Goal: Task Accomplishment & Management: Manage account settings

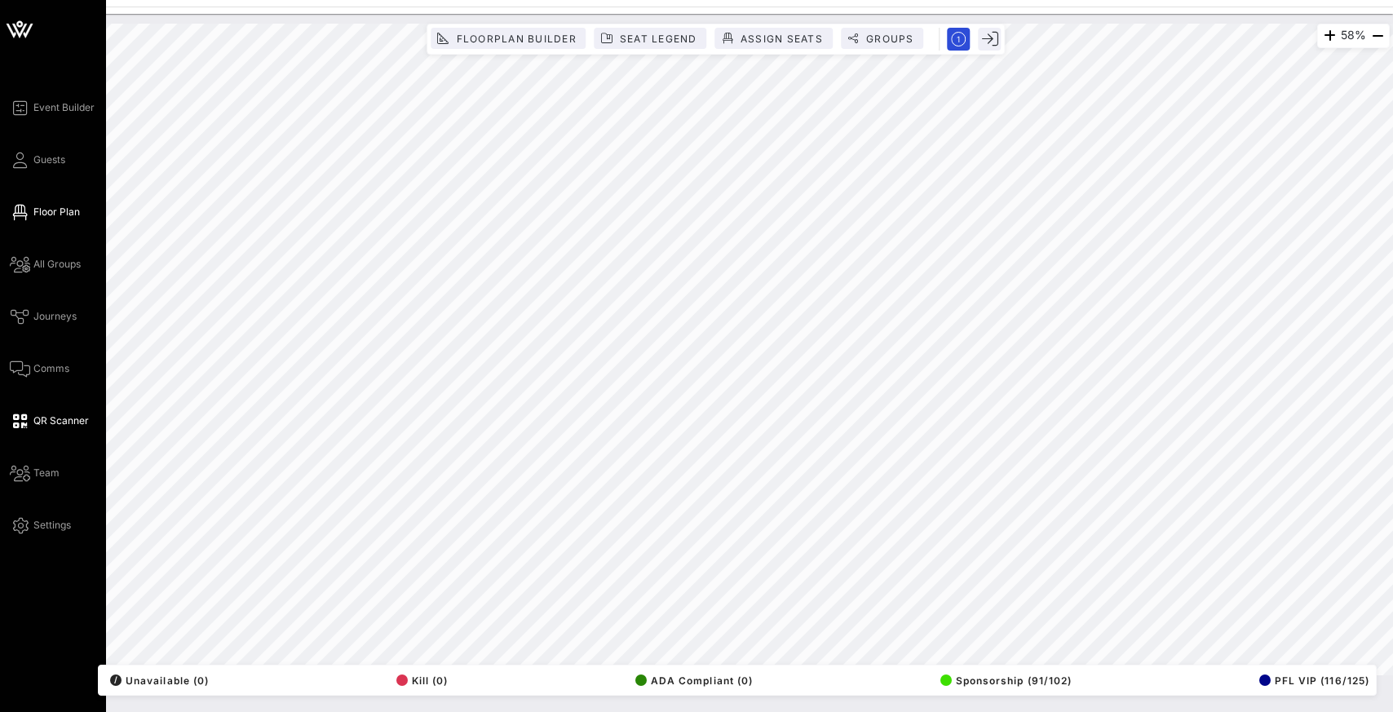
click at [47, 425] on span "QR Scanner" at bounding box center [60, 420] width 55 height 15
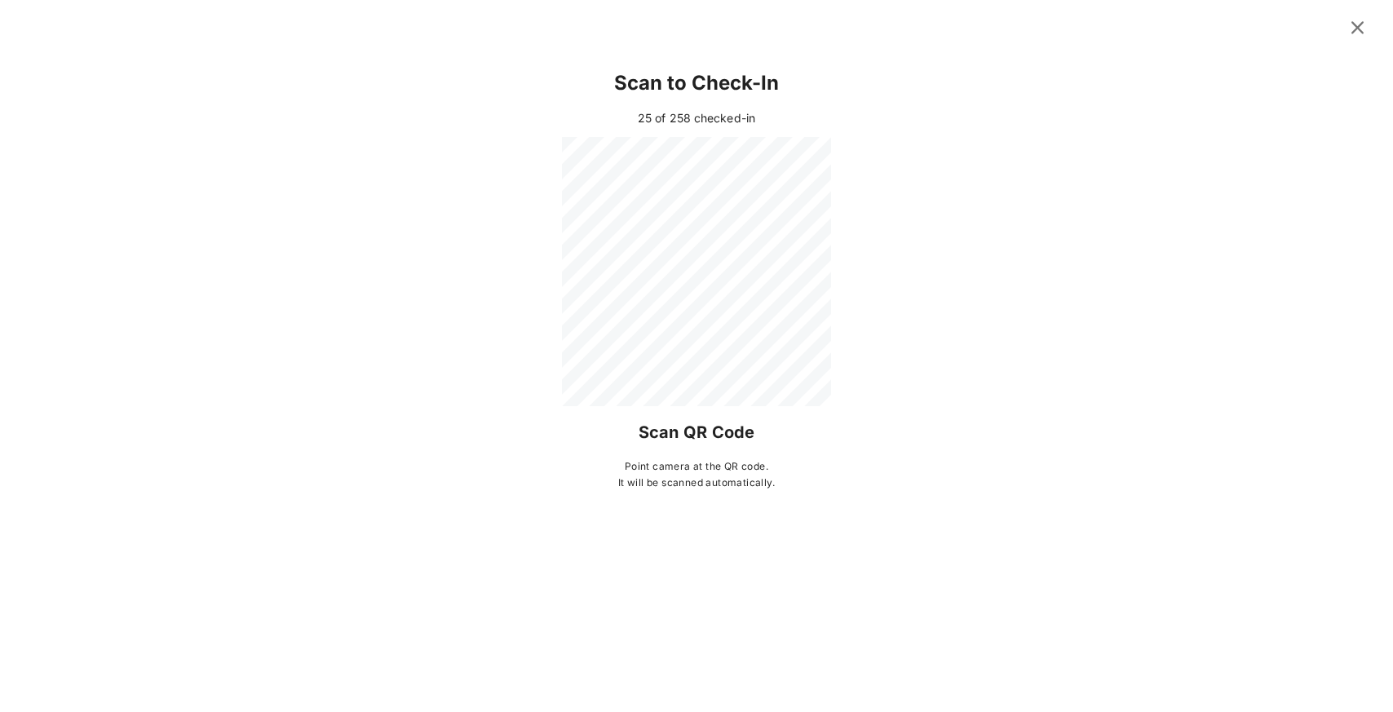
click at [927, 26] on icon at bounding box center [1357, 28] width 29 height 28
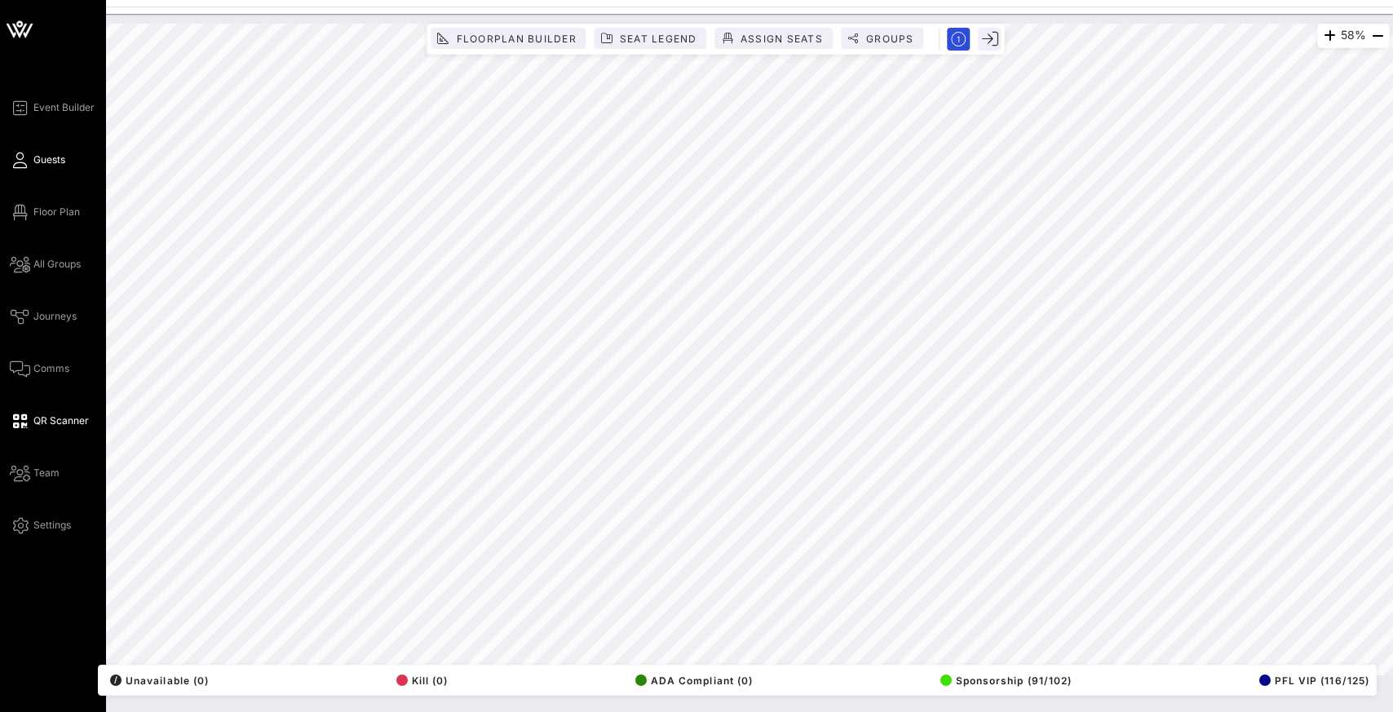
click at [37, 165] on span "Guests" at bounding box center [49, 160] width 32 height 15
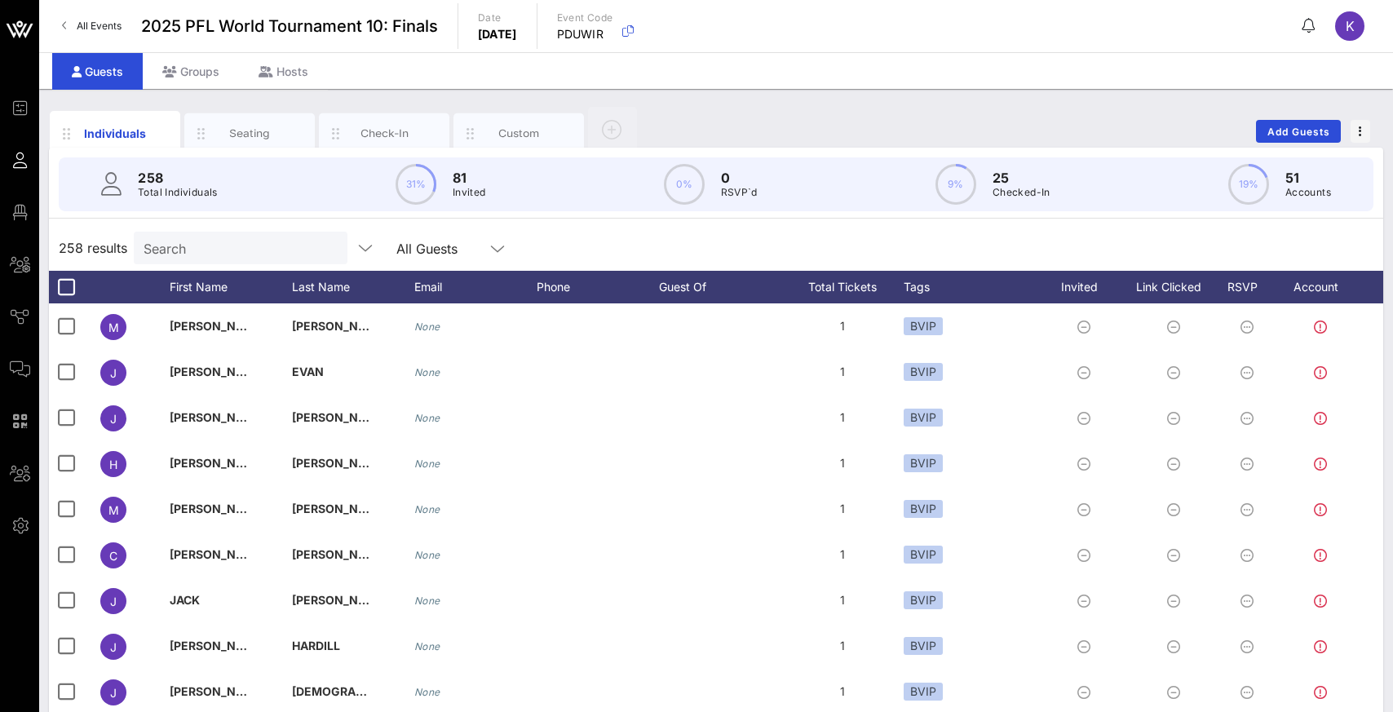
click at [551, 241] on div "258 results Search All Guests" at bounding box center [716, 248] width 1334 height 46
click at [253, 255] on input "text" at bounding box center [239, 247] width 191 height 21
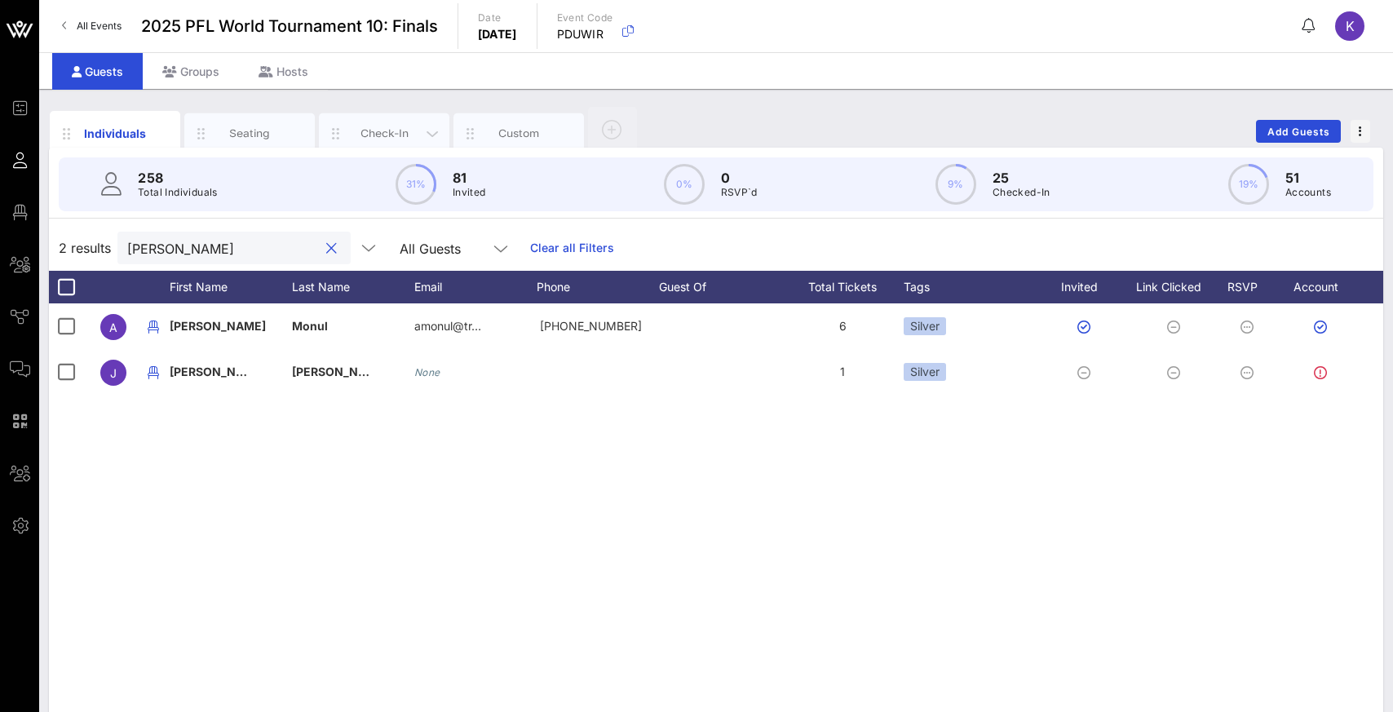
type input "jeanne"
click at [369, 133] on div "Check-In" at bounding box center [384, 133] width 73 height 15
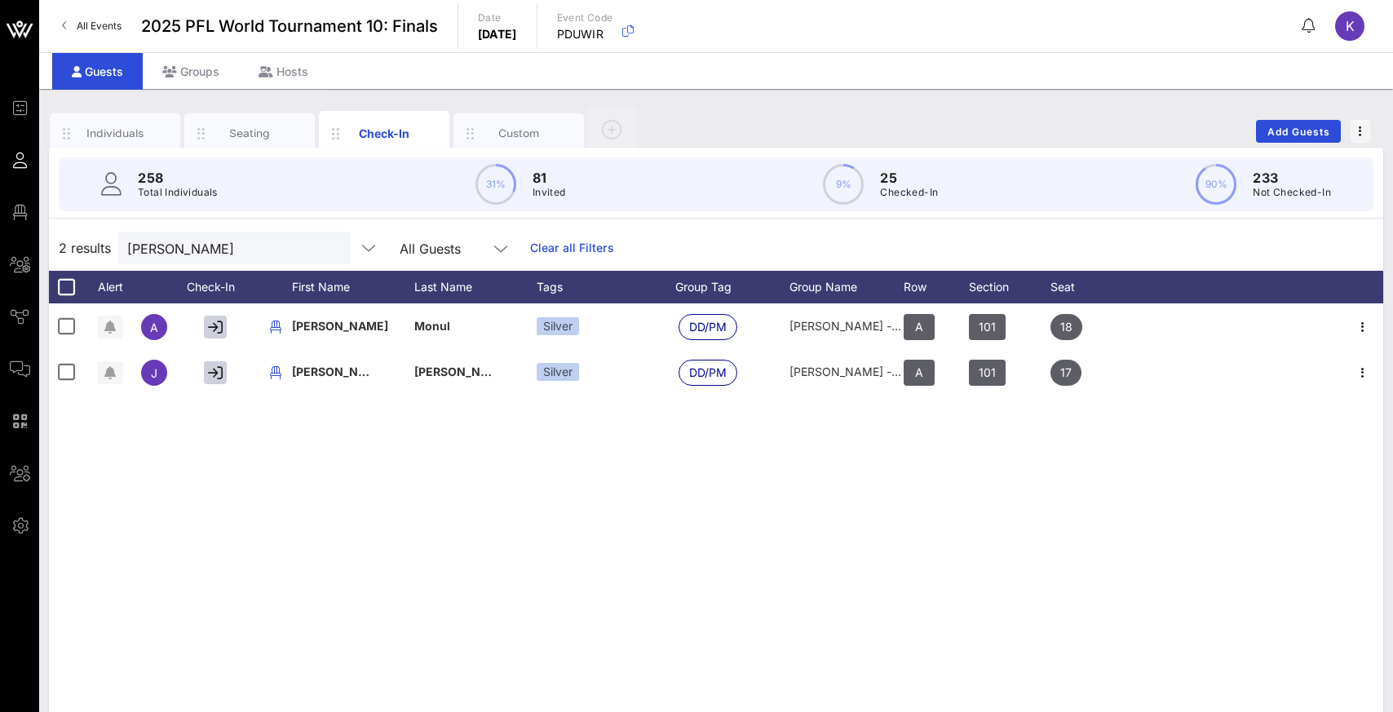
click at [169, 423] on div "A Alexandru Monul Silver DD/PM Alex Monul - Donn Davis A 101 18 J Jeanne Summer…" at bounding box center [716, 547] width 1334 height 489
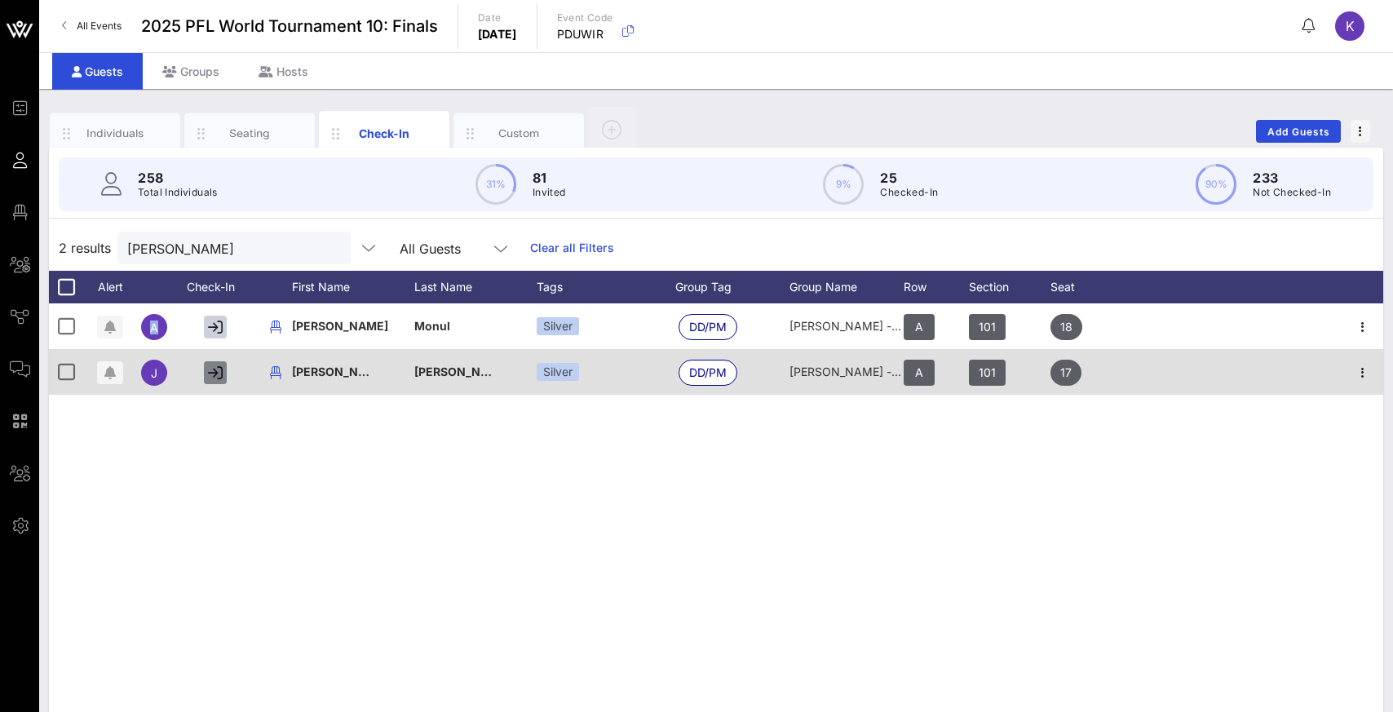
click at [222, 367] on icon "button" at bounding box center [215, 372] width 15 height 15
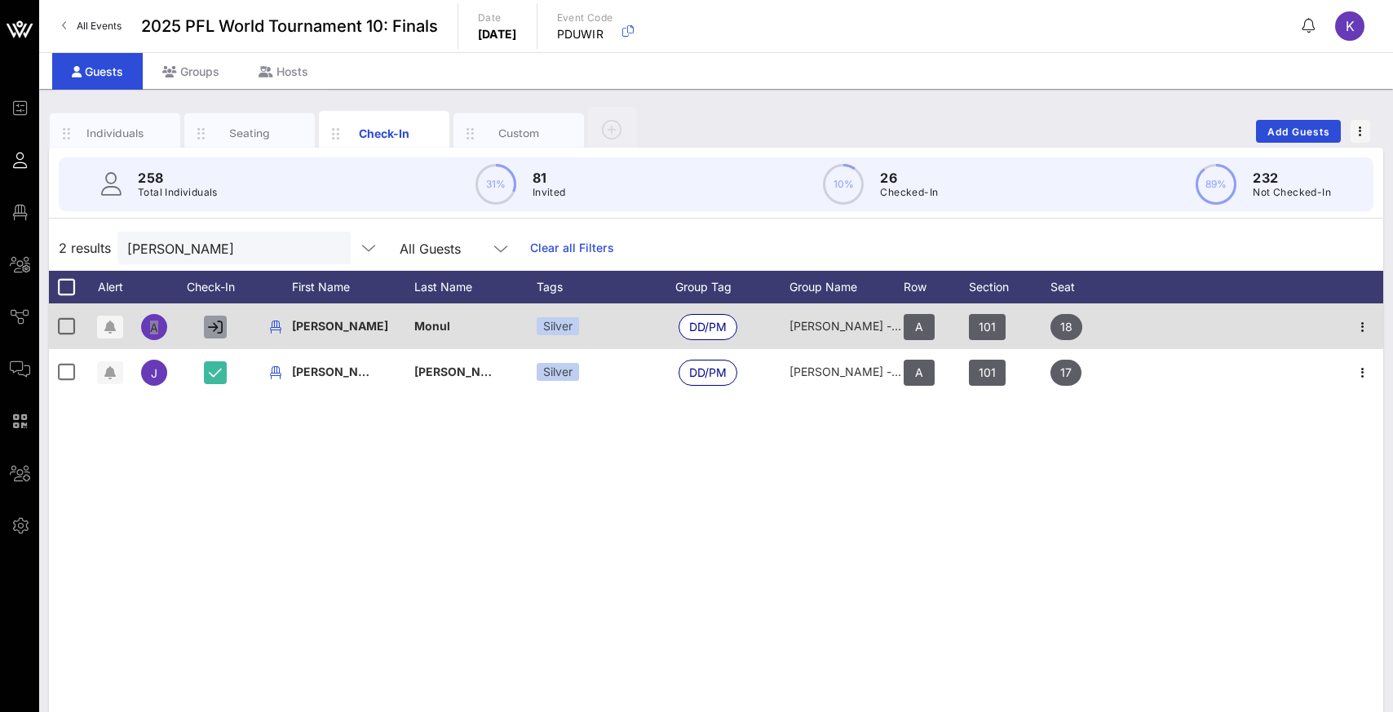
click at [211, 334] on icon "button" at bounding box center [215, 327] width 15 height 15
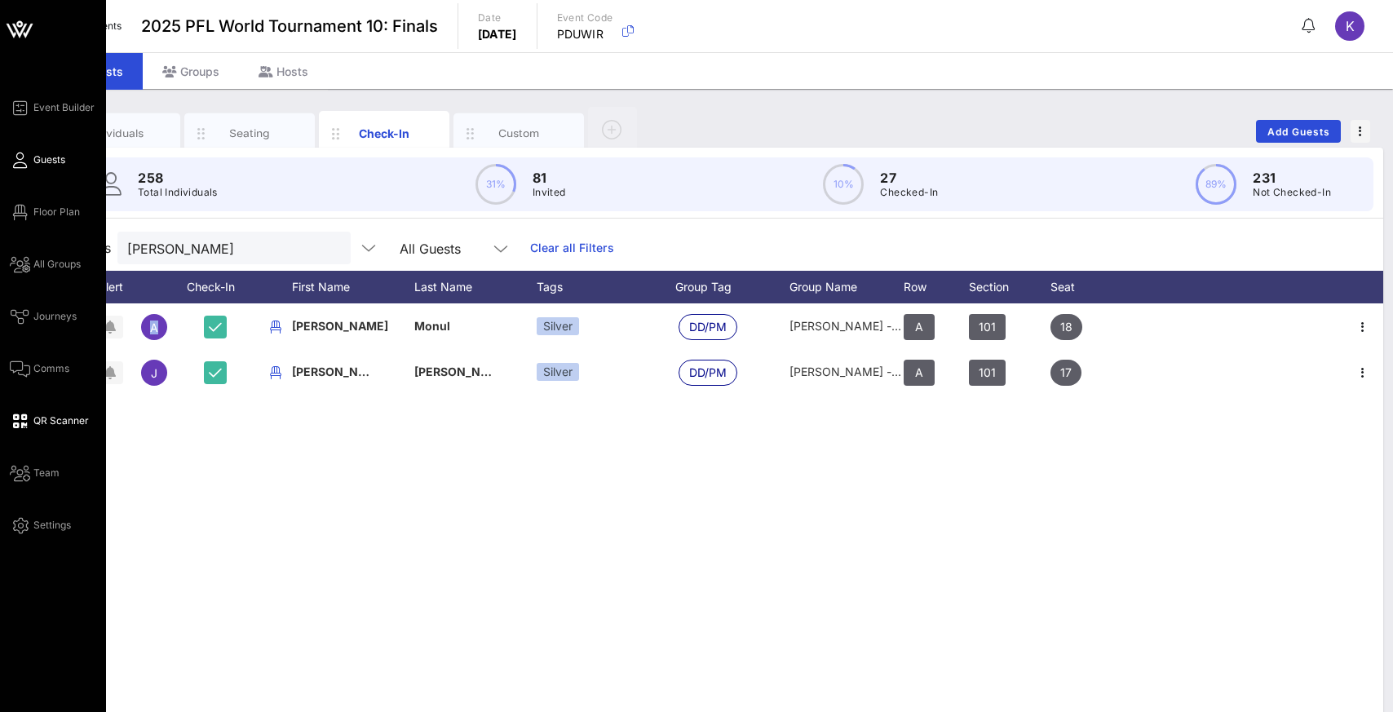
click at [51, 418] on span "QR Scanner" at bounding box center [60, 420] width 55 height 15
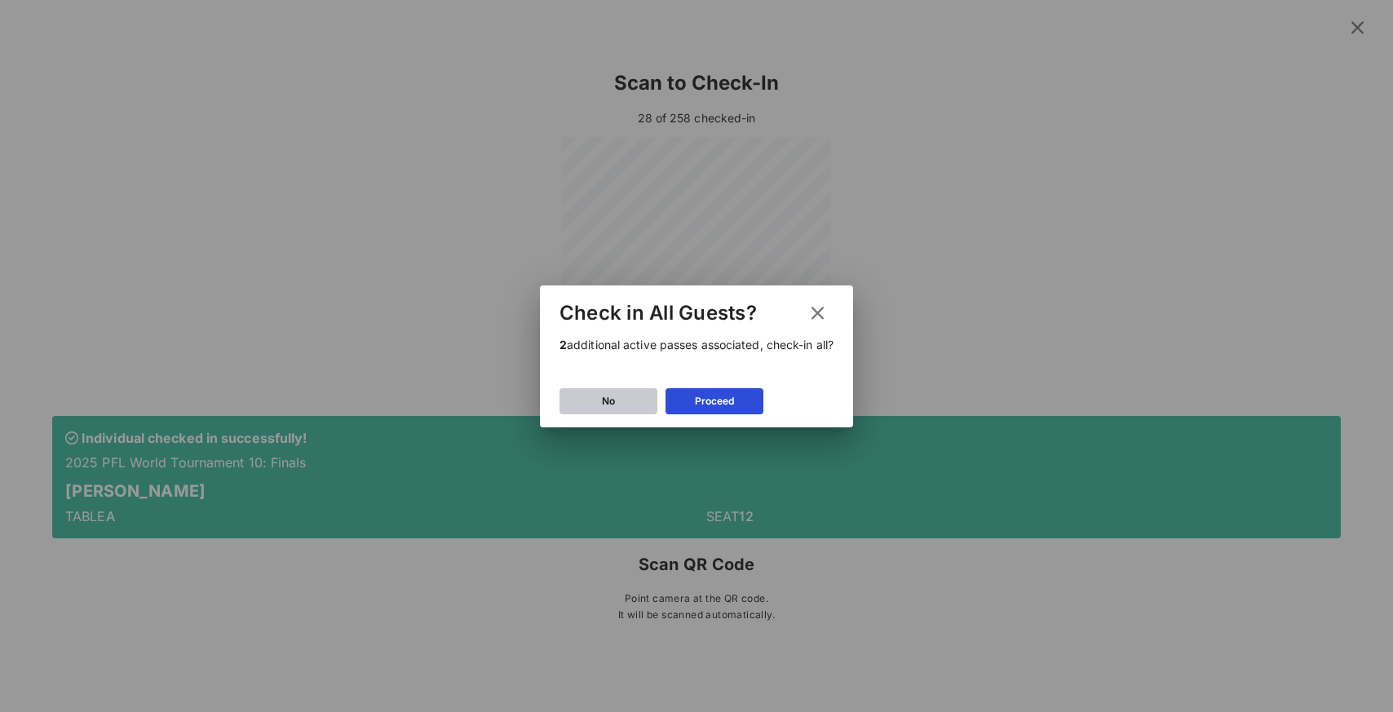
click at [606, 405] on icon at bounding box center [609, 401] width 12 height 11
click at [711, 397] on icon at bounding box center [715, 401] width 12 height 11
click at [614, 399] on button "No" at bounding box center [608, 401] width 98 height 26
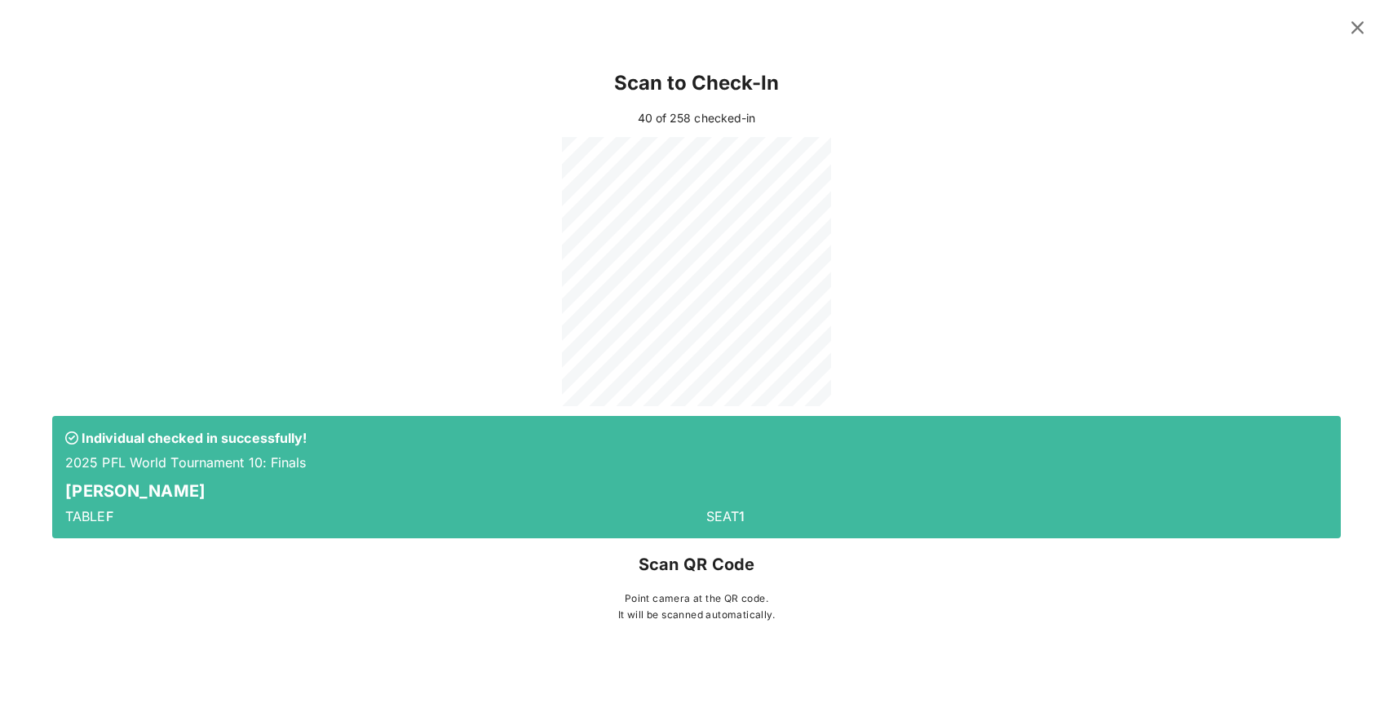
click at [927, 24] on icon at bounding box center [1357, 27] width 29 height 29
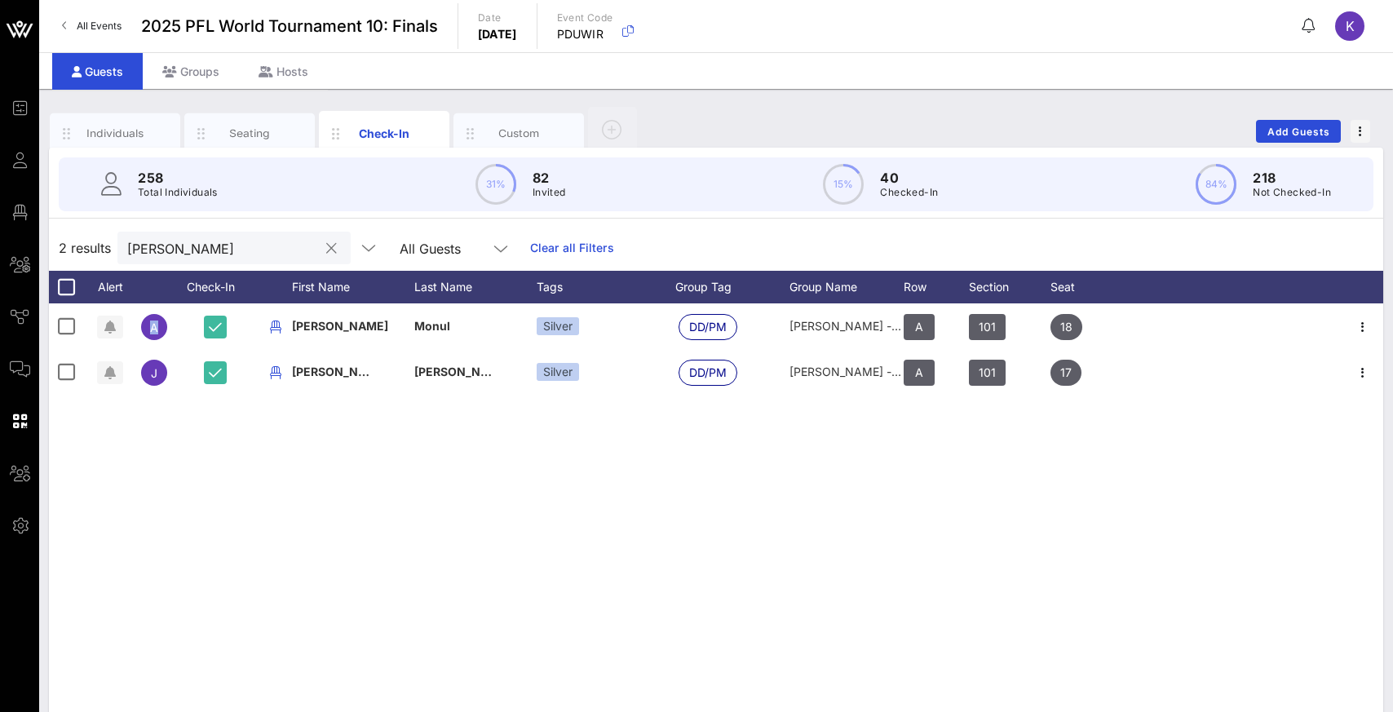
click at [326, 252] on button "clear icon" at bounding box center [331, 249] width 11 height 16
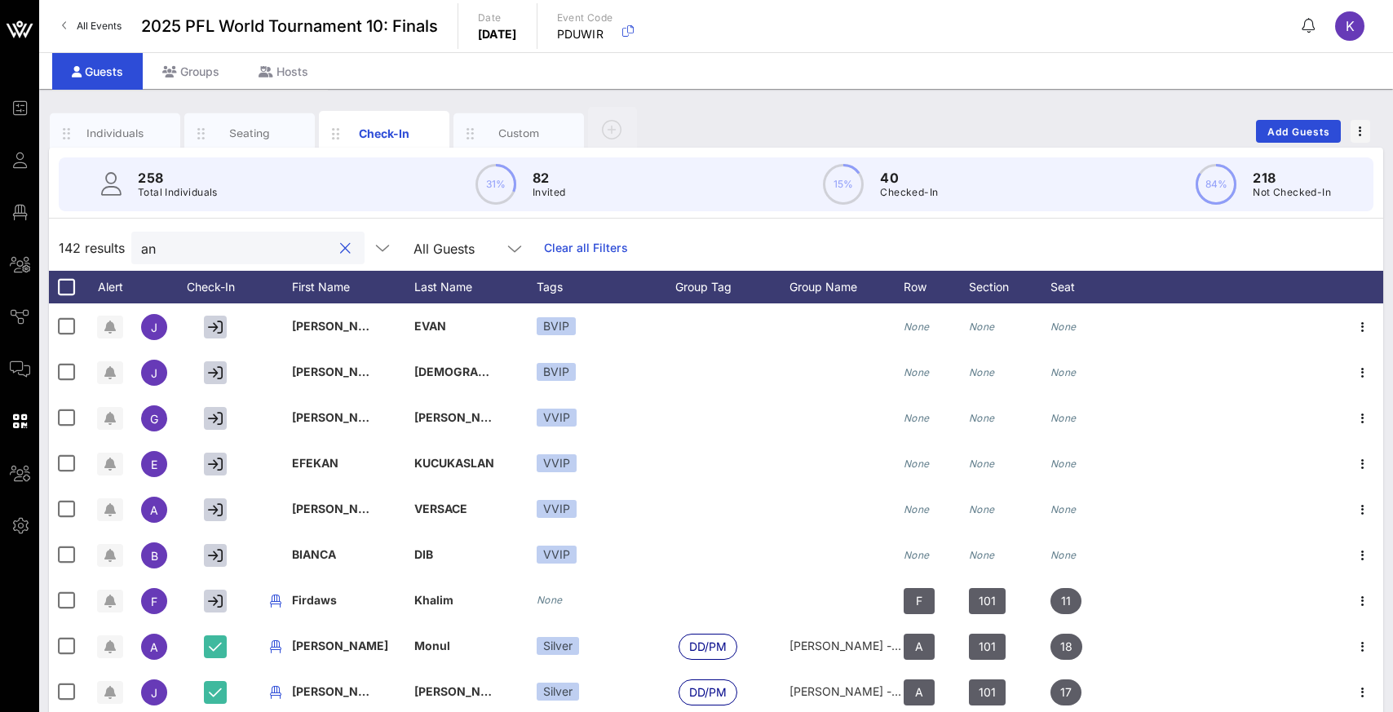
type input "a"
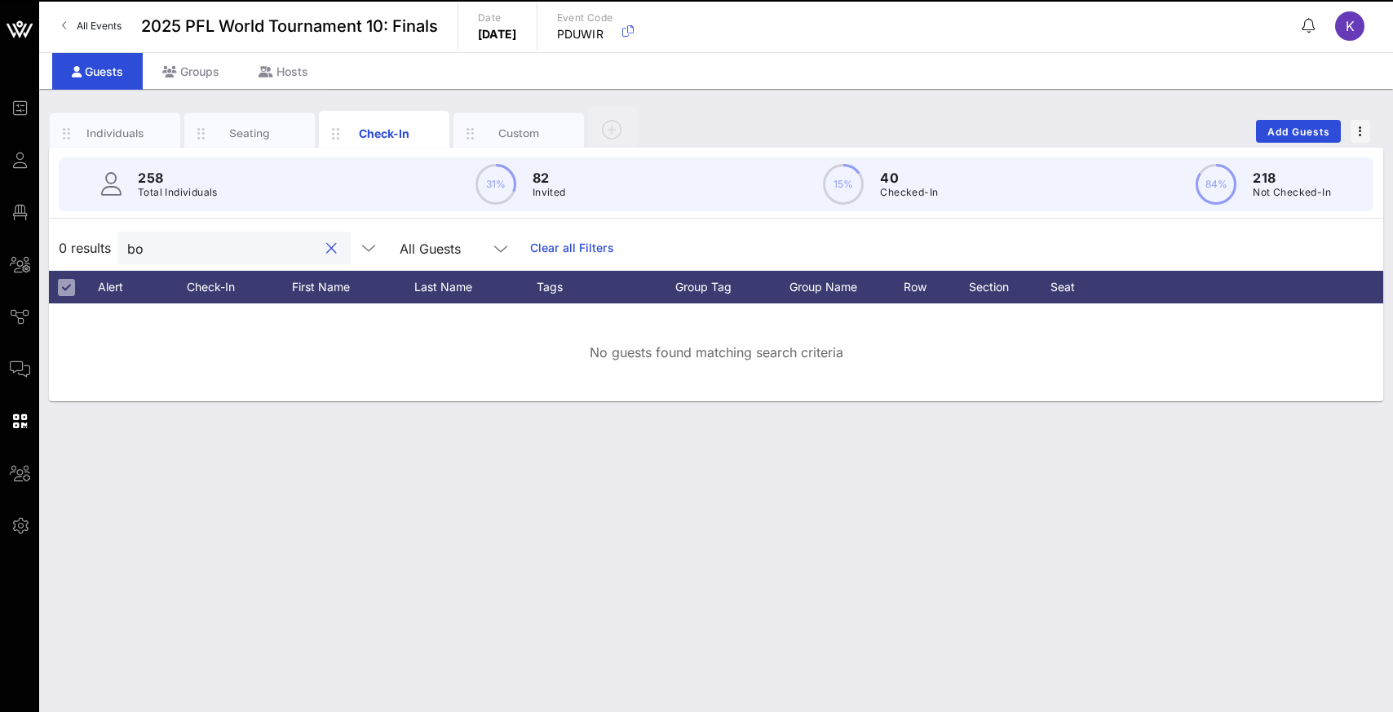
type input "b"
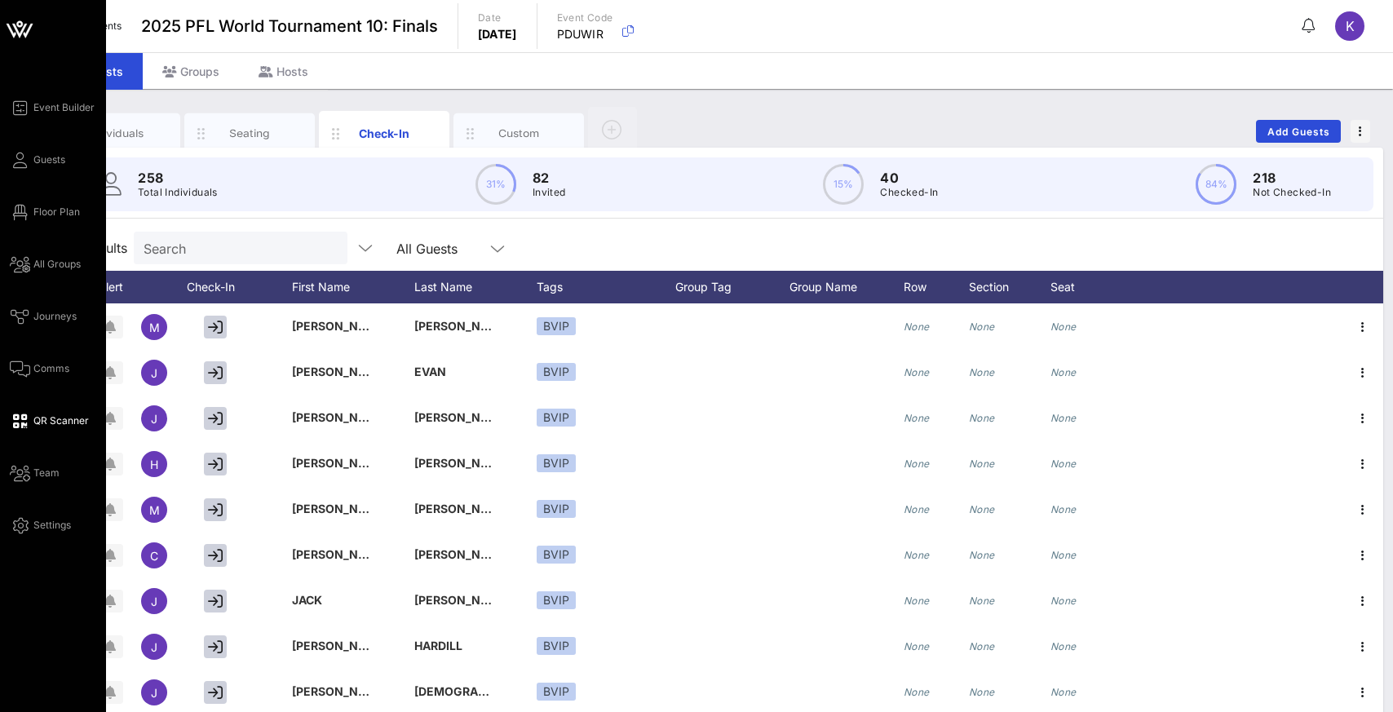
click at [42, 420] on span "QR Scanner" at bounding box center [60, 420] width 55 height 15
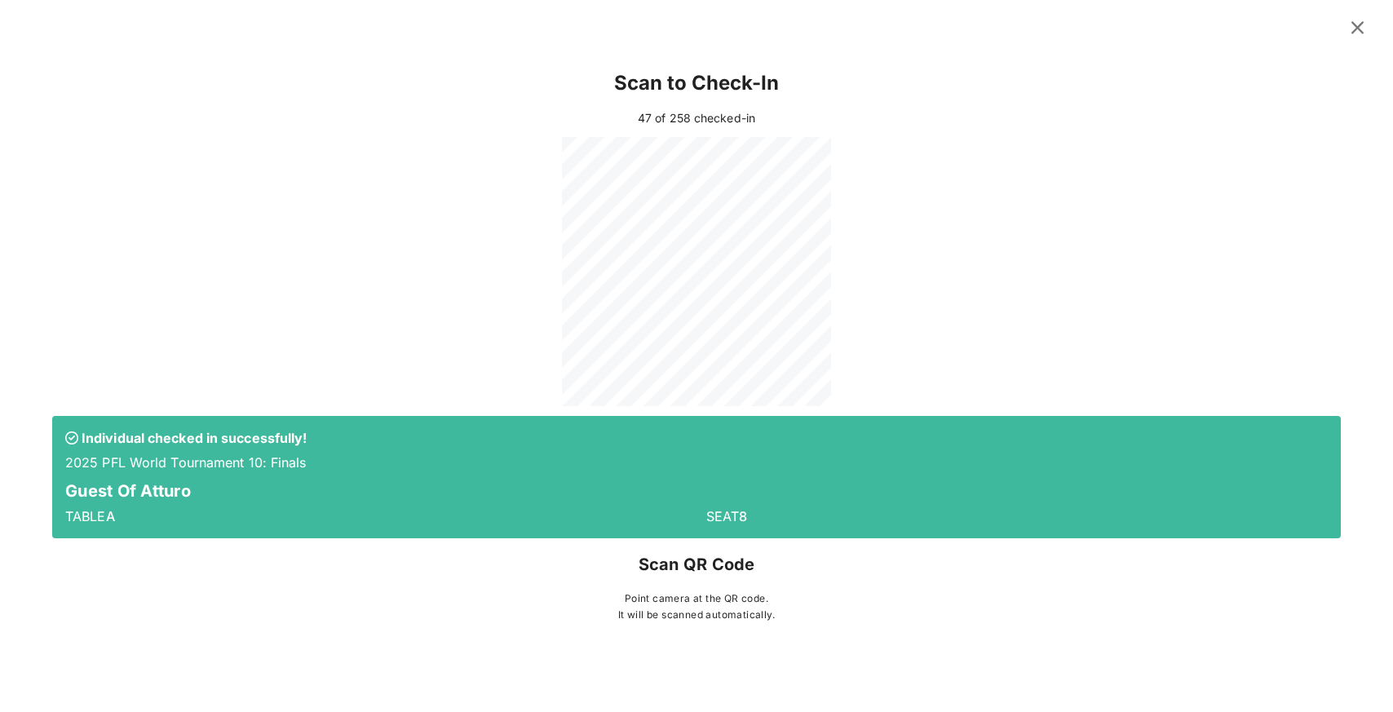
click at [478, 108] on div "Scan to Check-In" at bounding box center [696, 83] width 1289 height 52
click at [927, 23] on icon at bounding box center [1357, 27] width 27 height 25
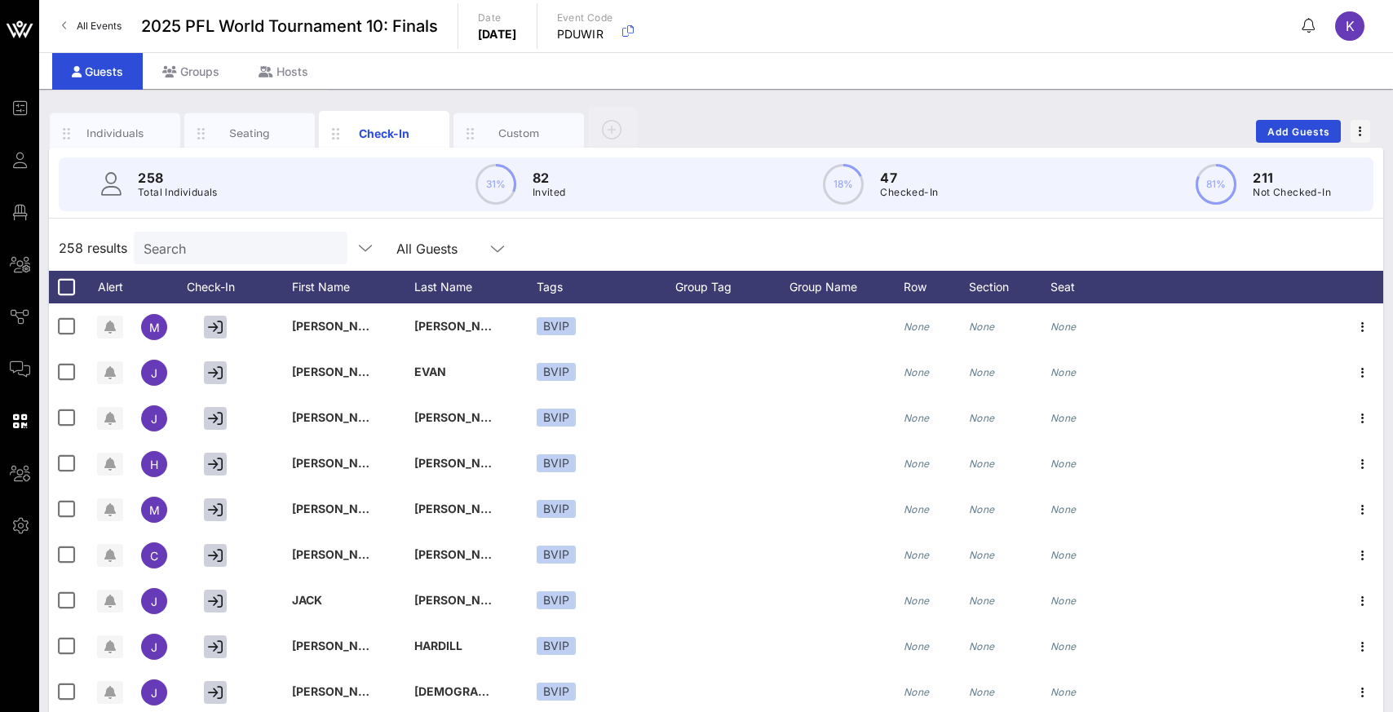
click at [233, 258] on div "Search" at bounding box center [239, 248] width 191 height 33
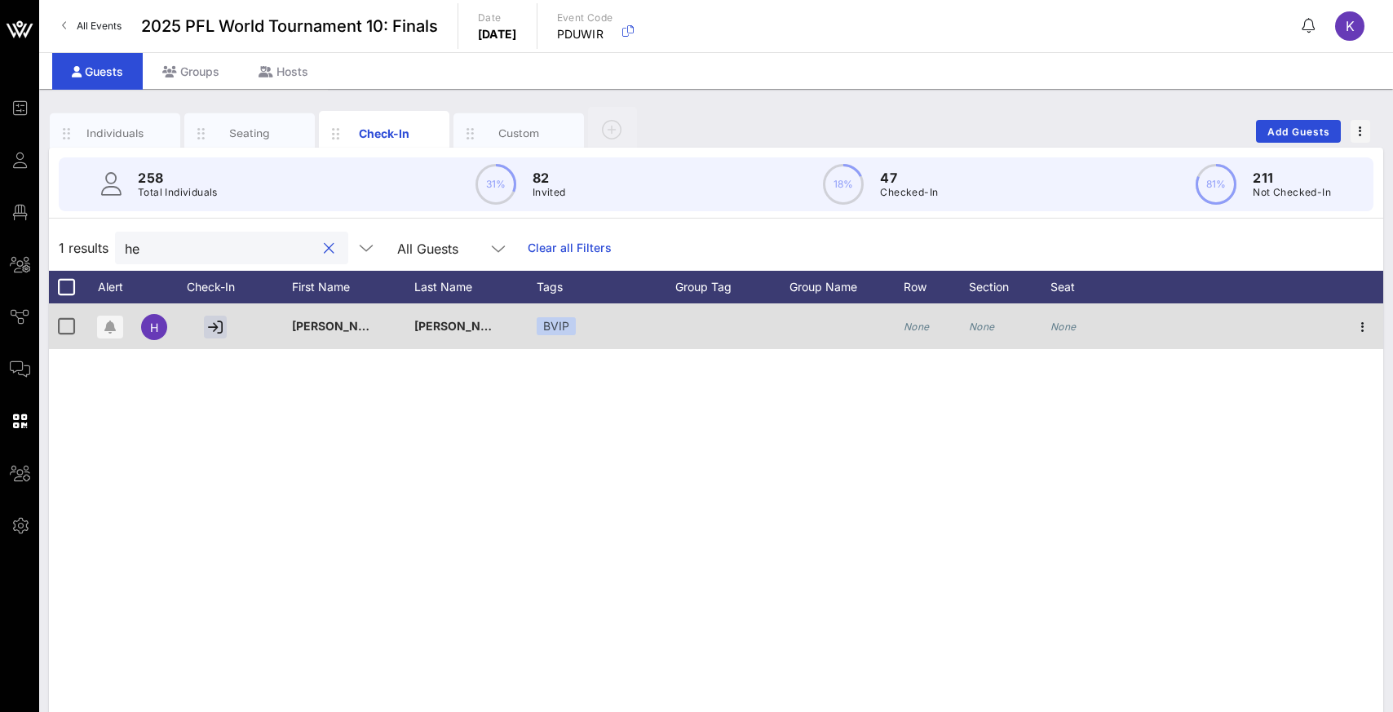
type input "h"
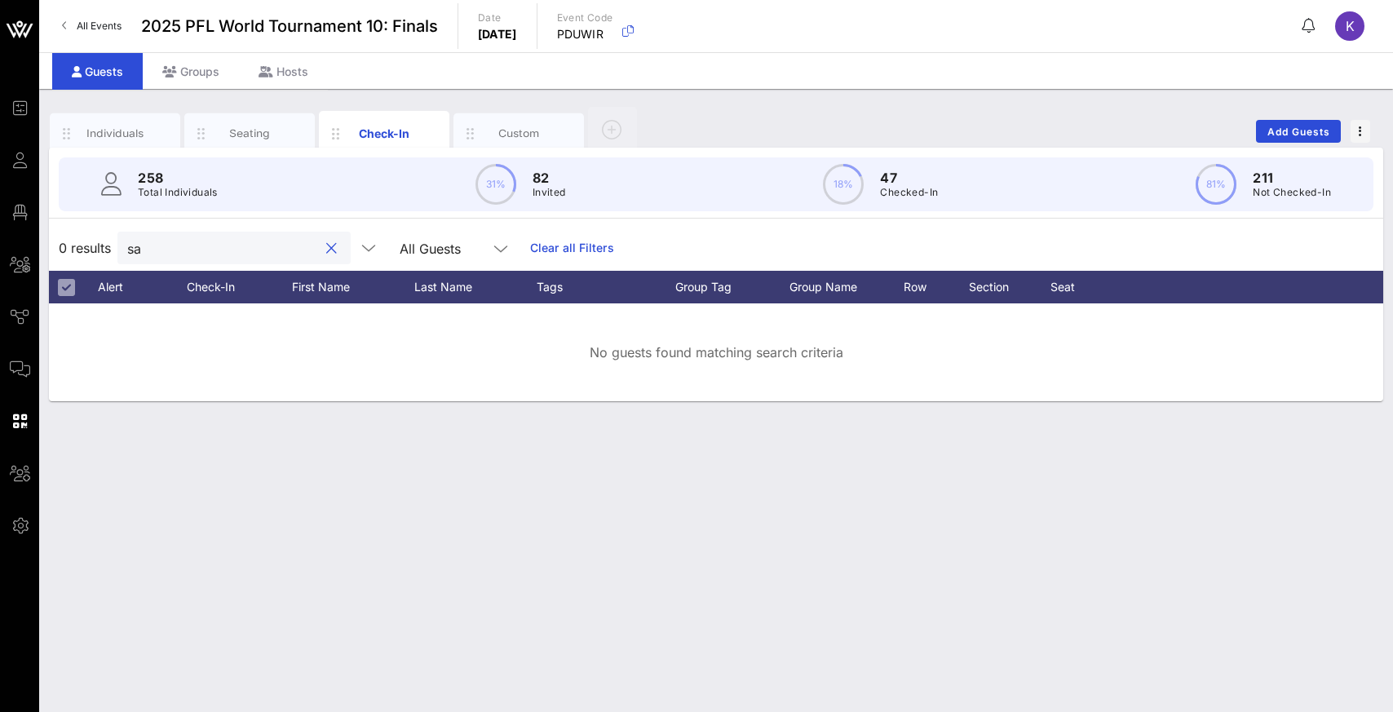
type input "s"
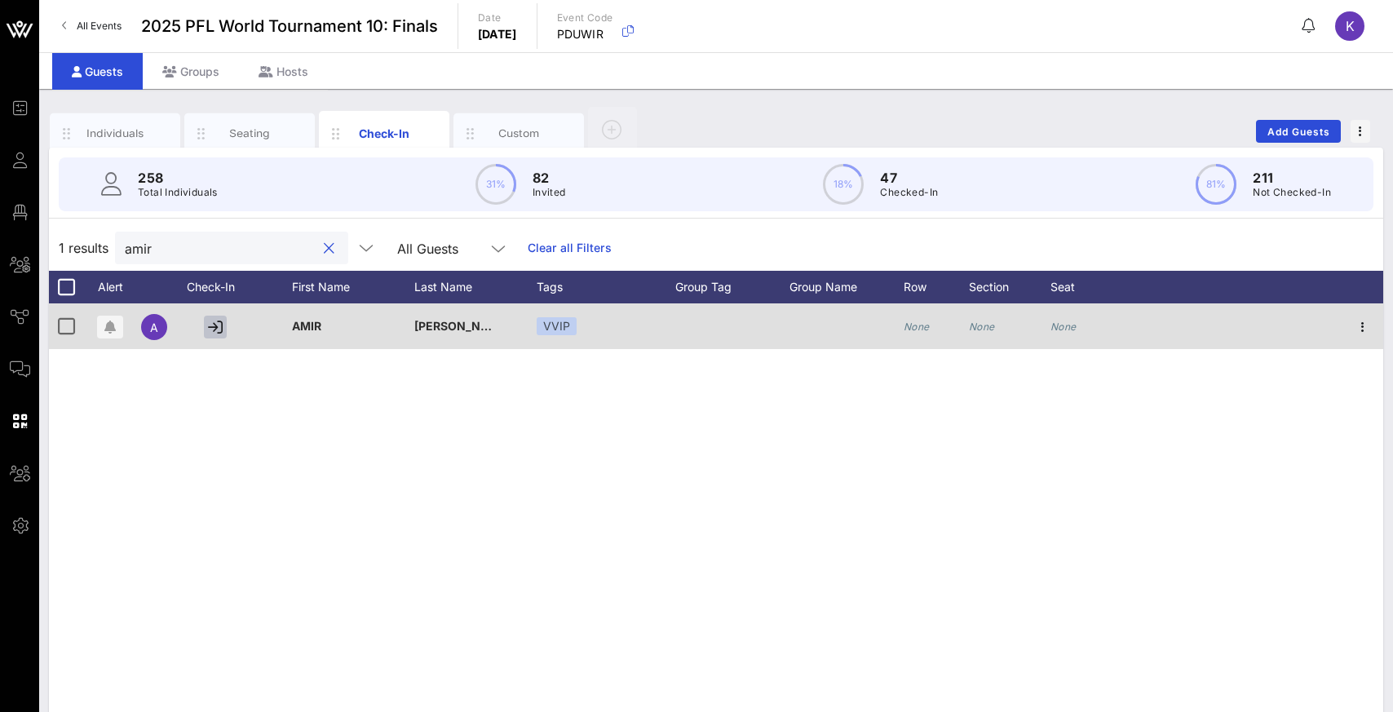
type input "amir"
click at [213, 325] on icon "button" at bounding box center [215, 327] width 15 height 15
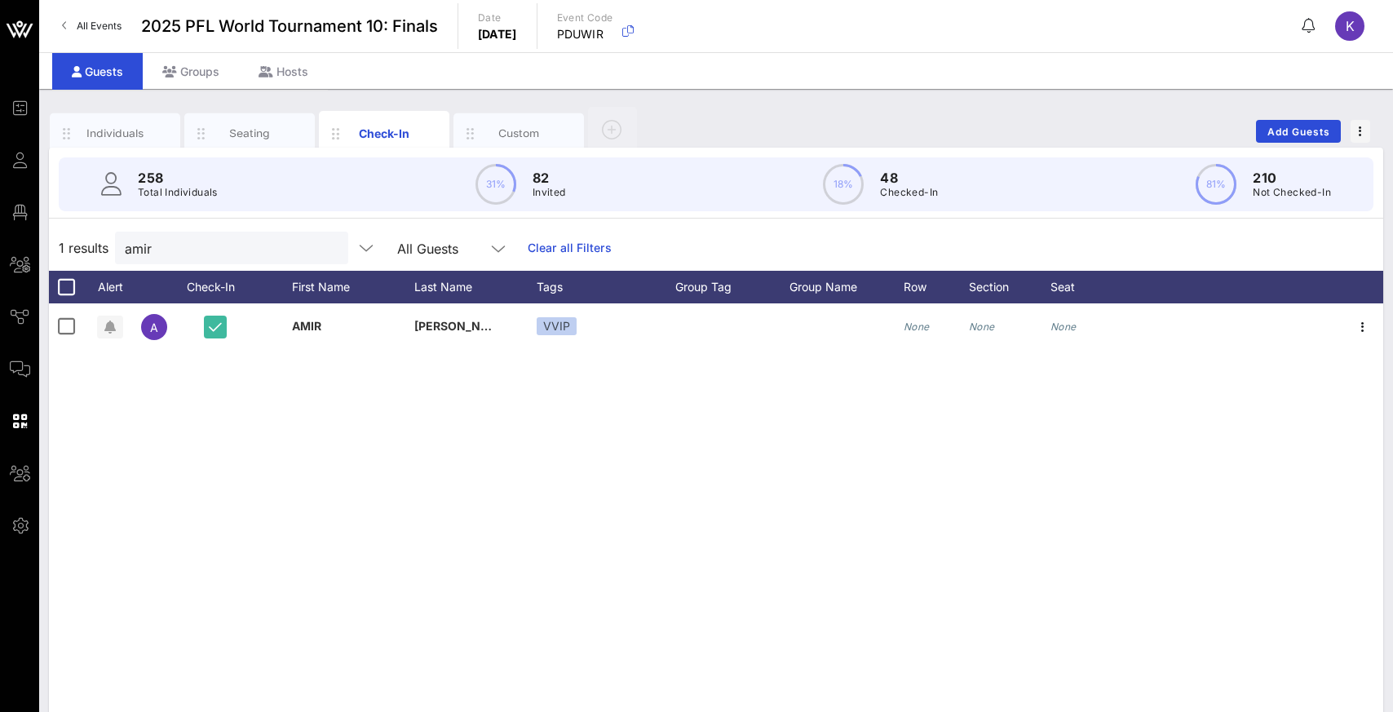
click at [324, 250] on button "clear icon" at bounding box center [329, 249] width 11 height 16
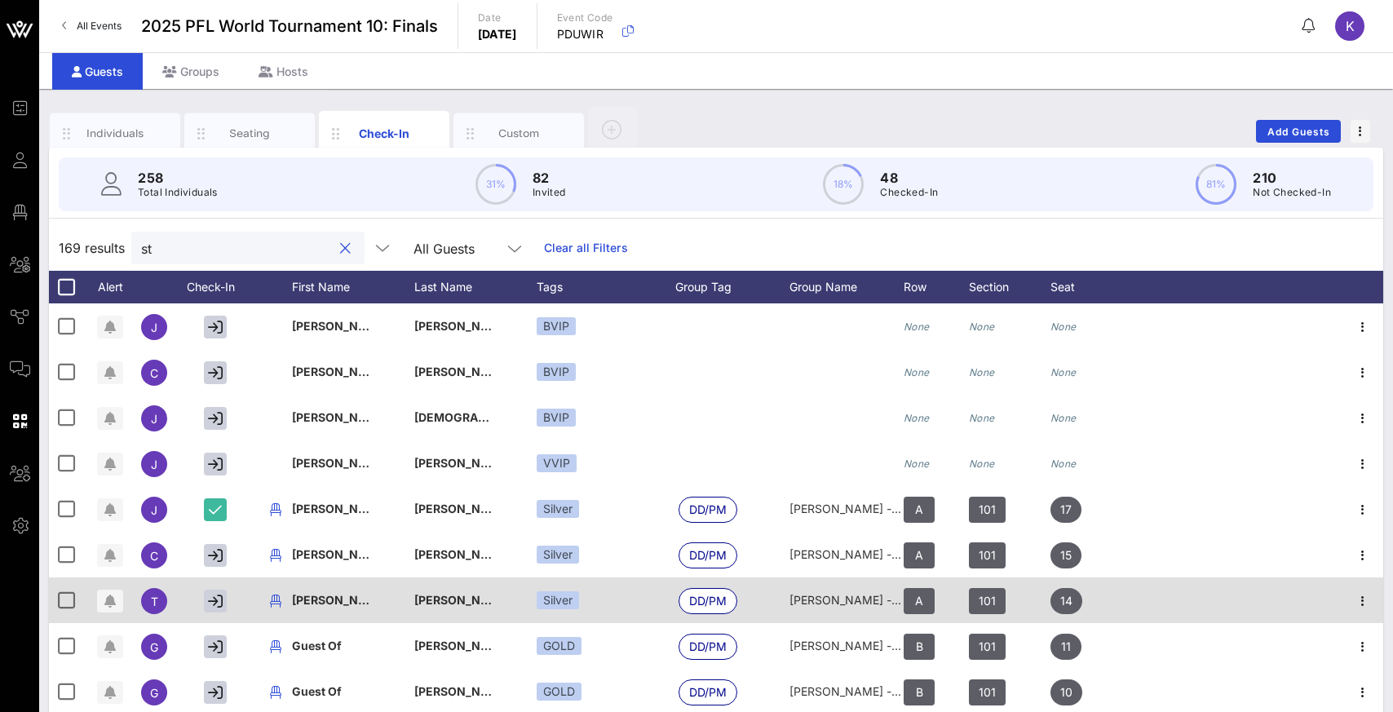
type input "s"
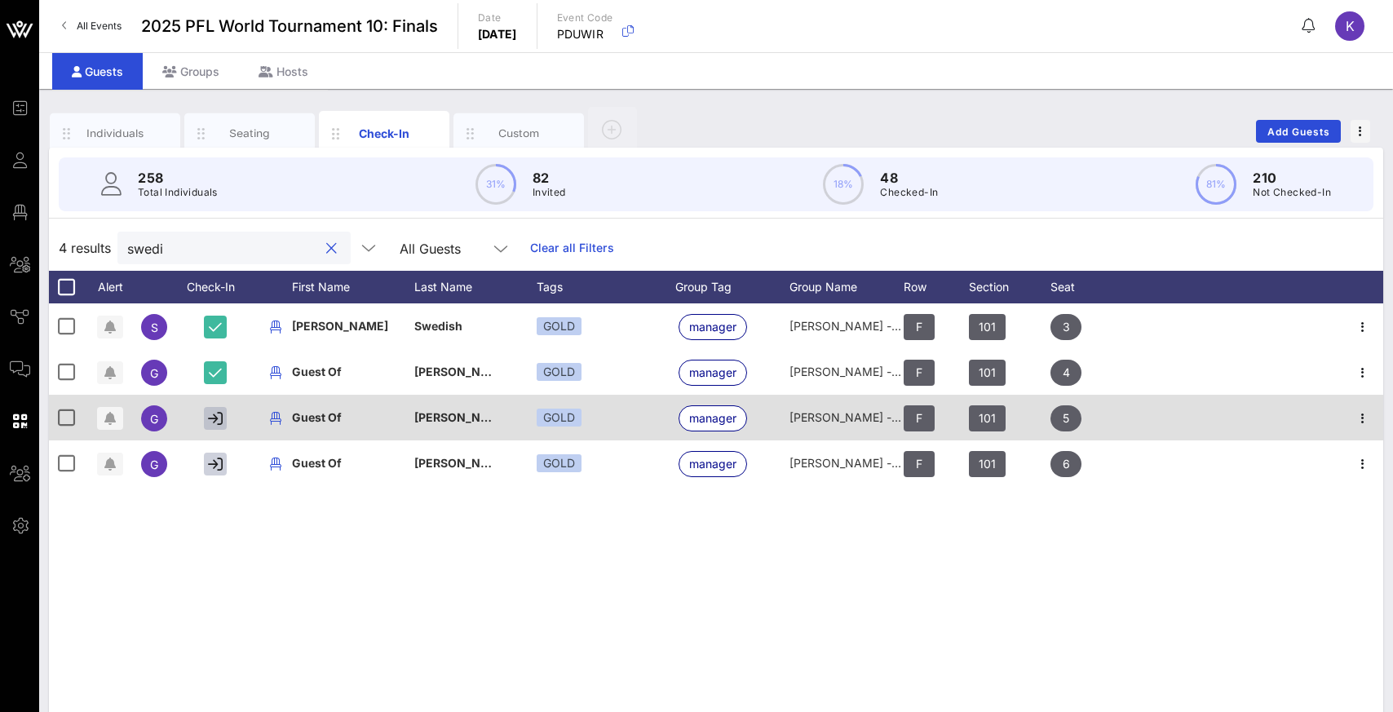
type input "swedi"
click at [213, 422] on icon "button" at bounding box center [215, 418] width 15 height 15
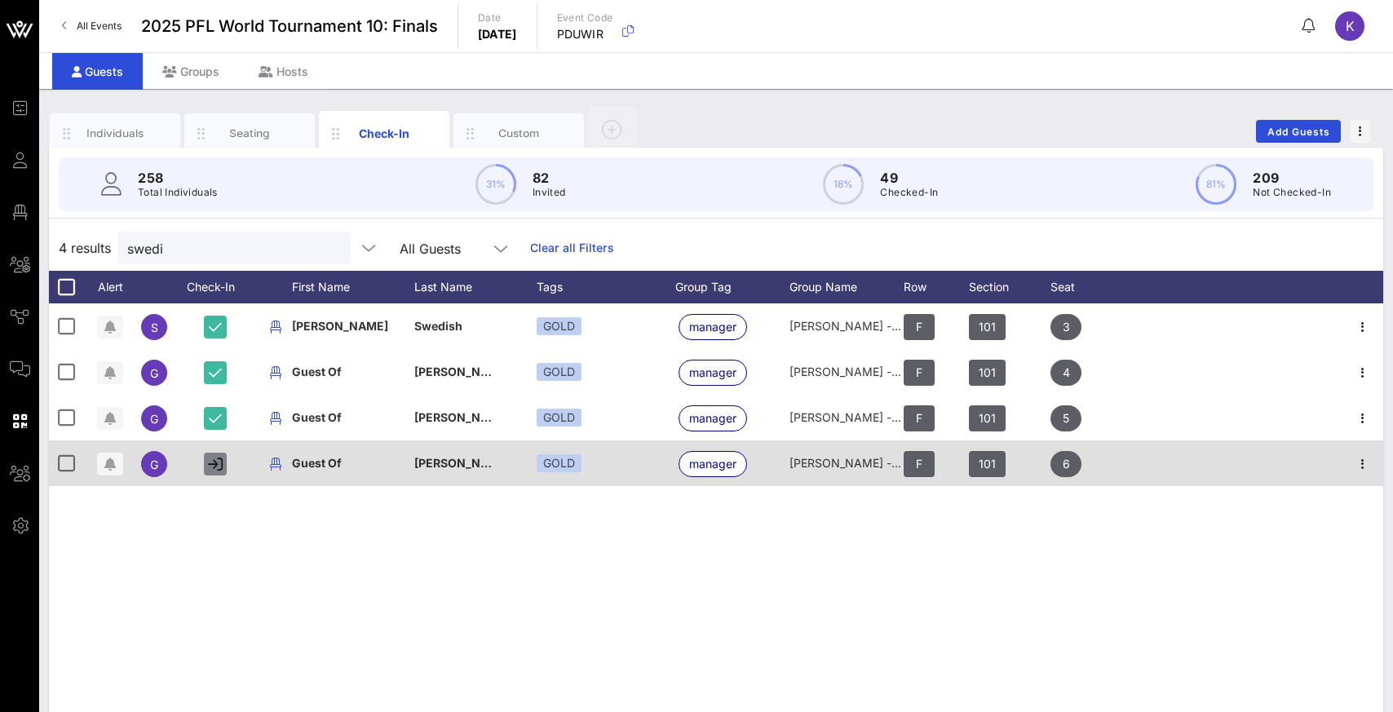
click at [214, 464] on icon "button" at bounding box center [215, 464] width 15 height 15
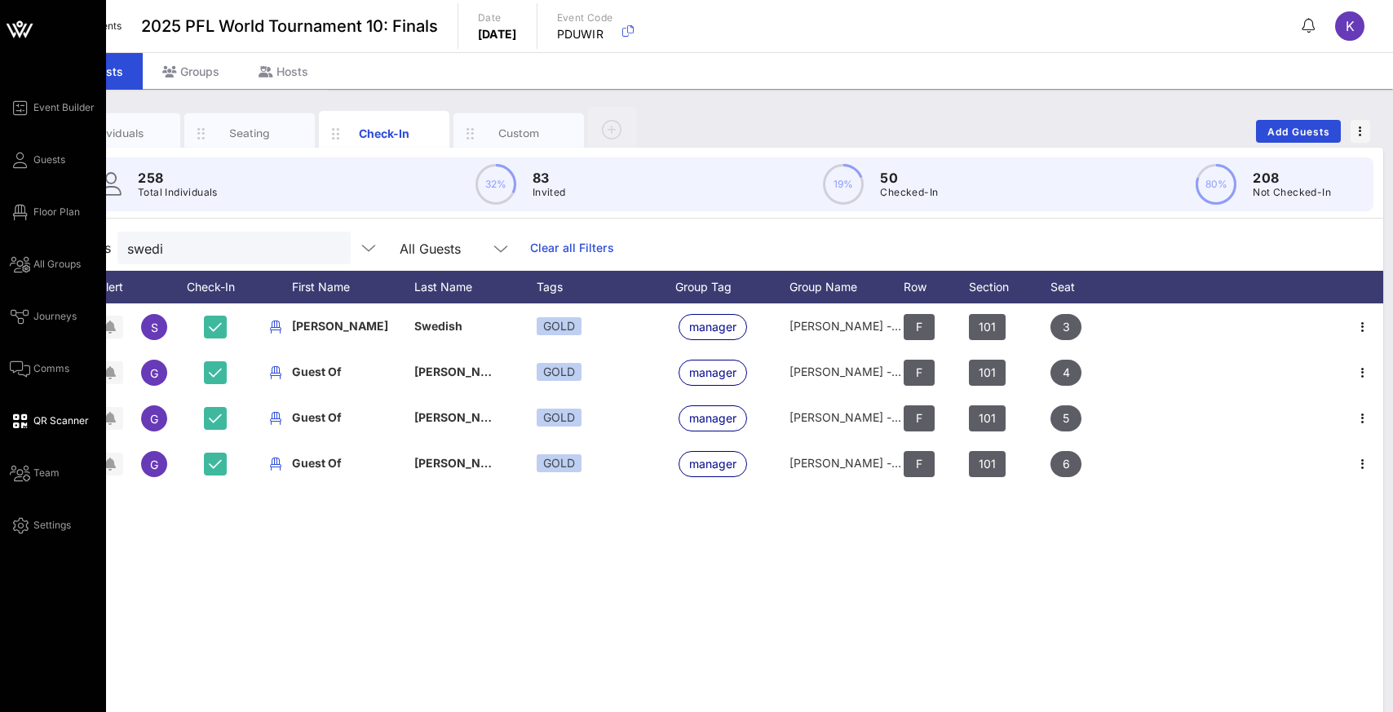
click at [51, 425] on span "QR Scanner" at bounding box center [60, 420] width 55 height 15
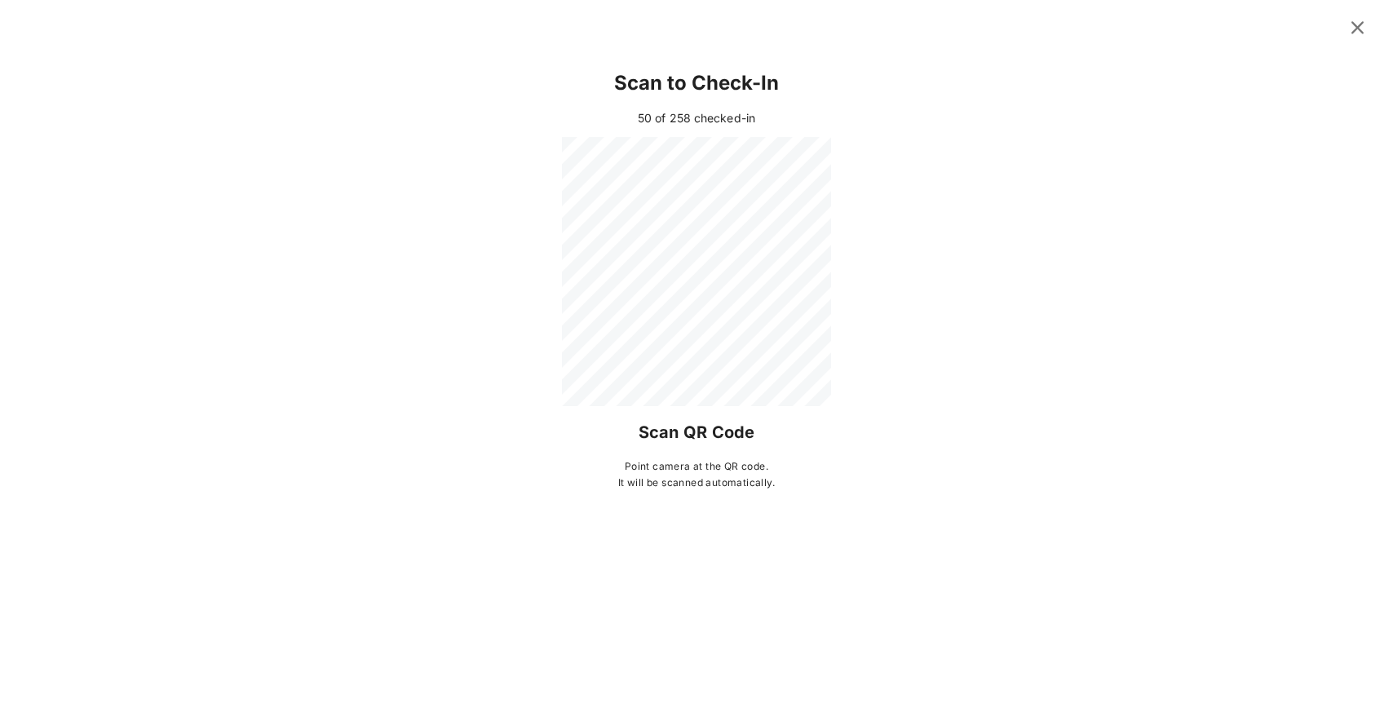
click at [927, 94] on div "Scan to Check-In" at bounding box center [696, 83] width 1289 height 52
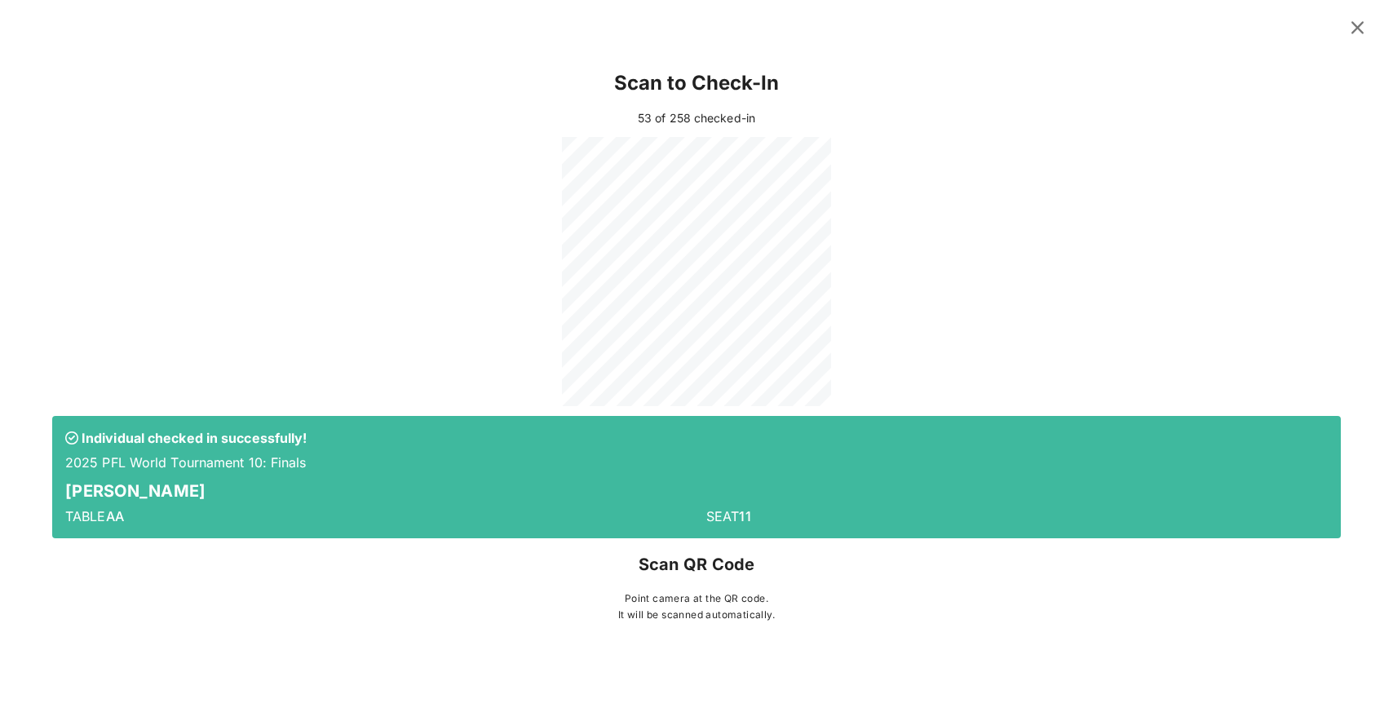
click at [927, 35] on icon at bounding box center [1357, 27] width 24 height 23
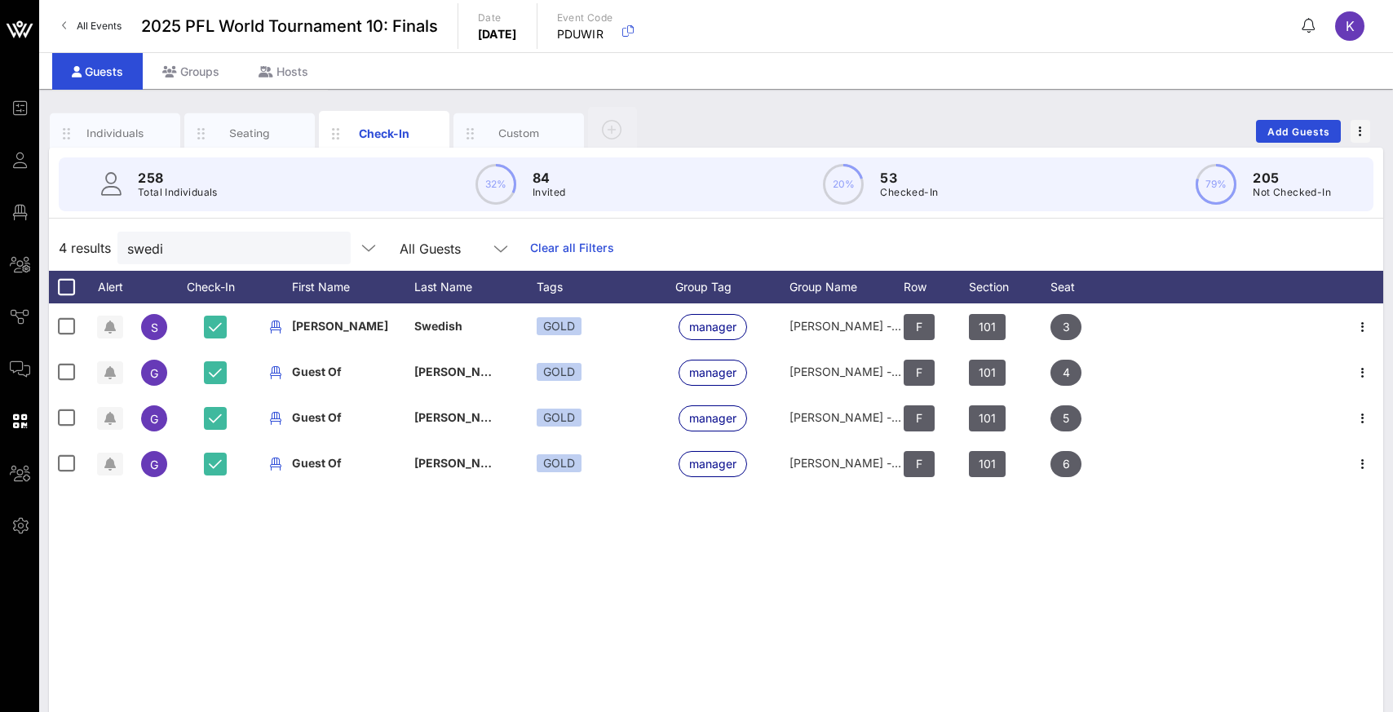
click at [326, 251] on button "clear icon" at bounding box center [331, 249] width 11 height 16
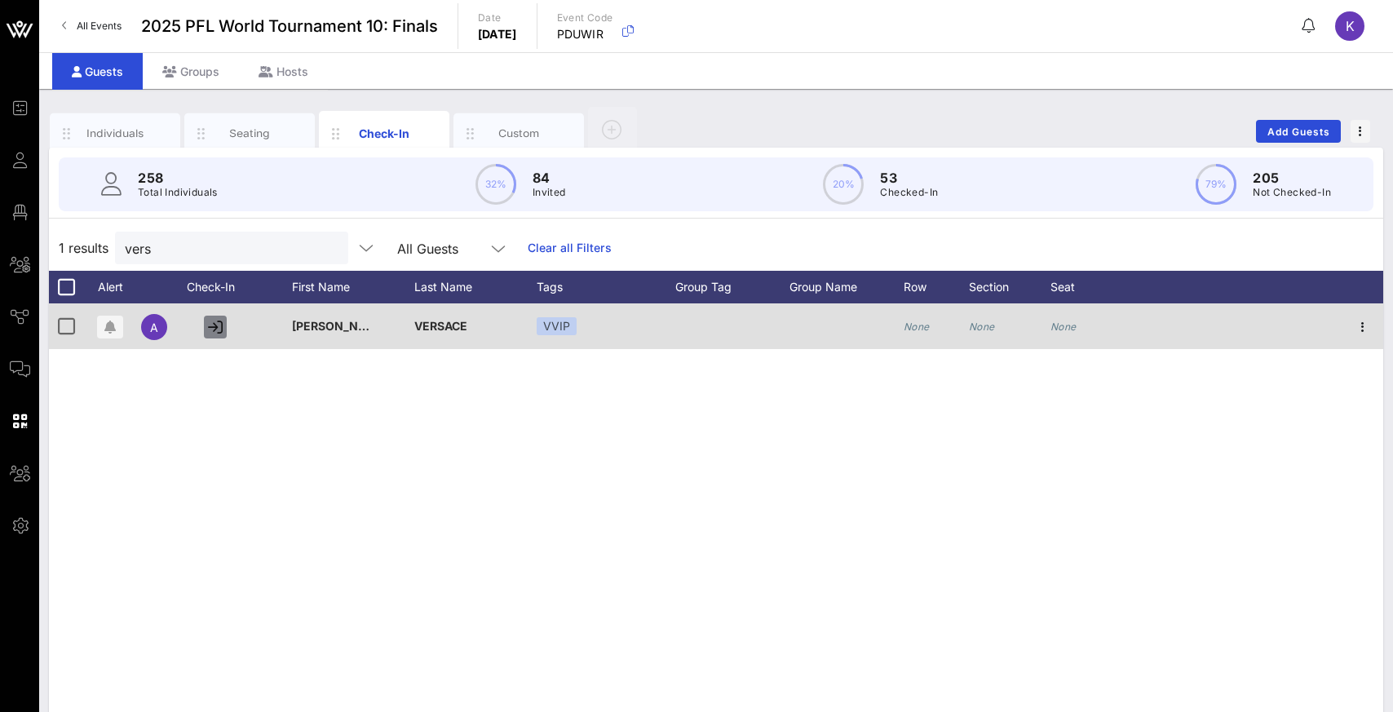
click at [210, 326] on icon "button" at bounding box center [215, 327] width 15 height 15
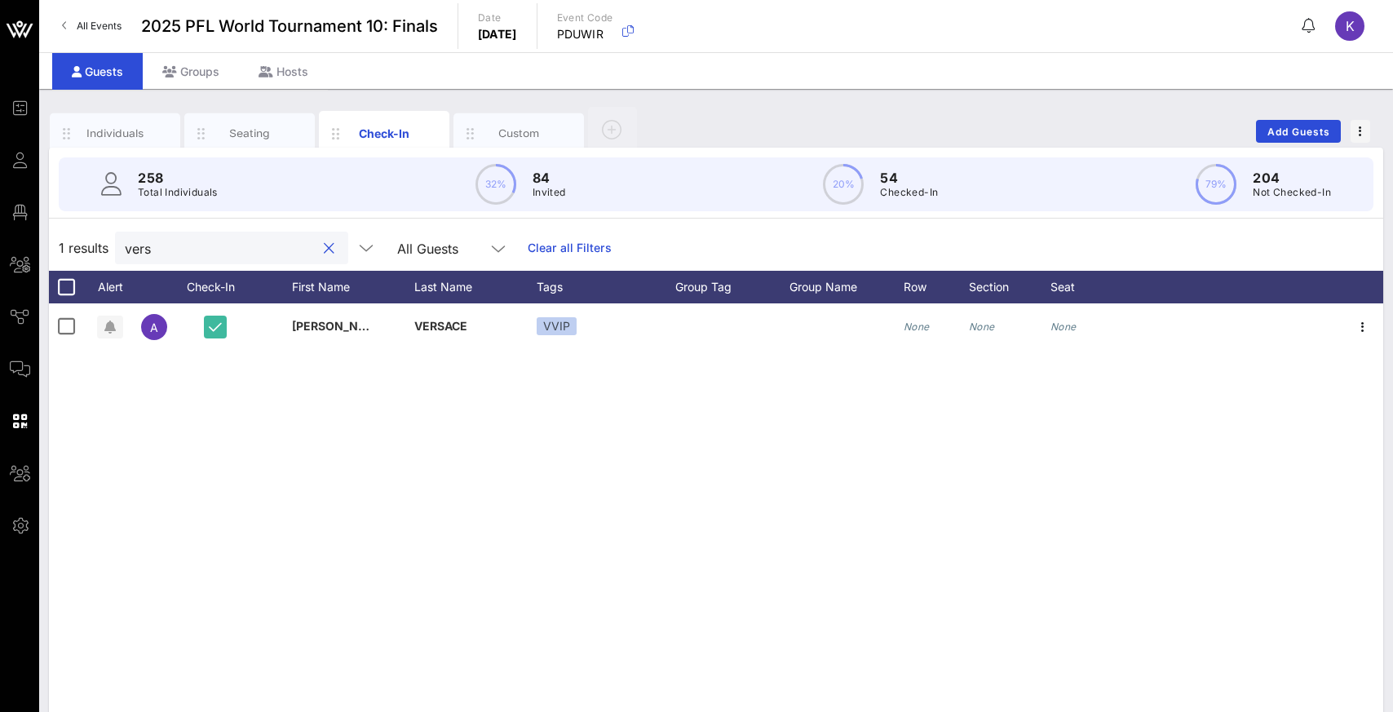
click at [167, 252] on input "vers" at bounding box center [220, 247] width 191 height 21
type input "v"
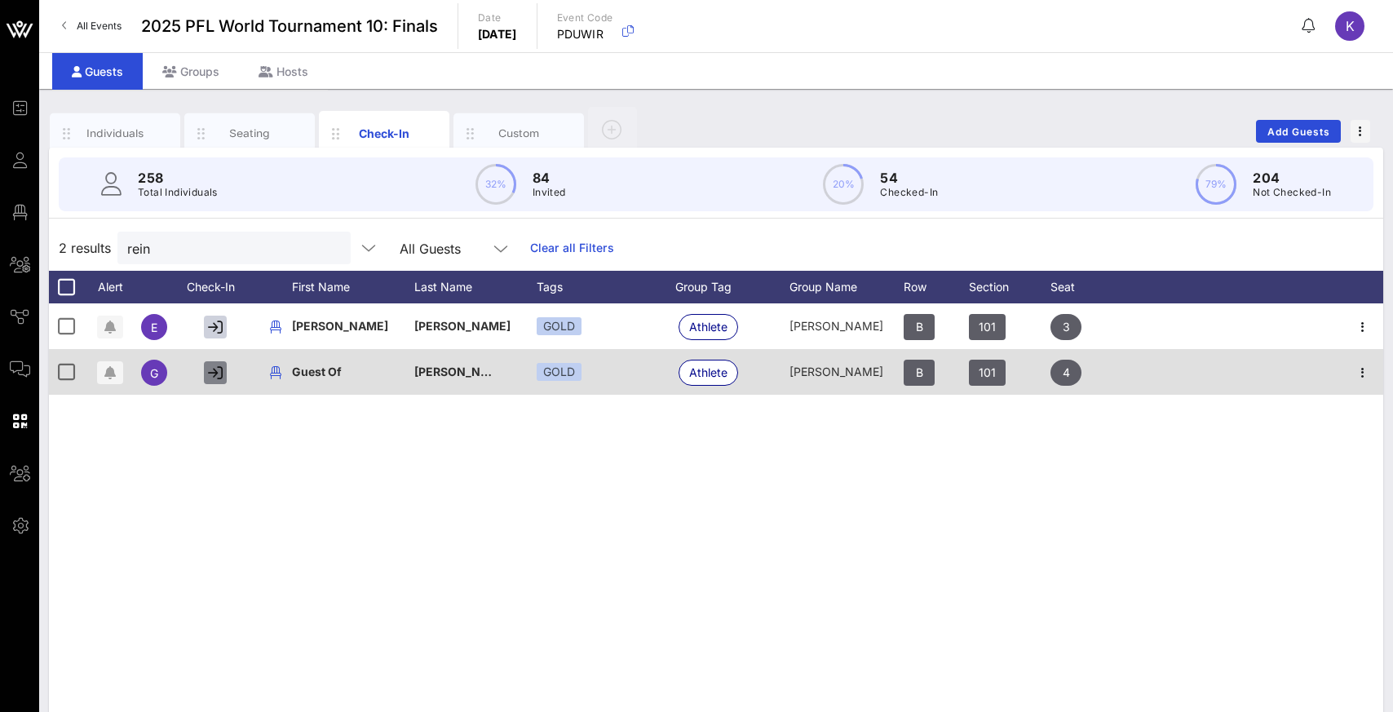
click at [213, 374] on icon "button" at bounding box center [215, 372] width 15 height 15
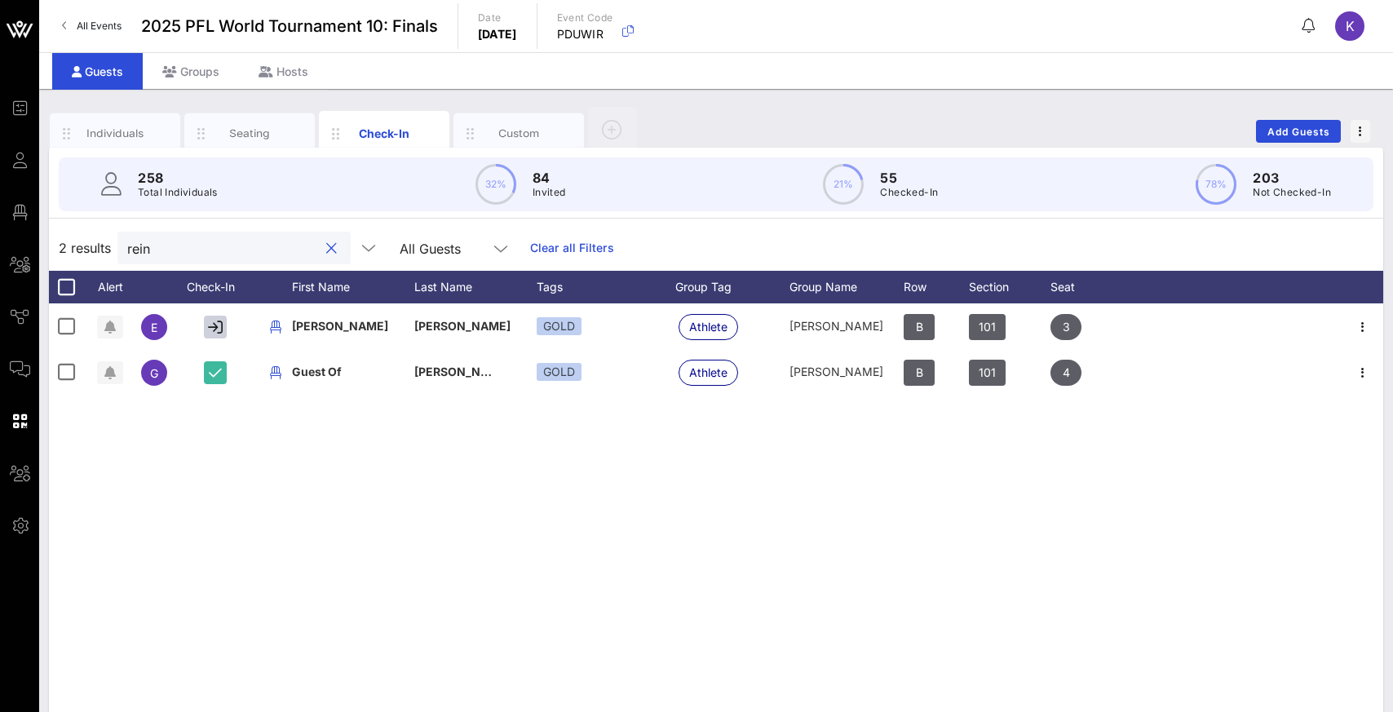
click at [222, 250] on input "rein" at bounding box center [222, 247] width 191 height 21
type input "r"
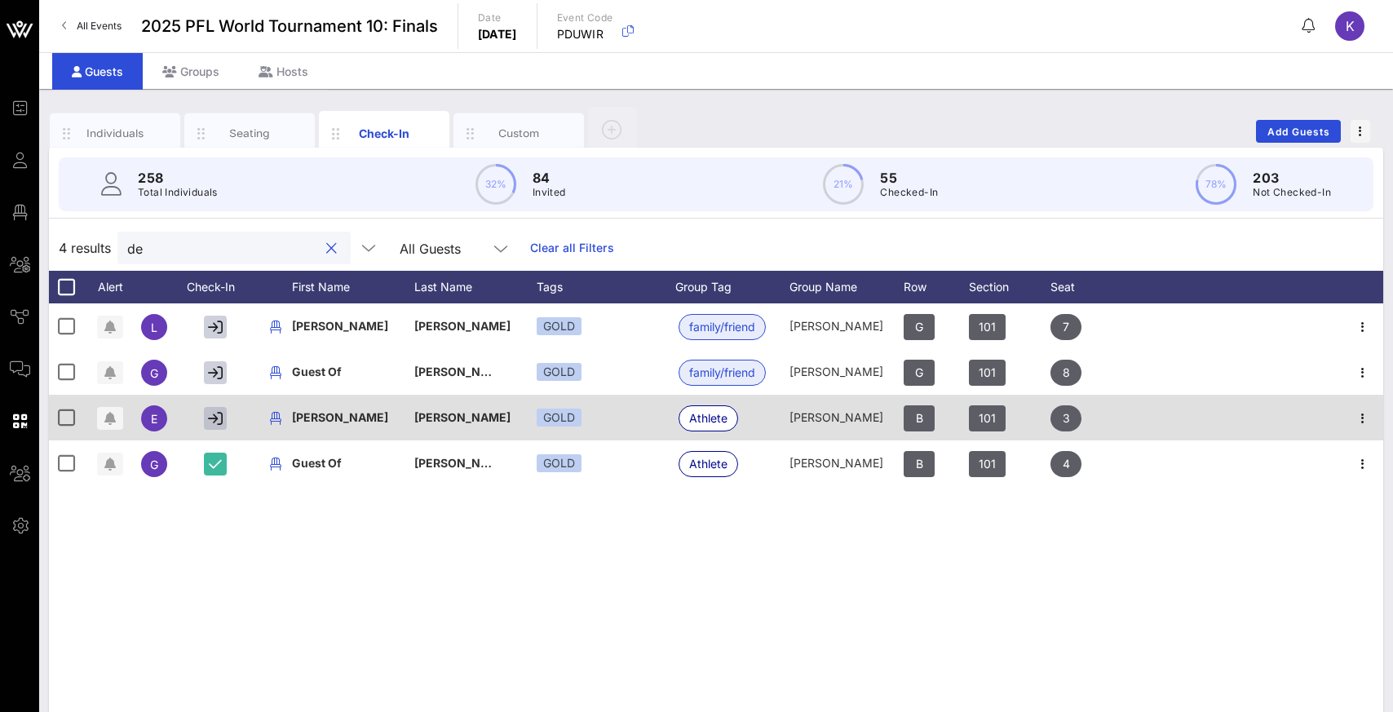
type input "de"
click at [208, 419] on icon "button" at bounding box center [215, 418] width 15 height 15
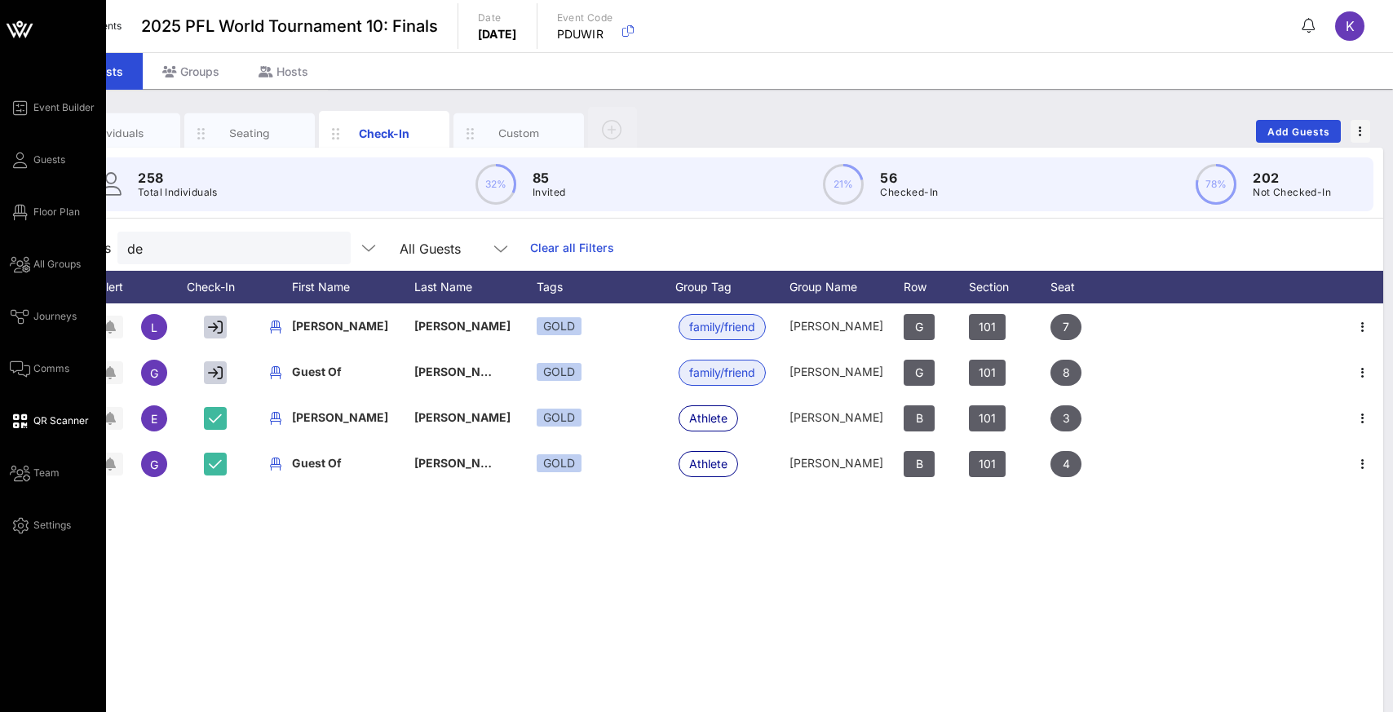
click at [49, 420] on span "QR Scanner" at bounding box center [60, 420] width 55 height 15
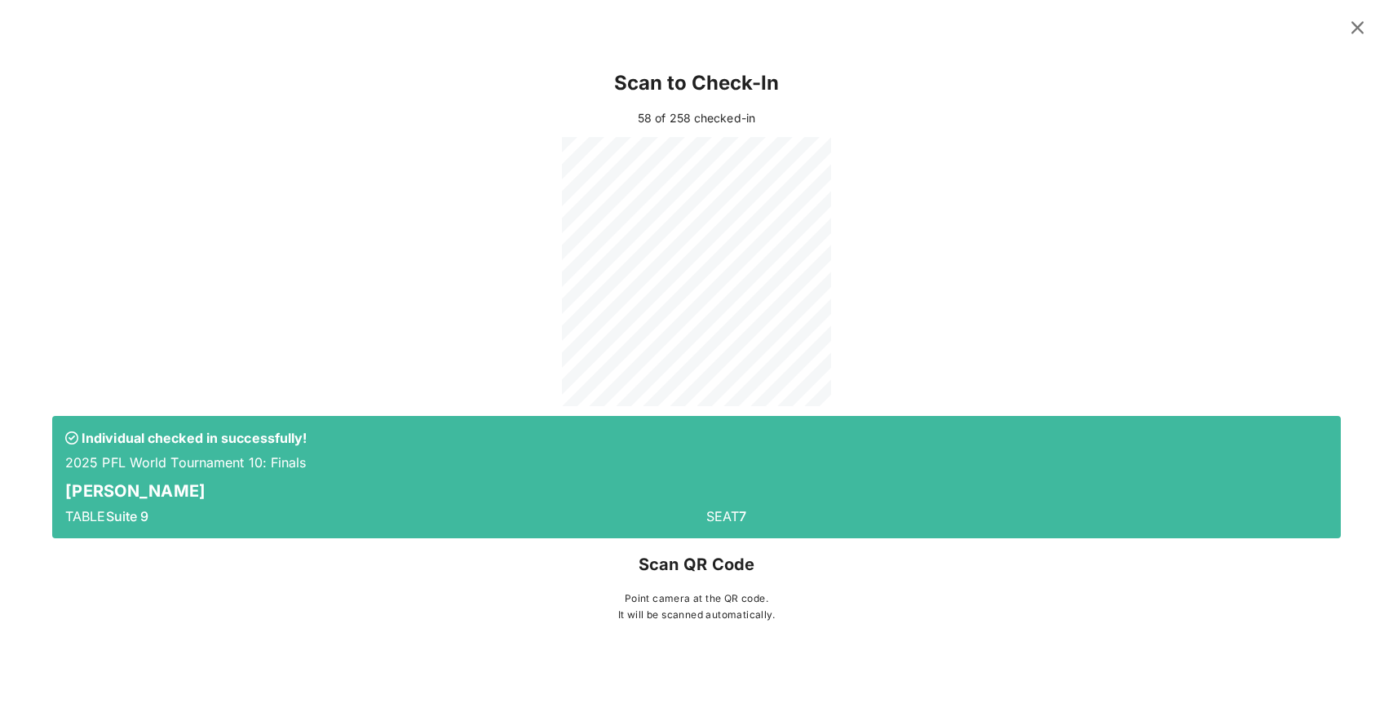
click at [927, 171] on div at bounding box center [696, 271] width 1289 height 269
click at [927, 32] on icon at bounding box center [1357, 27] width 23 height 20
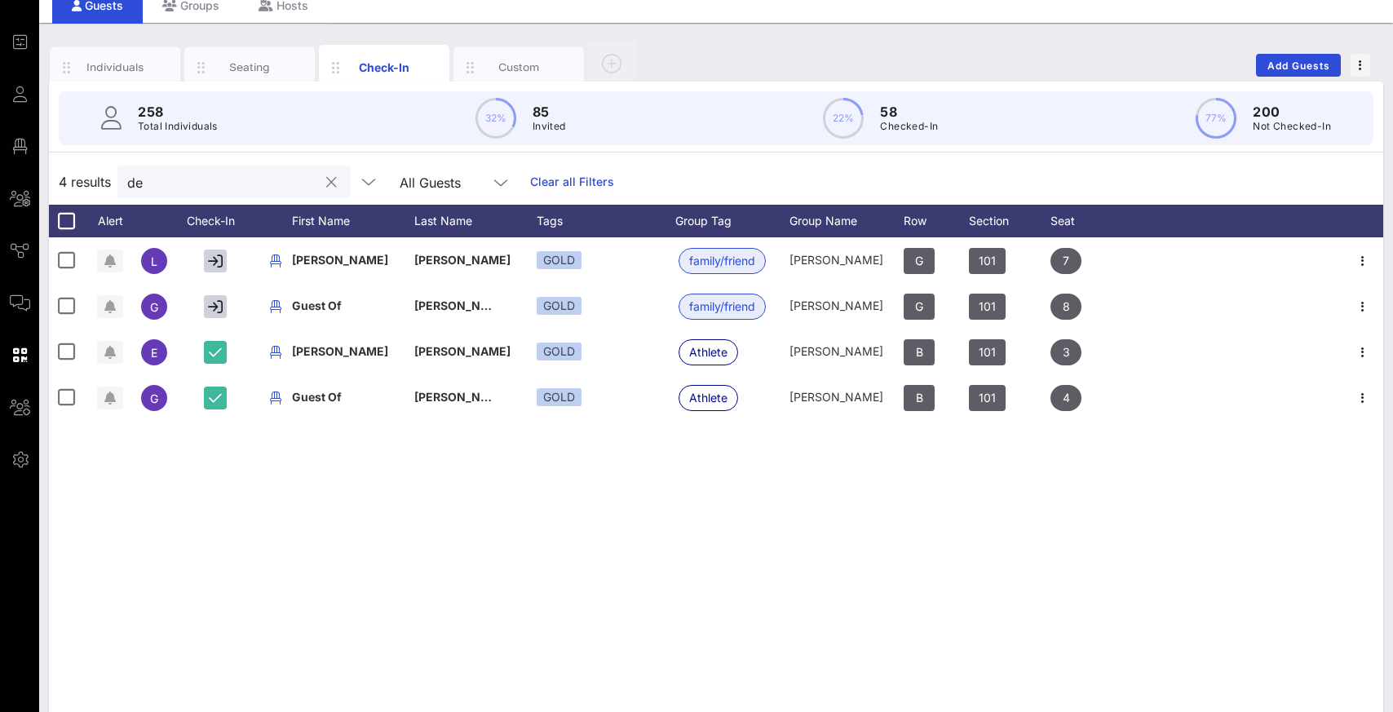
scroll to position [97, 0]
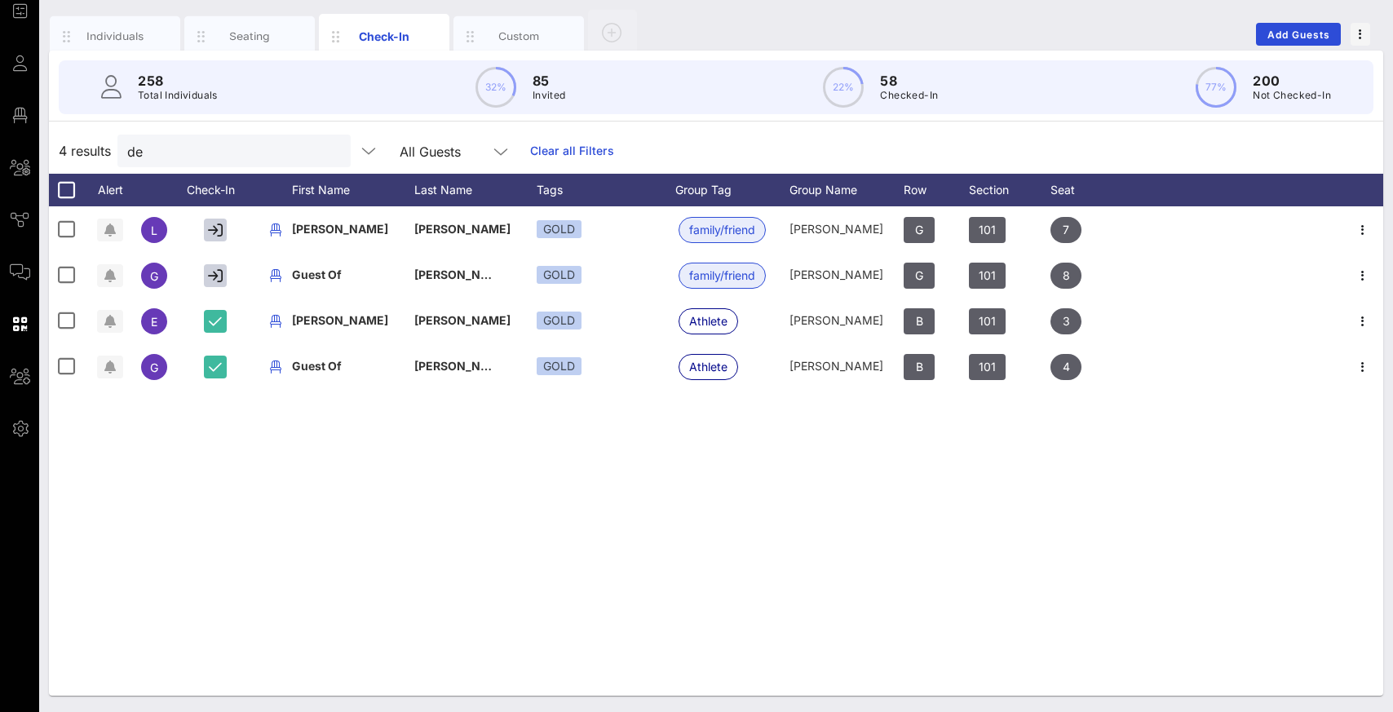
click at [326, 153] on button "clear icon" at bounding box center [331, 152] width 11 height 16
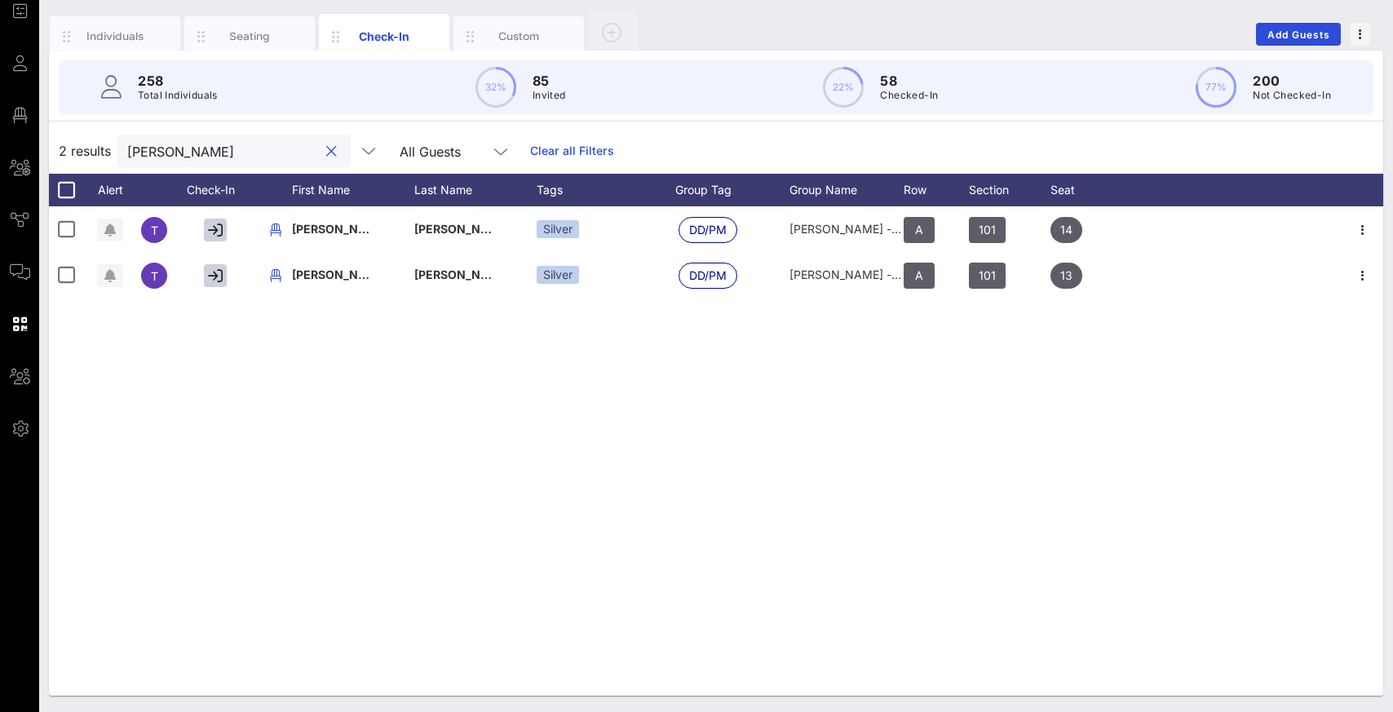
scroll to position [0, 0]
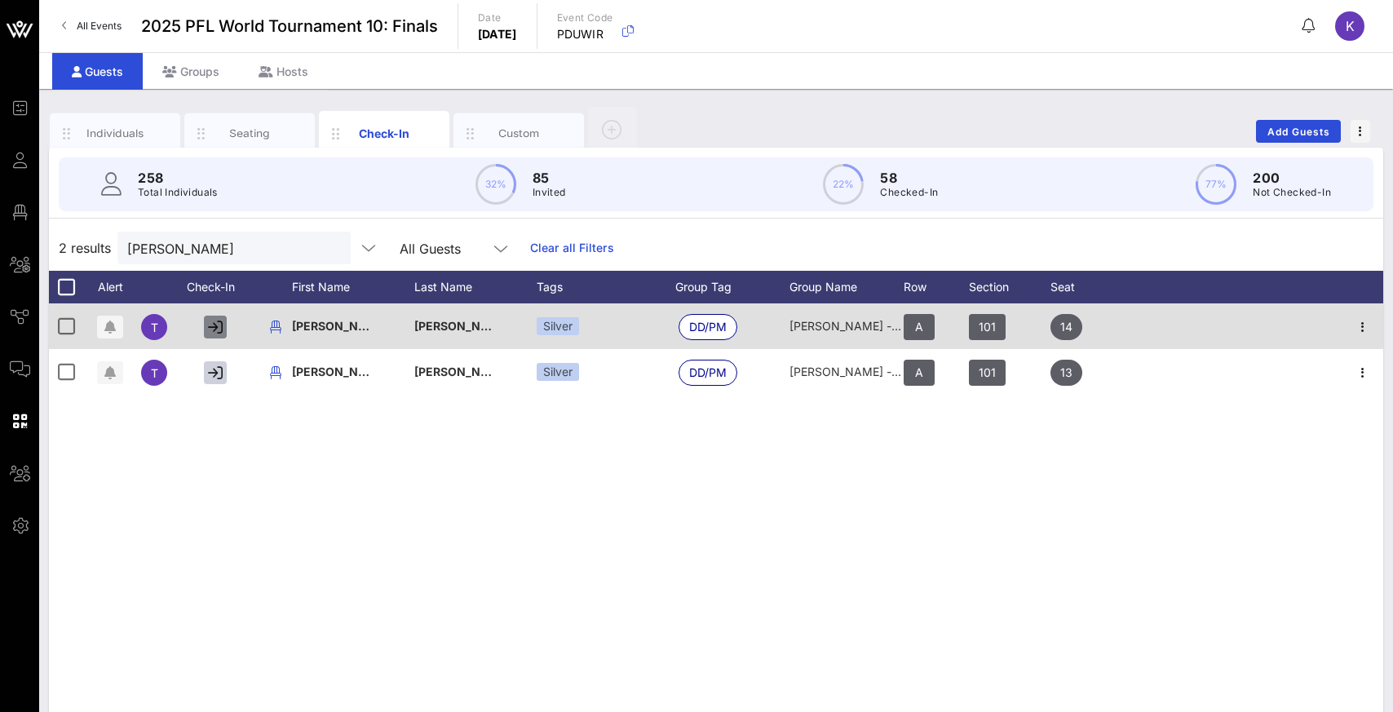
click at [217, 328] on icon "button" at bounding box center [215, 327] width 15 height 15
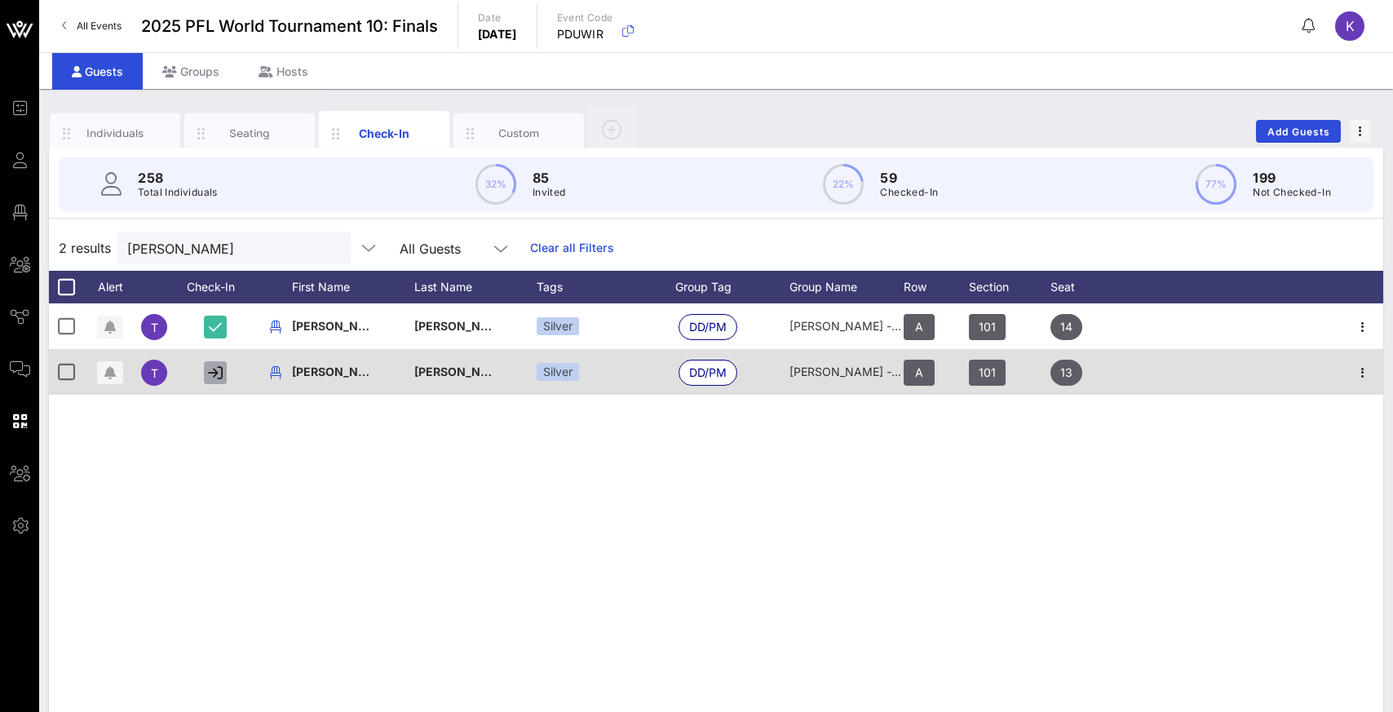
click at [216, 374] on icon "button" at bounding box center [215, 372] width 15 height 15
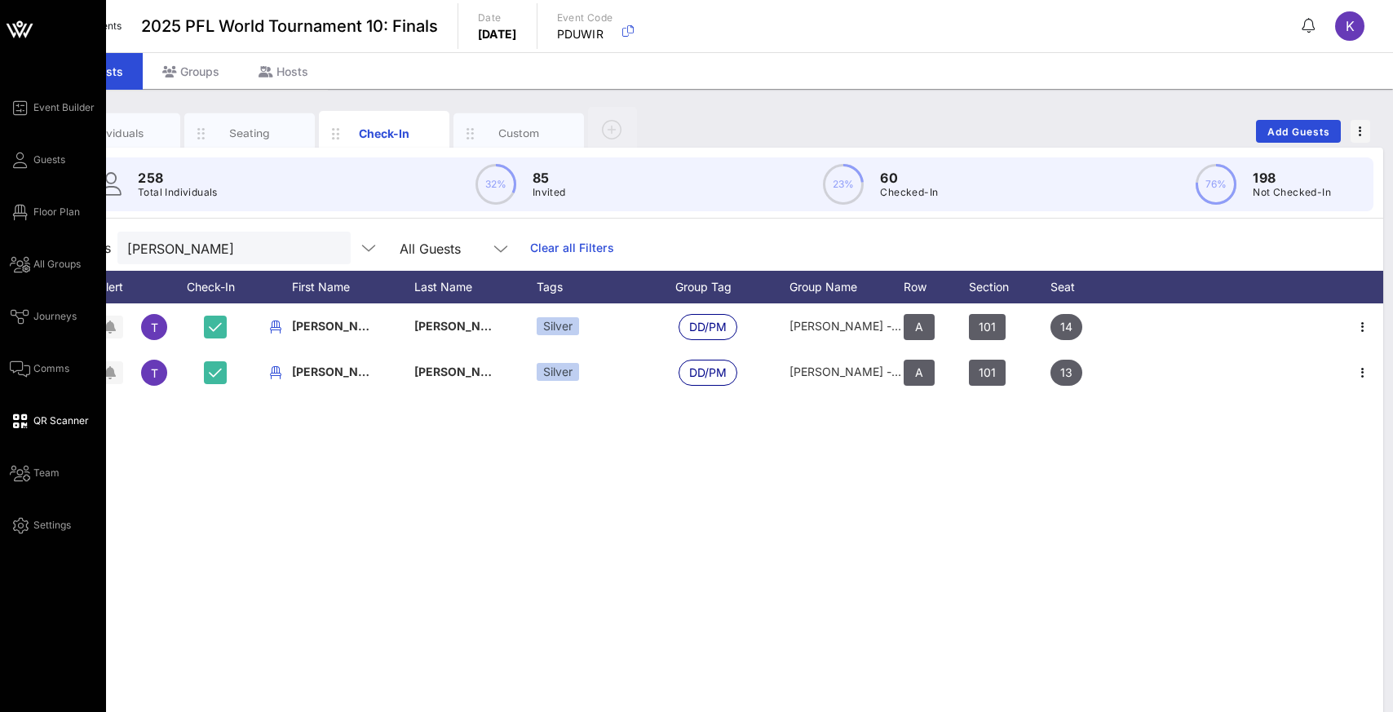
click at [45, 429] on link "QR Scanner" at bounding box center [49, 421] width 79 height 20
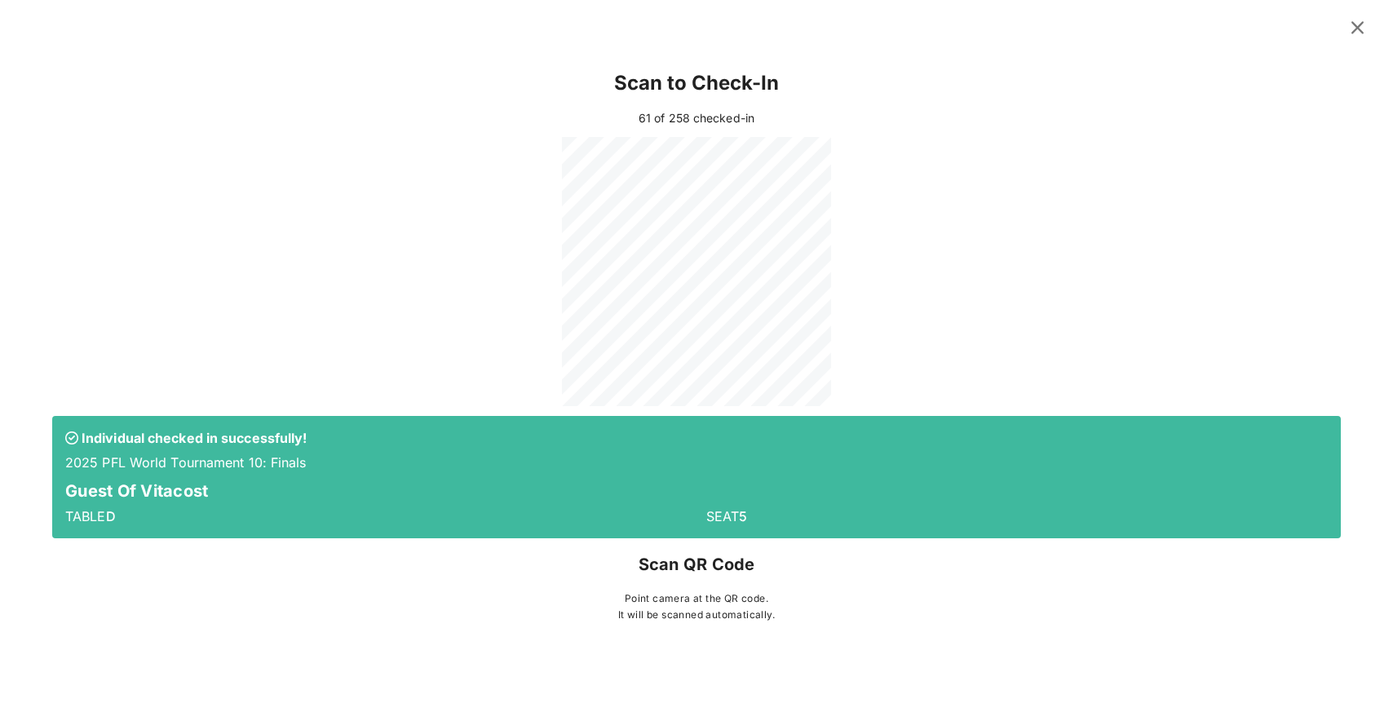
click at [927, 27] on icon at bounding box center [1357, 27] width 23 height 20
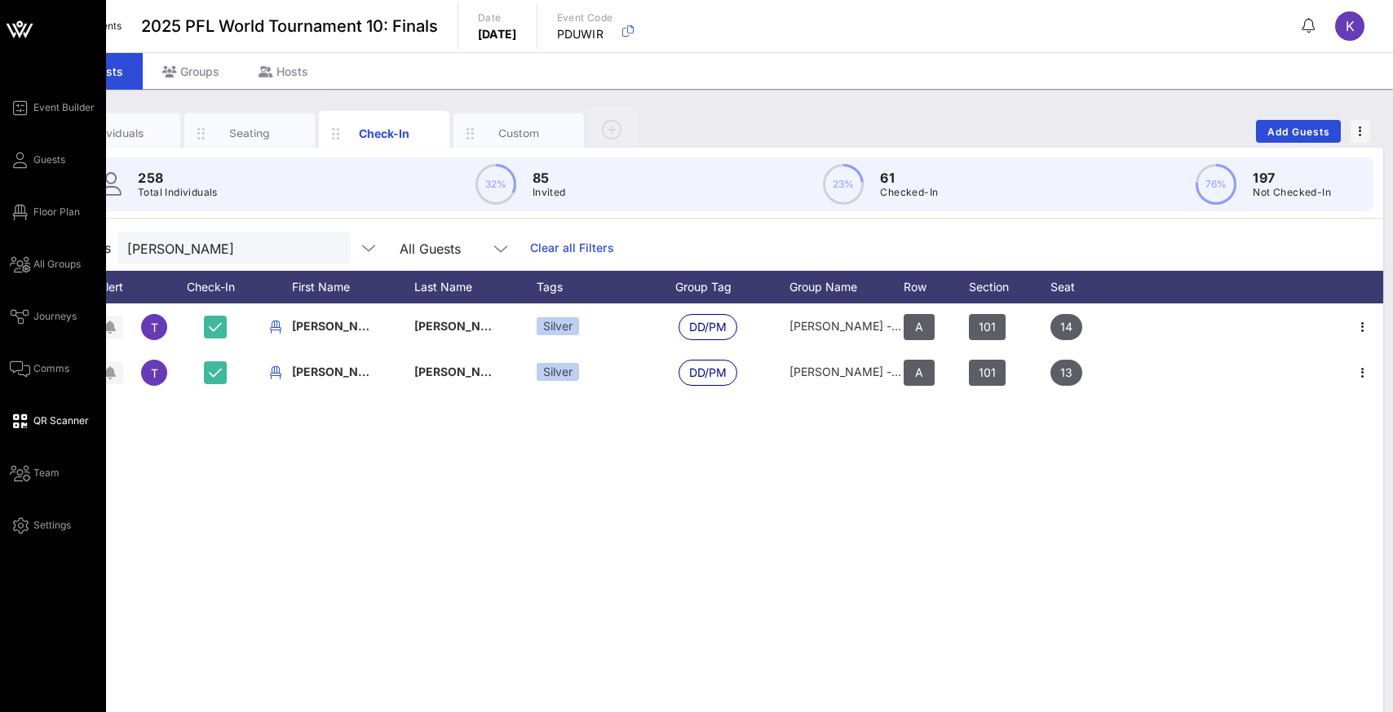
click at [63, 422] on span "QR Scanner" at bounding box center [60, 420] width 55 height 15
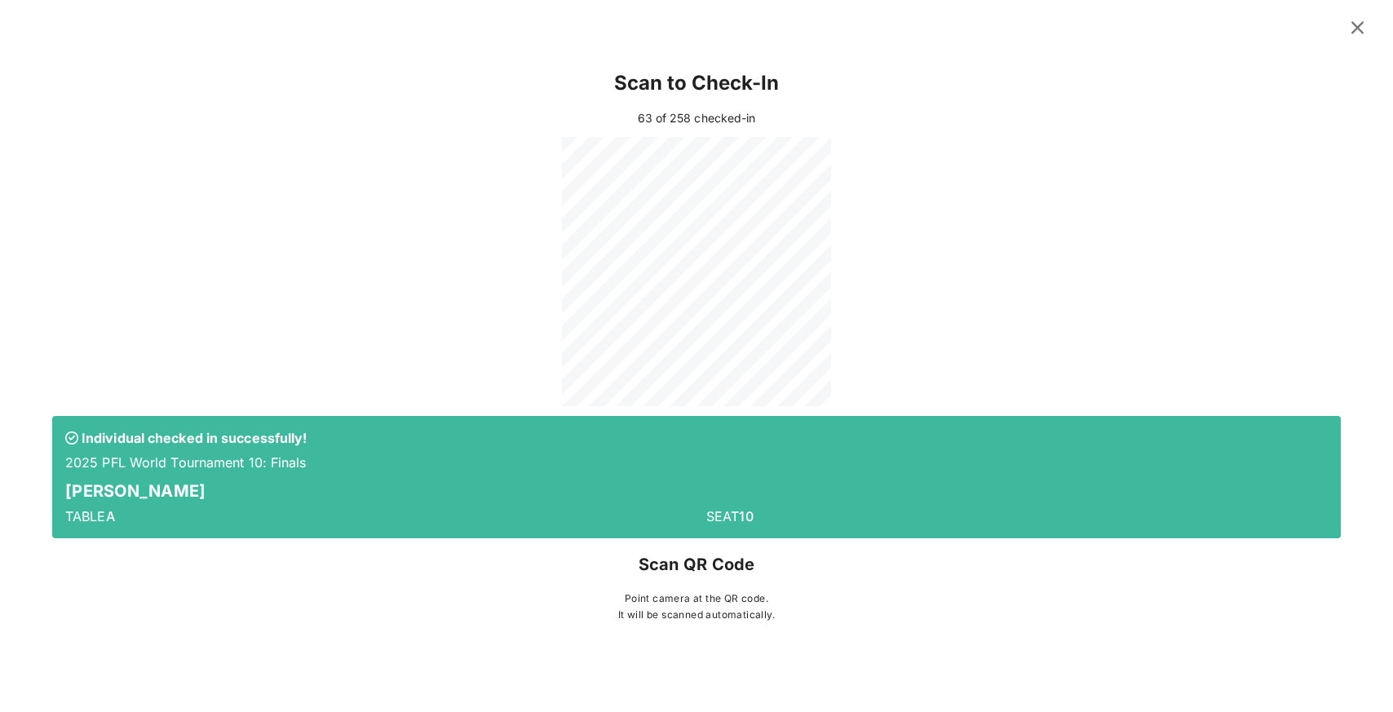
click at [927, 29] on icon at bounding box center [1357, 28] width 22 height 20
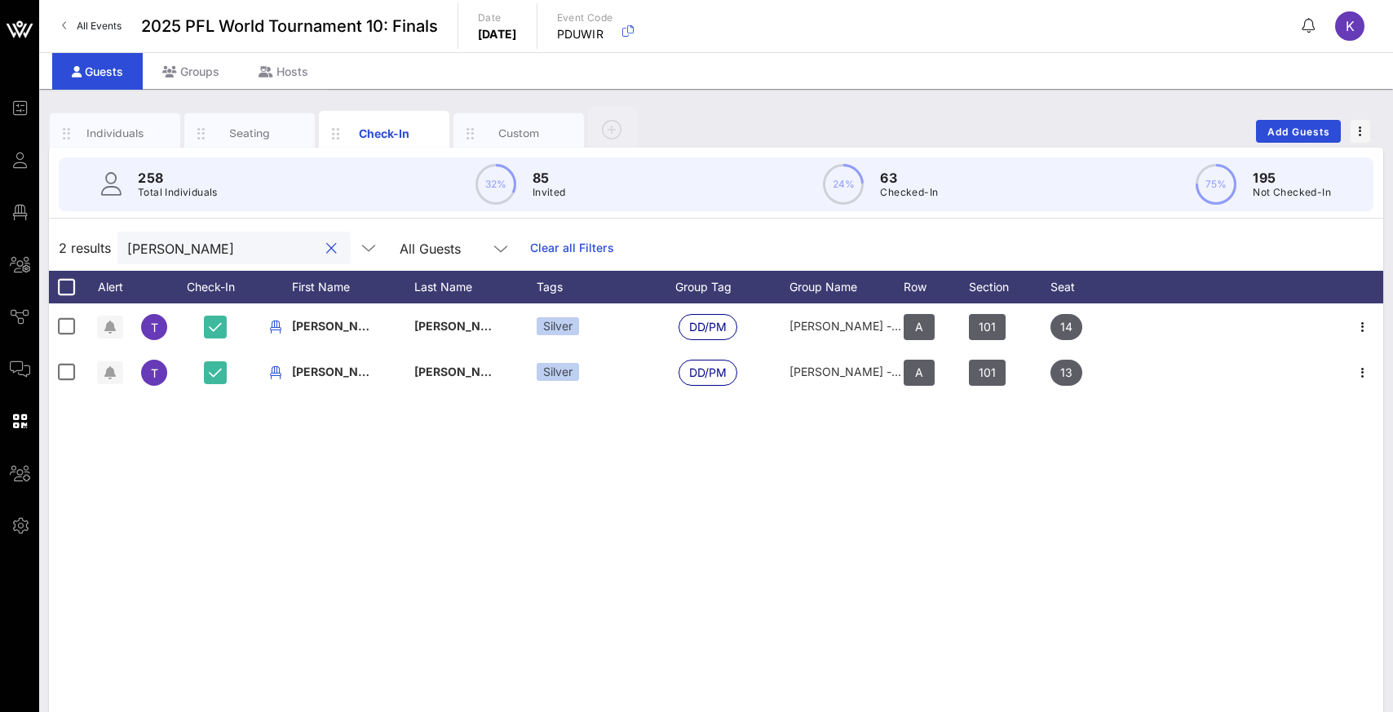
drag, startPoint x: 237, startPoint y: 246, endPoint x: 100, endPoint y: 251, distance: 137.1
click at [100, 251] on div "2 results thomas ry All Guests Clear all Filters" at bounding box center [716, 248] width 1334 height 46
type input "m"
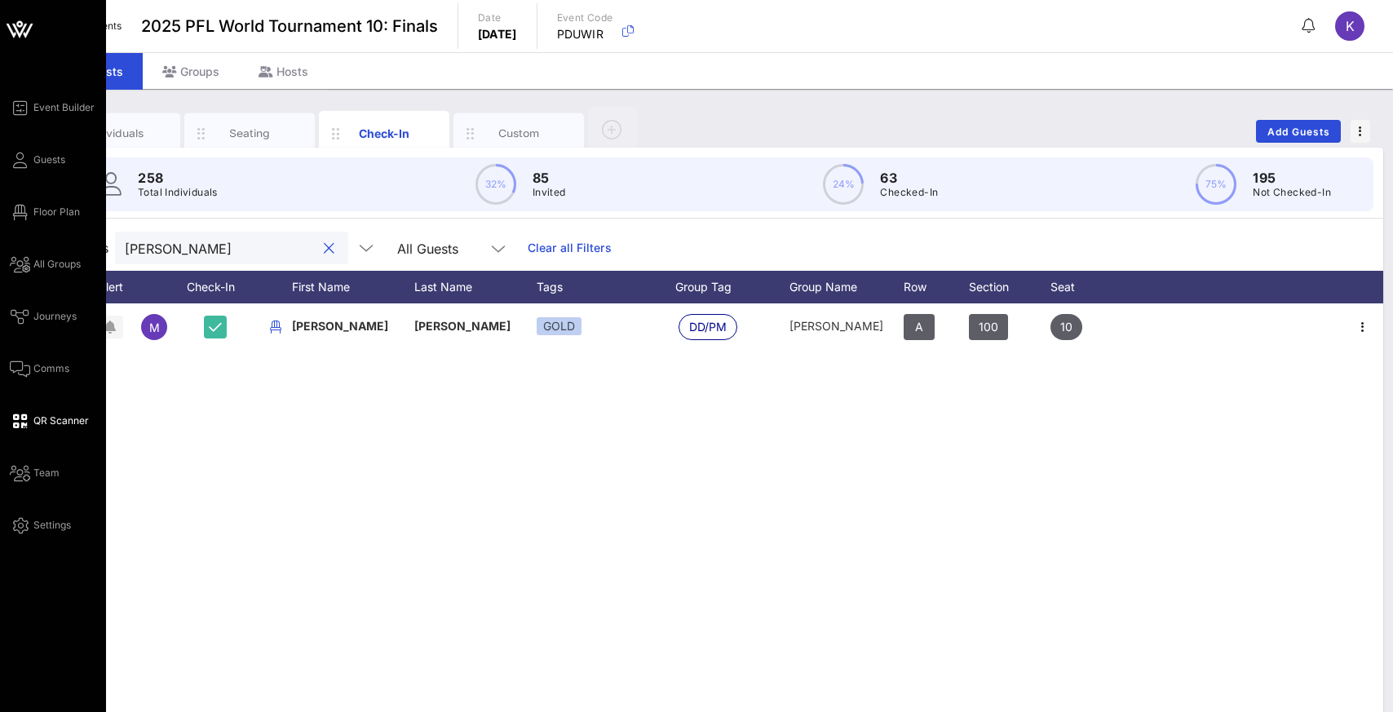
type input "romano"
click at [31, 422] on link "QR Scanner" at bounding box center [49, 421] width 79 height 20
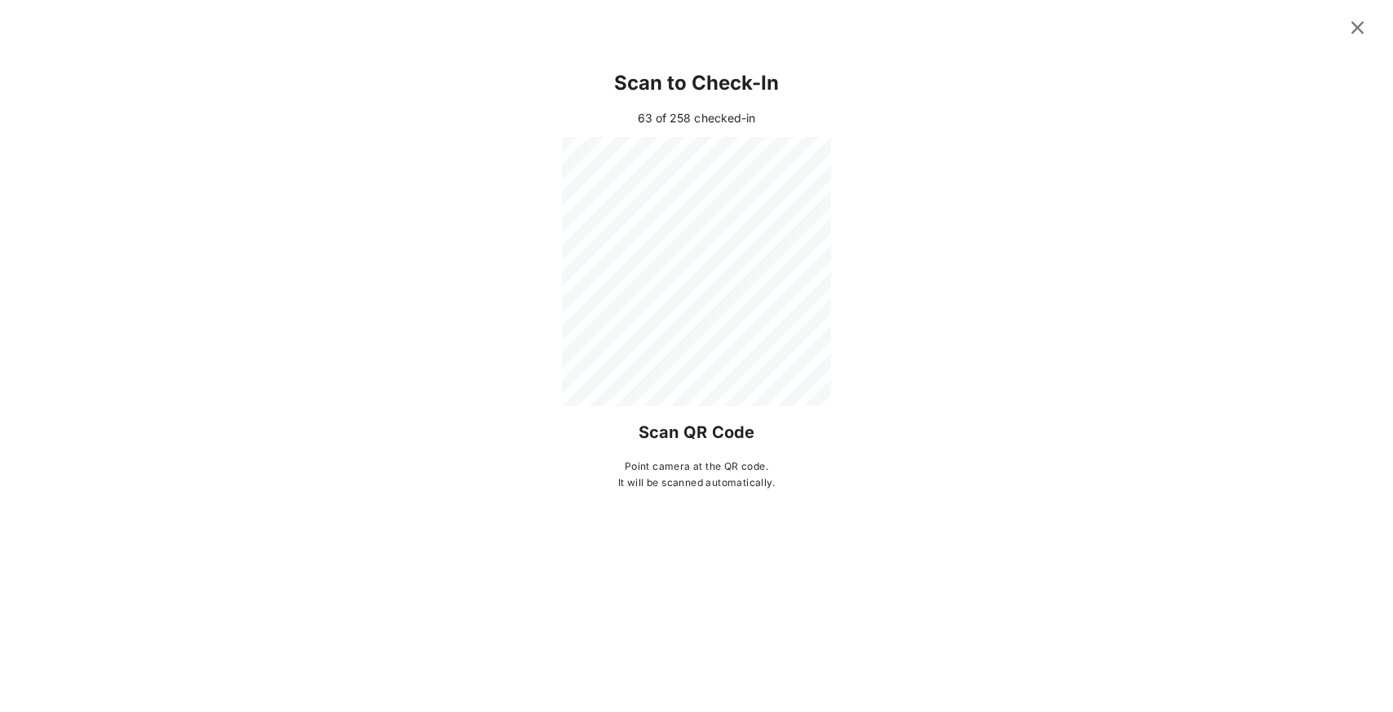
click at [927, 29] on icon at bounding box center [1357, 27] width 23 height 20
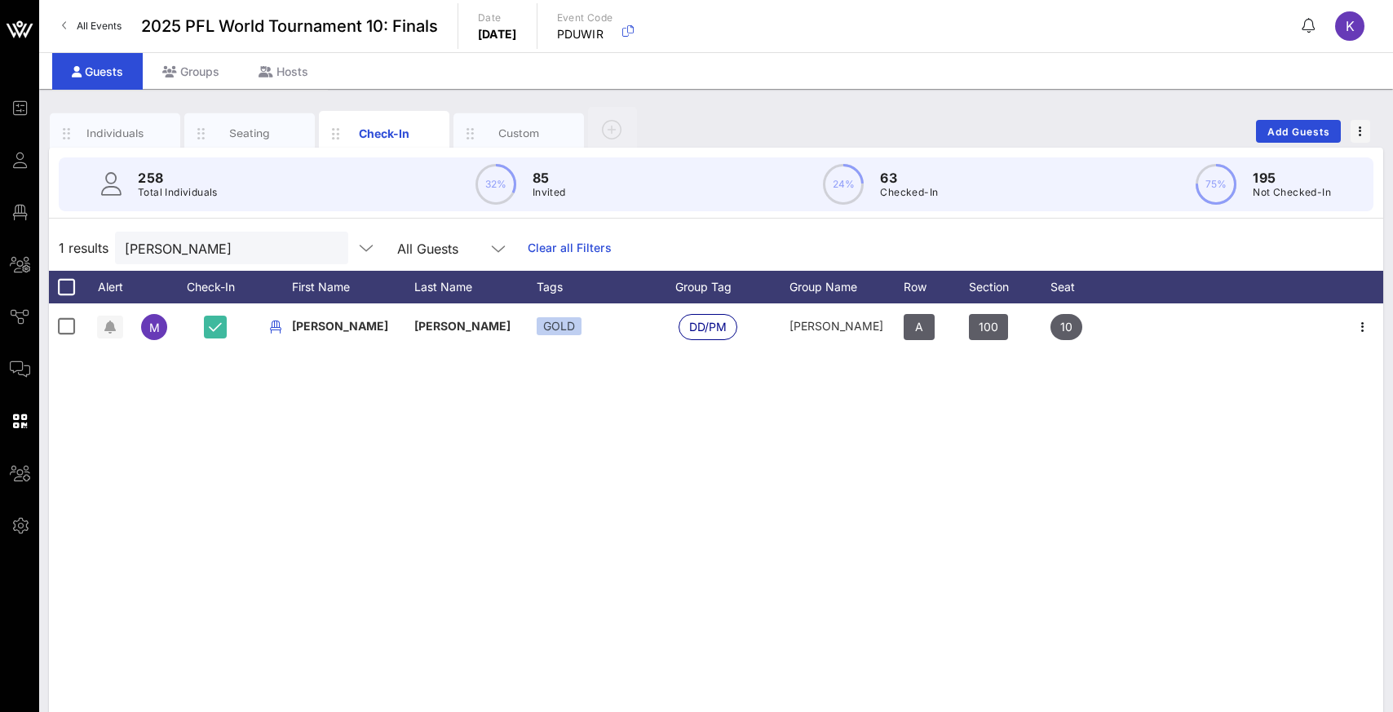
click at [324, 249] on button "clear icon" at bounding box center [329, 249] width 11 height 16
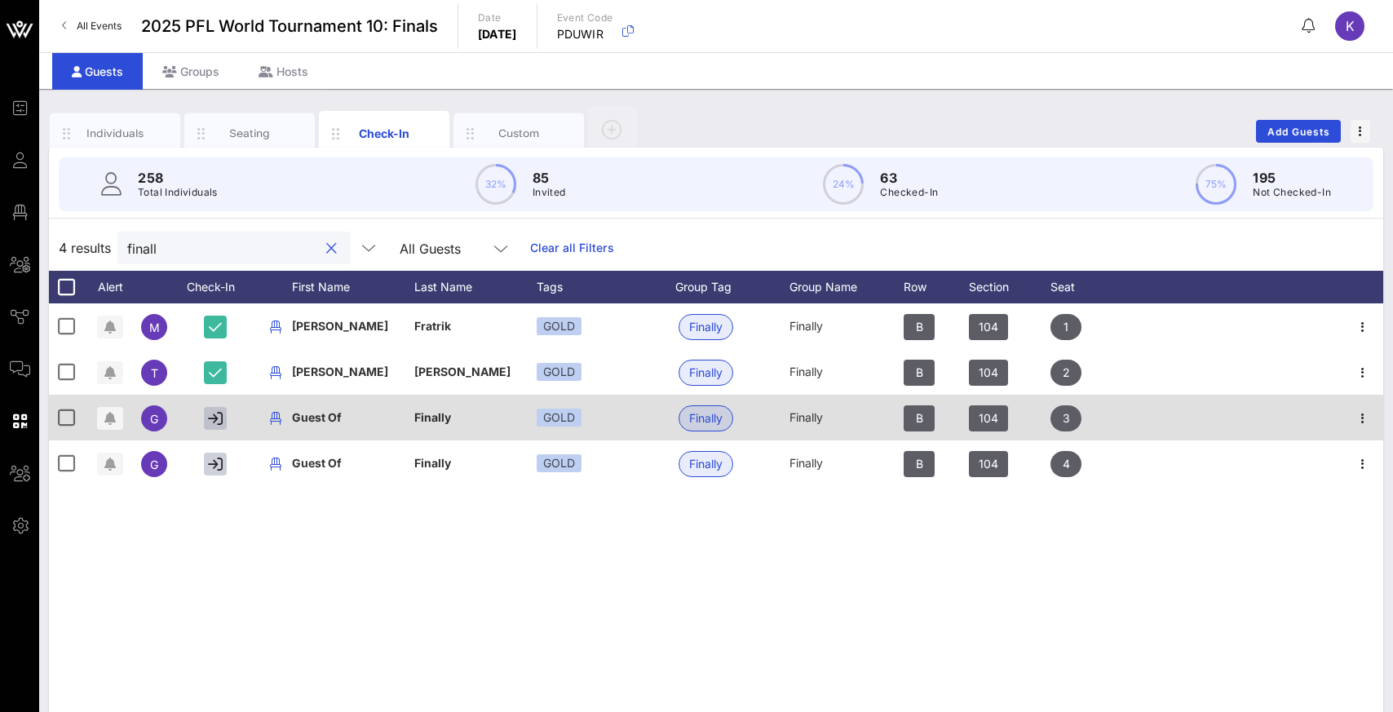
type input "finall"
click at [211, 419] on icon "button" at bounding box center [215, 418] width 15 height 15
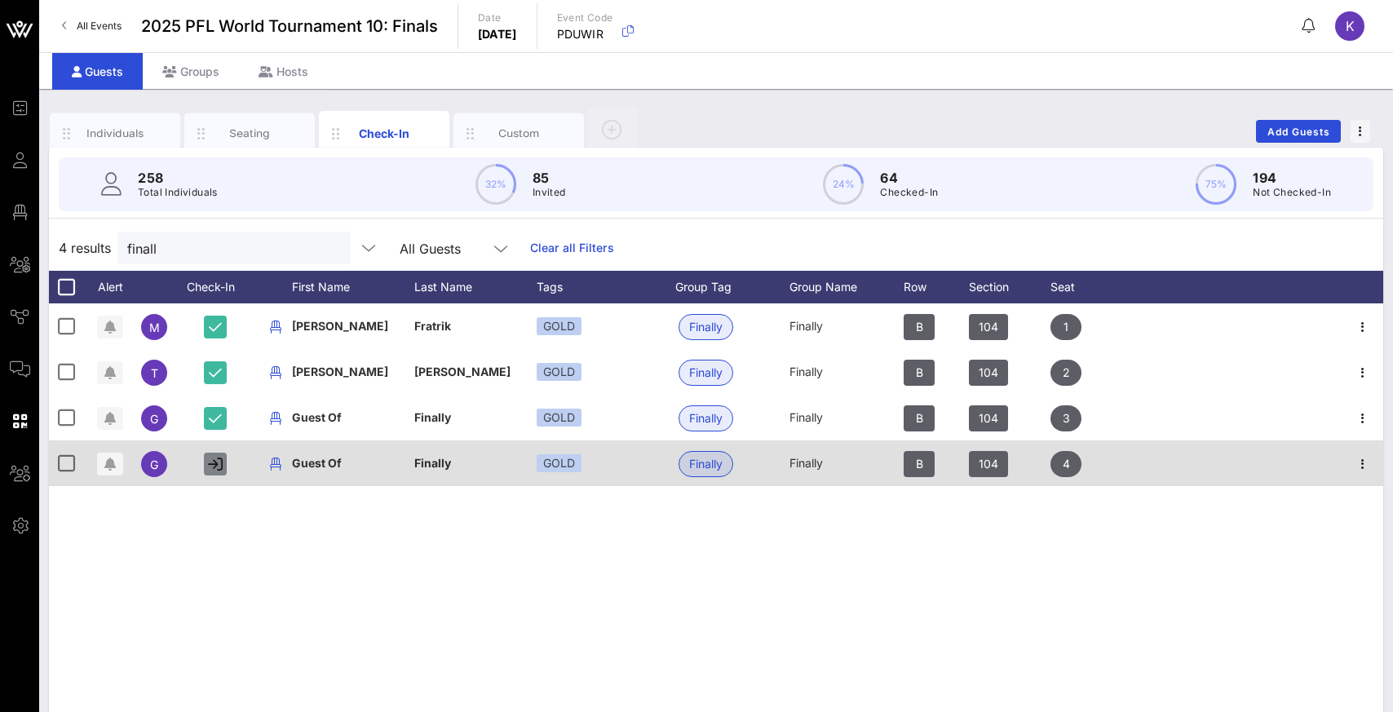
click at [215, 466] on icon "button" at bounding box center [215, 464] width 15 height 15
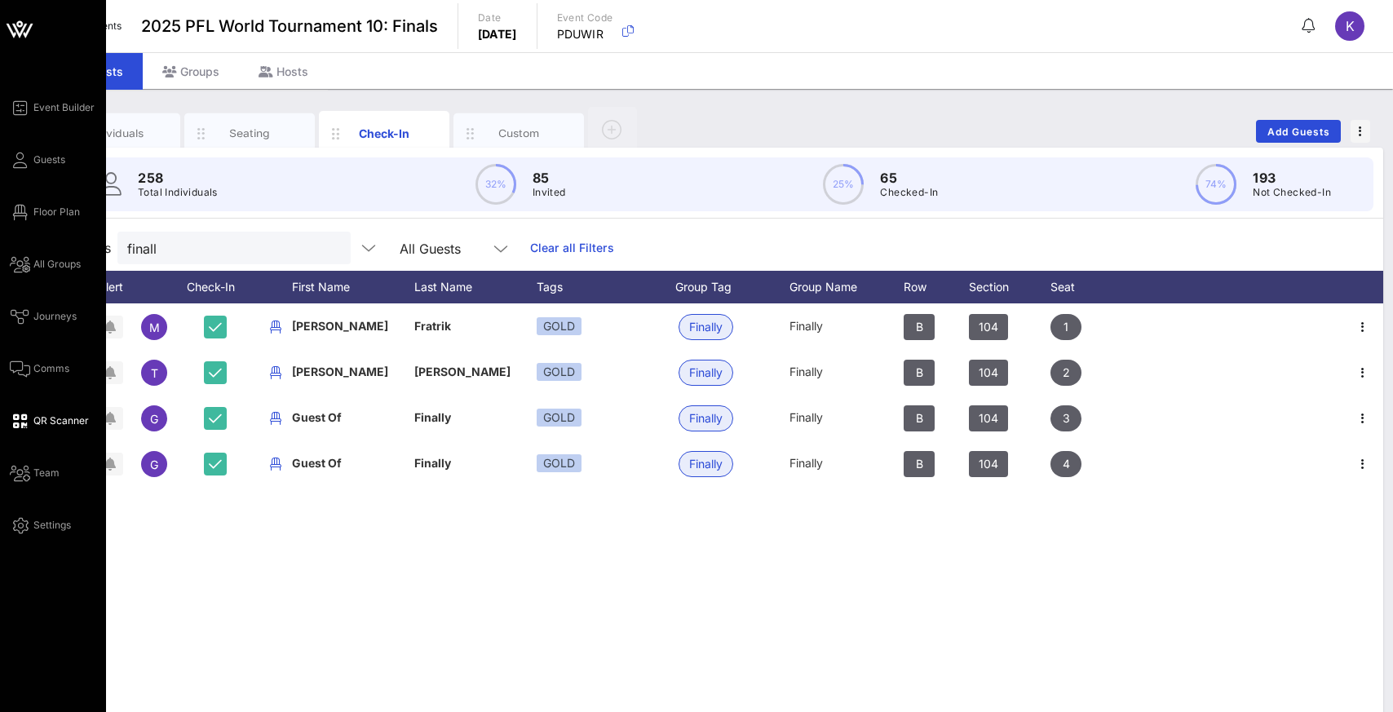
click at [42, 421] on span "QR Scanner" at bounding box center [60, 420] width 55 height 15
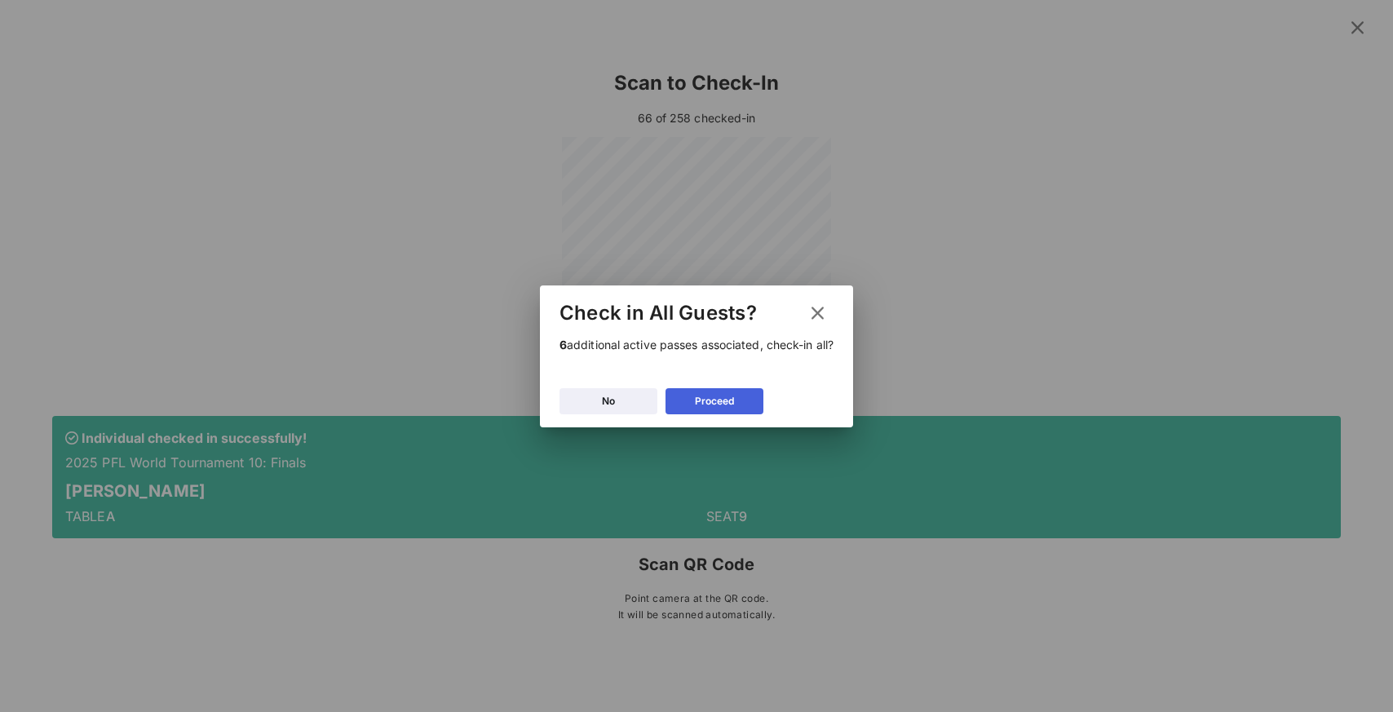
click at [682, 397] on button "Proceed" at bounding box center [714, 401] width 98 height 26
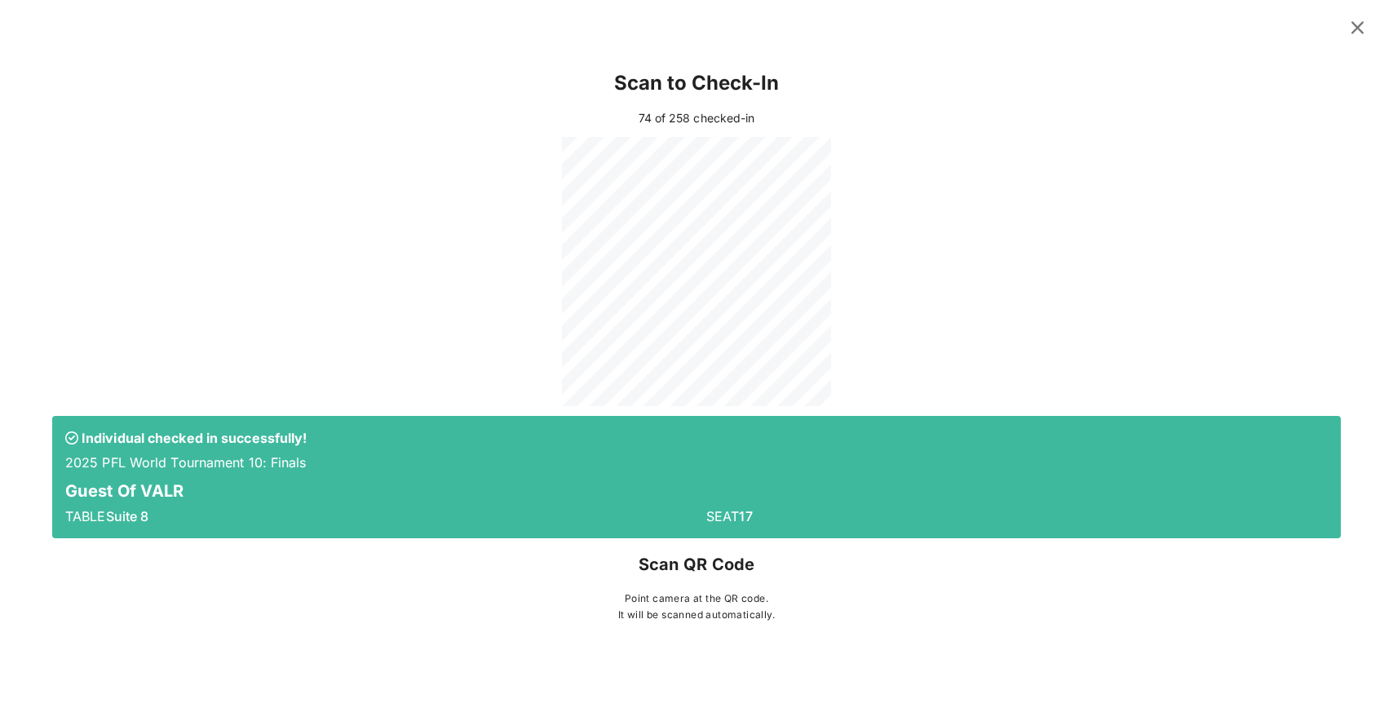
click at [927, 31] on icon at bounding box center [1358, 28] width 24 height 22
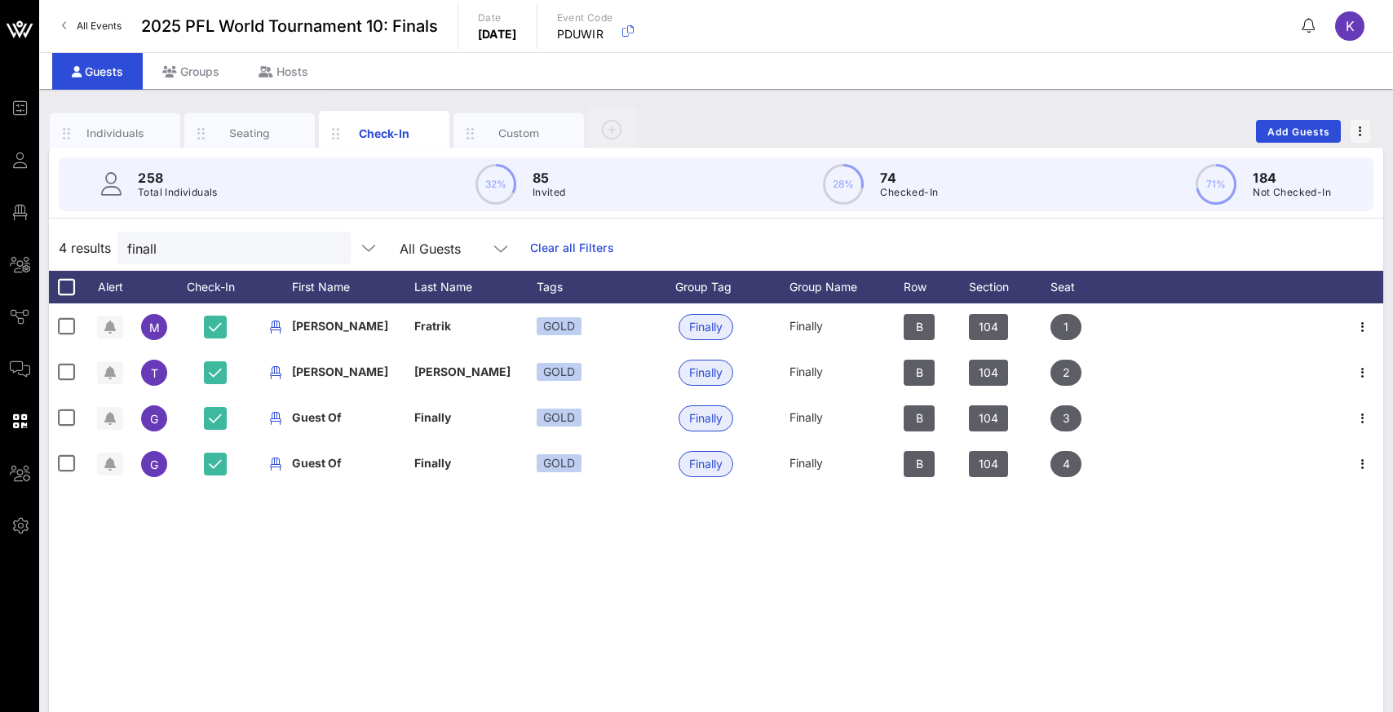
click at [326, 249] on button "clear icon" at bounding box center [331, 249] width 11 height 16
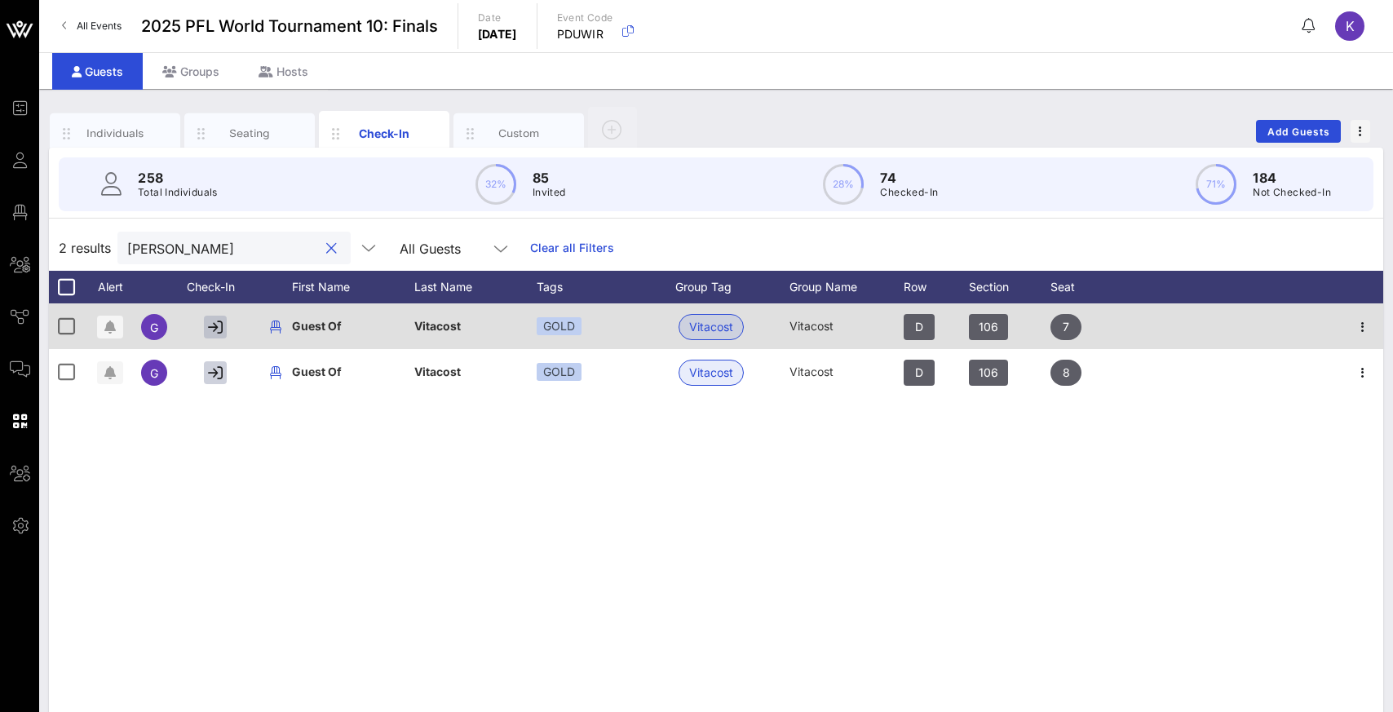
type input "jerry"
click at [214, 333] on icon "button" at bounding box center [215, 327] width 15 height 15
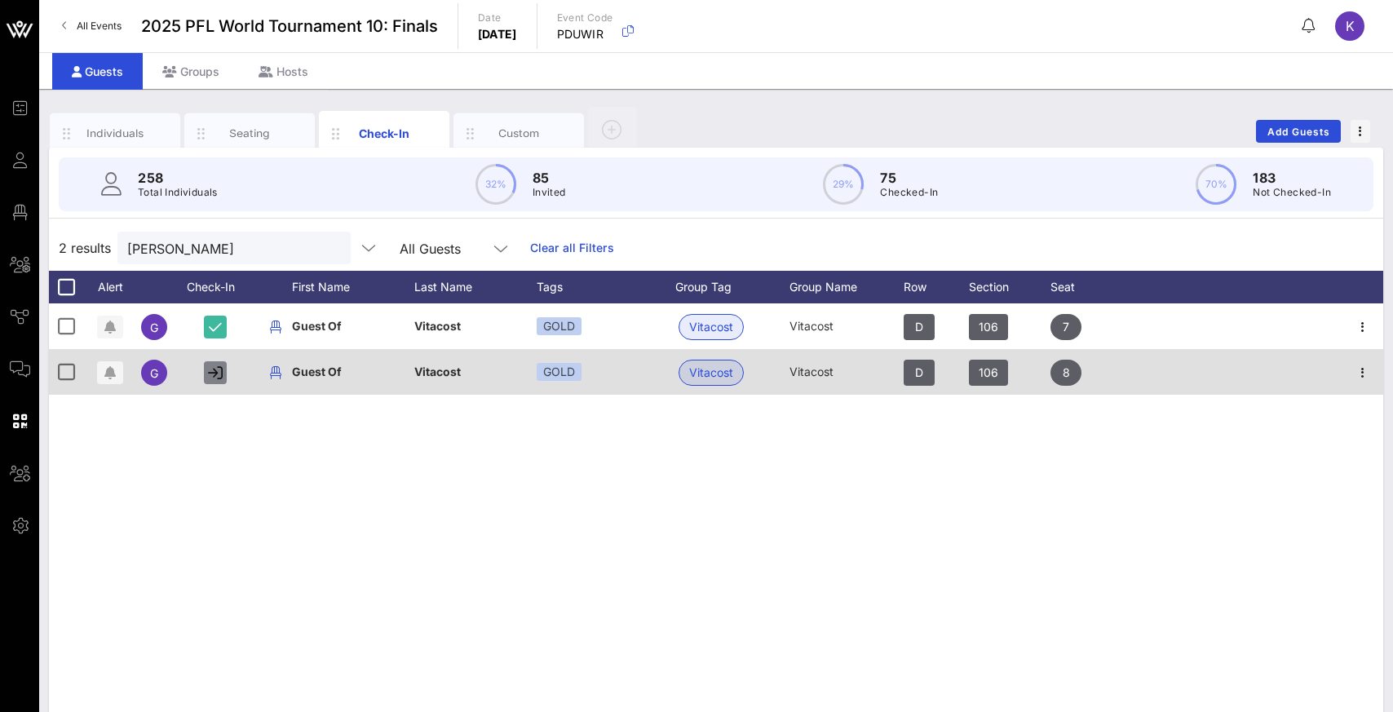
click at [219, 378] on icon "button" at bounding box center [215, 372] width 15 height 15
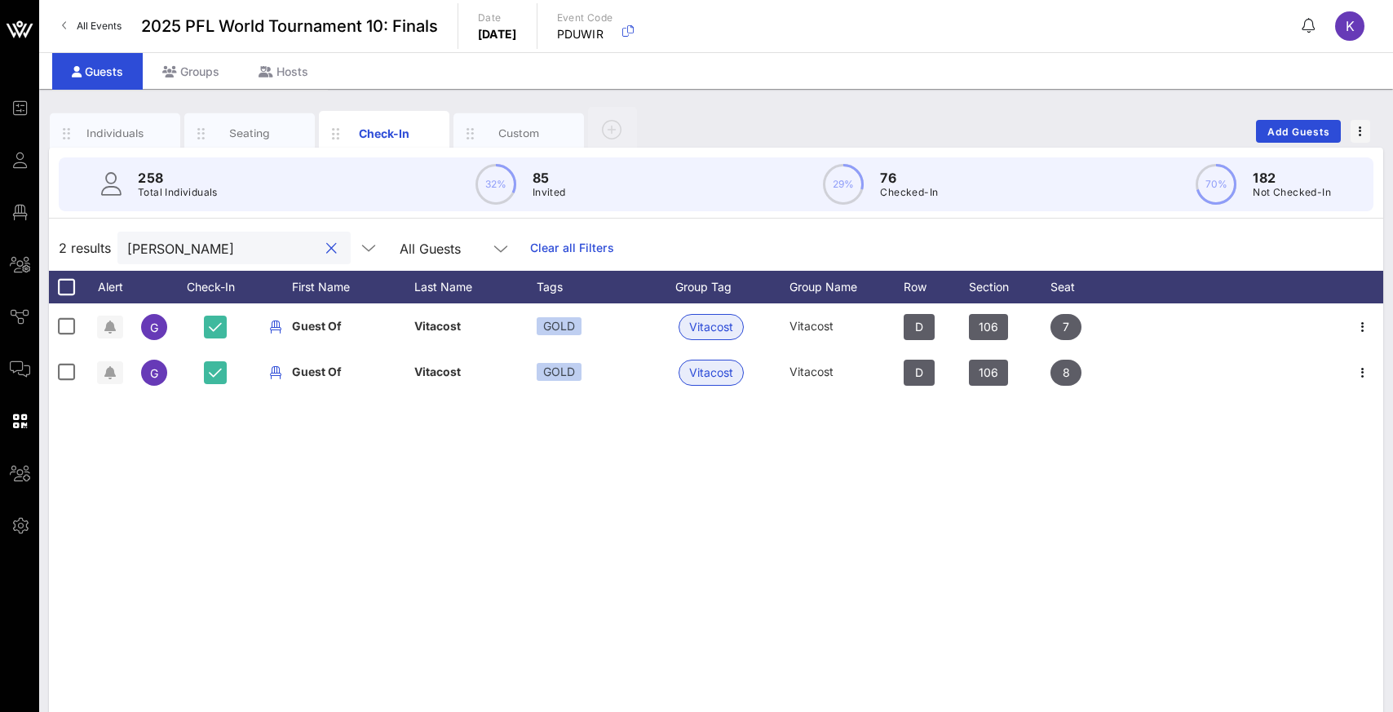
drag, startPoint x: 214, startPoint y: 251, endPoint x: 113, endPoint y: 261, distance: 100.8
click at [113, 261] on div "2 results jerry All Guests Clear all Filters" at bounding box center [716, 248] width 1334 height 46
click at [484, 492] on div "G Guest Of Vitacost GOLD Vitacost Vitacost D 106 7 G Guest Of Vitacost GOLD Vit…" at bounding box center [716, 547] width 1334 height 489
click at [480, 492] on div "G Guest Of Vitacost GOLD Vitacost Vitacost D 106 7 G Guest Of Vitacost GOLD Vit…" at bounding box center [716, 547] width 1334 height 489
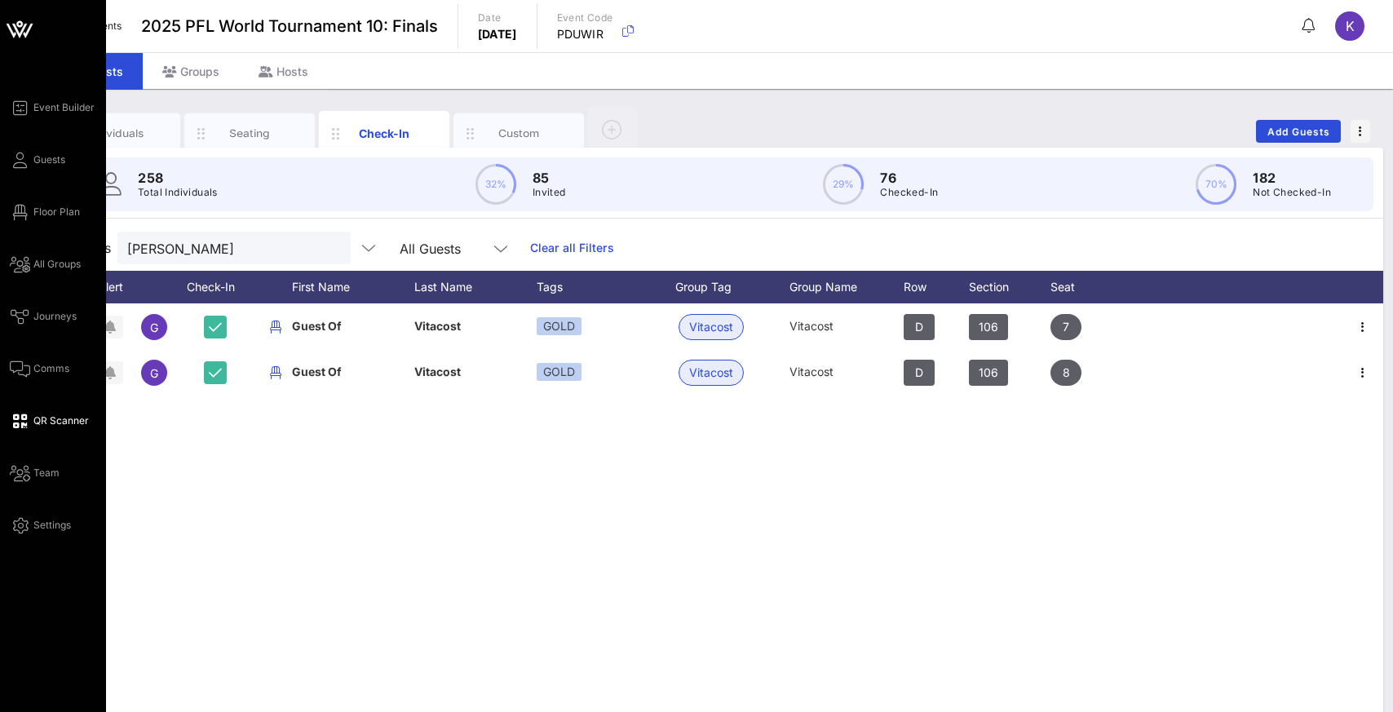
click at [58, 416] on span "QR Scanner" at bounding box center [60, 420] width 55 height 15
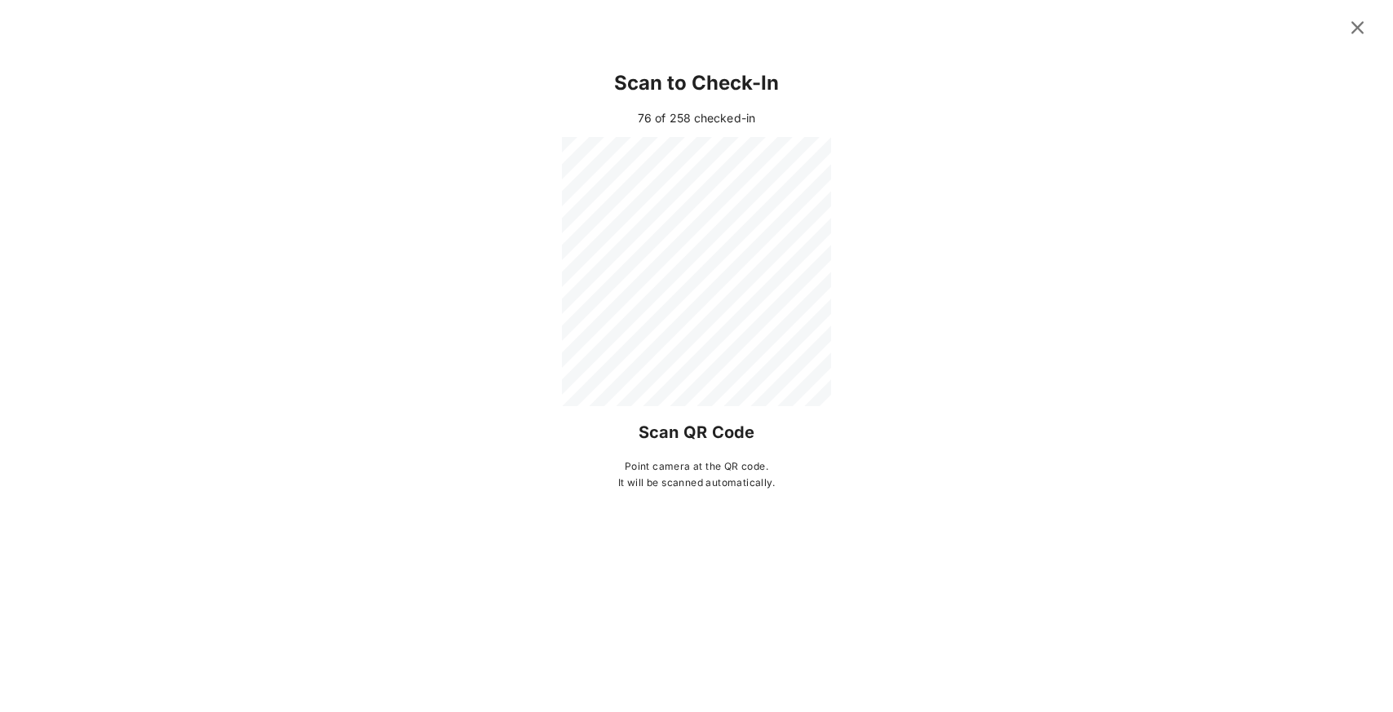
click at [927, 211] on div at bounding box center [696, 271] width 1289 height 269
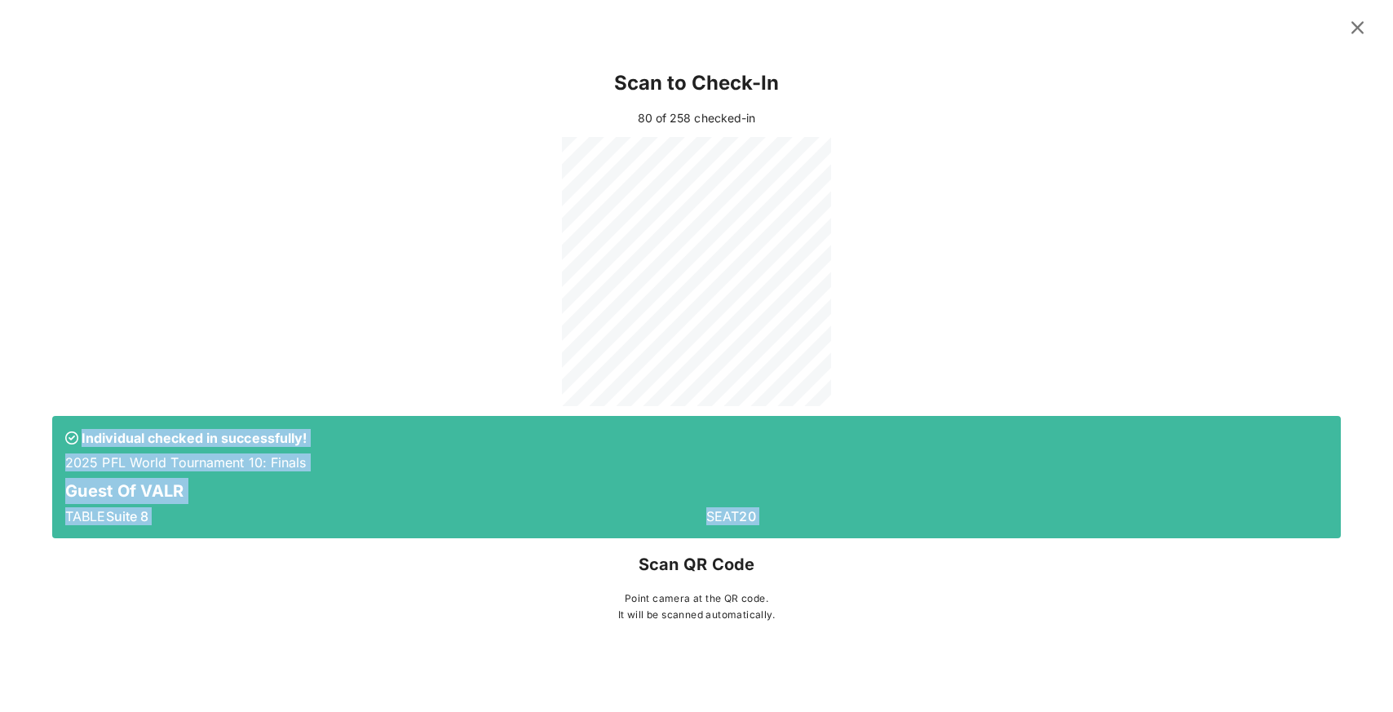
click at [927, 28] on icon at bounding box center [1358, 28] width 24 height 22
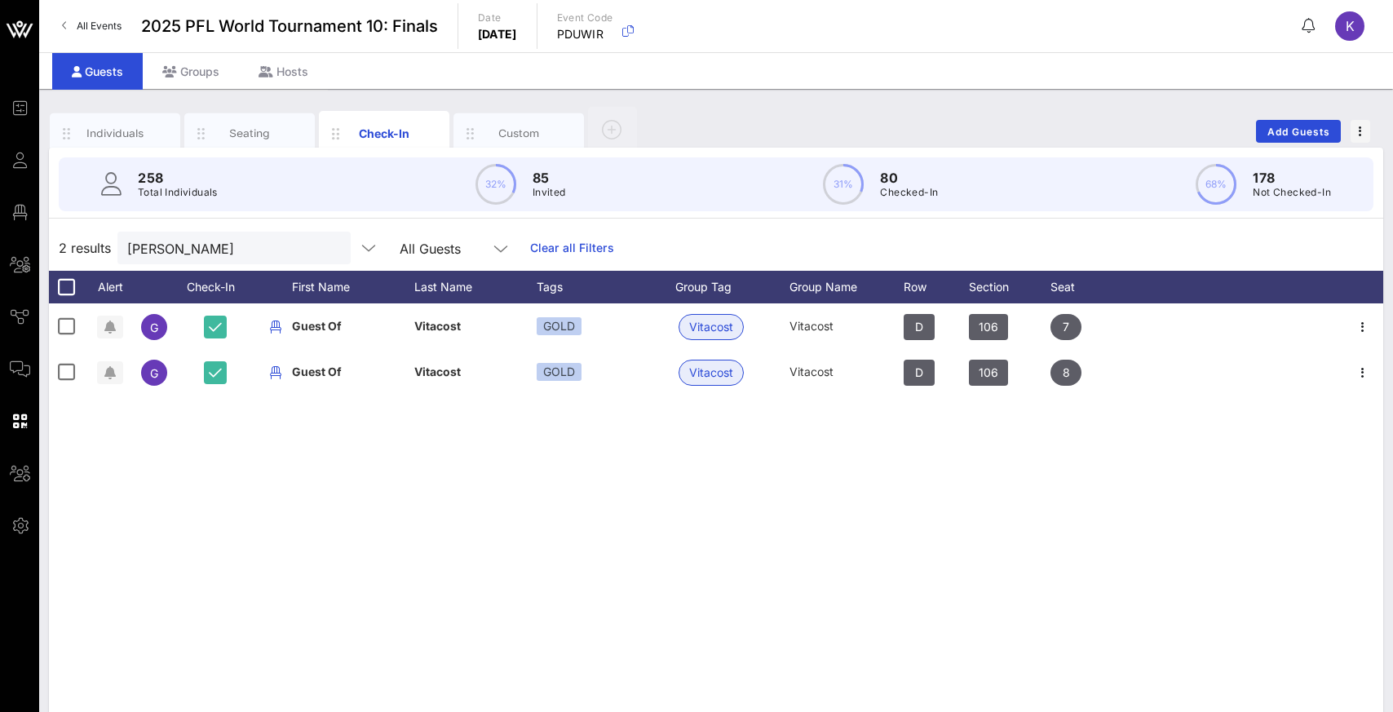
click at [326, 251] on button "clear icon" at bounding box center [331, 249] width 11 height 16
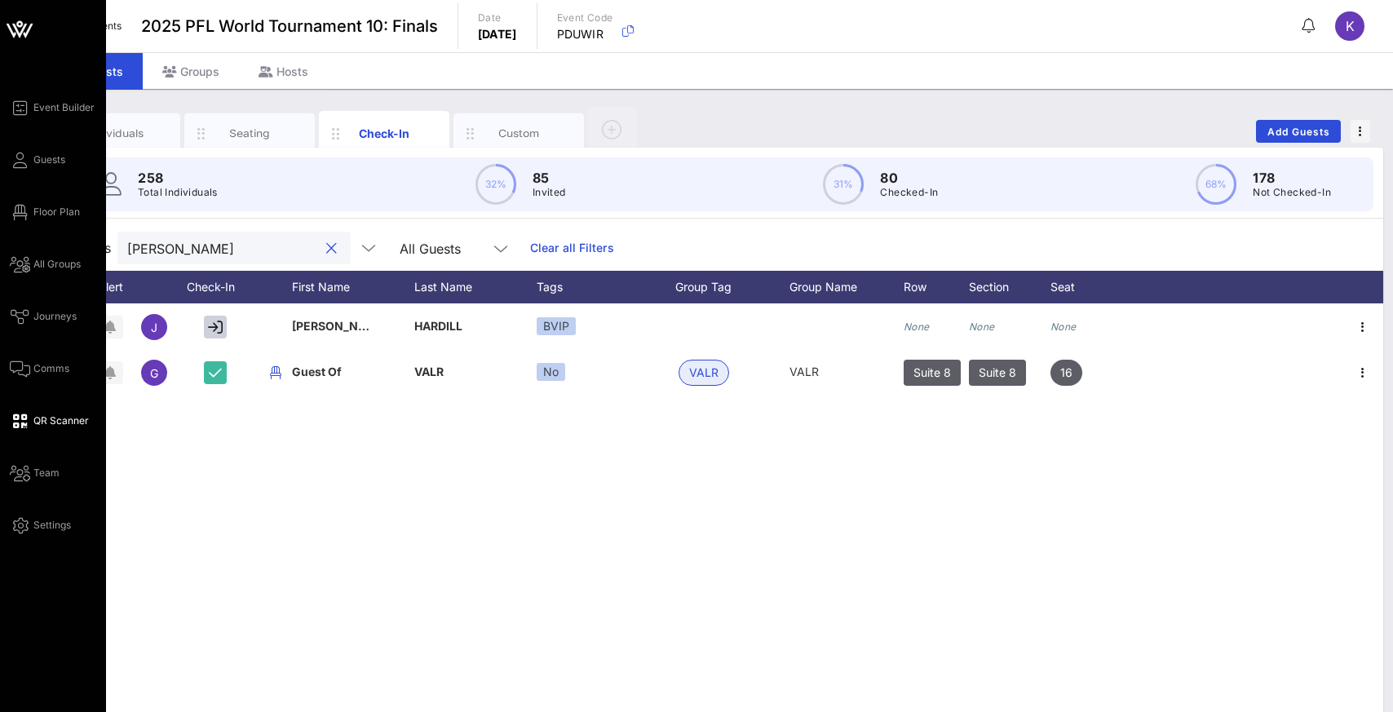
type input "james"
click at [27, 423] on link "QR Scanner" at bounding box center [49, 421] width 79 height 20
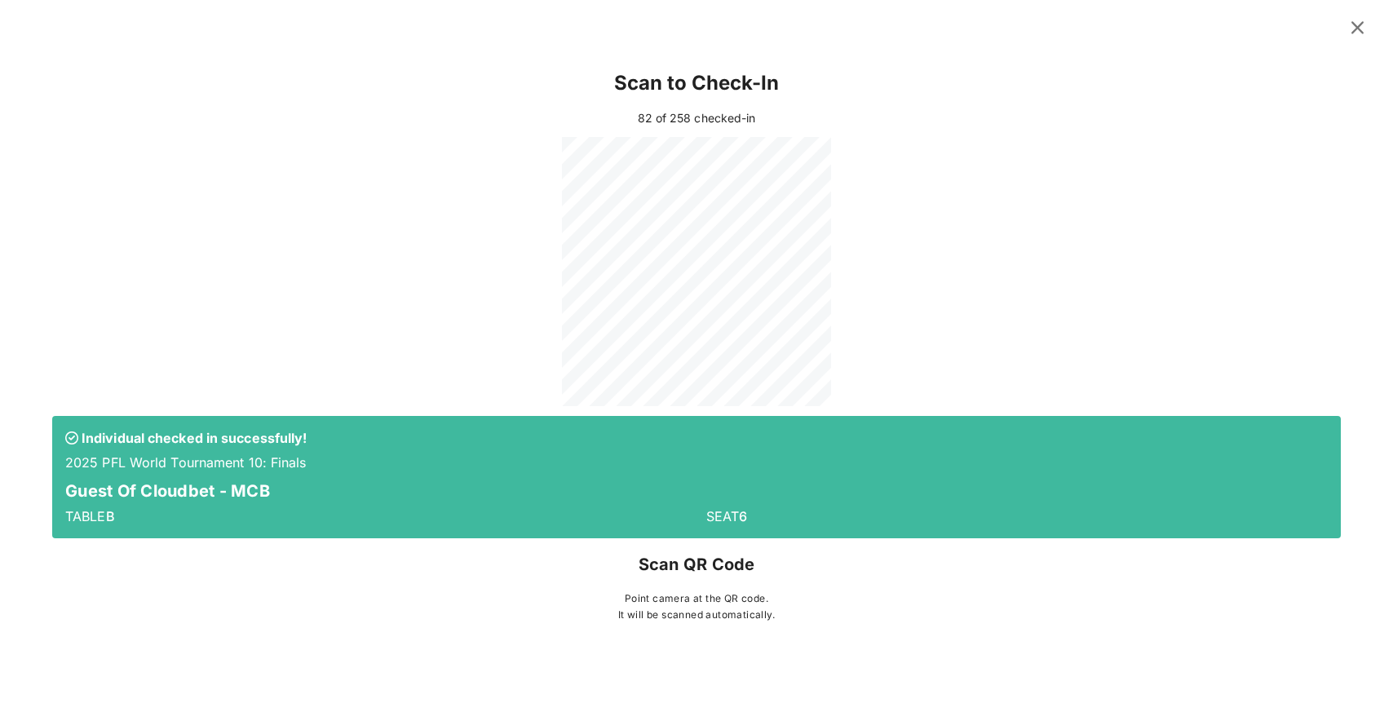
click at [927, 30] on icon at bounding box center [1357, 27] width 25 height 24
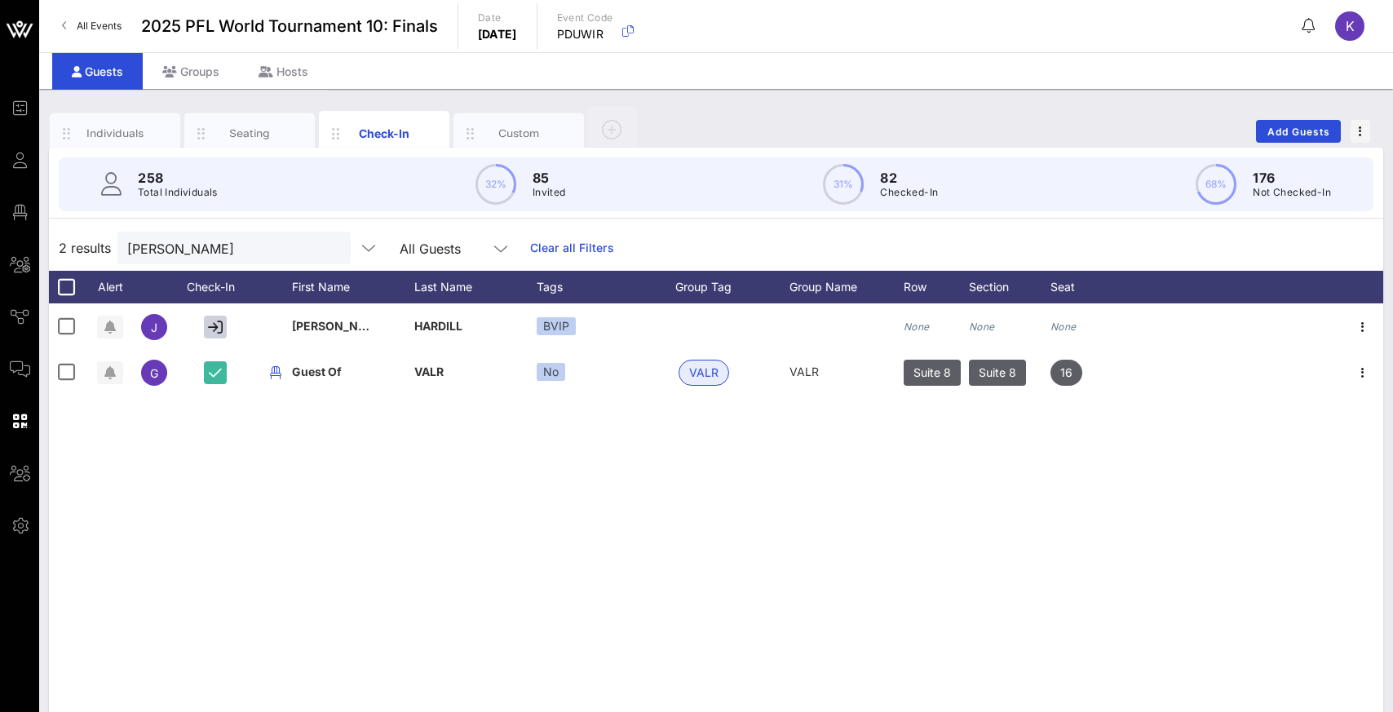
click at [326, 253] on button "clear icon" at bounding box center [331, 249] width 11 height 16
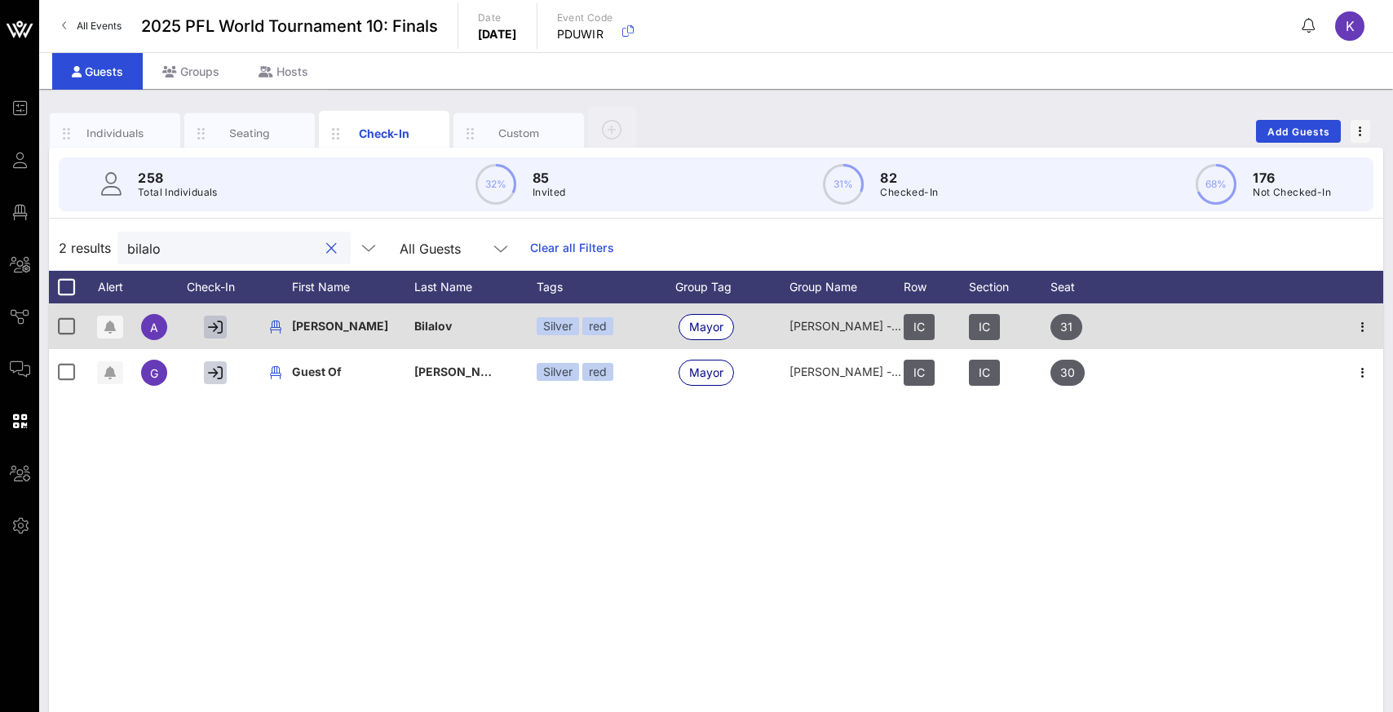
type input "bilalo"
click at [219, 329] on icon "button" at bounding box center [215, 327] width 15 height 15
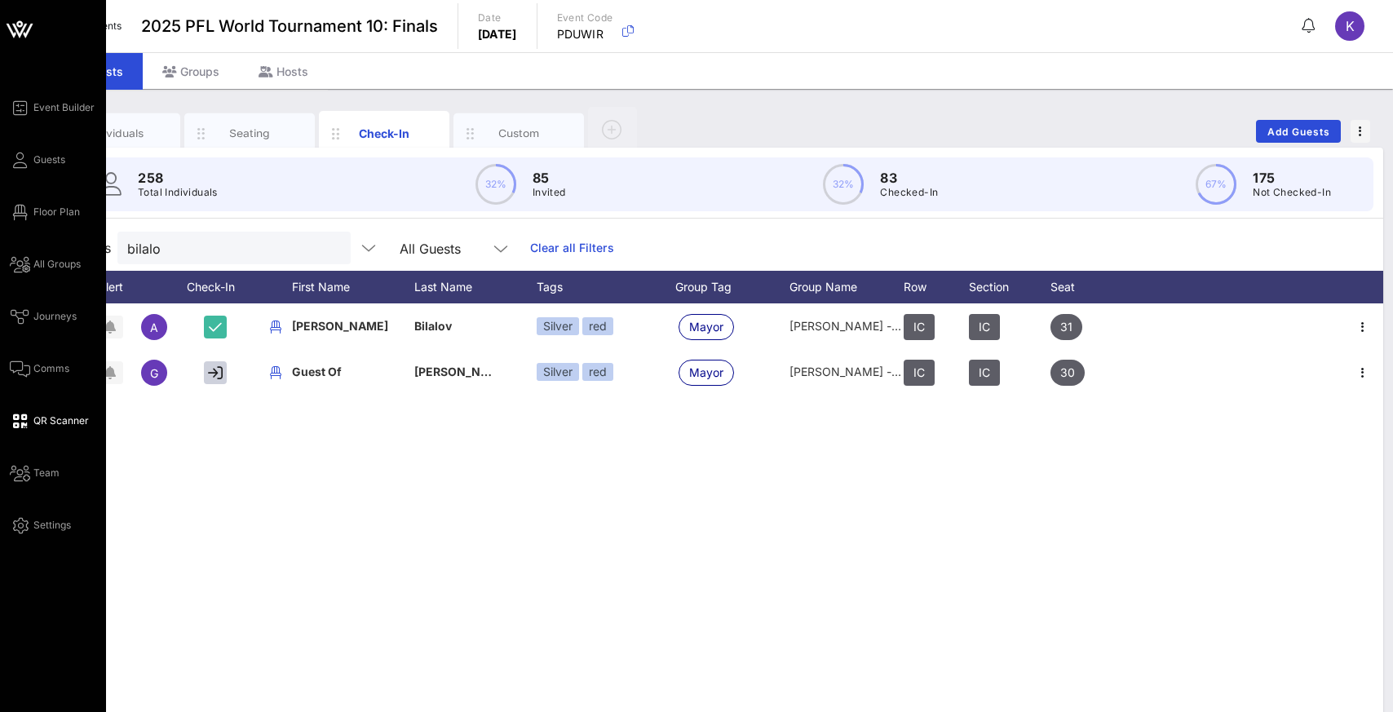
click at [51, 420] on span "QR Scanner" at bounding box center [60, 420] width 55 height 15
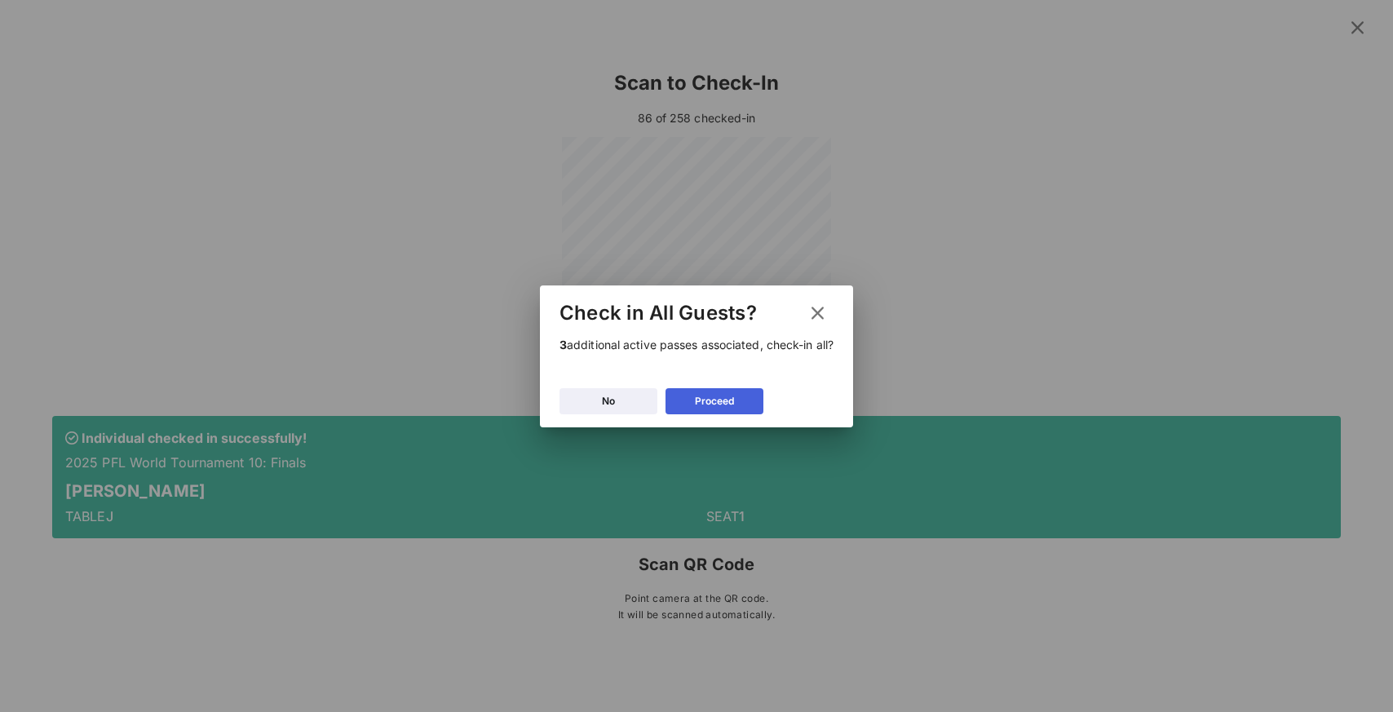
click at [718, 402] on div "Proceed" at bounding box center [714, 401] width 39 height 16
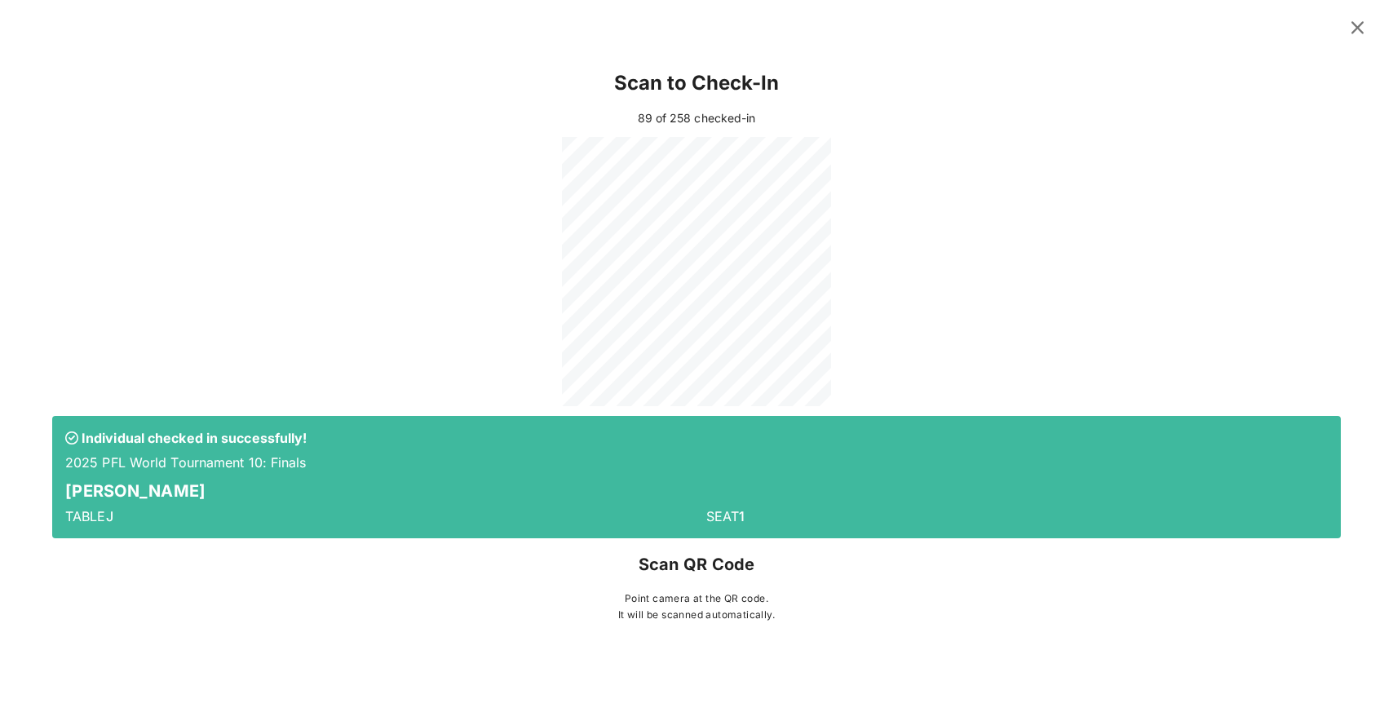
click at [927, 206] on div at bounding box center [696, 271] width 1289 height 269
click at [927, 24] on icon at bounding box center [1357, 27] width 26 height 24
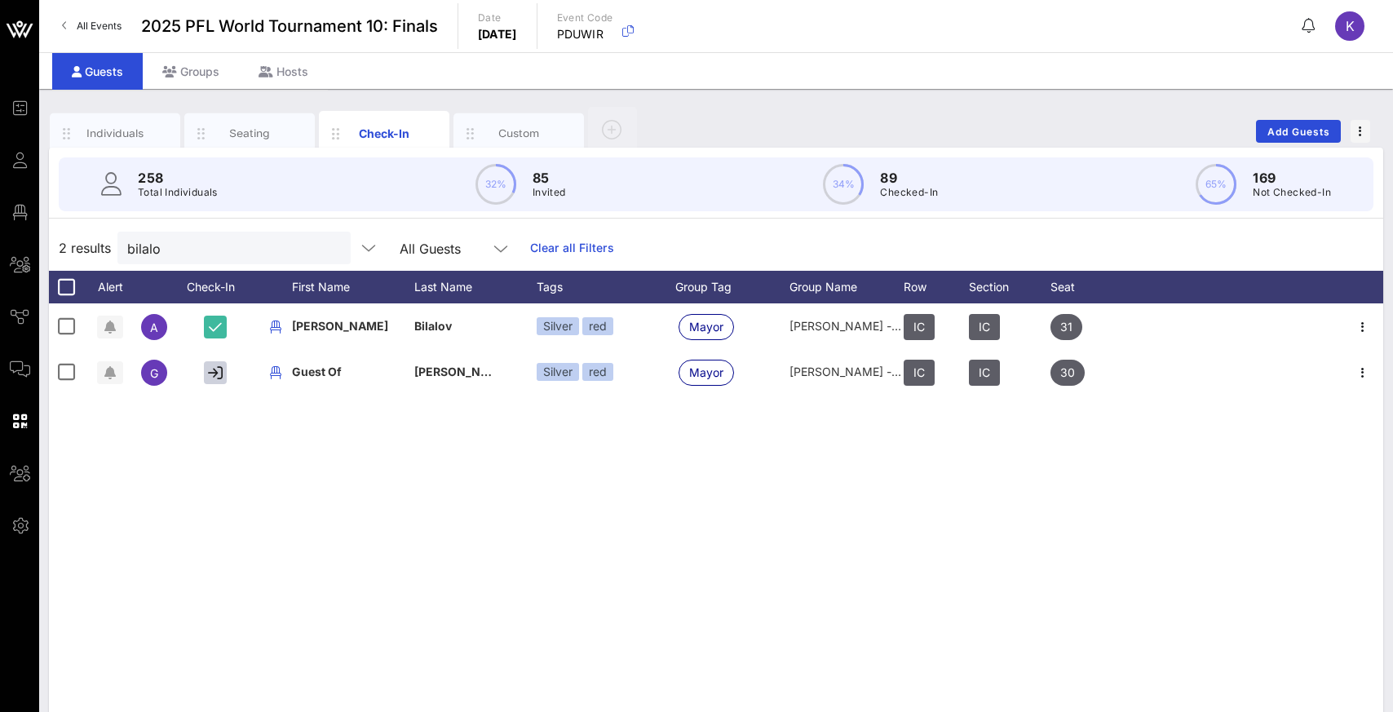
click at [326, 249] on button "clear icon" at bounding box center [331, 249] width 11 height 16
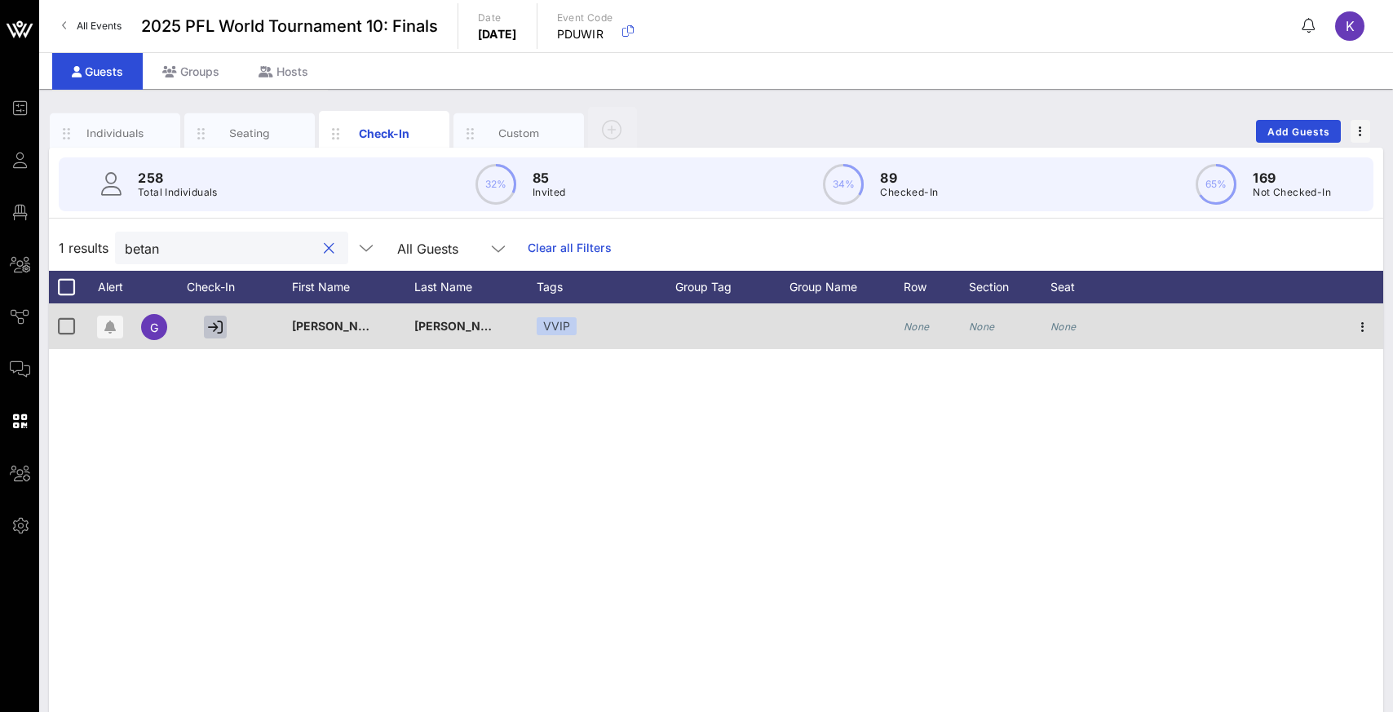
type input "betan"
click at [216, 334] on button "button" at bounding box center [215, 327] width 23 height 23
click at [215, 334] on button "button" at bounding box center [215, 327] width 23 height 23
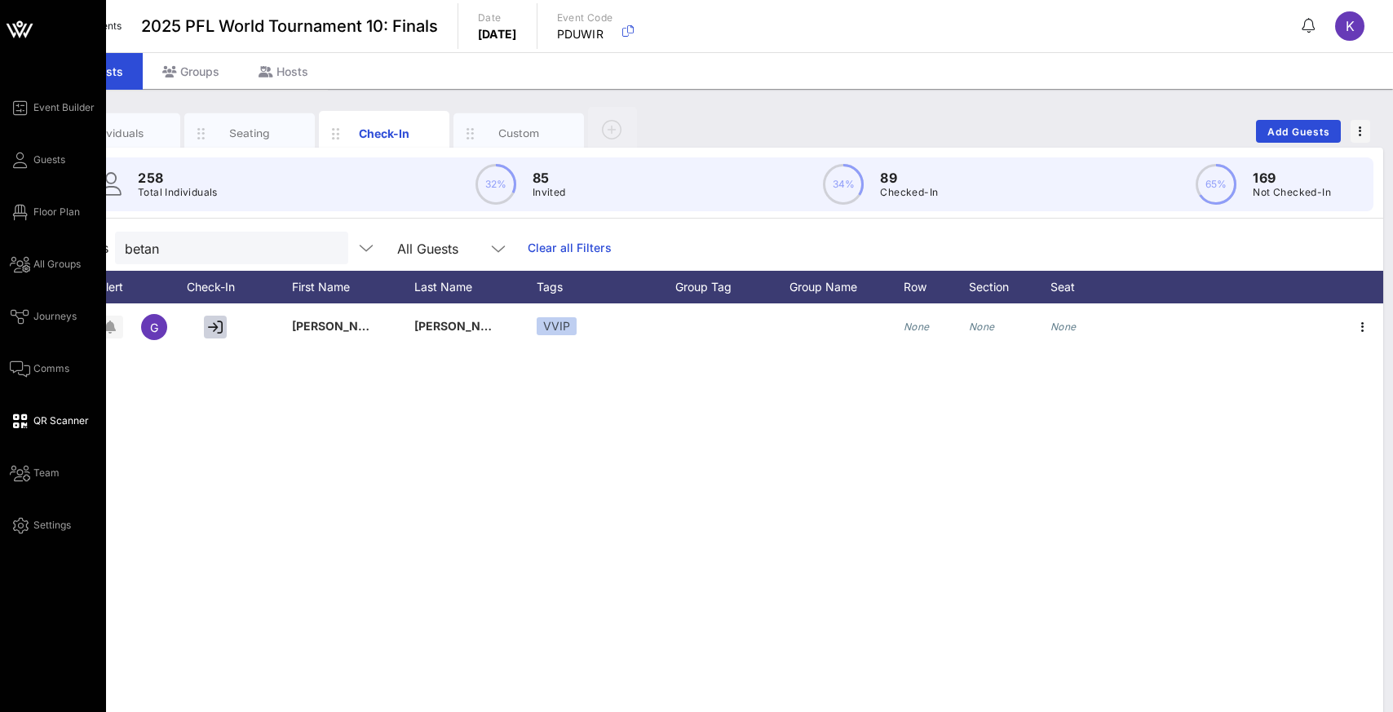
click at [25, 420] on icon at bounding box center [20, 421] width 20 height 2
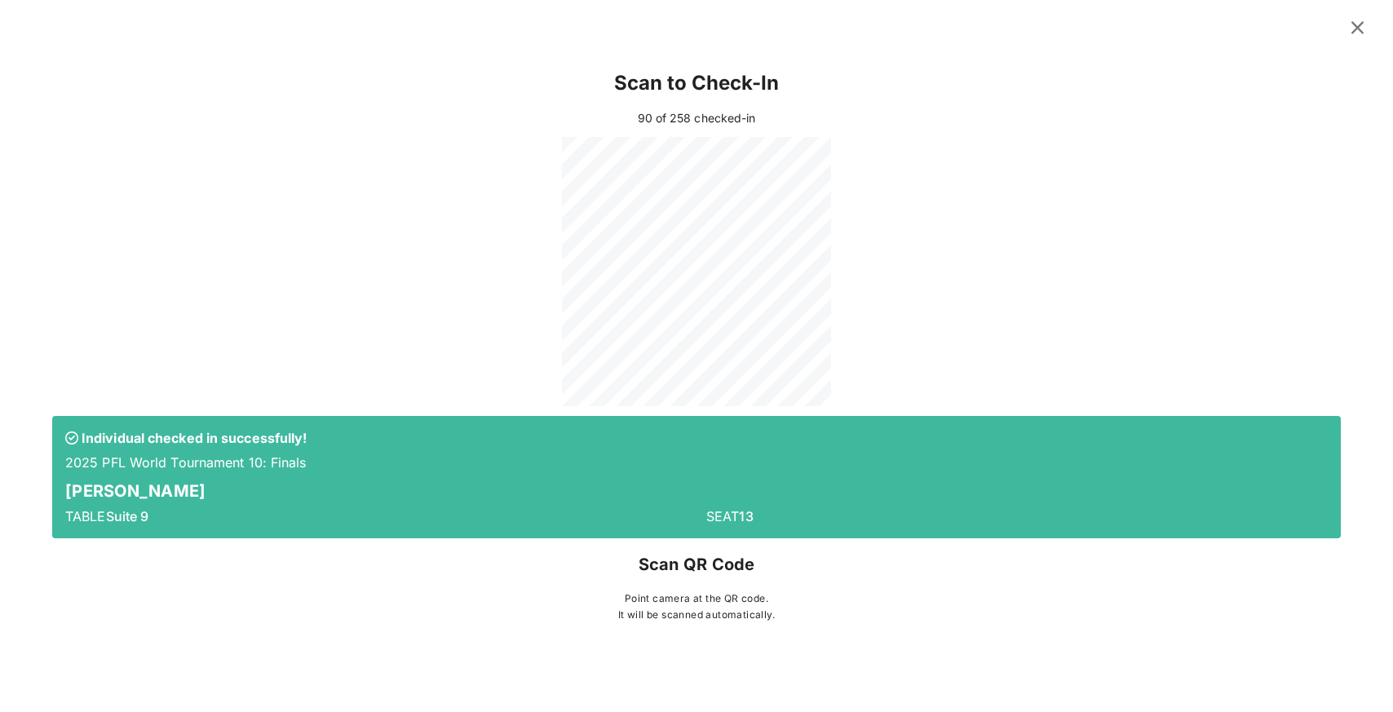
click at [927, 30] on icon at bounding box center [1357, 28] width 29 height 28
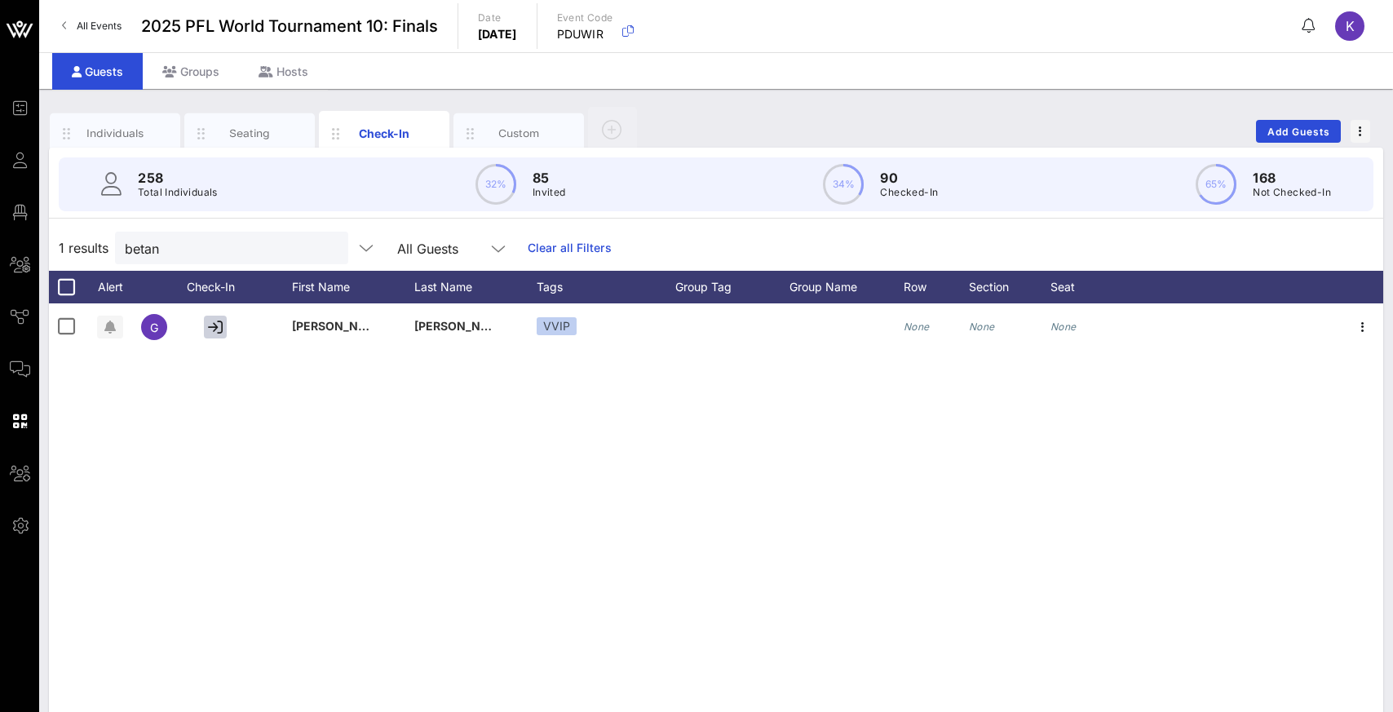
click at [324, 248] on button "clear icon" at bounding box center [329, 249] width 11 height 16
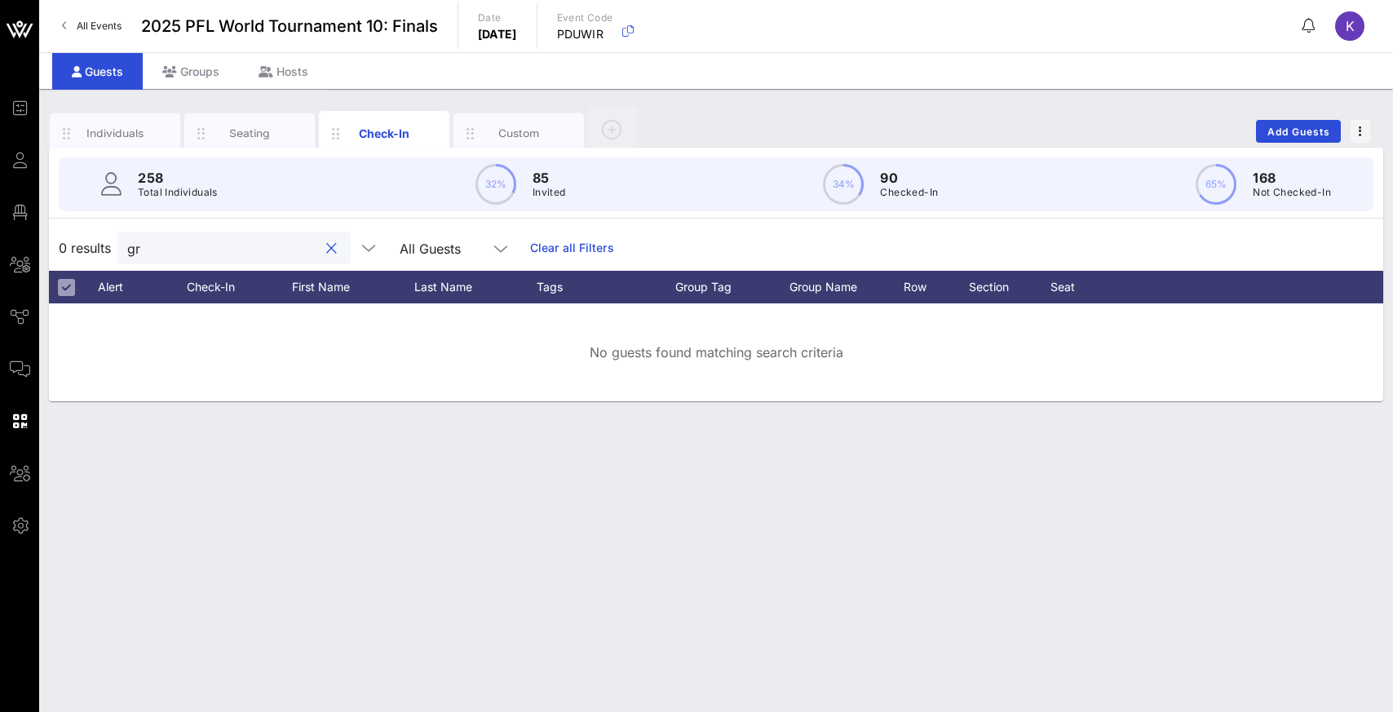
type input "g"
type input "t"
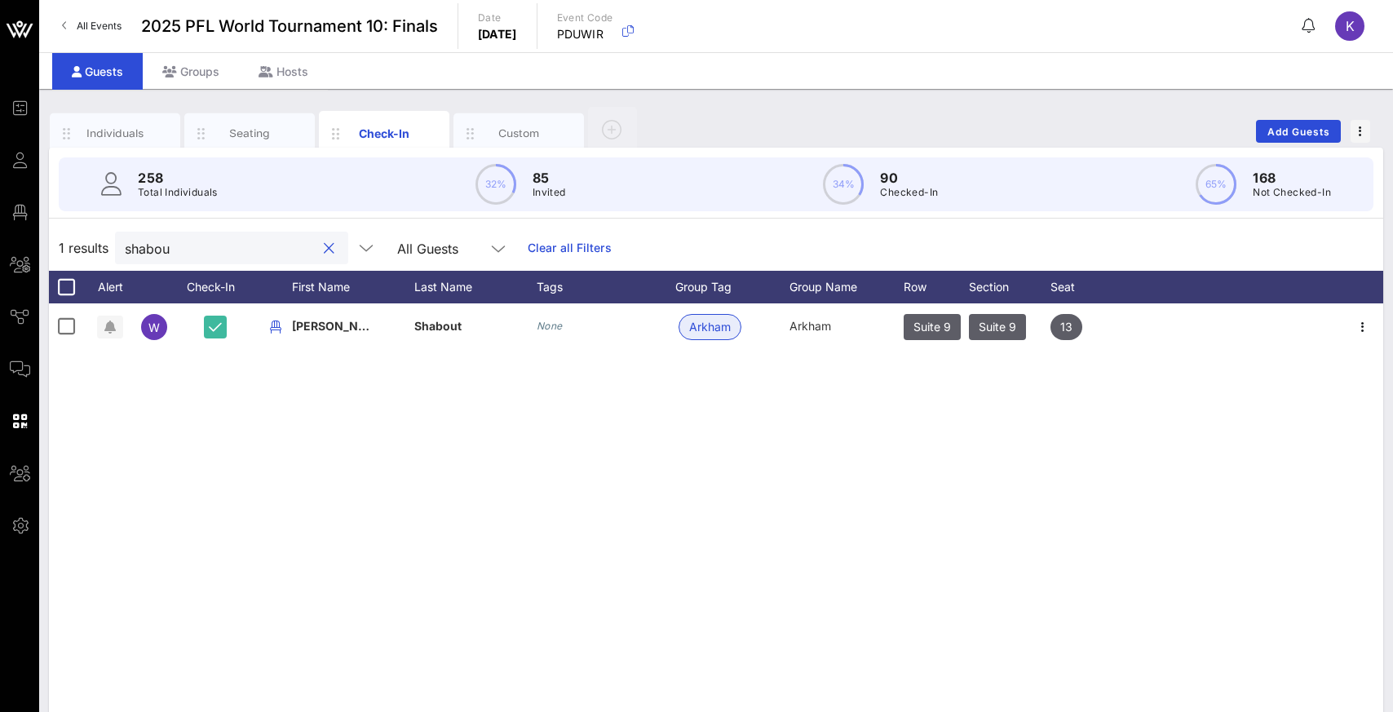
drag, startPoint x: 247, startPoint y: 251, endPoint x: 106, endPoint y: 258, distance: 141.2
click at [106, 258] on div "1 results shabou All Guests Clear all Filters" at bounding box center [716, 248] width 1334 height 46
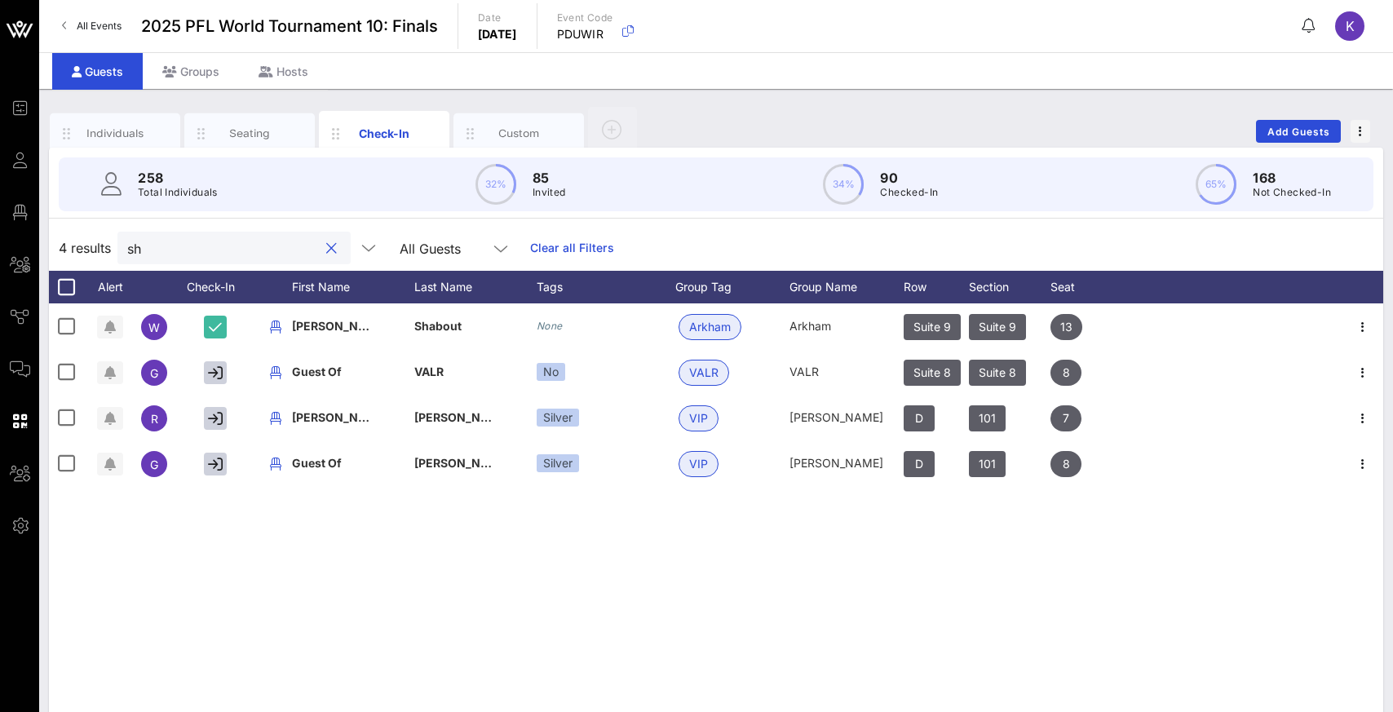
type input "s"
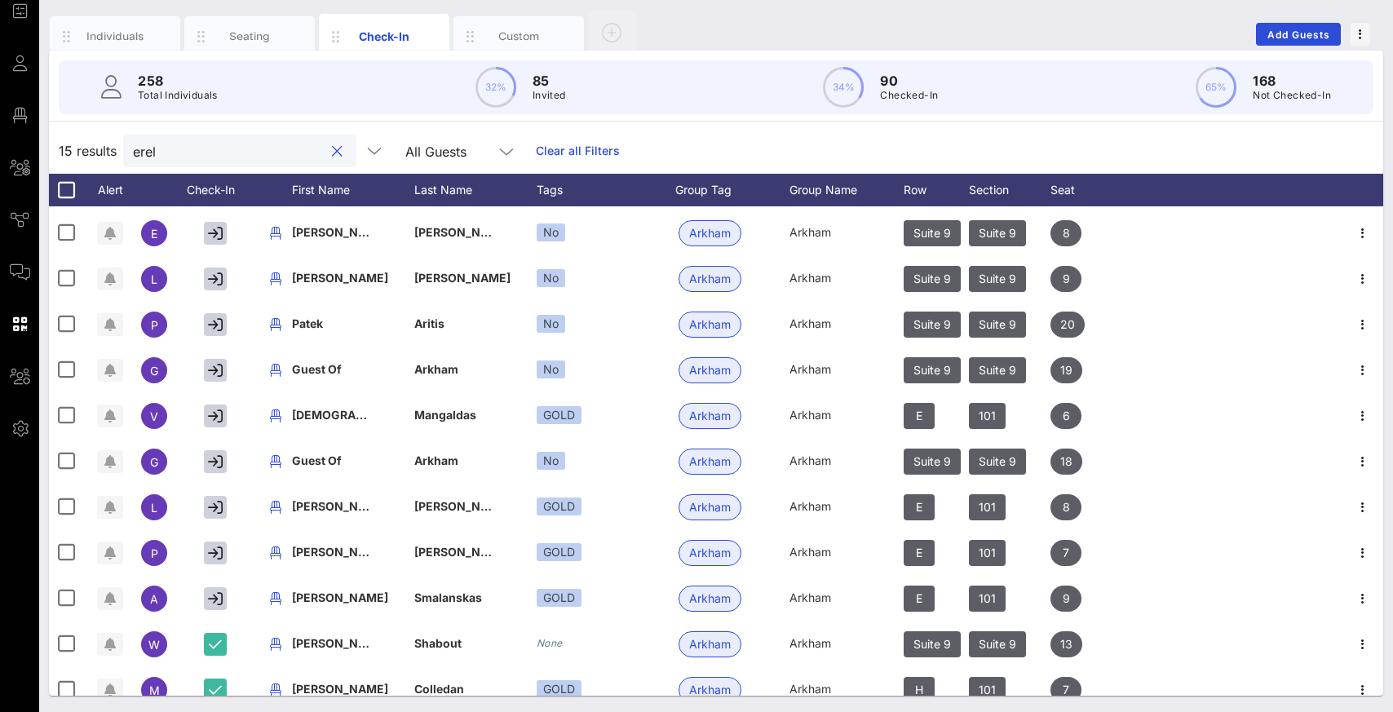
scroll to position [196, 0]
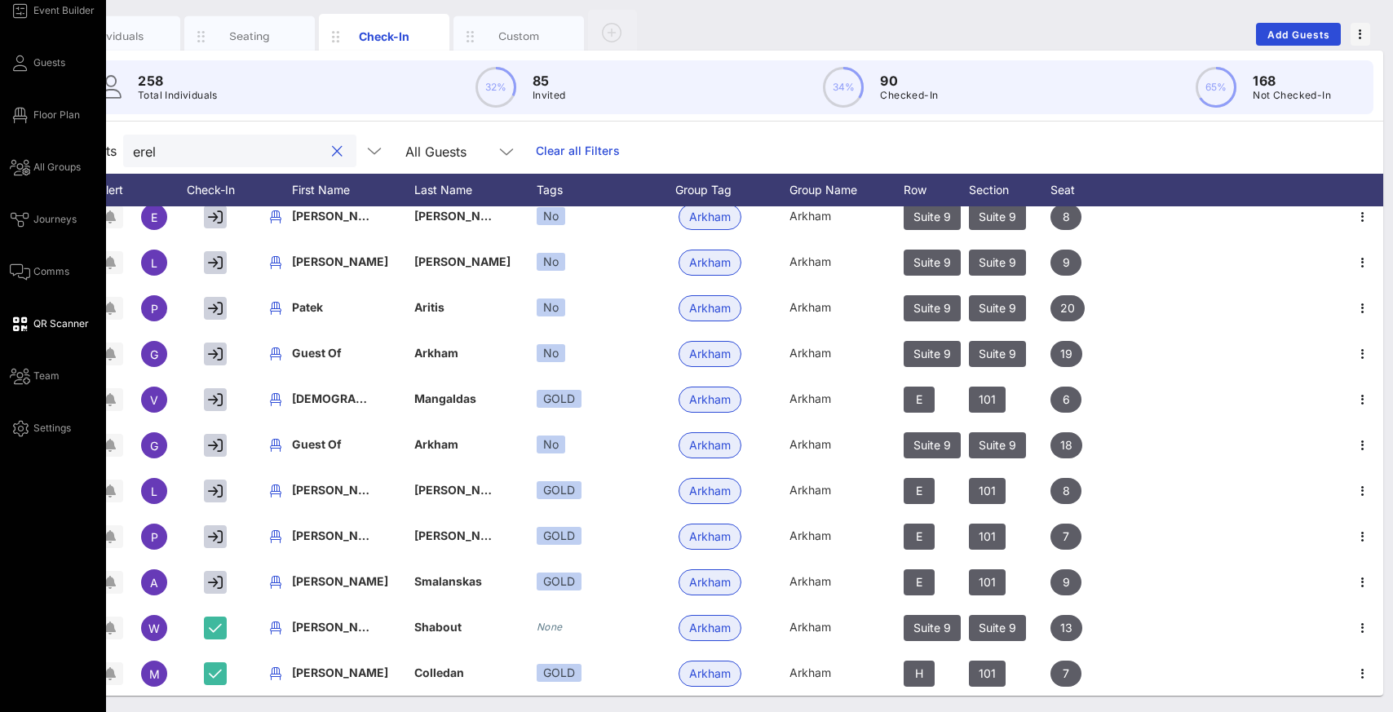
type input "erel"
click at [53, 325] on span "QR Scanner" at bounding box center [60, 323] width 55 height 15
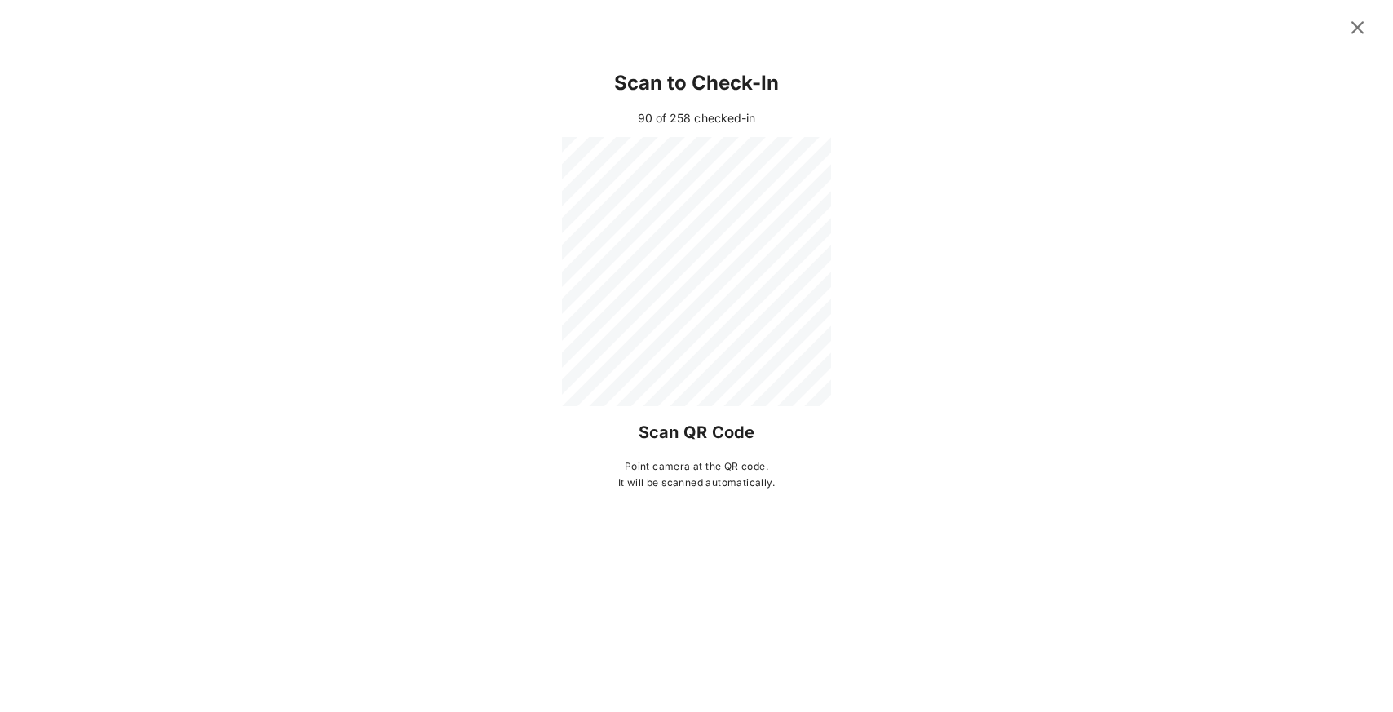
click at [927, 145] on div at bounding box center [696, 271] width 1289 height 269
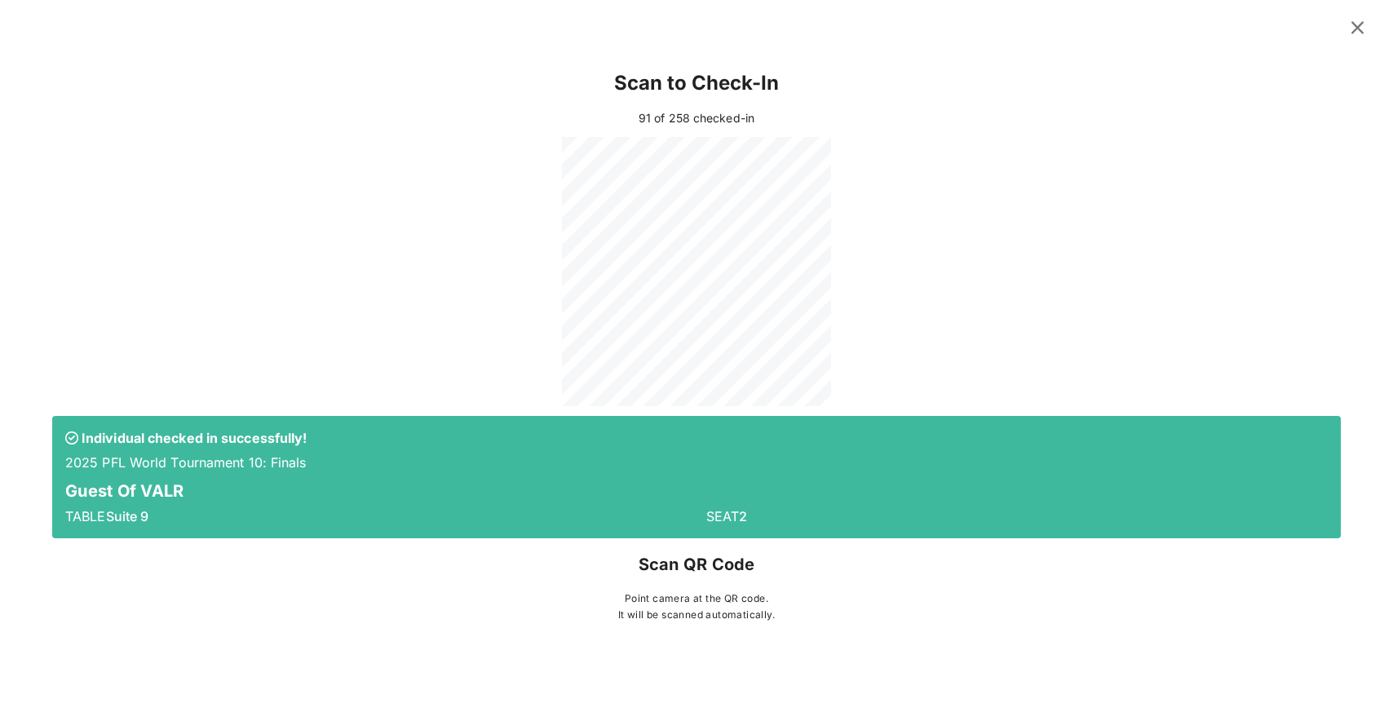
click at [927, 28] on icon at bounding box center [1357, 27] width 23 height 20
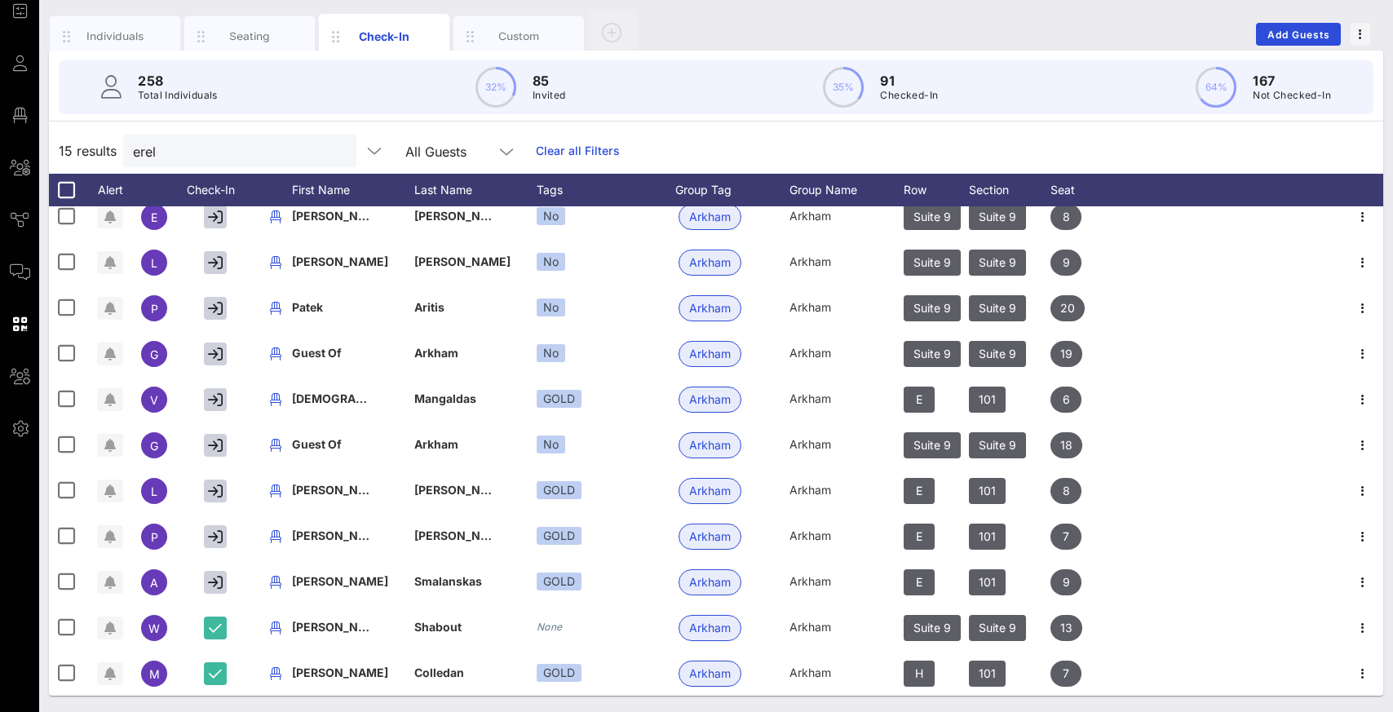
click at [332, 154] on button "clear icon" at bounding box center [337, 152] width 11 height 16
click at [295, 154] on div "erel" at bounding box center [239, 151] width 233 height 33
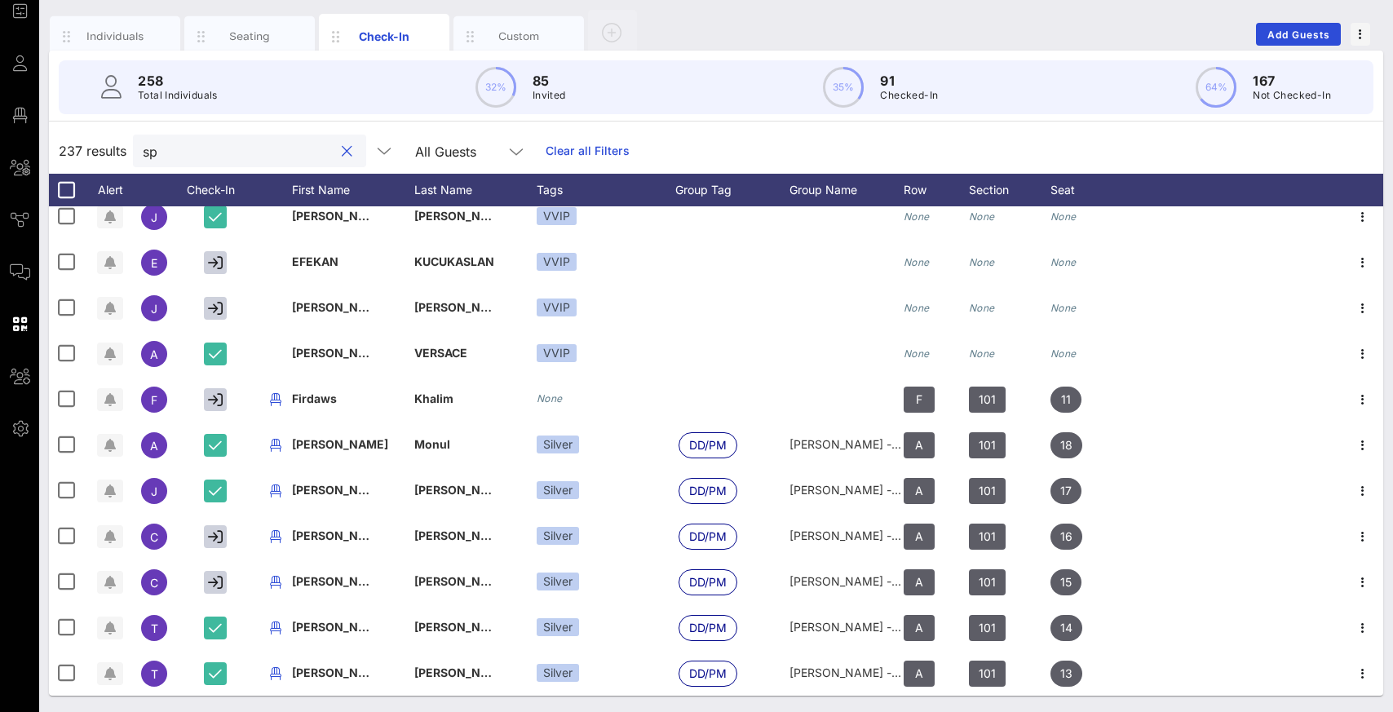
scroll to position [0, 0]
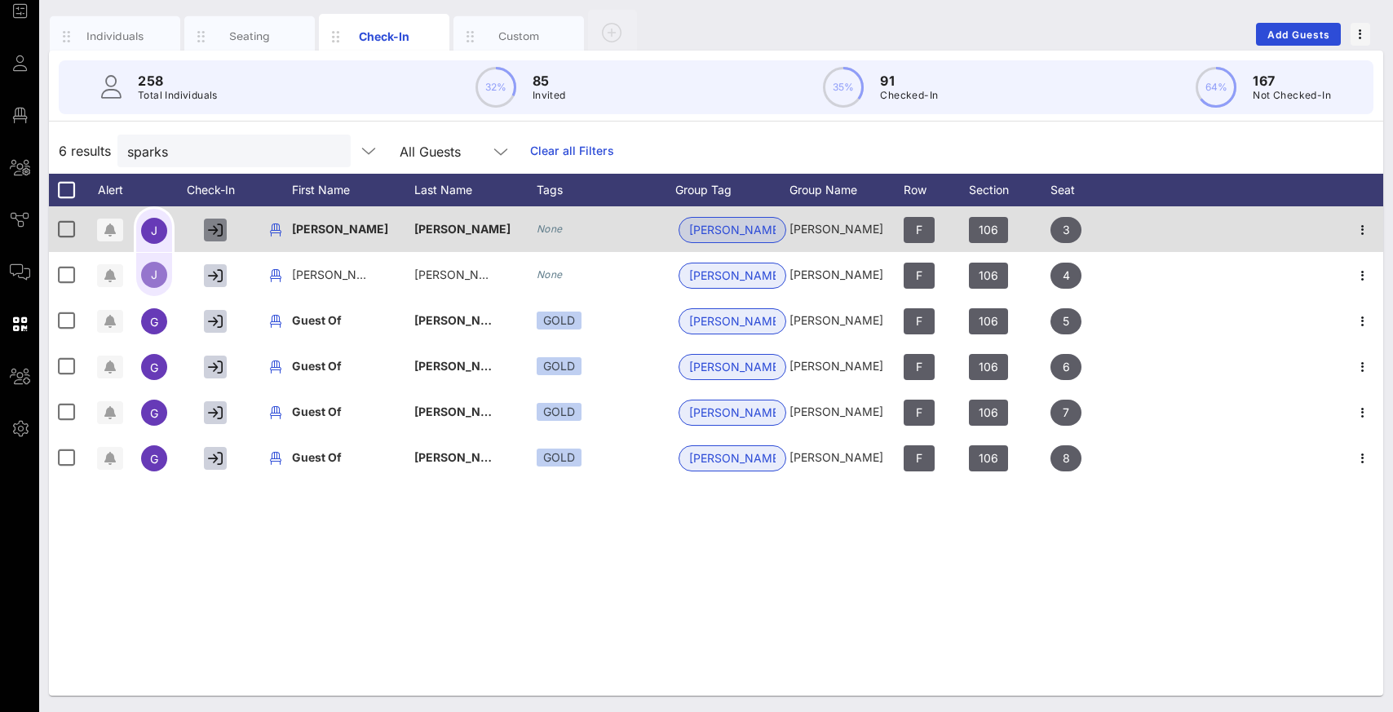
click at [210, 232] on icon "button" at bounding box center [215, 230] width 15 height 15
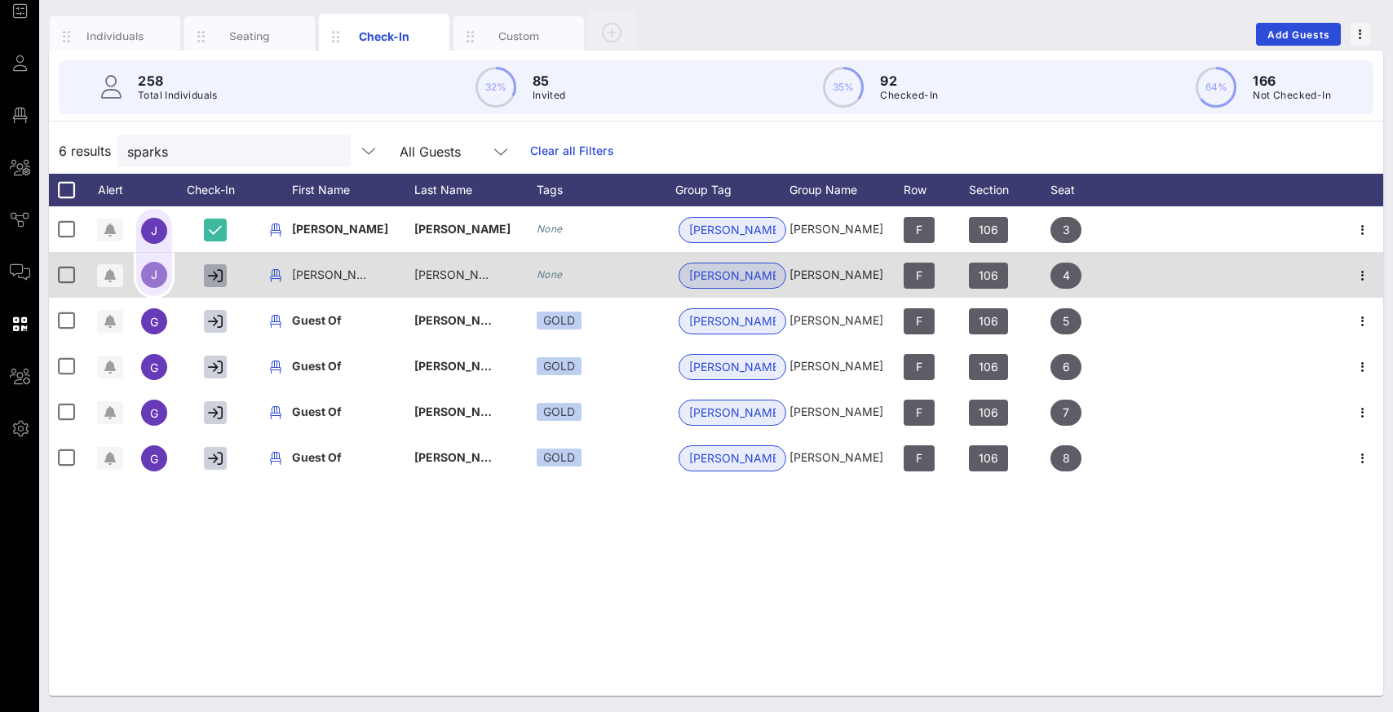
click at [214, 277] on icon "button" at bounding box center [215, 275] width 15 height 15
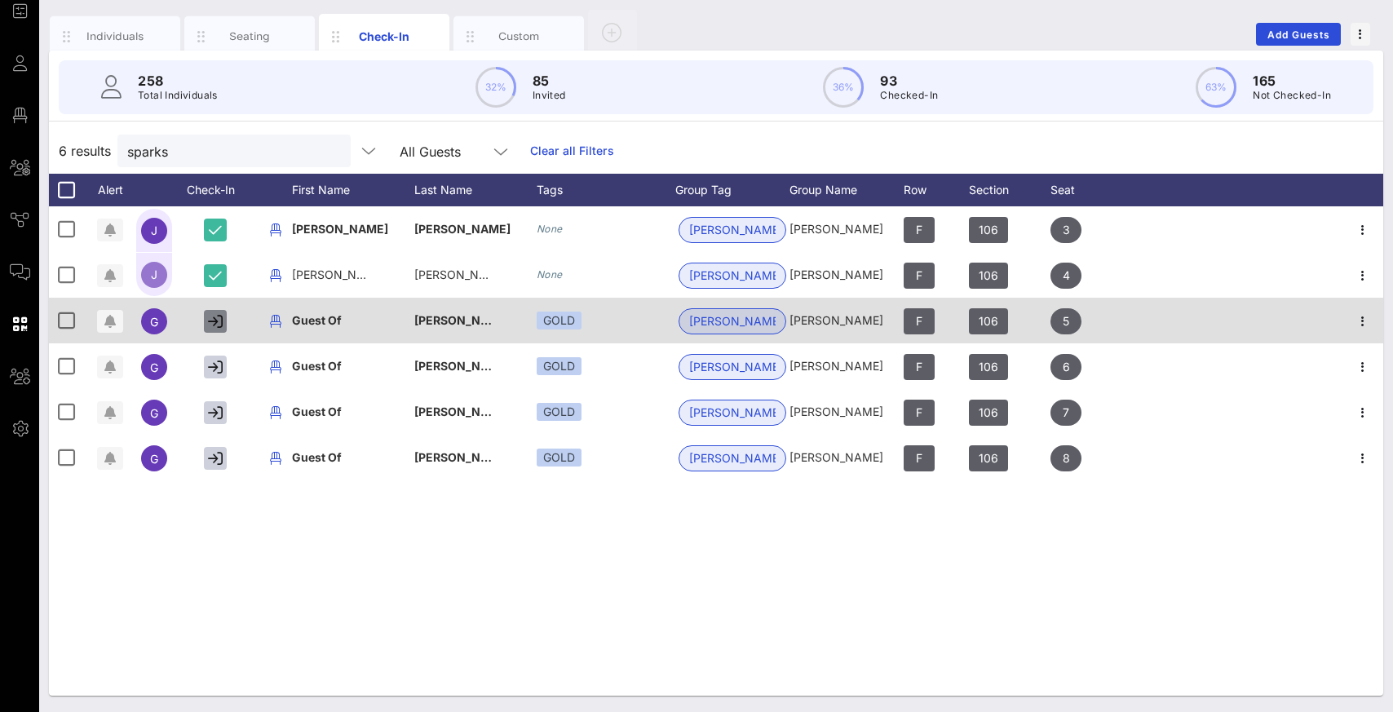
click at [219, 316] on icon "button" at bounding box center [215, 321] width 15 height 15
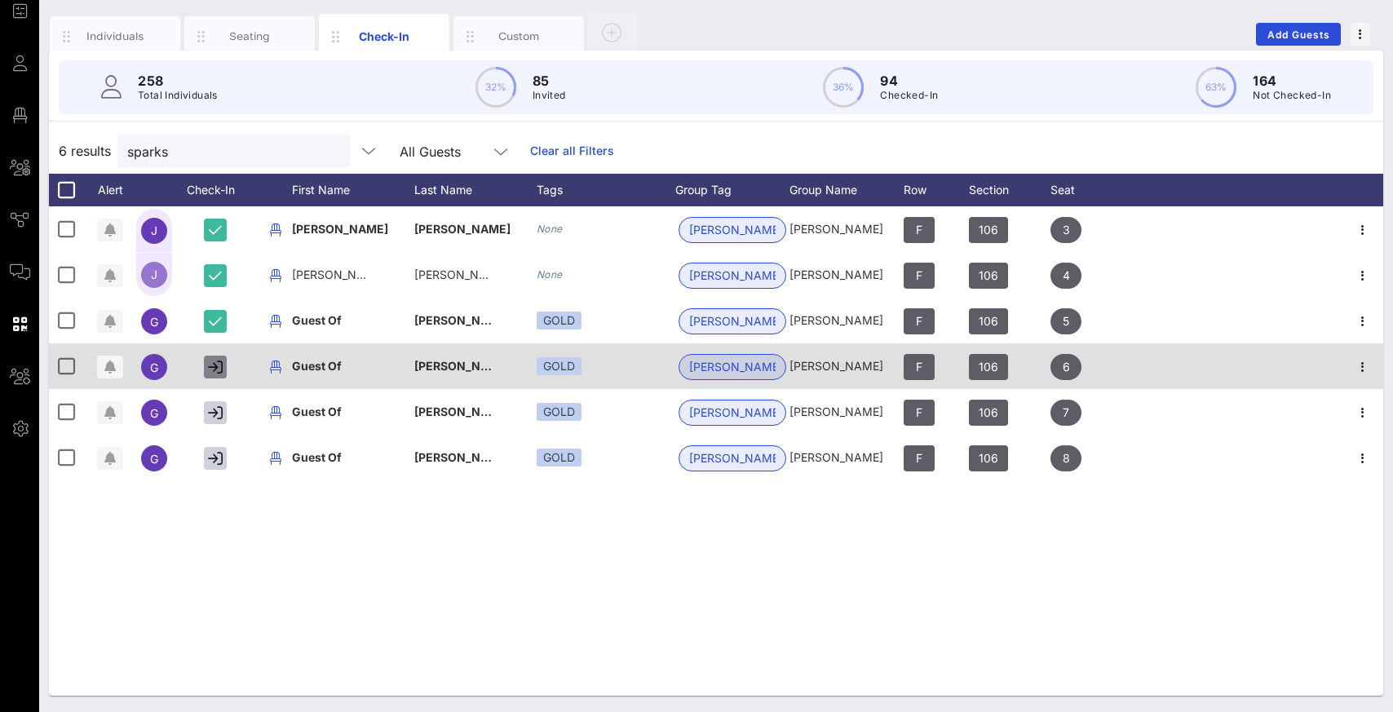
click at [223, 369] on button "button" at bounding box center [215, 367] width 23 height 23
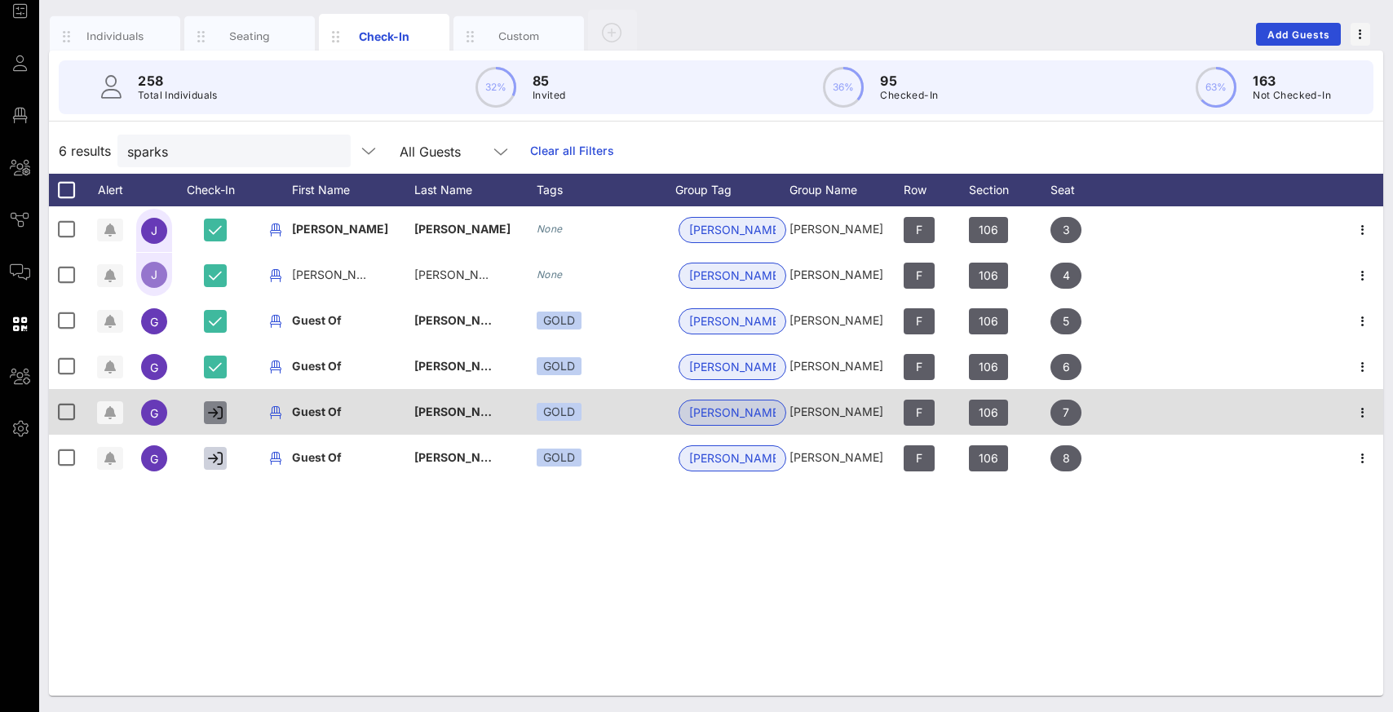
click at [220, 412] on icon "button" at bounding box center [215, 412] width 15 height 15
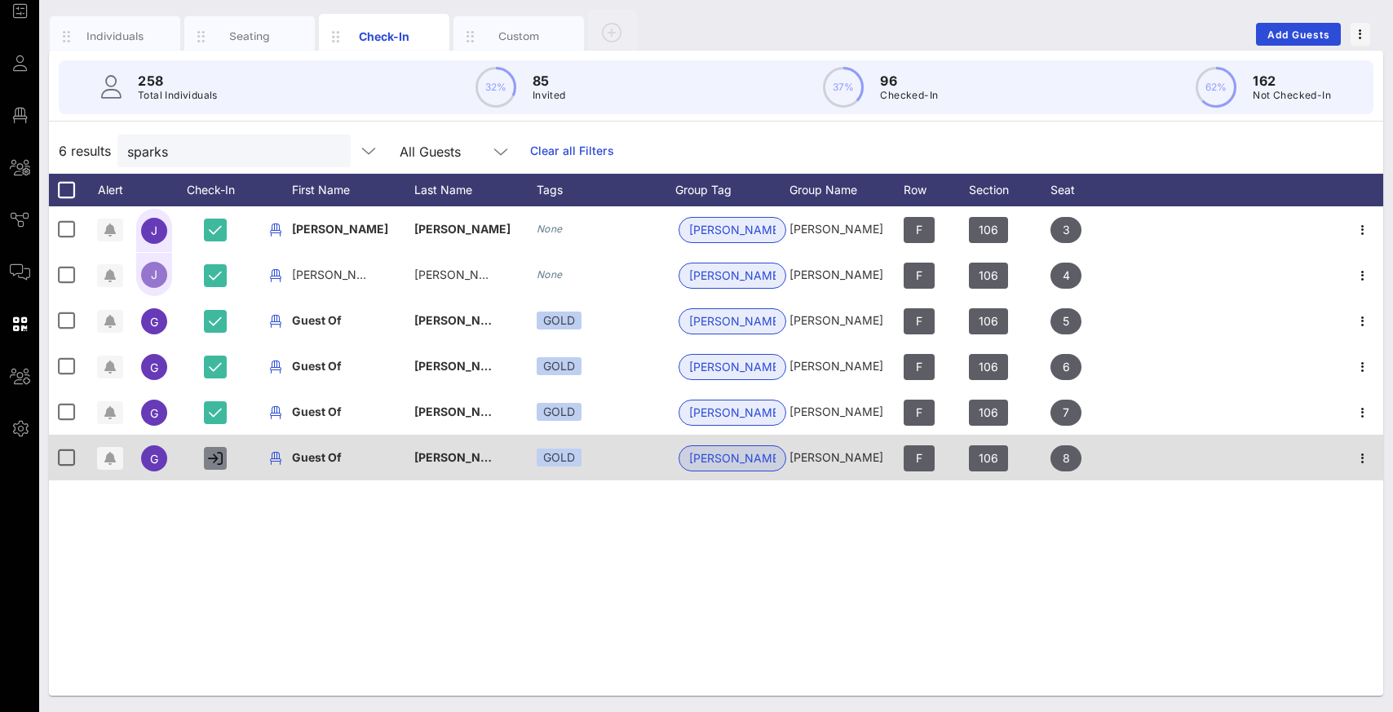
click at [214, 462] on icon "button" at bounding box center [215, 458] width 15 height 15
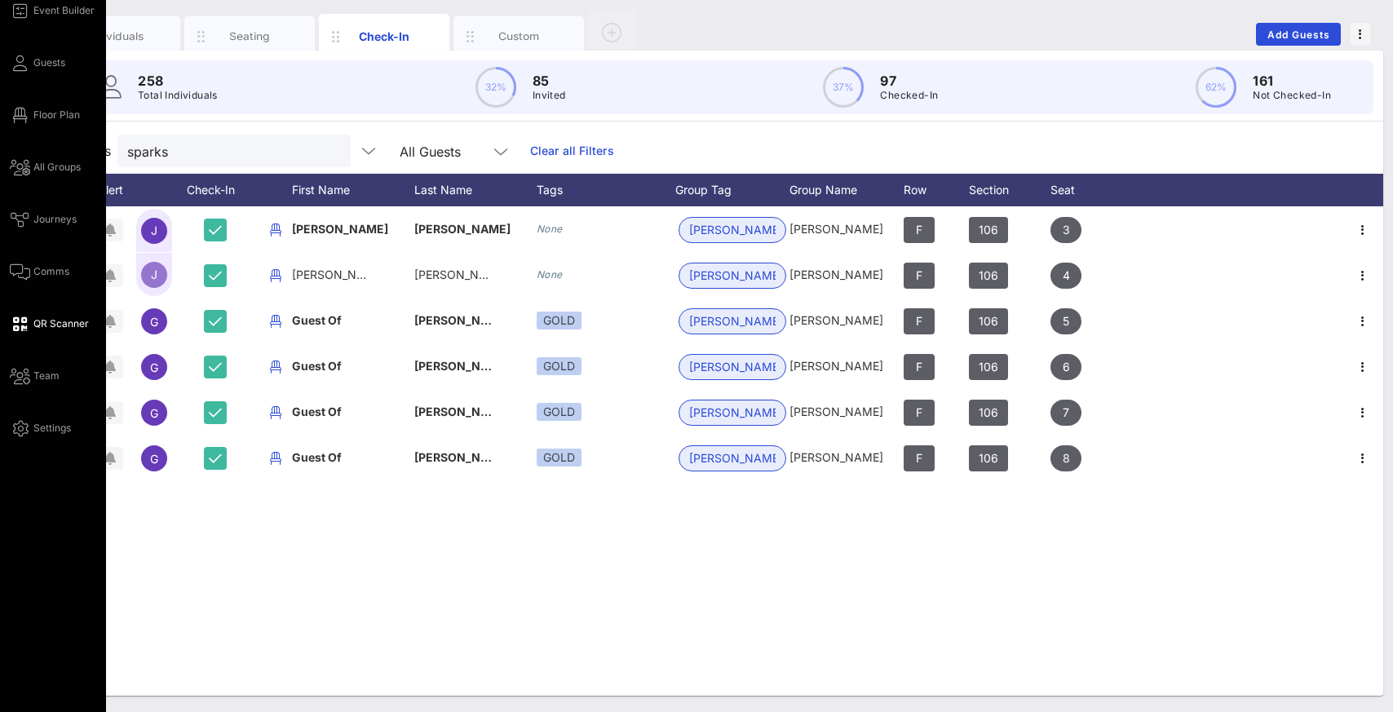
click at [44, 324] on span "QR Scanner" at bounding box center [60, 323] width 55 height 15
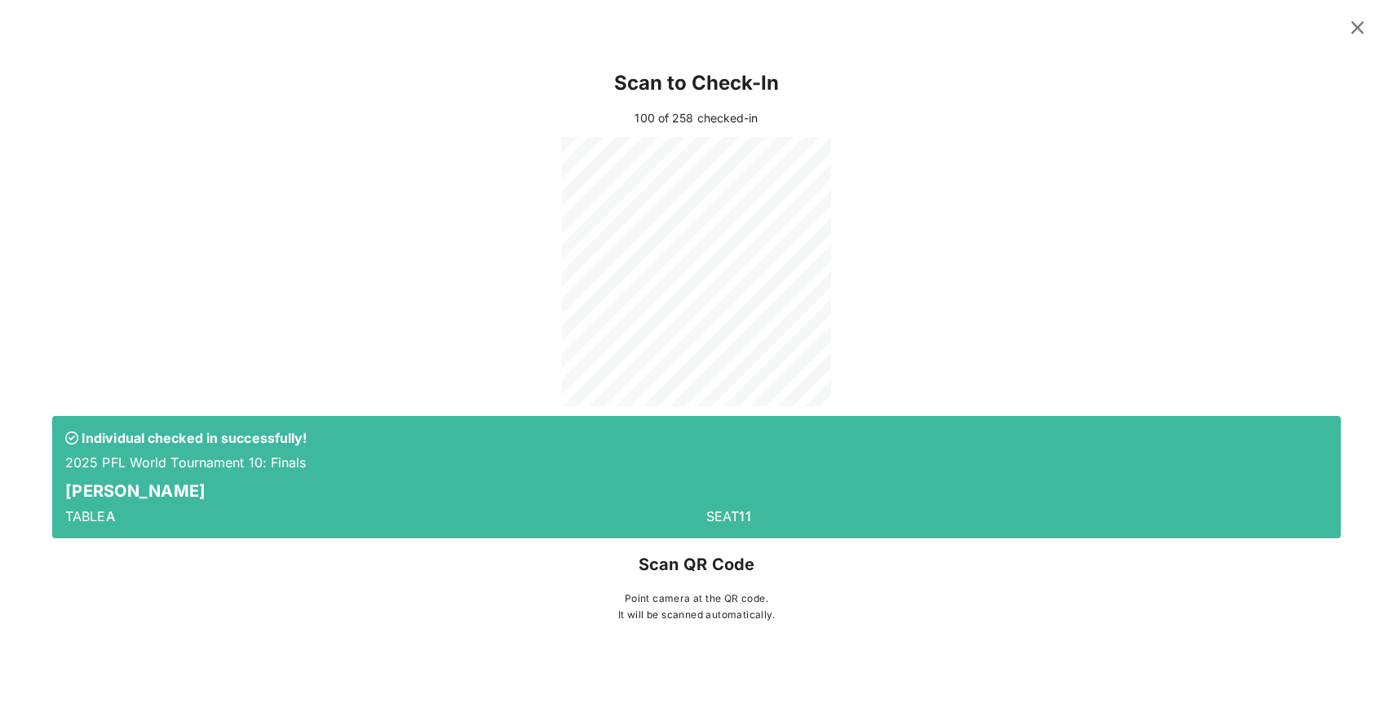
click at [927, 161] on div at bounding box center [696, 271] width 1289 height 269
click at [927, 26] on icon at bounding box center [1357, 27] width 27 height 25
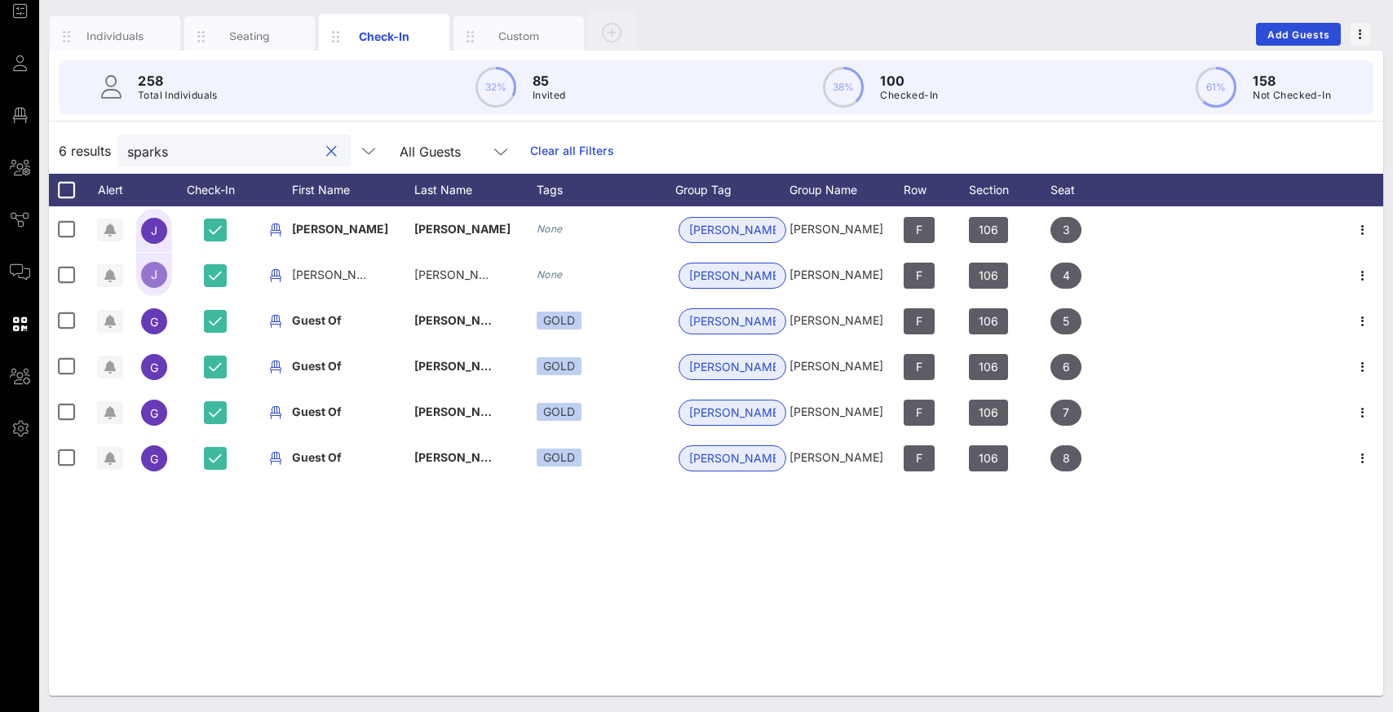
drag, startPoint x: 253, startPoint y: 153, endPoint x: 96, endPoint y: 170, distance: 157.6
click at [96, 170] on div "6 results sparks All Guests Clear all Filters" at bounding box center [716, 151] width 1334 height 46
type input "s"
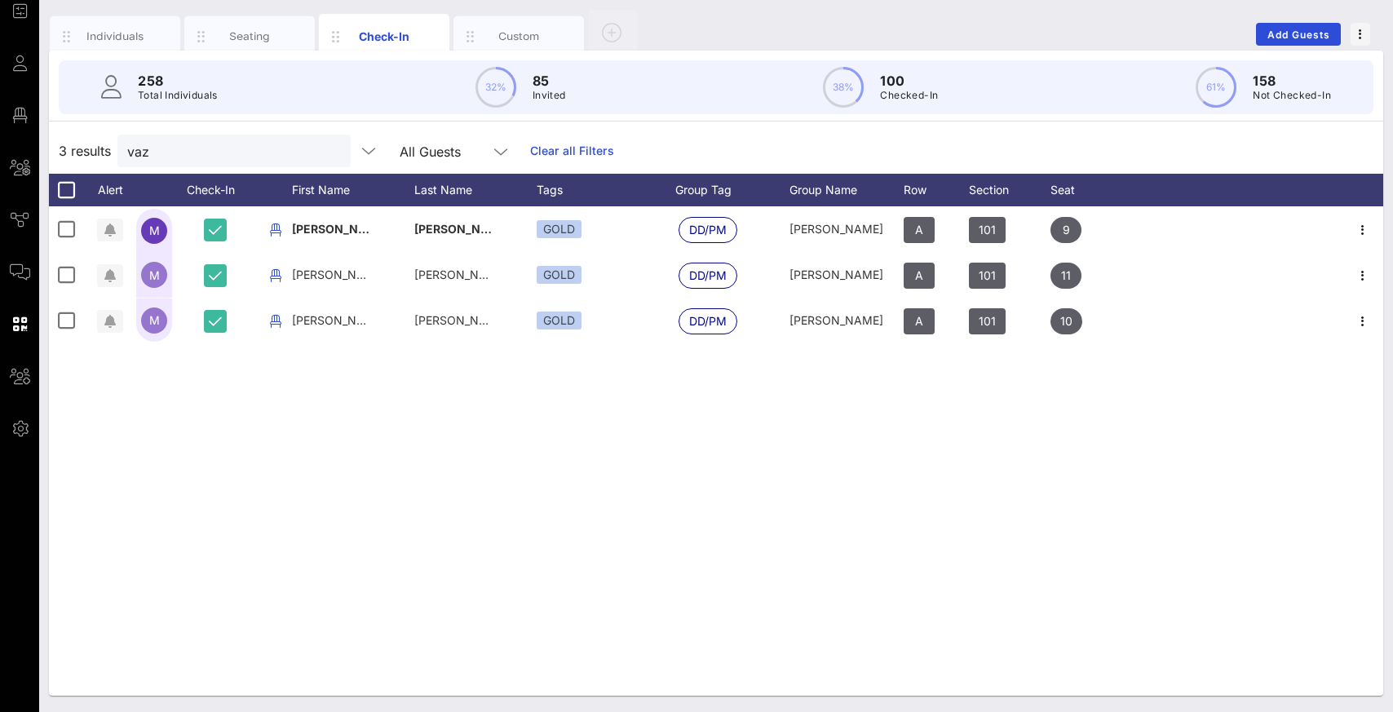
click at [367, 475] on div "M Mike Vazquez GOLD DD/PM Jonathan Siegel A 101 9 m mike vazquez GOLD DD/PM Jon…" at bounding box center [716, 450] width 1334 height 489
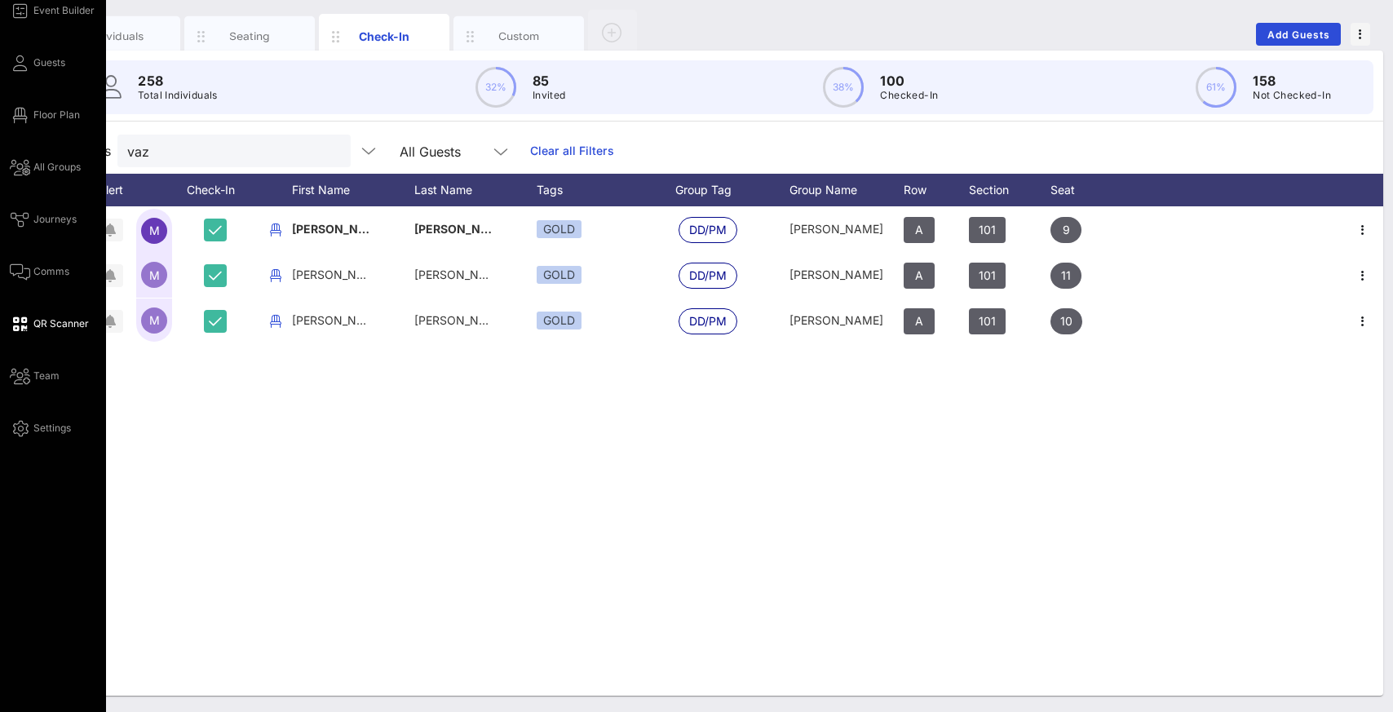
click at [29, 328] on link "QR Scanner" at bounding box center [49, 324] width 79 height 20
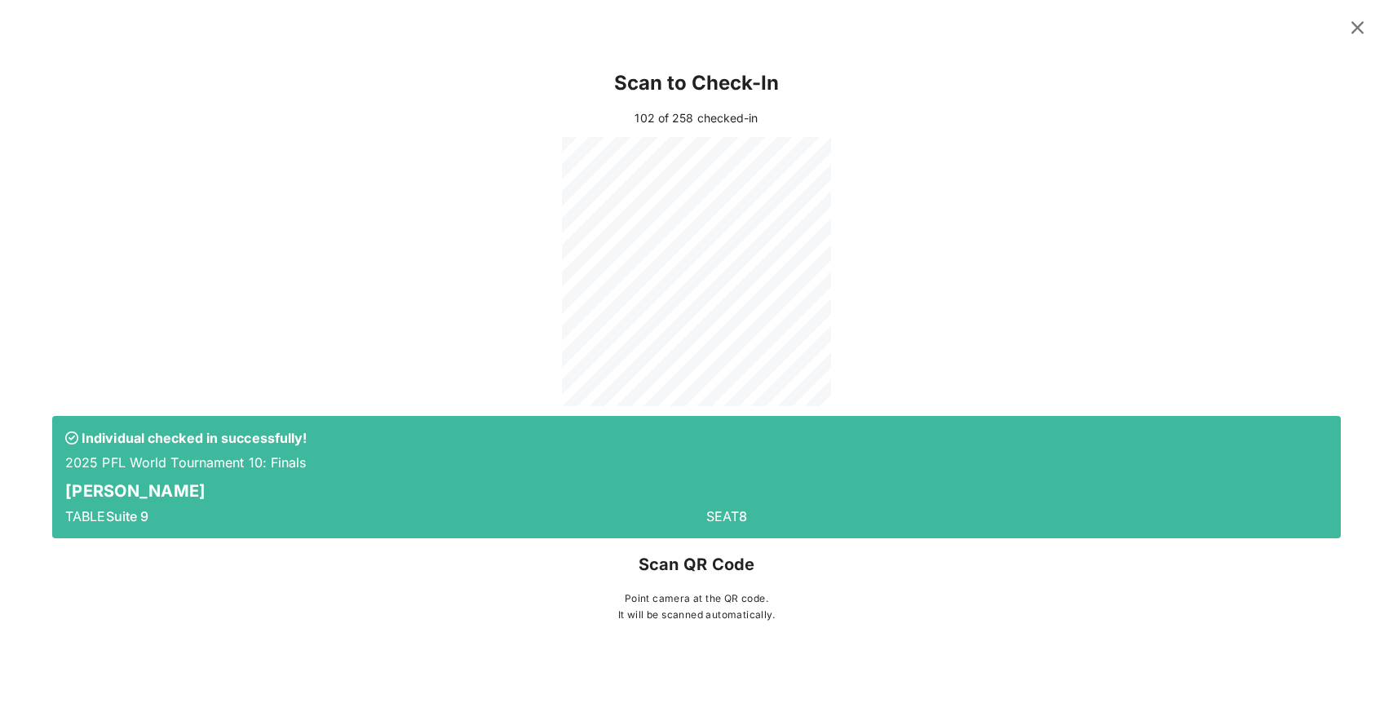
click at [927, 34] on icon at bounding box center [1357, 27] width 23 height 20
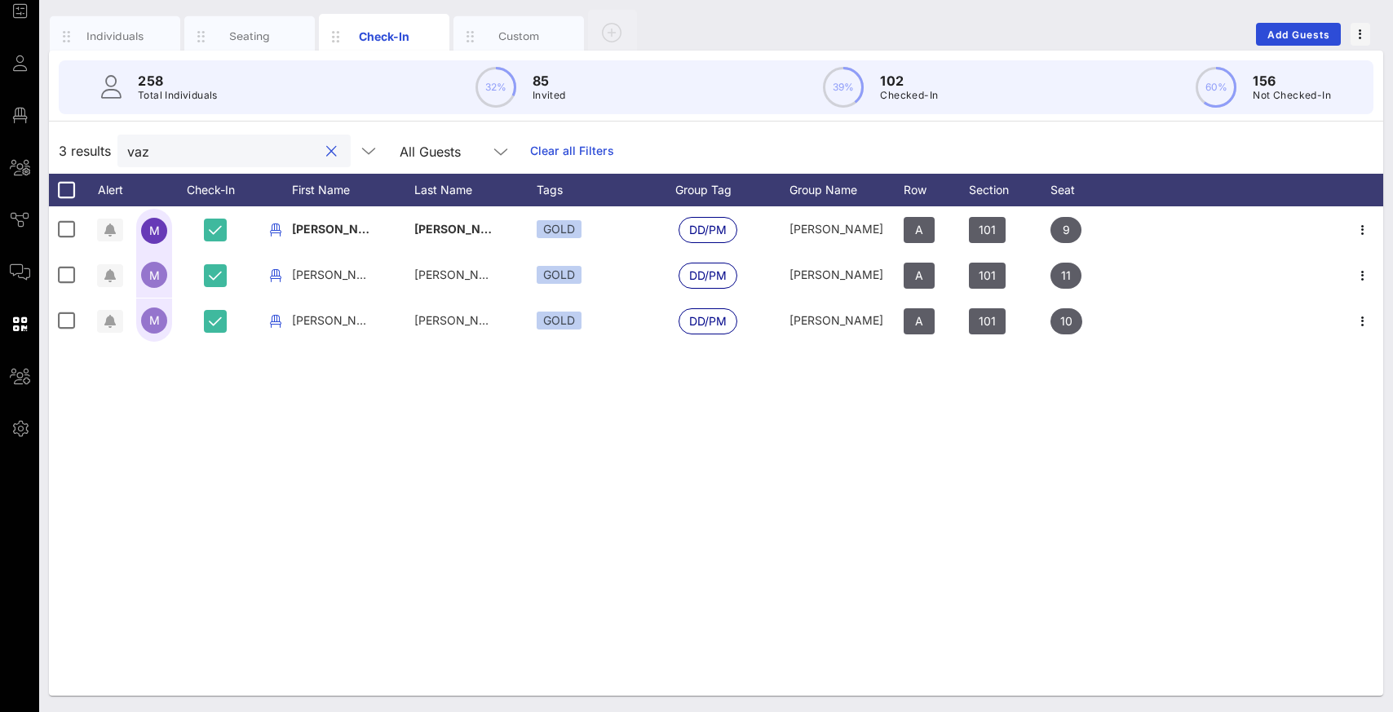
drag, startPoint x: 247, startPoint y: 158, endPoint x: 107, endPoint y: 152, distance: 140.4
click at [107, 152] on div "3 results vaz All Guests Clear all Filters" at bounding box center [716, 151] width 1334 height 46
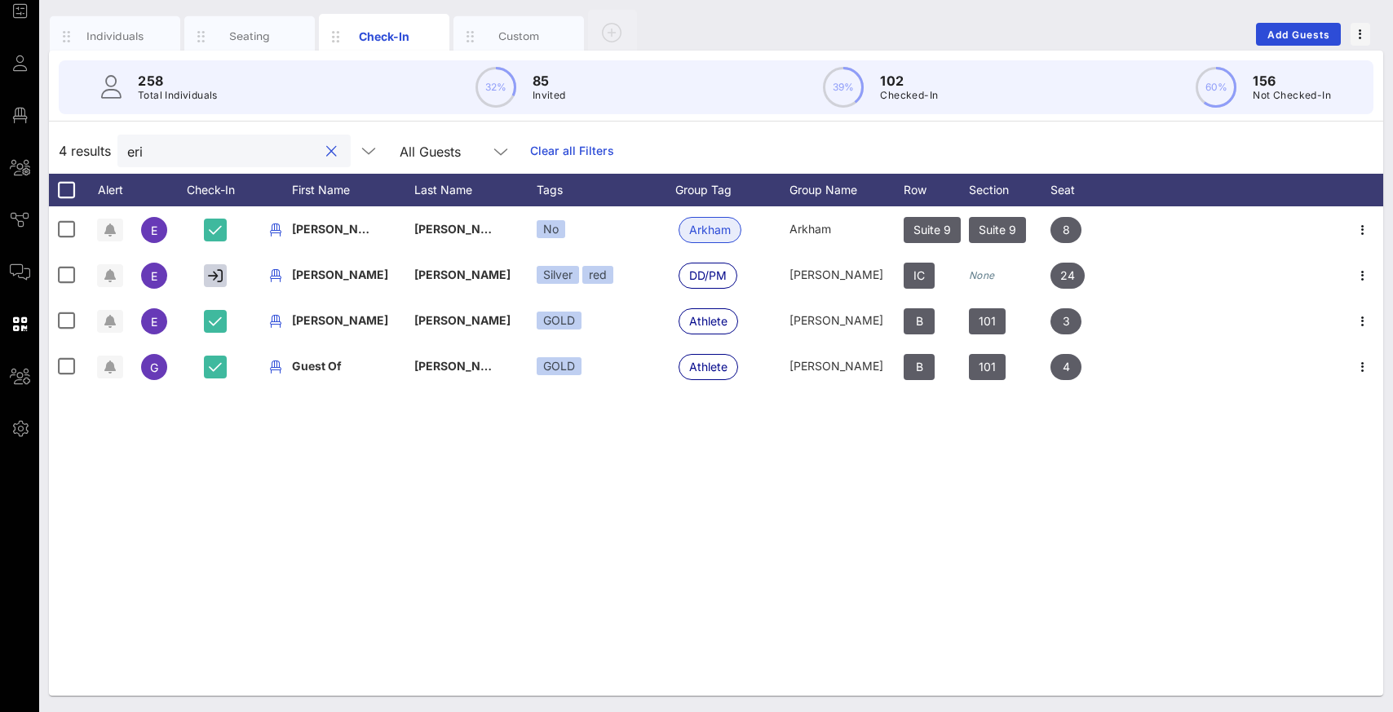
type input "eric"
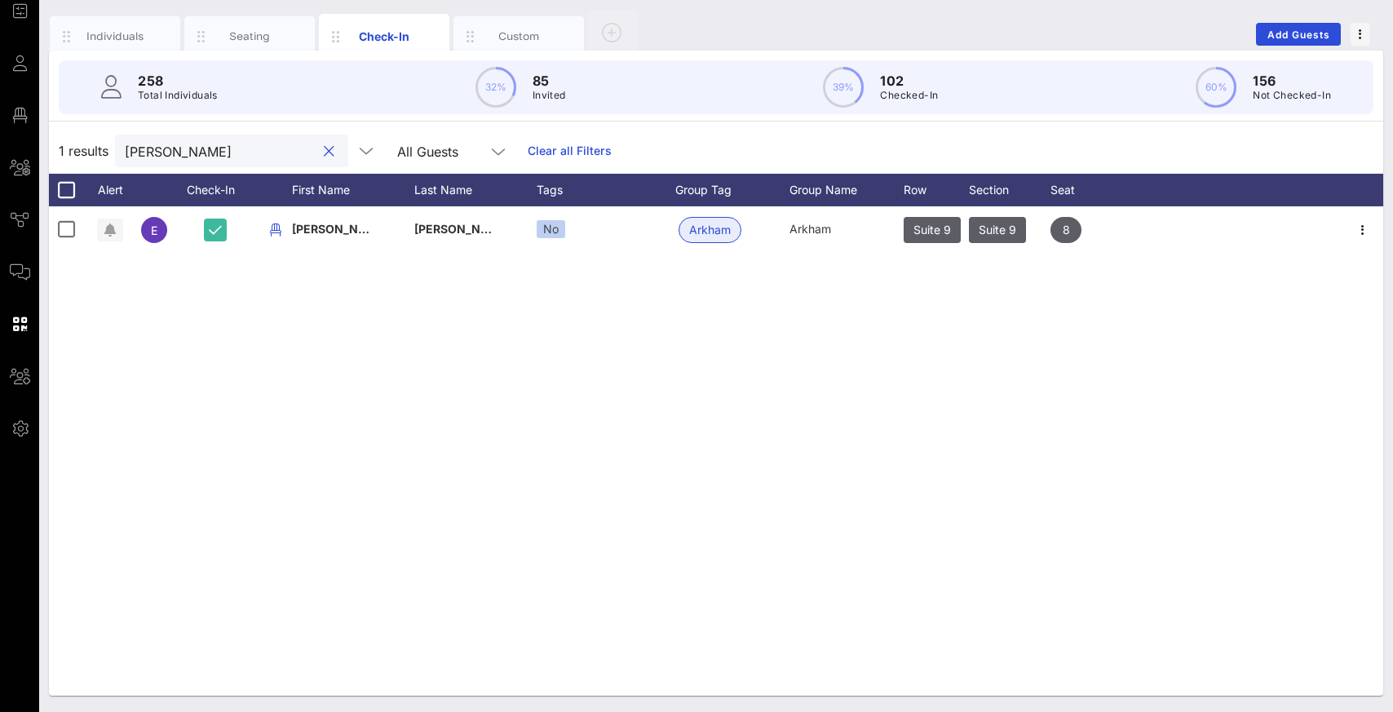
click at [324, 155] on button "clear icon" at bounding box center [329, 152] width 11 height 16
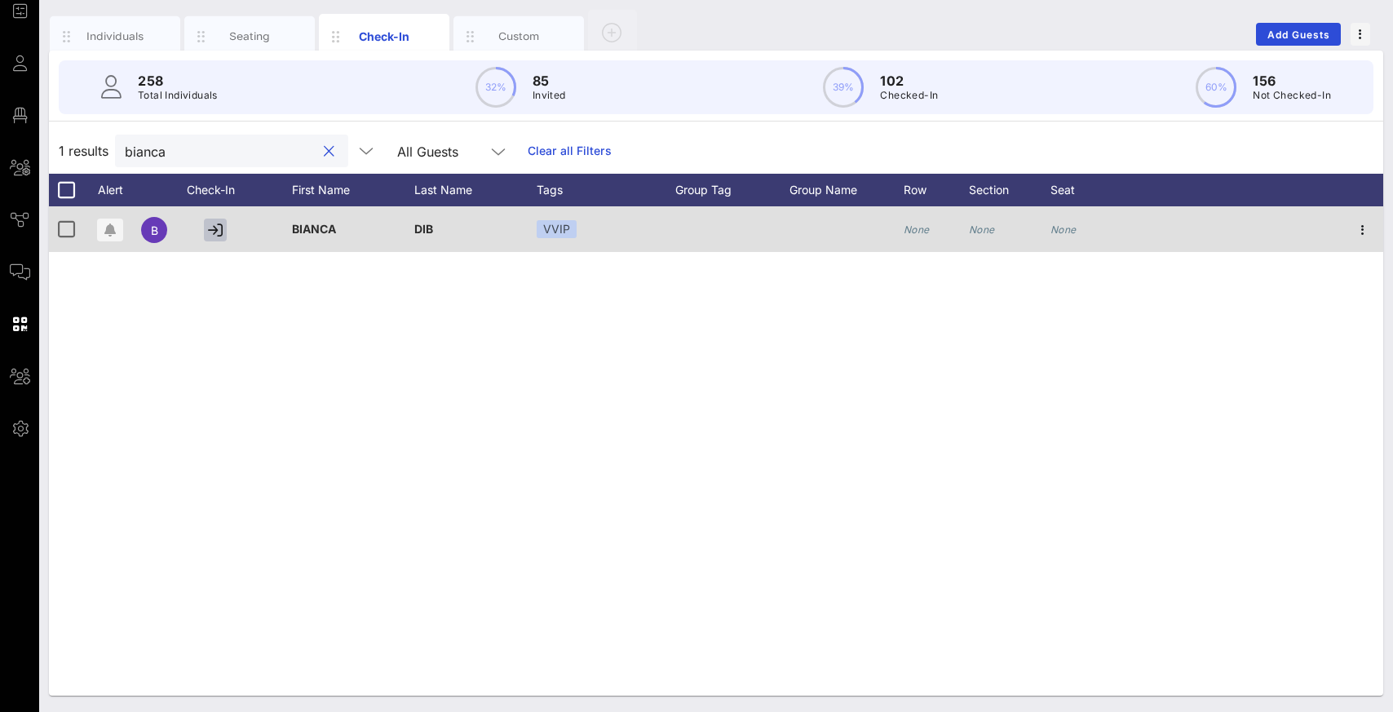
type input "bianca"
click at [214, 228] on icon "button" at bounding box center [215, 230] width 15 height 15
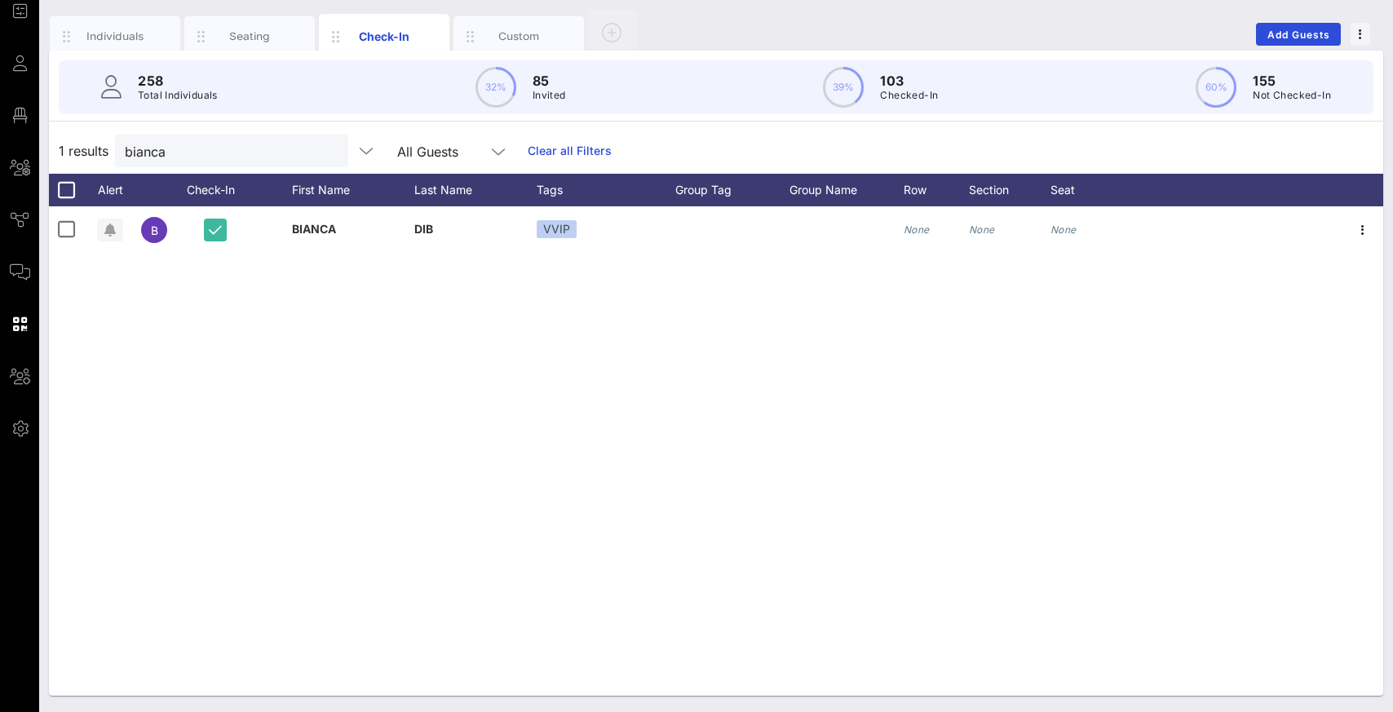
click at [477, 334] on div "B BIANCA DIB VVIP None None None" at bounding box center [716, 450] width 1334 height 489
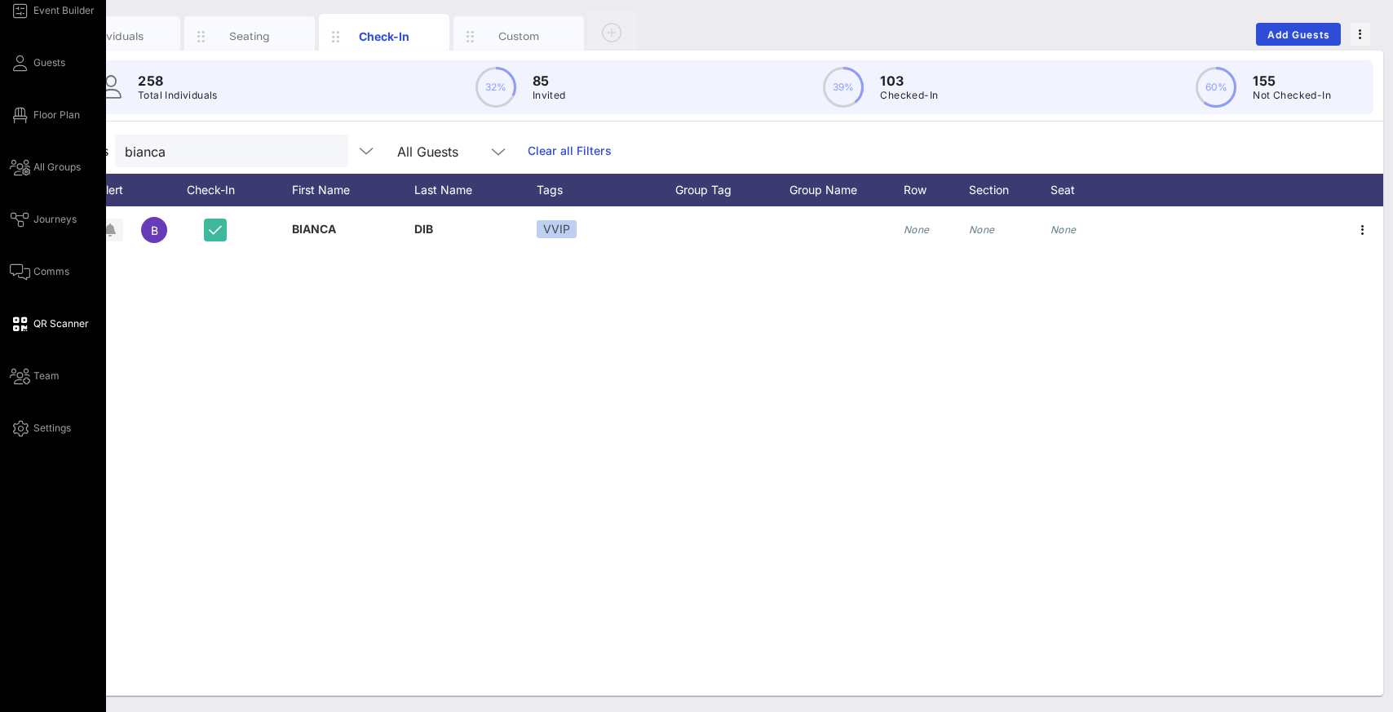
click at [42, 318] on span "QR Scanner" at bounding box center [60, 323] width 55 height 15
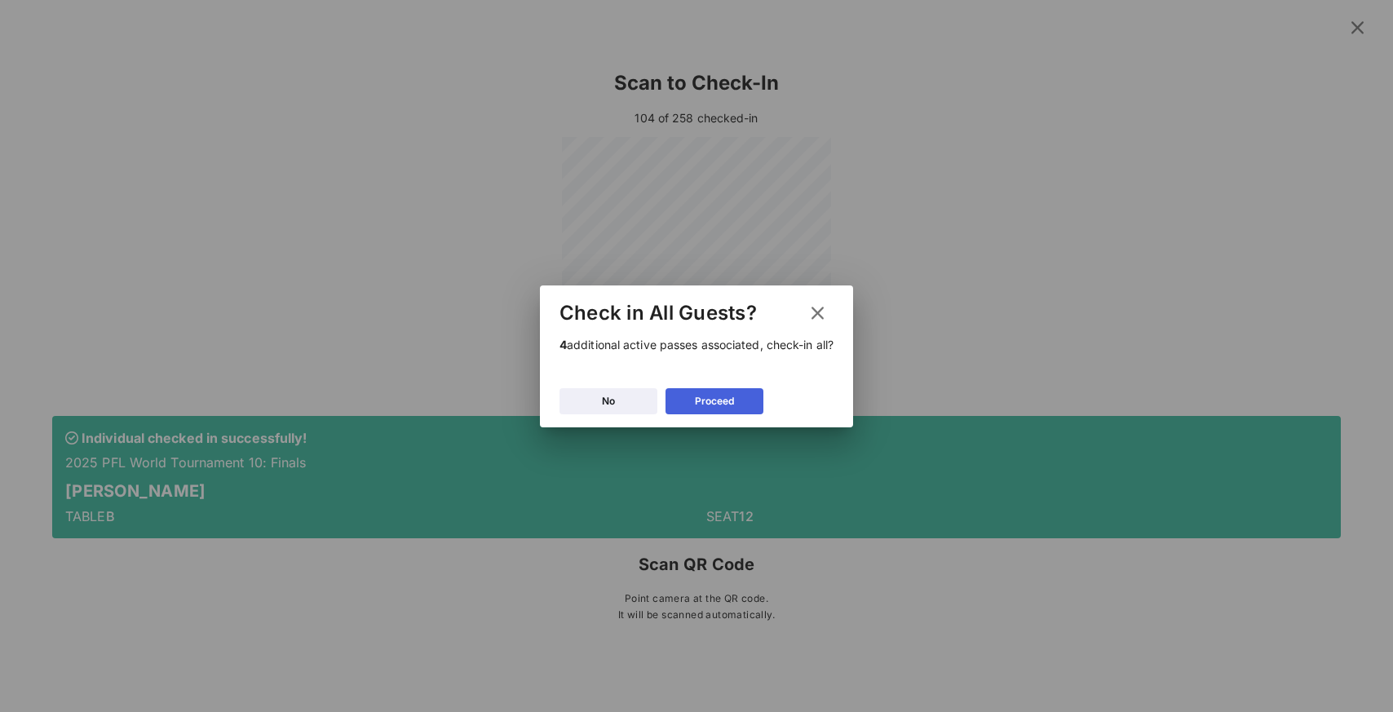
click at [685, 401] on button "Proceed" at bounding box center [714, 401] width 98 height 26
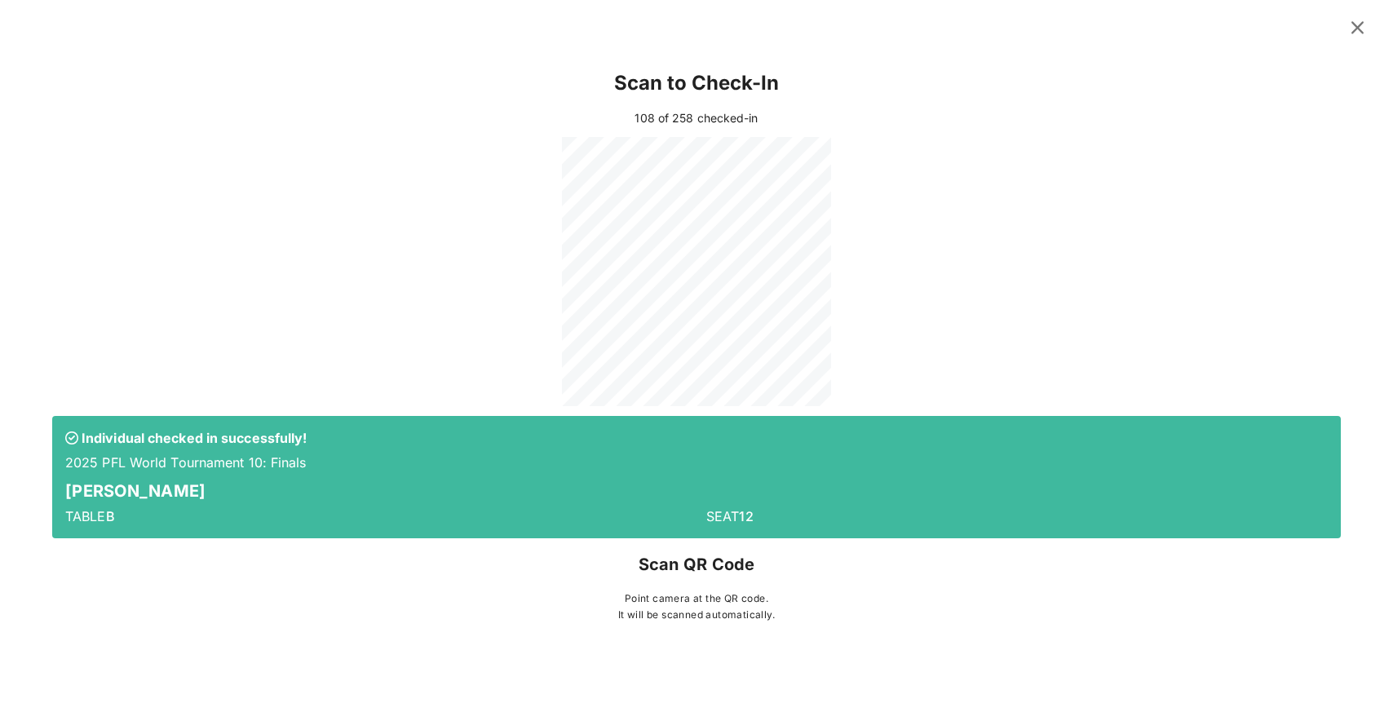
click at [927, 31] on icon at bounding box center [1357, 27] width 27 height 25
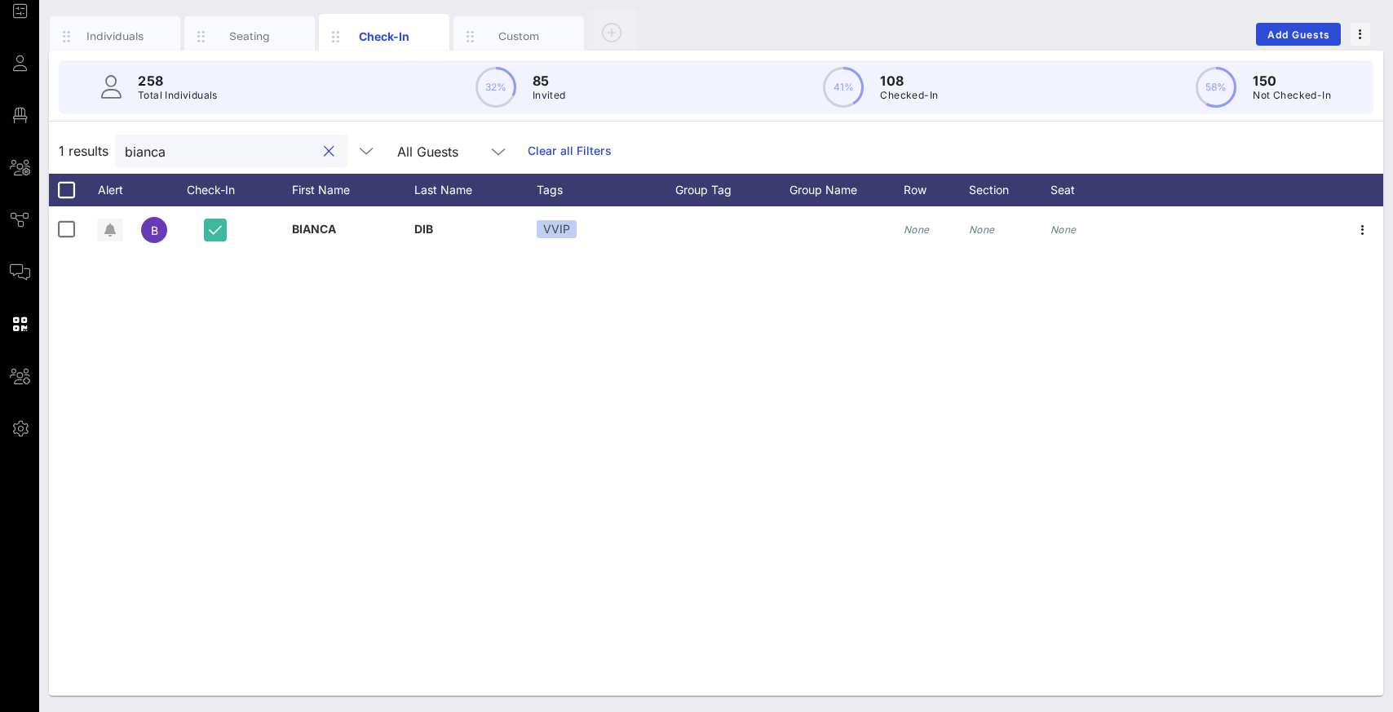
drag, startPoint x: 180, startPoint y: 151, endPoint x: 109, endPoint y: 152, distance: 71.0
click at [109, 152] on div "1 results bianca All Guests Clear all Filters" at bounding box center [716, 151] width 1334 height 46
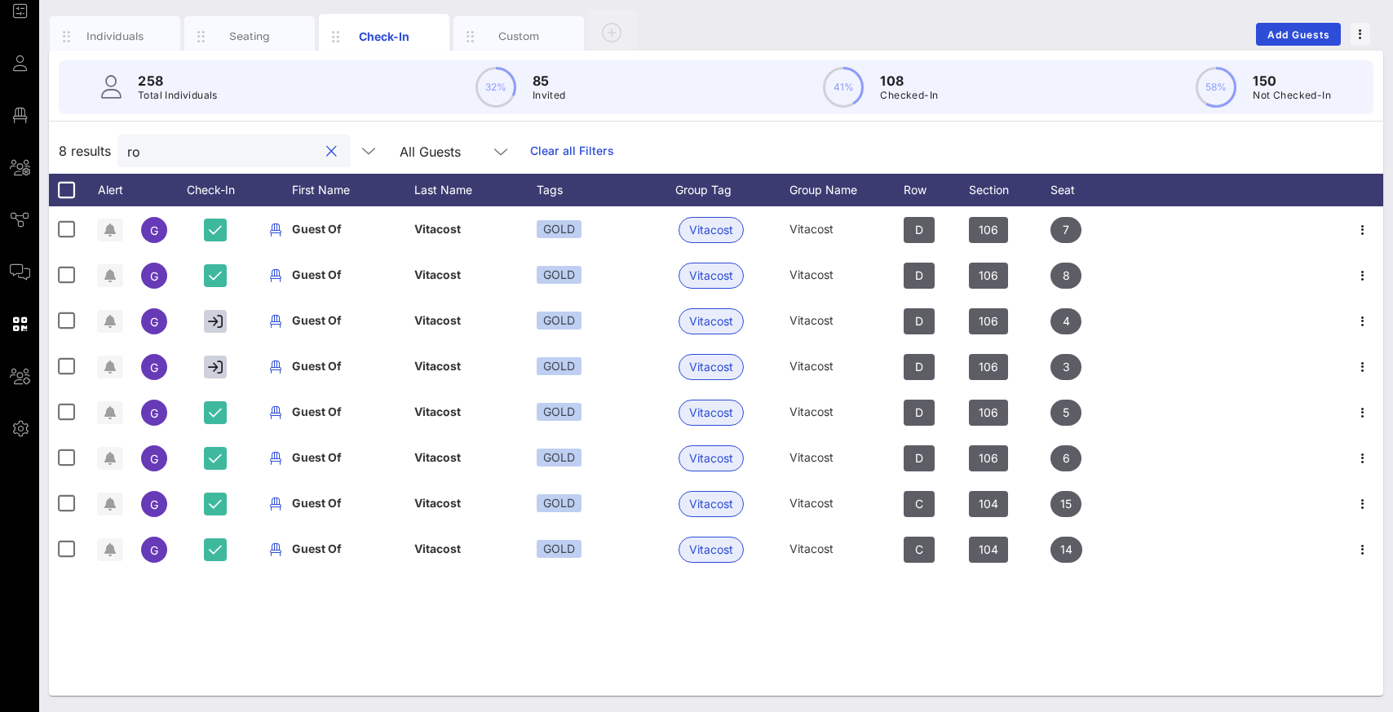
type input "r"
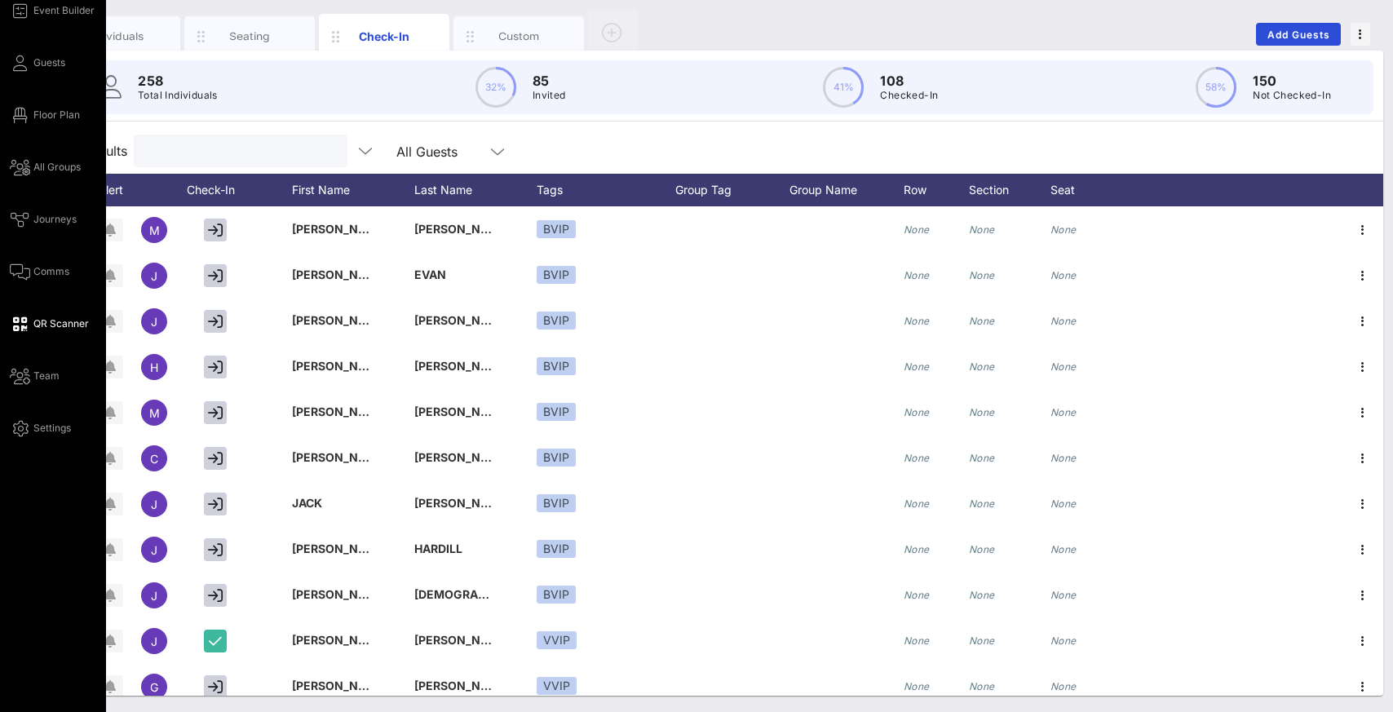
click at [55, 328] on span "QR Scanner" at bounding box center [60, 323] width 55 height 15
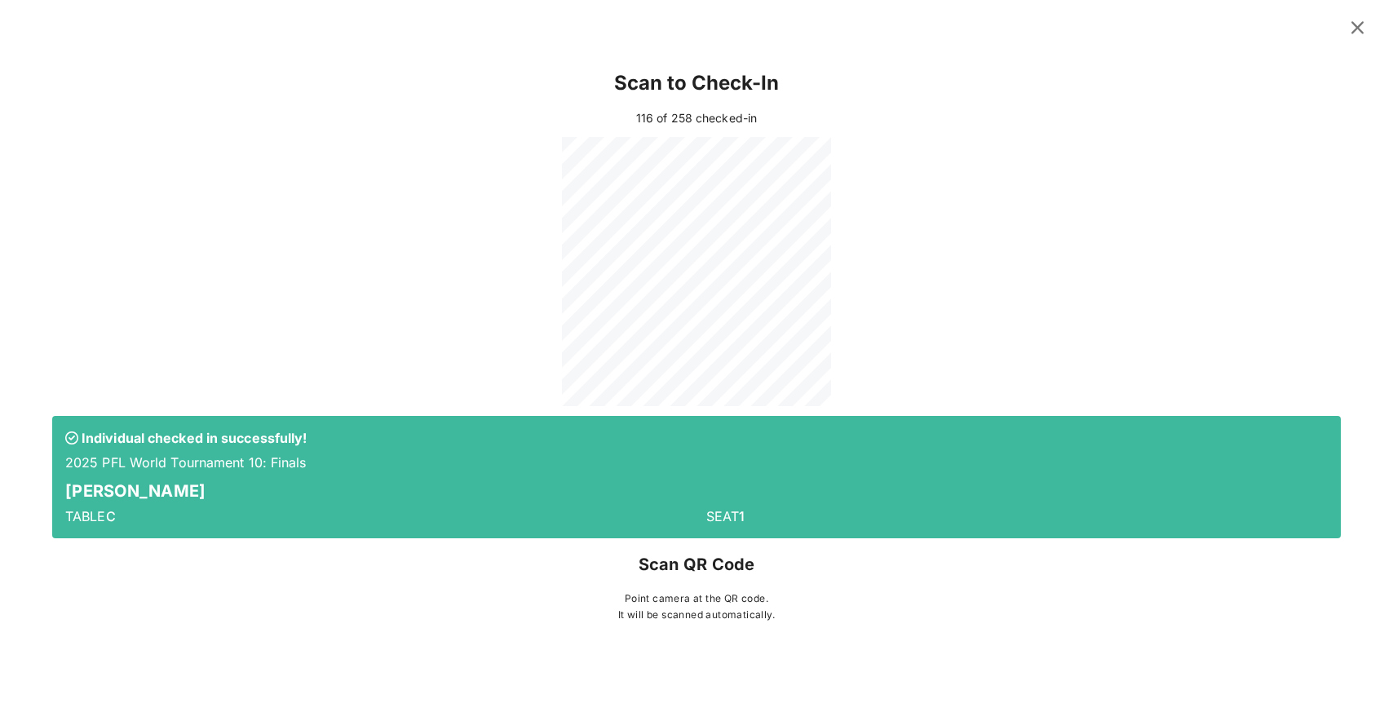
click at [927, 33] on icon at bounding box center [1357, 27] width 24 height 23
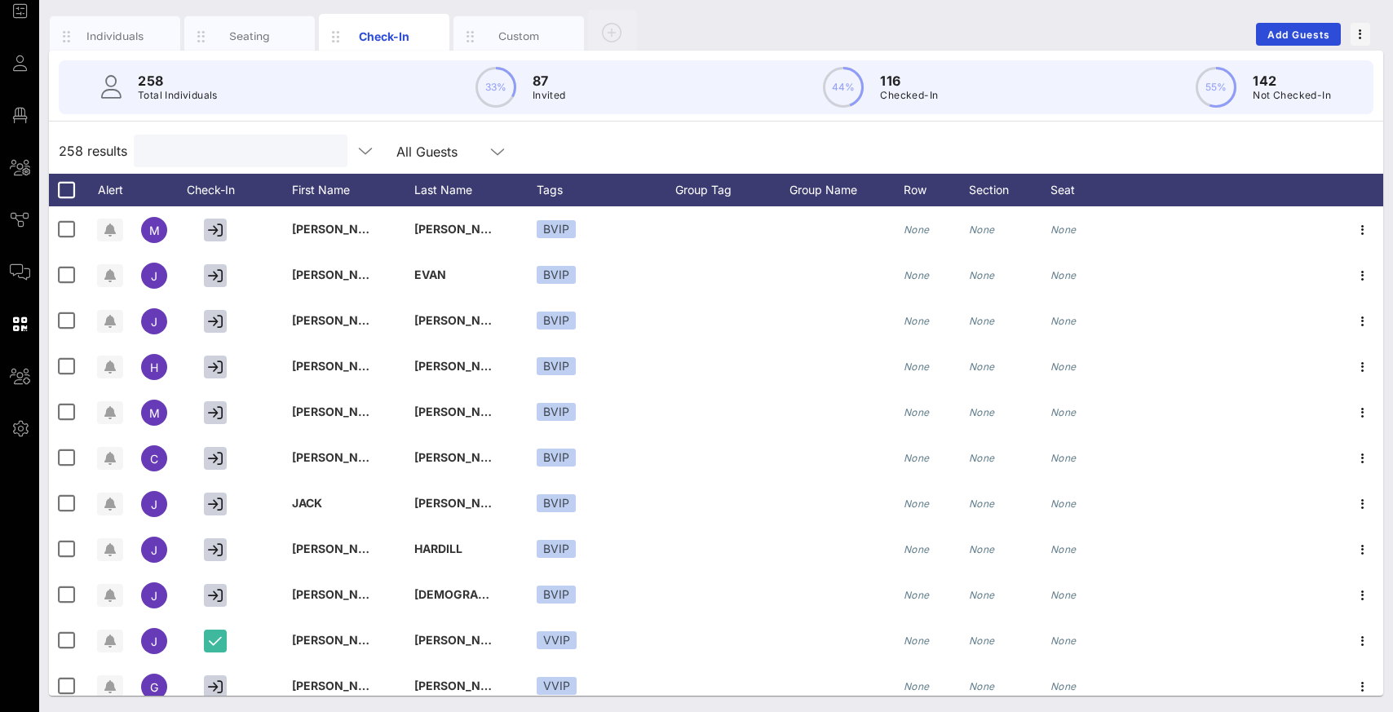
click at [230, 154] on input "text" at bounding box center [239, 150] width 191 height 21
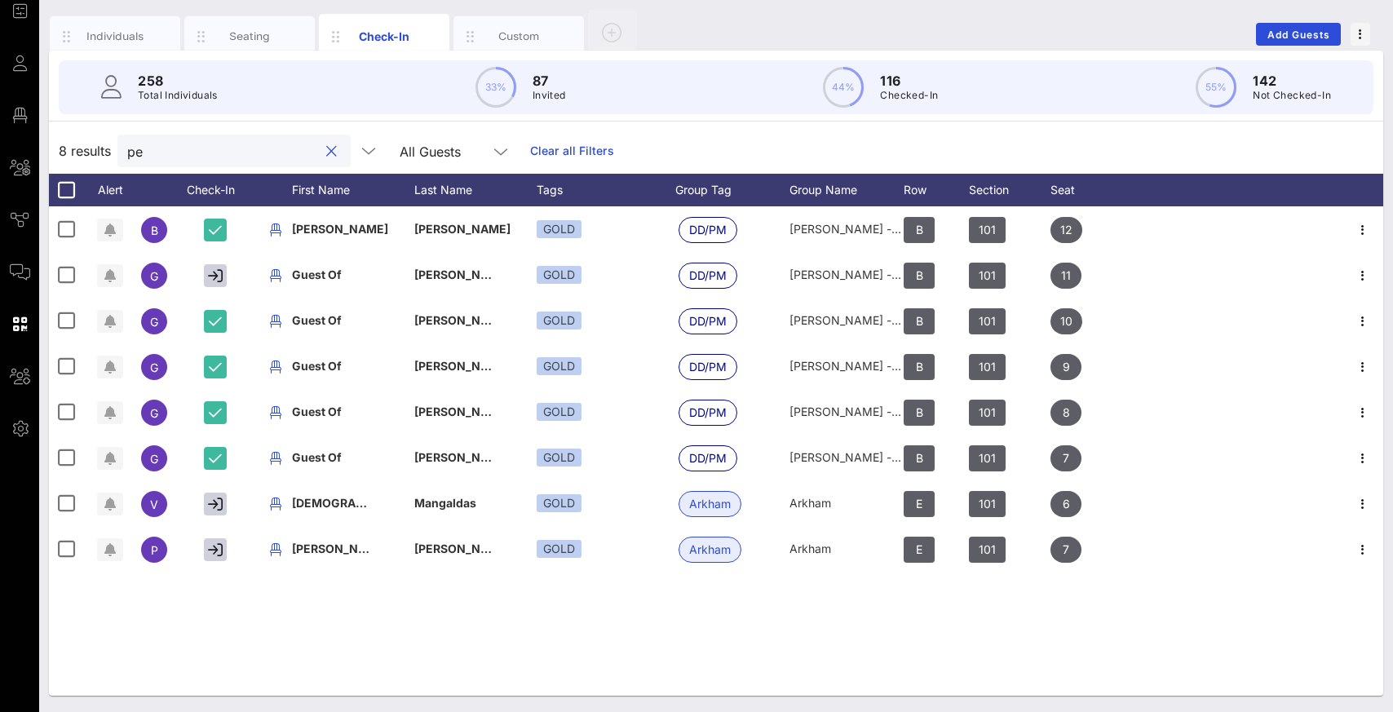
type input "p"
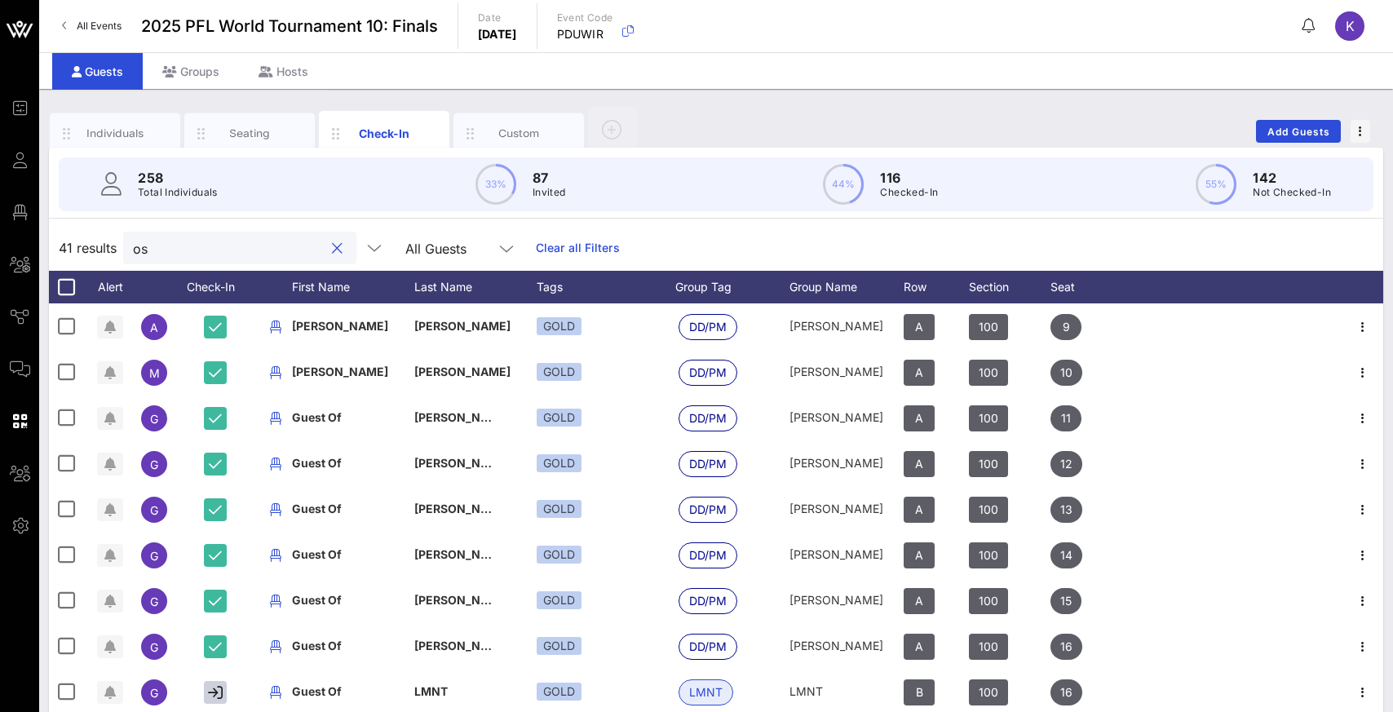
type input "o"
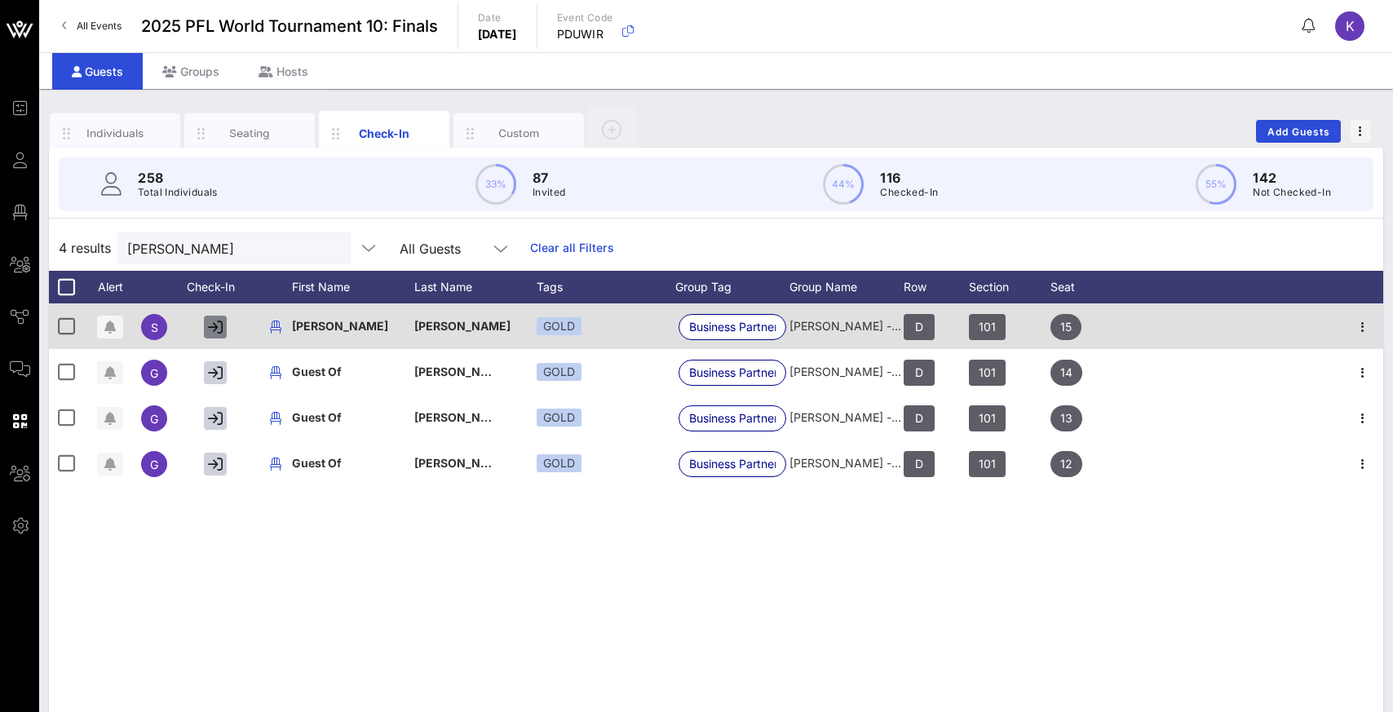
click at [213, 329] on icon "button" at bounding box center [215, 327] width 15 height 15
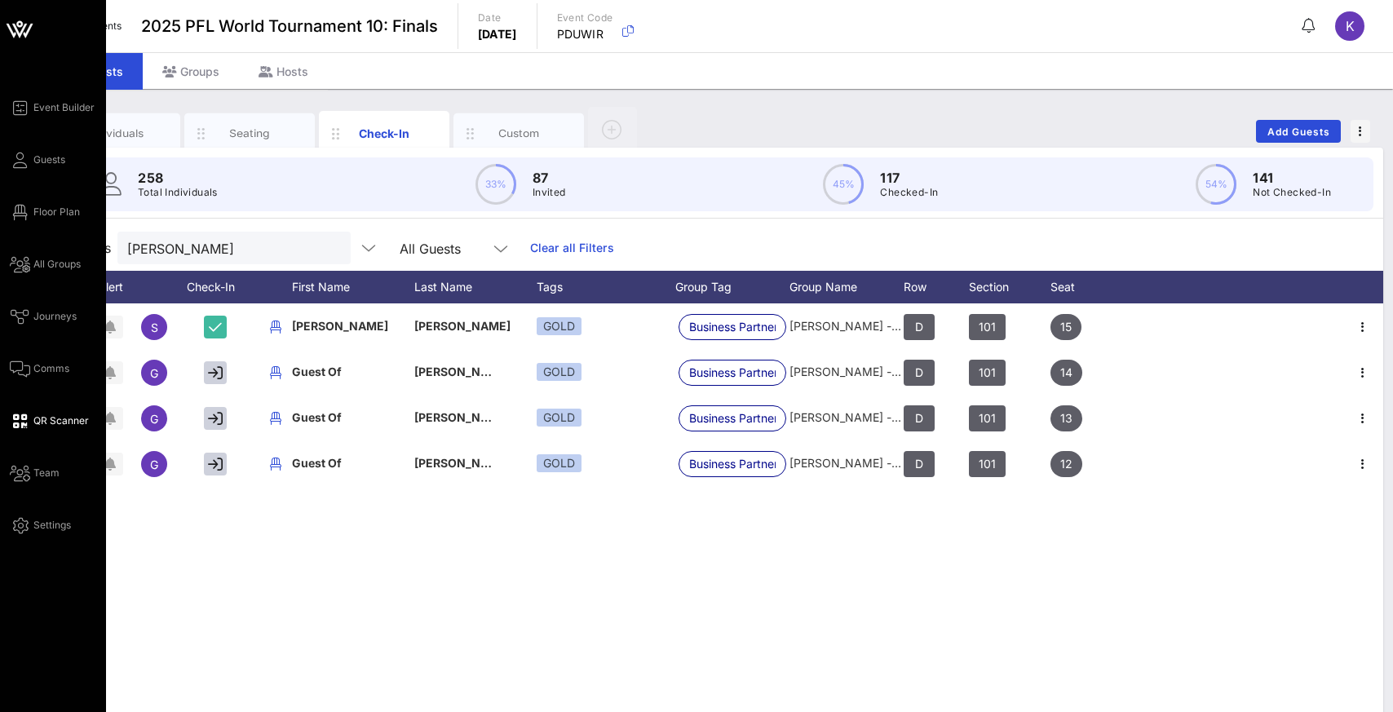
click at [45, 420] on span "QR Scanner" at bounding box center [60, 420] width 55 height 15
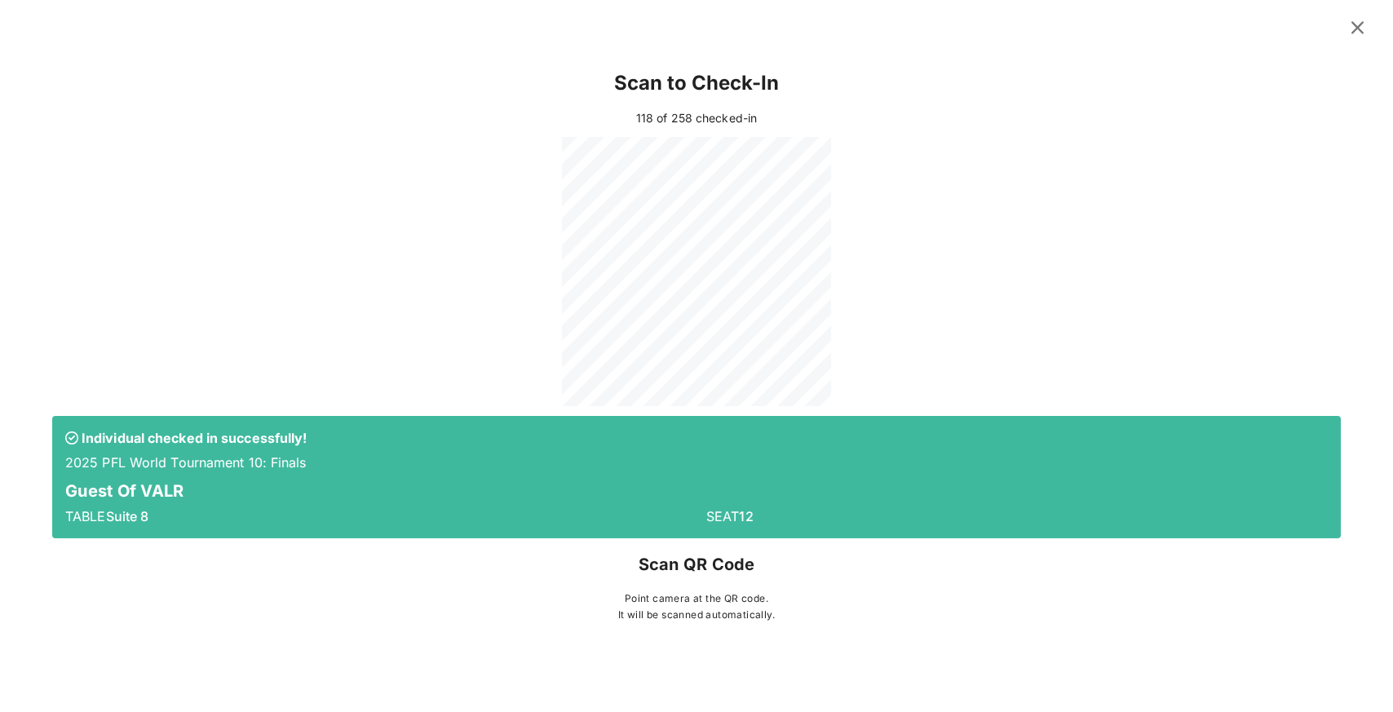
click at [927, 293] on div at bounding box center [696, 271] width 1289 height 269
click at [927, 33] on icon at bounding box center [1357, 27] width 29 height 29
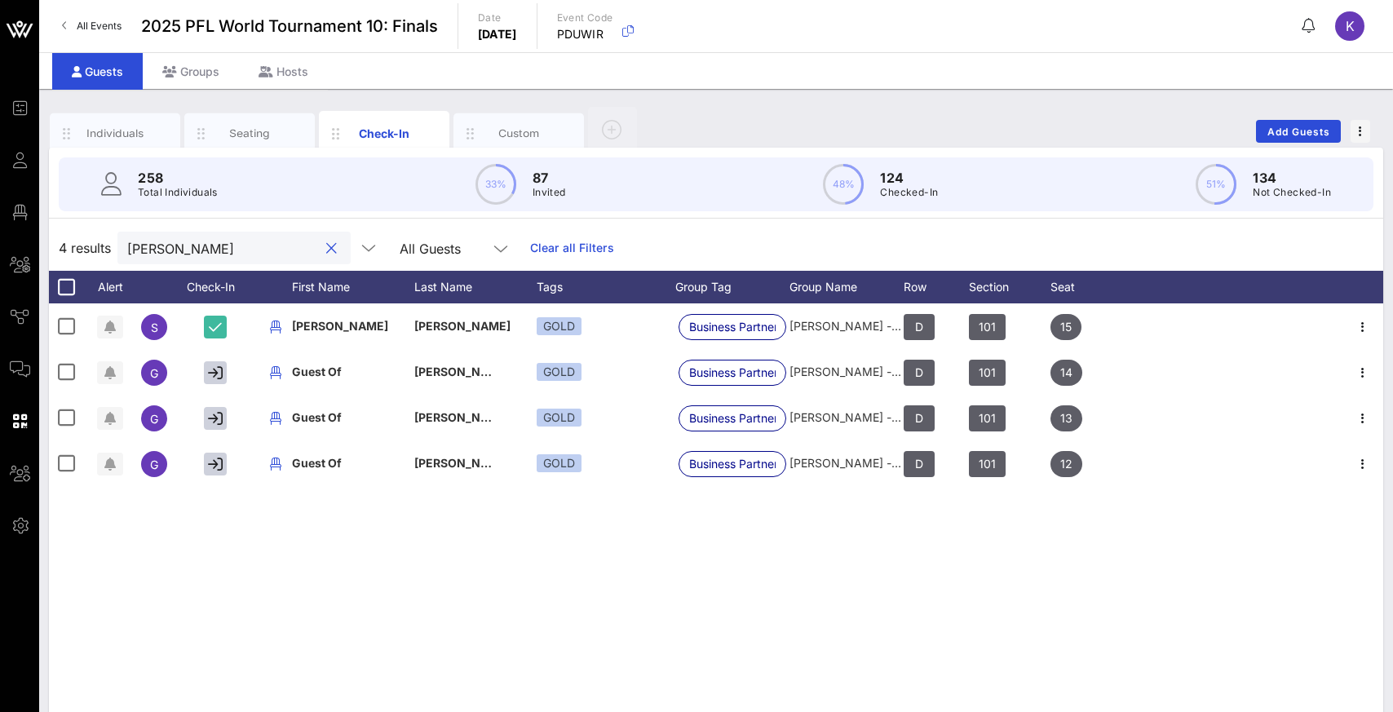
drag, startPoint x: 240, startPoint y: 253, endPoint x: 125, endPoint y: 253, distance: 115.0
click at [125, 253] on div "novak" at bounding box center [233, 248] width 233 height 33
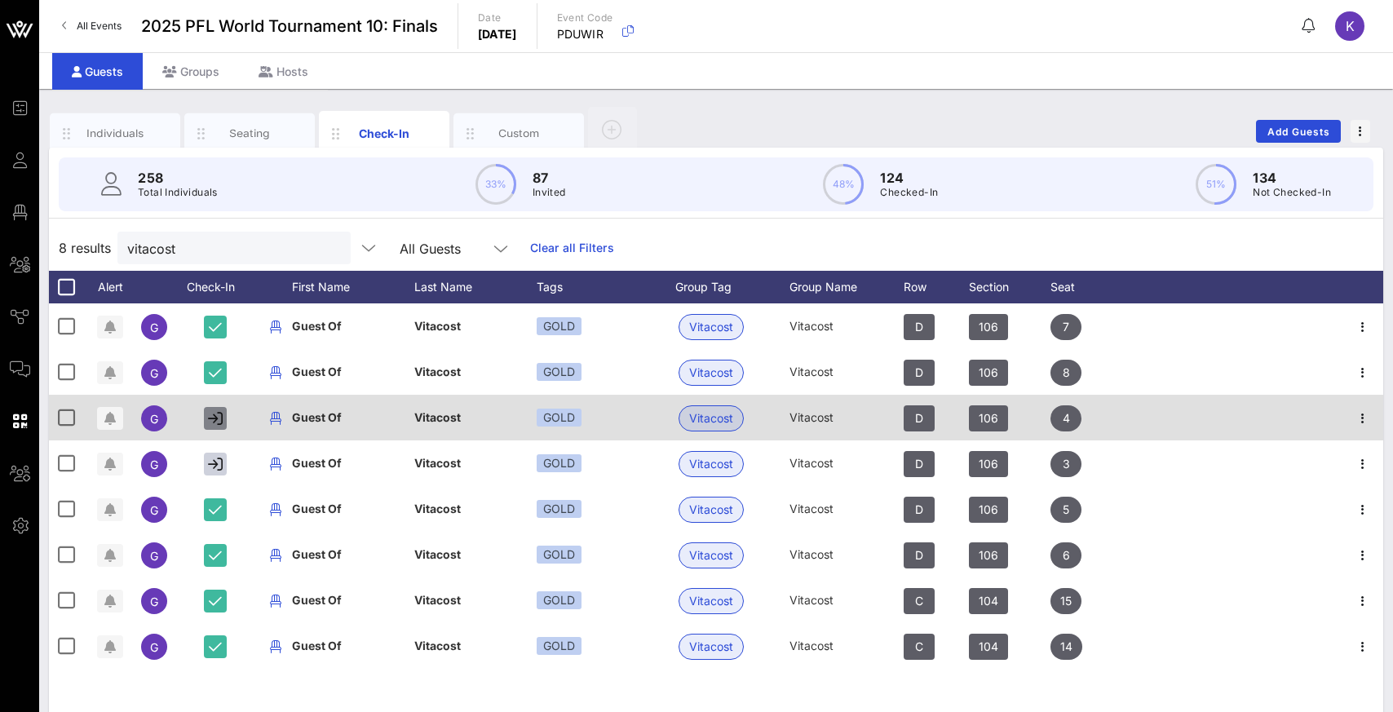
click at [210, 421] on icon "button" at bounding box center [215, 418] width 15 height 15
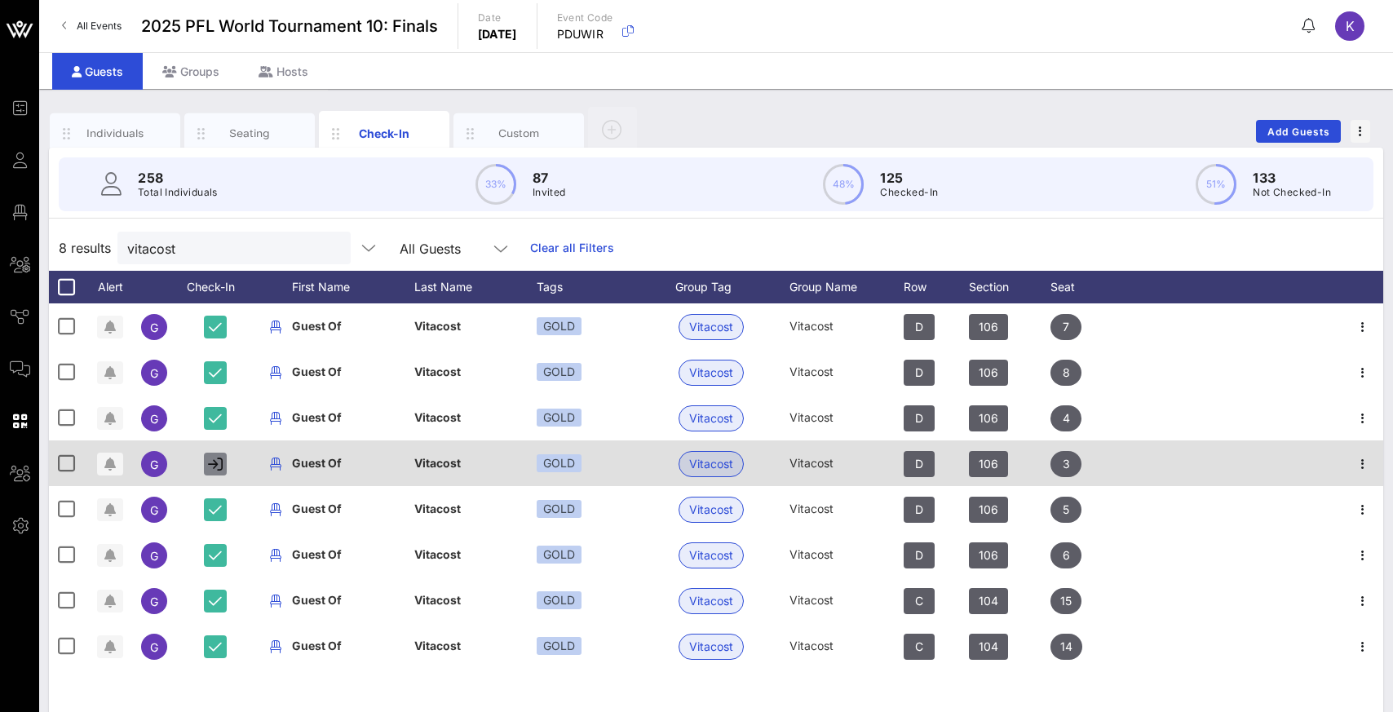
click at [215, 466] on icon "button" at bounding box center [215, 464] width 15 height 15
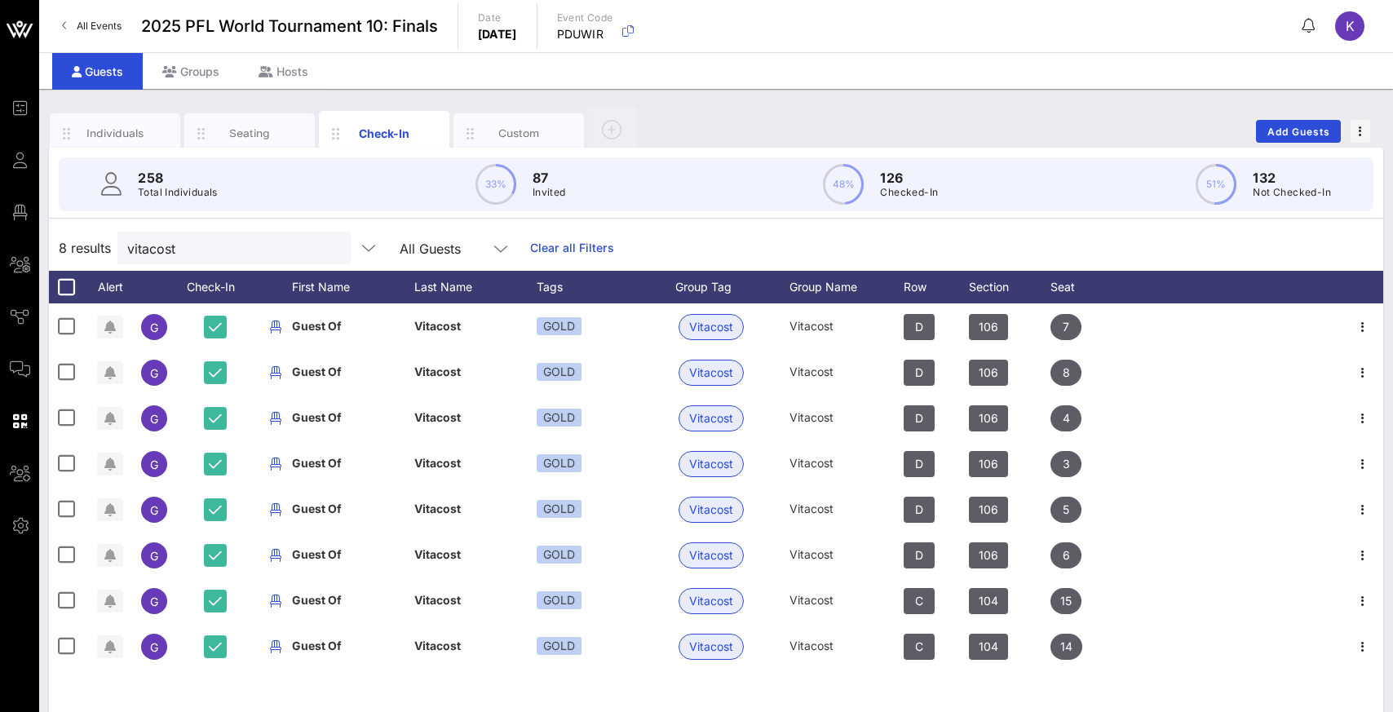
click at [687, 243] on div "8 results vitacost All Guests Clear all Filters" at bounding box center [716, 248] width 1334 height 46
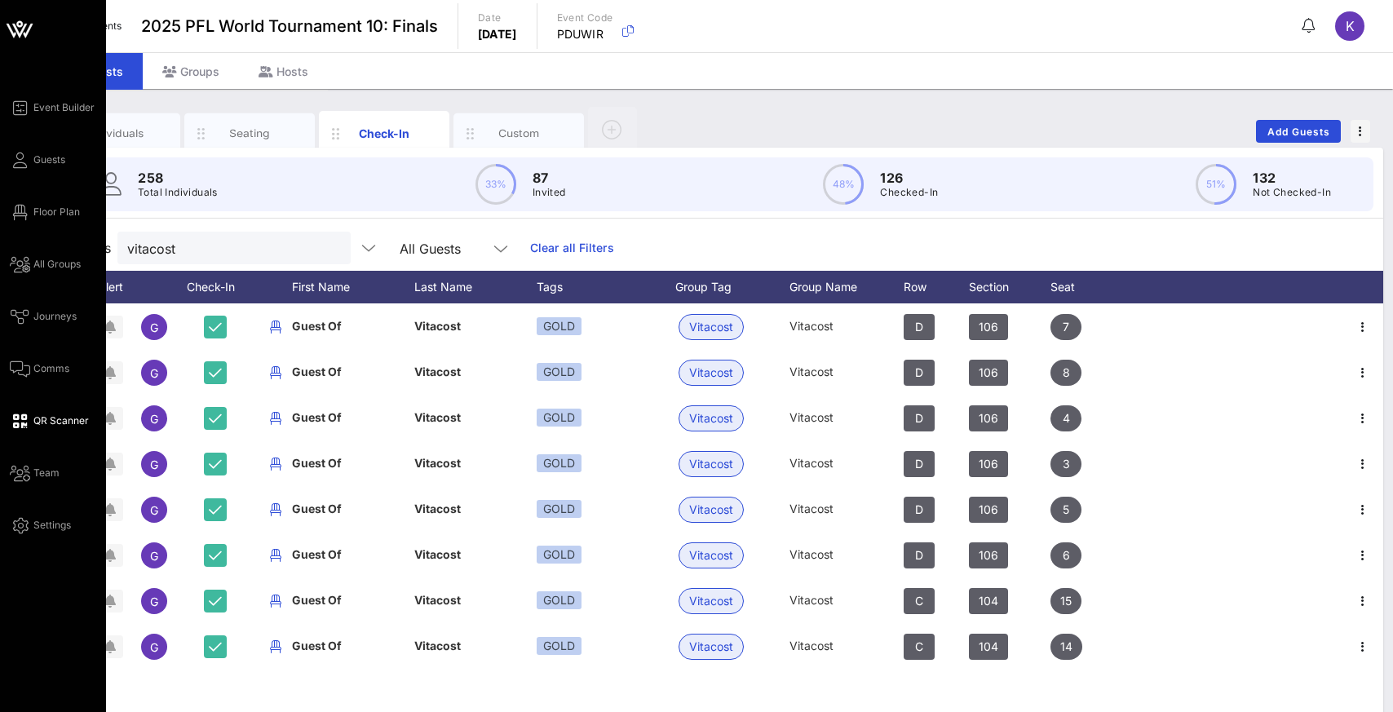
click at [44, 422] on span "QR Scanner" at bounding box center [60, 420] width 55 height 15
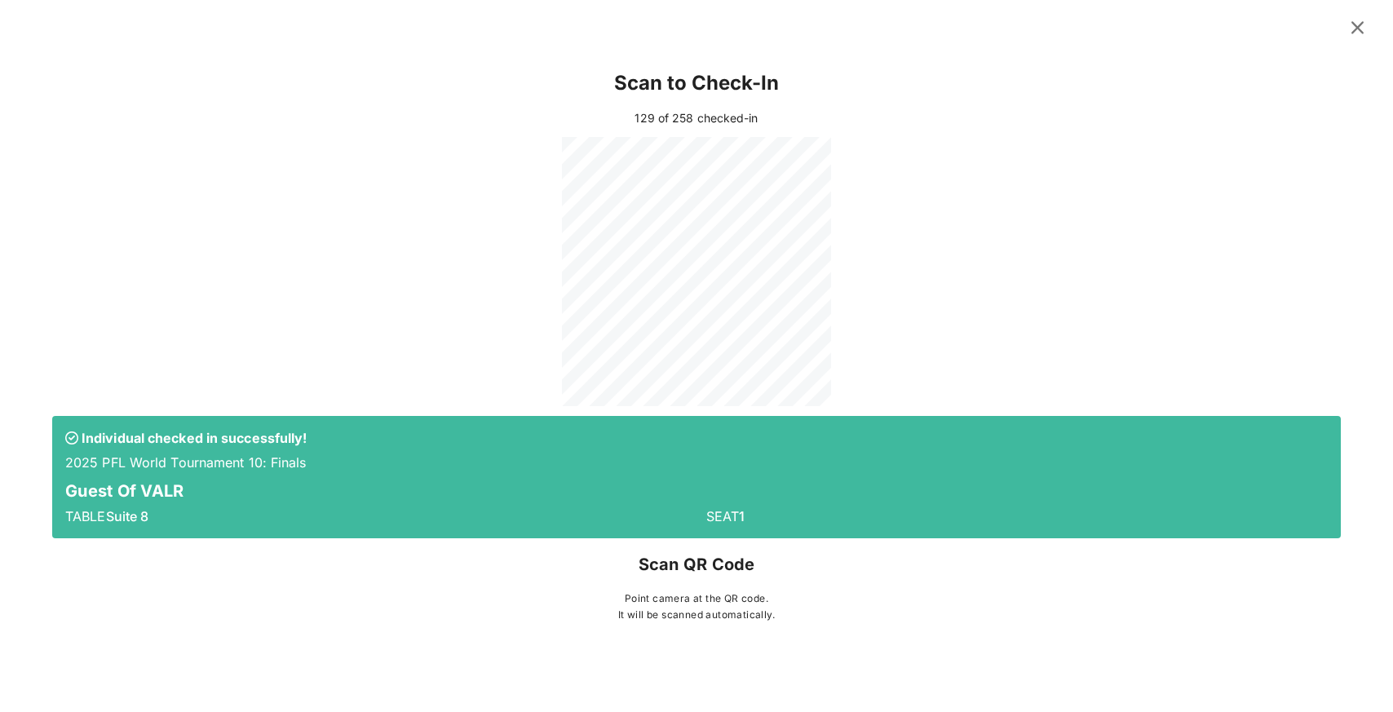
click at [927, 34] on icon at bounding box center [1357, 27] width 24 height 23
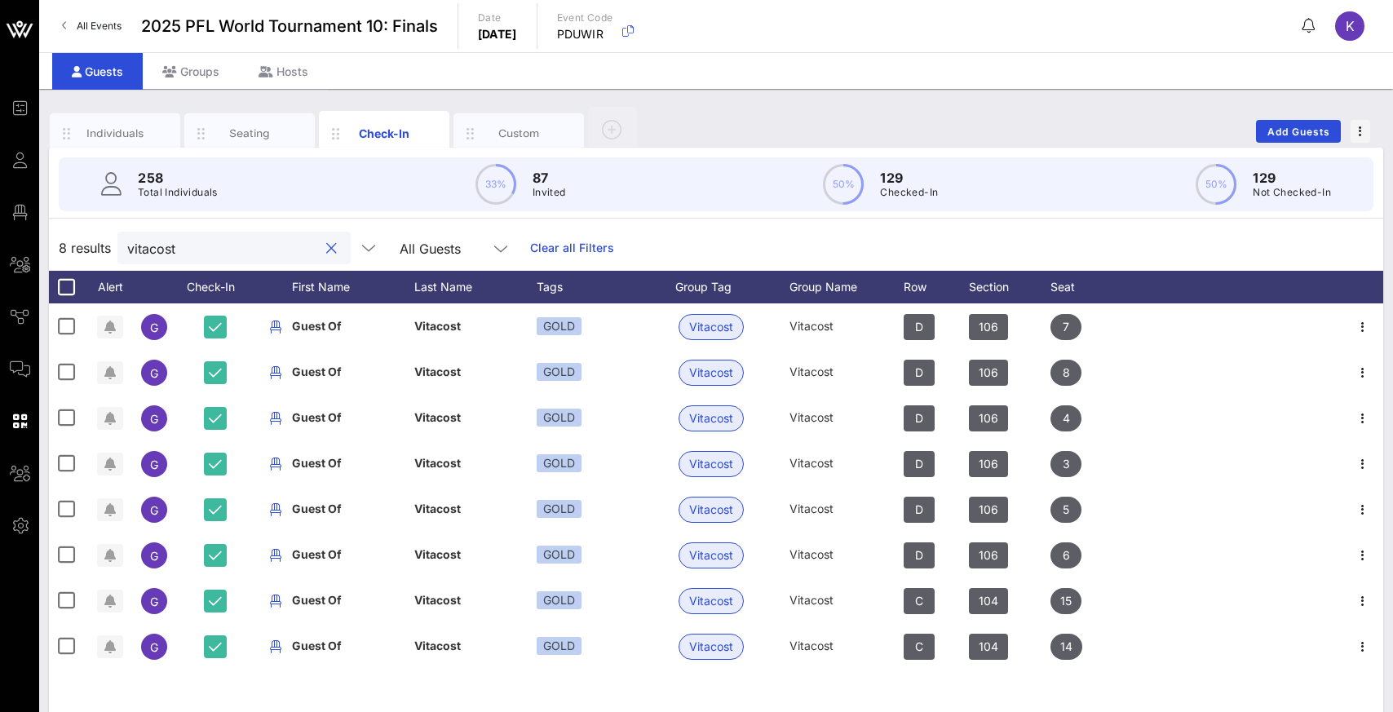
click at [212, 249] on input "vitacost" at bounding box center [222, 247] width 191 height 21
type input "v"
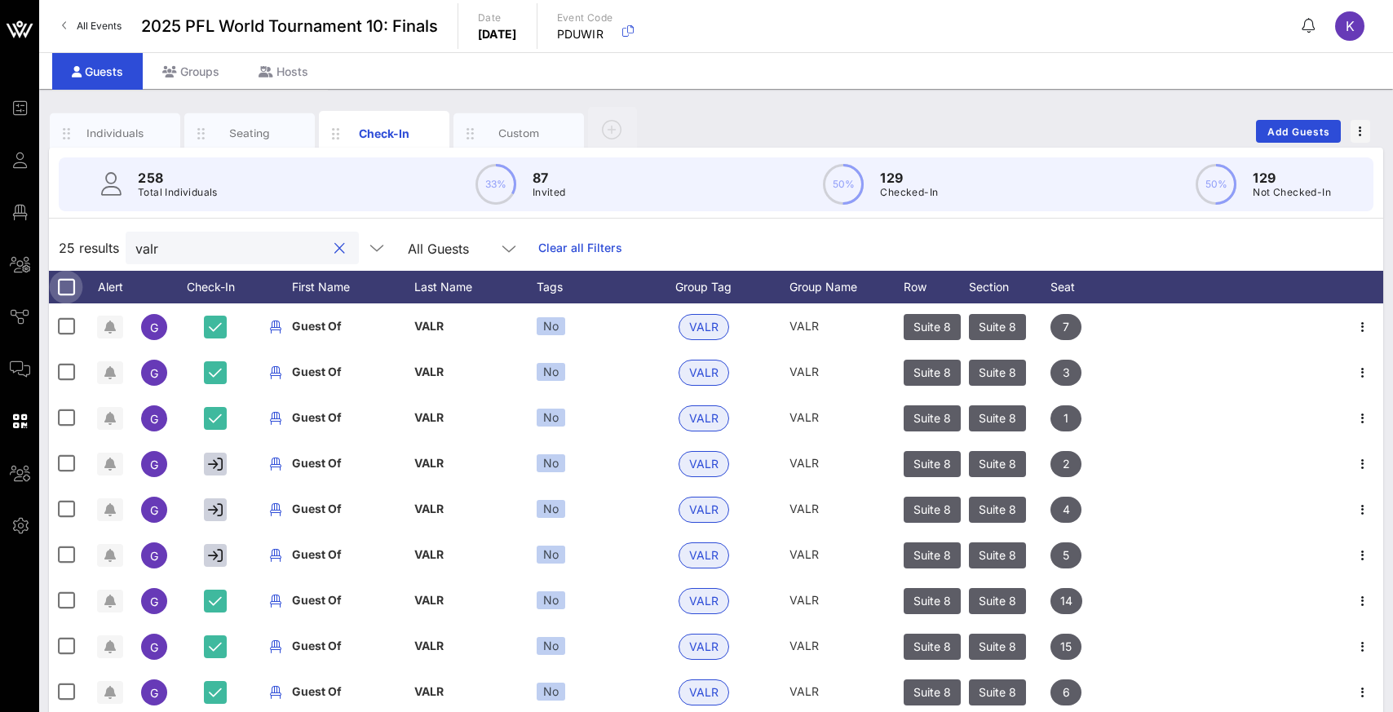
type input "valr"
click at [64, 289] on div at bounding box center [66, 287] width 28 height 28
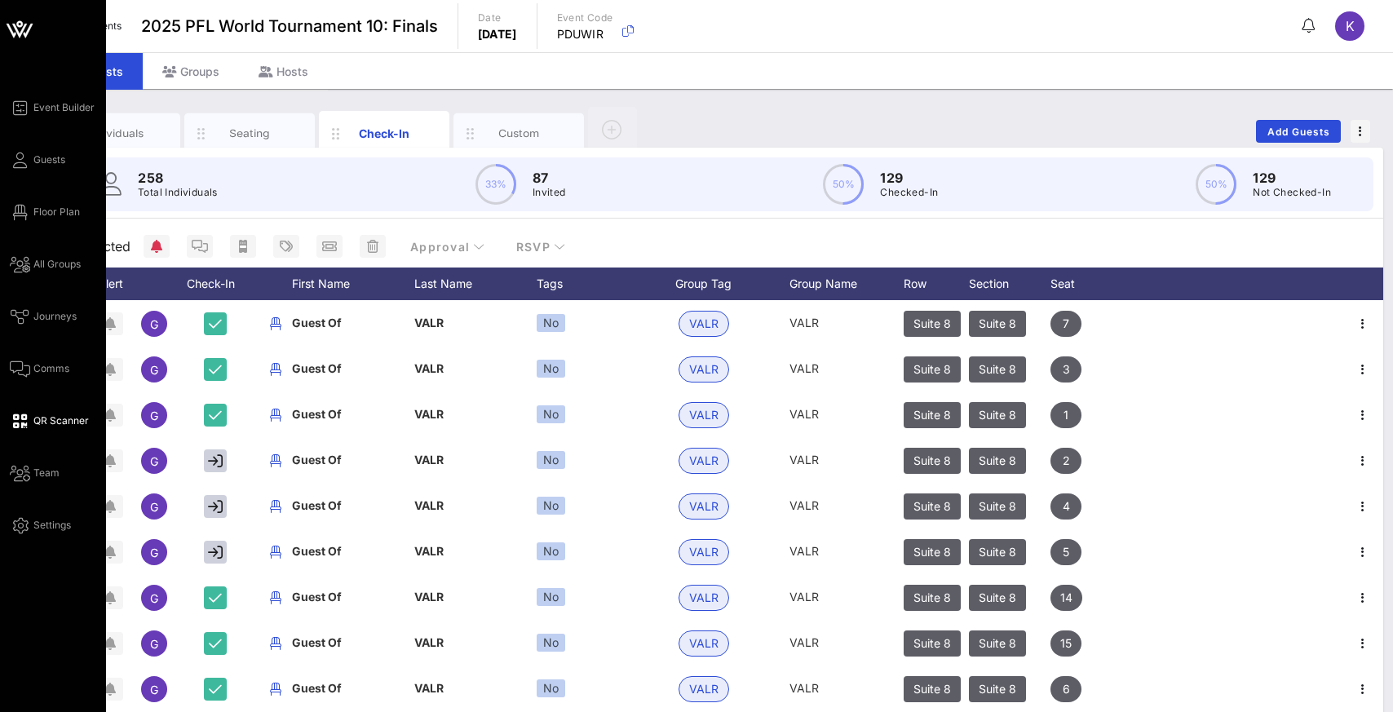
click at [51, 420] on span "QR Scanner" at bounding box center [60, 420] width 55 height 15
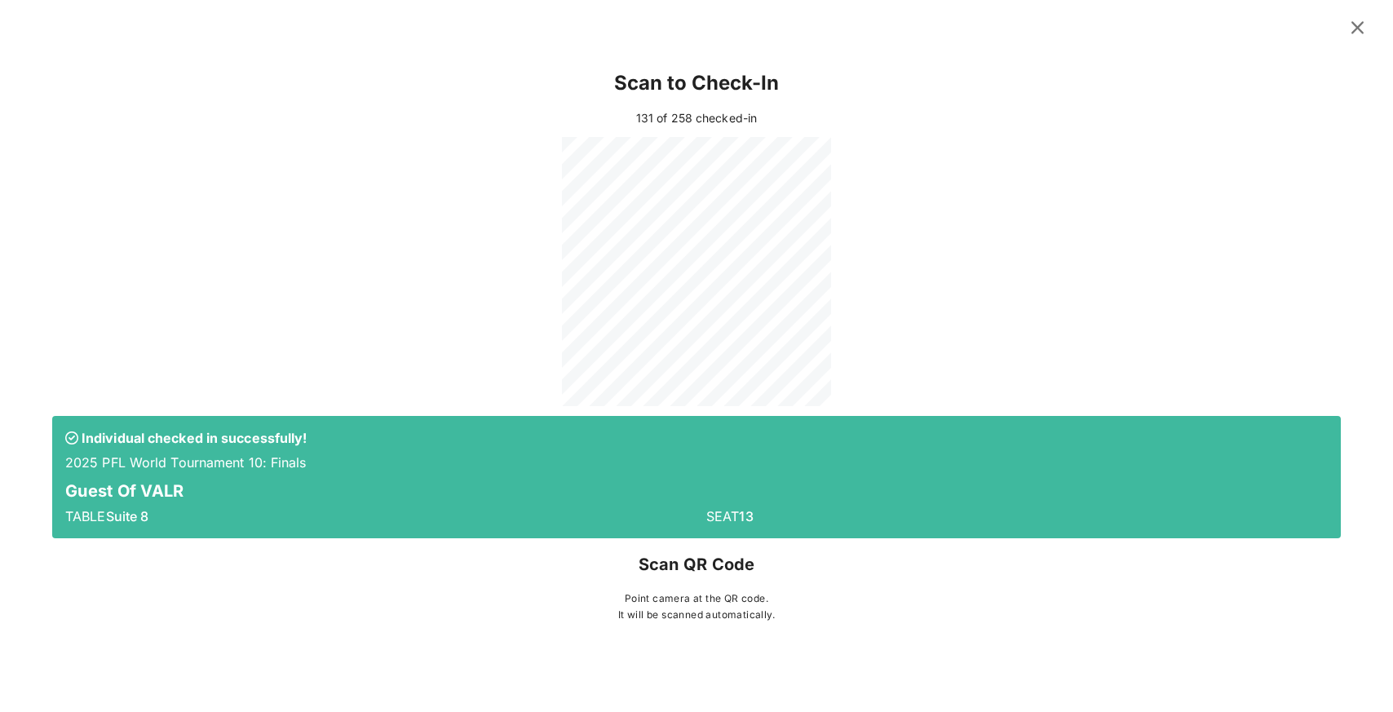
click at [927, 26] on icon at bounding box center [1357, 27] width 23 height 20
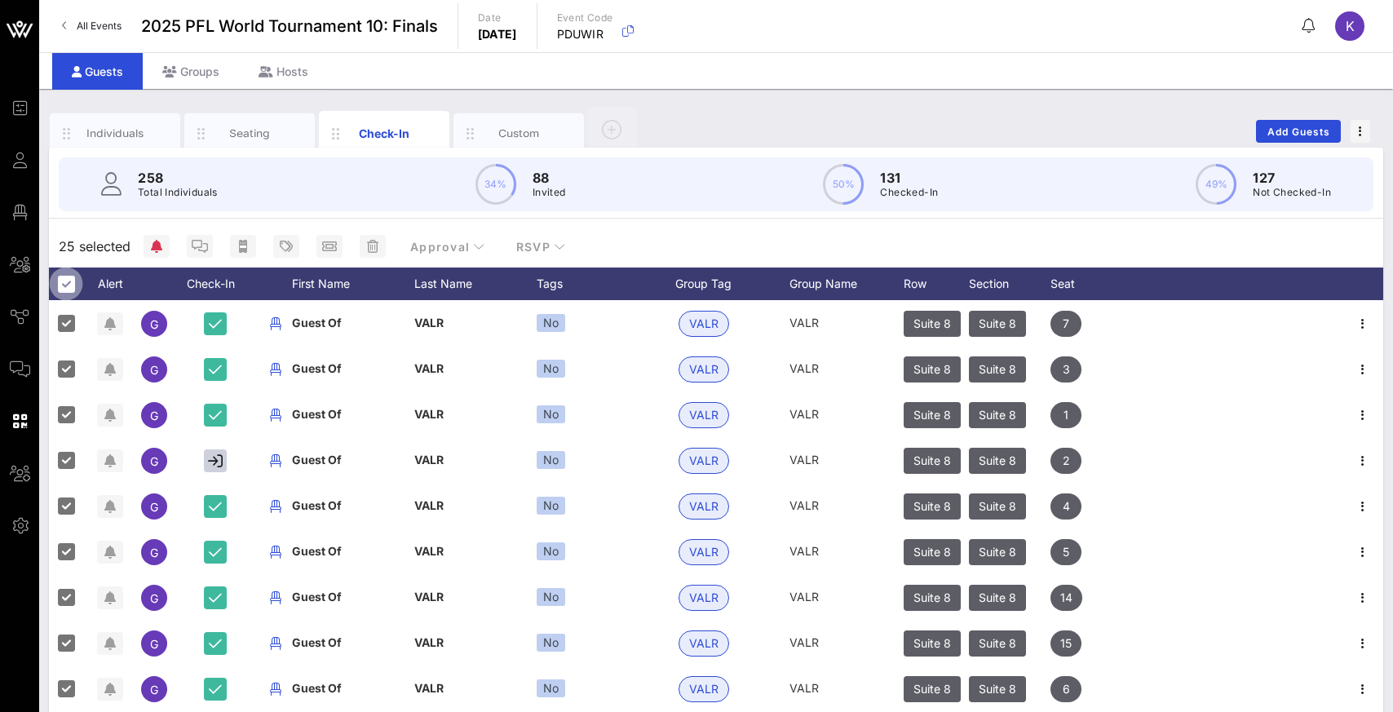
click at [64, 285] on div at bounding box center [66, 284] width 28 height 28
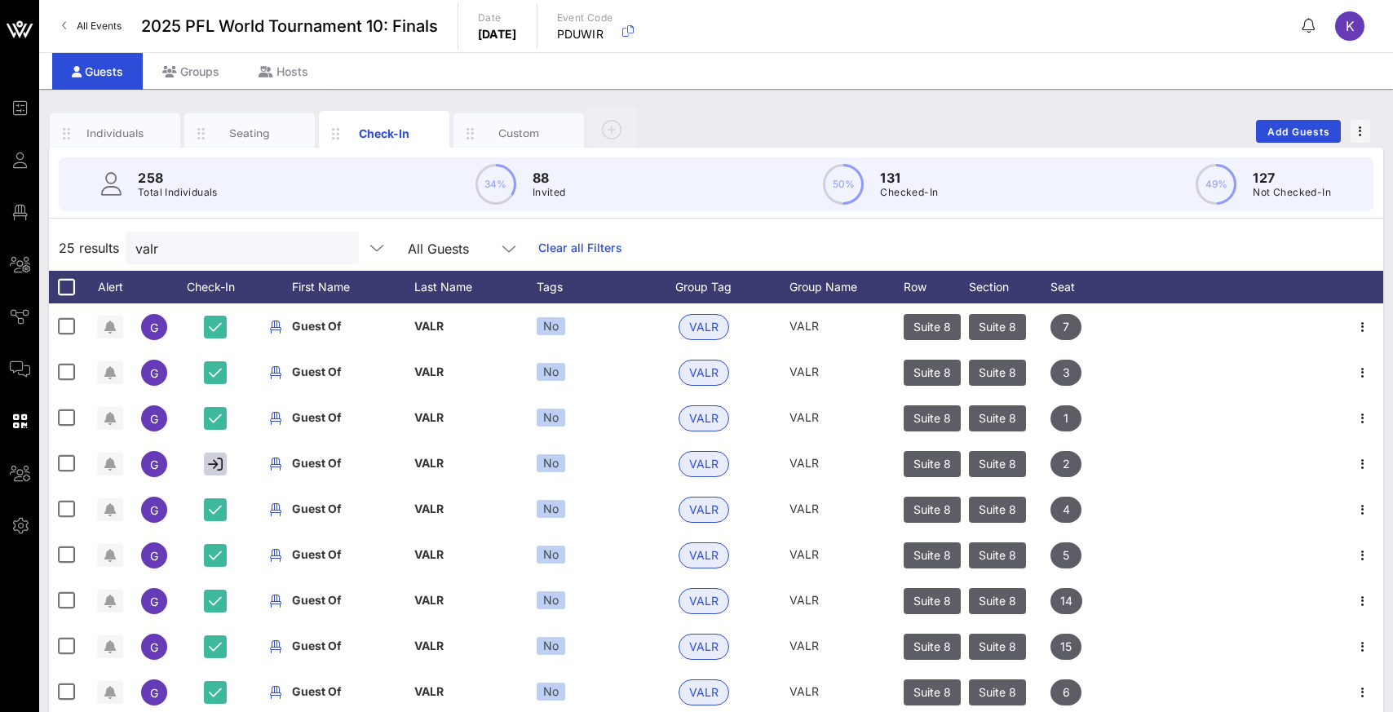
drag, startPoint x: 297, startPoint y: 245, endPoint x: 298, endPoint y: 230, distance: 15.5
click at [298, 230] on div "25 results valr All Guests Clear all Filters" at bounding box center [716, 248] width 1334 height 46
click at [201, 255] on input "valr" at bounding box center [230, 247] width 191 height 21
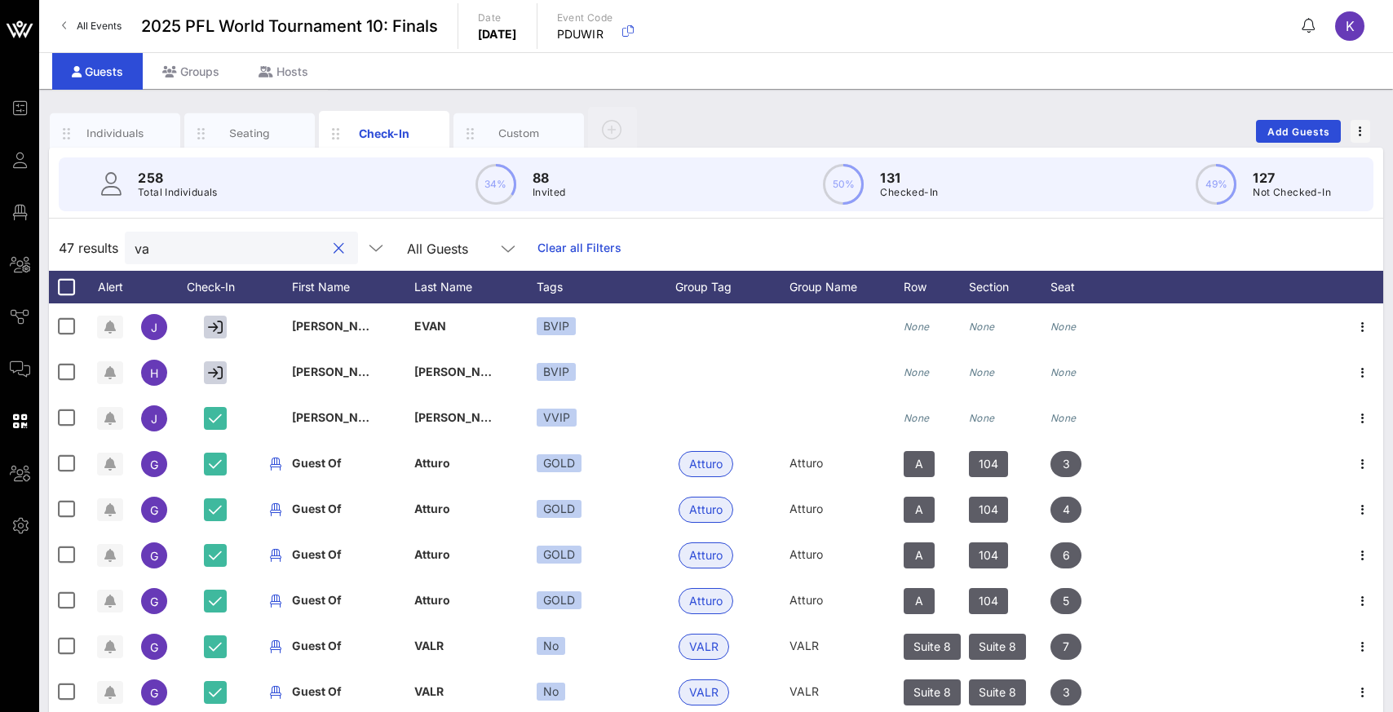
type input "v"
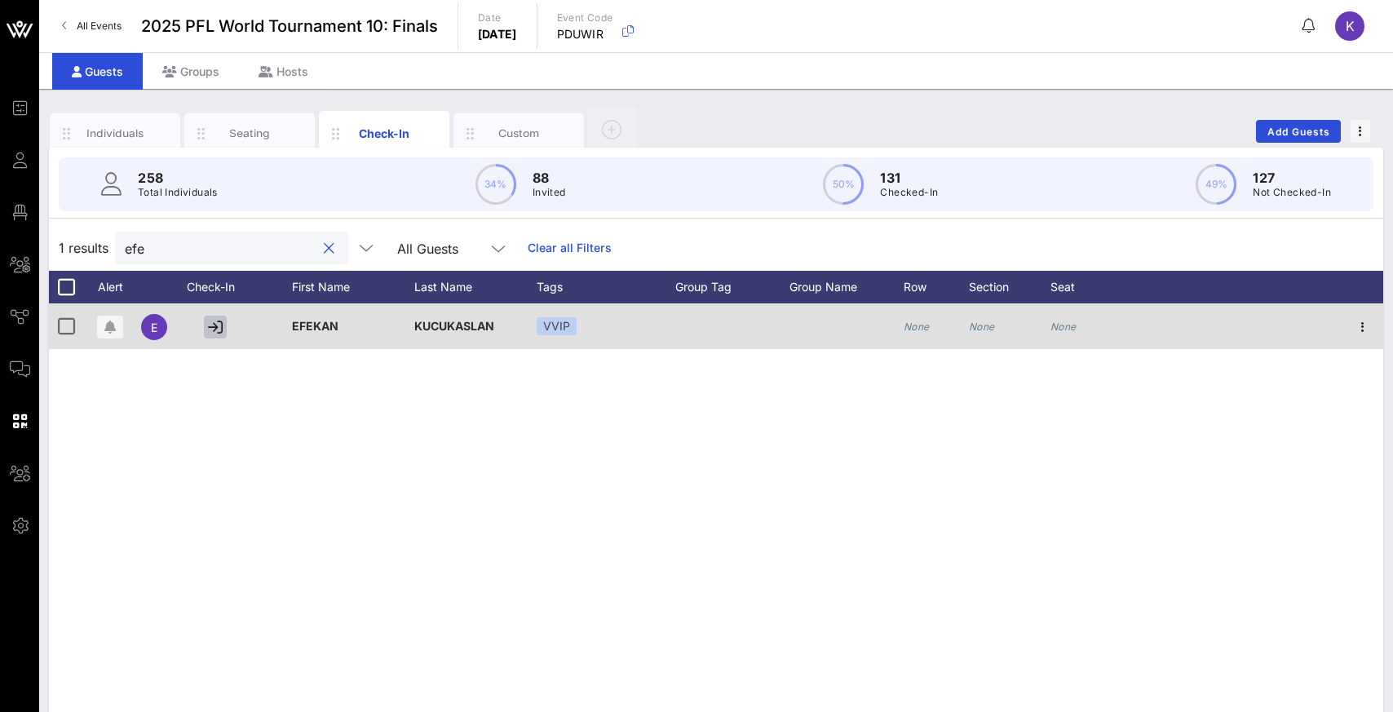
type input "efe"
click at [218, 329] on icon "button" at bounding box center [215, 327] width 15 height 15
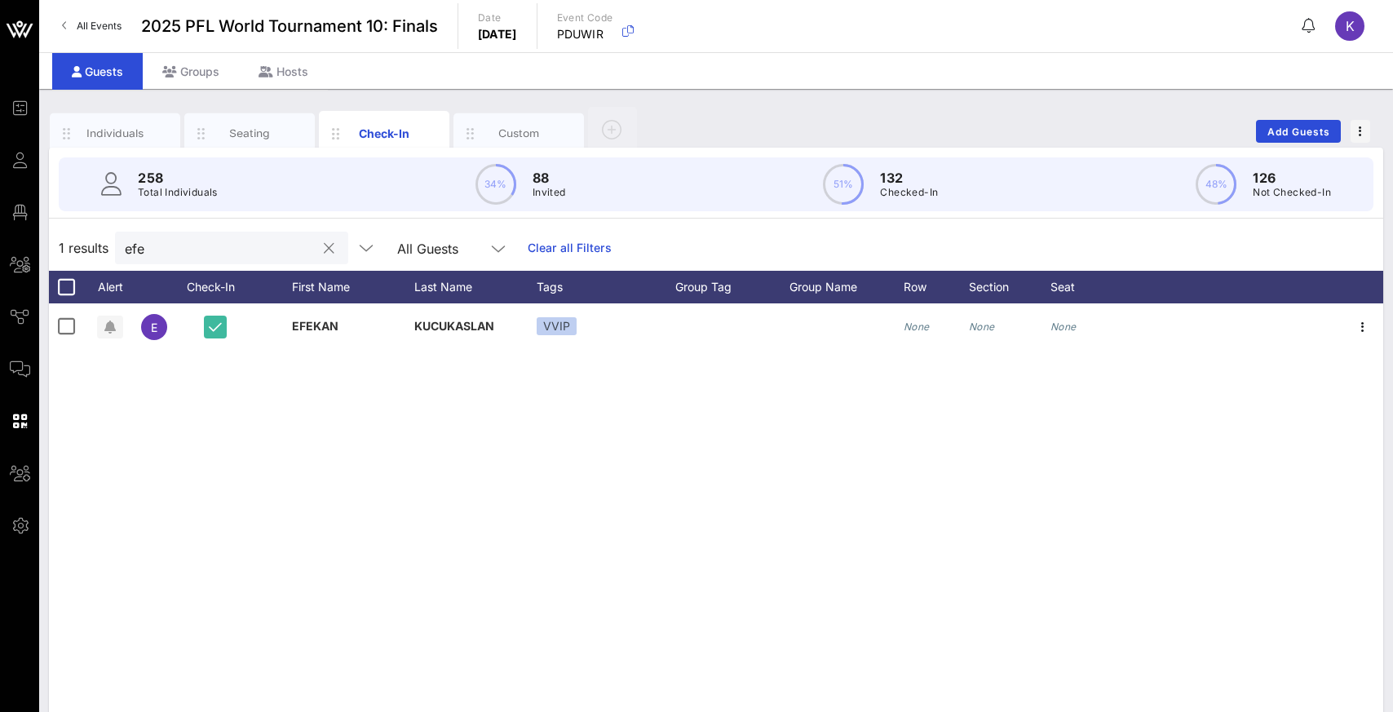
click at [324, 249] on button "clear icon" at bounding box center [329, 249] width 11 height 16
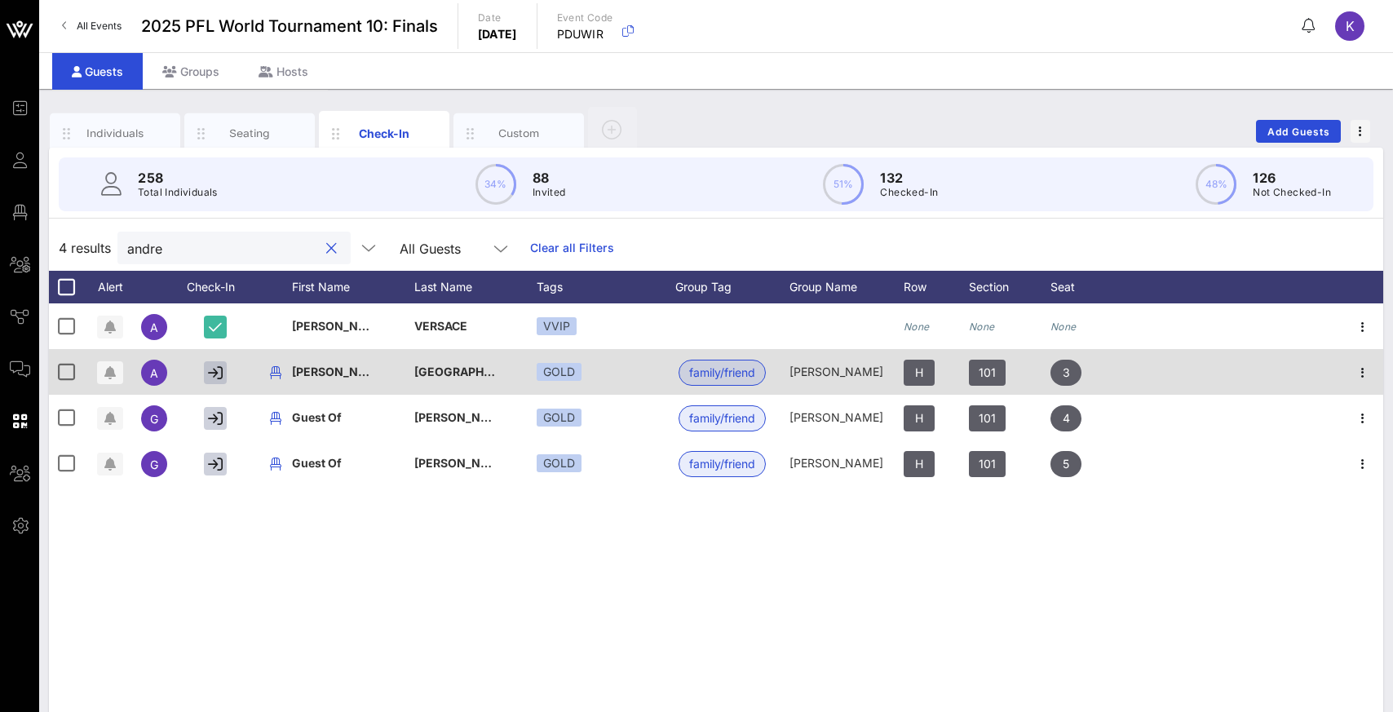
type input "andre"
click at [216, 374] on icon "button" at bounding box center [215, 372] width 15 height 15
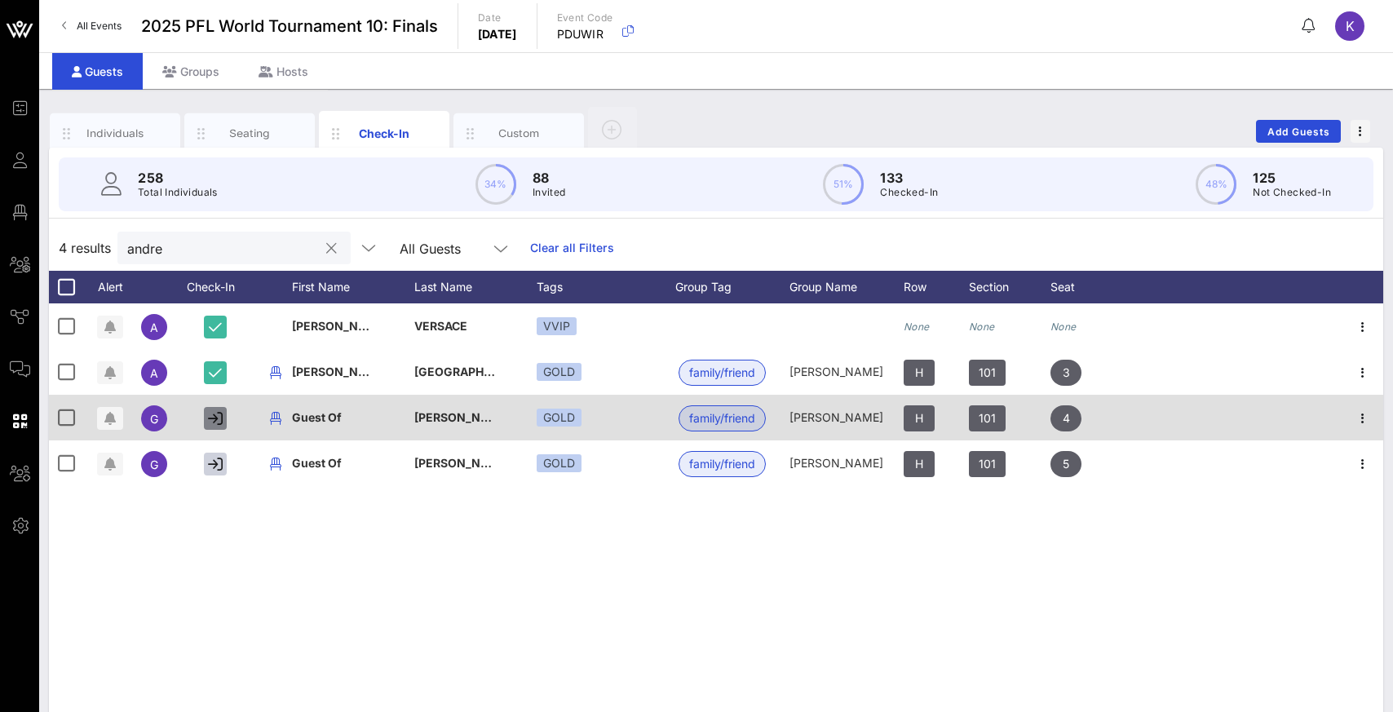
click at [217, 421] on icon "button" at bounding box center [215, 418] width 15 height 15
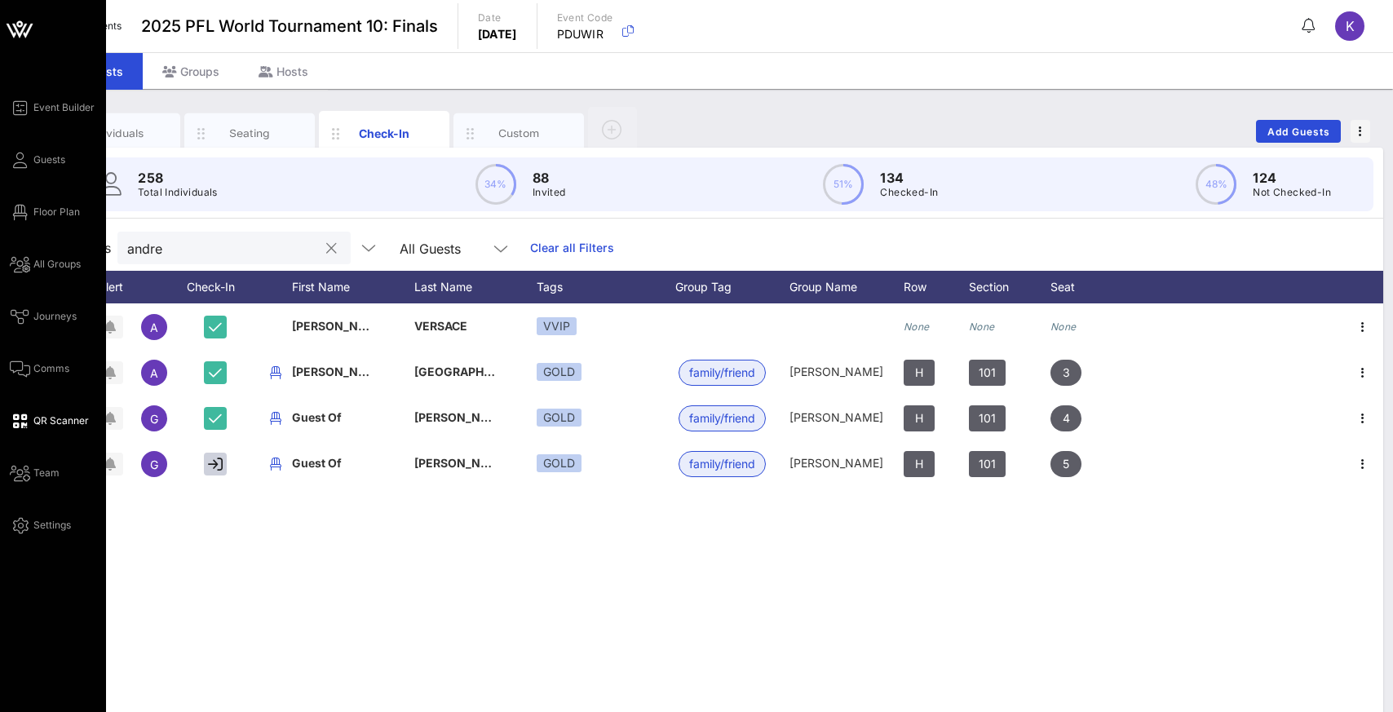
click at [46, 422] on span "QR Scanner" at bounding box center [60, 420] width 55 height 15
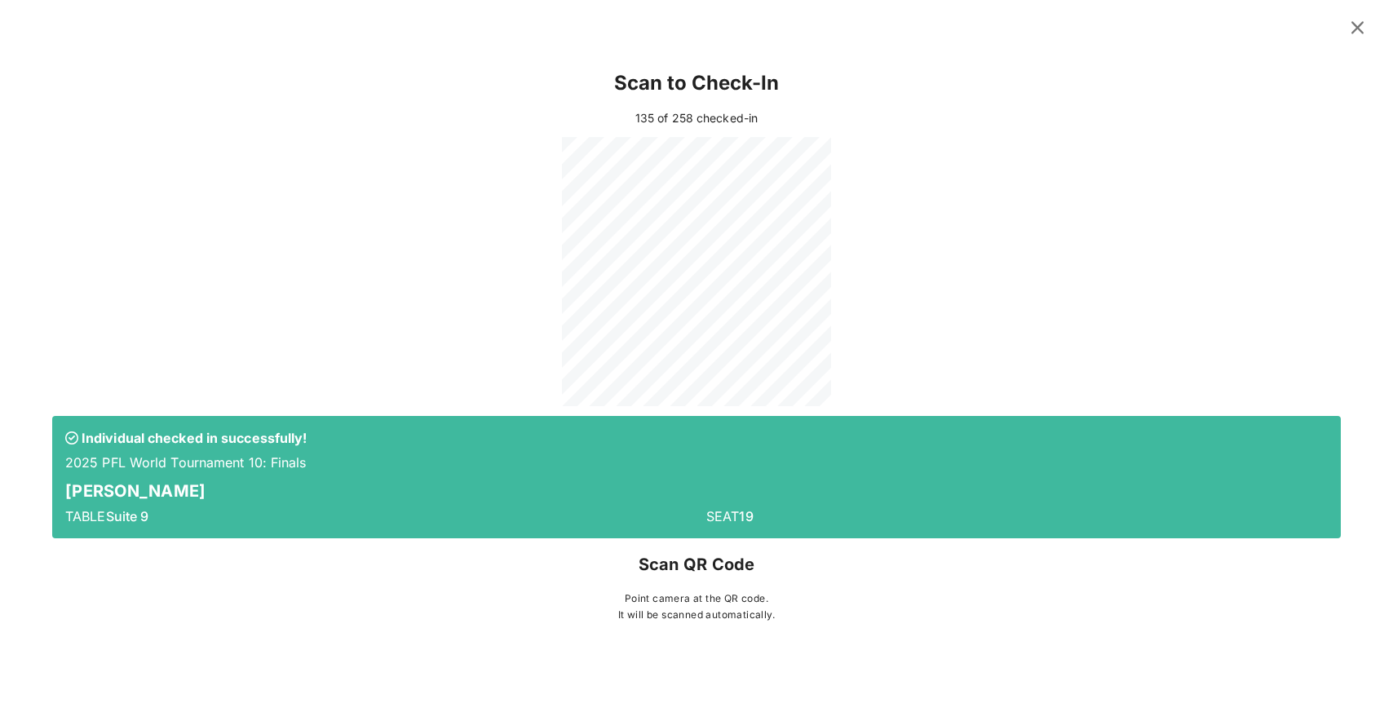
click at [927, 26] on icon at bounding box center [1357, 28] width 22 height 20
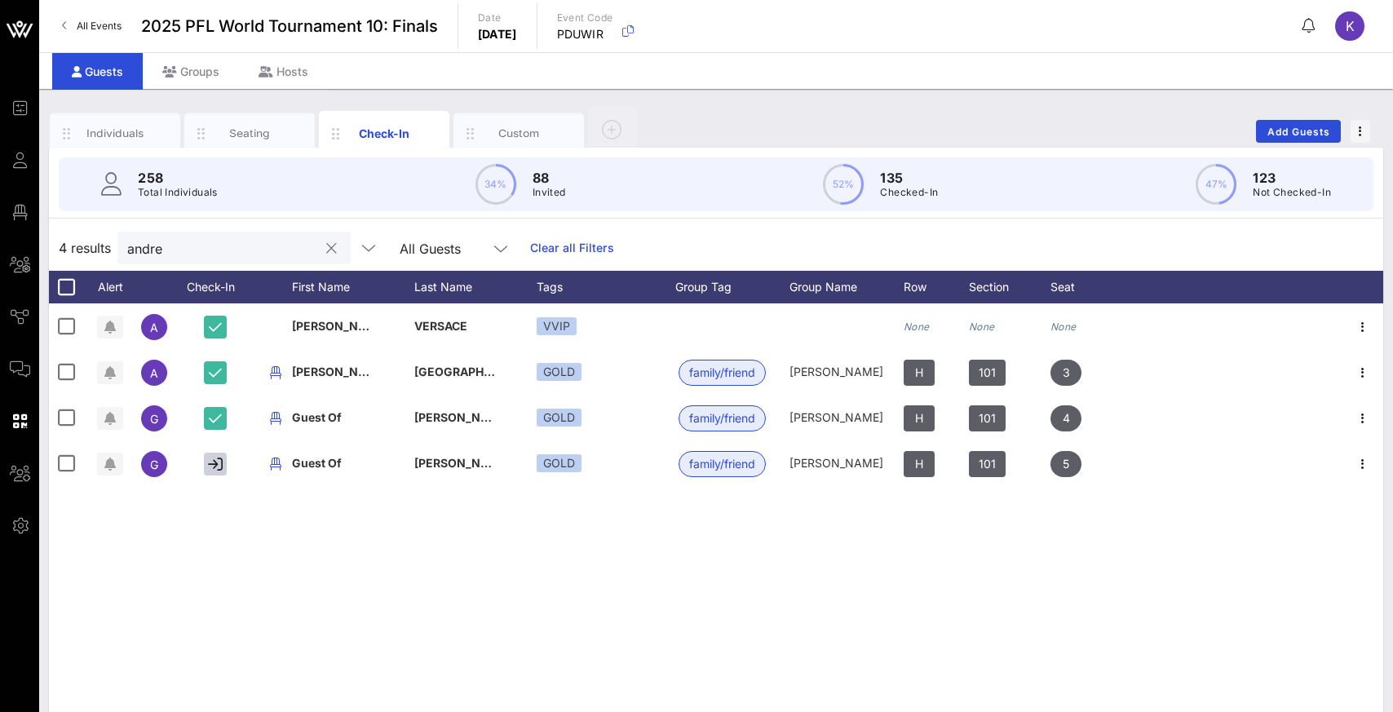
click at [652, 254] on div "4 results andre All Guests Clear all Filters" at bounding box center [716, 248] width 1334 height 46
click at [326, 250] on button "clear icon" at bounding box center [331, 249] width 11 height 16
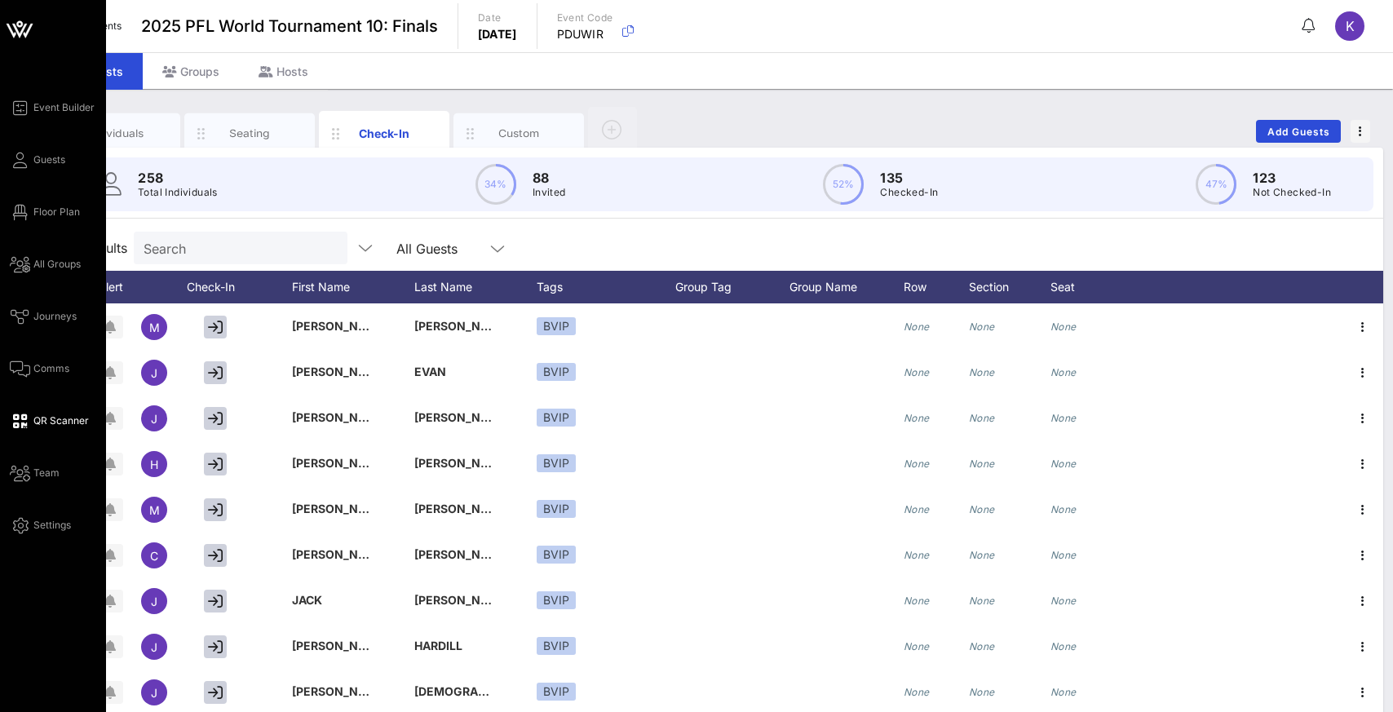
click at [51, 417] on span "QR Scanner" at bounding box center [60, 420] width 55 height 15
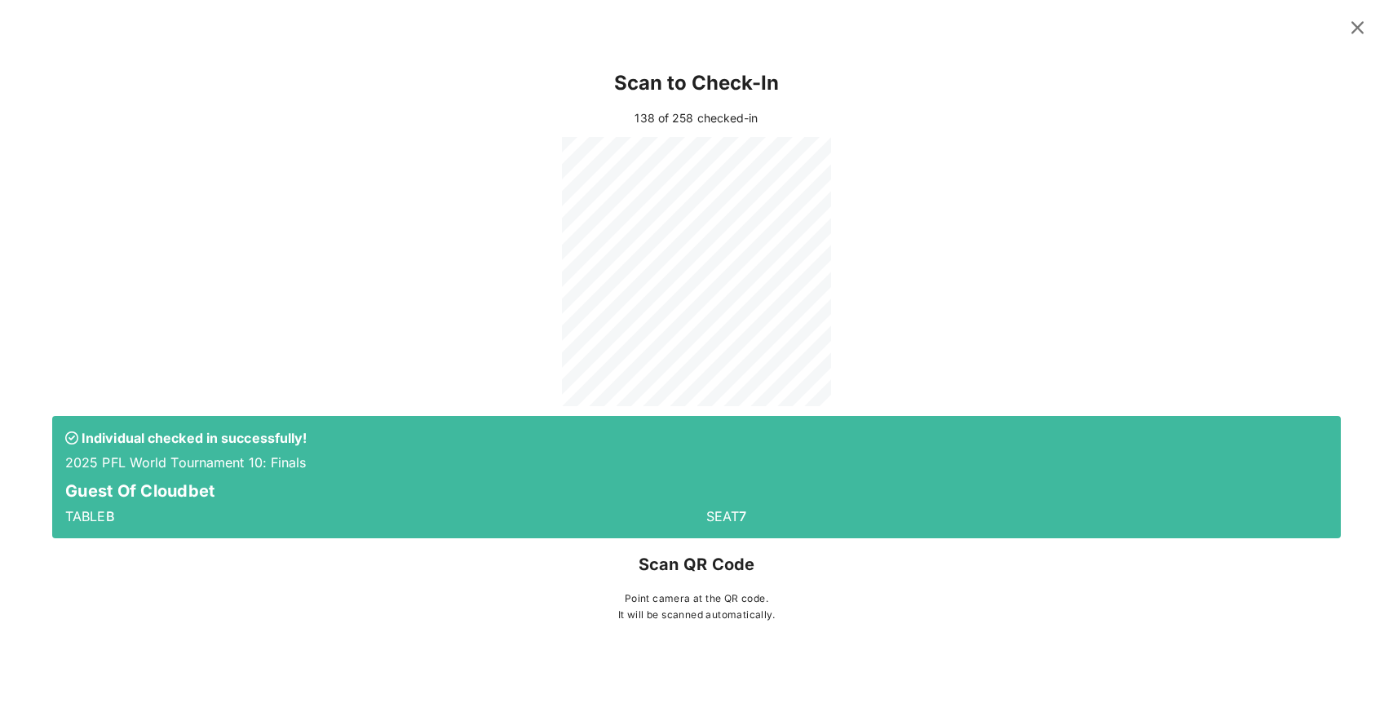
click at [927, 29] on icon at bounding box center [1357, 28] width 22 height 20
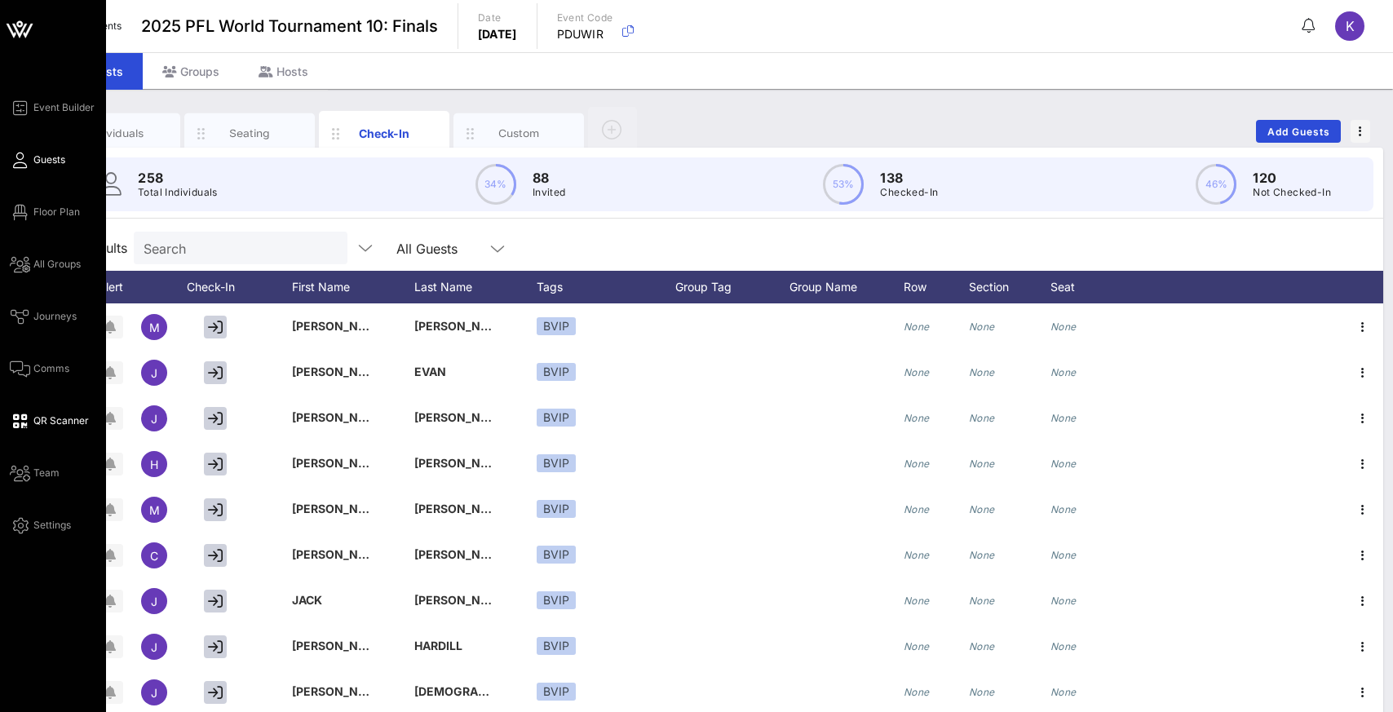
click at [39, 159] on span "Guests" at bounding box center [49, 160] width 32 height 15
click at [24, 160] on icon at bounding box center [20, 160] width 20 height 2
click at [64, 106] on span "Event Builder" at bounding box center [63, 107] width 61 height 15
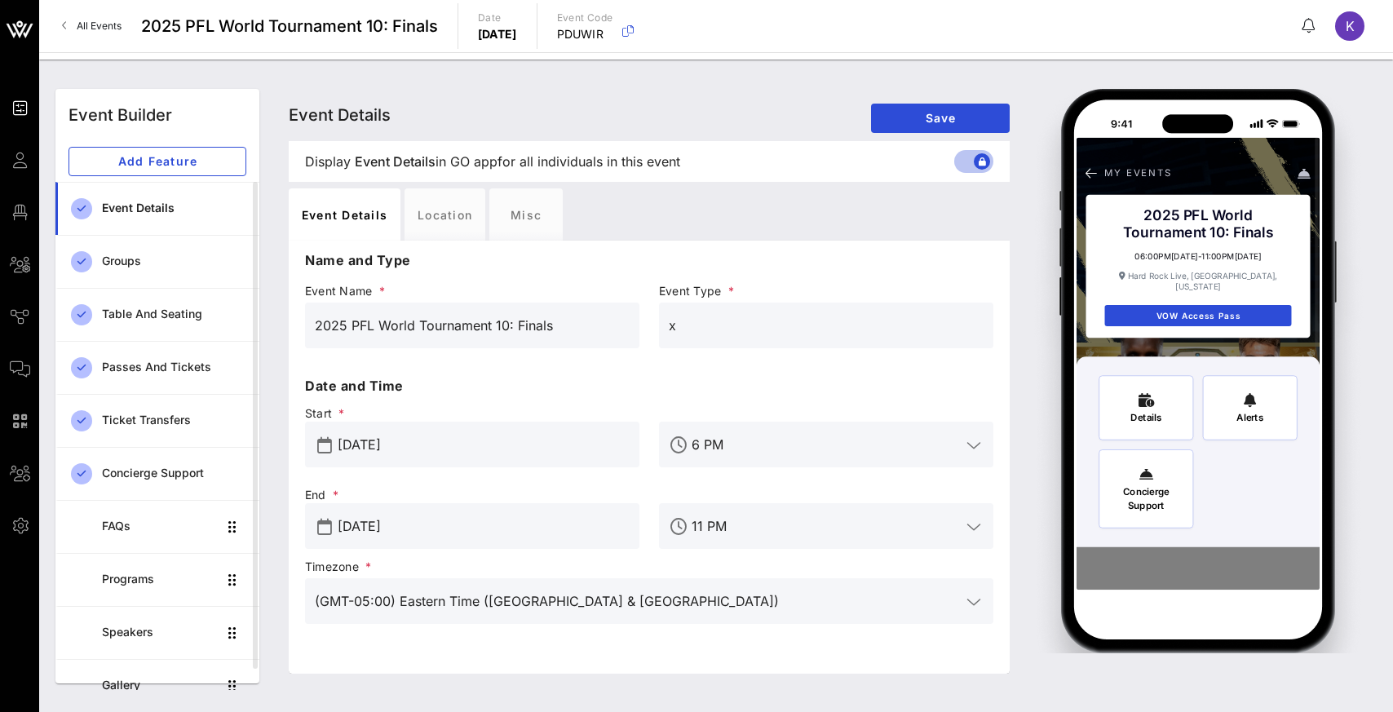
click at [477, 117] on div "Event Details Event Details Event Details Save" at bounding box center [649, 115] width 721 height 52
click at [139, 362] on div "Passes and Tickets" at bounding box center [174, 367] width 144 height 14
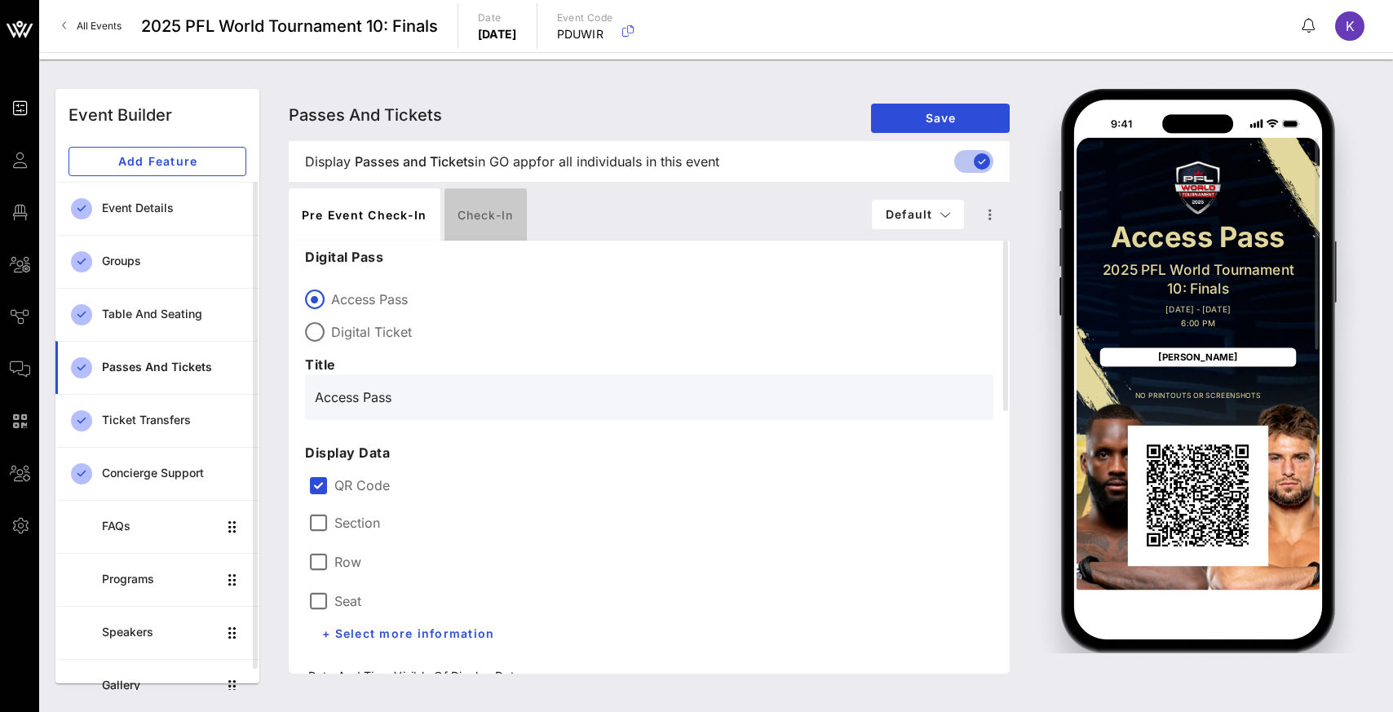
click at [475, 215] on div "Check-in" at bounding box center [485, 214] width 82 height 52
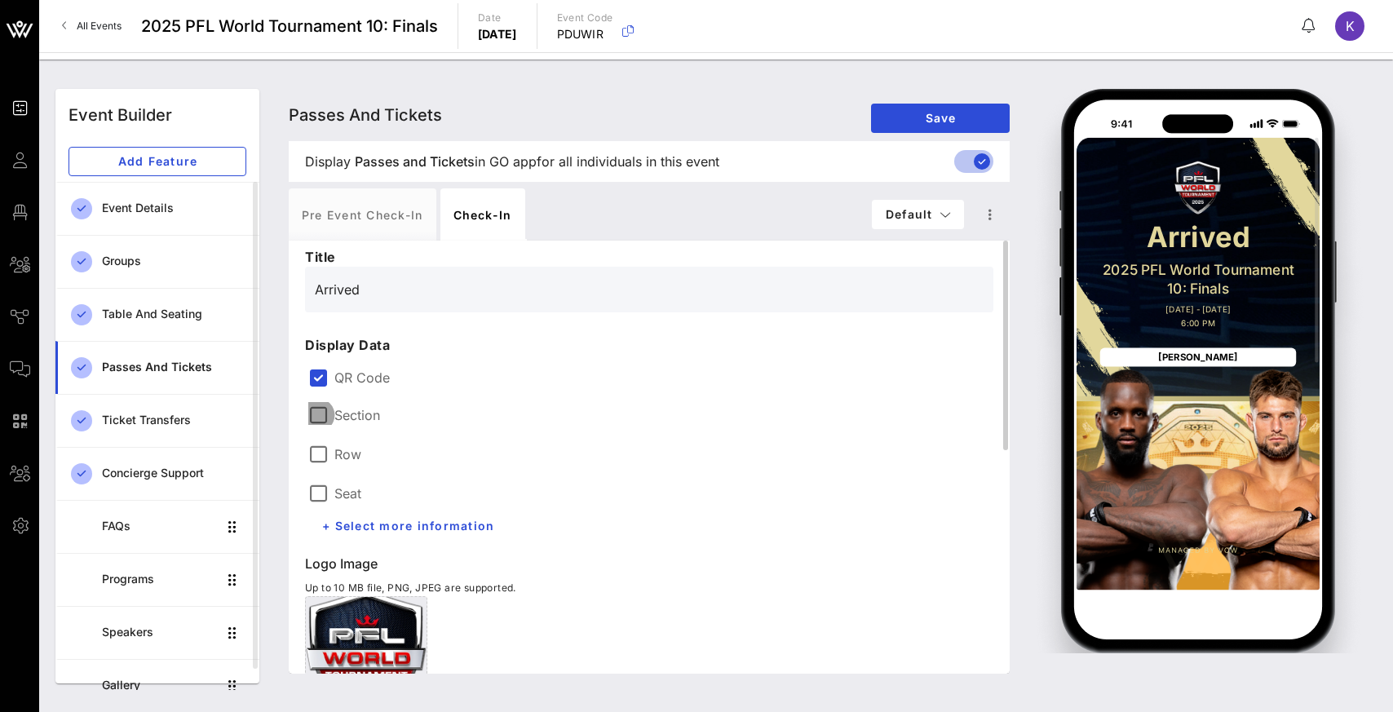
click at [324, 418] on div at bounding box center [318, 415] width 28 height 28
click at [314, 455] on div at bounding box center [318, 454] width 28 height 28
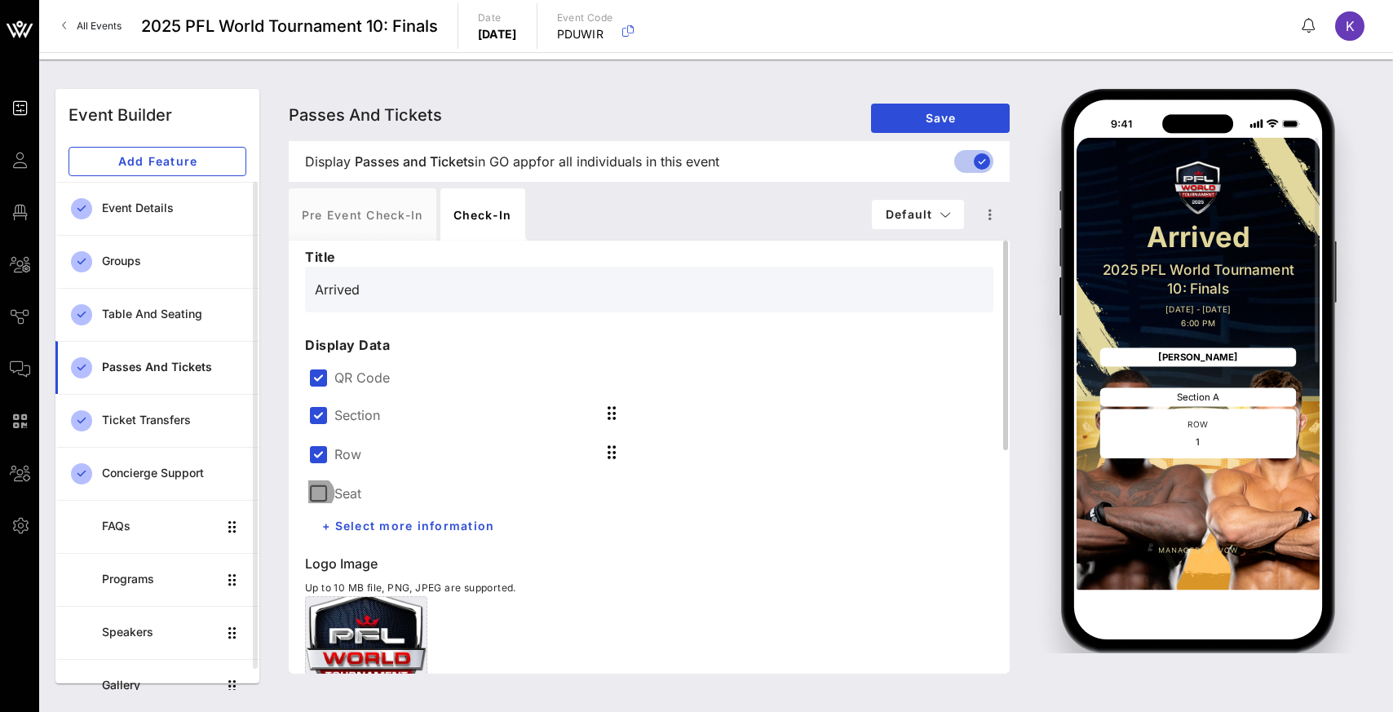
click at [316, 493] on div at bounding box center [318, 494] width 28 height 28
click at [927, 112] on span "Save" at bounding box center [940, 118] width 113 height 14
click at [927, 115] on span "Save" at bounding box center [940, 118] width 113 height 14
click at [927, 117] on span "Save" at bounding box center [940, 118] width 113 height 14
click at [373, 210] on div "Pre Event Check-in" at bounding box center [363, 214] width 148 height 52
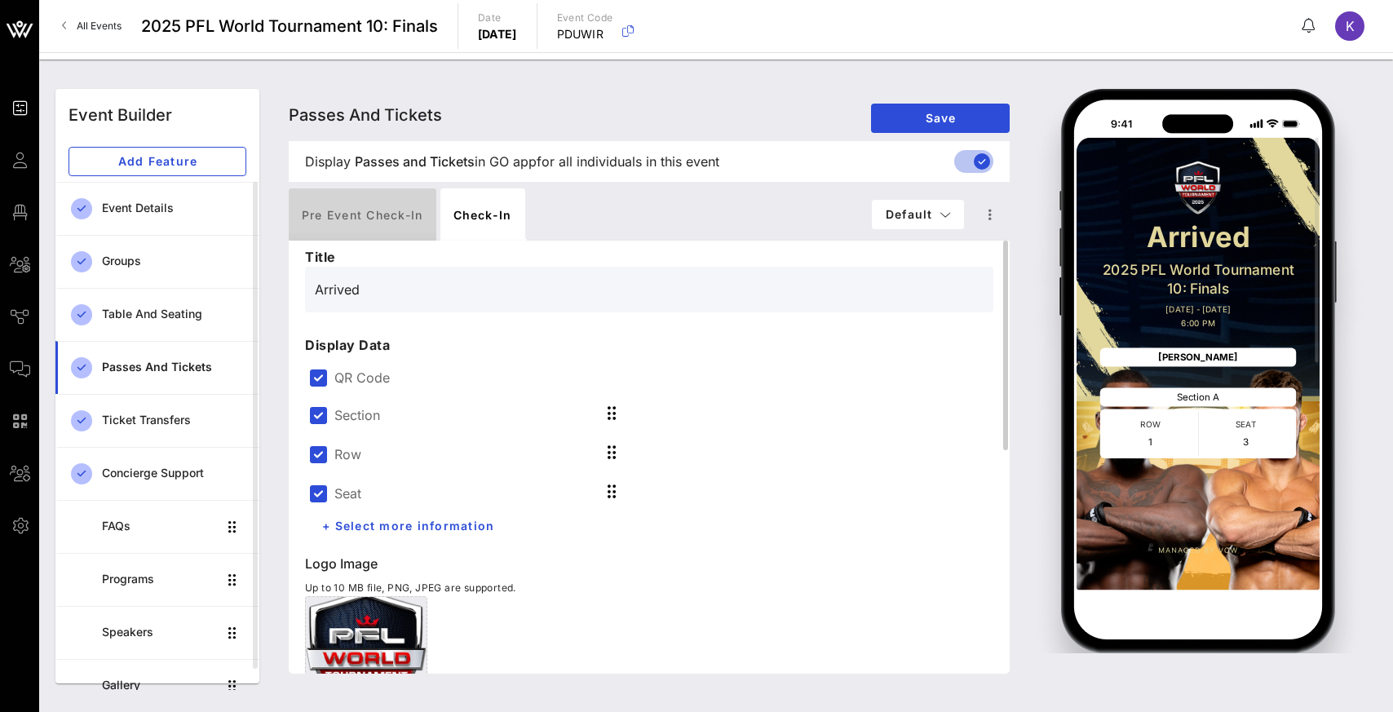
type input "Access Pass"
type input "#2D23D7"
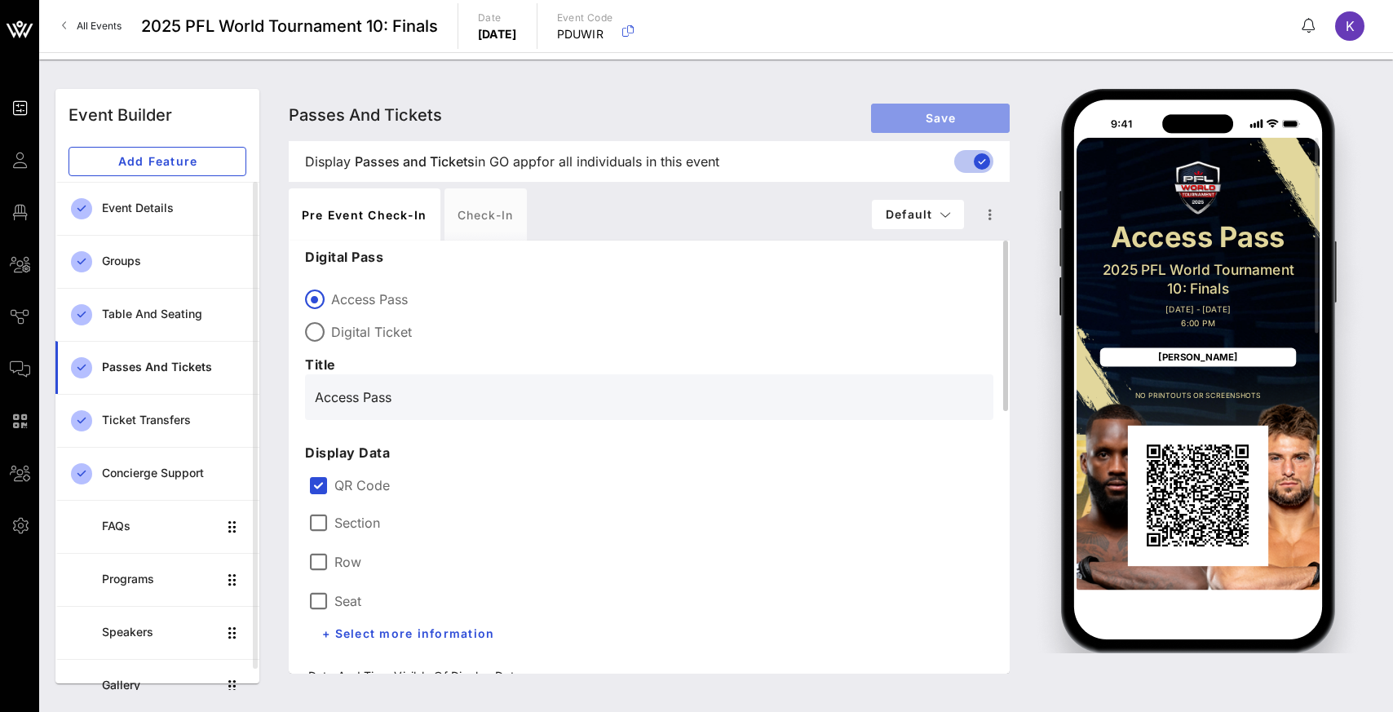
click at [927, 122] on span "Save" at bounding box center [940, 118] width 113 height 14
click at [505, 223] on div "Check-in" at bounding box center [485, 214] width 82 height 52
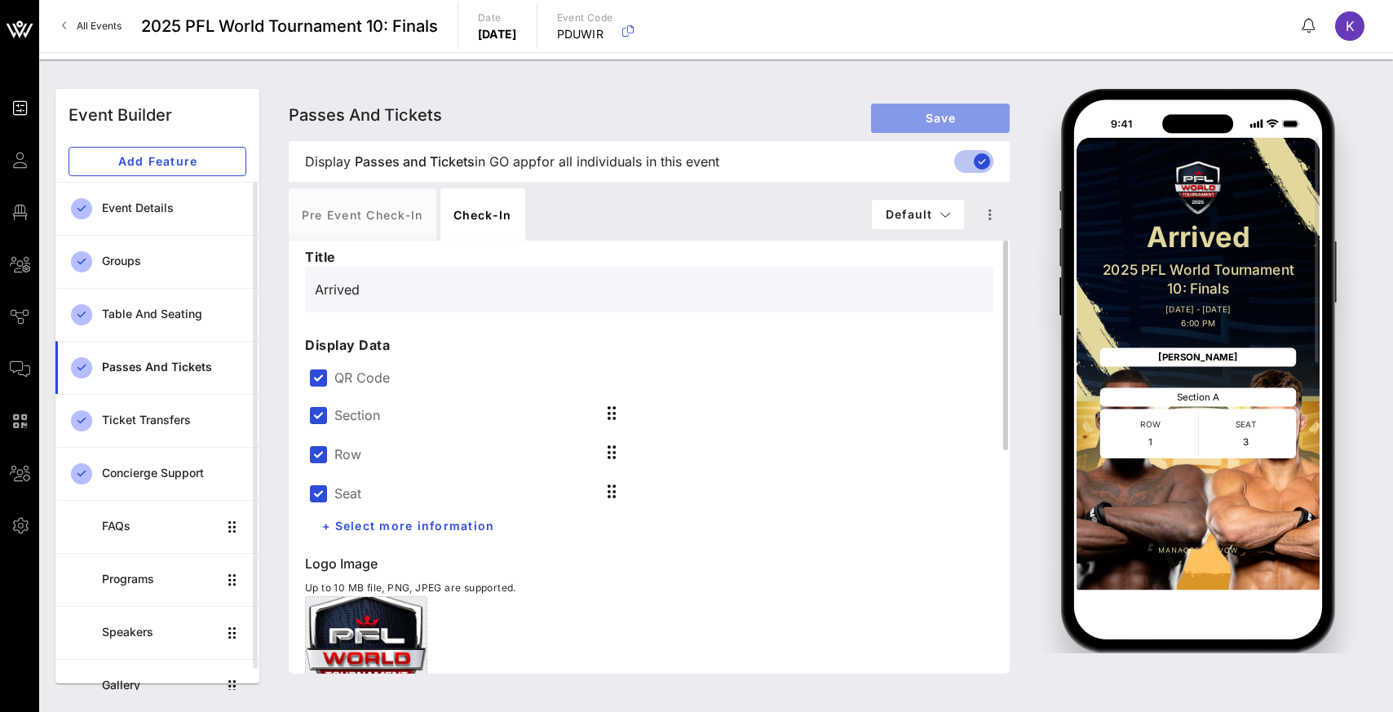
click at [907, 118] on span "Save" at bounding box center [940, 118] width 113 height 14
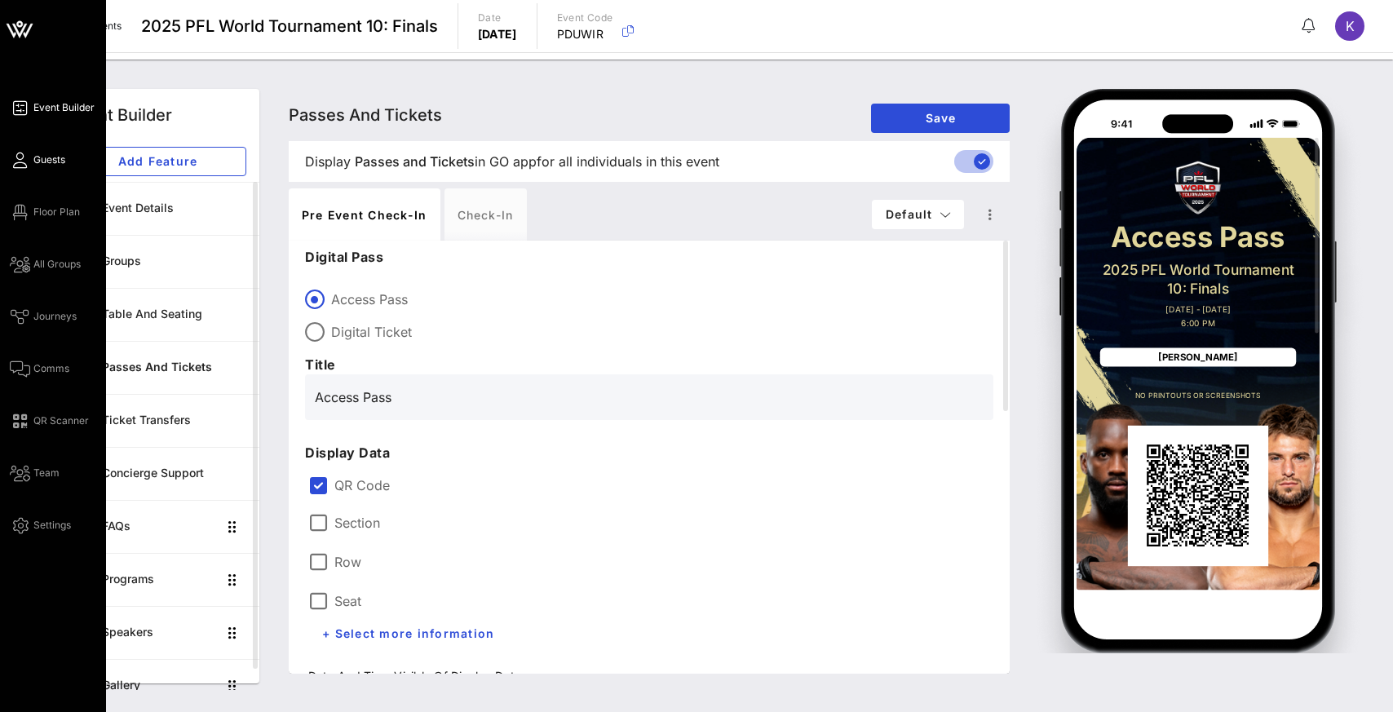
click at [35, 161] on span "Guests" at bounding box center [49, 160] width 32 height 15
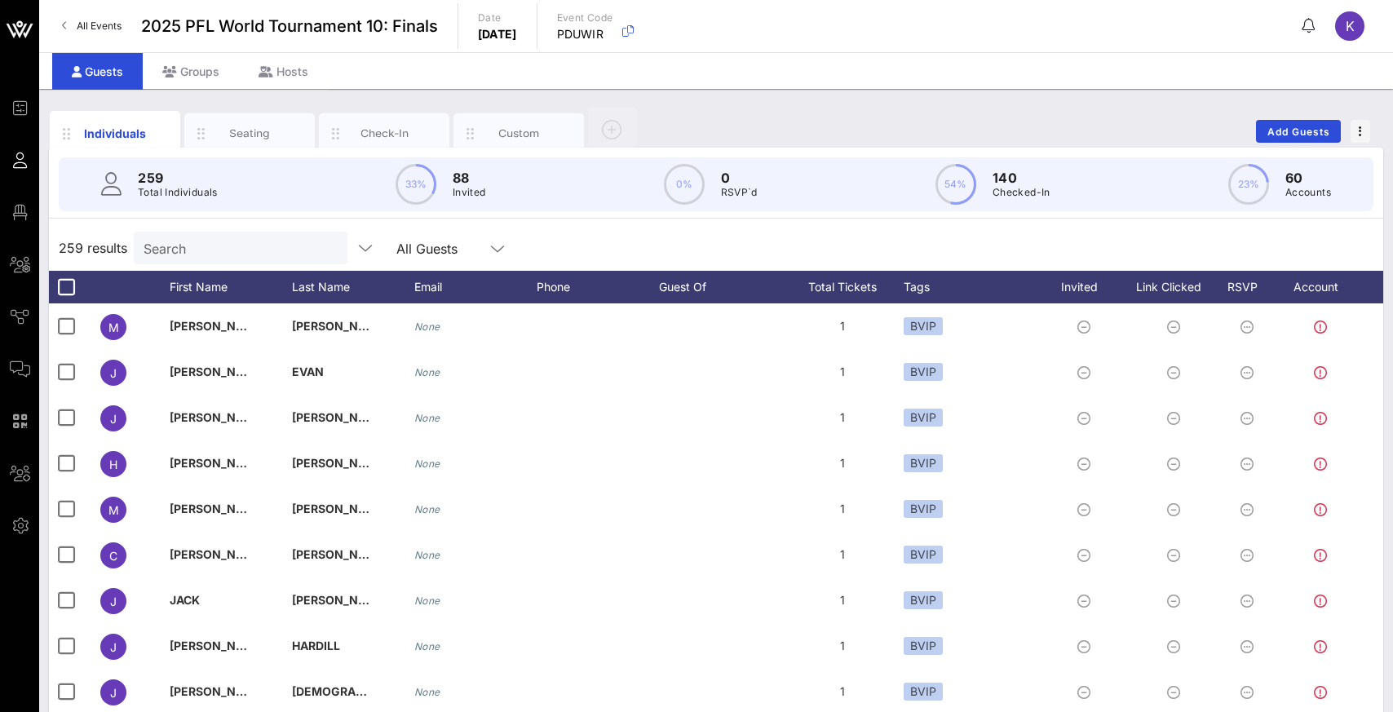
click at [554, 240] on div "259 results Search All Guests" at bounding box center [716, 248] width 1334 height 46
click at [207, 245] on input "text" at bounding box center [239, 247] width 191 height 21
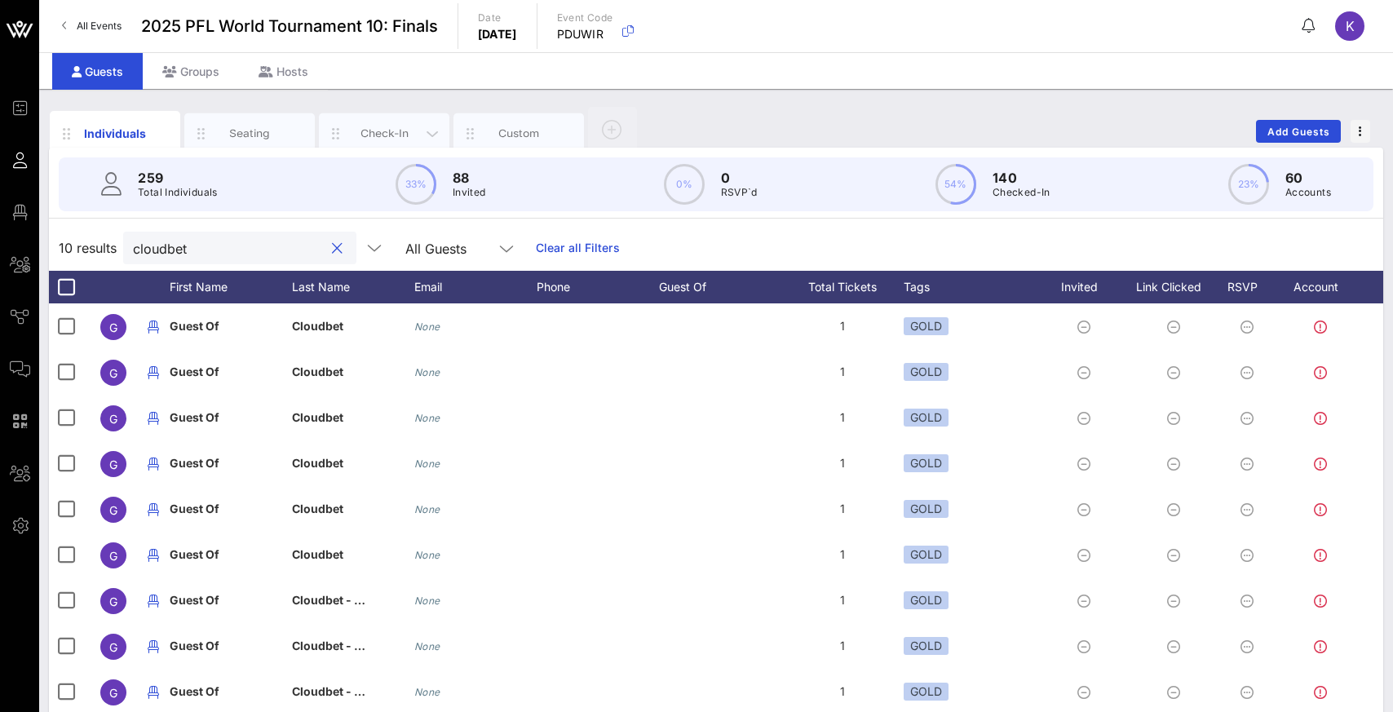
click at [374, 132] on div "Check-In" at bounding box center [384, 133] width 73 height 15
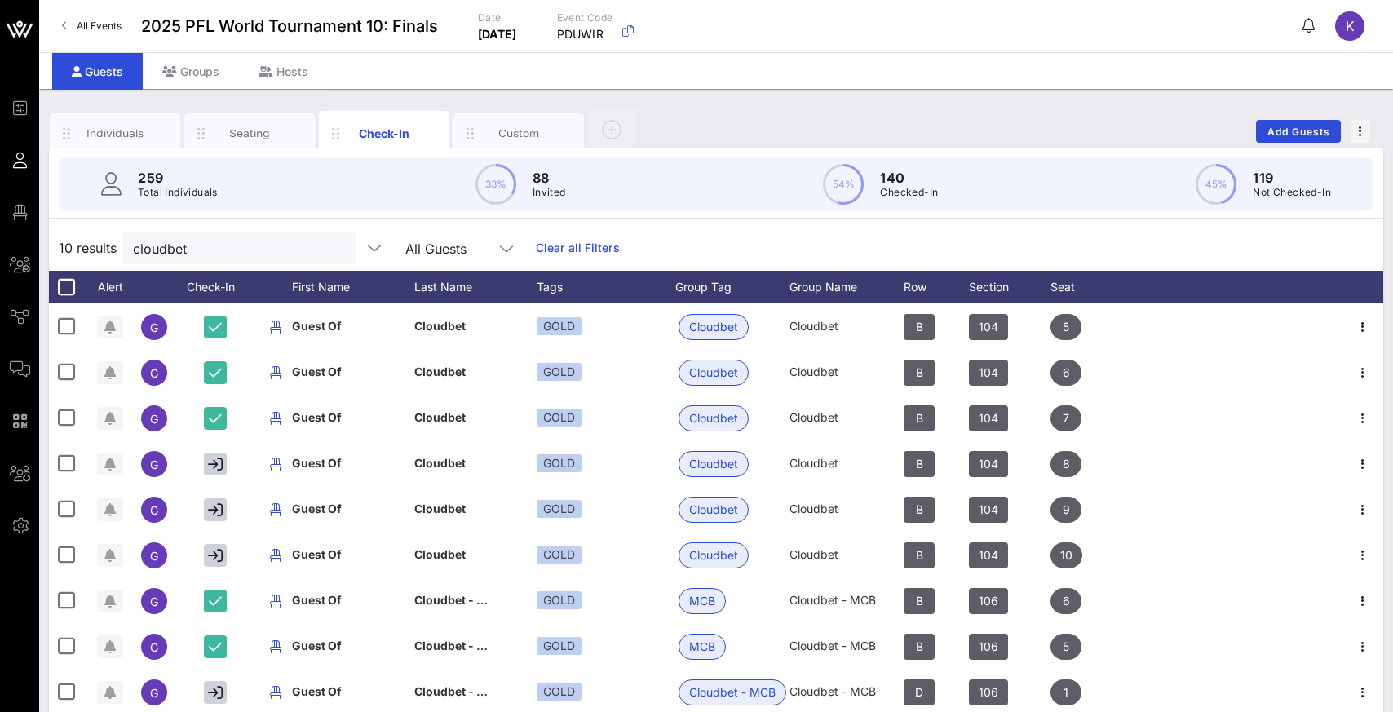
click at [680, 259] on div "10 results cloudbet All Guests Clear all Filters" at bounding box center [716, 248] width 1334 height 46
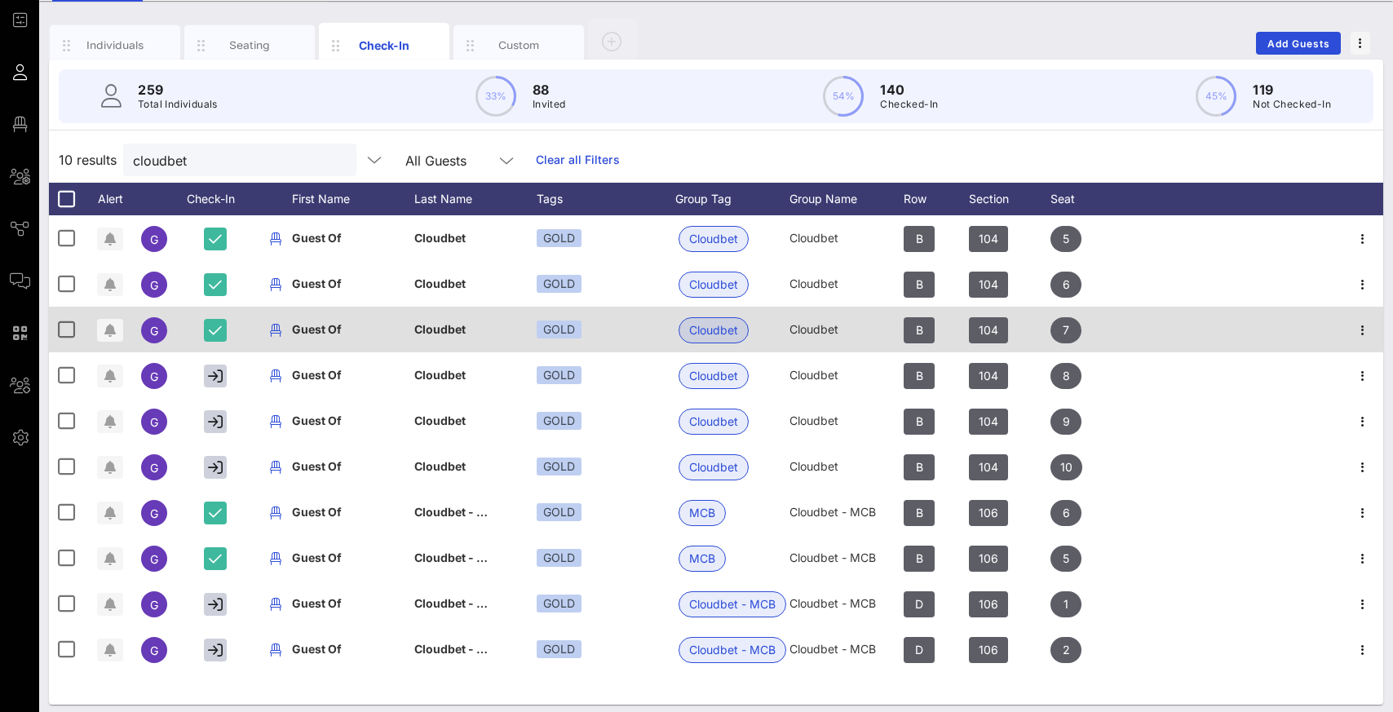
scroll to position [97, 0]
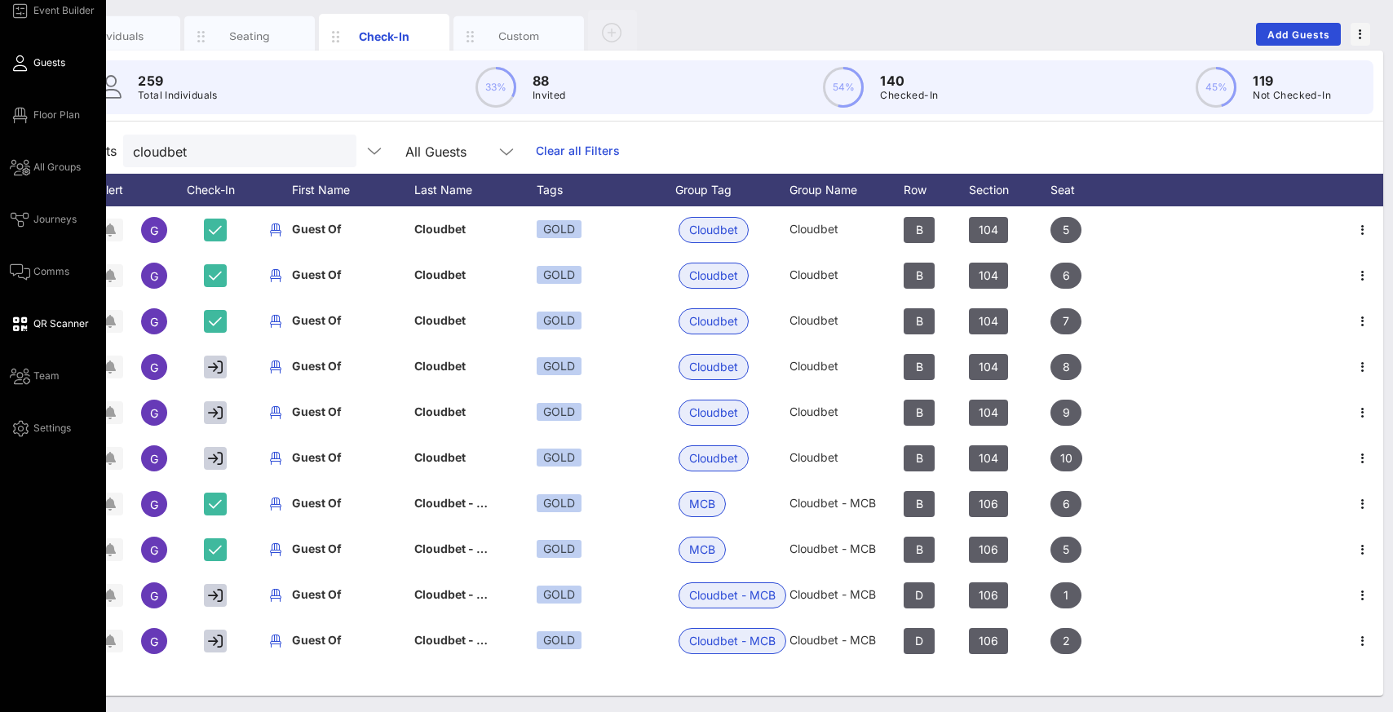
click at [65, 330] on span "QR Scanner" at bounding box center [60, 323] width 55 height 15
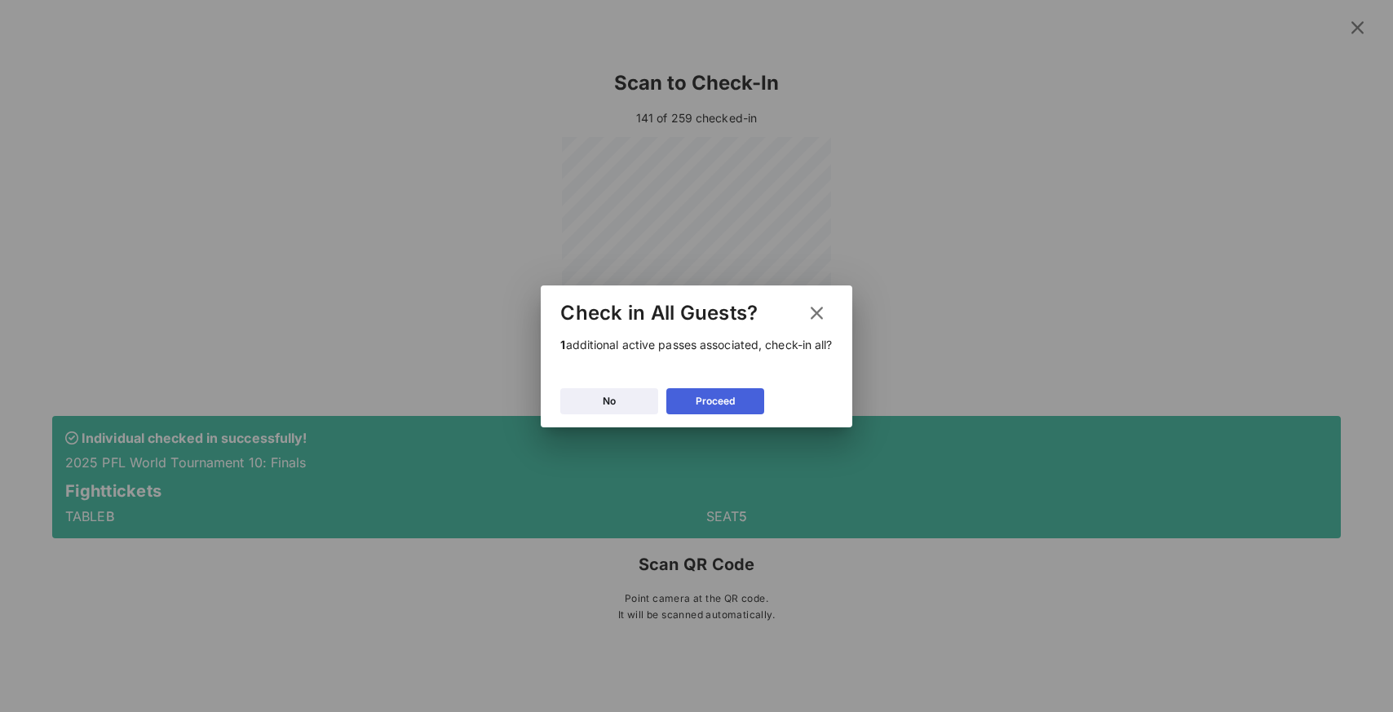
click at [696, 400] on div "Proceed" at bounding box center [715, 401] width 39 height 16
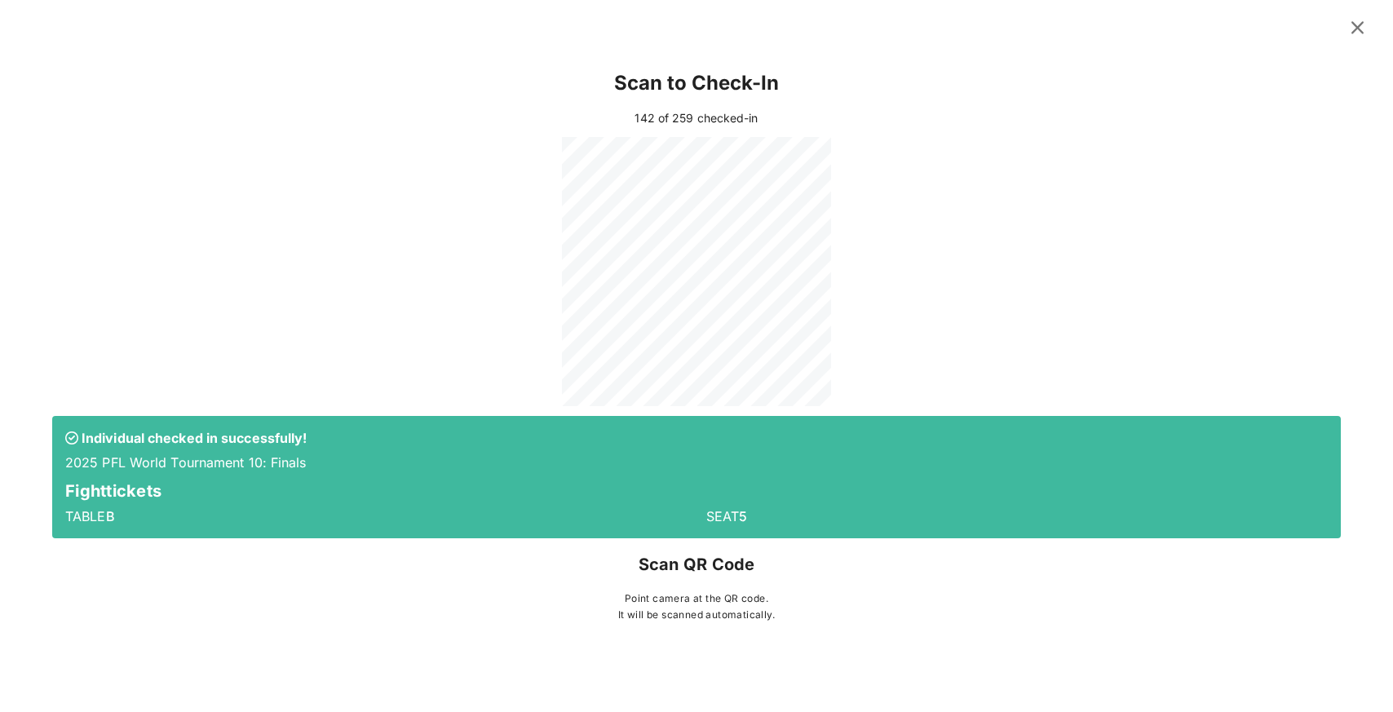
click at [1024, 177] on div at bounding box center [696, 271] width 1289 height 269
click at [1359, 23] on icon at bounding box center [1358, 28] width 24 height 22
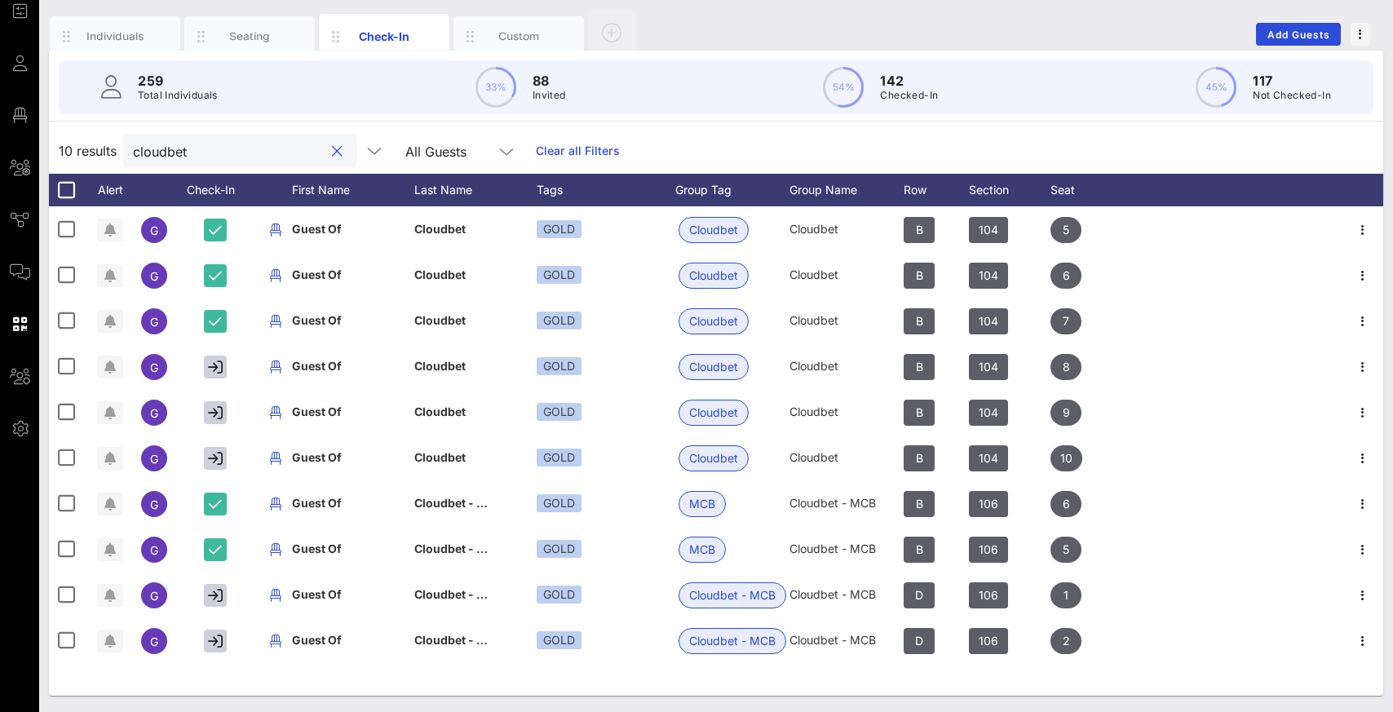
drag, startPoint x: 197, startPoint y: 151, endPoint x: 103, endPoint y: 148, distance: 94.6
click at [103, 148] on div "10 results cloudbet All Guests Clear all Filters" at bounding box center [716, 151] width 1334 height 46
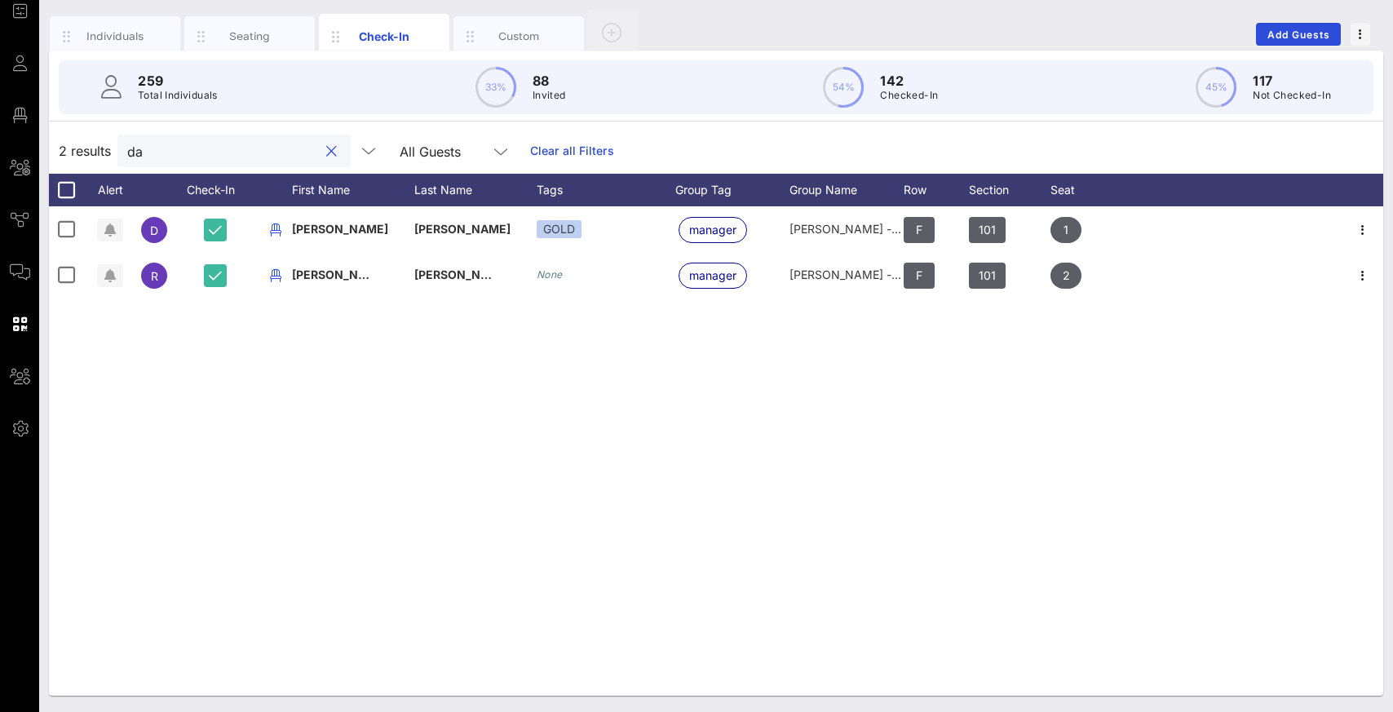
type input "d"
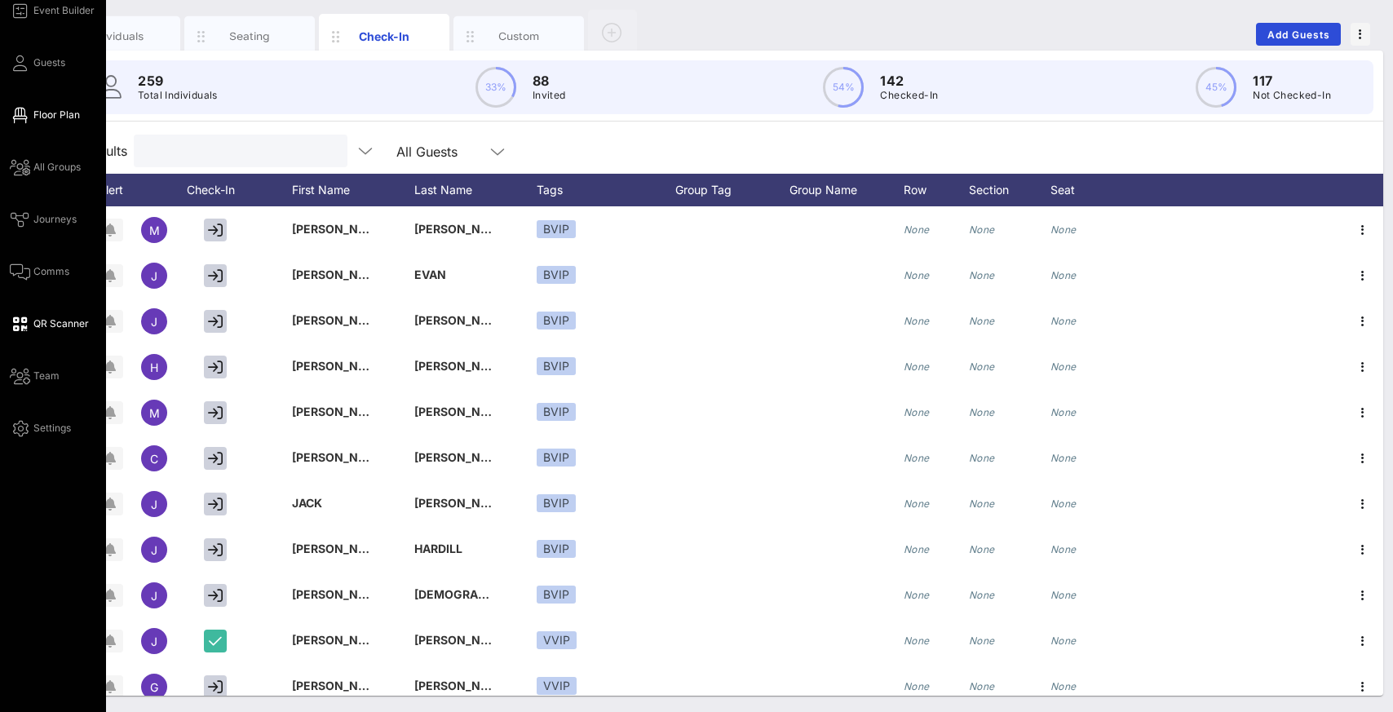
click at [42, 122] on span "Floor Plan" at bounding box center [56, 115] width 46 height 15
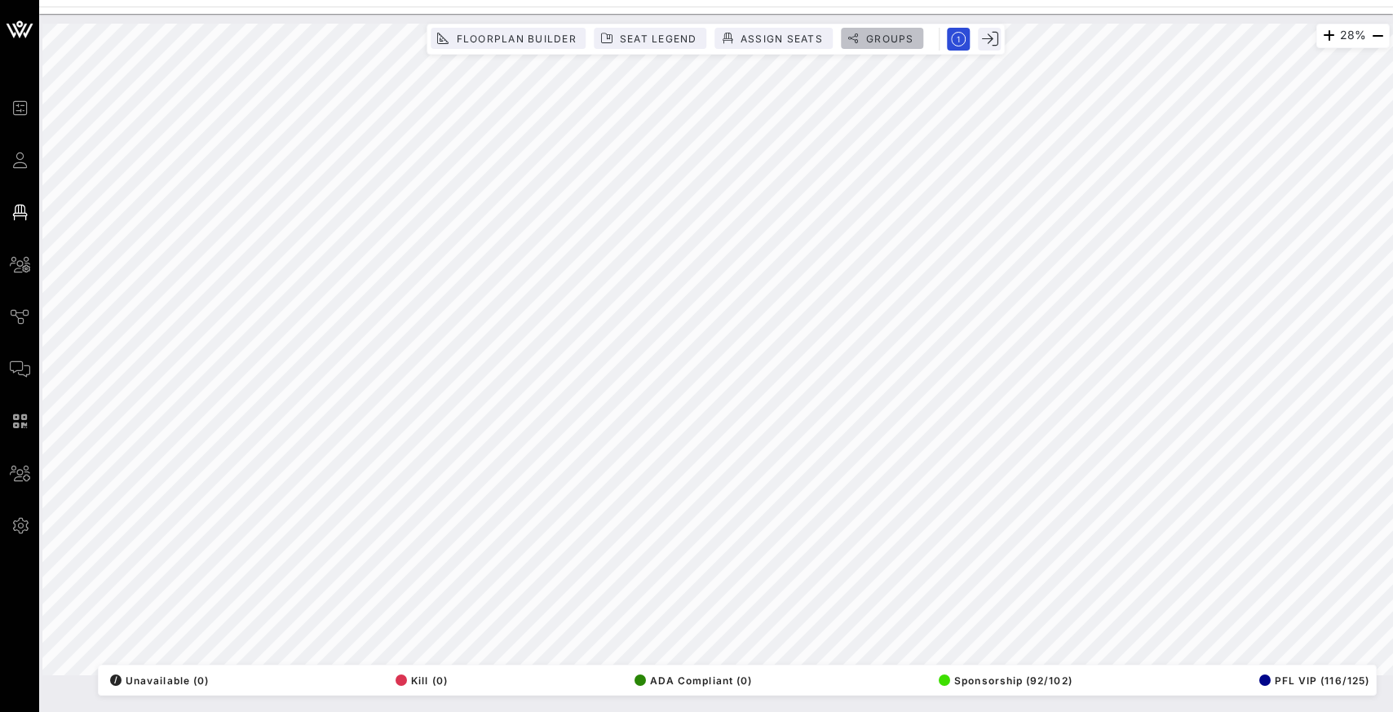
click at [900, 37] on span "Groups" at bounding box center [889, 39] width 49 height 12
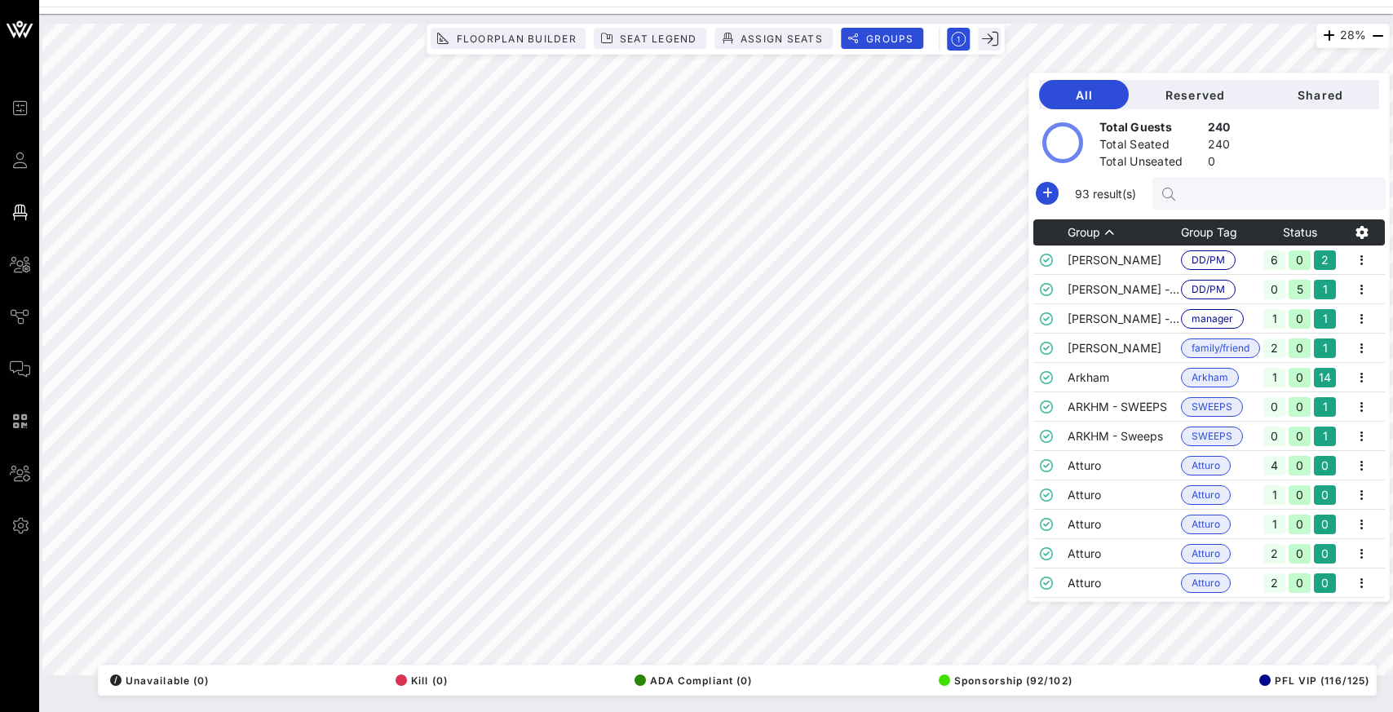
click at [1224, 197] on input "text" at bounding box center [1277, 193] width 191 height 21
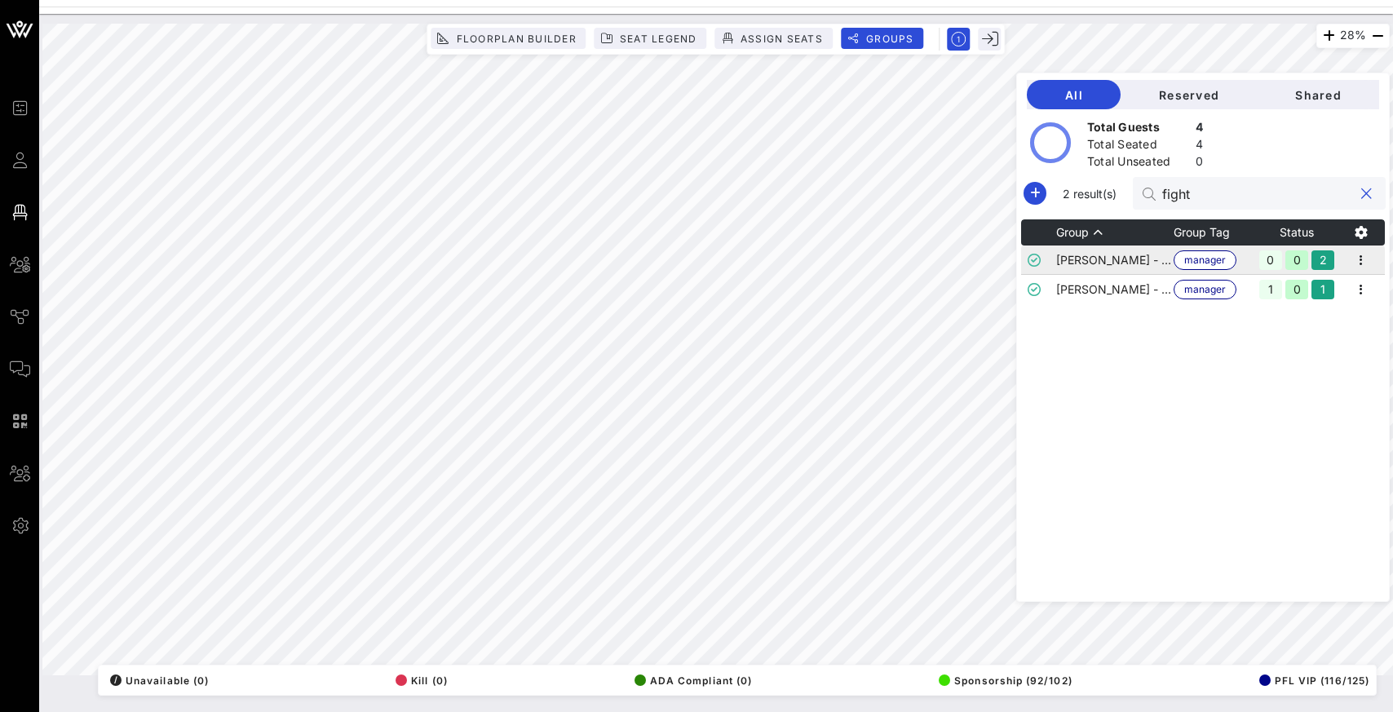
click at [1144, 262] on td "[PERSON_NAME] - Manager" at bounding box center [1114, 259] width 117 height 29
click at [1360, 286] on icon "button" at bounding box center [1361, 290] width 20 height 20
click at [1254, 193] on input "fight" at bounding box center [1257, 193] width 191 height 21
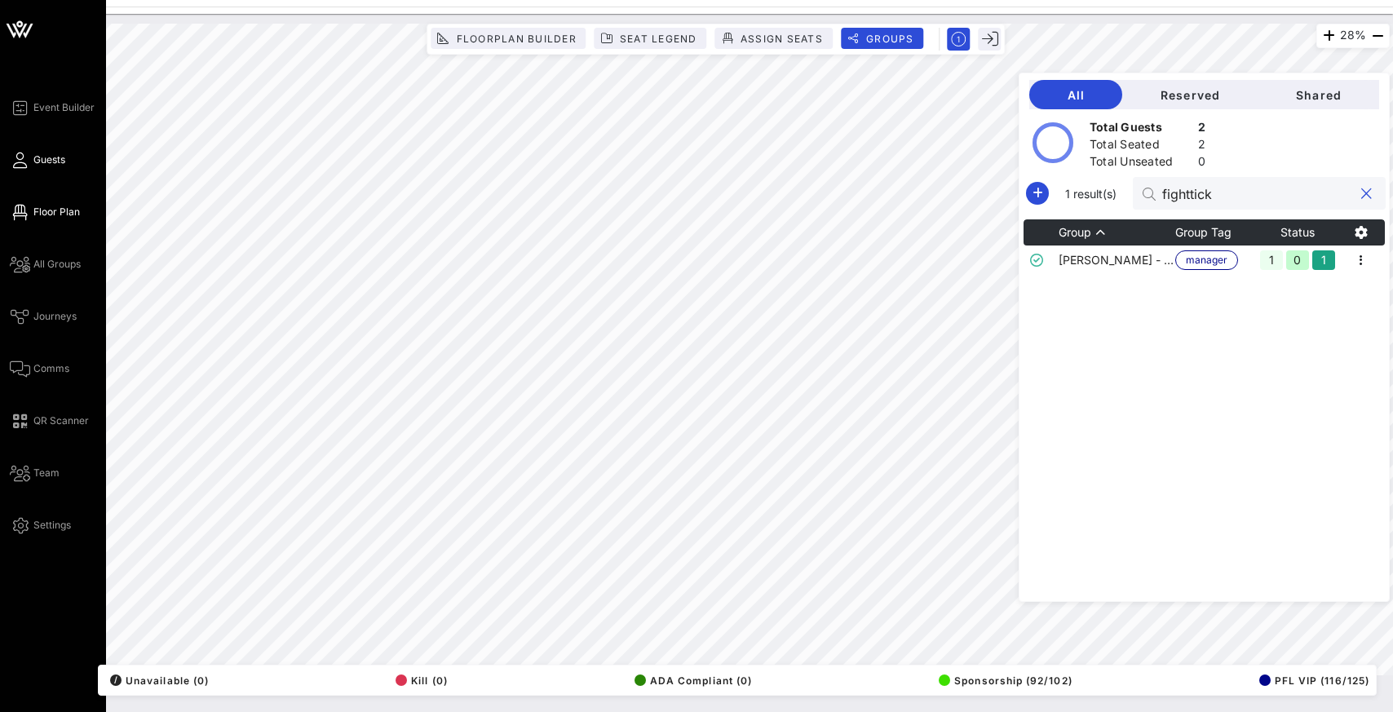
type input "fighttick"
click at [38, 161] on span "Guests" at bounding box center [49, 160] width 32 height 15
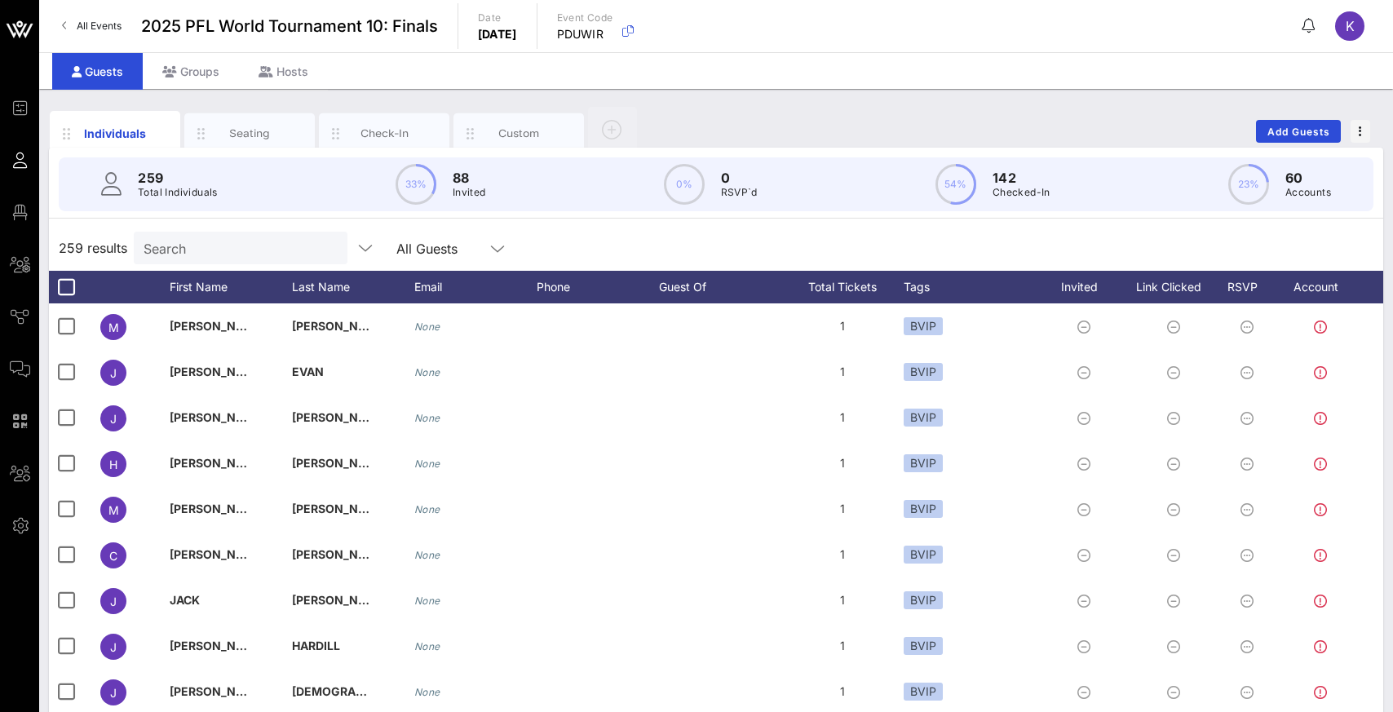
click at [219, 258] on input "Search" at bounding box center [239, 247] width 191 height 21
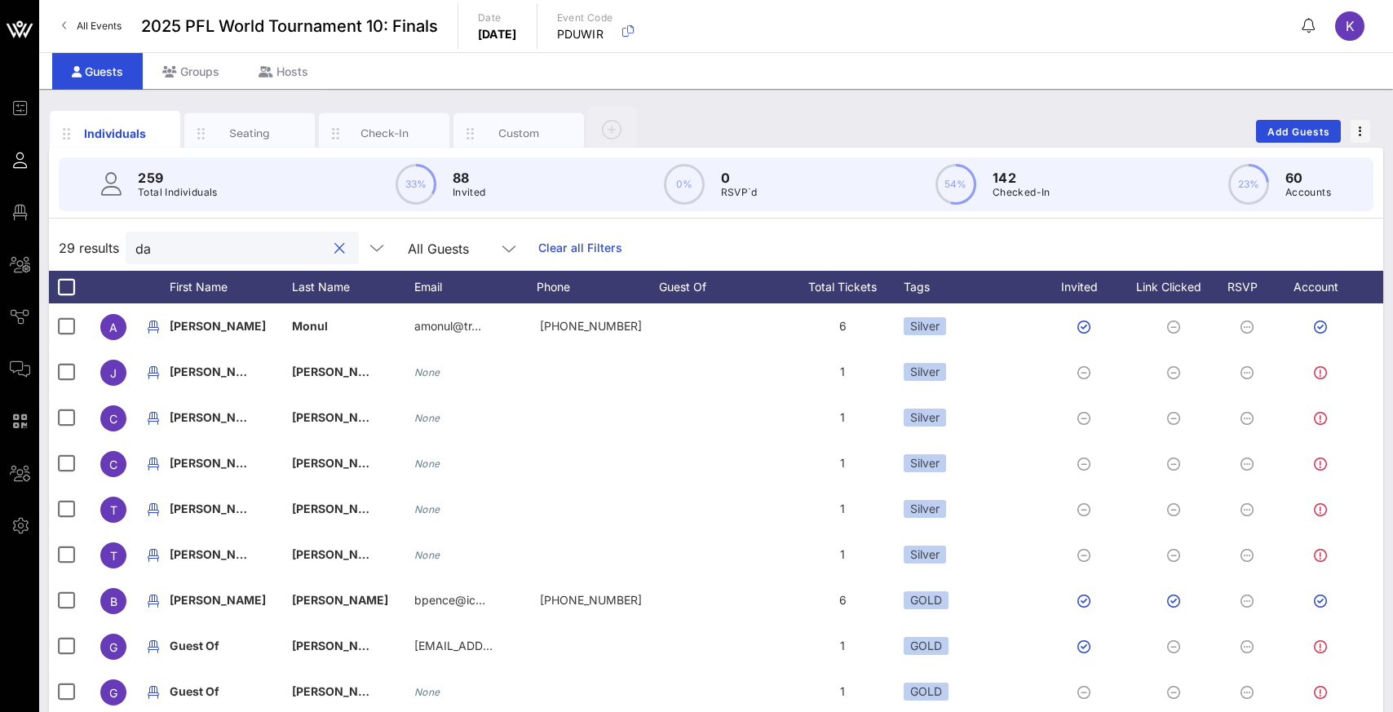
type input "d"
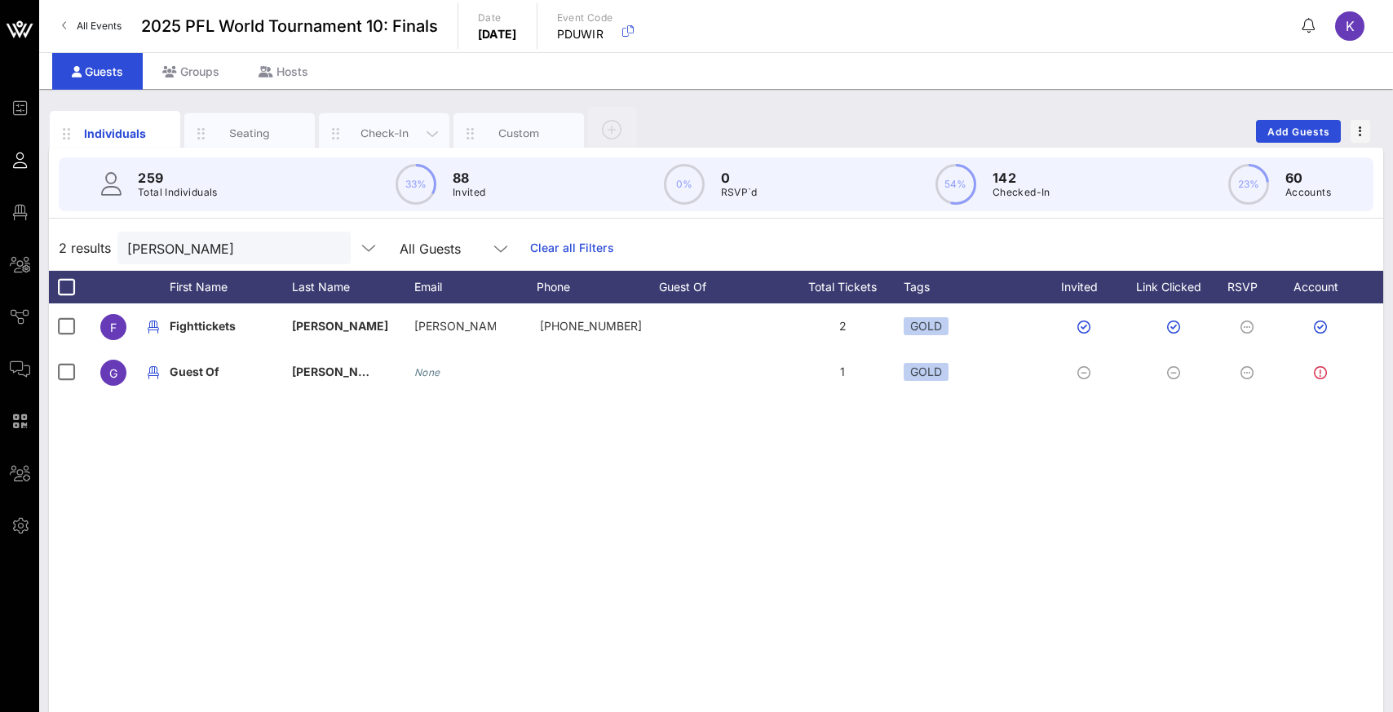
click at [374, 138] on div "Check-In" at bounding box center [384, 133] width 73 height 15
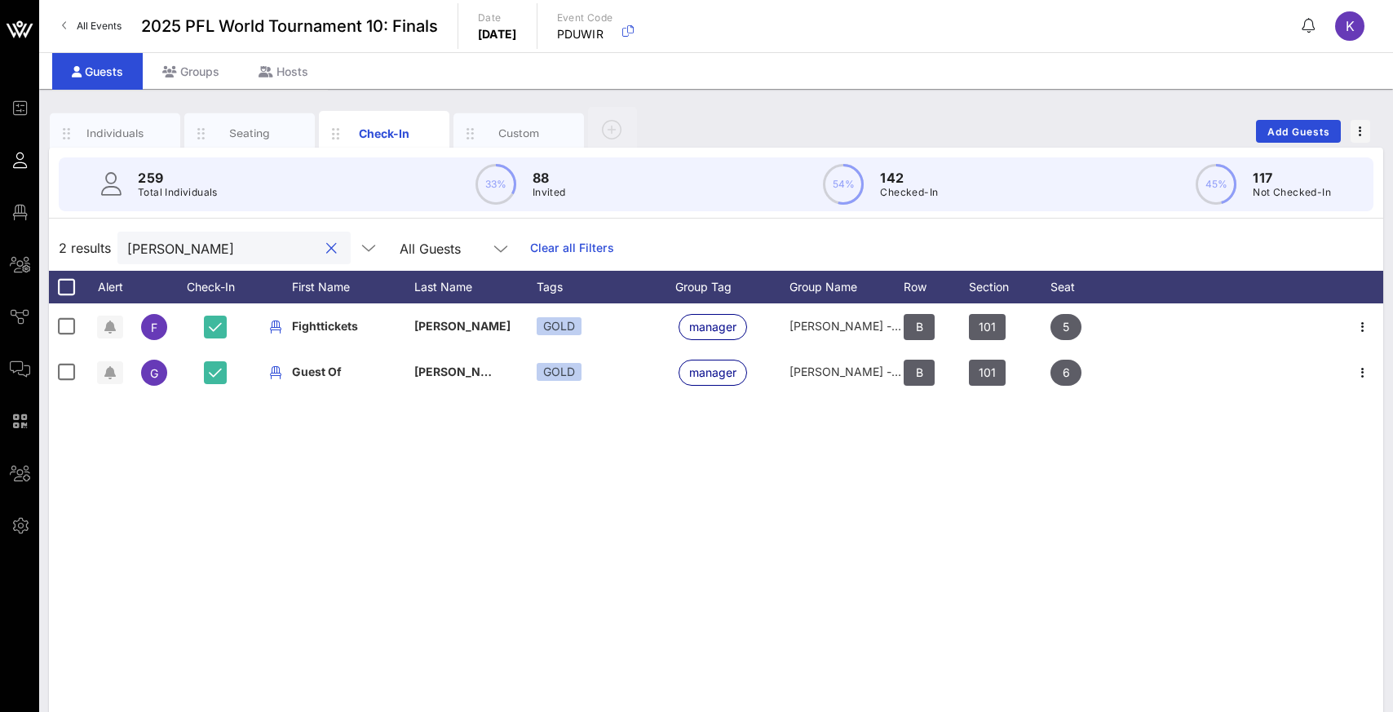
drag, startPoint x: 184, startPoint y: 247, endPoint x: 115, endPoint y: 256, distance: 69.9
click at [115, 256] on div "2 results [PERSON_NAME] All Guests Clear all Filters" at bounding box center [716, 248] width 1334 height 46
type input "f"
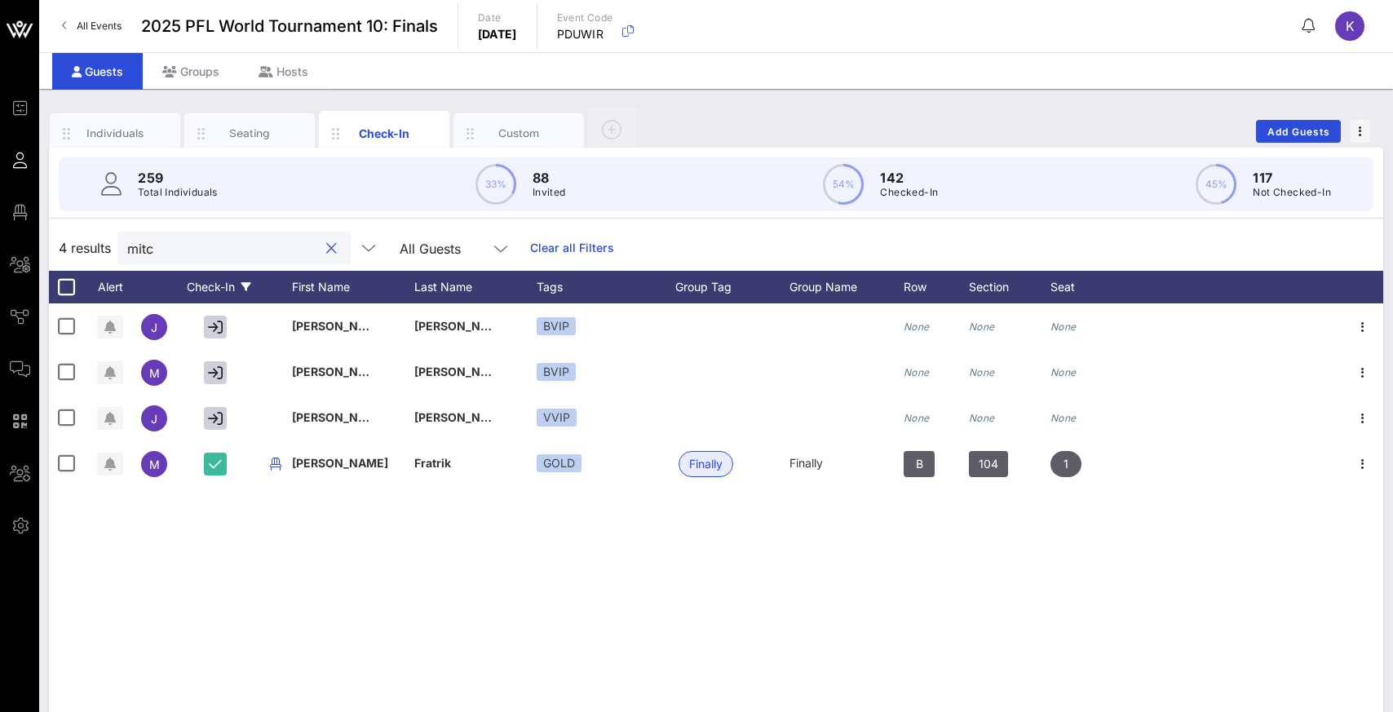
type input "[PERSON_NAME]"
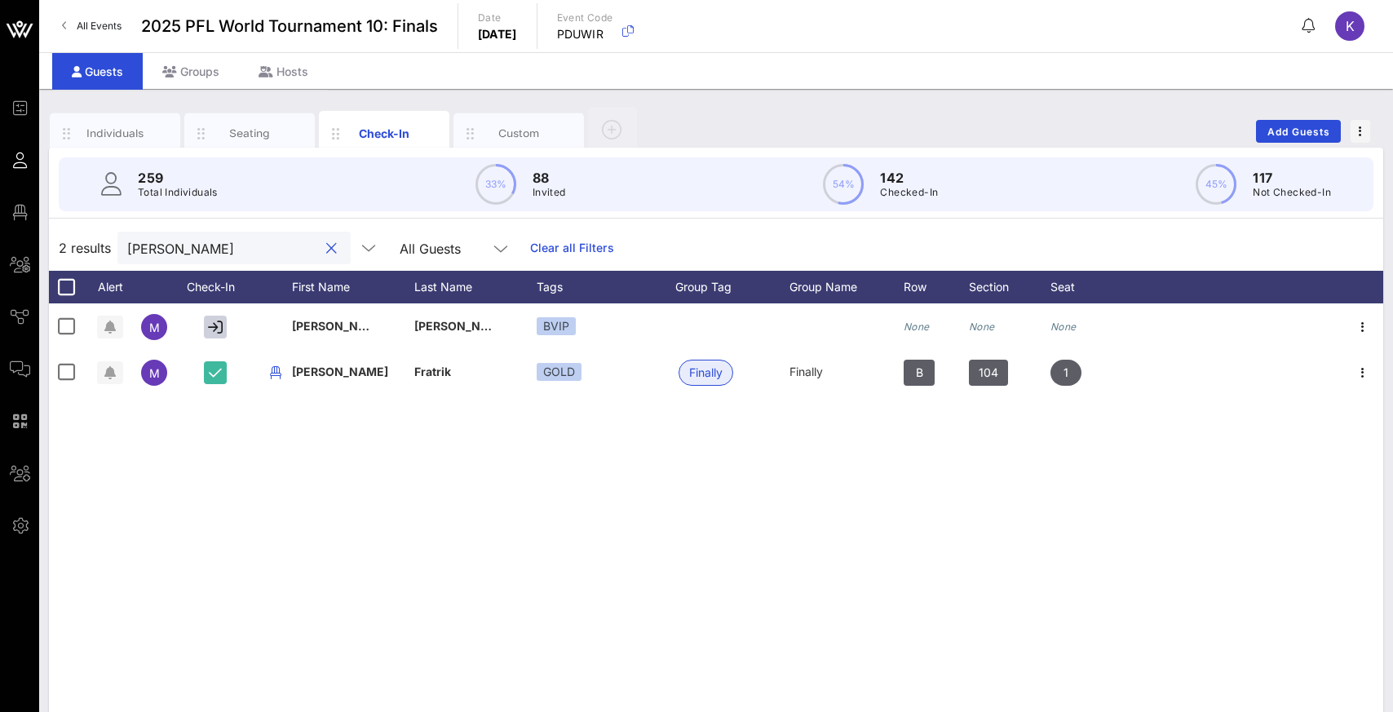
click at [326, 253] on button "clear icon" at bounding box center [331, 249] width 11 height 16
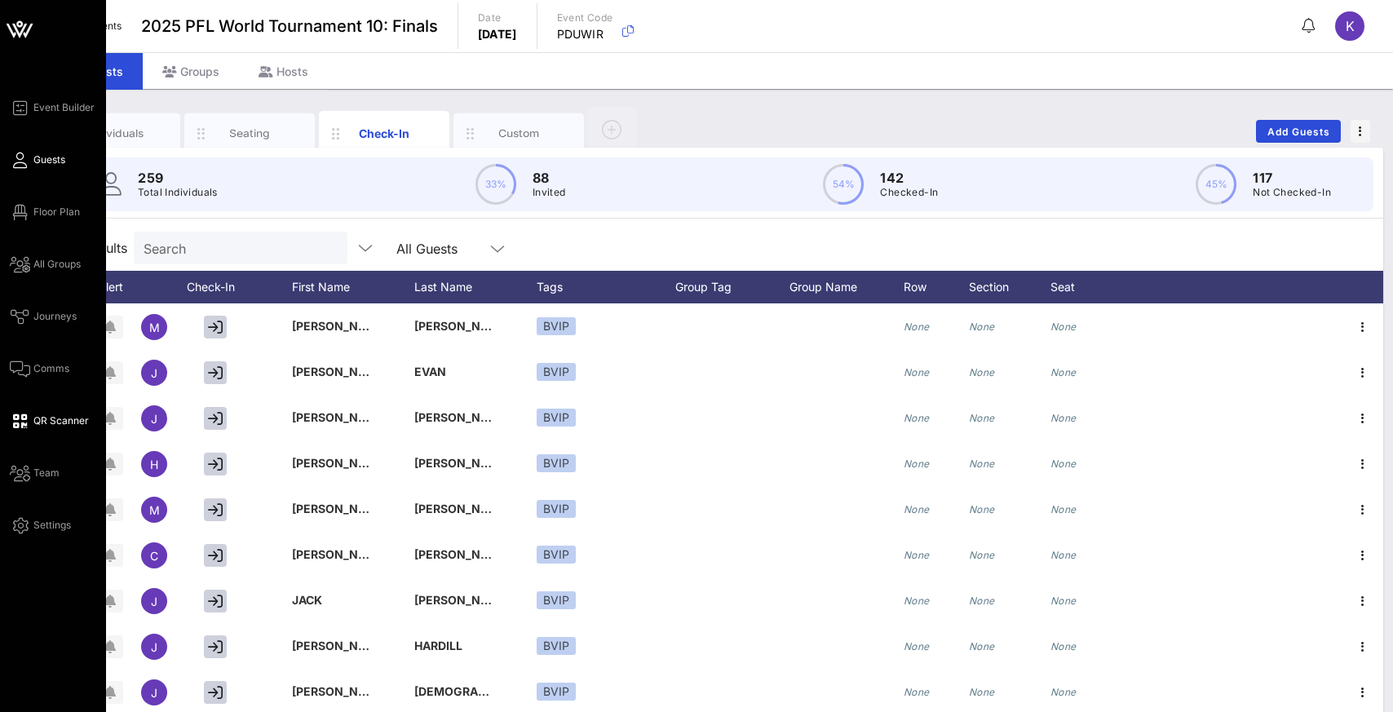
click at [64, 427] on span "QR Scanner" at bounding box center [60, 420] width 55 height 15
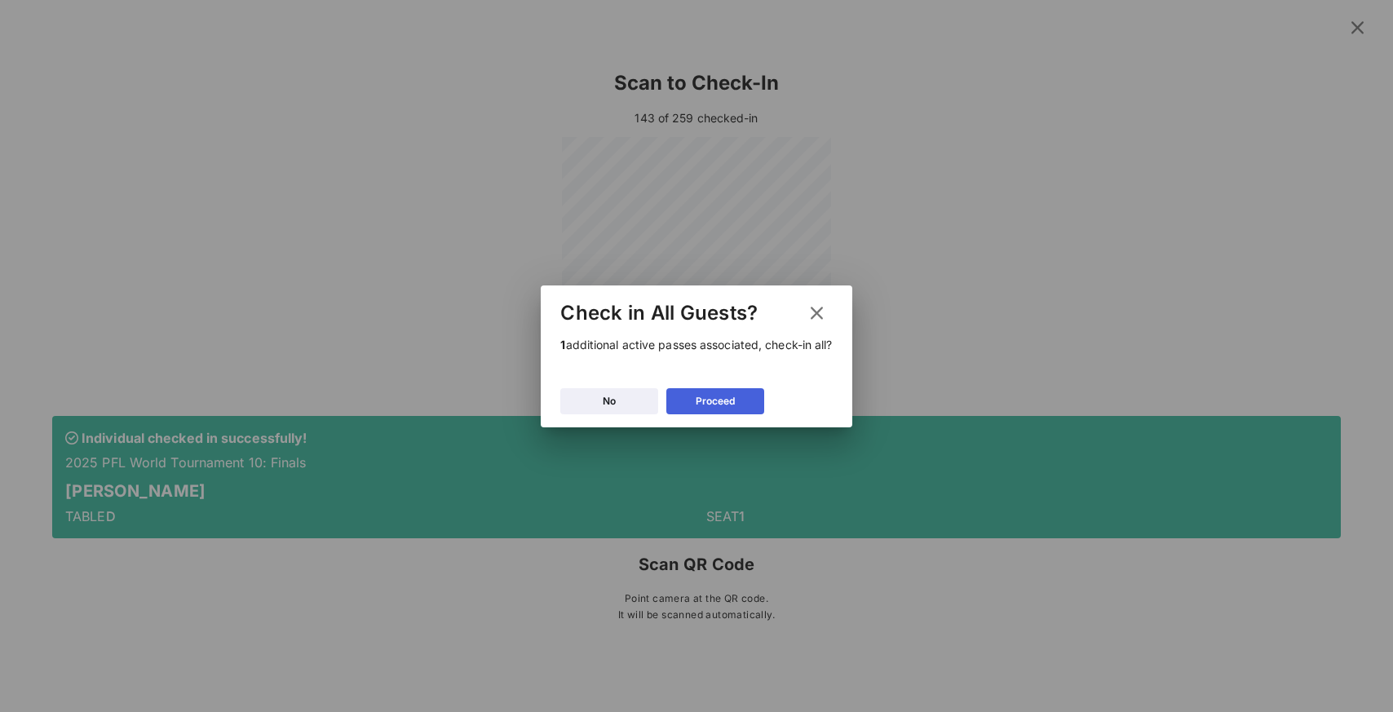
click at [713, 405] on icon at bounding box center [716, 401] width 12 height 11
click at [618, 405] on button "No" at bounding box center [609, 401] width 98 height 26
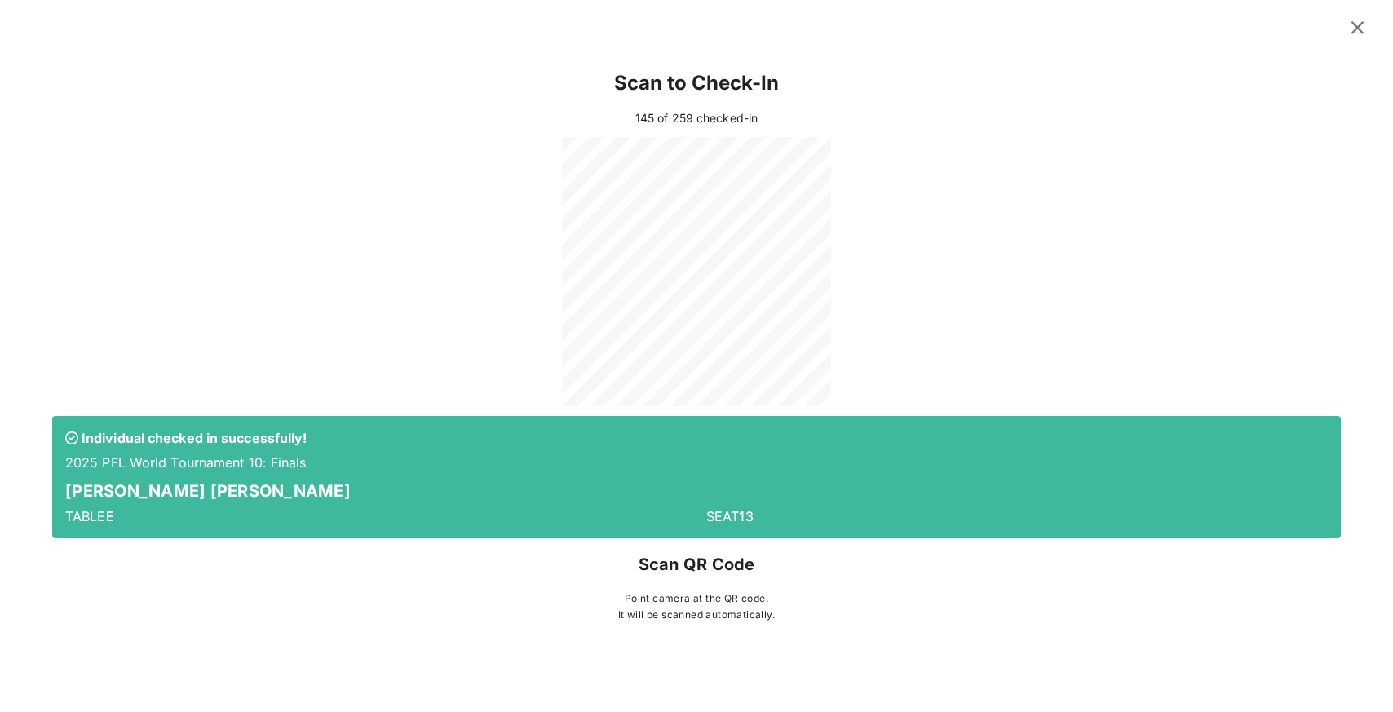
click at [1360, 28] on icon at bounding box center [1357, 27] width 23 height 20
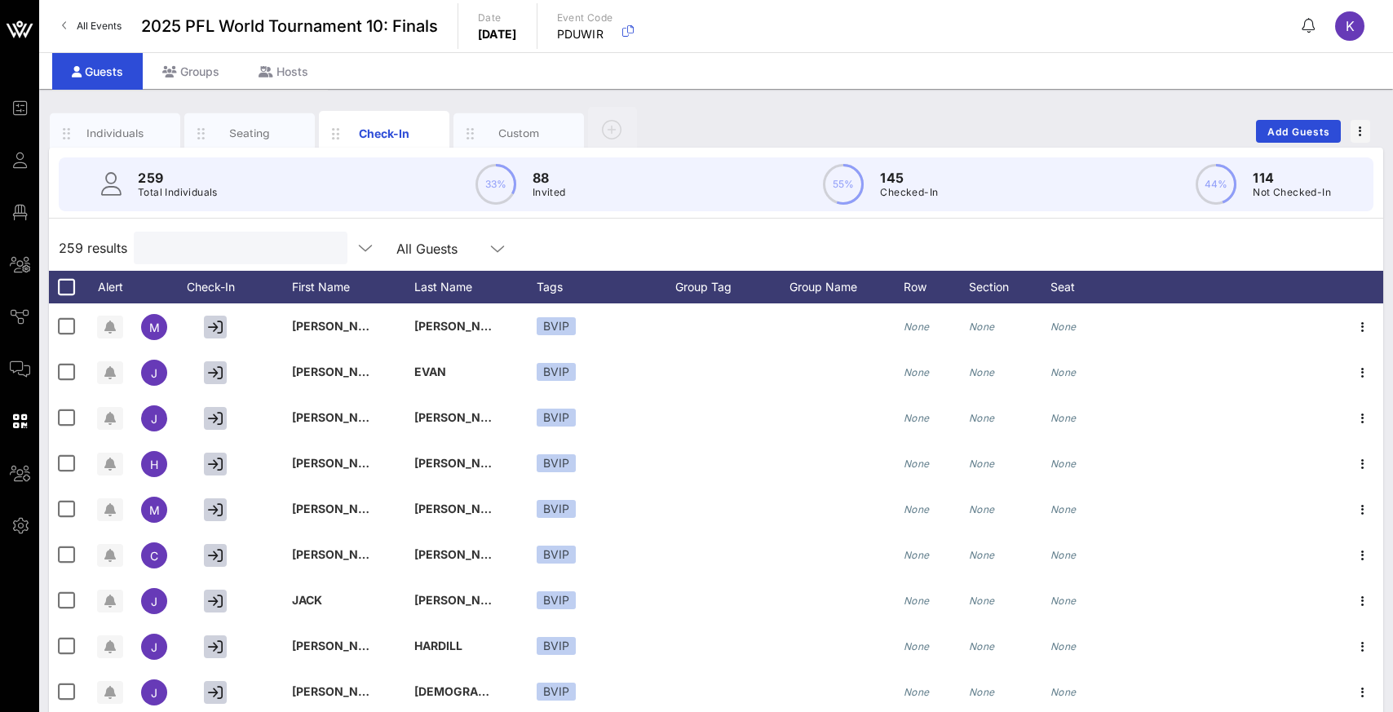
click at [201, 246] on input "text" at bounding box center [239, 247] width 191 height 21
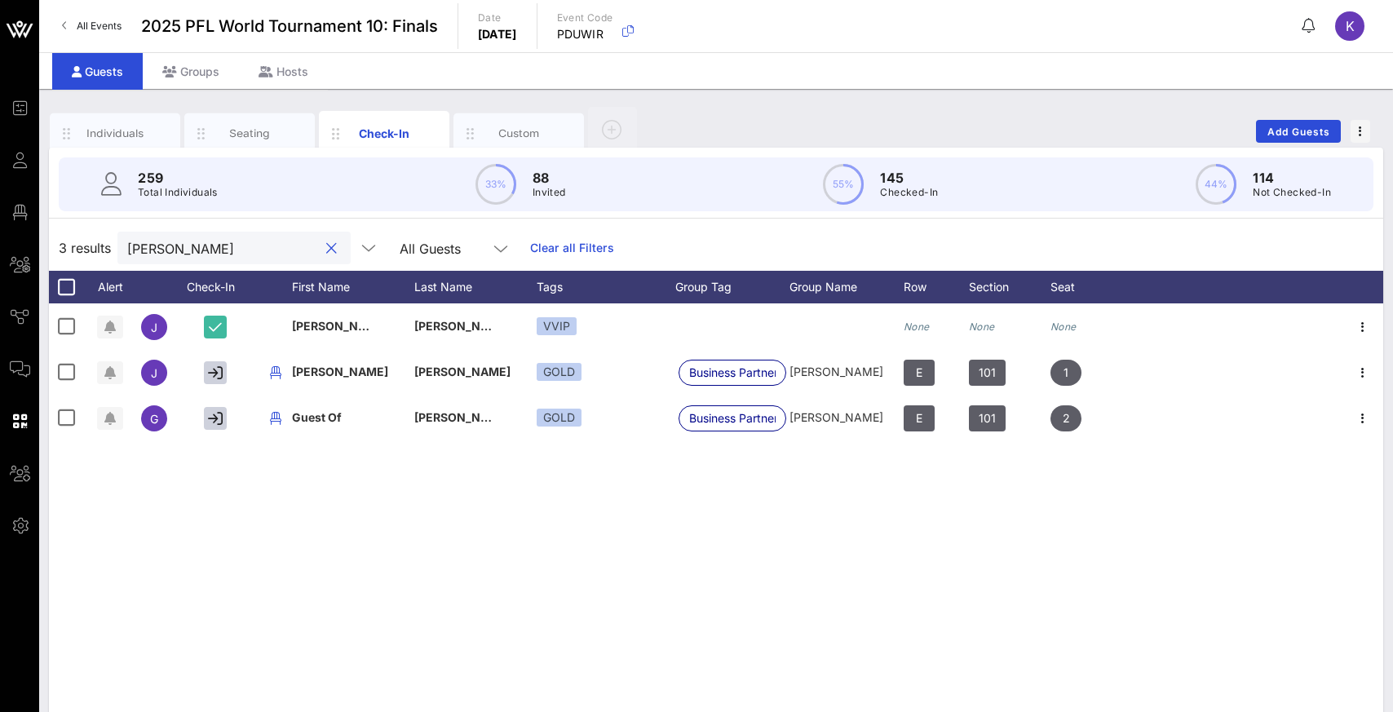
drag, startPoint x: 219, startPoint y: 245, endPoint x: 113, endPoint y: 259, distance: 107.6
click at [113, 259] on div "3 results [PERSON_NAME] All Guests Clear all Filters" at bounding box center [716, 248] width 1334 height 46
type input "j"
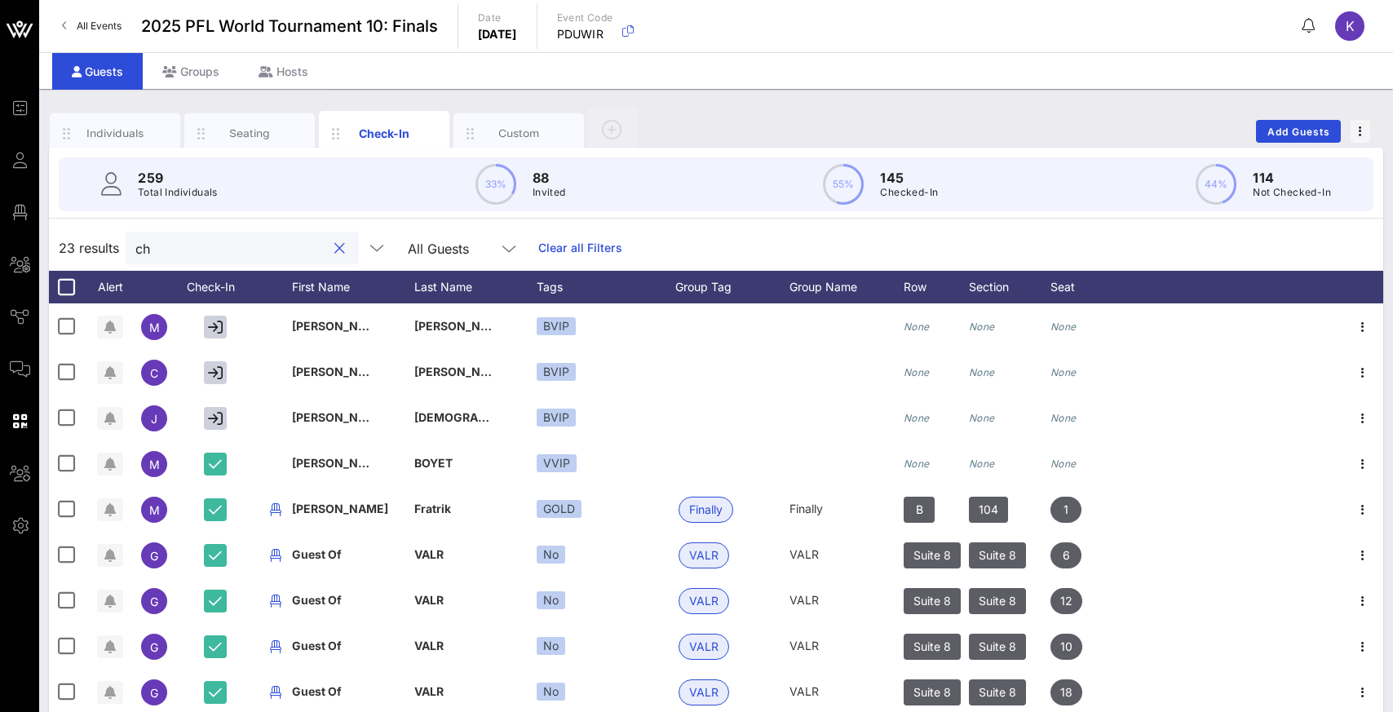
type input "ch"
click at [538, 254] on link "Clear all Filters" at bounding box center [580, 248] width 84 height 18
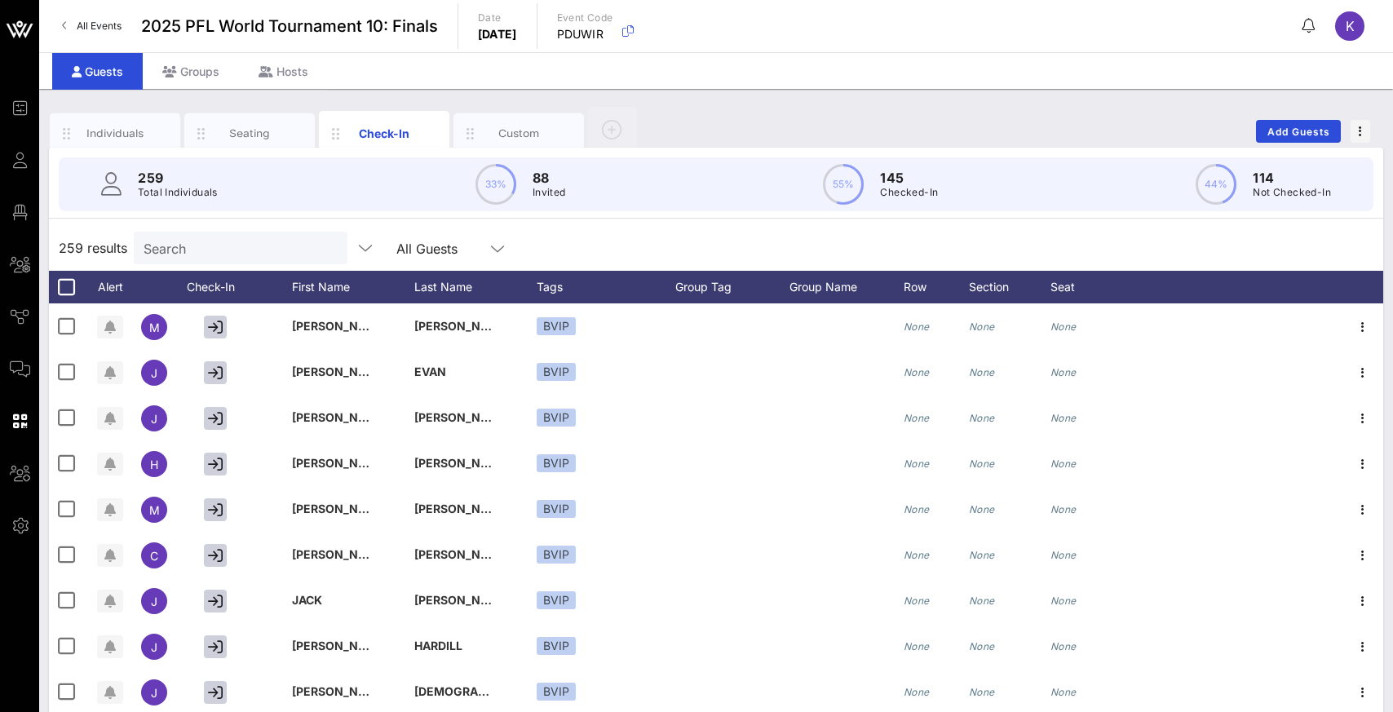
click at [662, 241] on div "259 results Search All Guests" at bounding box center [716, 248] width 1334 height 46
click at [232, 252] on input "text" at bounding box center [239, 247] width 191 height 21
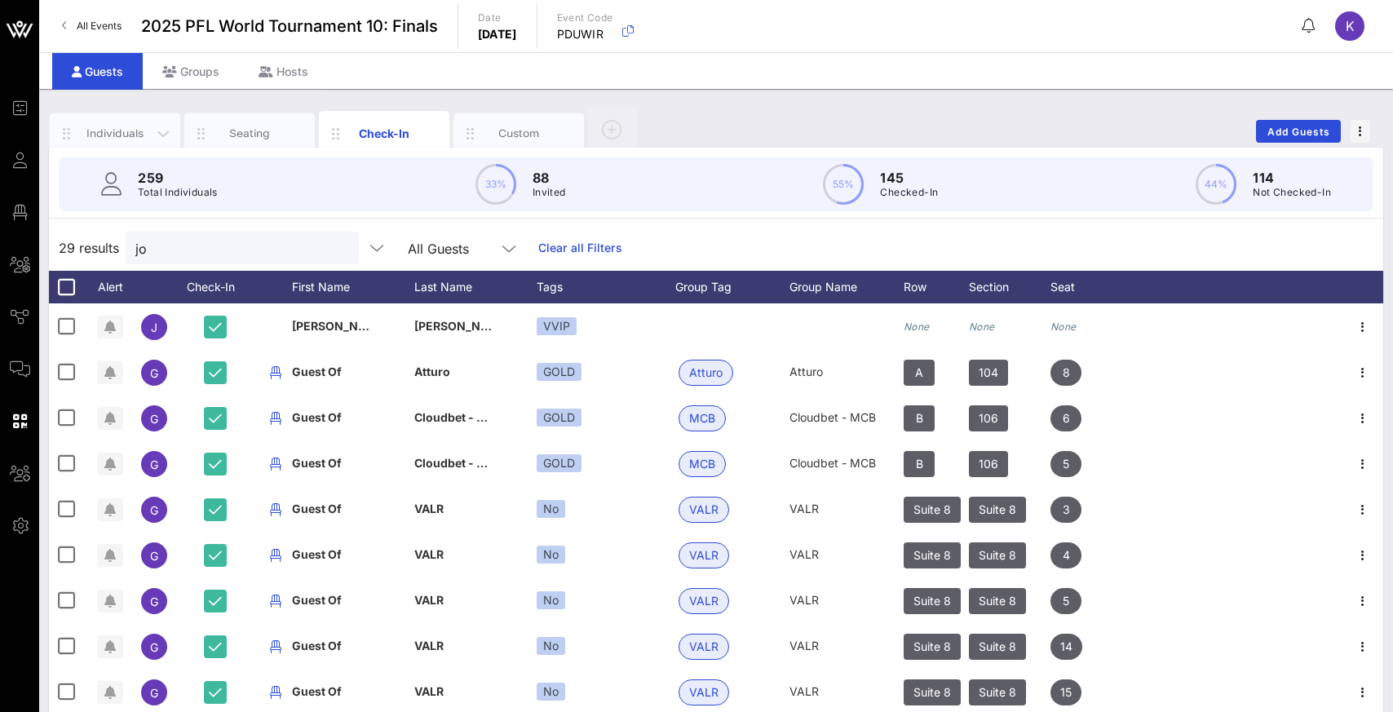
click at [118, 134] on div "Individuals" at bounding box center [115, 133] width 73 height 15
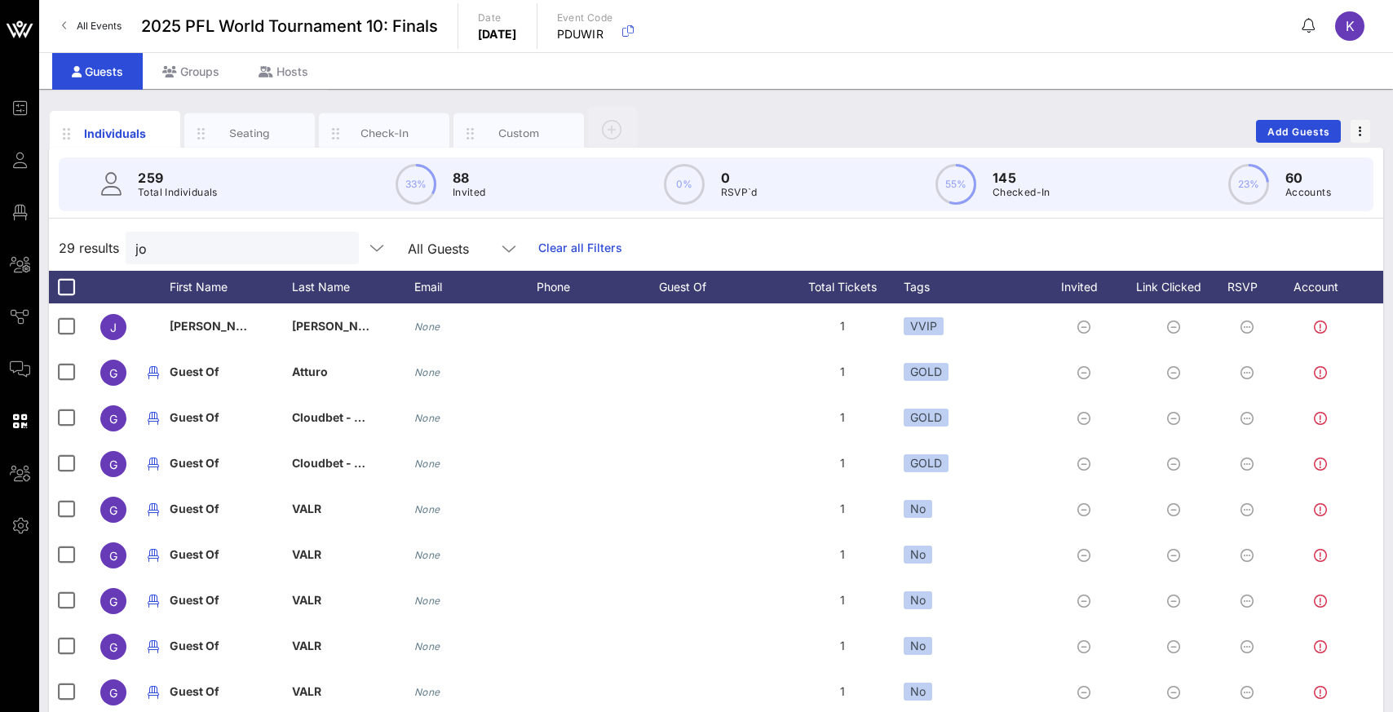
click at [616, 259] on div "29 results jo All Guests Clear all Filters" at bounding box center [716, 248] width 1334 height 46
click at [245, 251] on input "jo" at bounding box center [230, 247] width 191 height 21
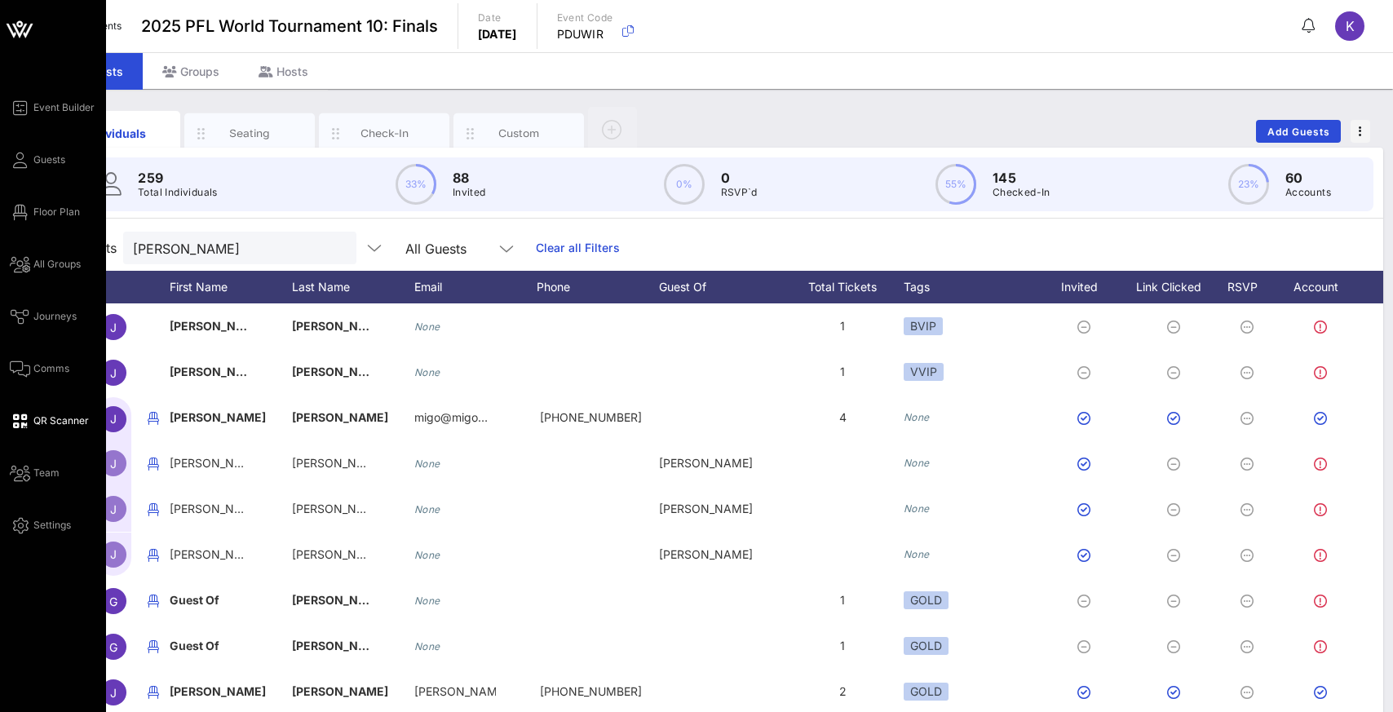
click at [46, 422] on span "QR Scanner" at bounding box center [60, 420] width 55 height 15
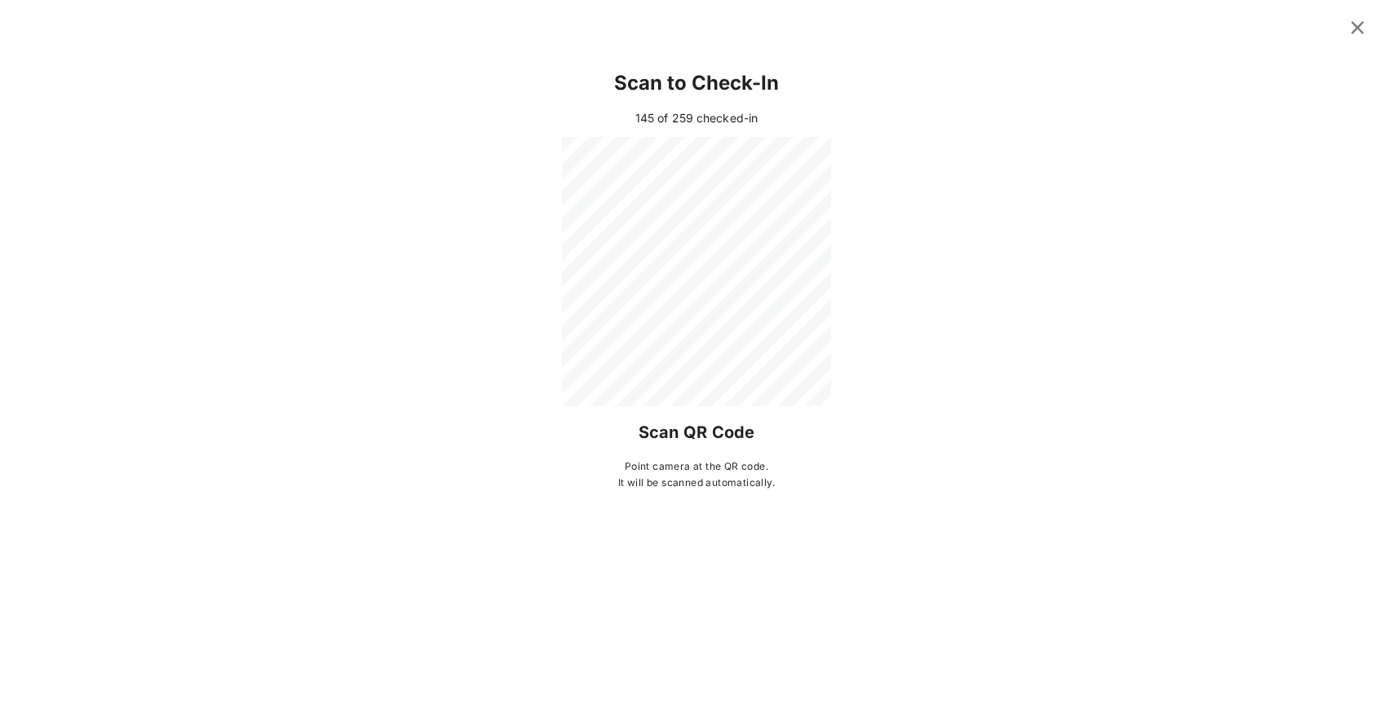
click at [1360, 21] on icon at bounding box center [1357, 28] width 22 height 20
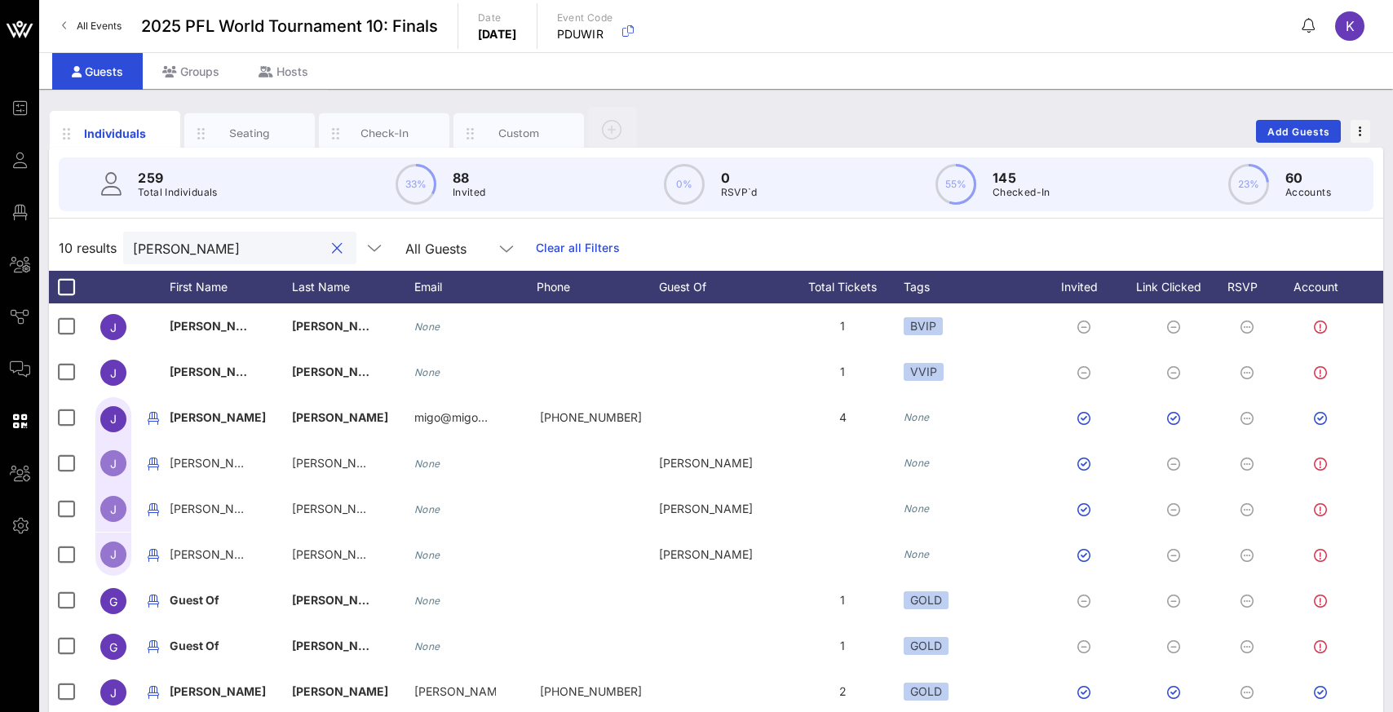
drag, startPoint x: 201, startPoint y: 253, endPoint x: 104, endPoint y: 254, distance: 97.1
click at [104, 254] on div "10 results [PERSON_NAME] All Guests Clear all Filters" at bounding box center [716, 248] width 1334 height 46
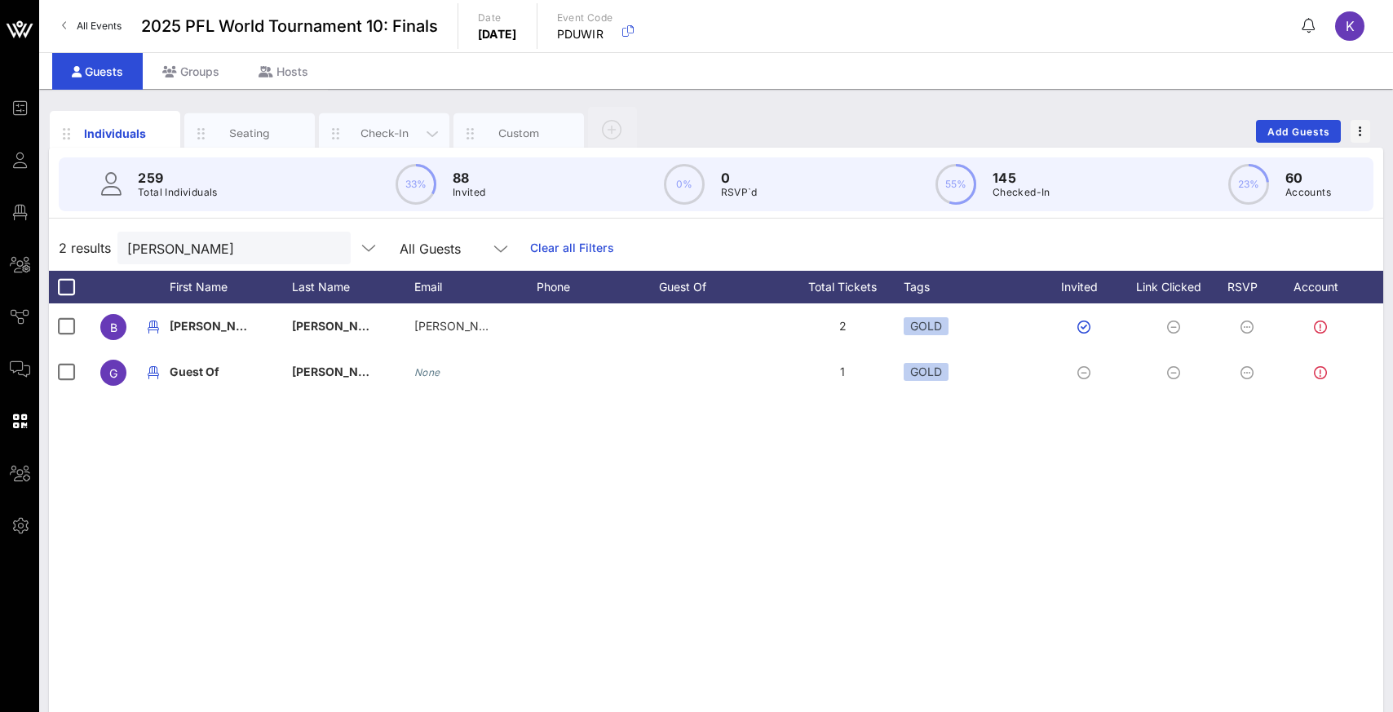
click at [378, 122] on div "Check-In" at bounding box center [384, 133] width 130 height 41
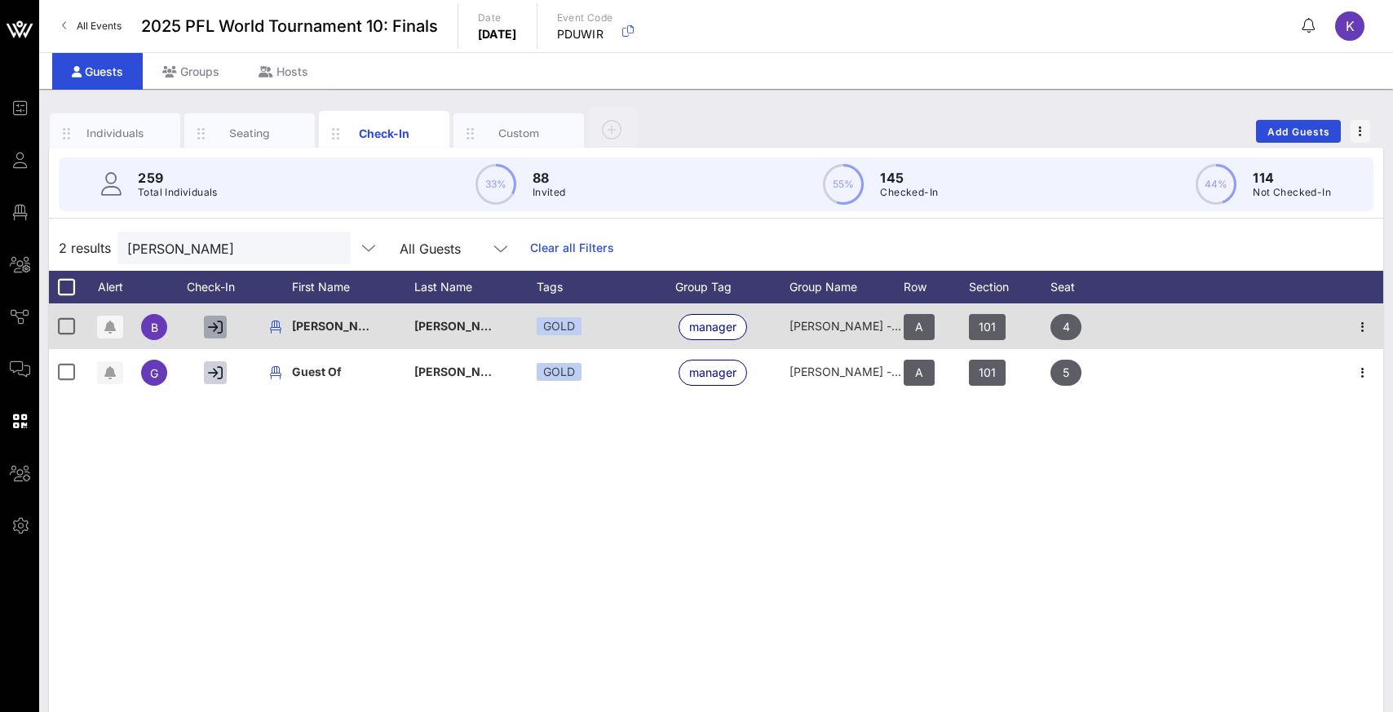
click at [218, 325] on icon "button" at bounding box center [215, 327] width 15 height 15
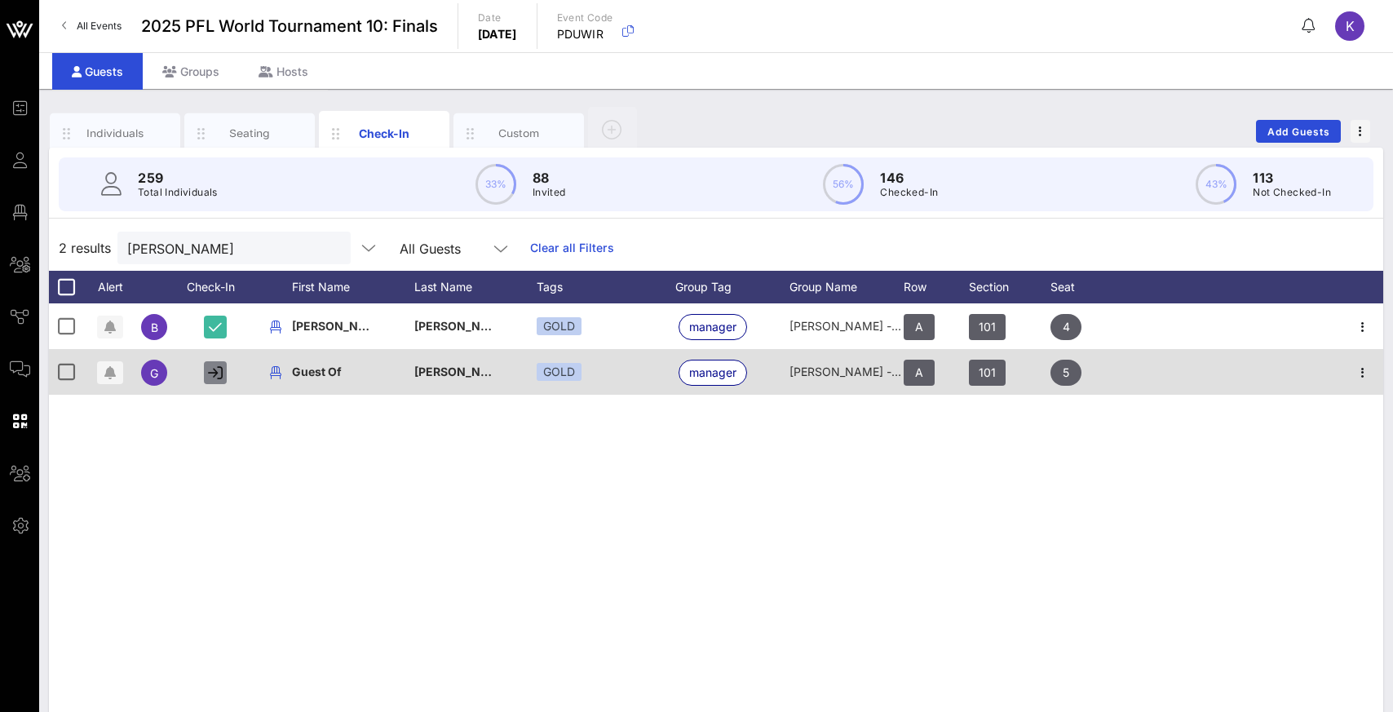
click at [211, 375] on icon "button" at bounding box center [215, 372] width 15 height 15
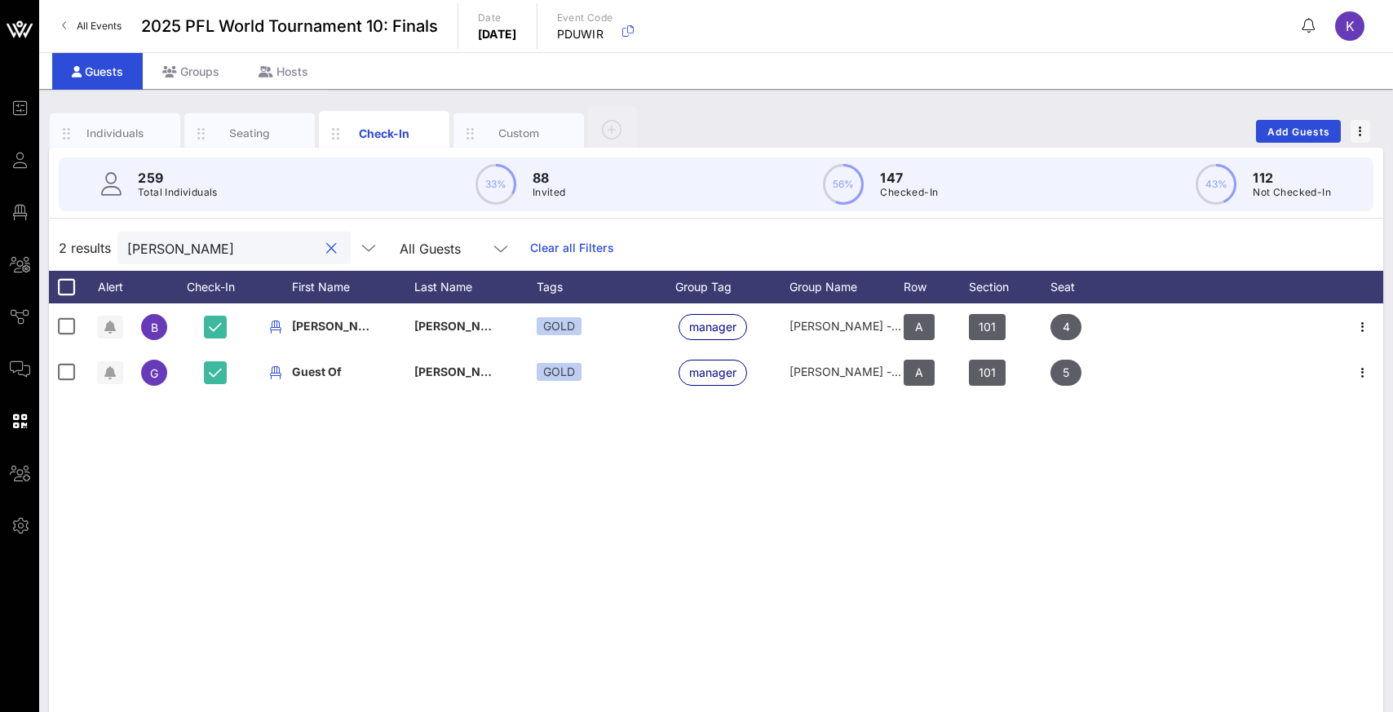
drag, startPoint x: 187, startPoint y: 249, endPoint x: 117, endPoint y: 254, distance: 69.6
click at [117, 254] on div "2 results [PERSON_NAME] All Guests Clear all Filters" at bounding box center [716, 248] width 1334 height 46
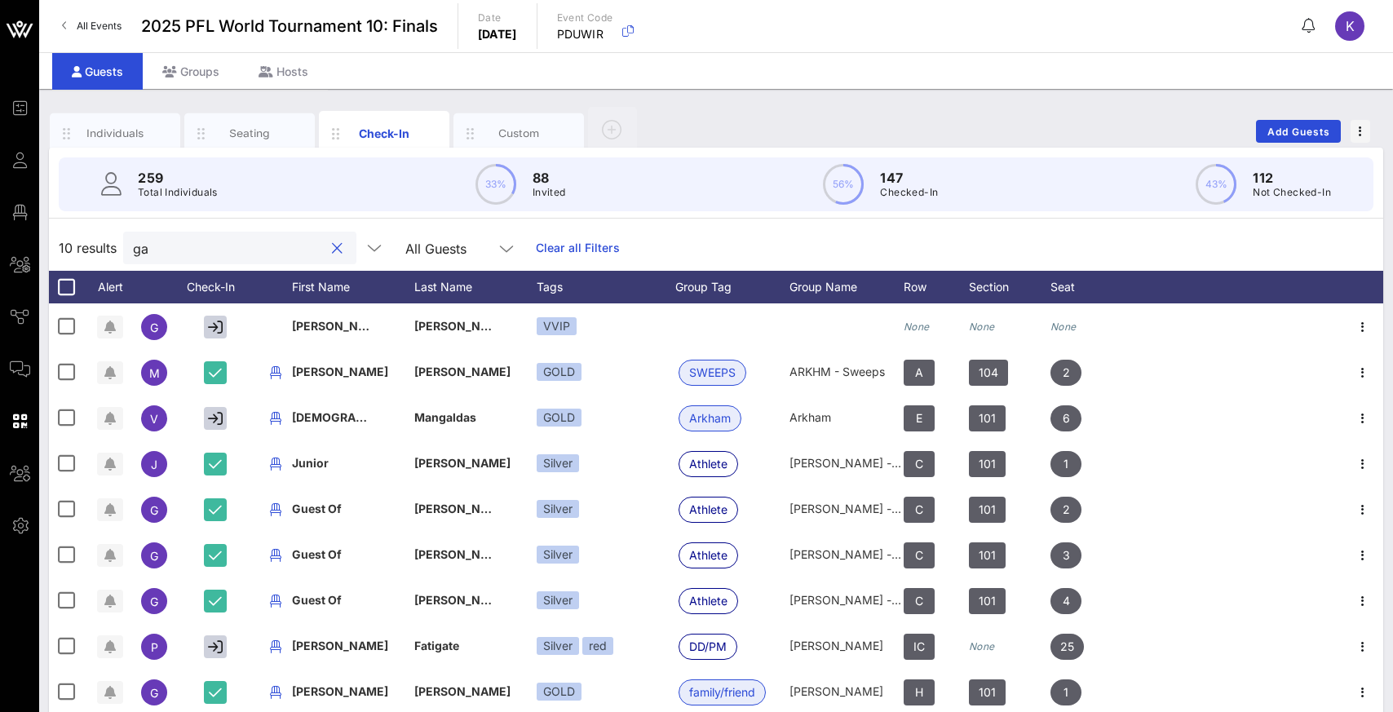
type input "g"
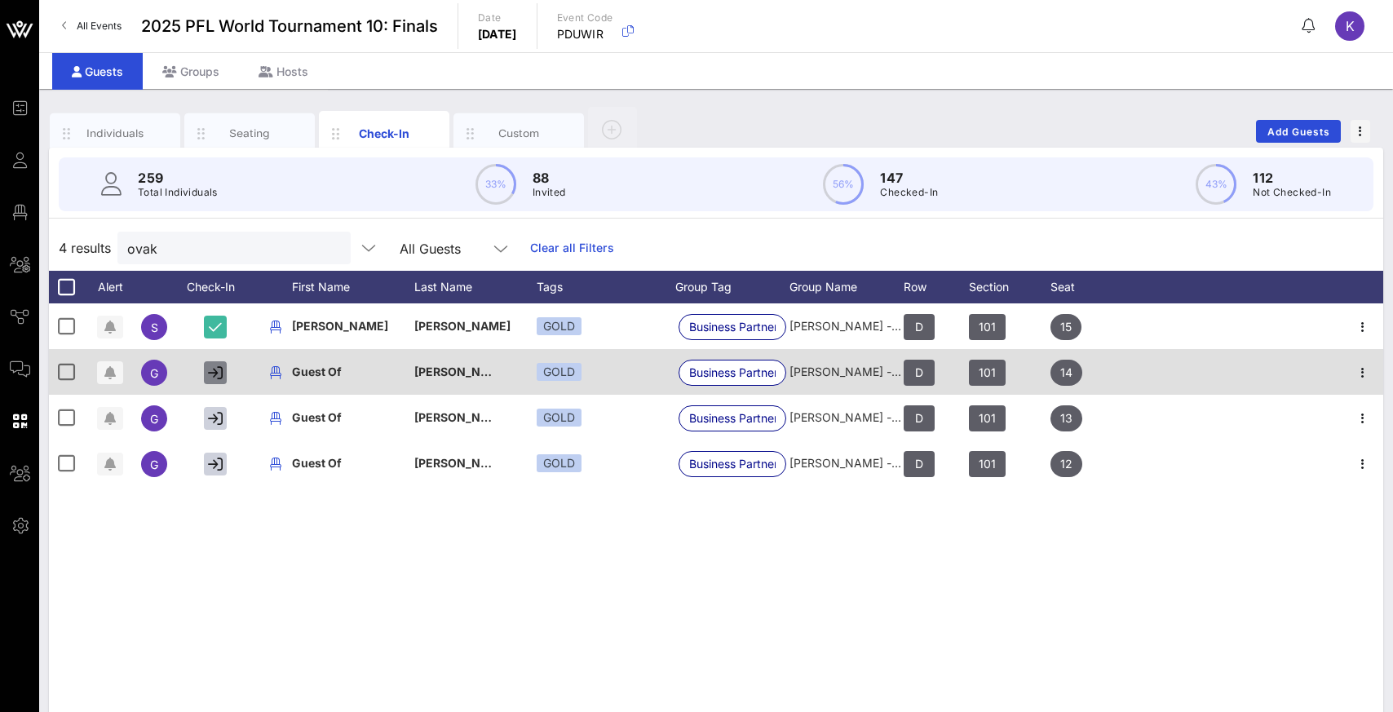
click at [213, 371] on icon "button" at bounding box center [215, 372] width 15 height 15
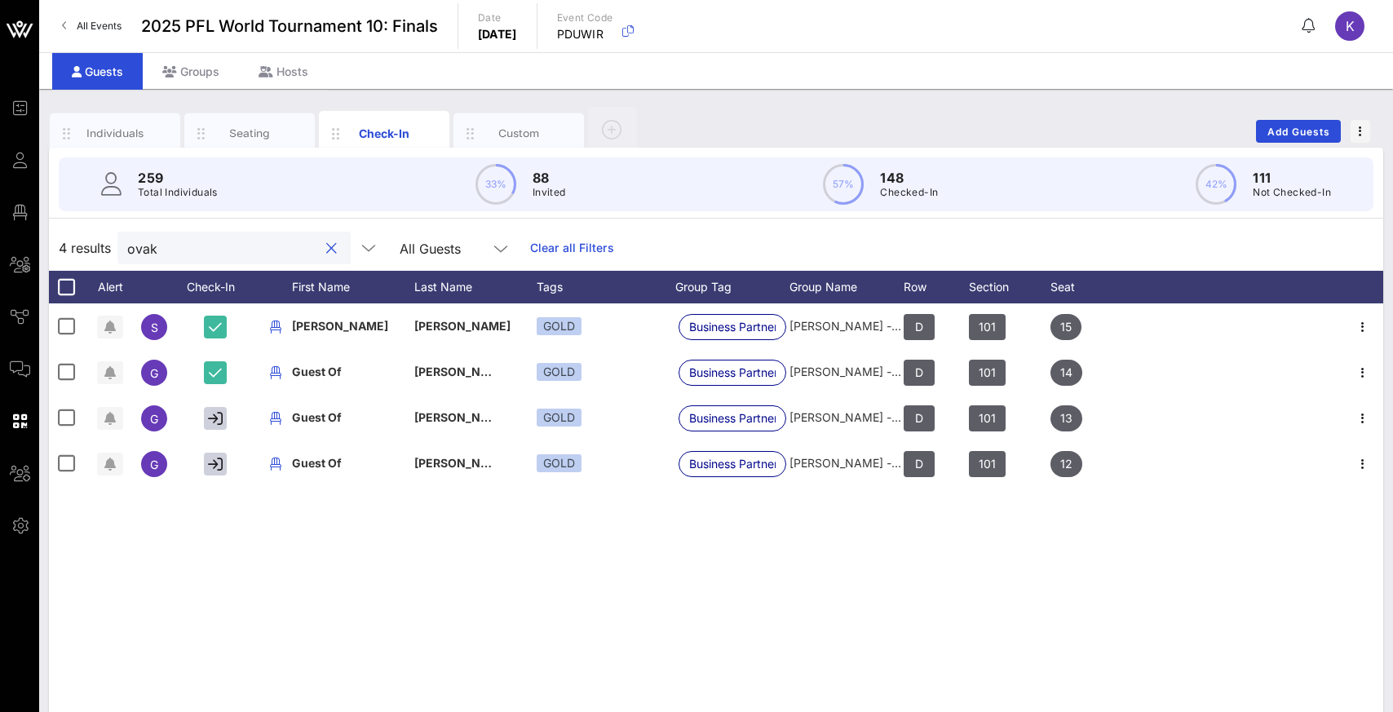
drag, startPoint x: 213, startPoint y: 248, endPoint x: 105, endPoint y: 263, distance: 108.8
click at [105, 263] on div "4 results ovak All Guests Clear all Filters" at bounding box center [716, 248] width 1334 height 46
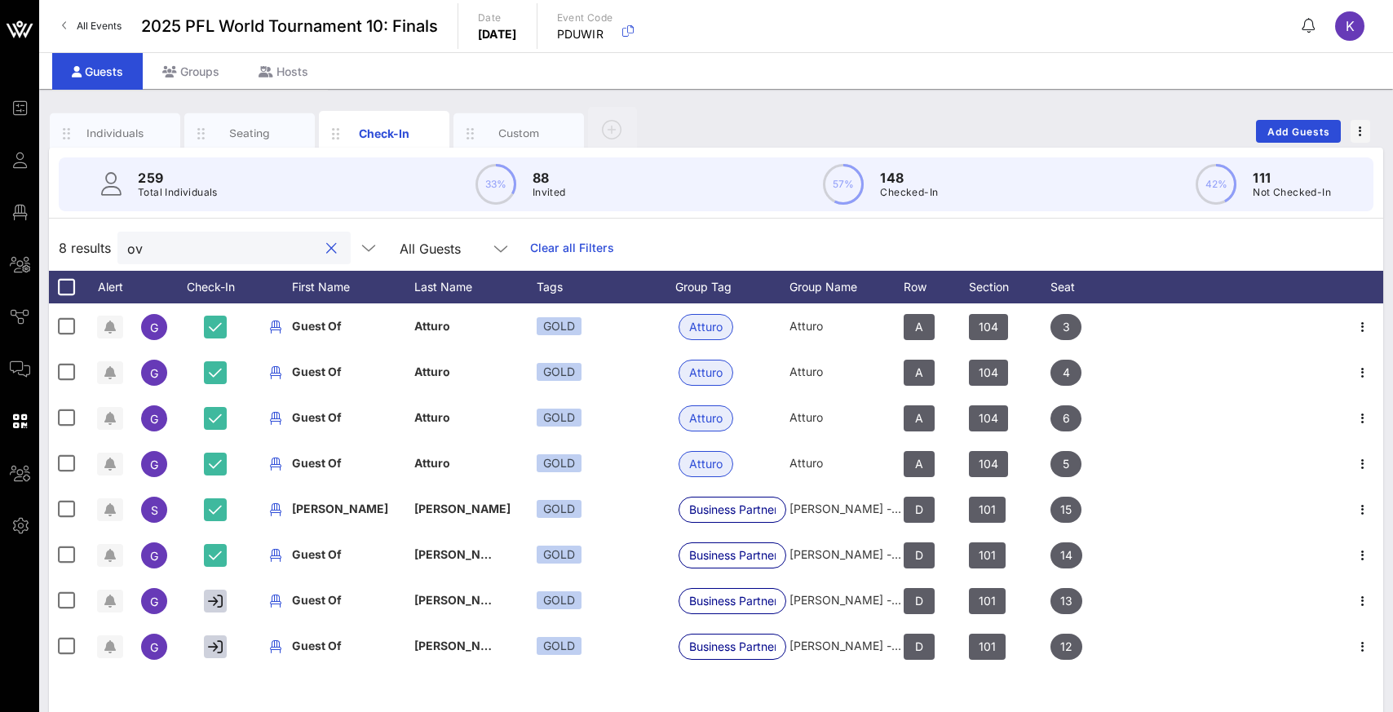
type input "o"
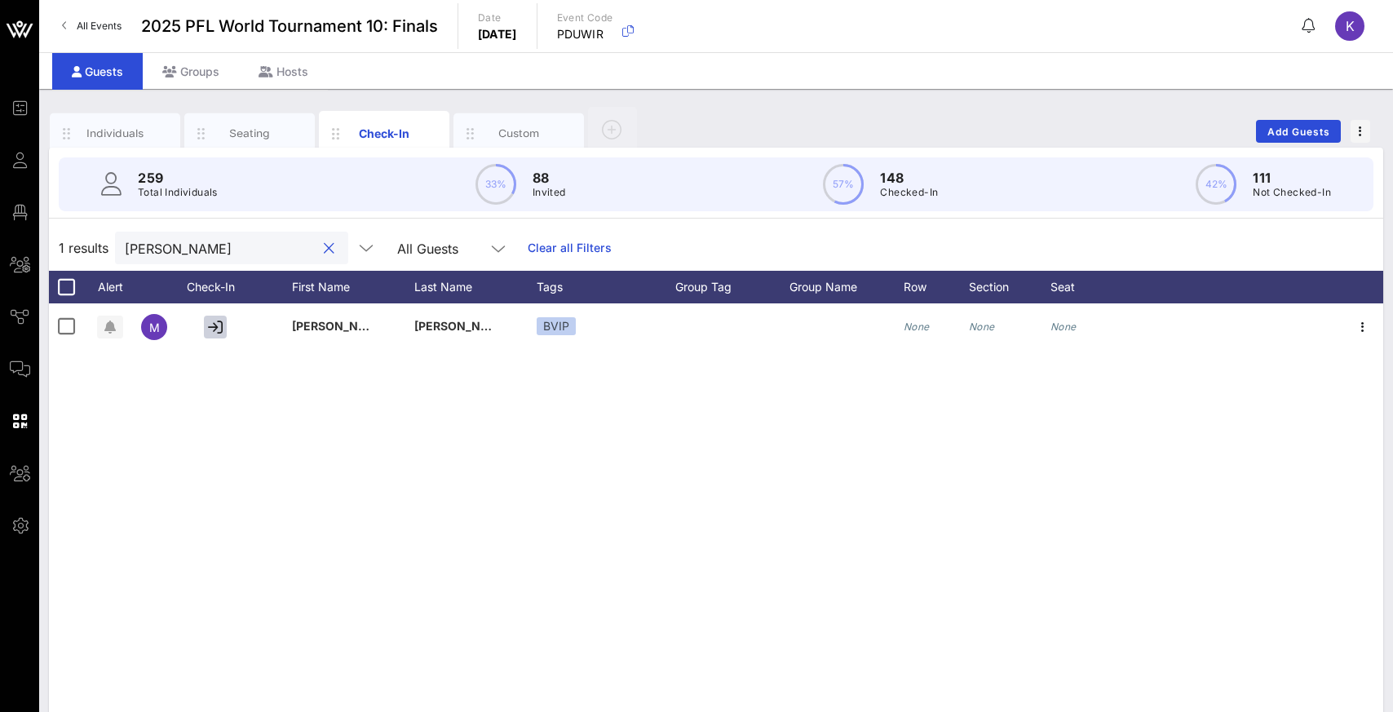
drag, startPoint x: 187, startPoint y: 251, endPoint x: 84, endPoint y: 270, distance: 104.5
click at [84, 270] on div "1 results [PERSON_NAME] All Guests Clear all Filters" at bounding box center [716, 248] width 1334 height 46
type input "r"
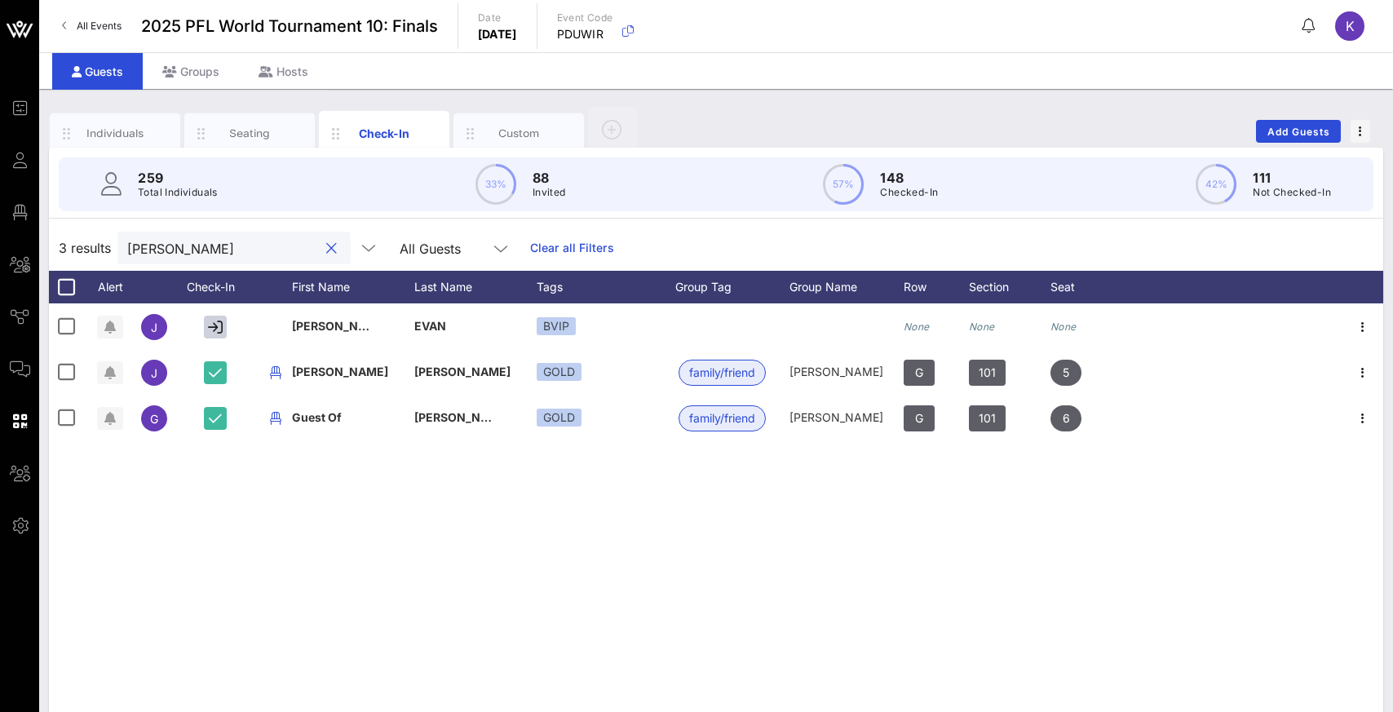
click at [237, 250] on input "[PERSON_NAME]" at bounding box center [222, 247] width 191 height 21
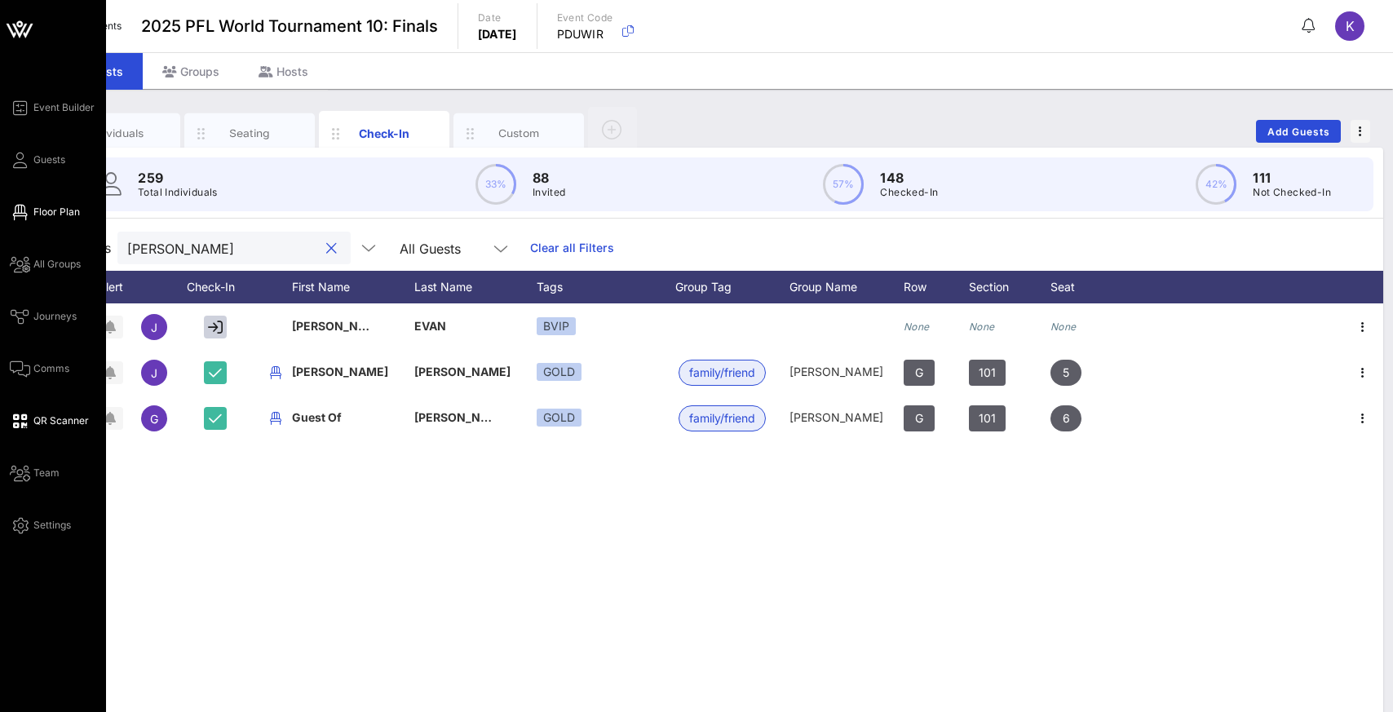
type input "[PERSON_NAME]"
click at [46, 214] on span "Floor Plan" at bounding box center [56, 212] width 46 height 15
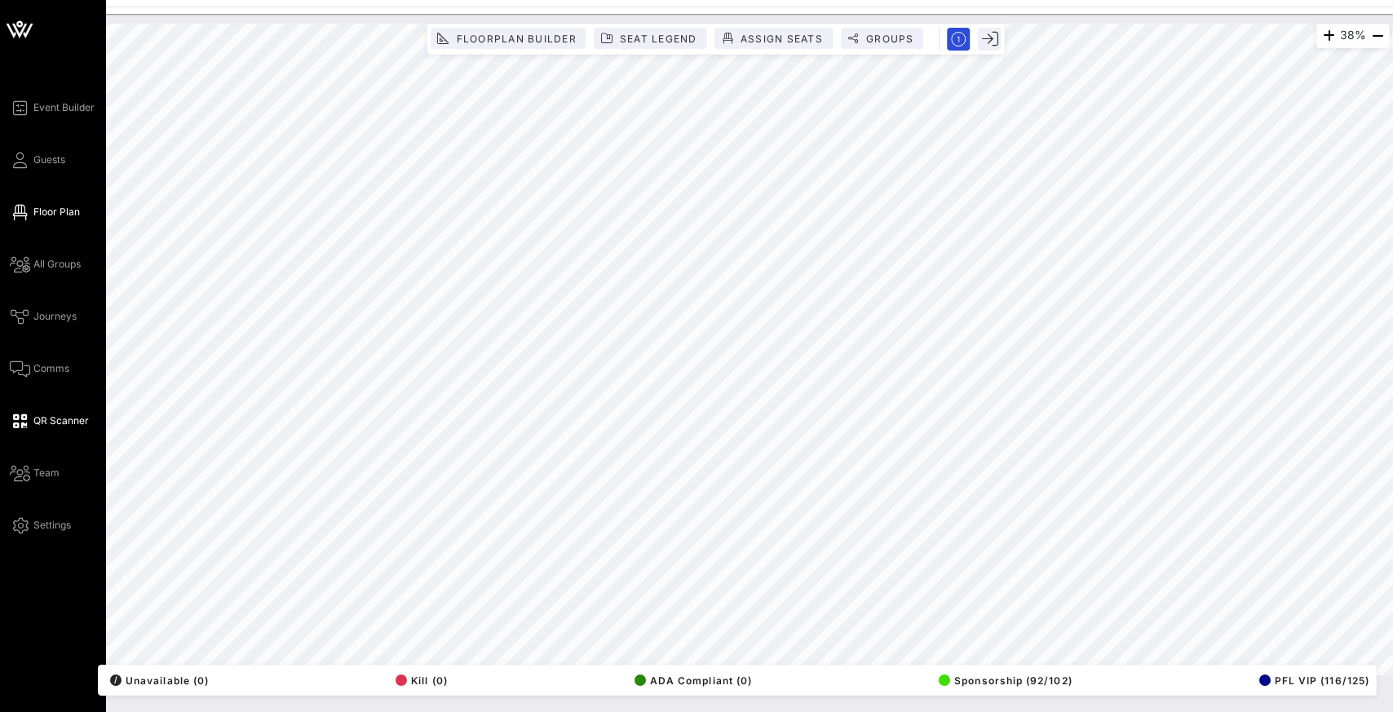
click at [48, 424] on span "QR Scanner" at bounding box center [60, 420] width 55 height 15
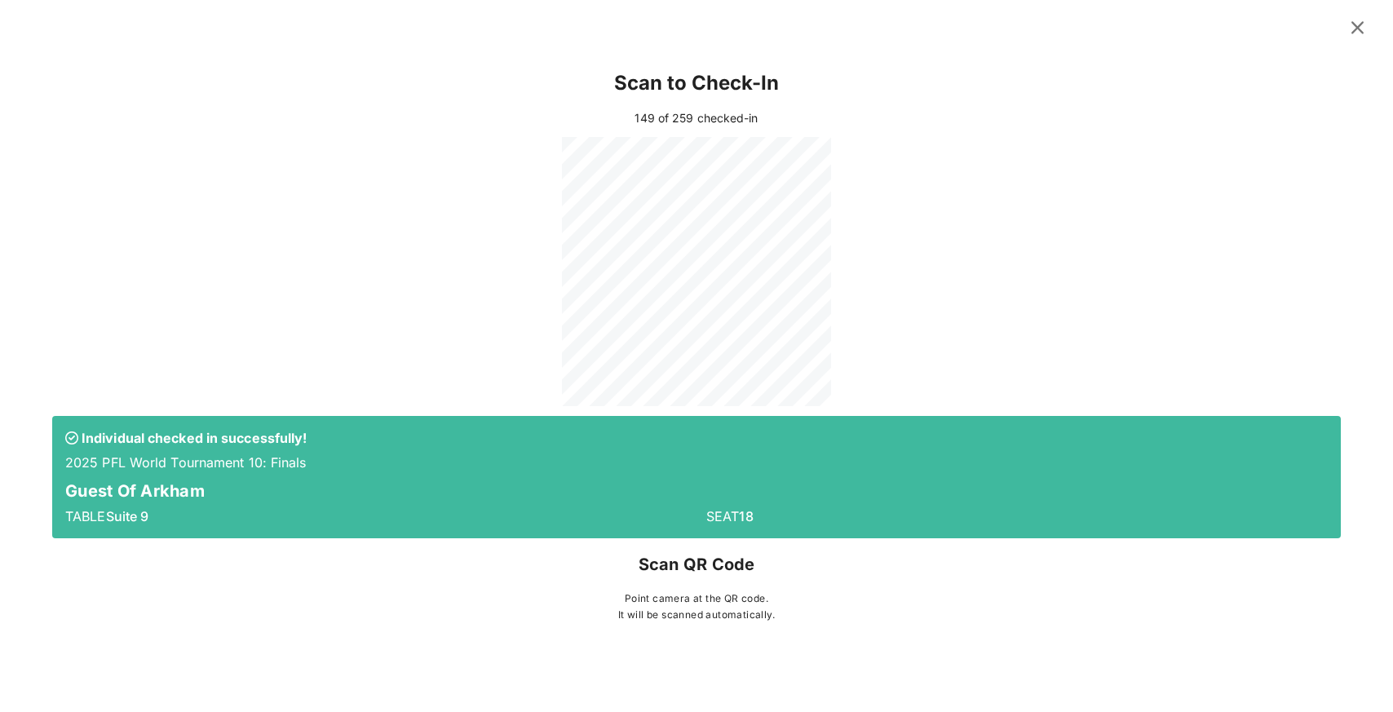
click at [1353, 26] on icon at bounding box center [1358, 28] width 24 height 22
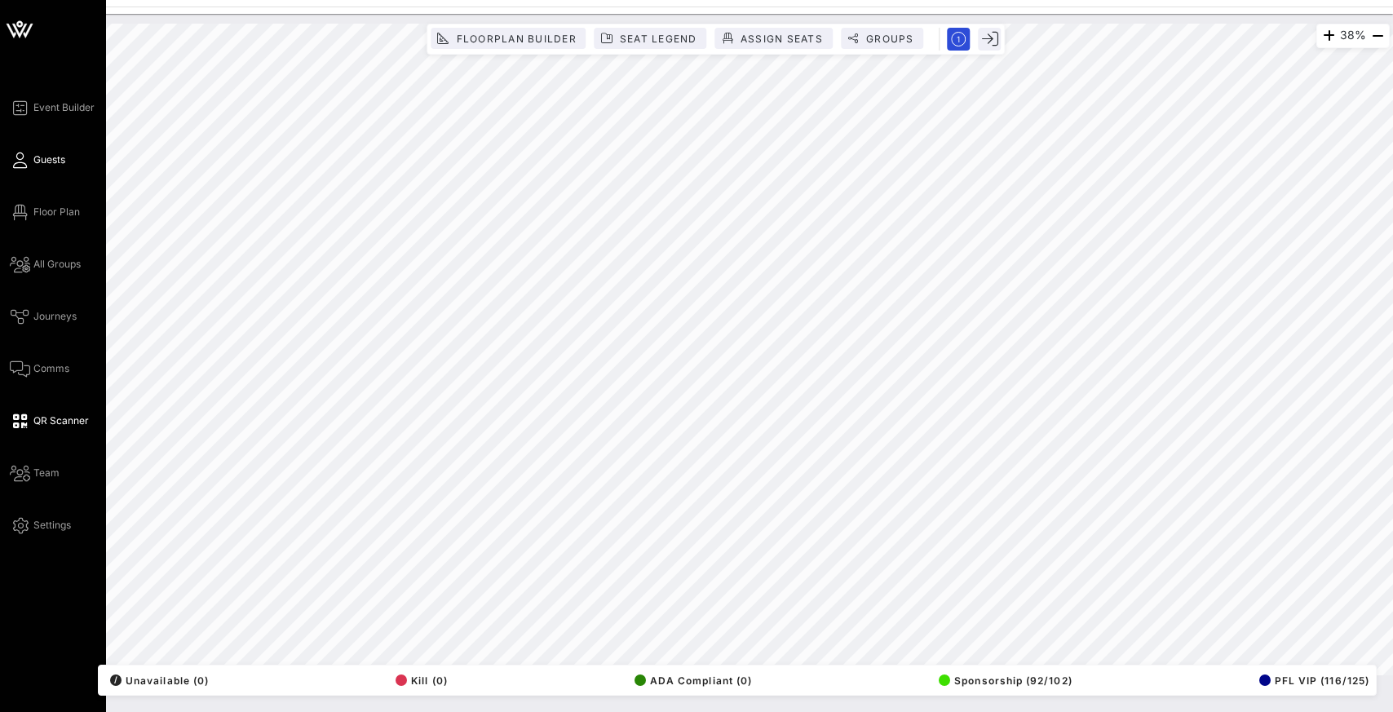
click at [53, 160] on span "Guests" at bounding box center [49, 160] width 32 height 15
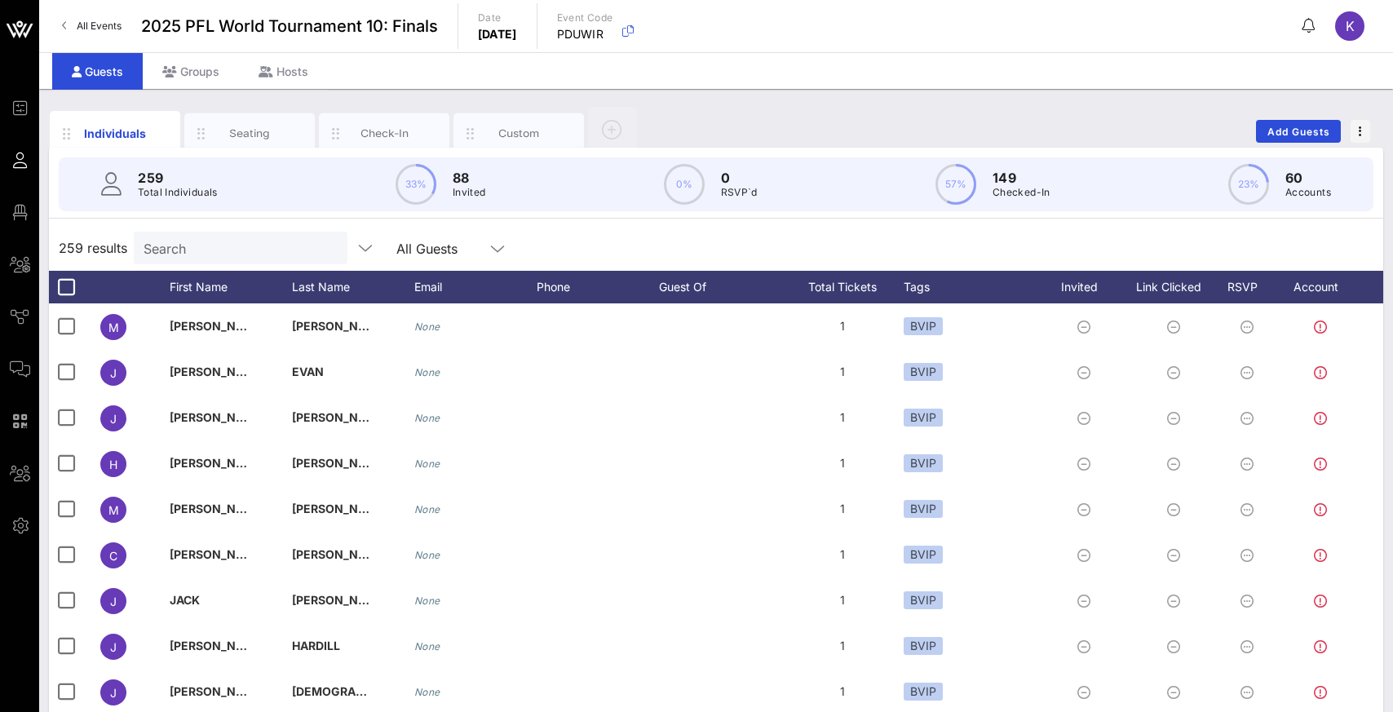
click at [493, 235] on div "259 results Search All Guests" at bounding box center [716, 248] width 1334 height 46
click at [215, 254] on input "Search" at bounding box center [239, 247] width 191 height 21
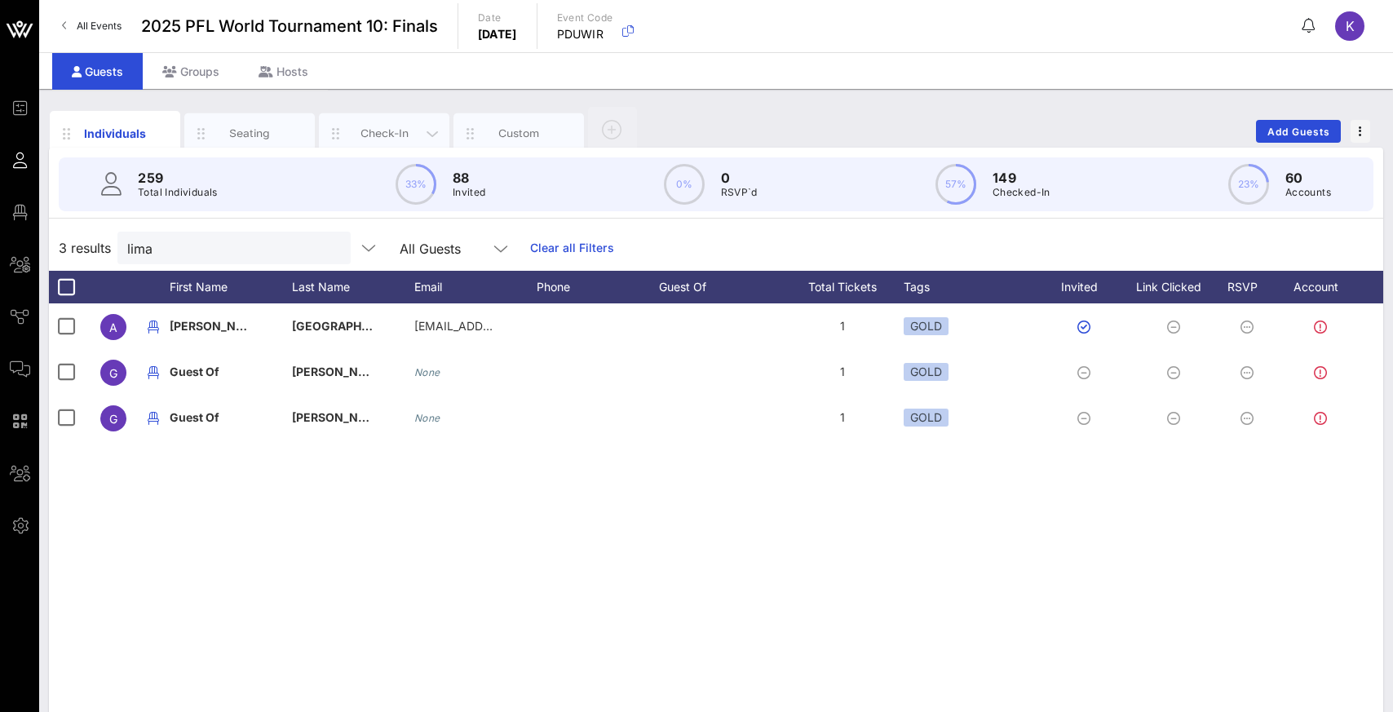
click at [391, 136] on div "Check-In" at bounding box center [384, 133] width 73 height 15
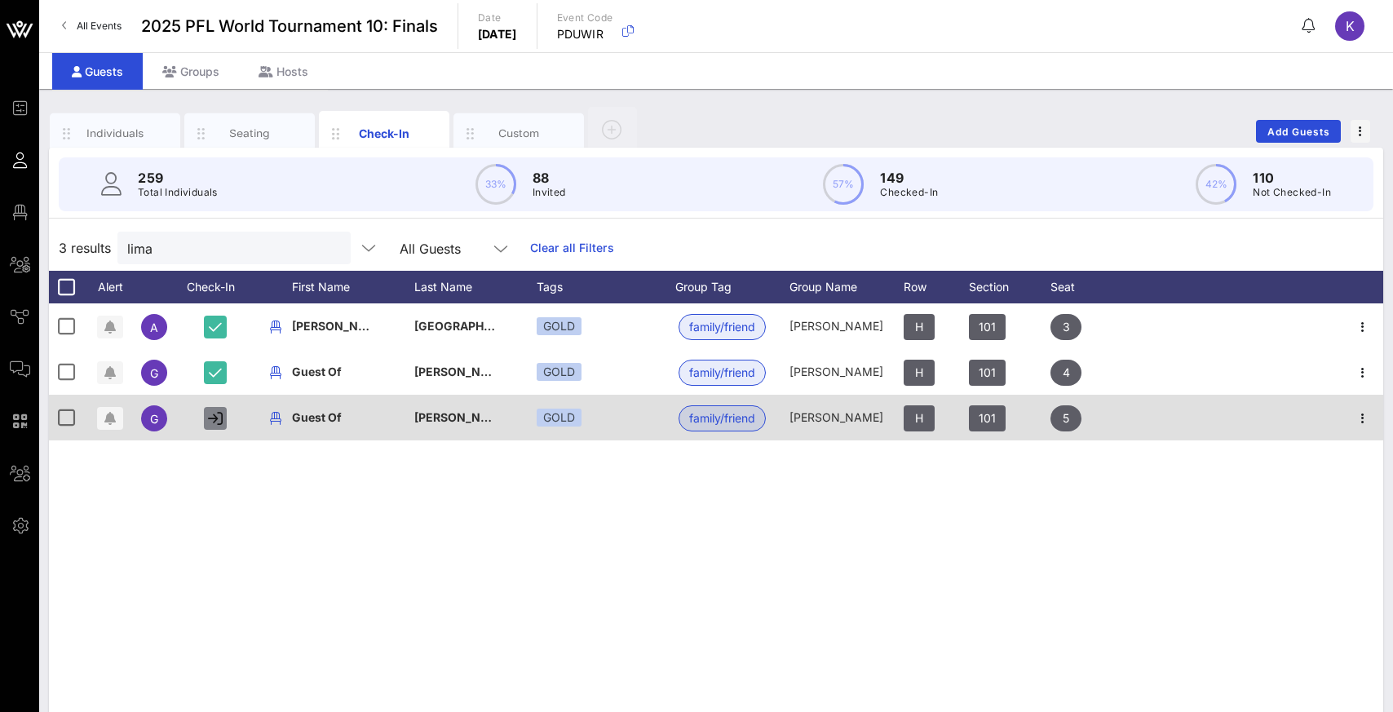
click at [216, 415] on icon "button" at bounding box center [215, 418] width 15 height 15
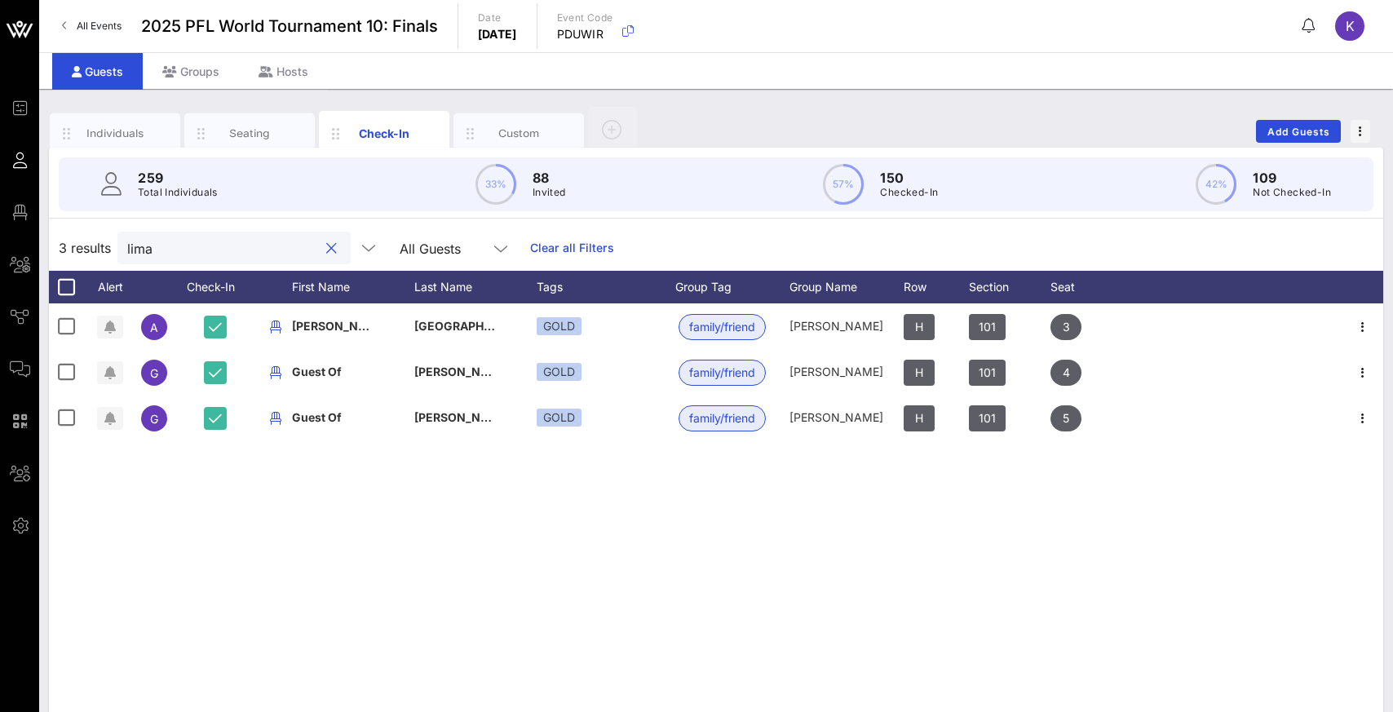
drag, startPoint x: 217, startPoint y: 250, endPoint x: 119, endPoint y: 250, distance: 97.9
click at [119, 250] on div "lima" at bounding box center [233, 248] width 233 height 33
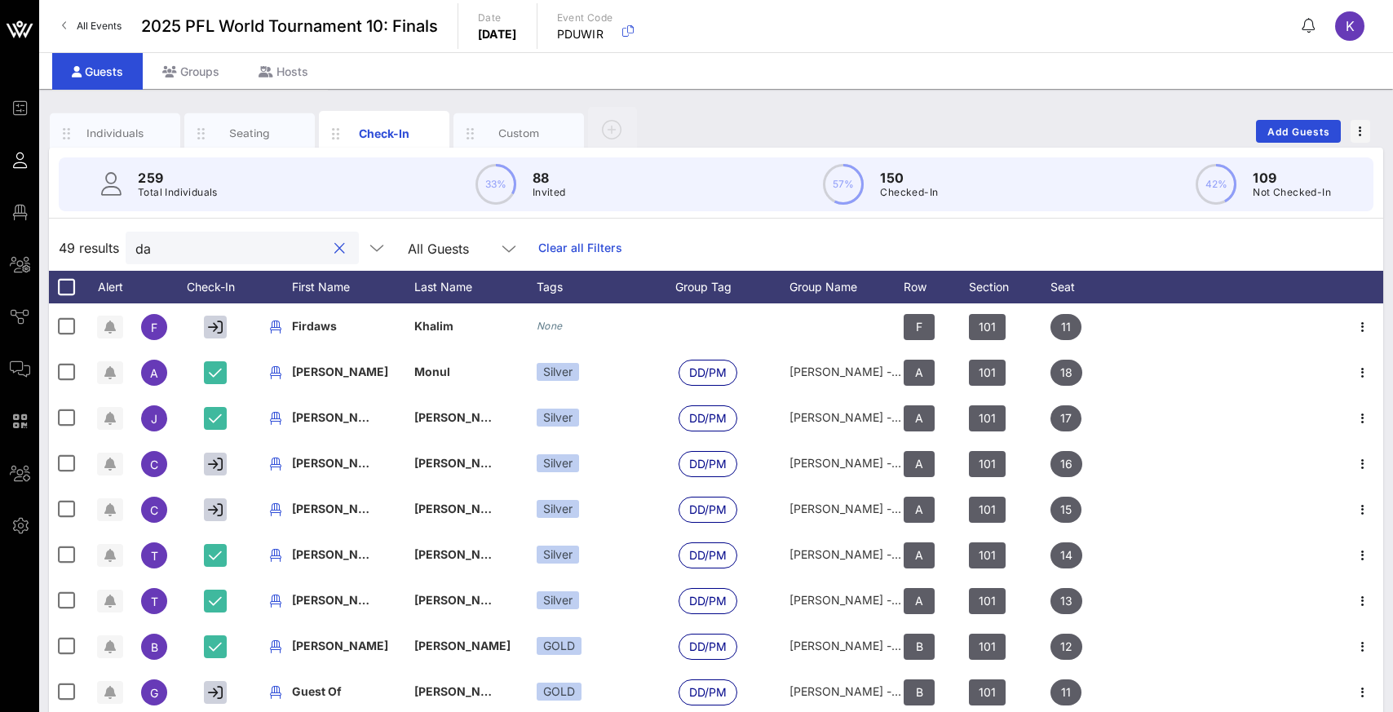
type input "d"
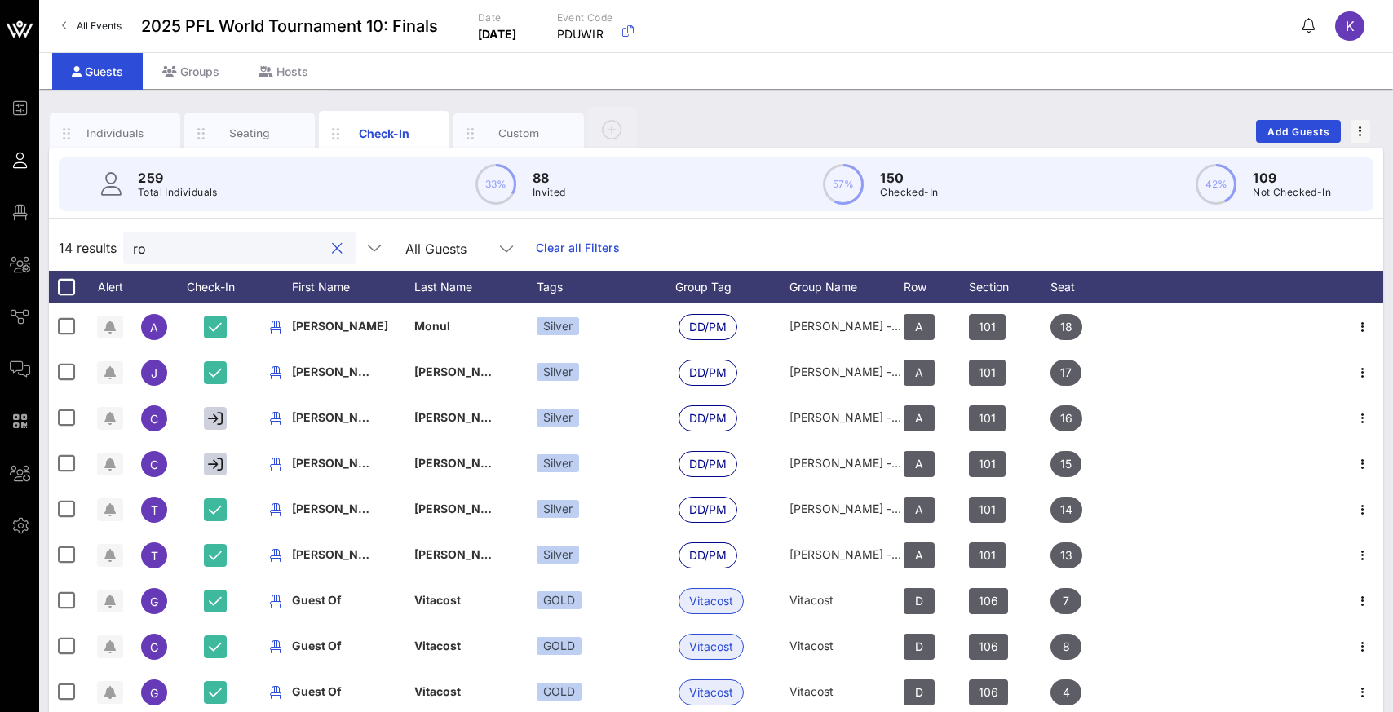
type input "r"
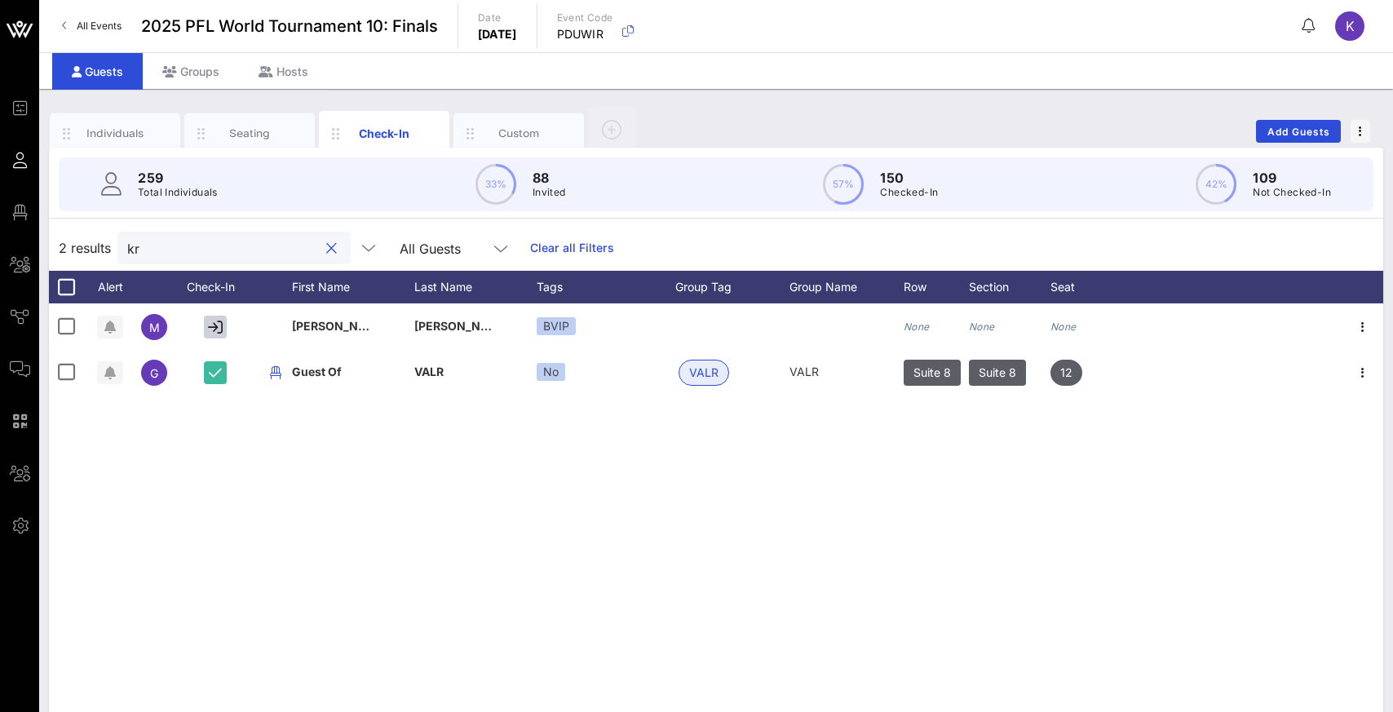
type input "k"
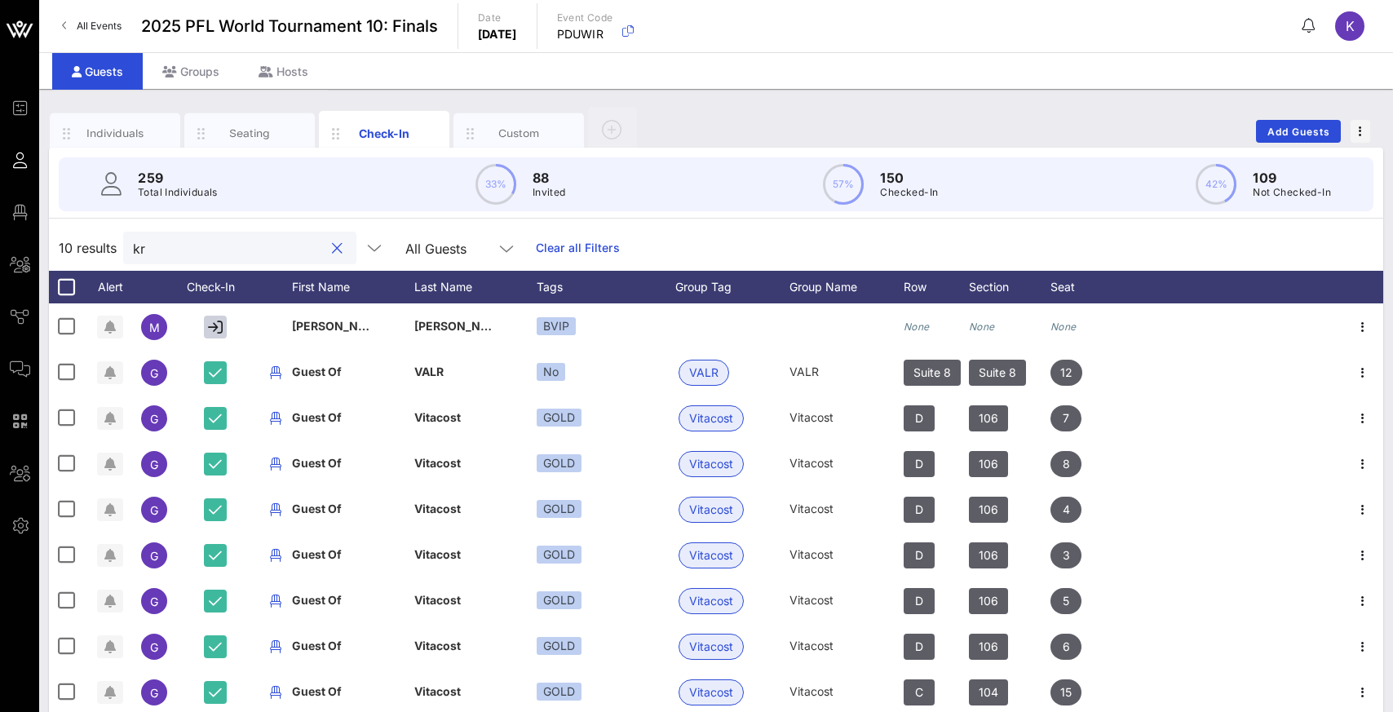
type input "k"
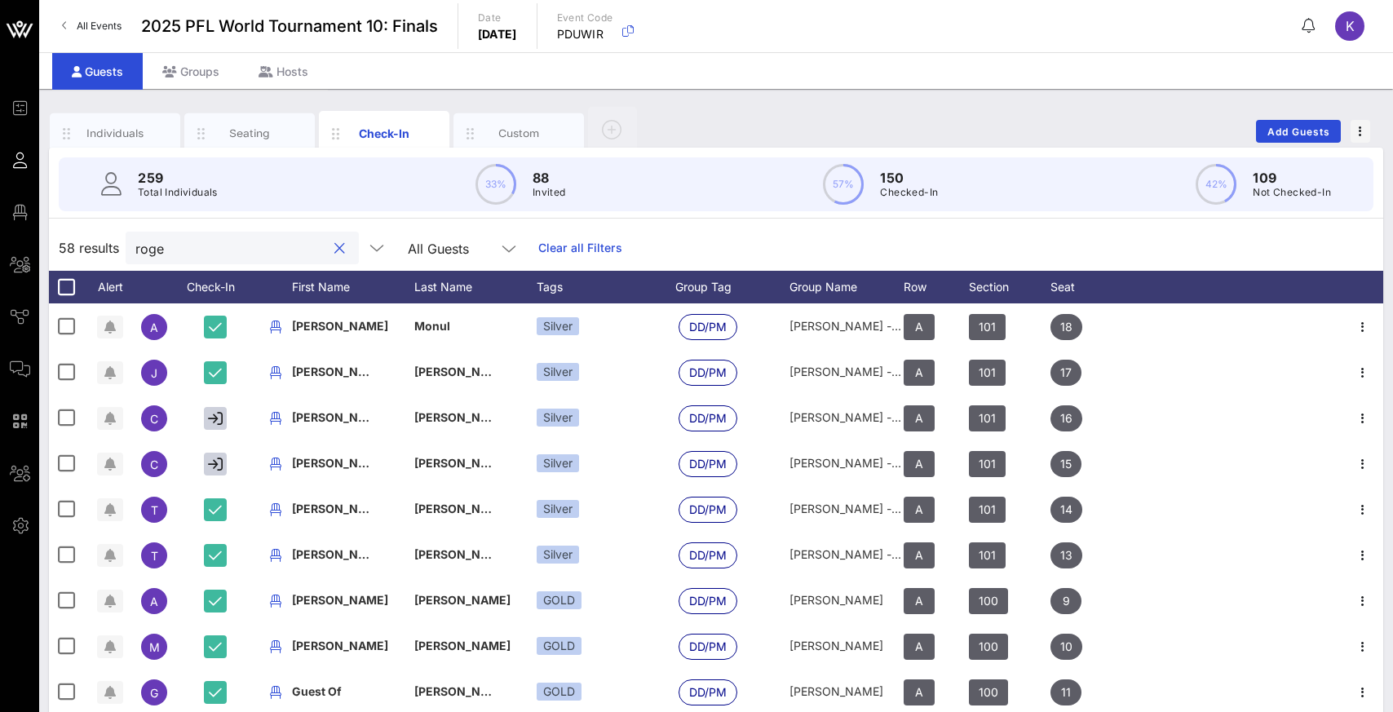
type input "[PERSON_NAME]"
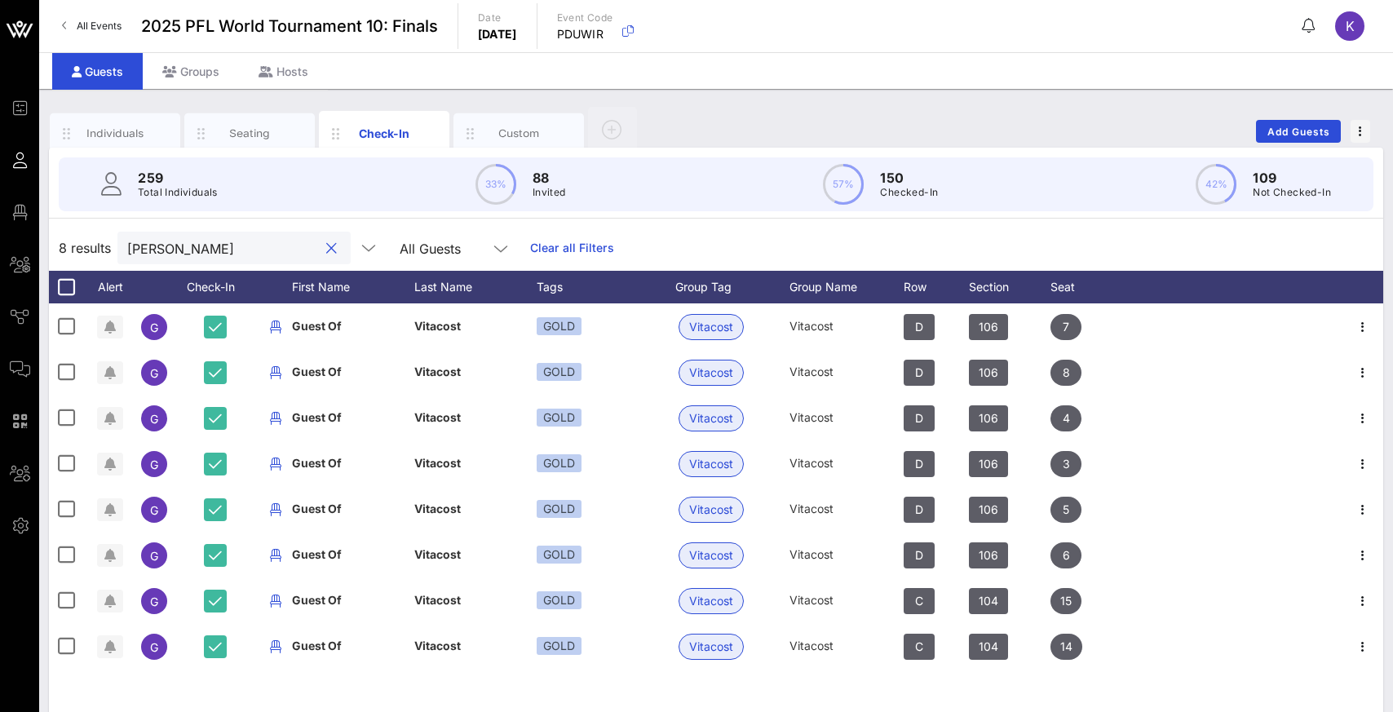
drag, startPoint x: 218, startPoint y: 250, endPoint x: 120, endPoint y: 250, distance: 97.9
click at [120, 250] on div "[PERSON_NAME]" at bounding box center [233, 248] width 233 height 33
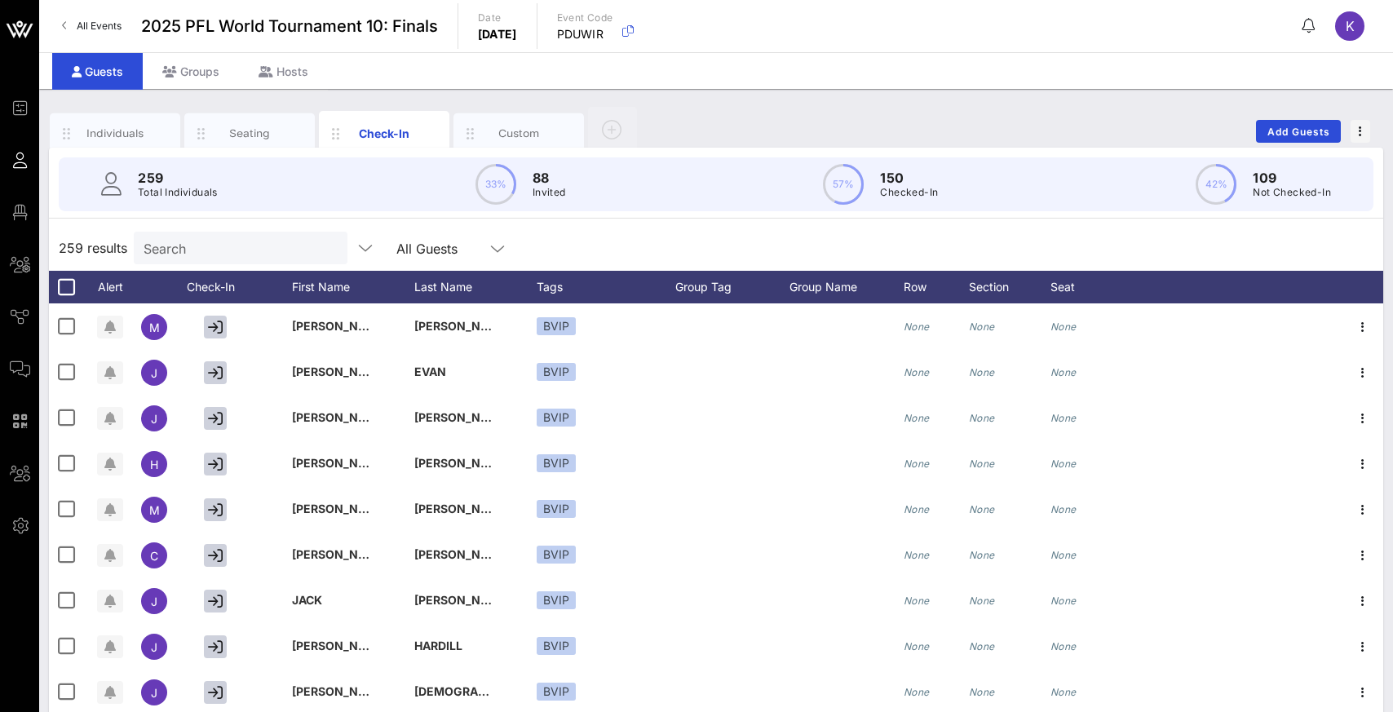
click at [564, 250] on div "259 results Search All Guests" at bounding box center [716, 248] width 1334 height 46
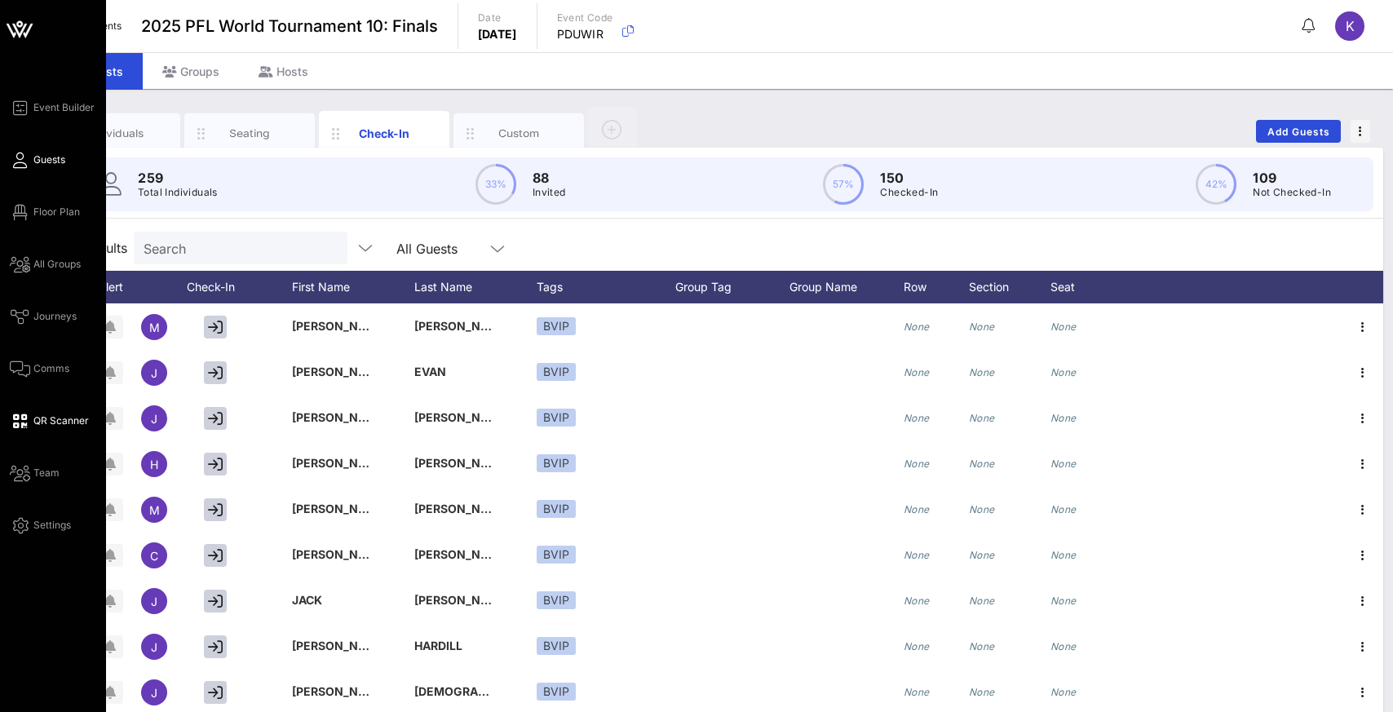
click at [50, 421] on span "QR Scanner" at bounding box center [60, 420] width 55 height 15
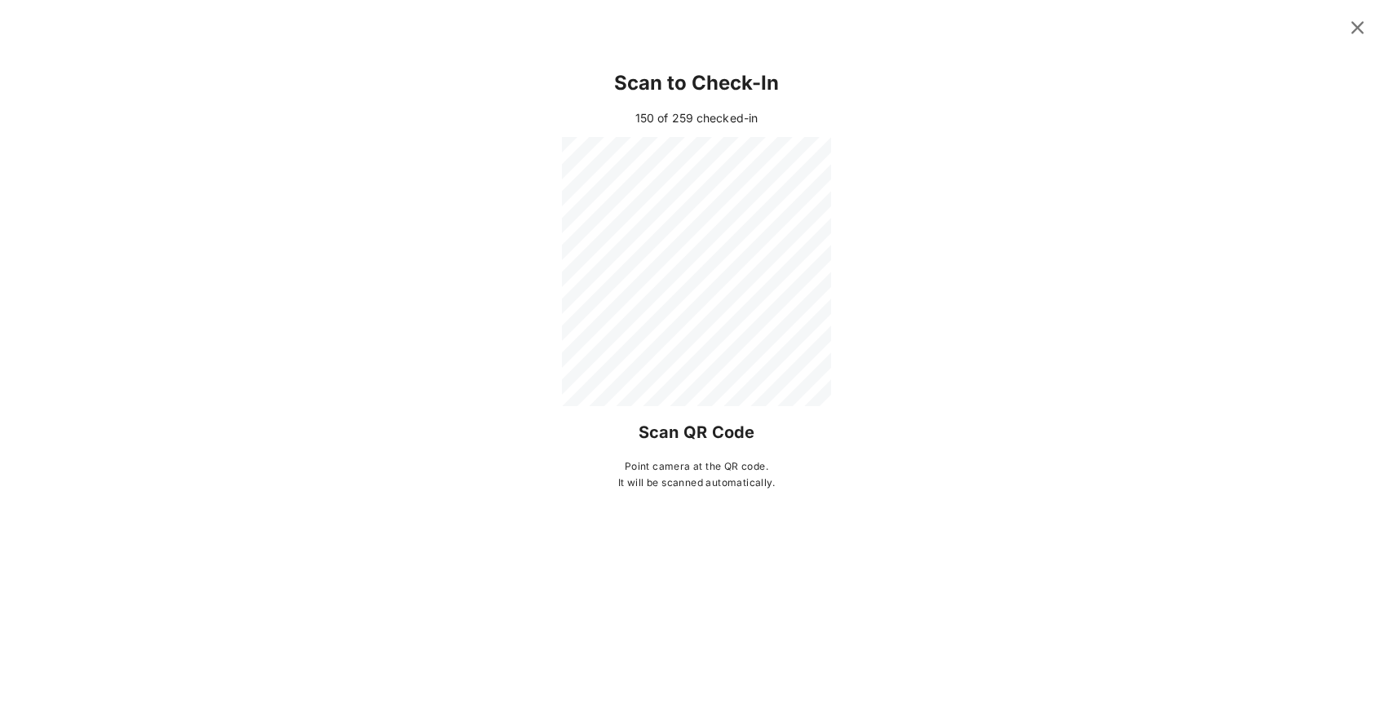
click at [388, 46] on div at bounding box center [696, 25] width 1393 height 51
click at [1359, 32] on icon at bounding box center [1357, 27] width 23 height 20
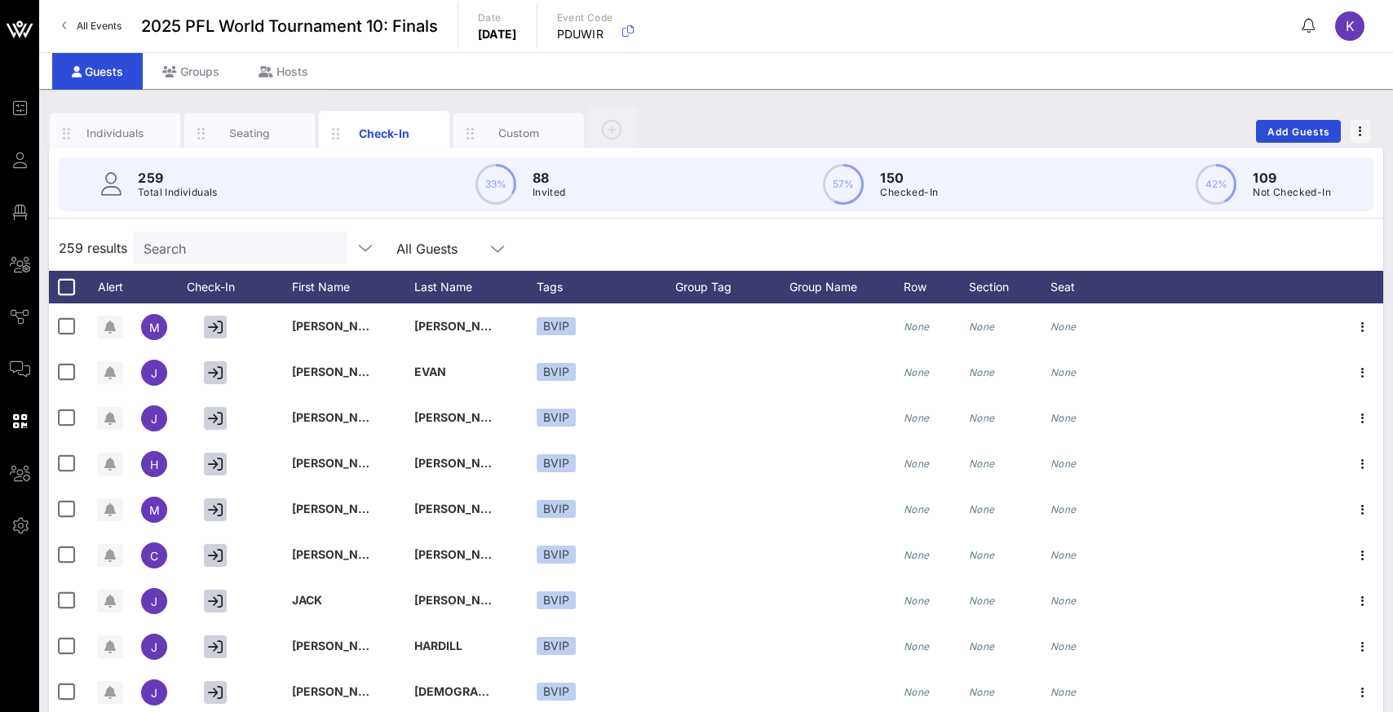
click at [223, 249] on input "Search" at bounding box center [239, 247] width 191 height 21
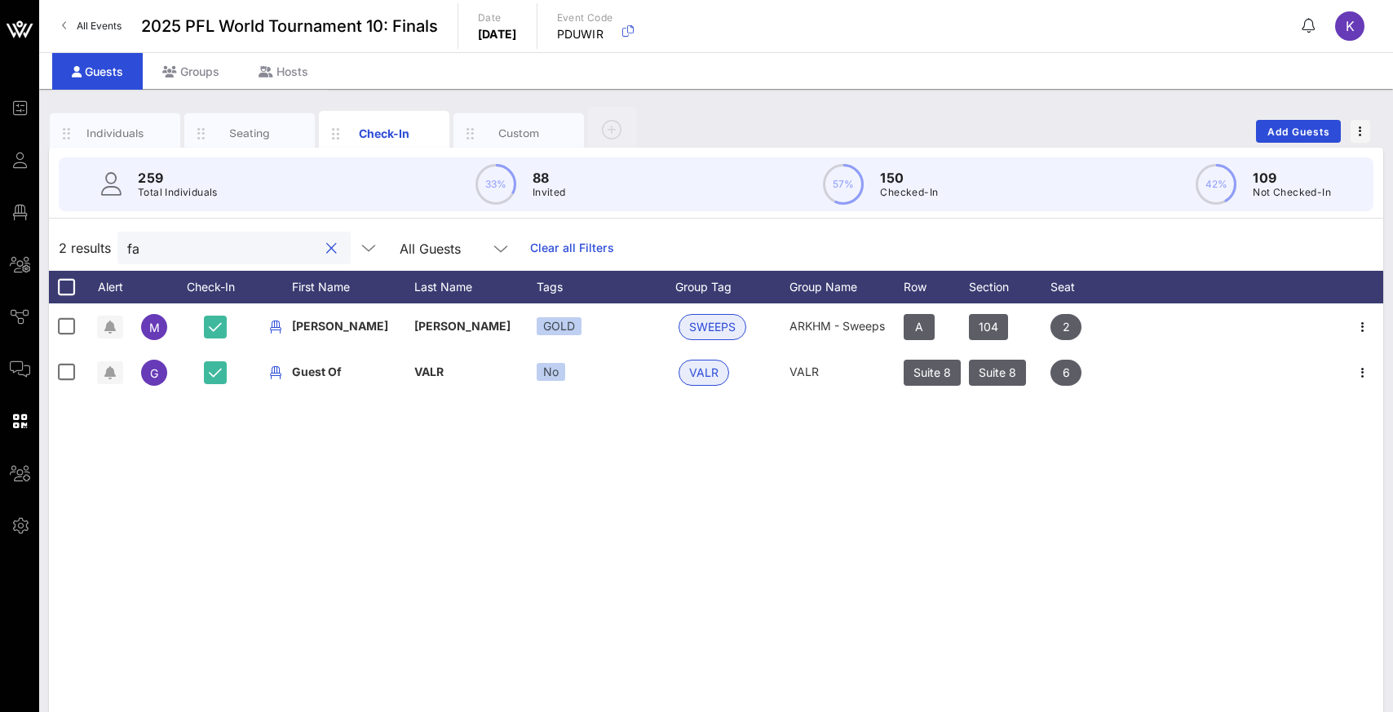
type input "f"
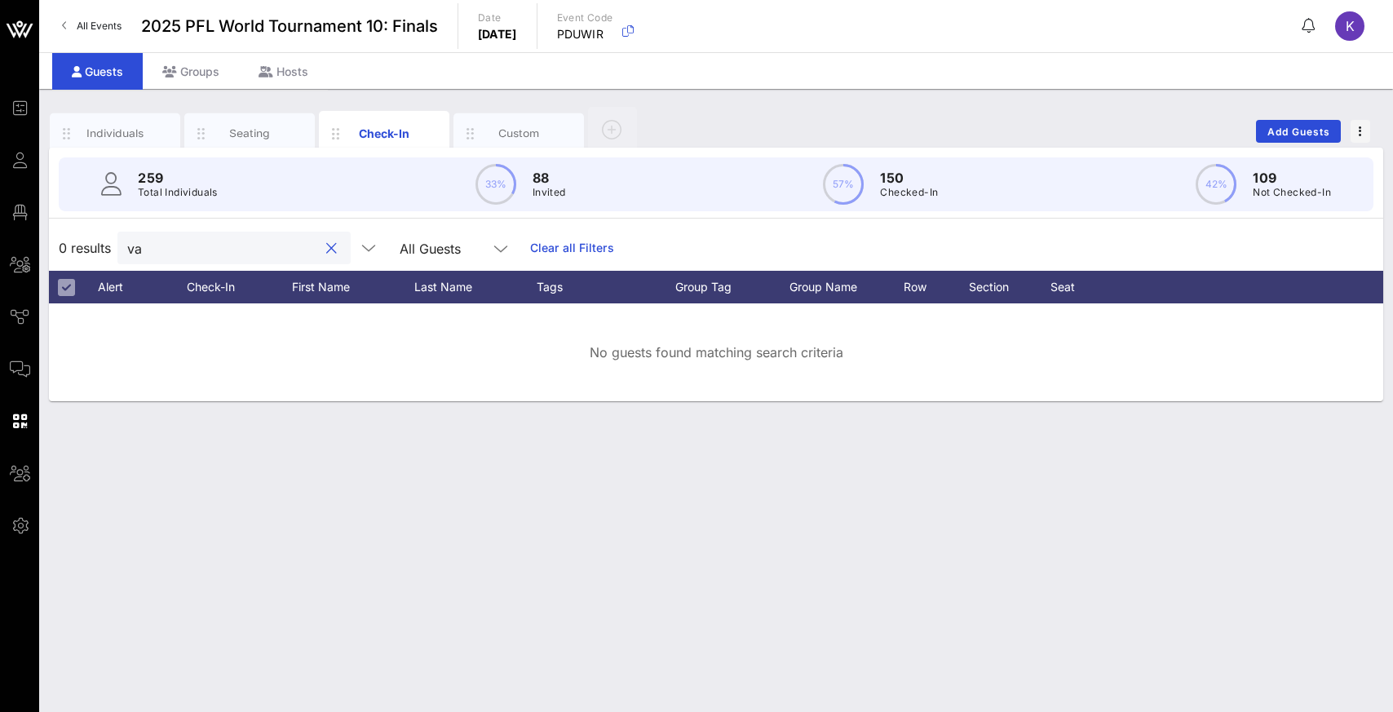
type input "v"
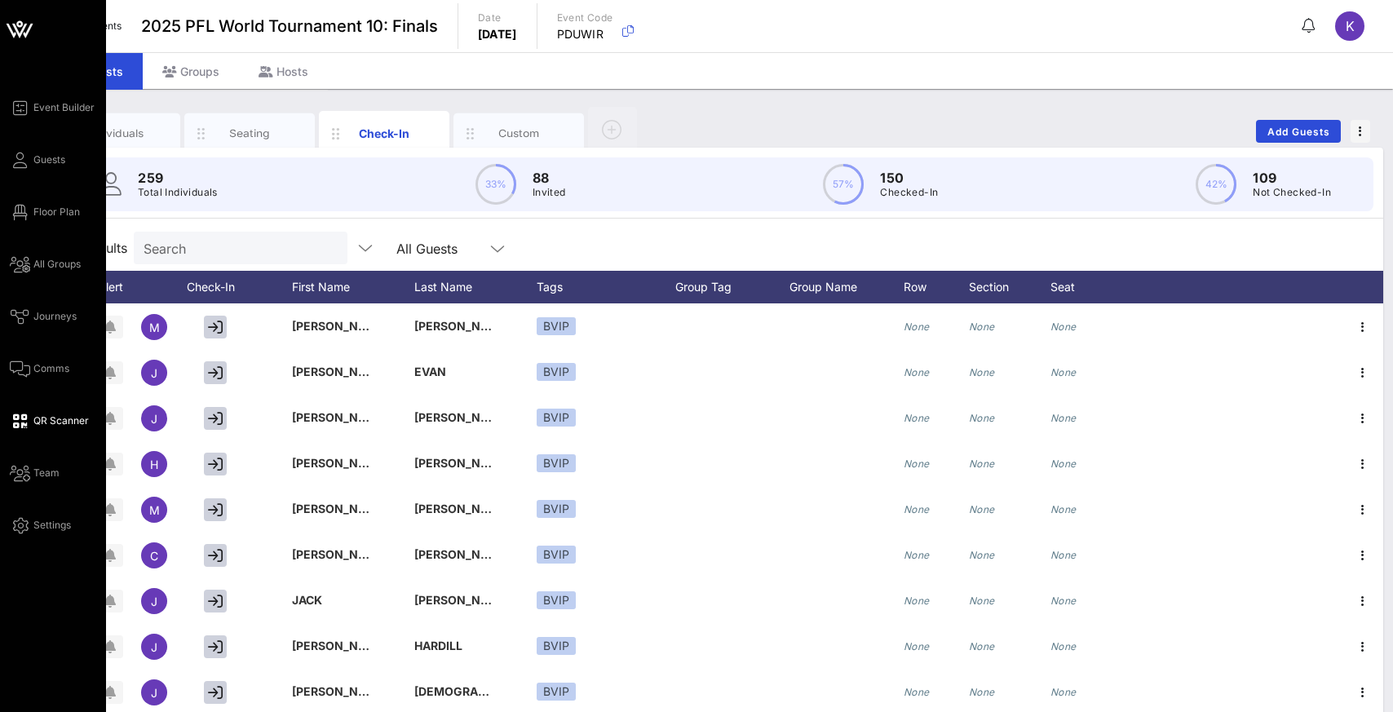
click at [44, 418] on span "QR Scanner" at bounding box center [60, 420] width 55 height 15
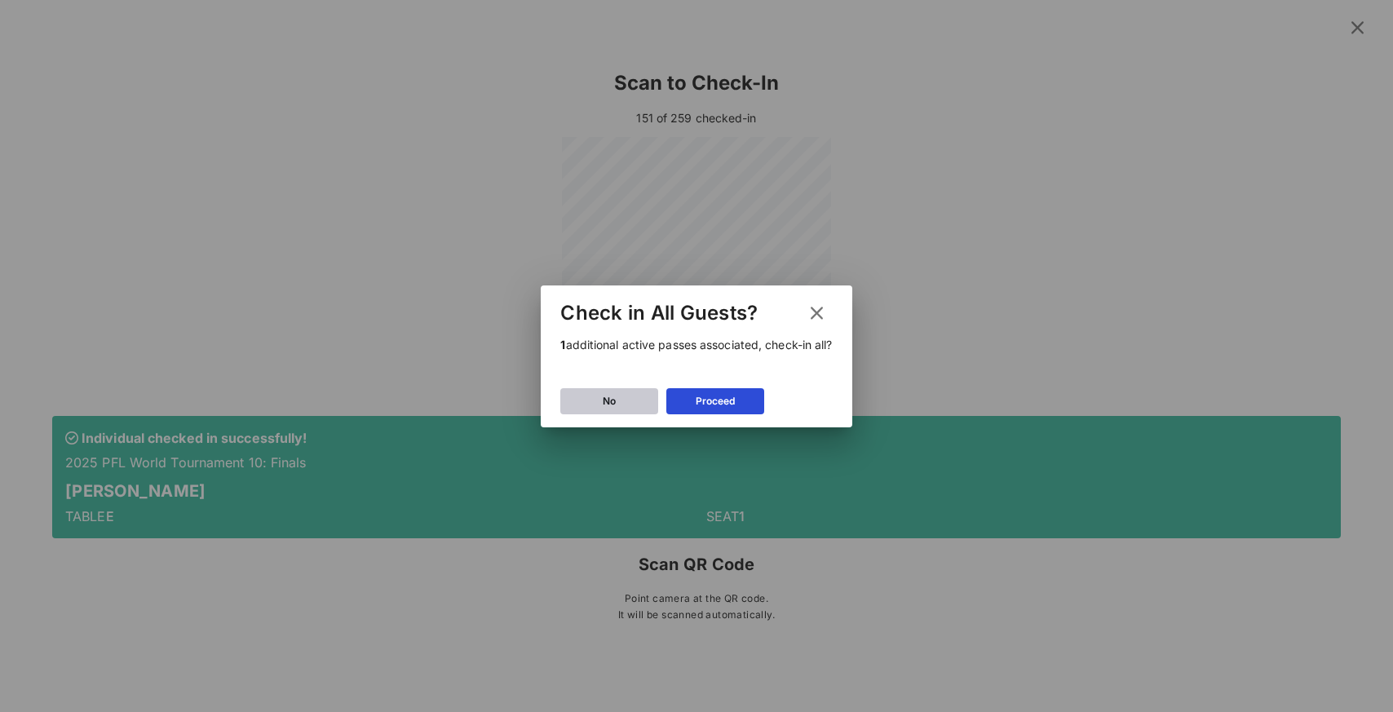
click at [616, 392] on button "No" at bounding box center [609, 401] width 98 height 26
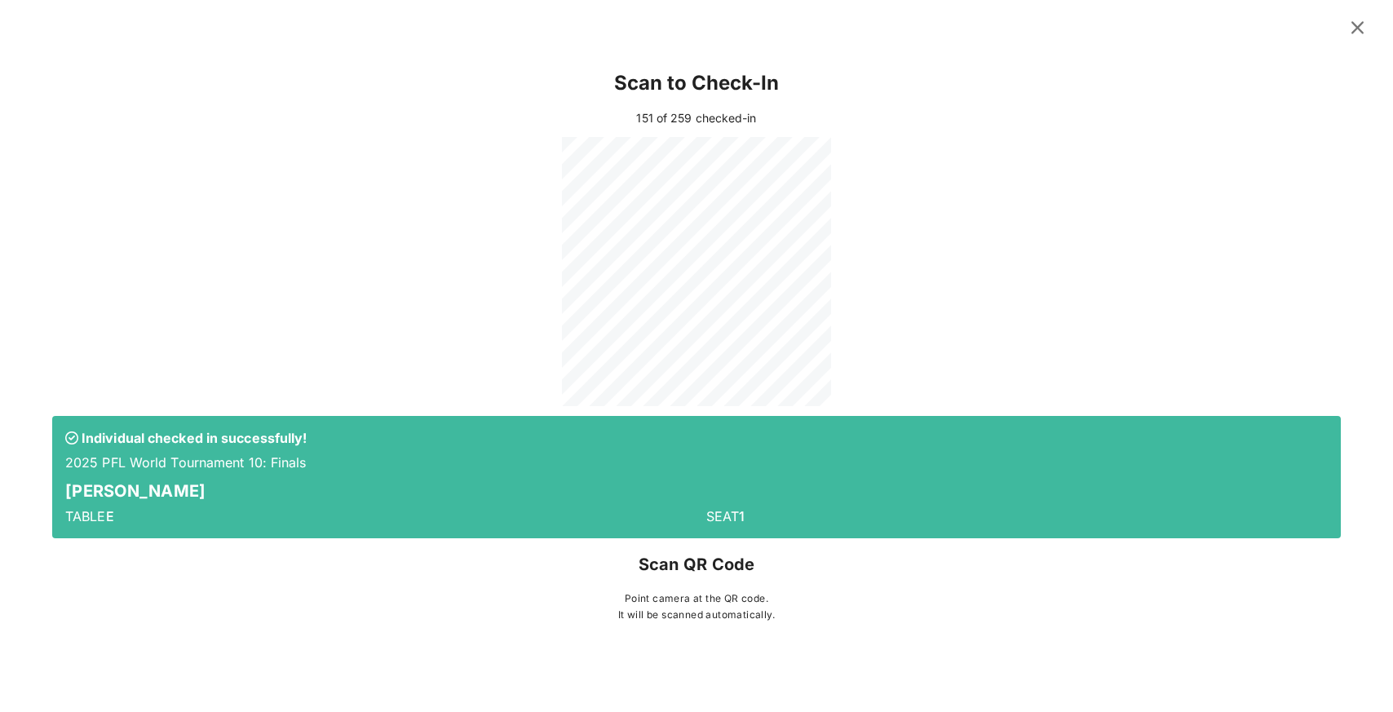
click at [1357, 29] on icon at bounding box center [1357, 28] width 28 height 27
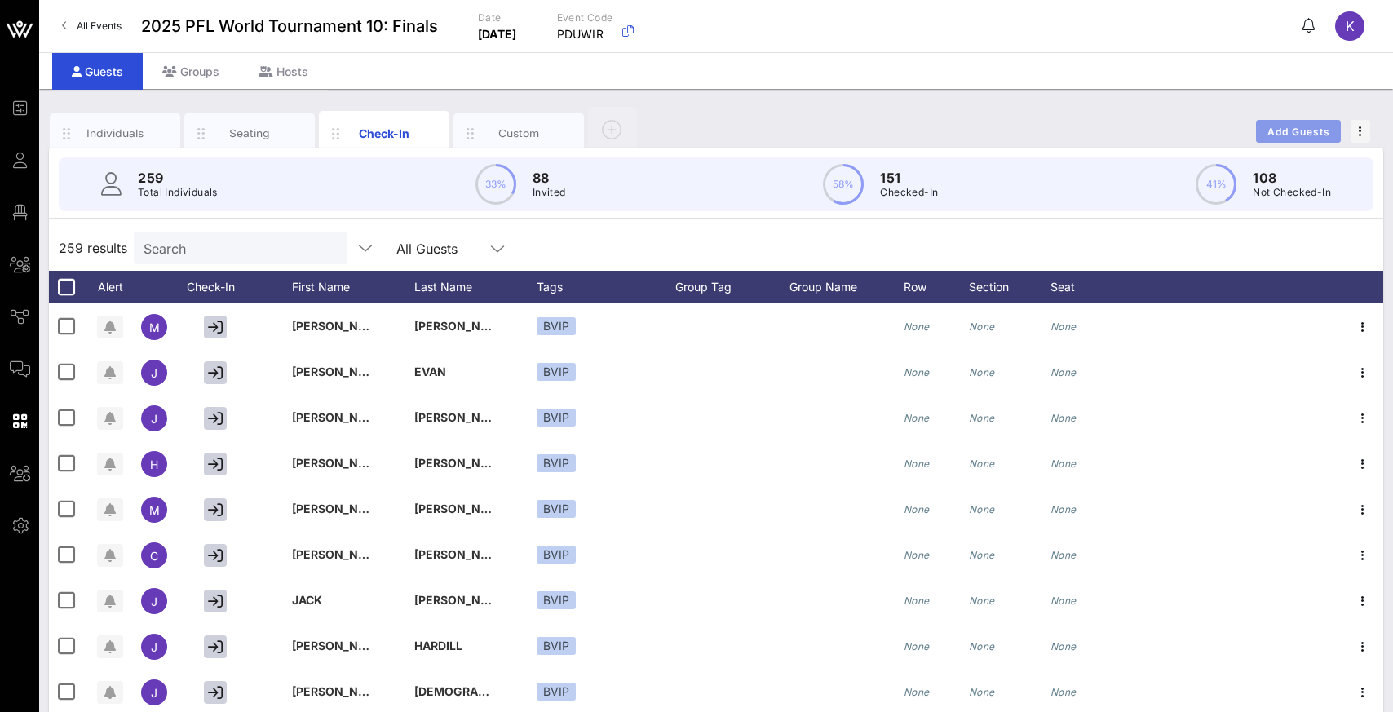
click at [1302, 134] on span "Add Guests" at bounding box center [1299, 132] width 64 height 12
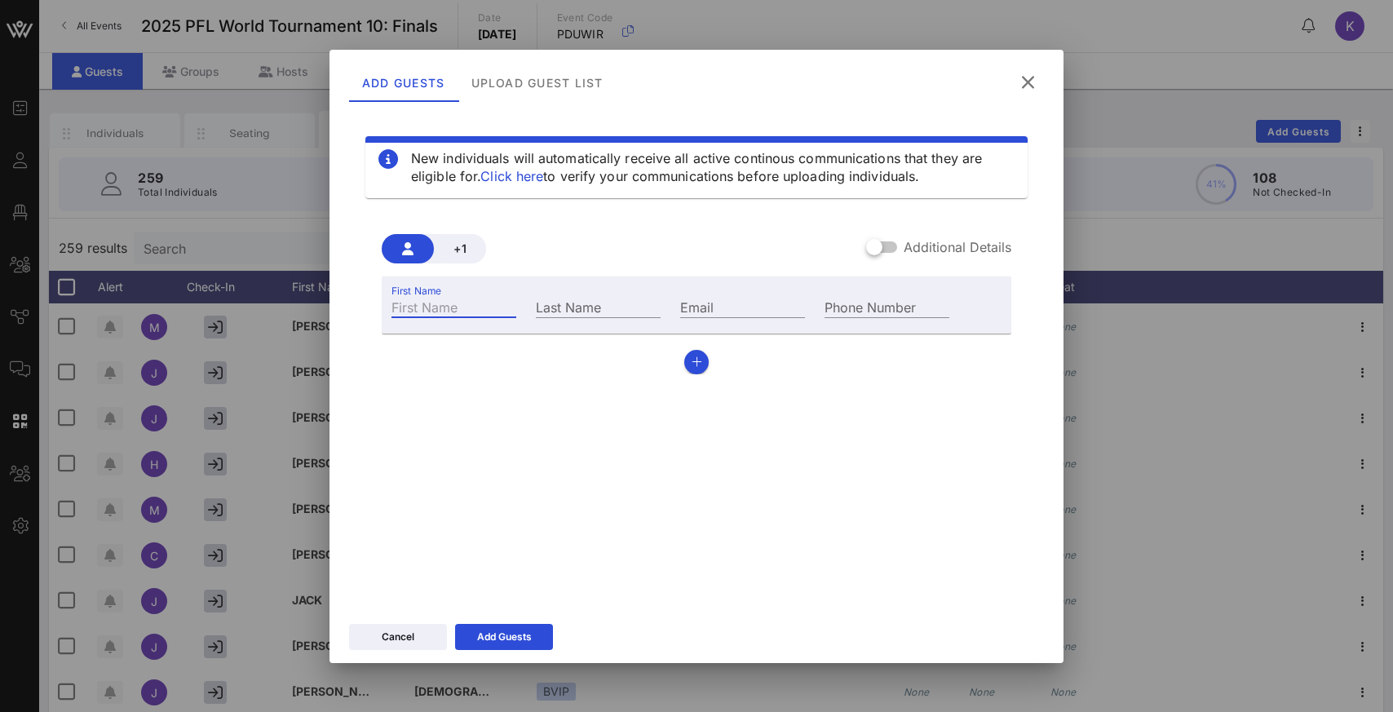
click at [481, 305] on input "First Name" at bounding box center [453, 306] width 125 height 21
type input "[PERSON_NAME]"
click at [717, 305] on input "Email" at bounding box center [742, 306] width 125 height 21
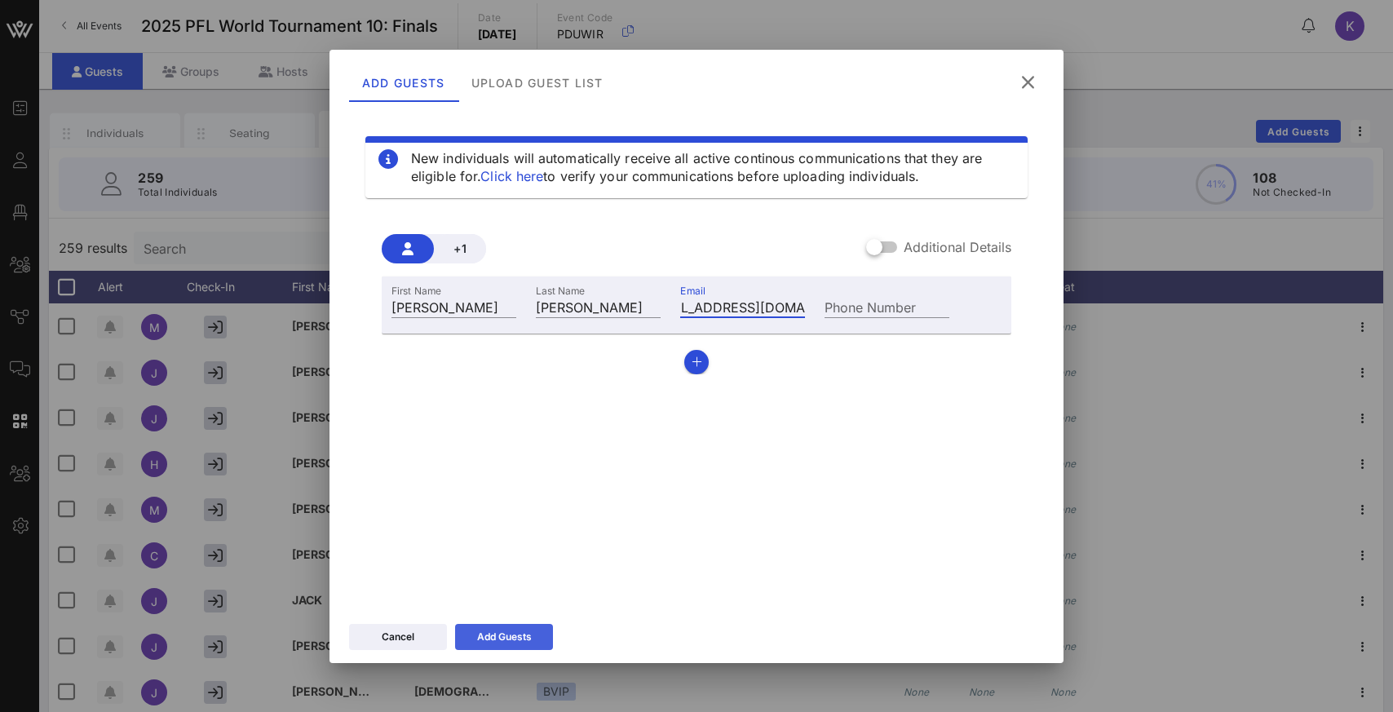
type input "[EMAIL_ADDRESS][DOMAIN_NAME]"
click at [485, 635] on div "Add Guests" at bounding box center [504, 637] width 55 height 16
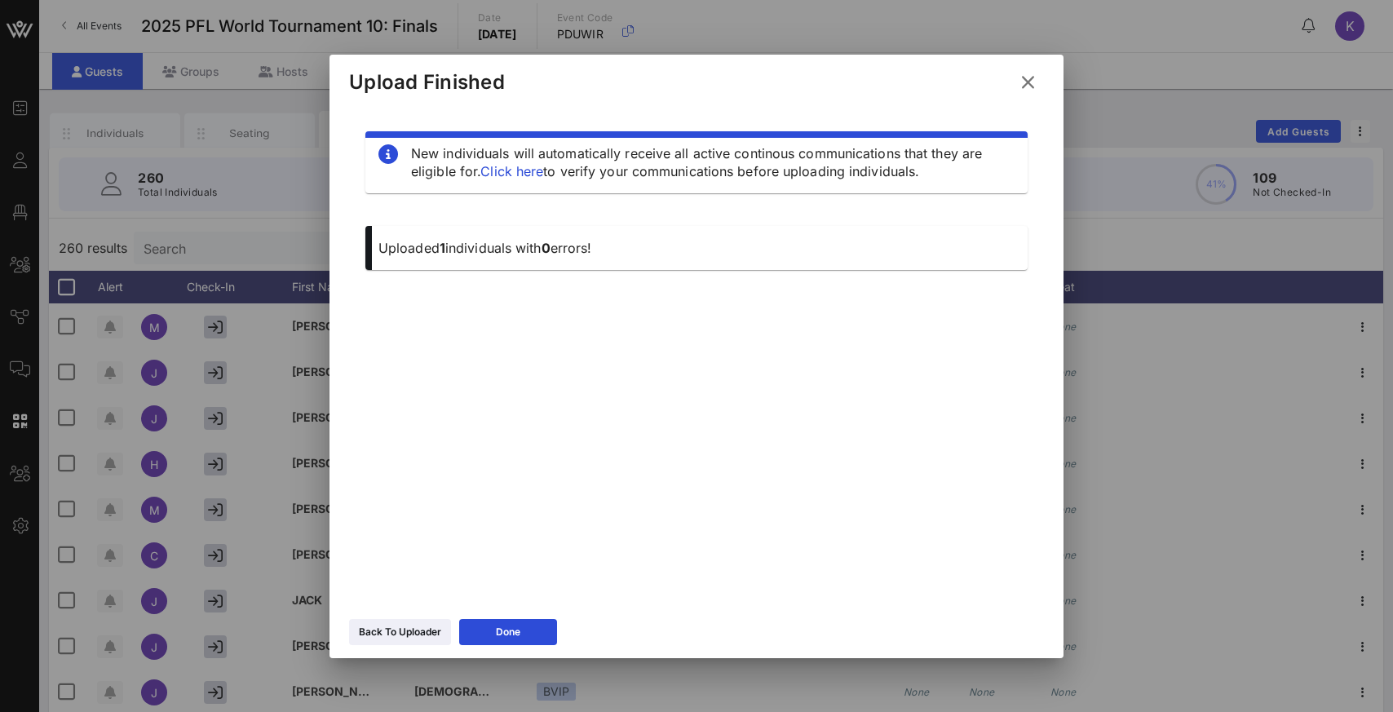
click at [710, 446] on div "New individuals will automatically receive all active continous communications …" at bounding box center [696, 349] width 695 height 489
click at [224, 250] on div at bounding box center [696, 356] width 1393 height 712
click at [481, 633] on button "Done" at bounding box center [508, 632] width 98 height 26
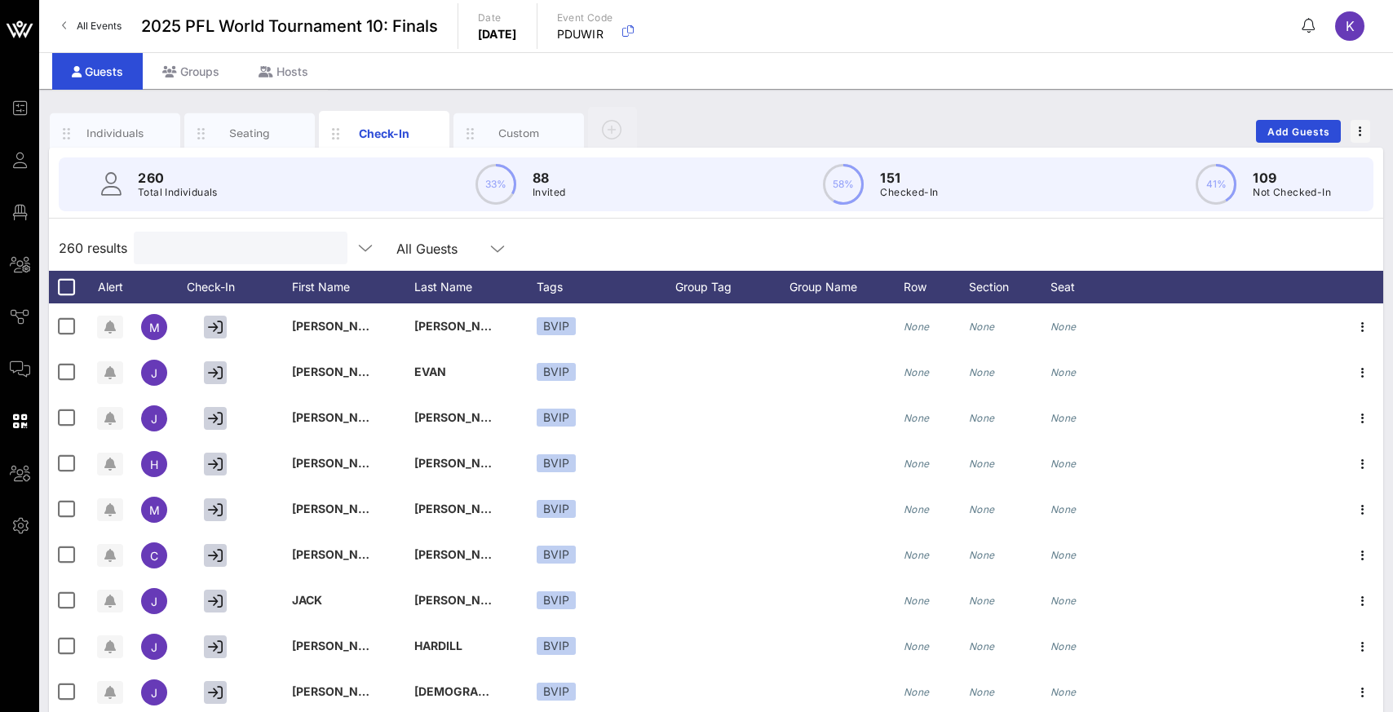
click at [235, 243] on input "text" at bounding box center [239, 247] width 191 height 21
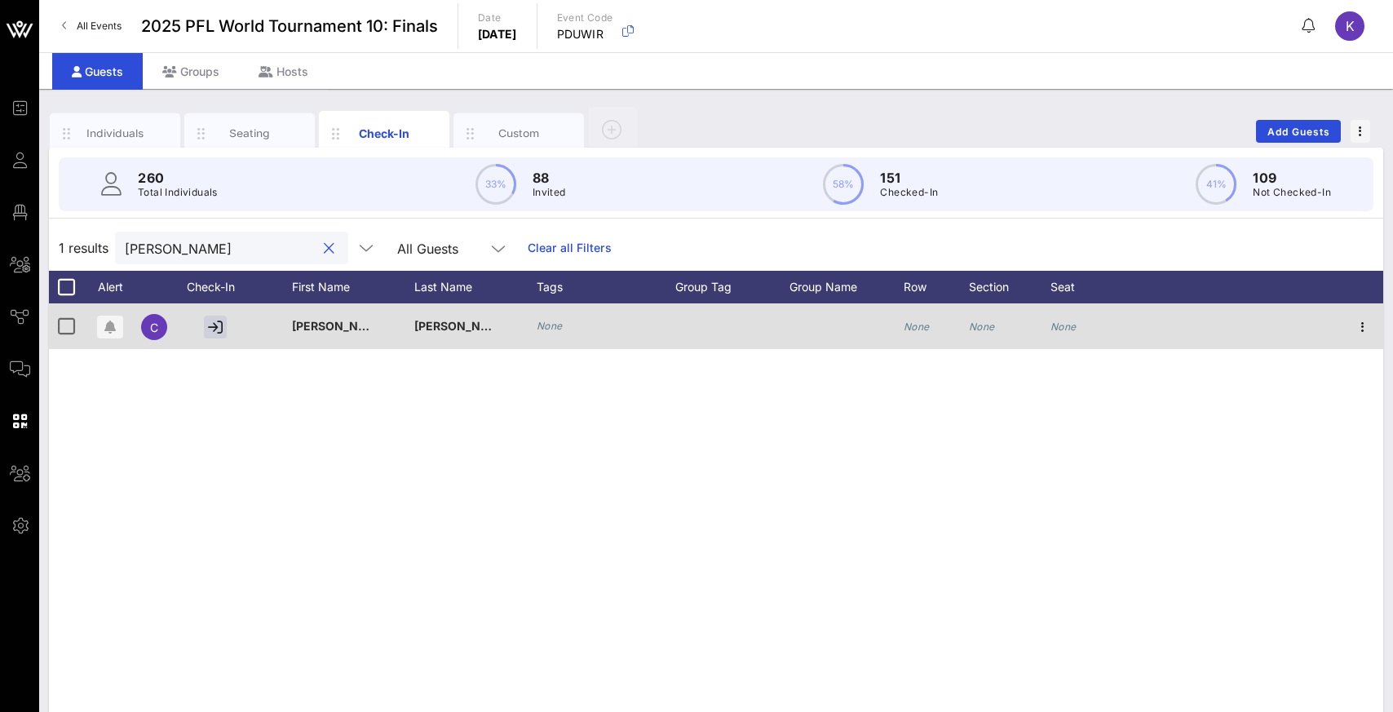
type input "[PERSON_NAME]"
click at [714, 320] on div at bounding box center [732, 326] width 114 height 46
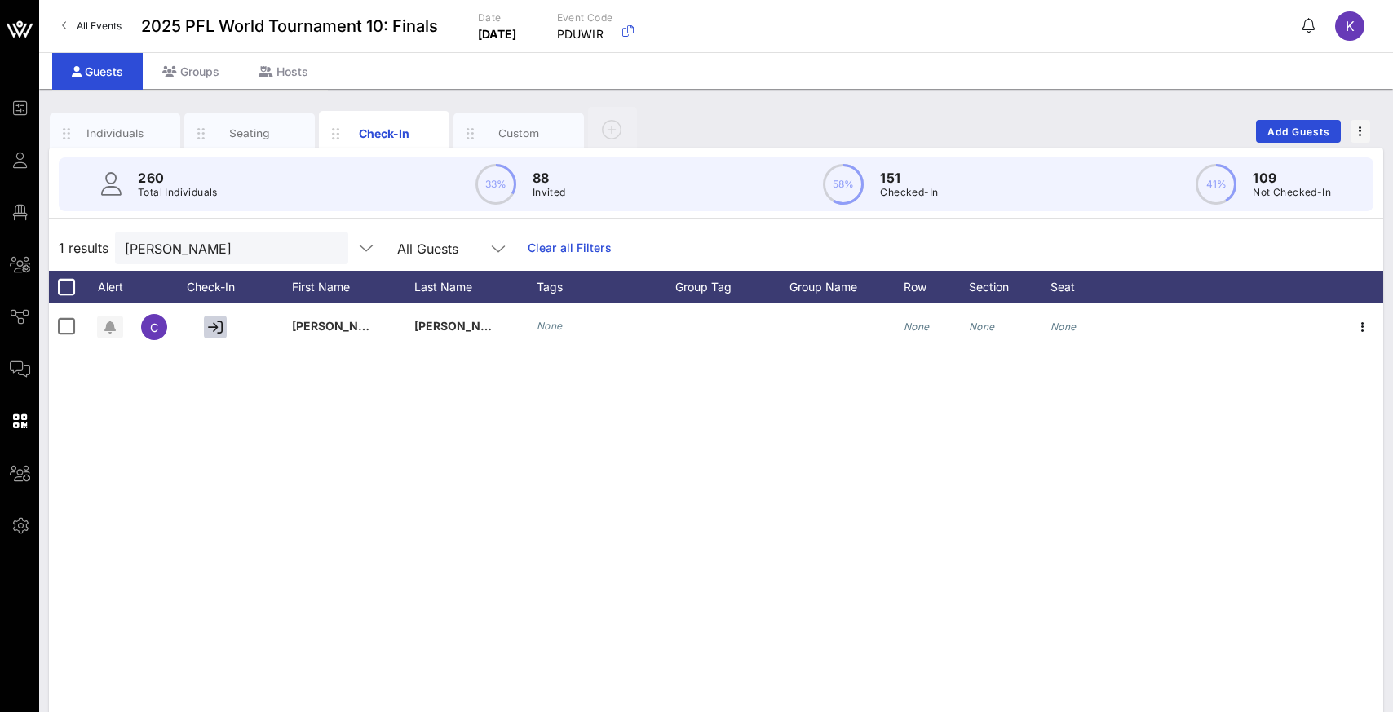
drag, startPoint x: 247, startPoint y: 423, endPoint x: 231, endPoint y: 420, distance: 16.6
click at [231, 420] on div "c [PERSON_NAME] None None None None" at bounding box center [716, 547] width 1334 height 489
click at [324, 249] on button "clear icon" at bounding box center [329, 249] width 11 height 16
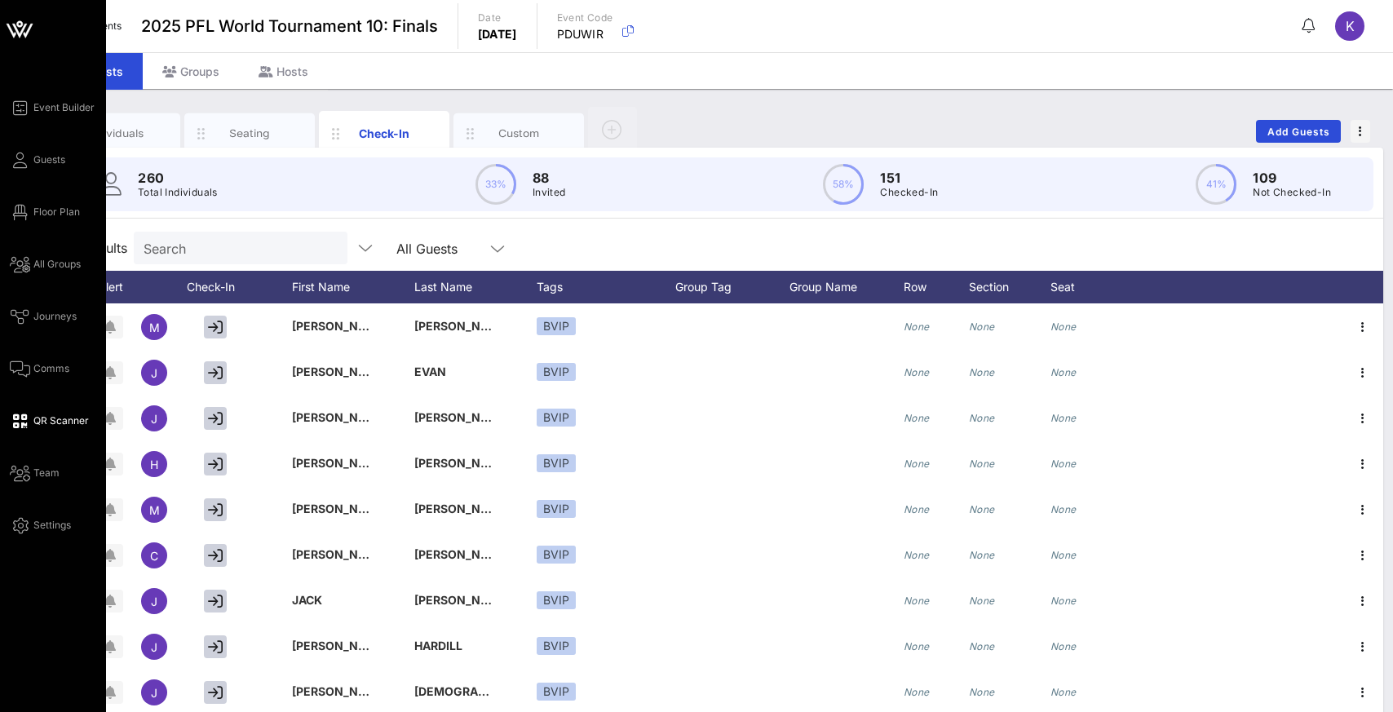
click at [39, 420] on span "QR Scanner" at bounding box center [60, 420] width 55 height 15
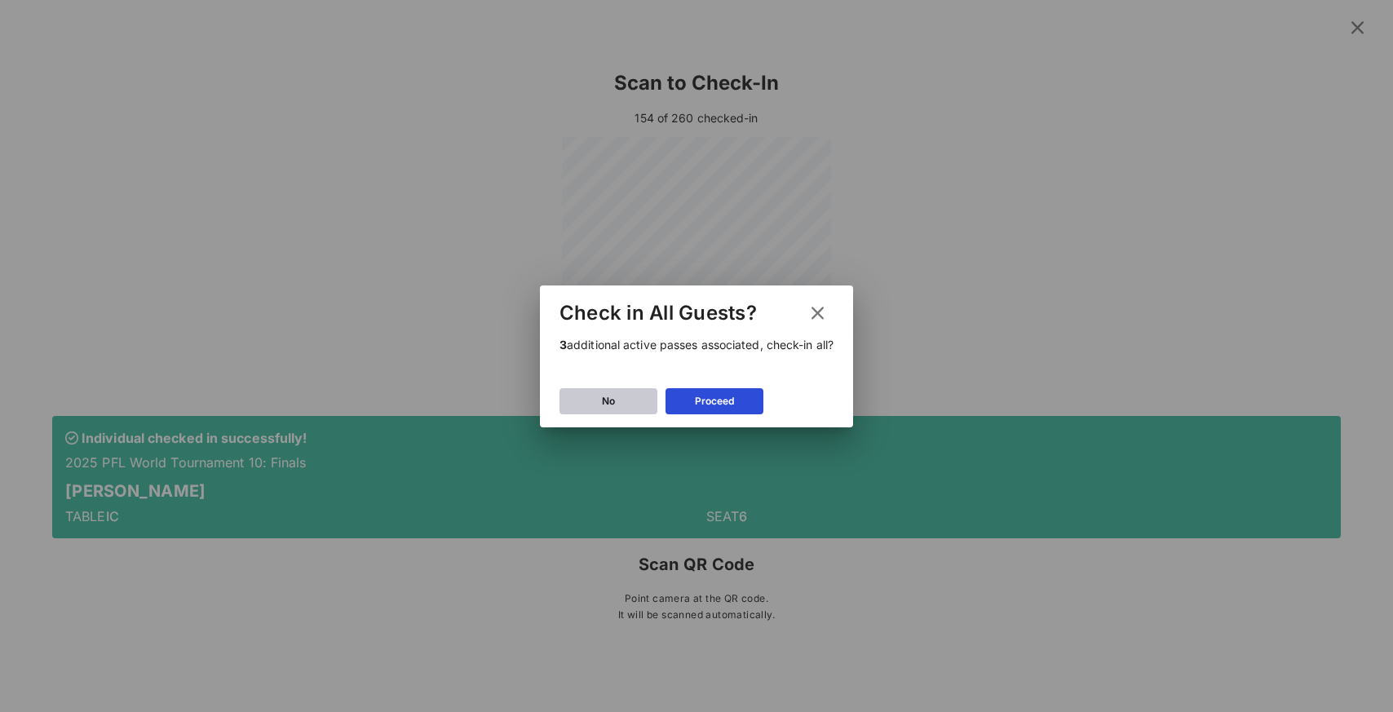
click at [618, 403] on button "No" at bounding box center [608, 401] width 98 height 26
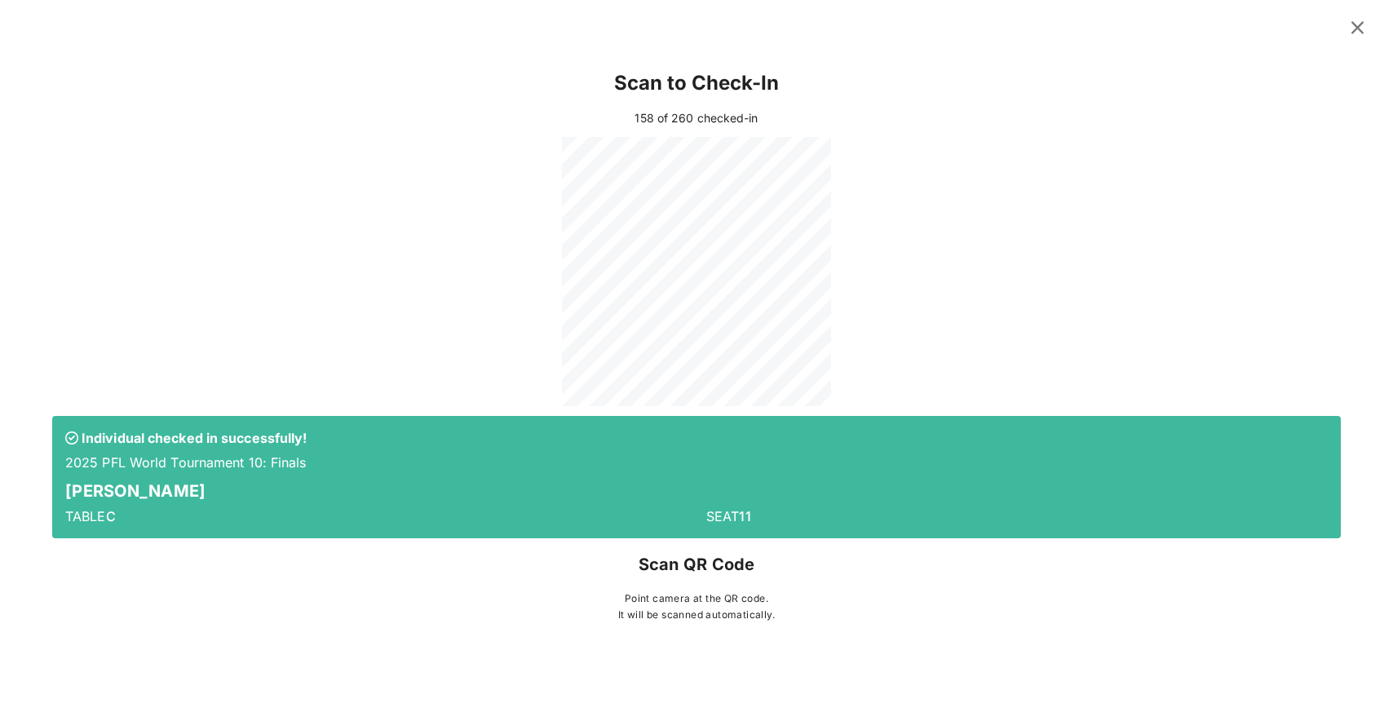
click at [1365, 33] on button at bounding box center [1358, 27] width 32 height 29
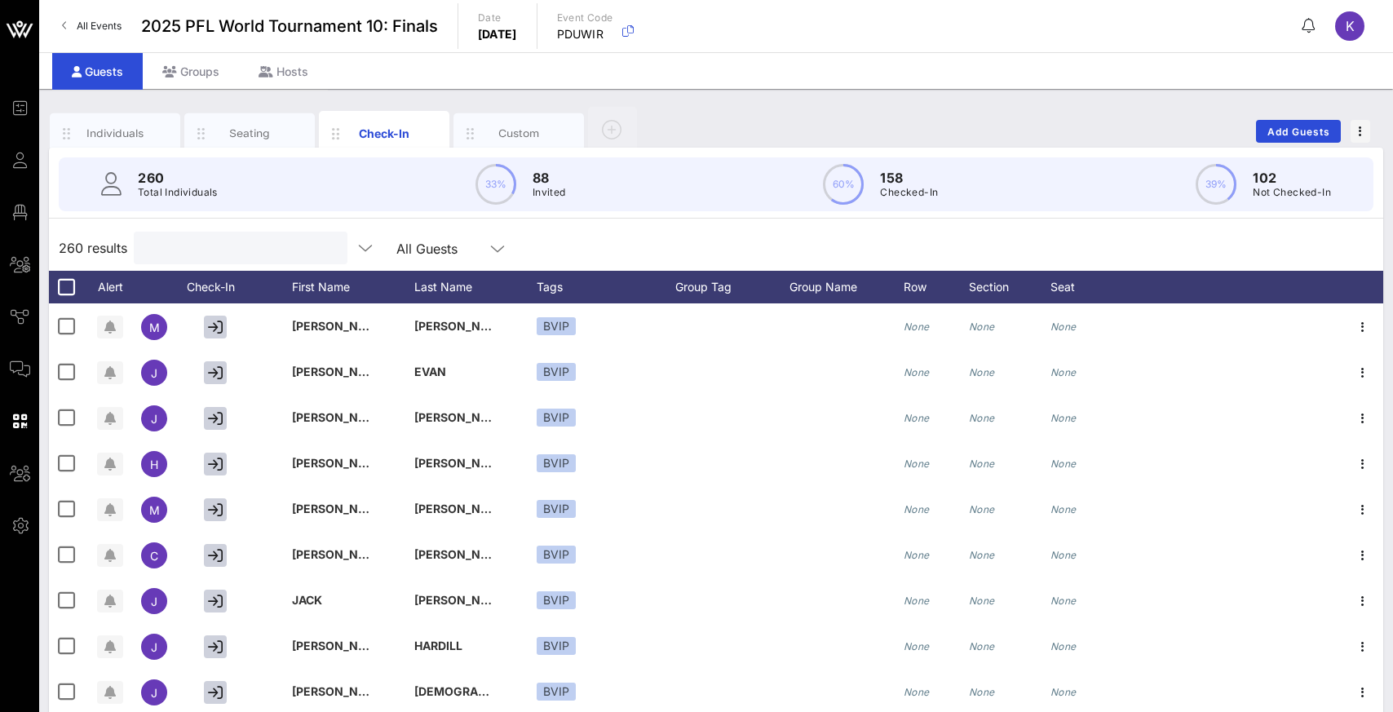
click at [245, 249] on input "text" at bounding box center [239, 247] width 191 height 21
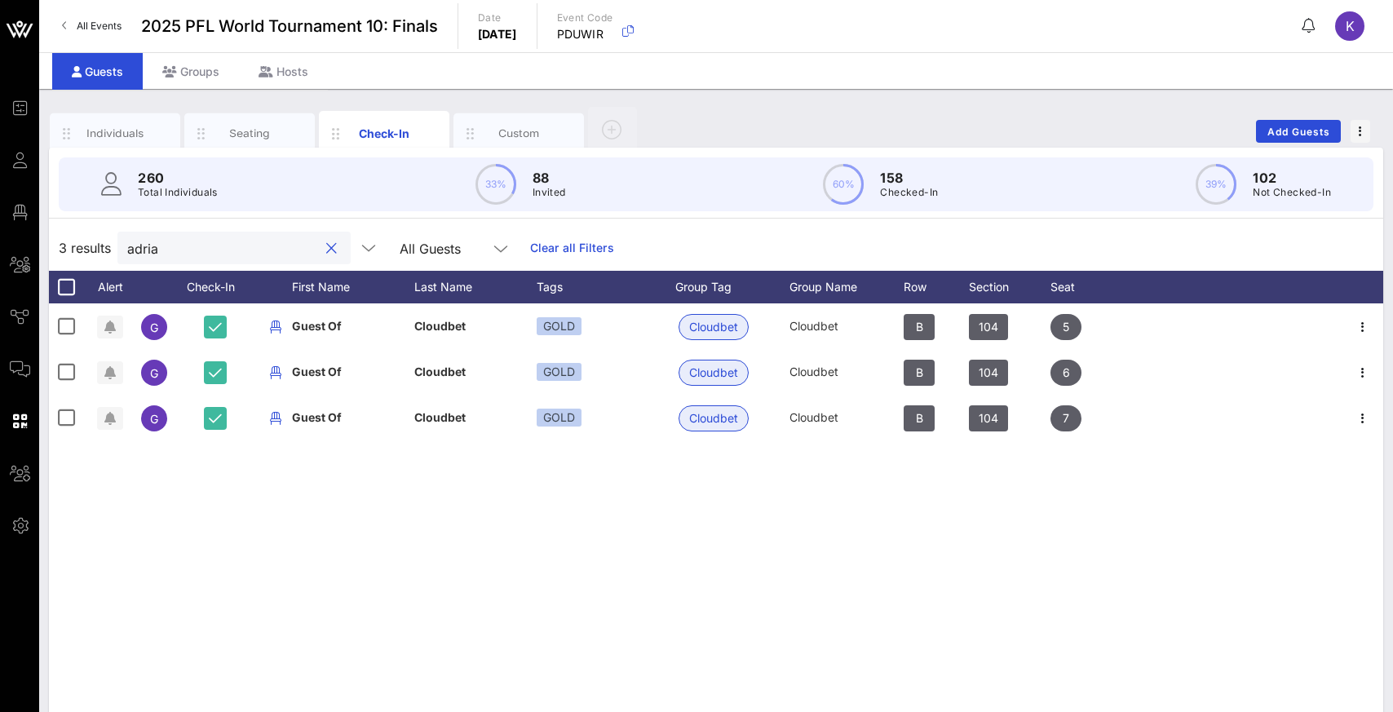
type input "[PERSON_NAME]"
click at [326, 250] on button "clear icon" at bounding box center [331, 249] width 11 height 16
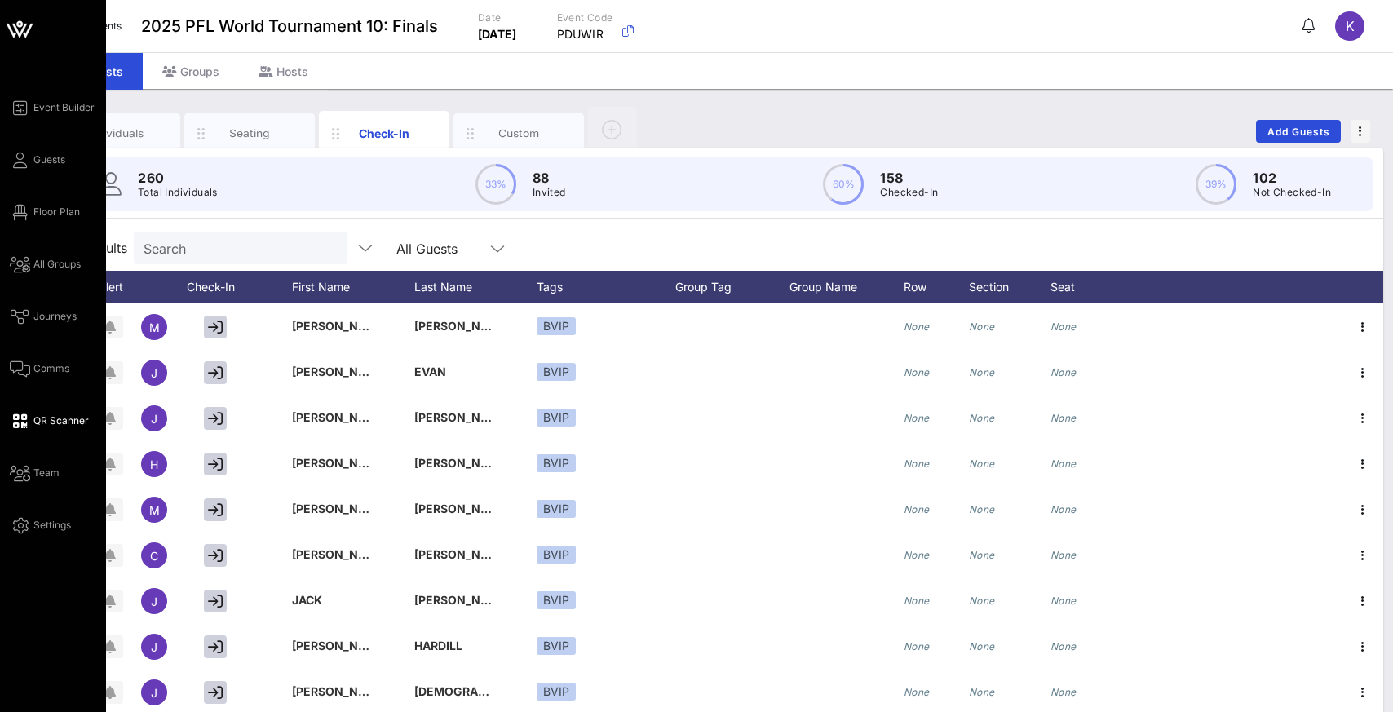
click at [43, 418] on span "QR Scanner" at bounding box center [60, 420] width 55 height 15
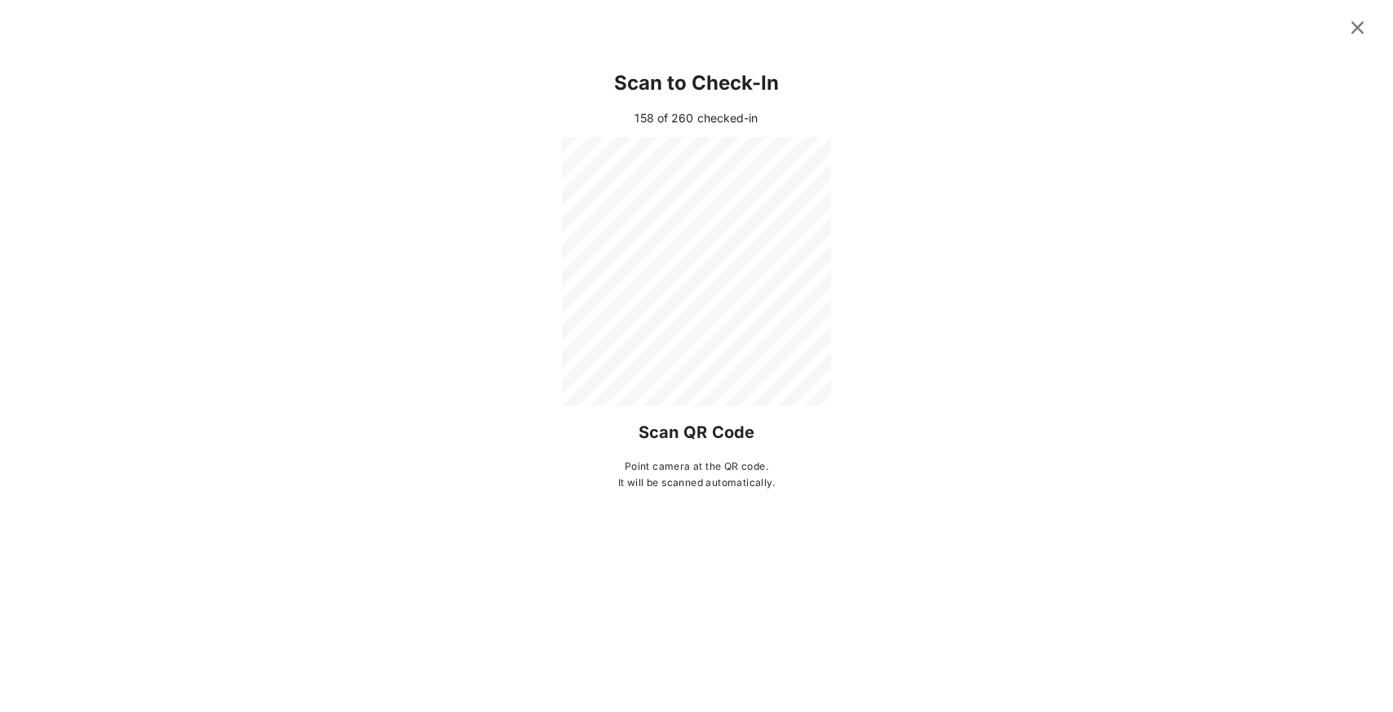
click at [1112, 185] on div at bounding box center [696, 271] width 1289 height 269
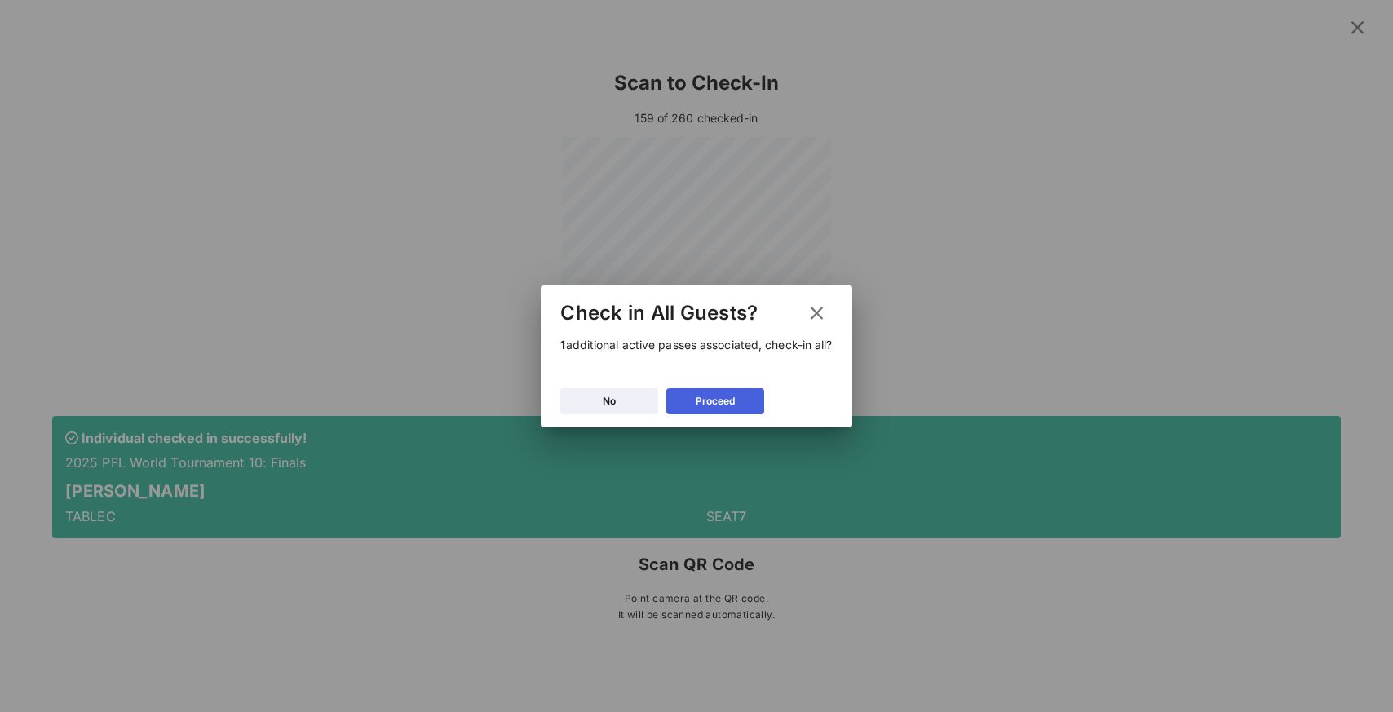
click at [716, 397] on icon at bounding box center [715, 401] width 11 height 10
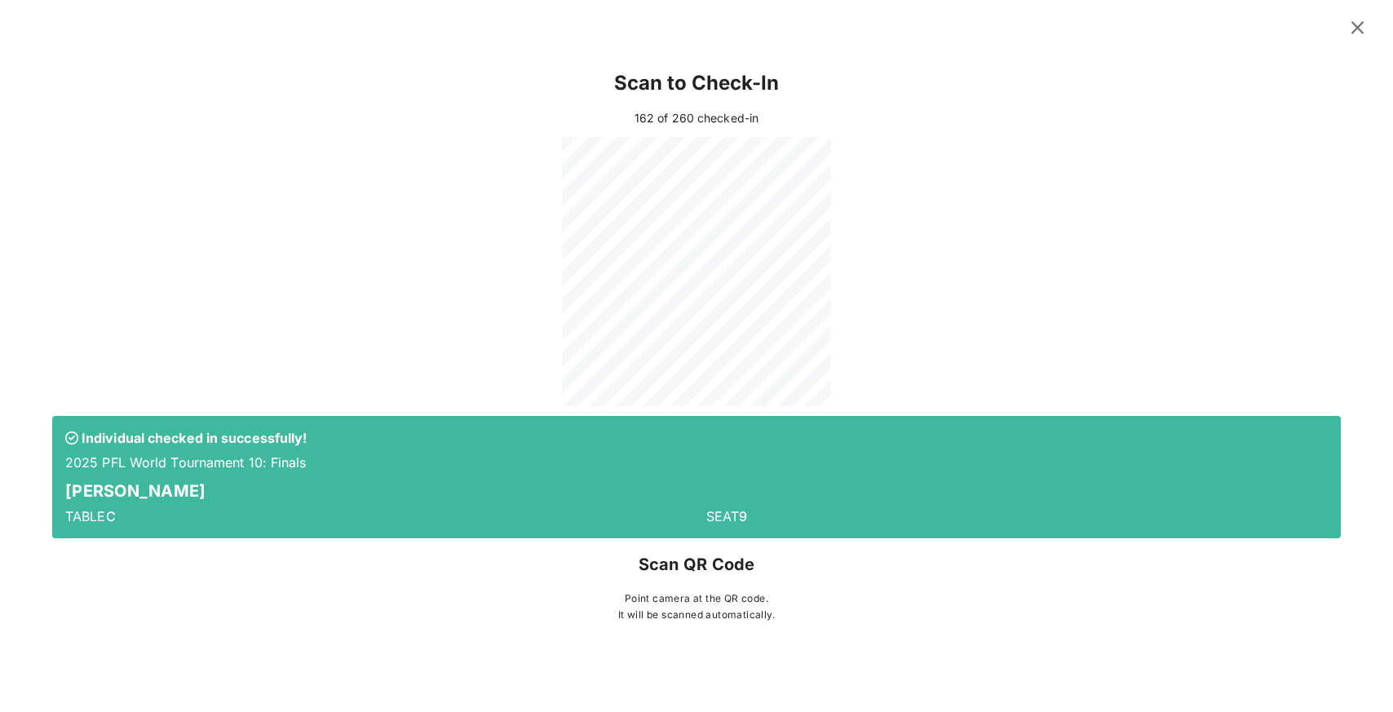
click at [1360, 20] on icon at bounding box center [1357, 28] width 22 height 20
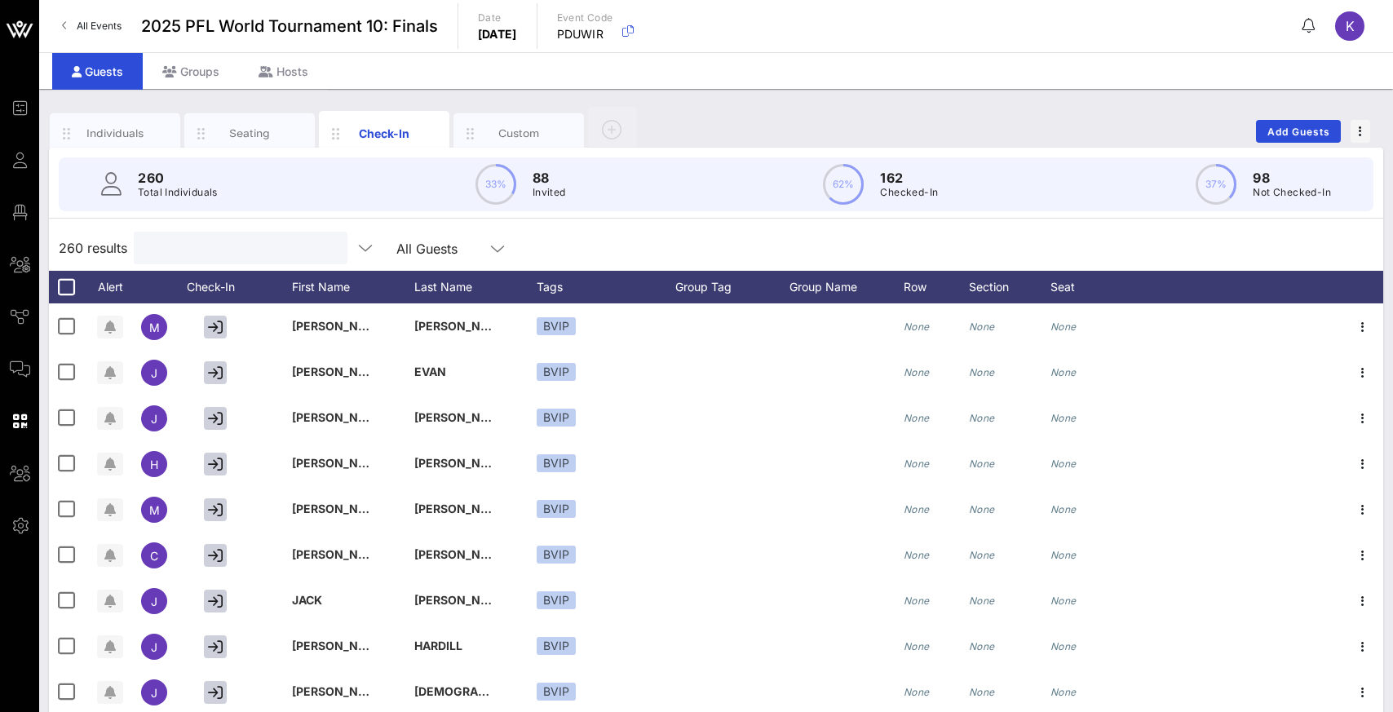
click at [259, 244] on input "text" at bounding box center [239, 247] width 191 height 21
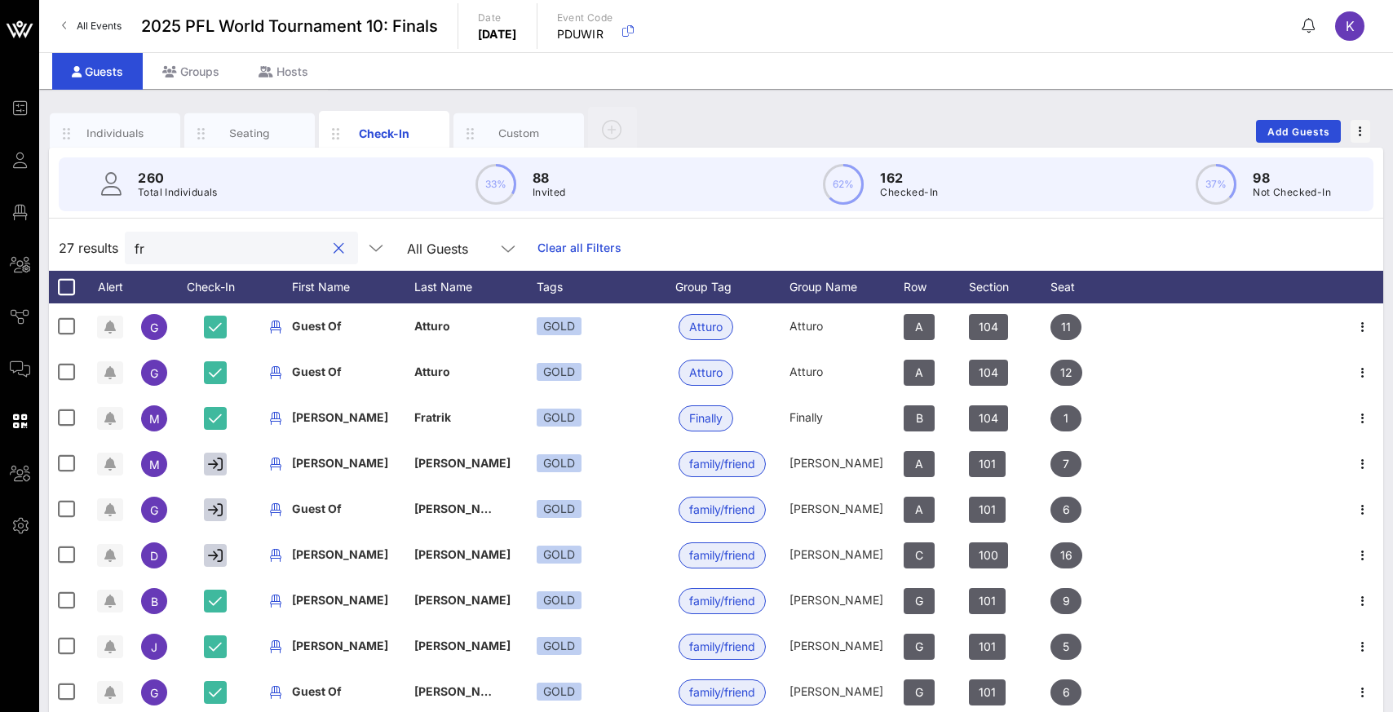
type input "f"
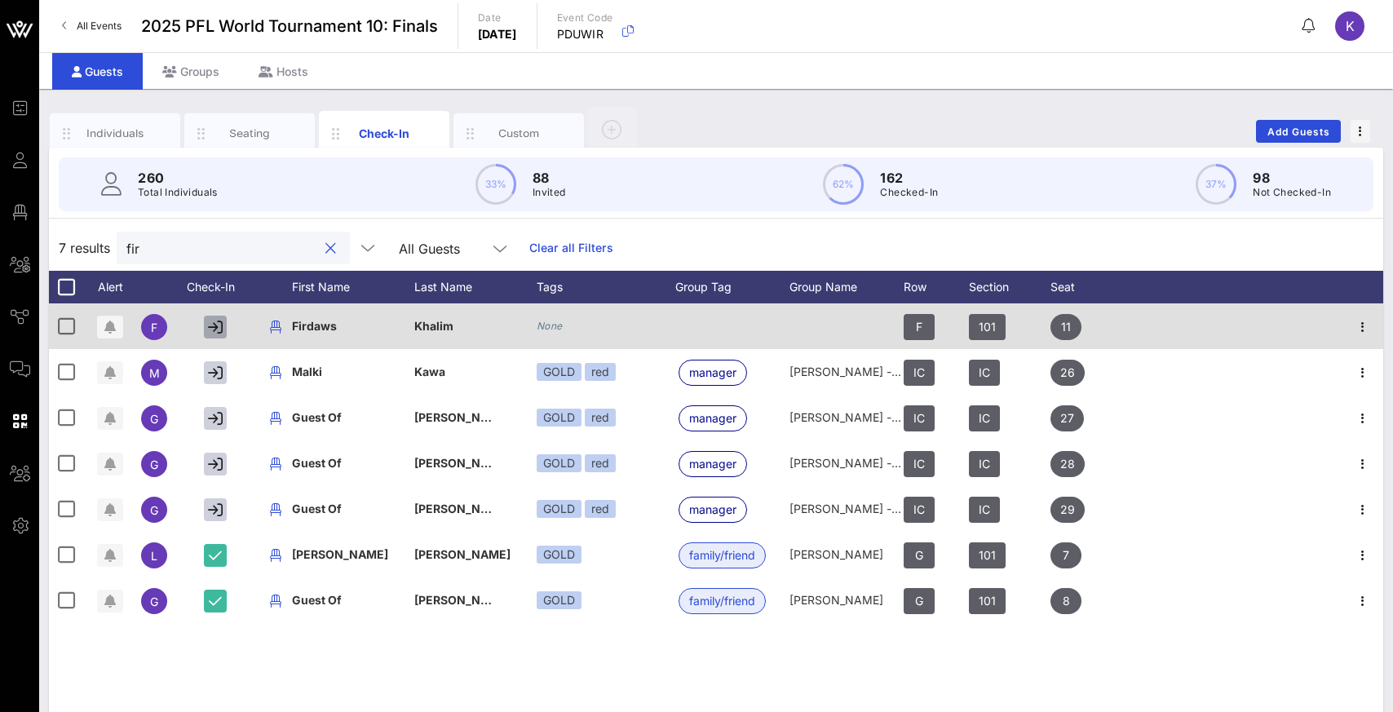
click at [213, 324] on icon "button" at bounding box center [215, 327] width 15 height 15
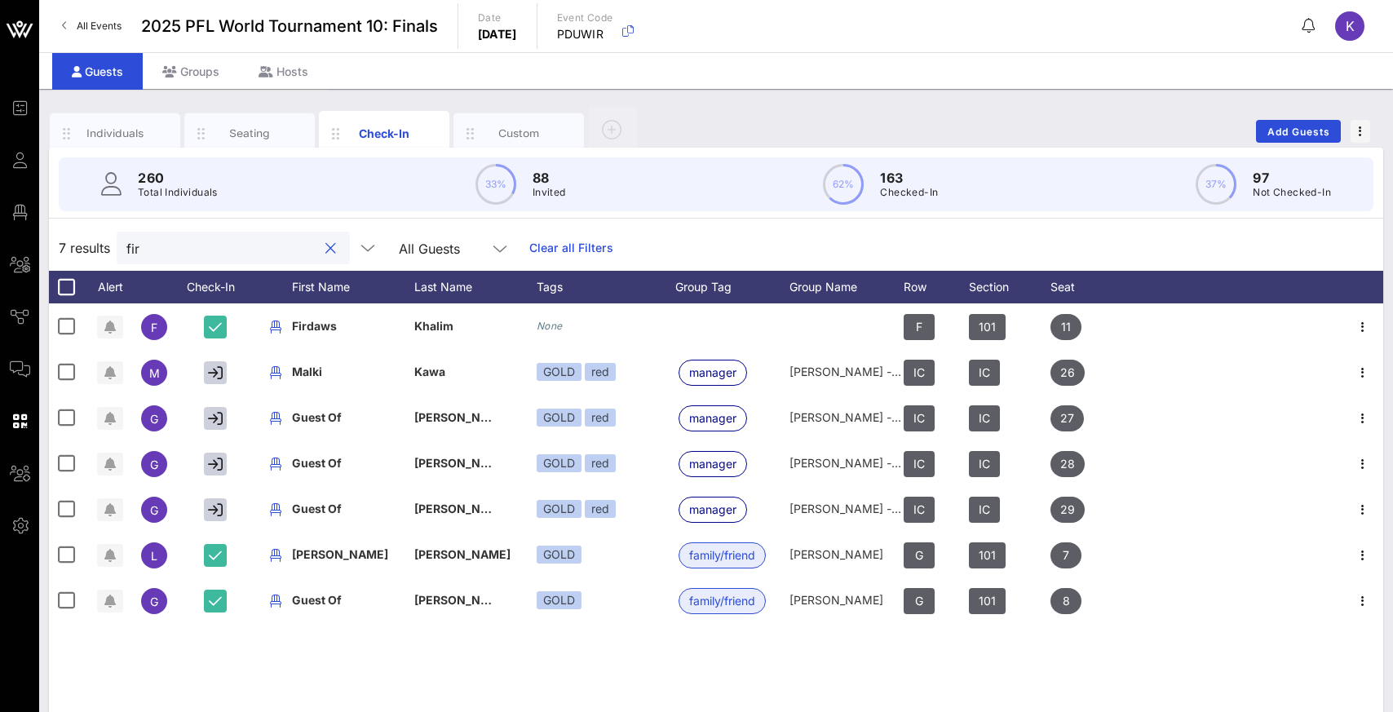
drag, startPoint x: 165, startPoint y: 250, endPoint x: 105, endPoint y: 255, distance: 59.8
click at [105, 255] on div "7 results fir All Guests Clear all Filters" at bounding box center [716, 248] width 1334 height 46
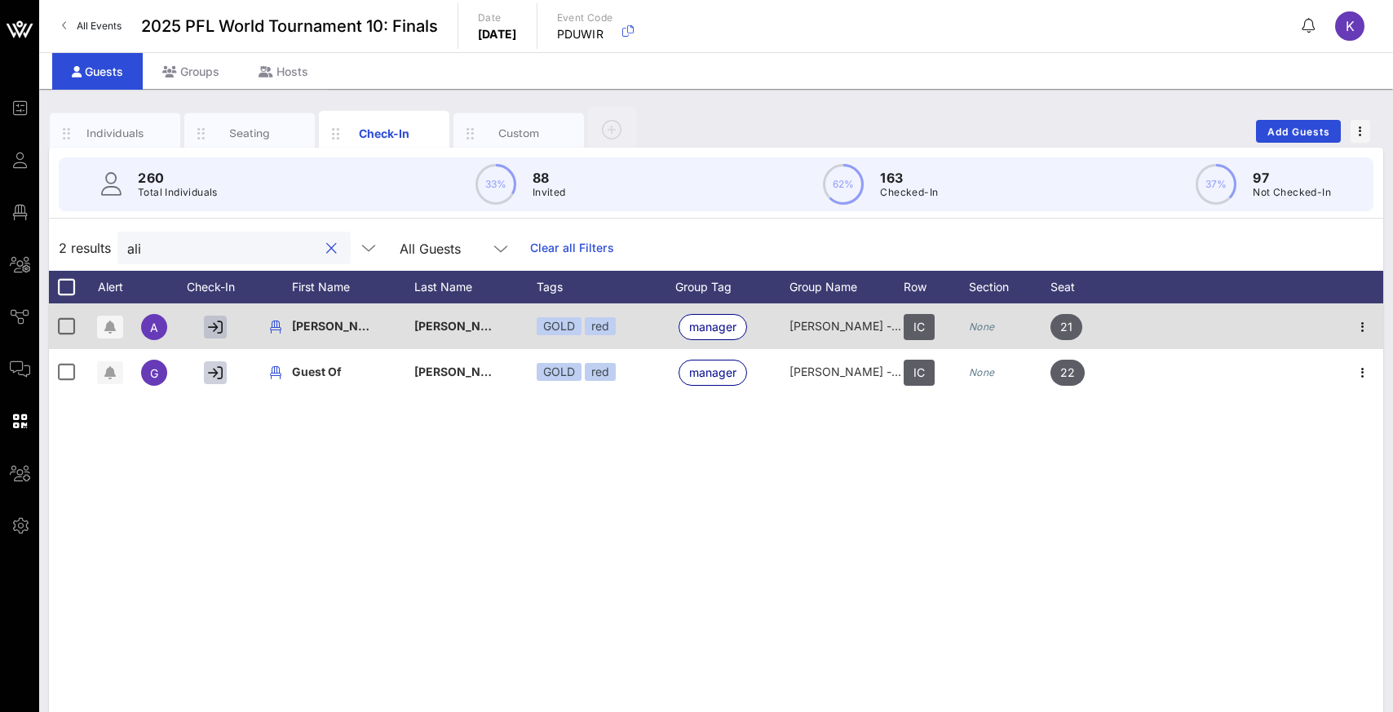
type input "ali"
click at [214, 330] on icon "button" at bounding box center [215, 327] width 15 height 15
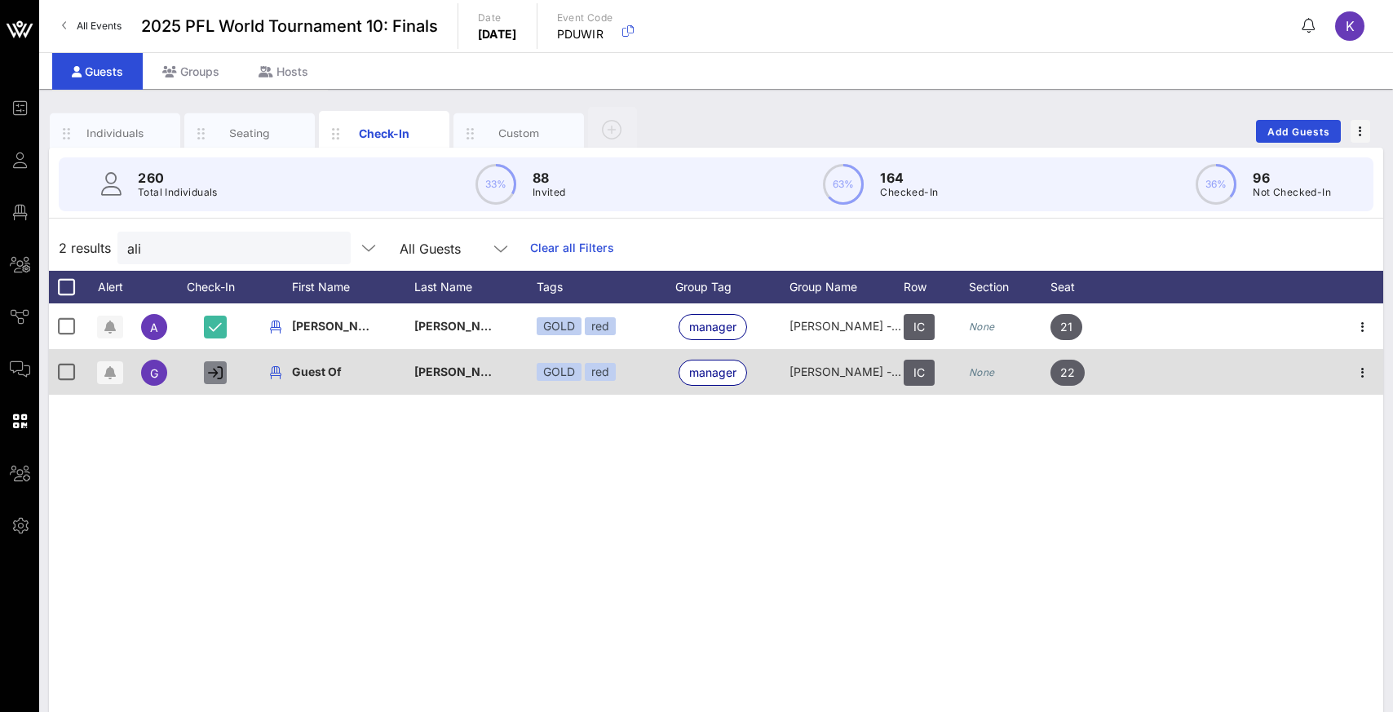
click at [215, 368] on icon "button" at bounding box center [215, 372] width 15 height 15
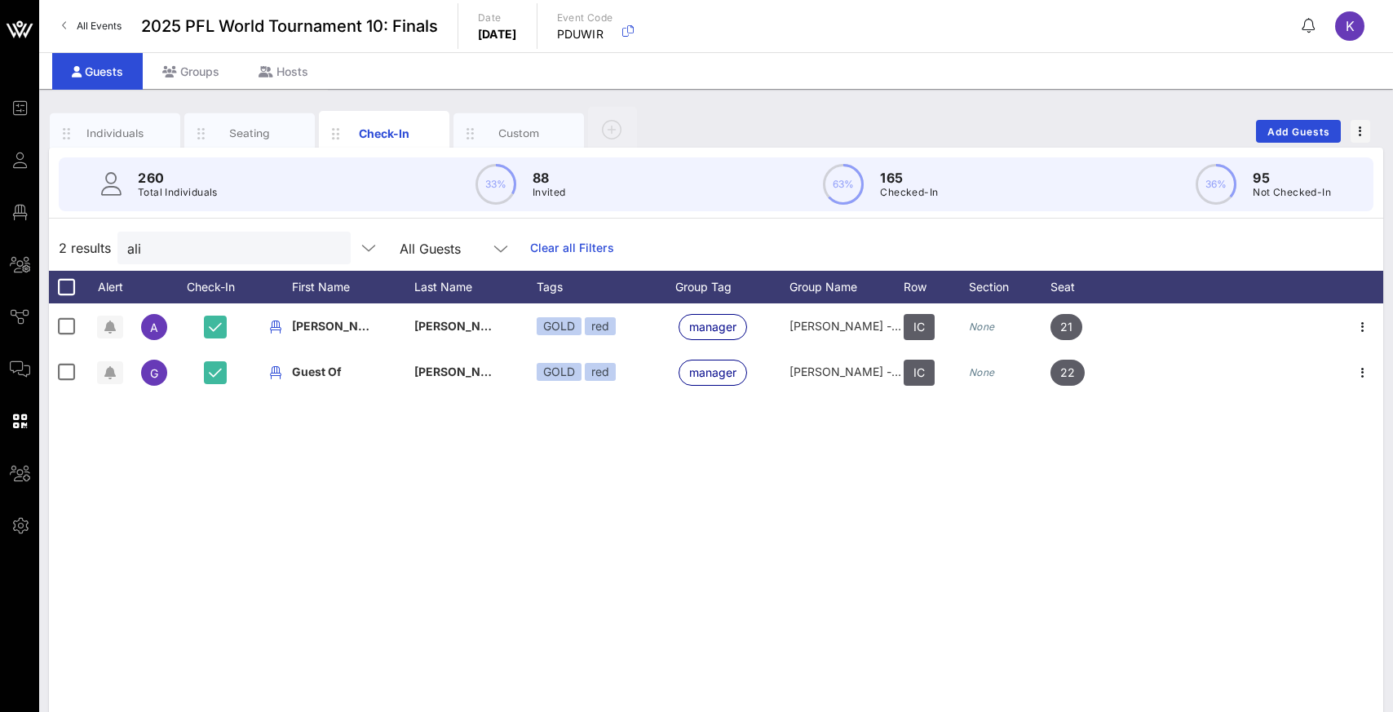
click at [312, 524] on div "A [PERSON_NAME] red manager [PERSON_NAME] - Manager IC None 21 G Guest Of [PERS…" at bounding box center [716, 547] width 1334 height 489
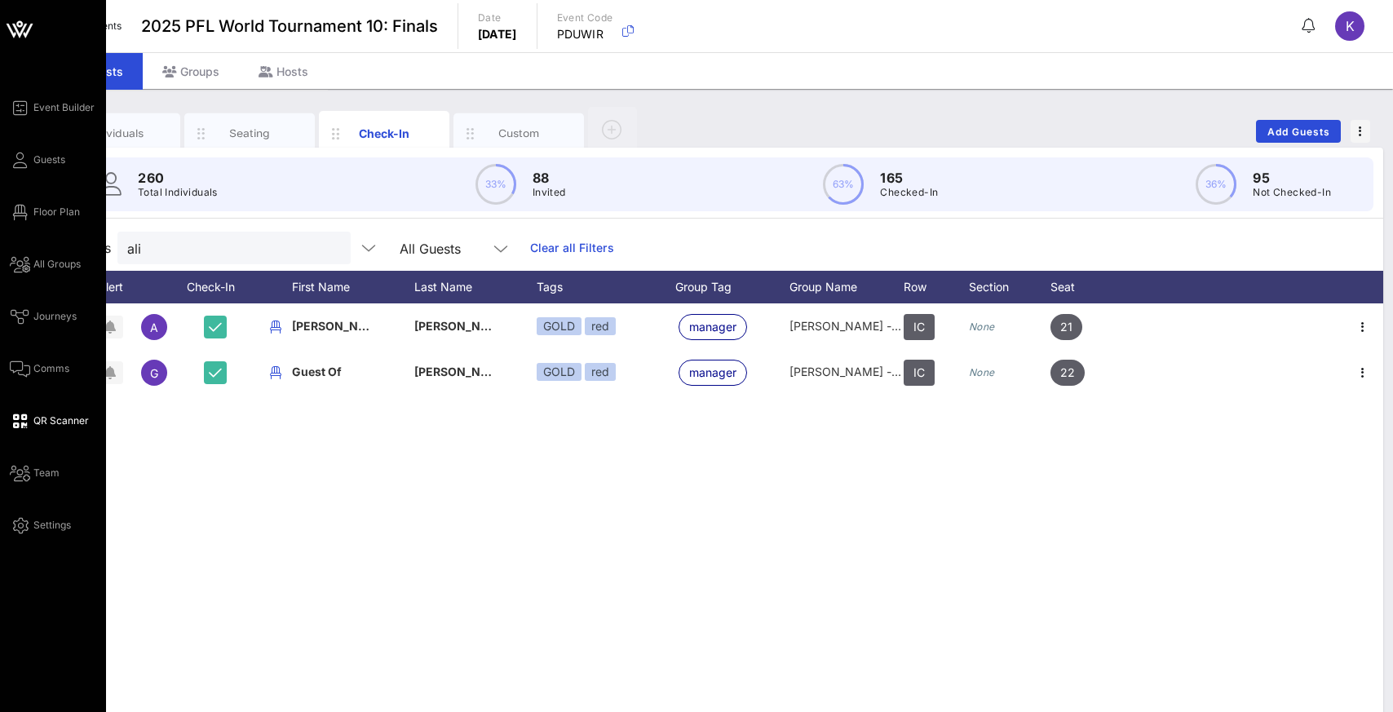
click at [42, 418] on span "QR Scanner" at bounding box center [60, 420] width 55 height 15
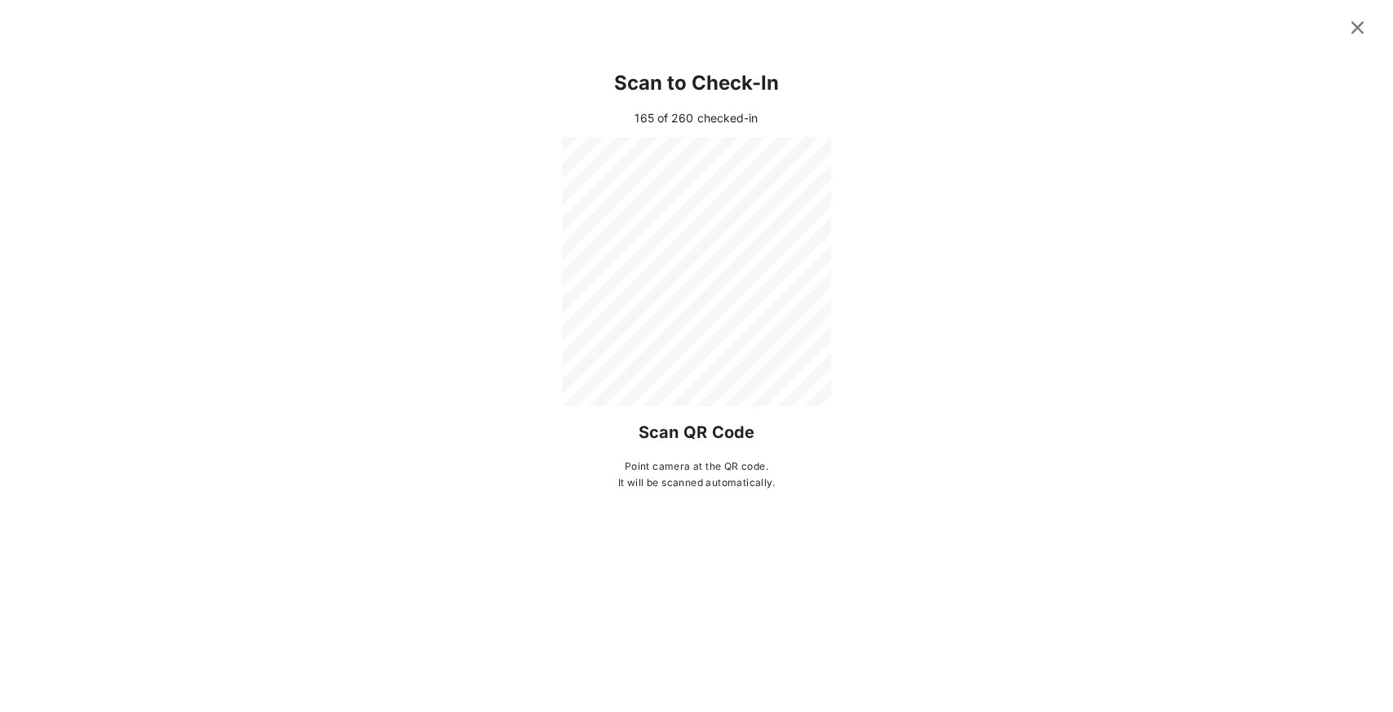
click at [1164, 72] on div "Scan to Check-In" at bounding box center [696, 83] width 1289 height 52
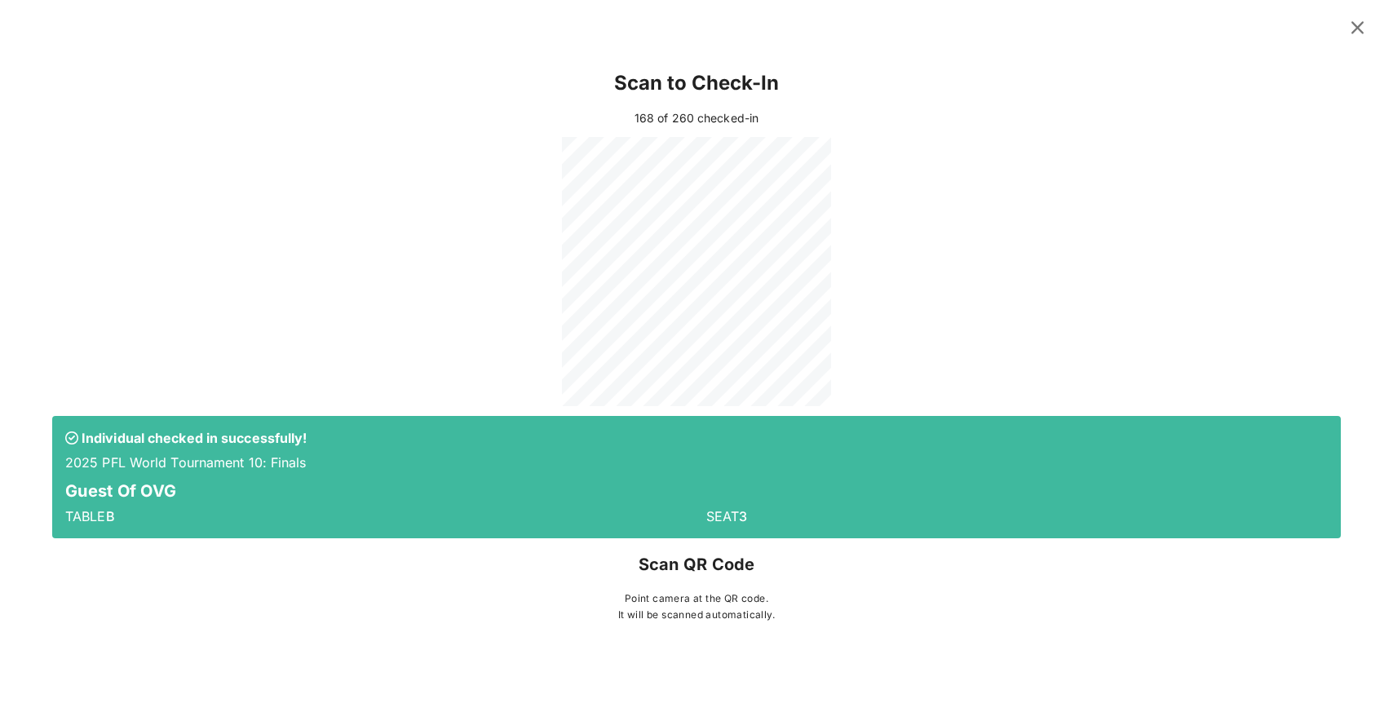
click at [1360, 28] on icon at bounding box center [1358, 28] width 24 height 22
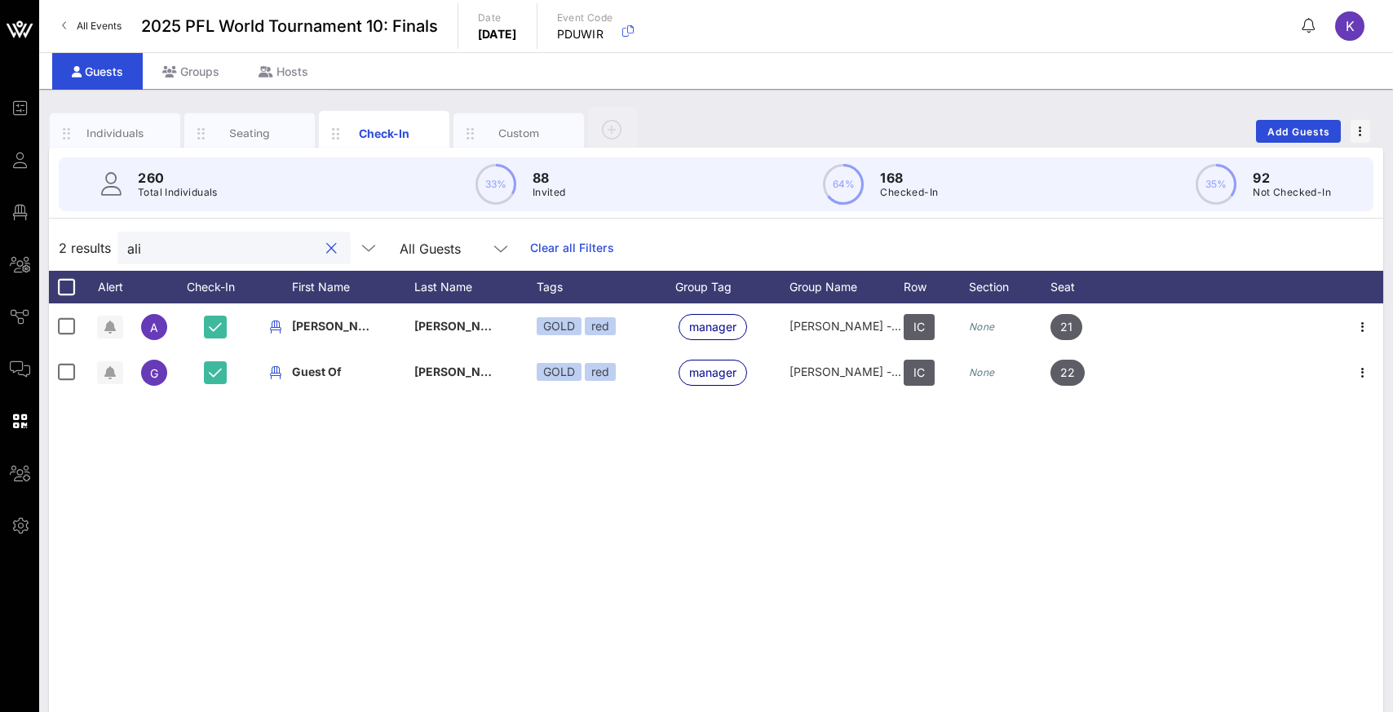
drag, startPoint x: 183, startPoint y: 249, endPoint x: 121, endPoint y: 252, distance: 62.9
click at [121, 252] on div "ali" at bounding box center [233, 248] width 233 height 33
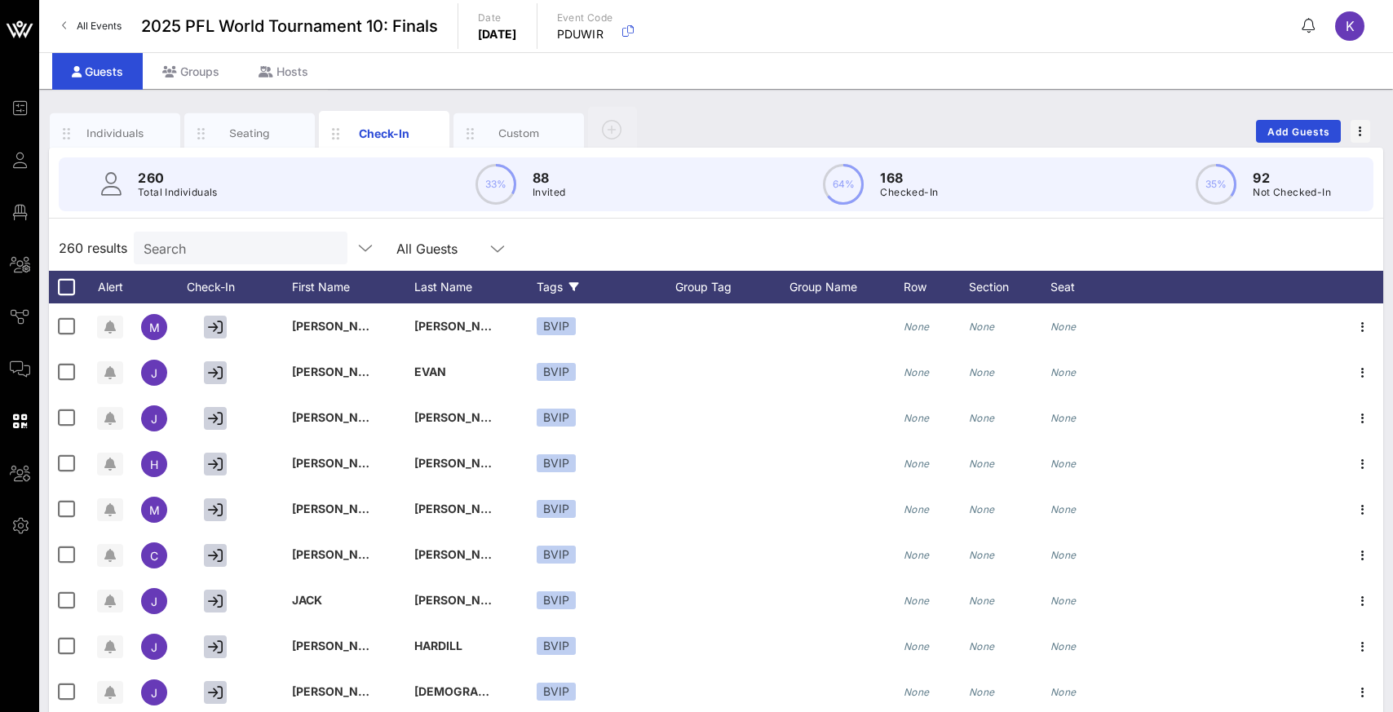
click at [562, 286] on div "Tags" at bounding box center [606, 287] width 139 height 33
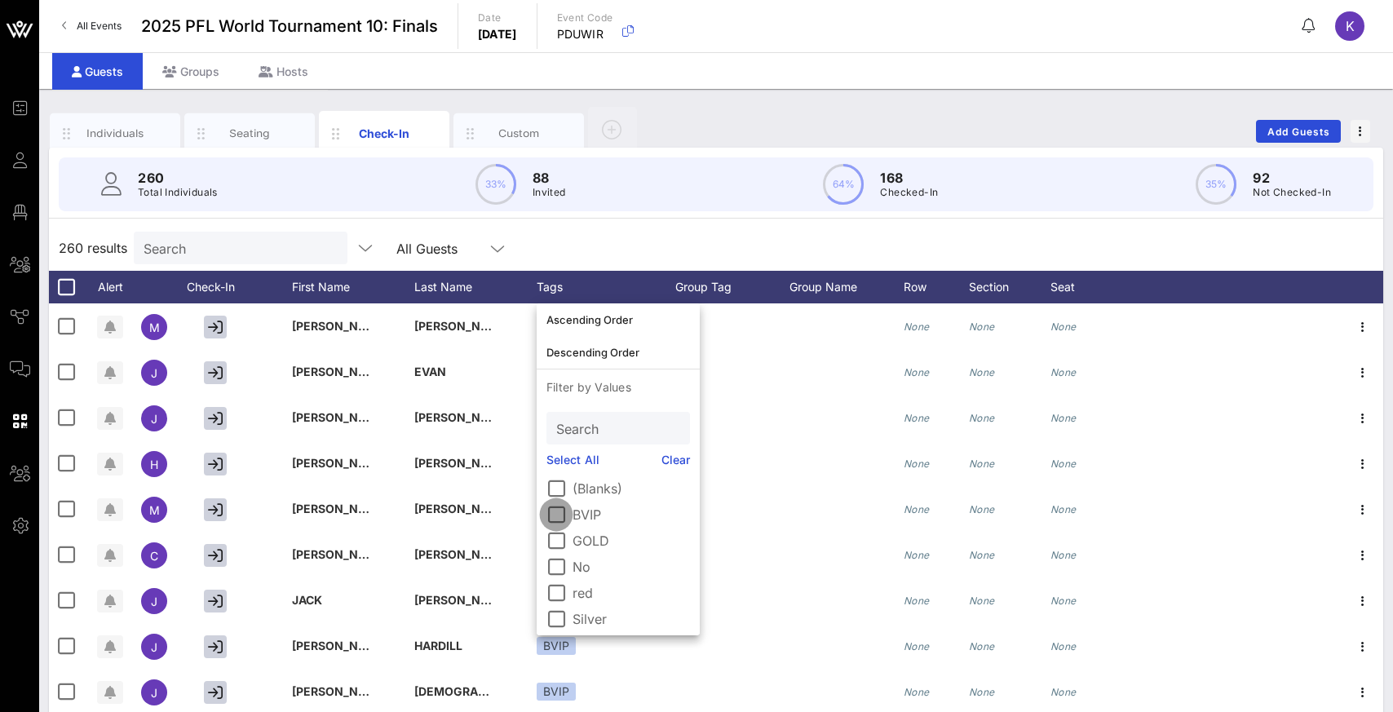
click at [553, 519] on div at bounding box center [556, 515] width 28 height 28
click at [731, 228] on div "9 results Search All Guests Tags Clear all Filters" at bounding box center [716, 248] width 1334 height 46
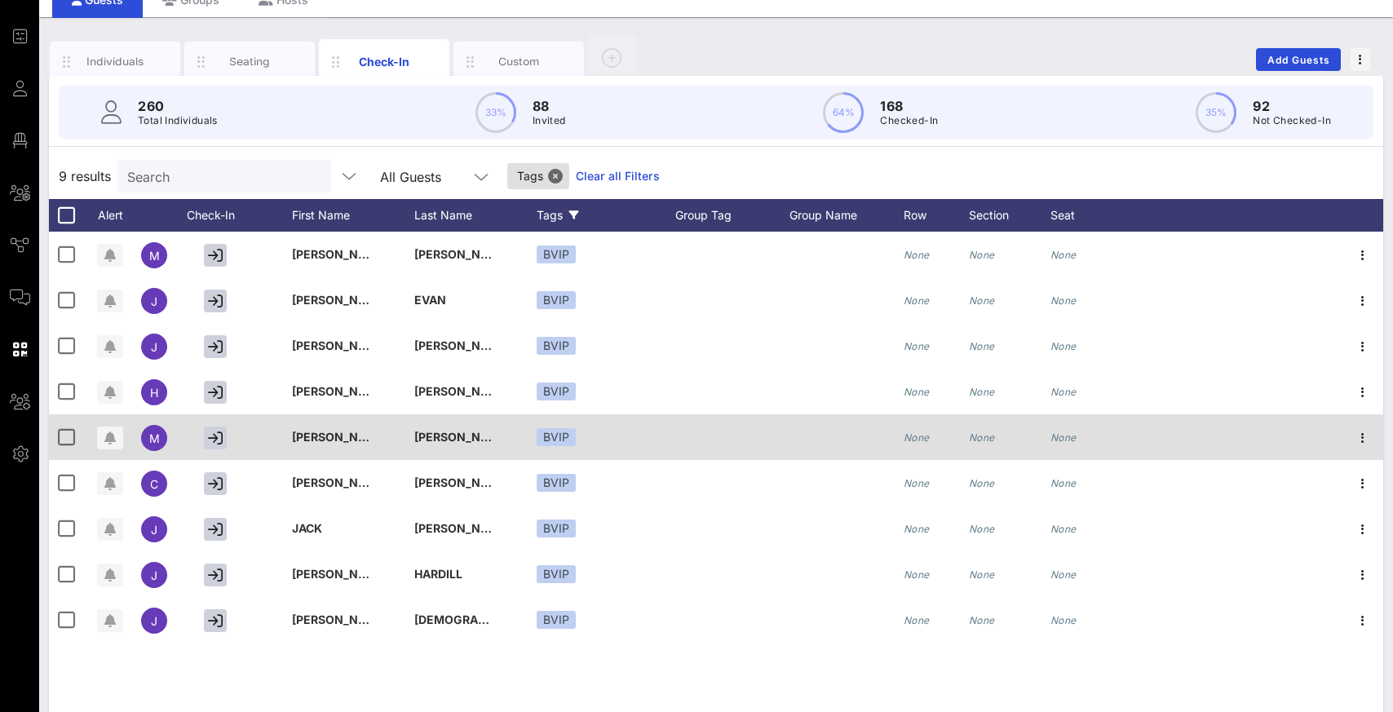
scroll to position [87, 0]
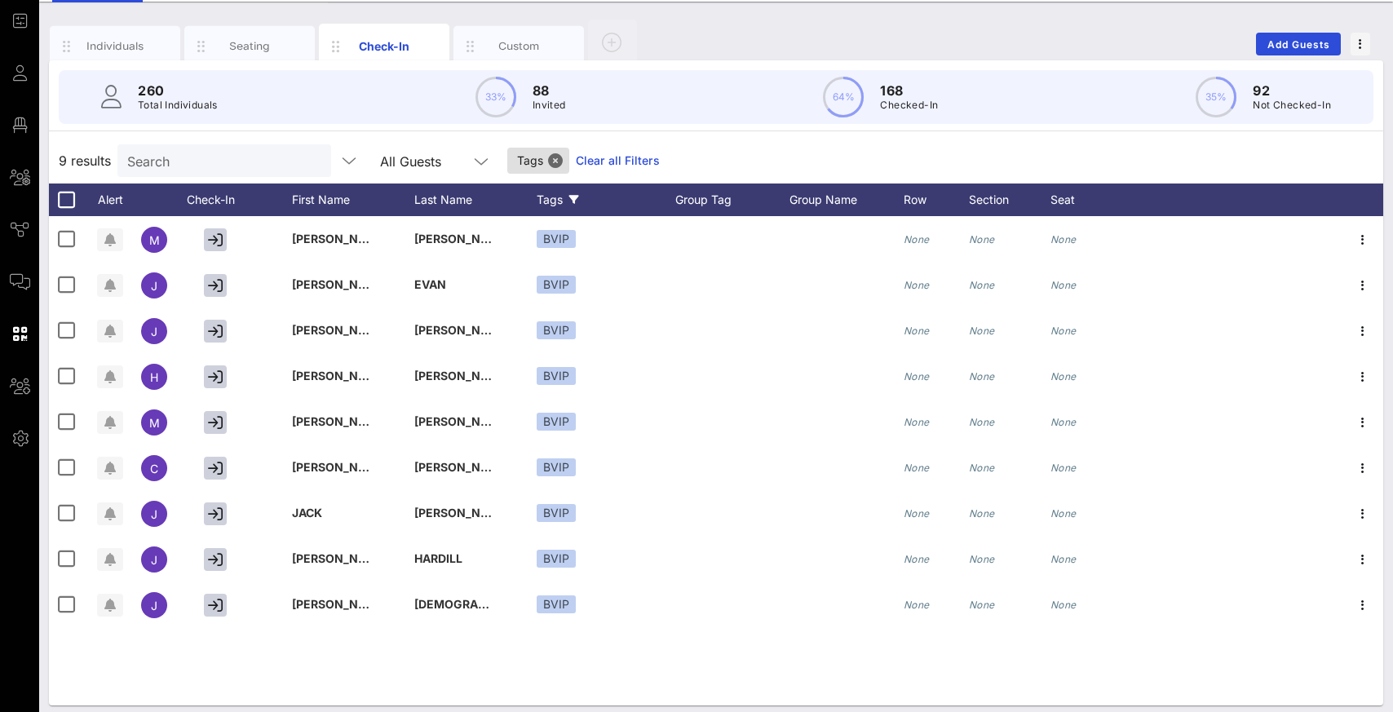
click at [576, 160] on link "Clear all Filters" at bounding box center [618, 161] width 84 height 18
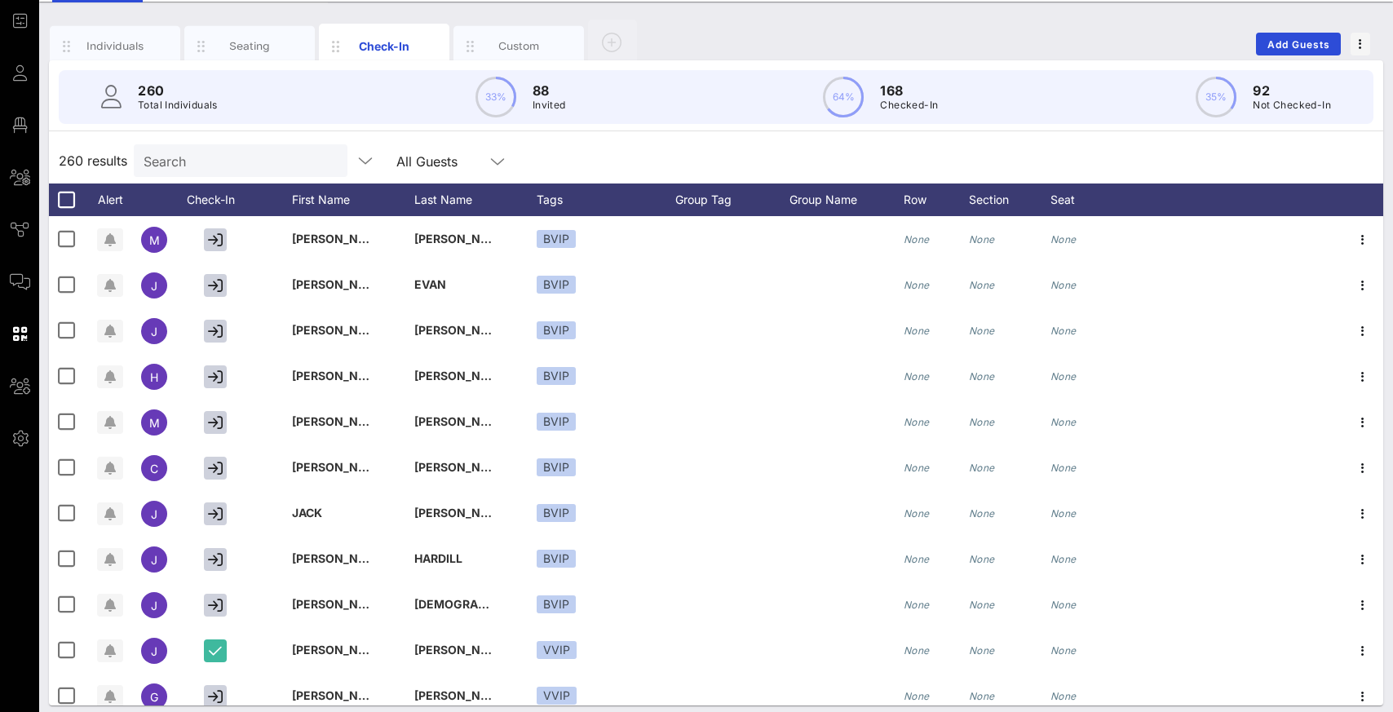
click at [630, 158] on div "260 results Search All Guests" at bounding box center [716, 161] width 1334 height 46
click at [565, 200] on div "Tags" at bounding box center [606, 199] width 139 height 33
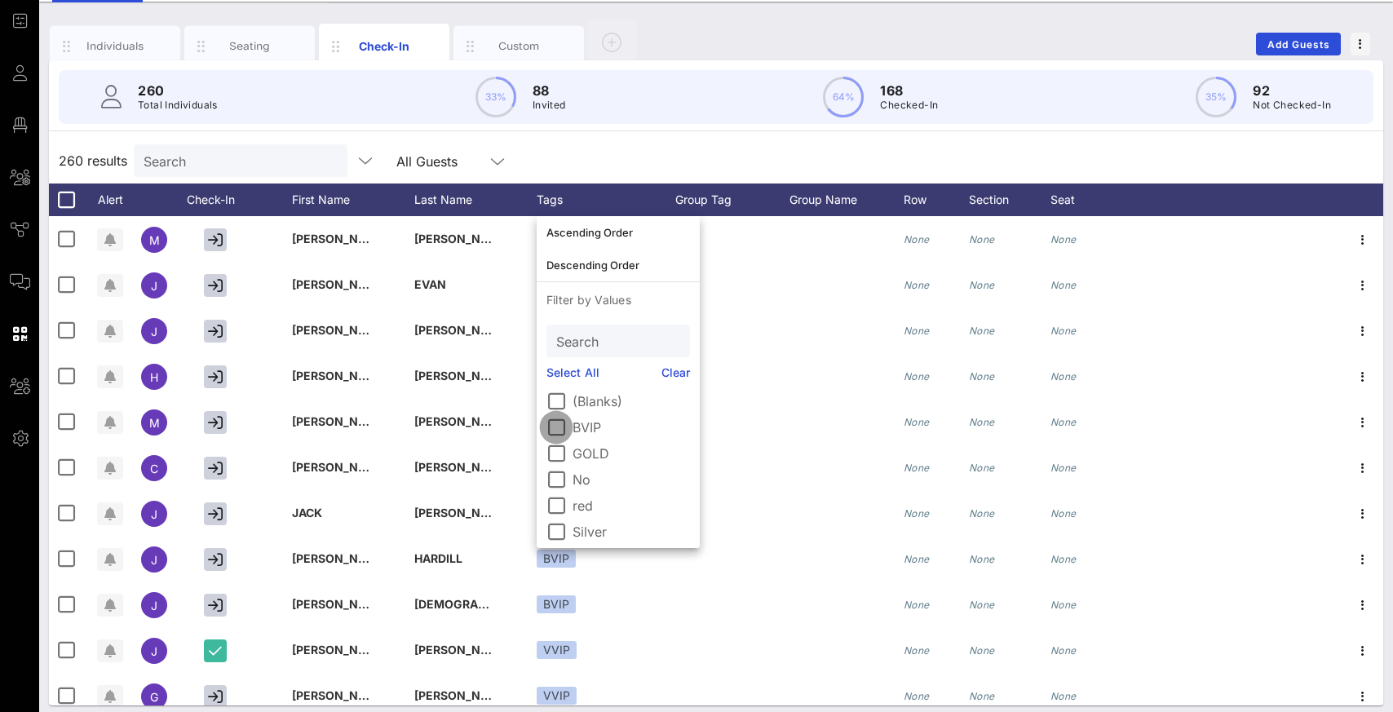
click at [555, 431] on div at bounding box center [556, 427] width 28 height 28
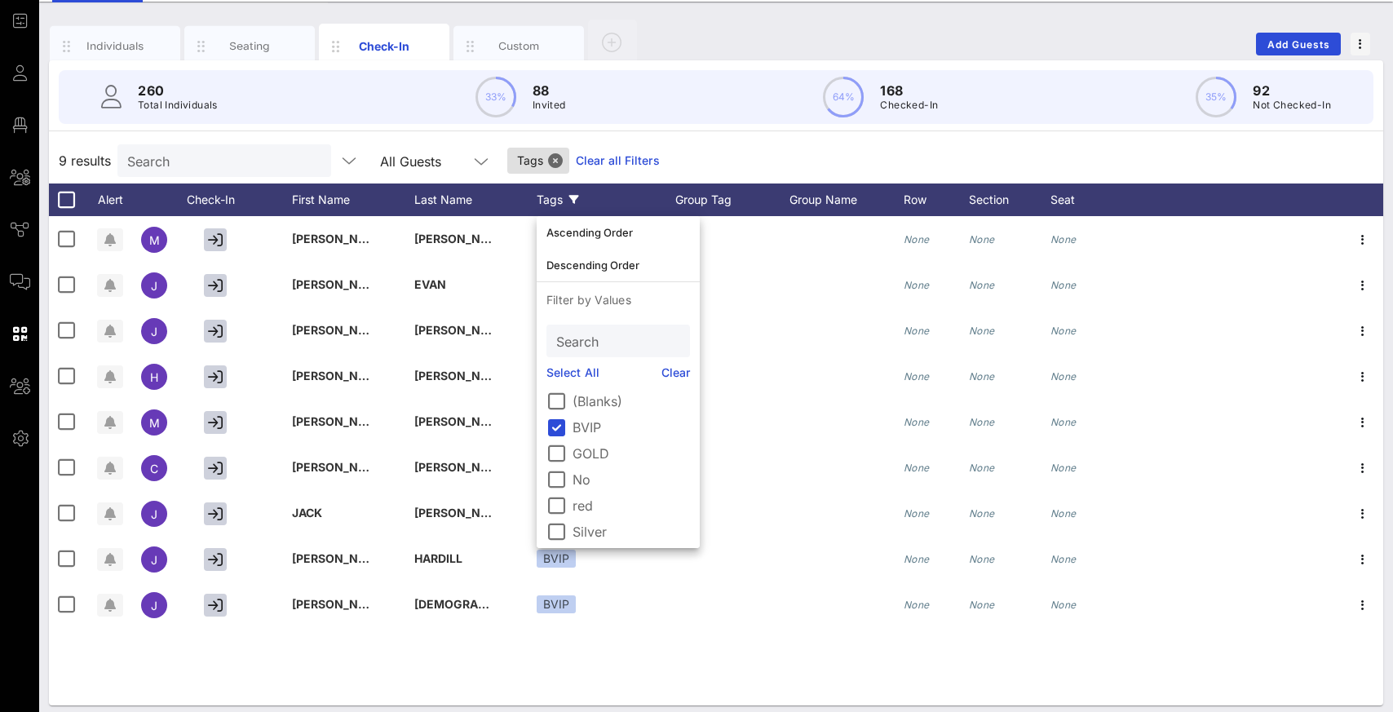
click at [651, 167] on div "9 results Search All Guests Tags Clear all Filters" at bounding box center [716, 161] width 1334 height 46
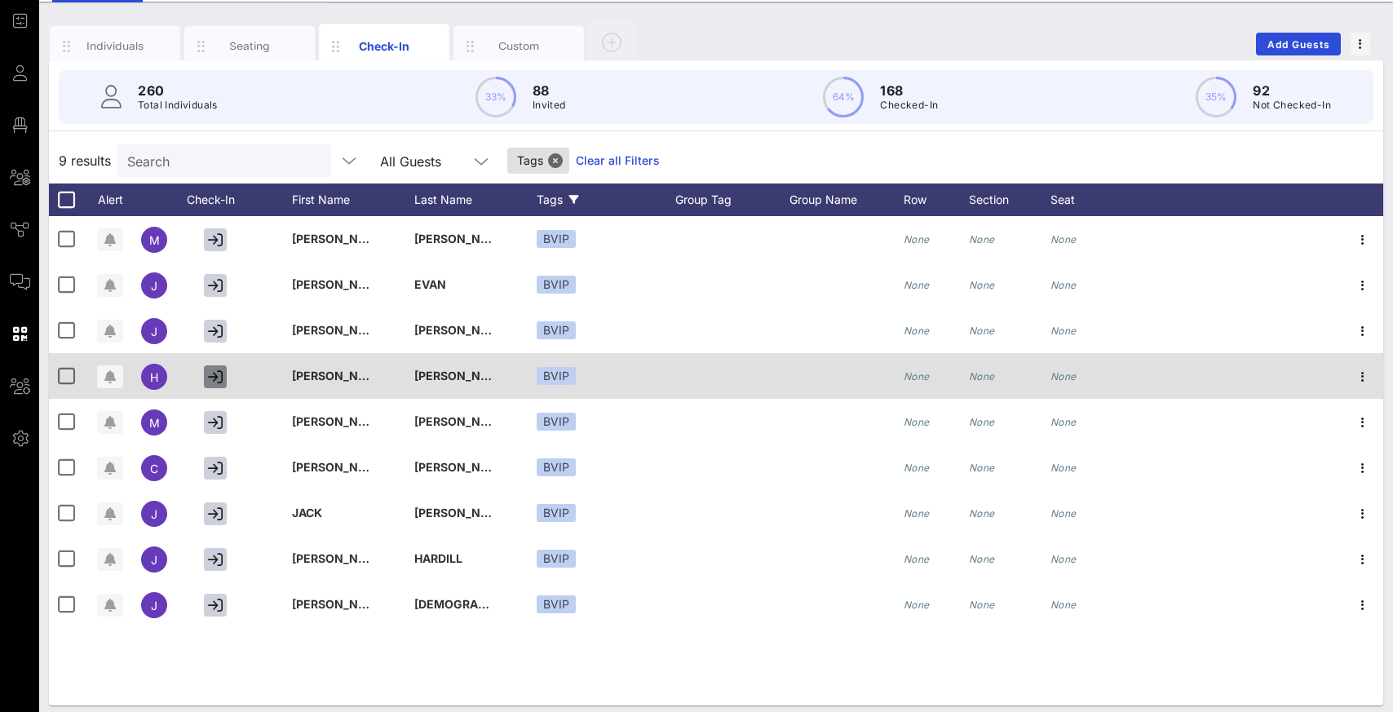
click at [215, 377] on icon "button" at bounding box center [215, 376] width 15 height 15
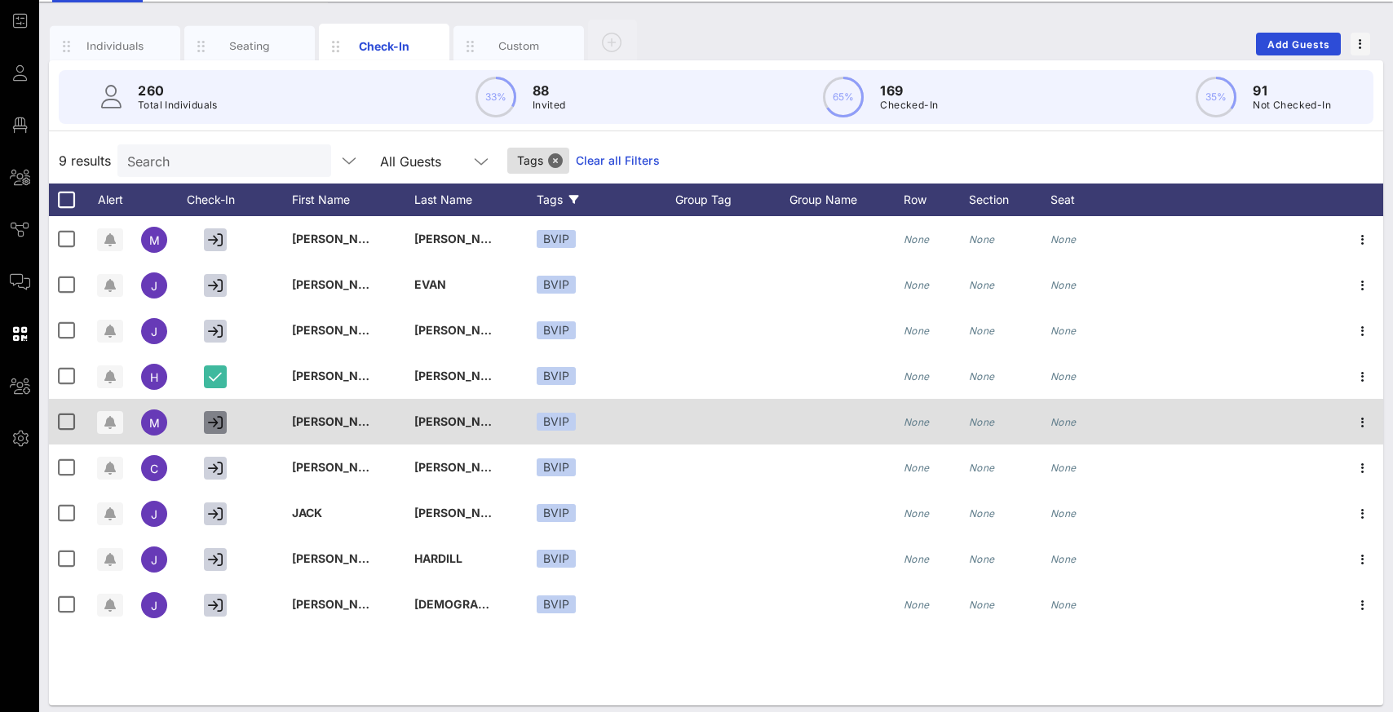
click at [214, 424] on icon "button" at bounding box center [215, 422] width 15 height 15
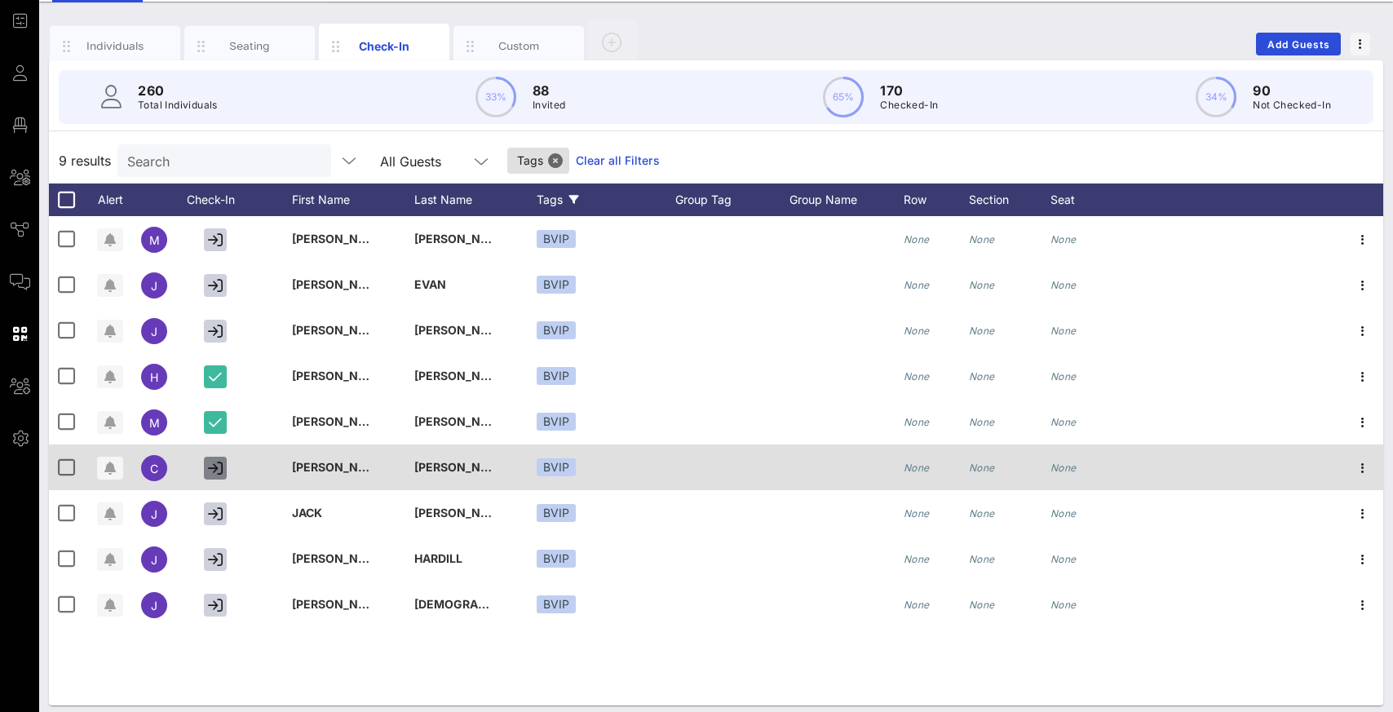
click at [217, 463] on icon "button" at bounding box center [215, 468] width 15 height 15
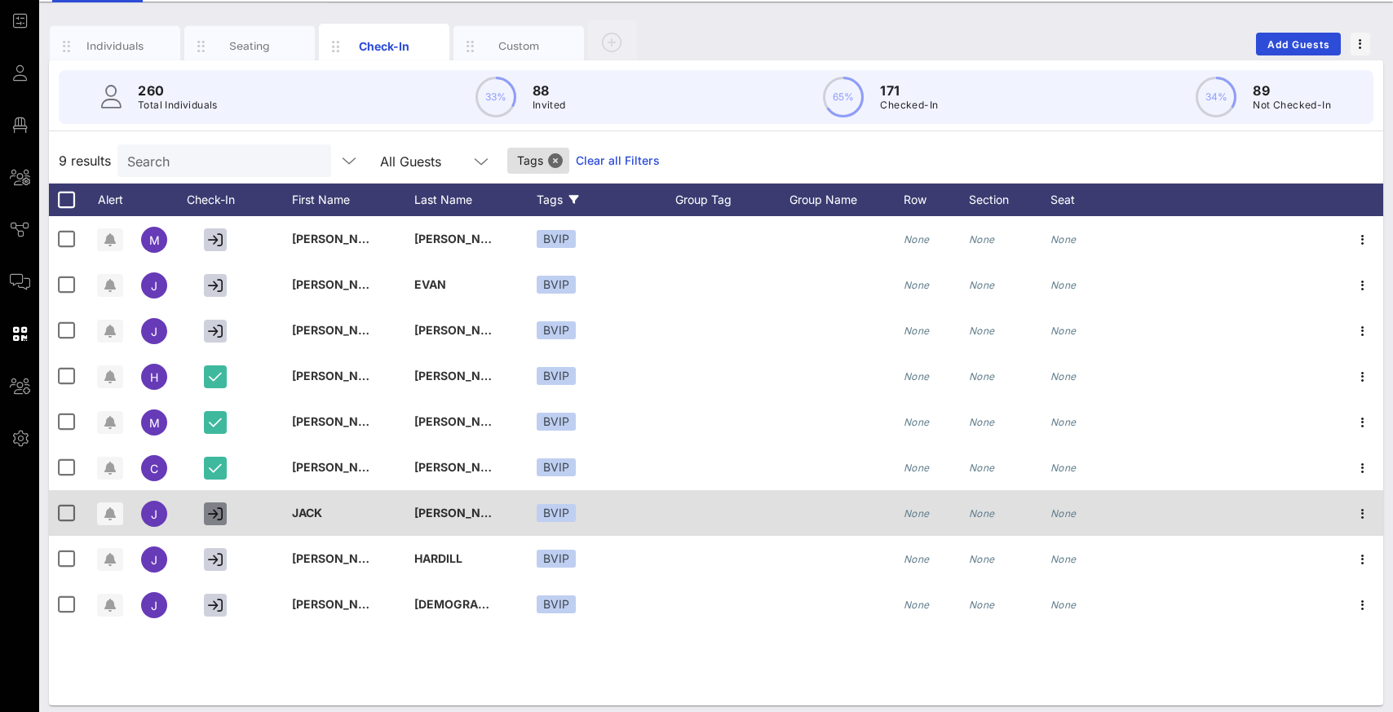
click at [213, 515] on icon "button" at bounding box center [215, 513] width 15 height 15
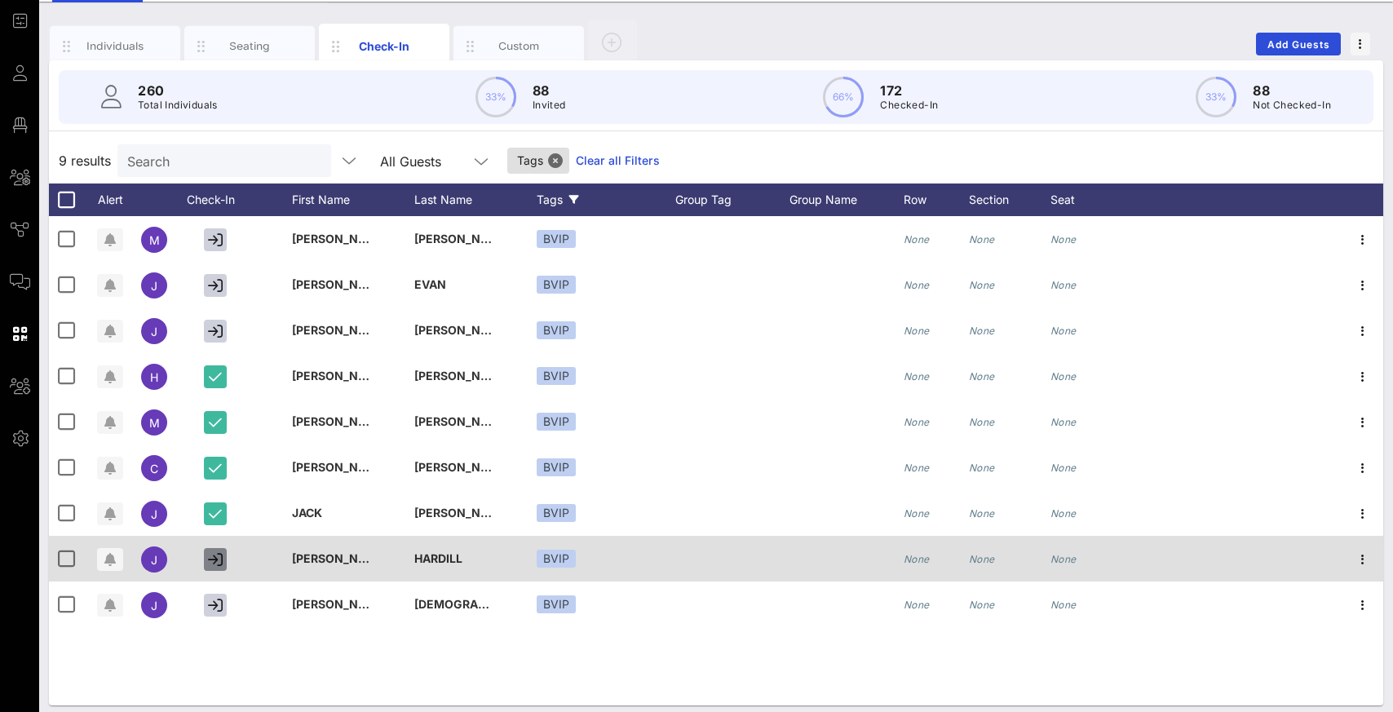
click at [218, 559] on icon "button" at bounding box center [215, 559] width 15 height 15
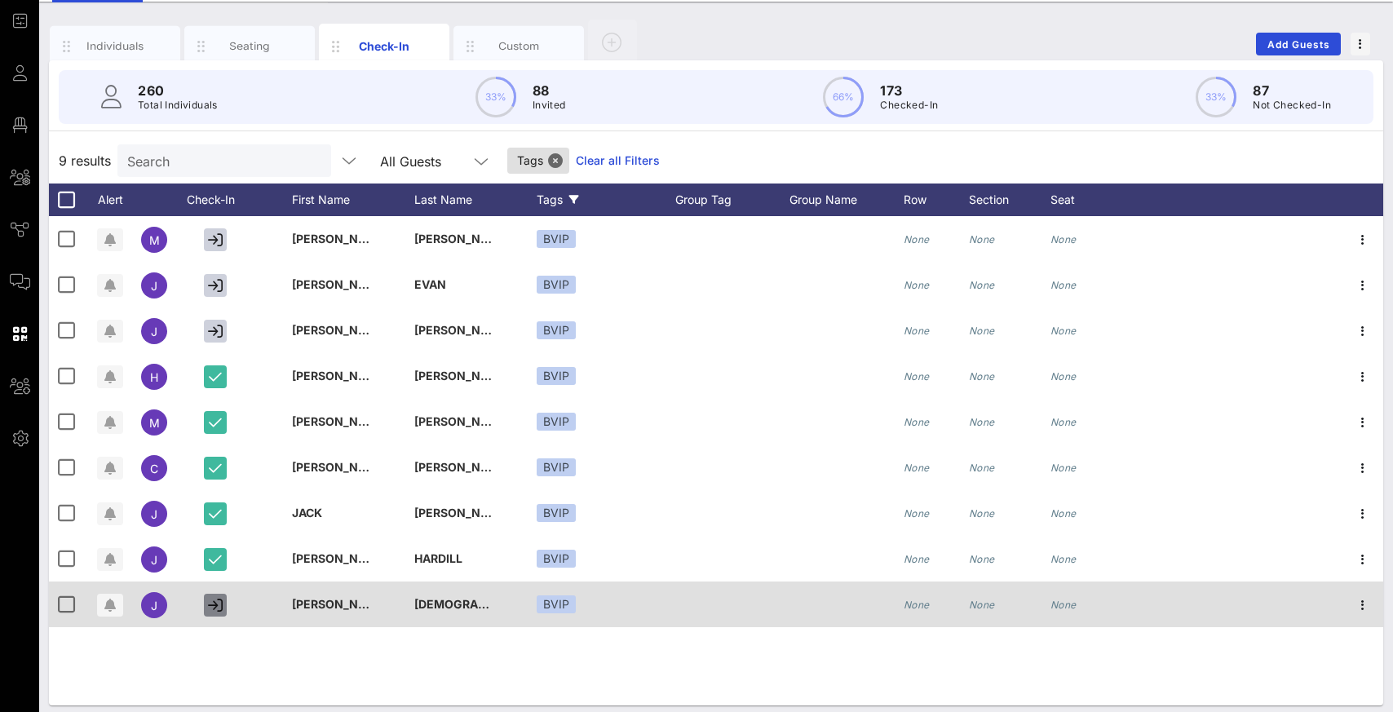
click at [214, 607] on icon "button" at bounding box center [215, 605] width 15 height 15
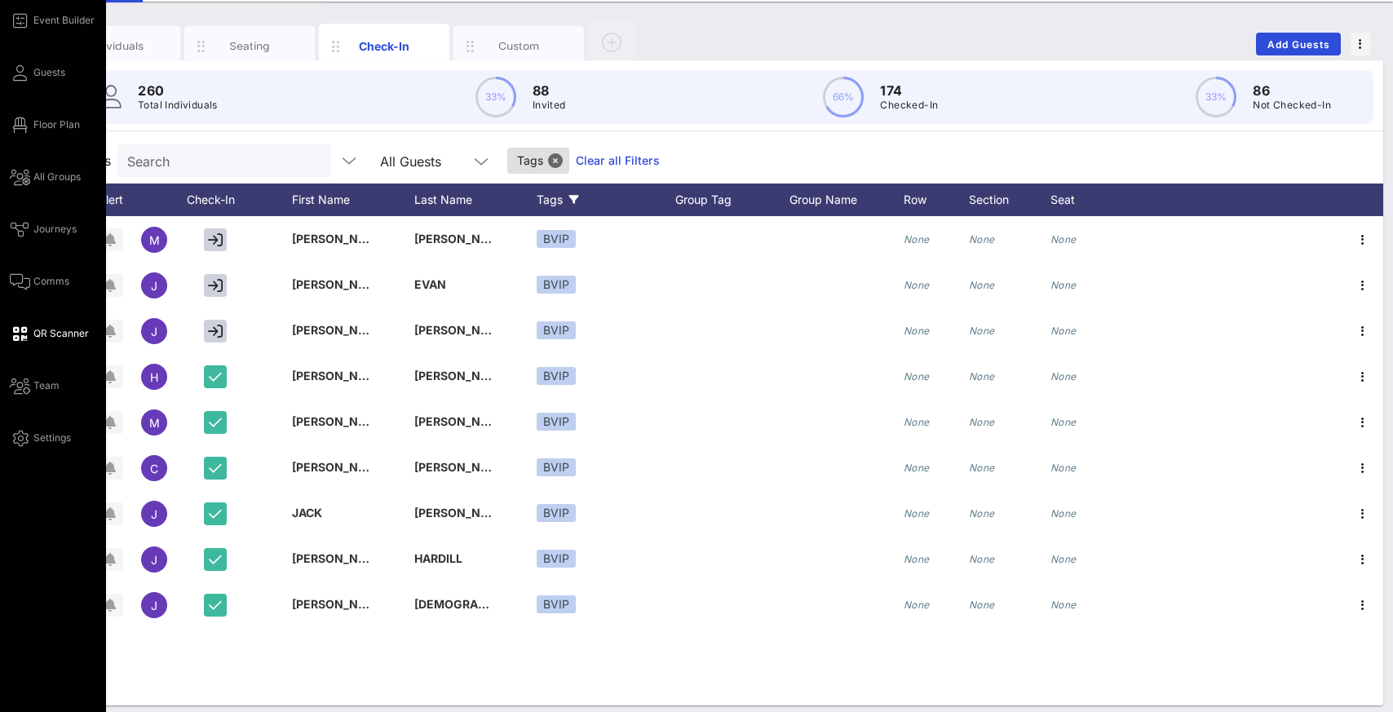
click at [36, 331] on span "QR Scanner" at bounding box center [60, 333] width 55 height 15
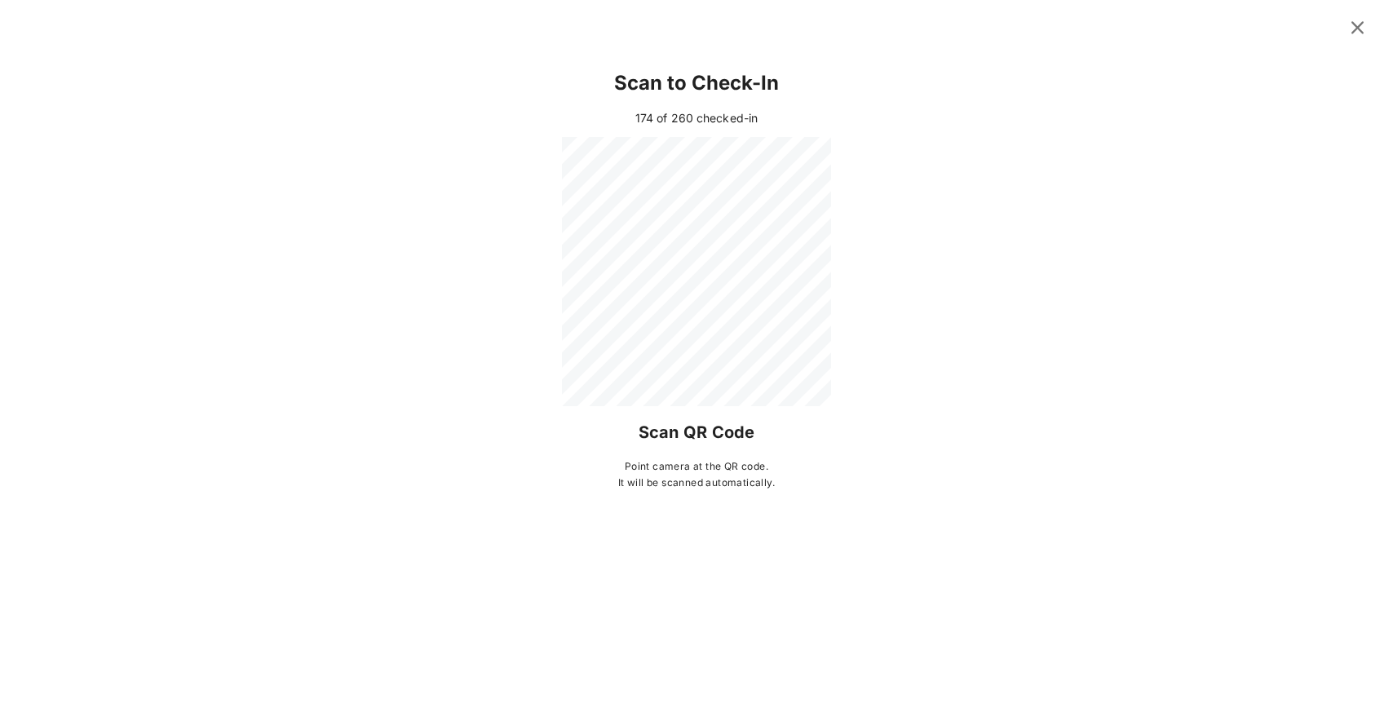
click at [1188, 62] on div "Scan to Check-In" at bounding box center [696, 83] width 1289 height 52
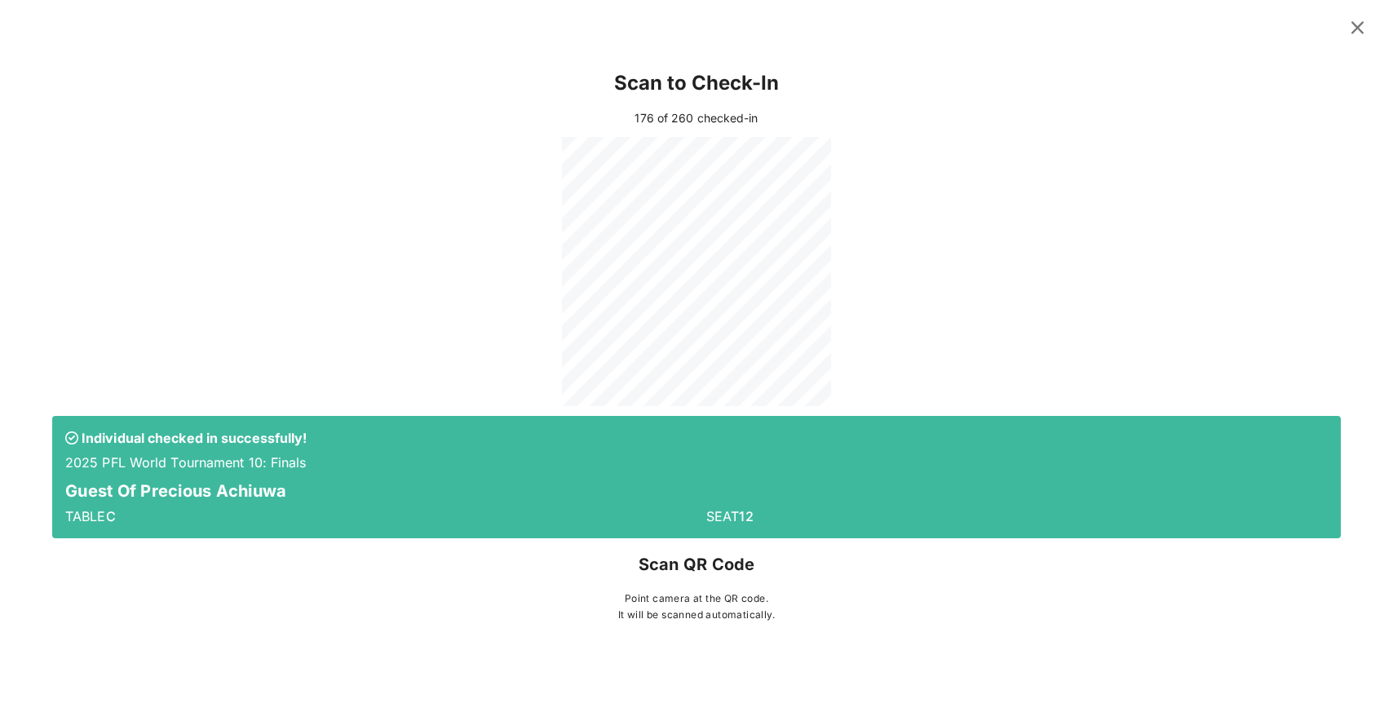
click at [1359, 28] on icon at bounding box center [1357, 28] width 29 height 28
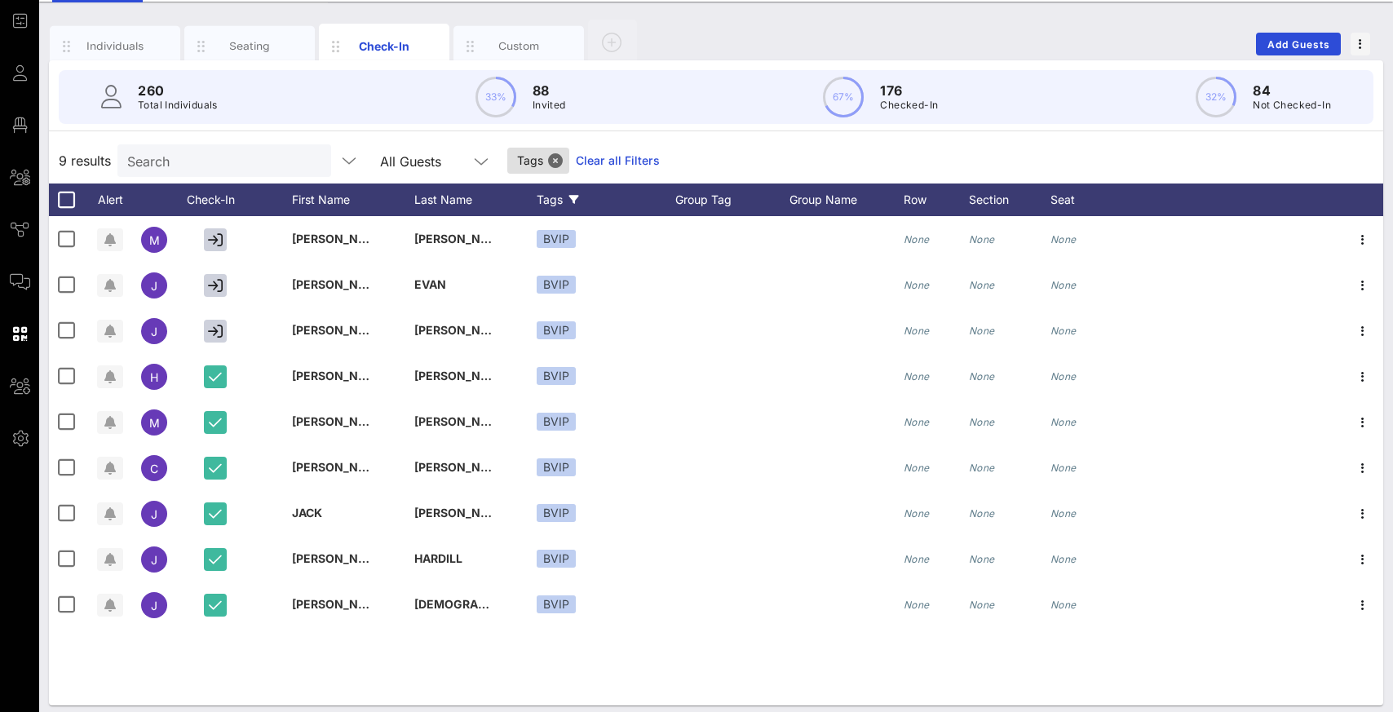
click at [576, 161] on link "Clear all Filters" at bounding box center [618, 161] width 84 height 18
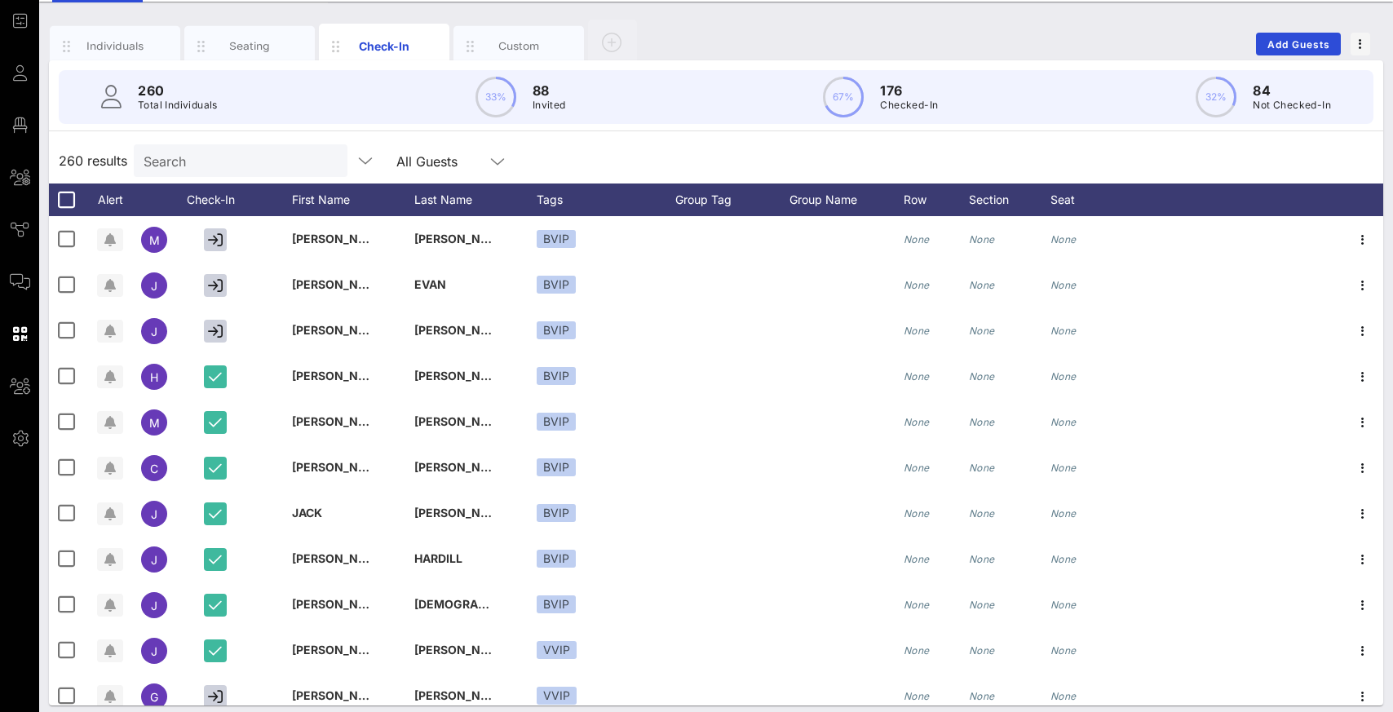
click at [684, 146] on div "260 results Search All Guests" at bounding box center [716, 161] width 1334 height 46
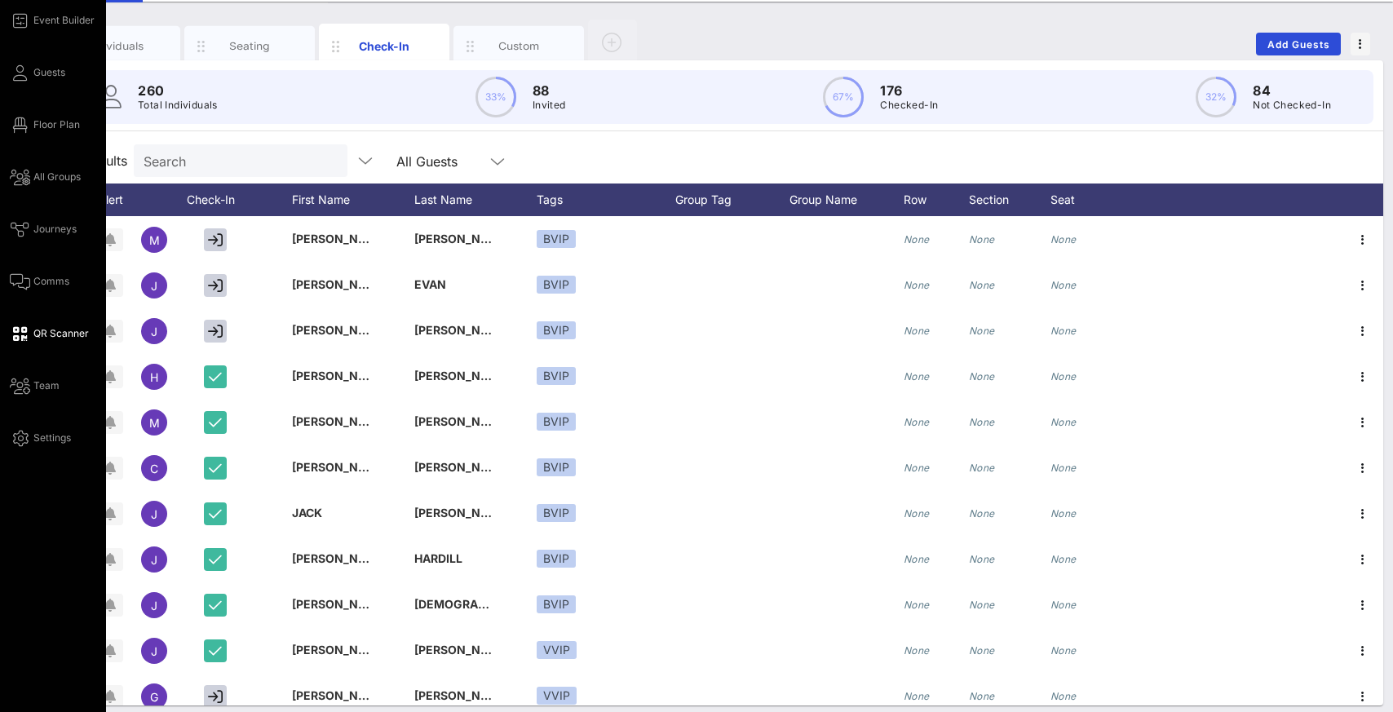
click at [53, 334] on span "QR Scanner" at bounding box center [60, 333] width 55 height 15
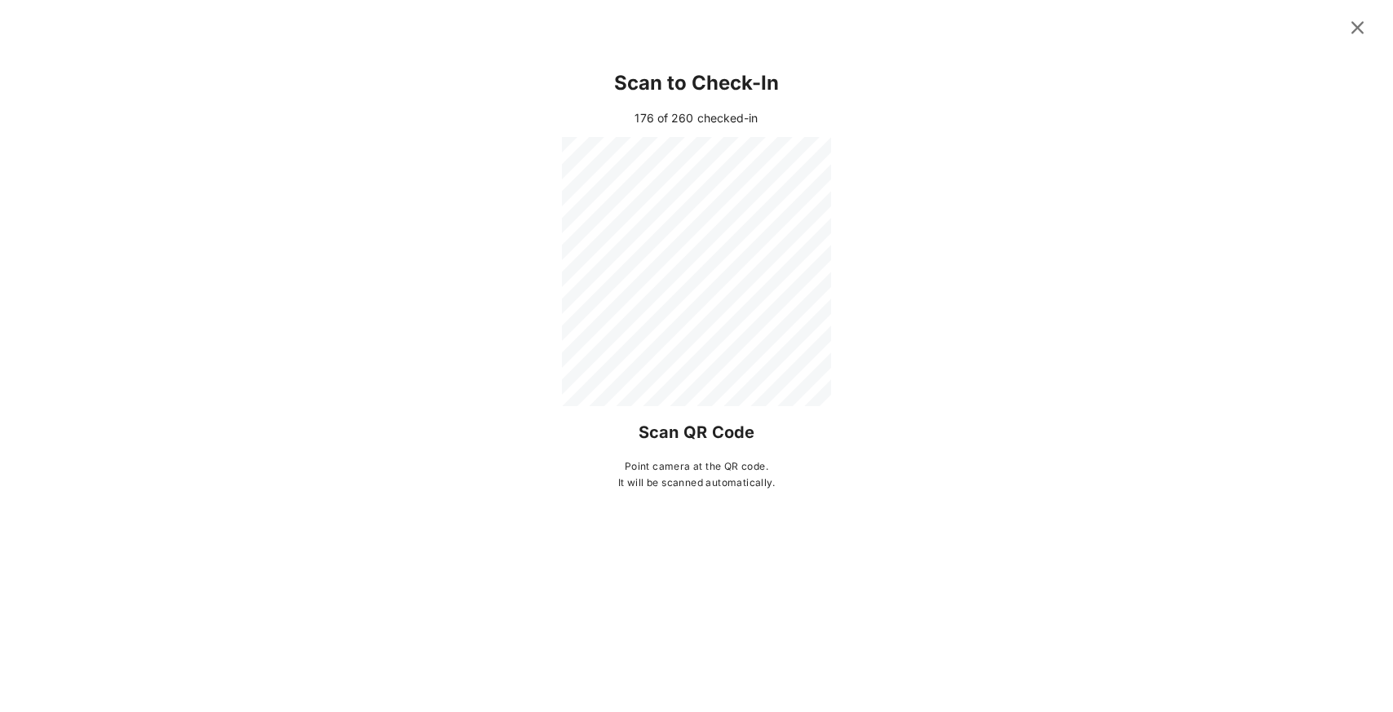
click at [1046, 99] on div "Scan to Check-In" at bounding box center [696, 83] width 1289 height 52
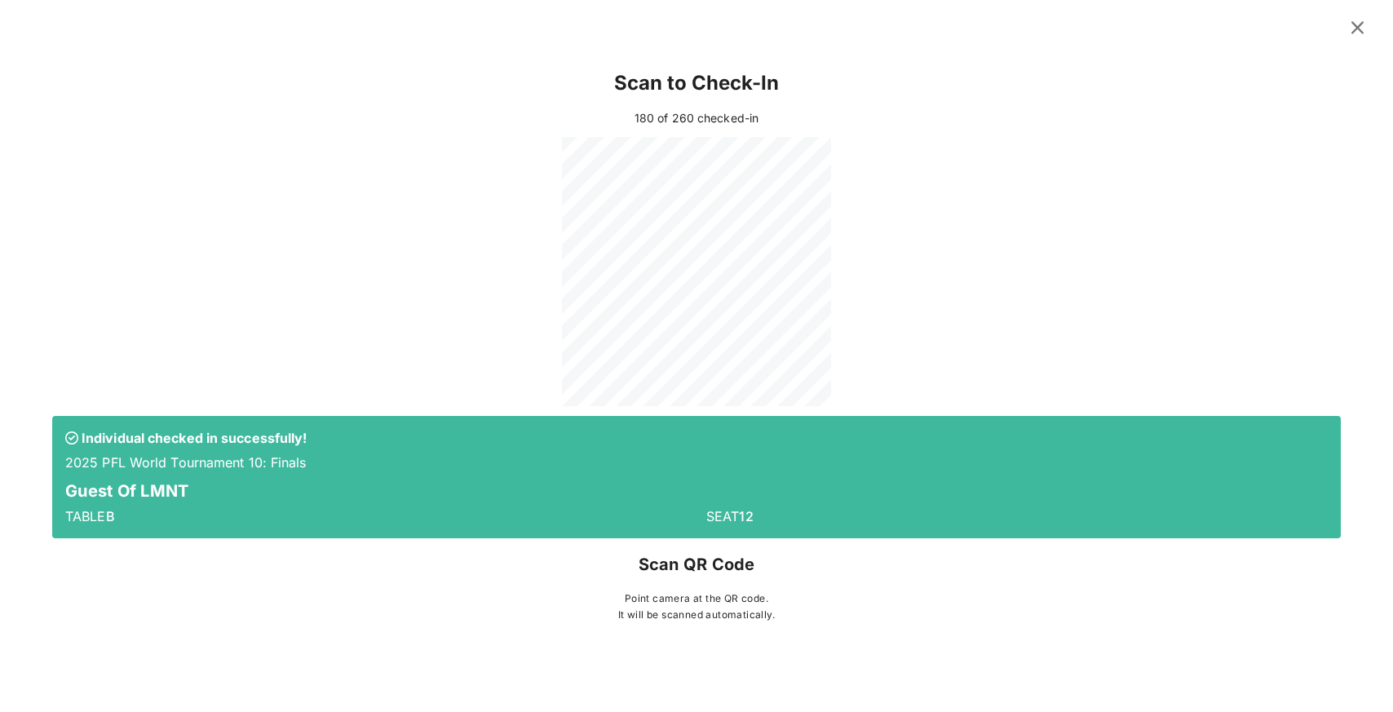
click at [1359, 29] on icon at bounding box center [1357, 27] width 23 height 20
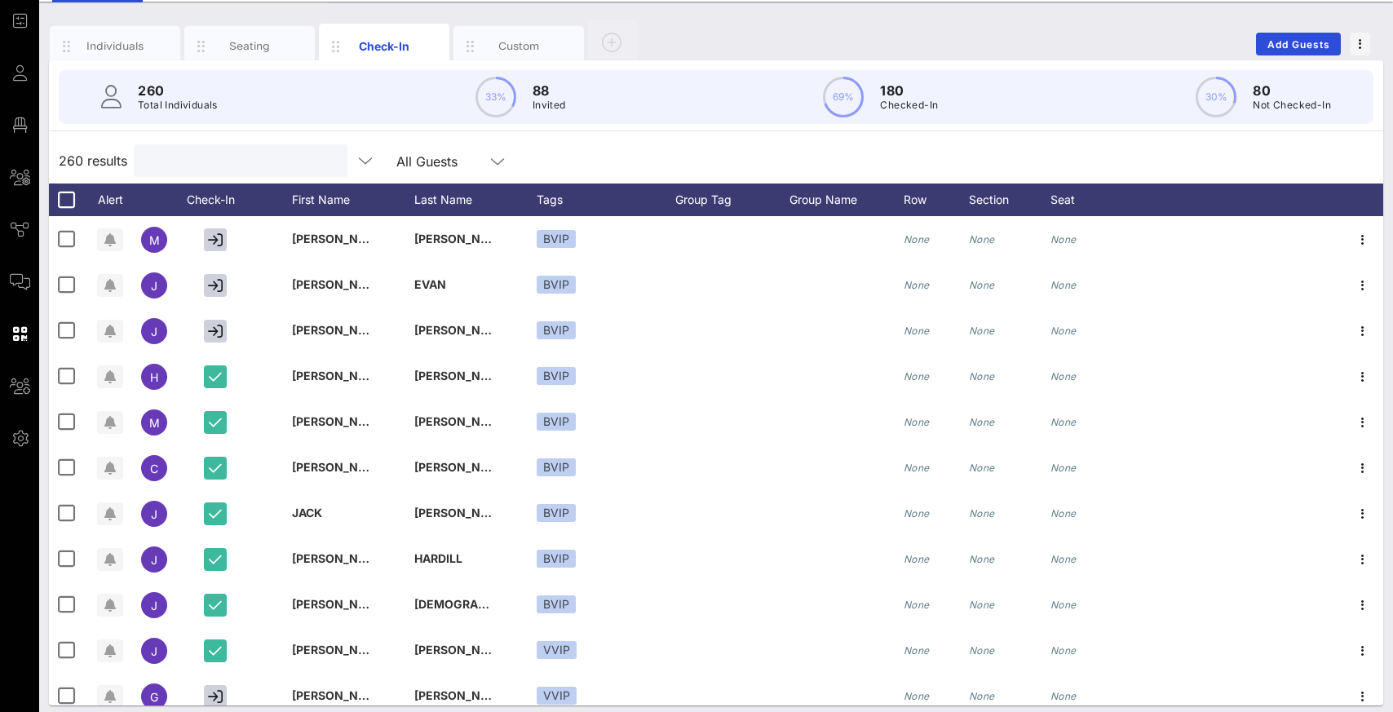
click at [213, 166] on input "text" at bounding box center [239, 160] width 191 height 21
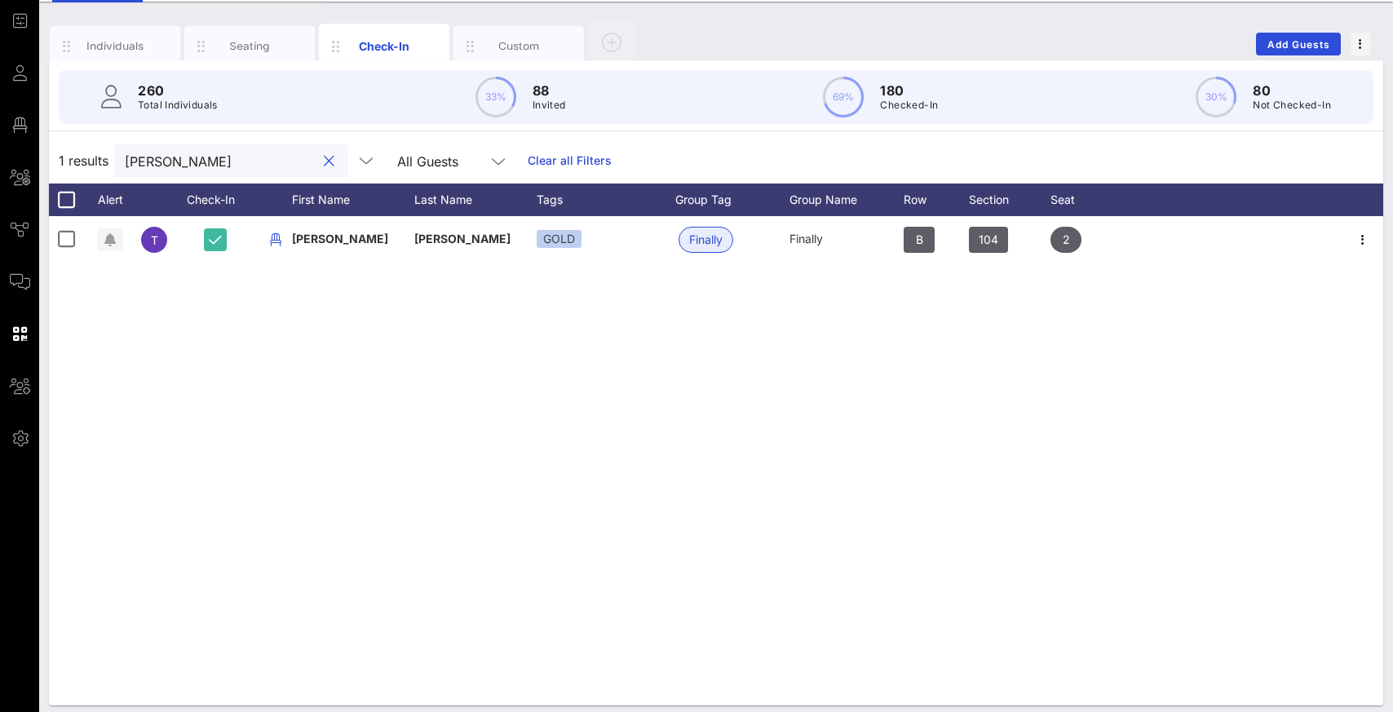
scroll to position [0, 0]
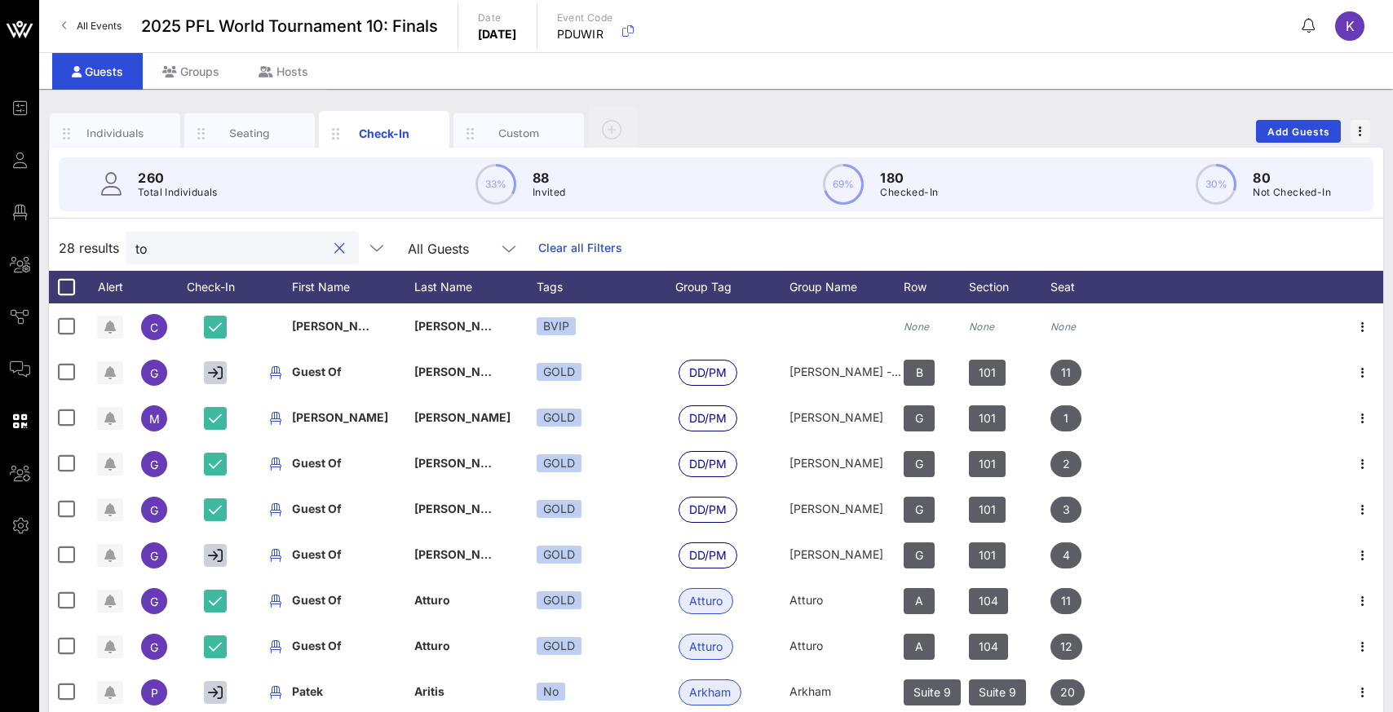
type input "t"
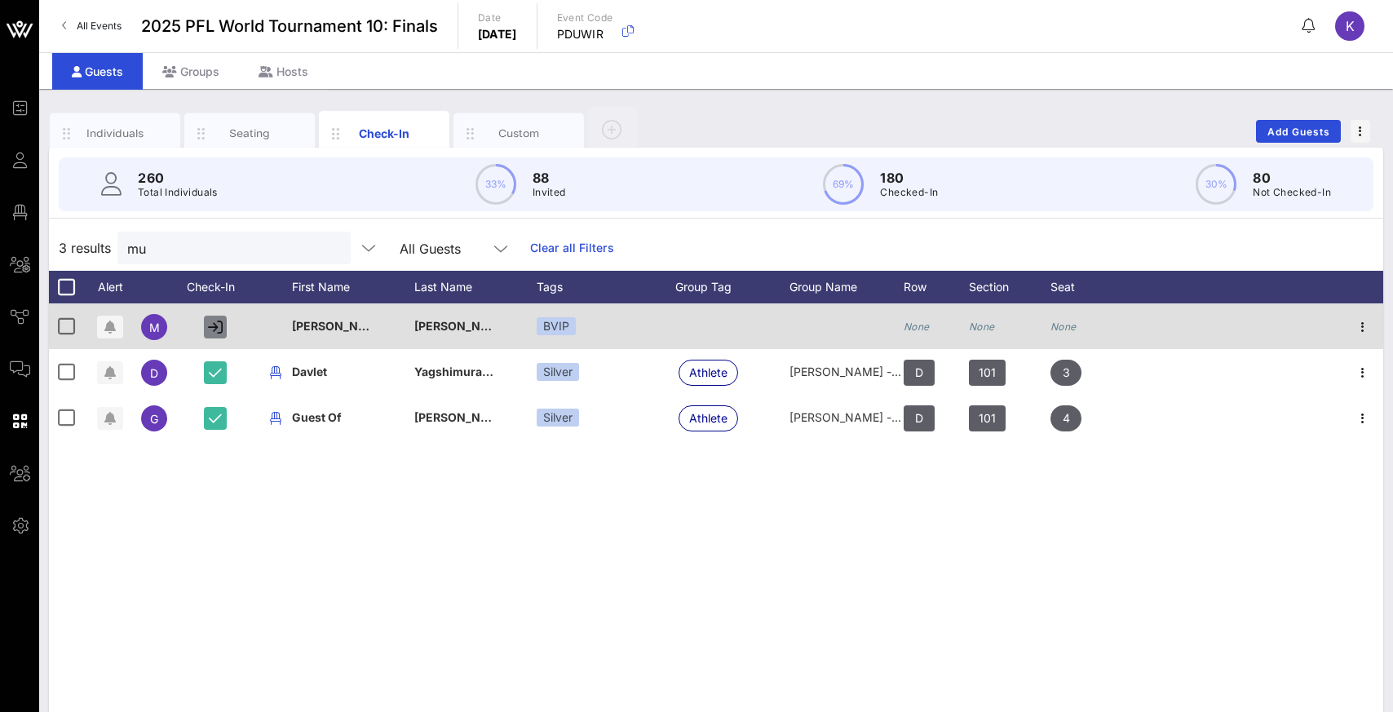
click at [217, 329] on icon "button" at bounding box center [215, 327] width 15 height 15
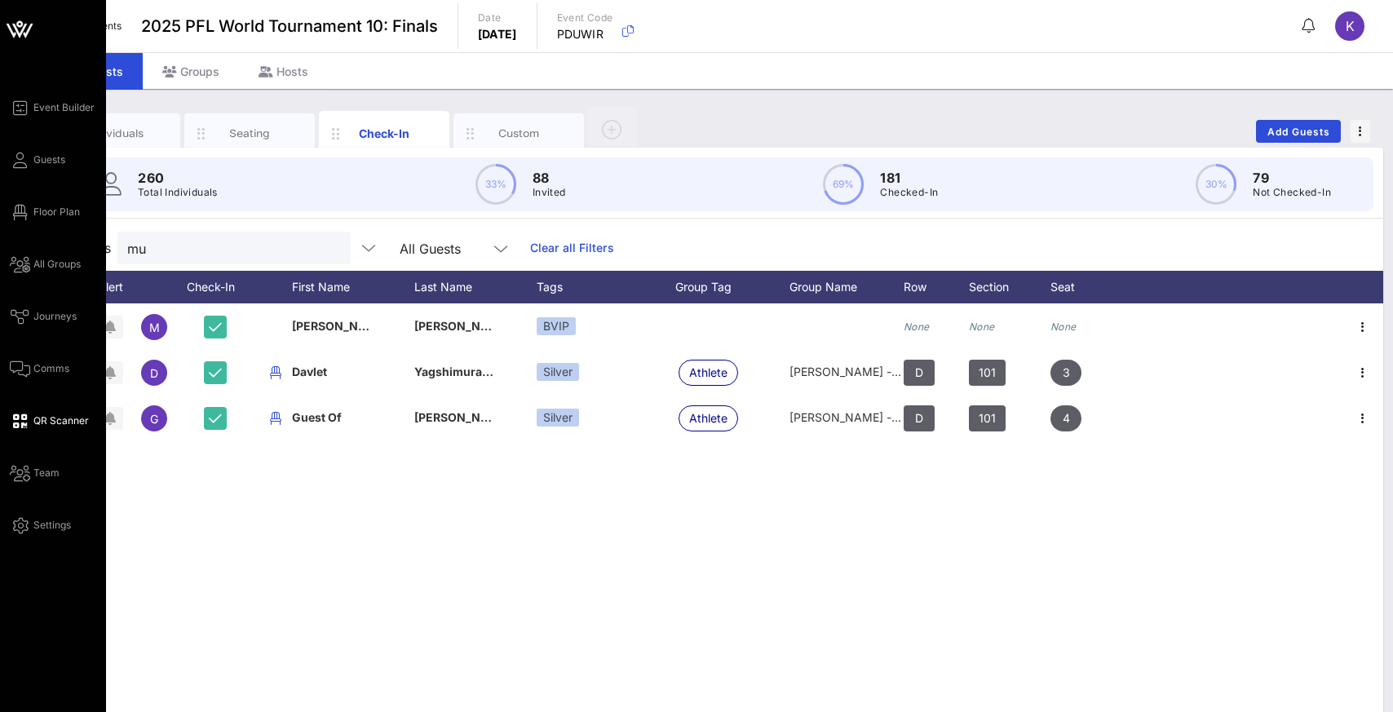
click at [39, 420] on span "QR Scanner" at bounding box center [60, 420] width 55 height 15
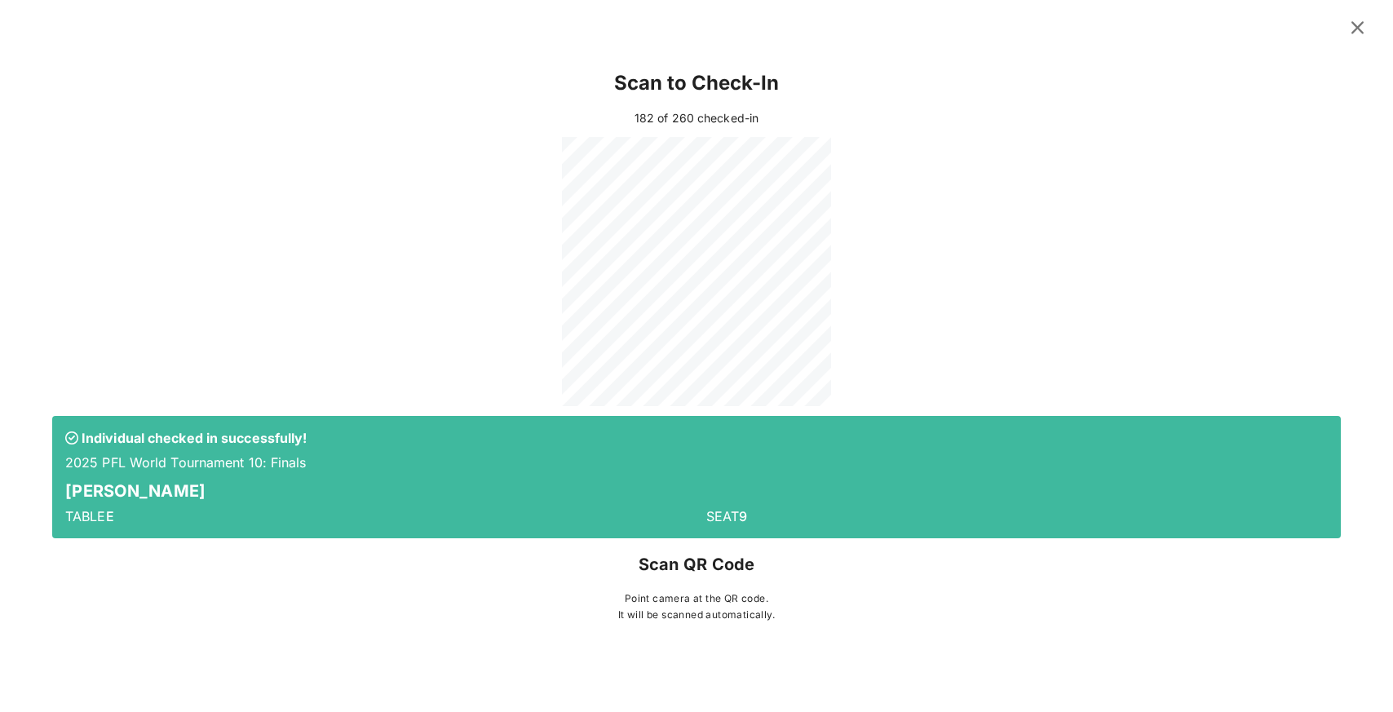
click at [1359, 29] on icon at bounding box center [1357, 27] width 23 height 20
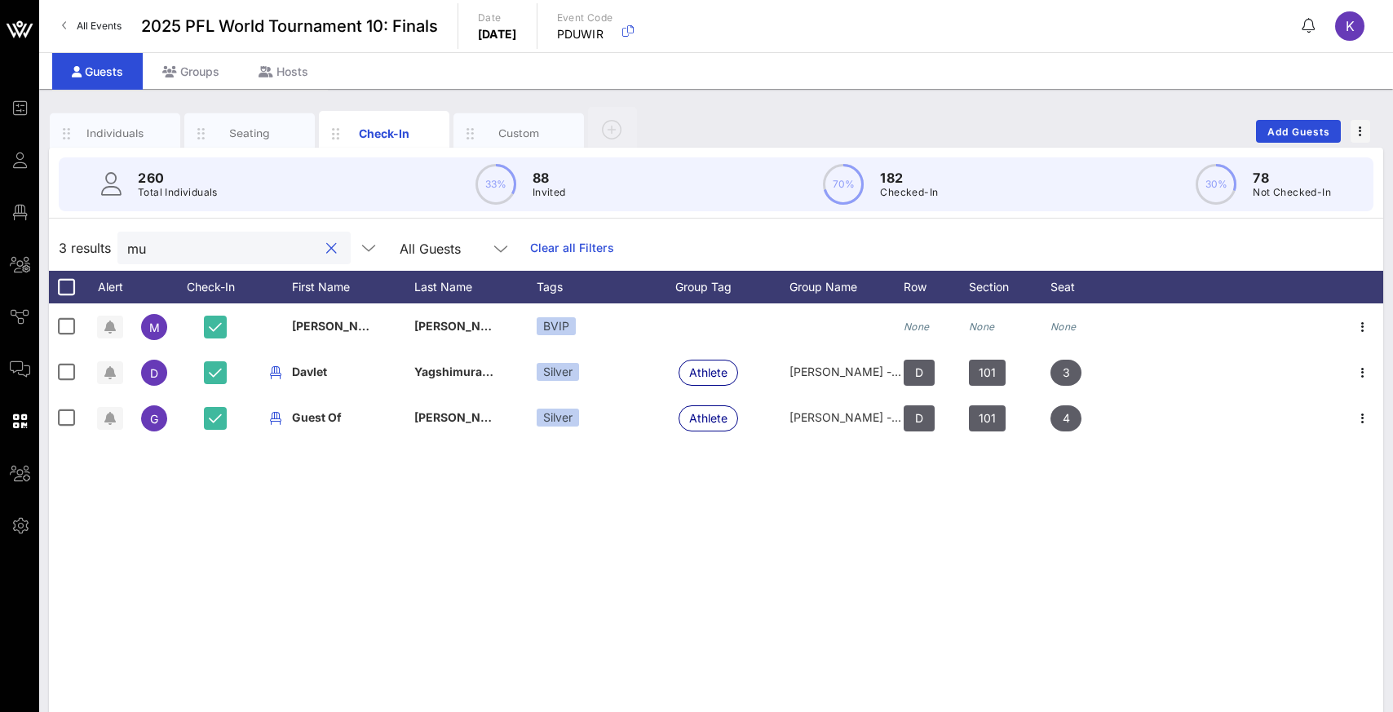
drag, startPoint x: 182, startPoint y: 252, endPoint x: 109, endPoint y: 254, distance: 72.6
click at [109, 254] on div "3 results mu All Guests Clear all Filters" at bounding box center [716, 248] width 1334 height 46
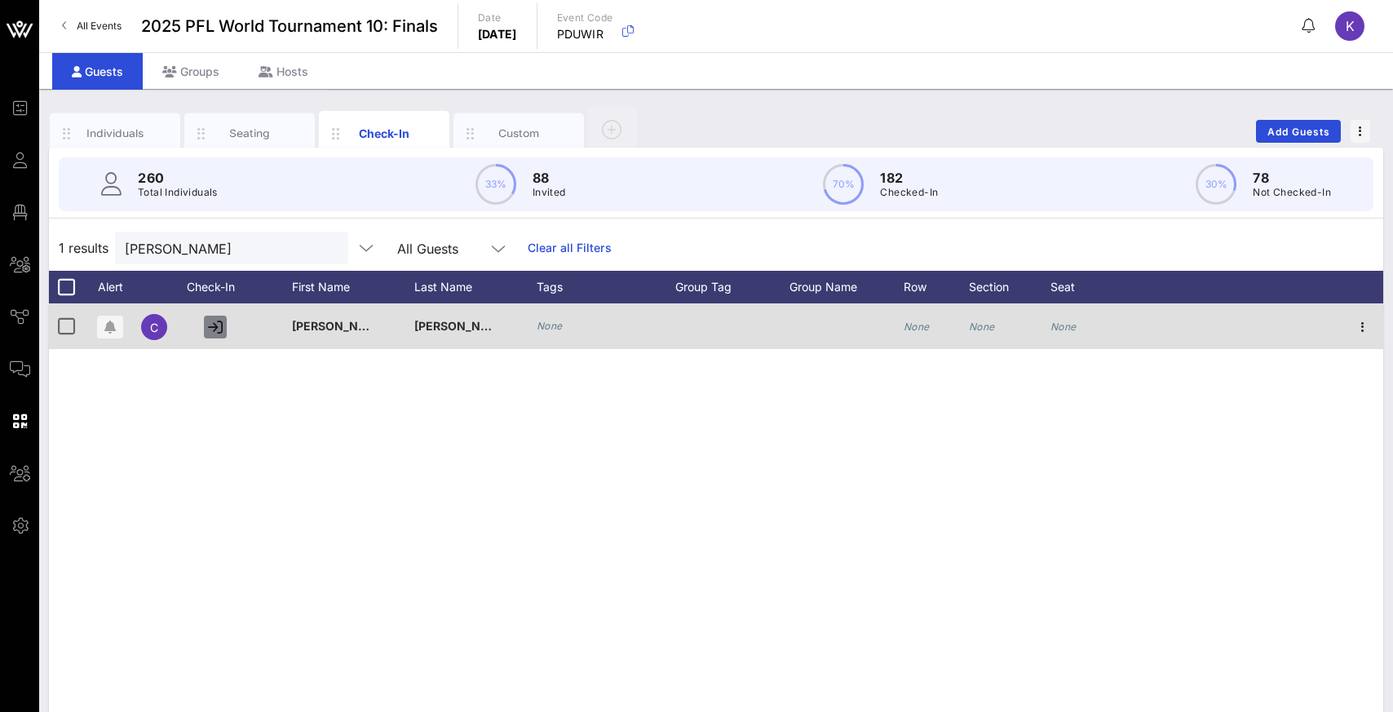
click at [211, 325] on icon "button" at bounding box center [215, 327] width 15 height 15
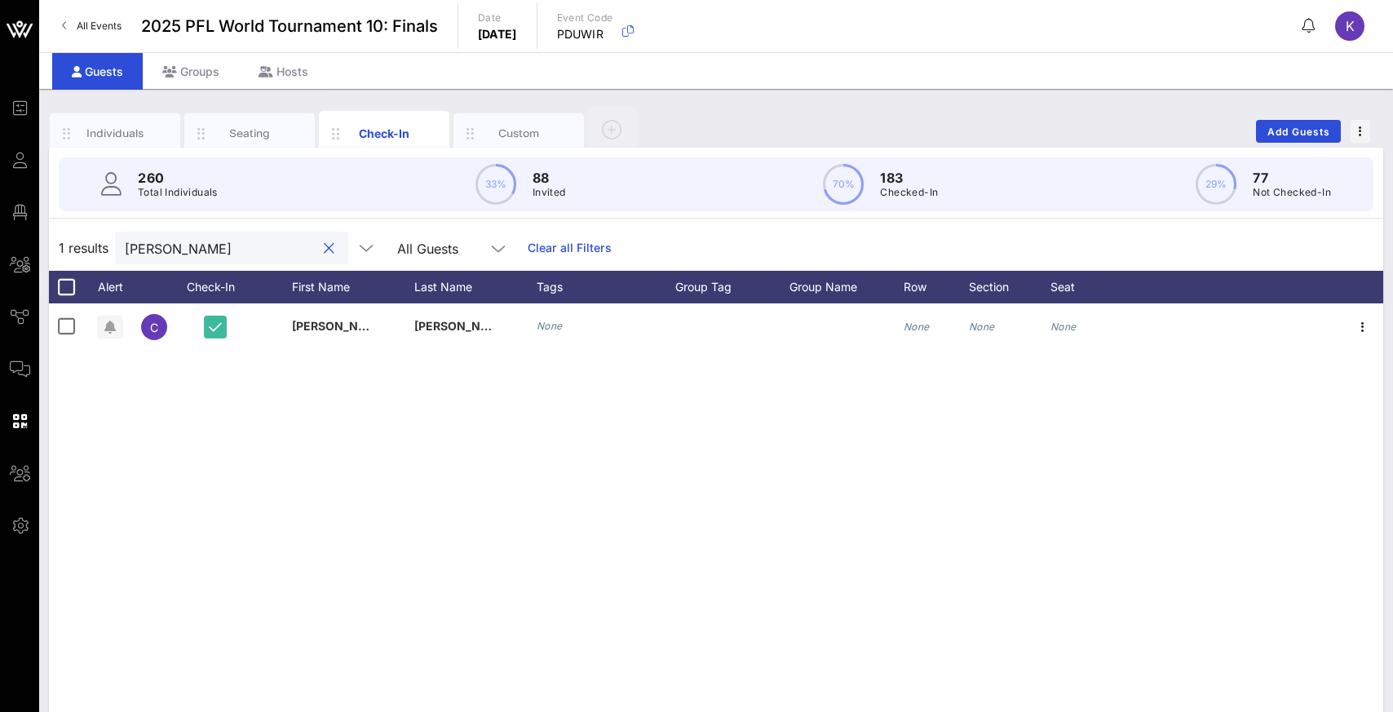
drag, startPoint x: 185, startPoint y: 249, endPoint x: 121, endPoint y: 254, distance: 64.7
click at [121, 254] on div "[PERSON_NAME]" at bounding box center [231, 248] width 233 height 33
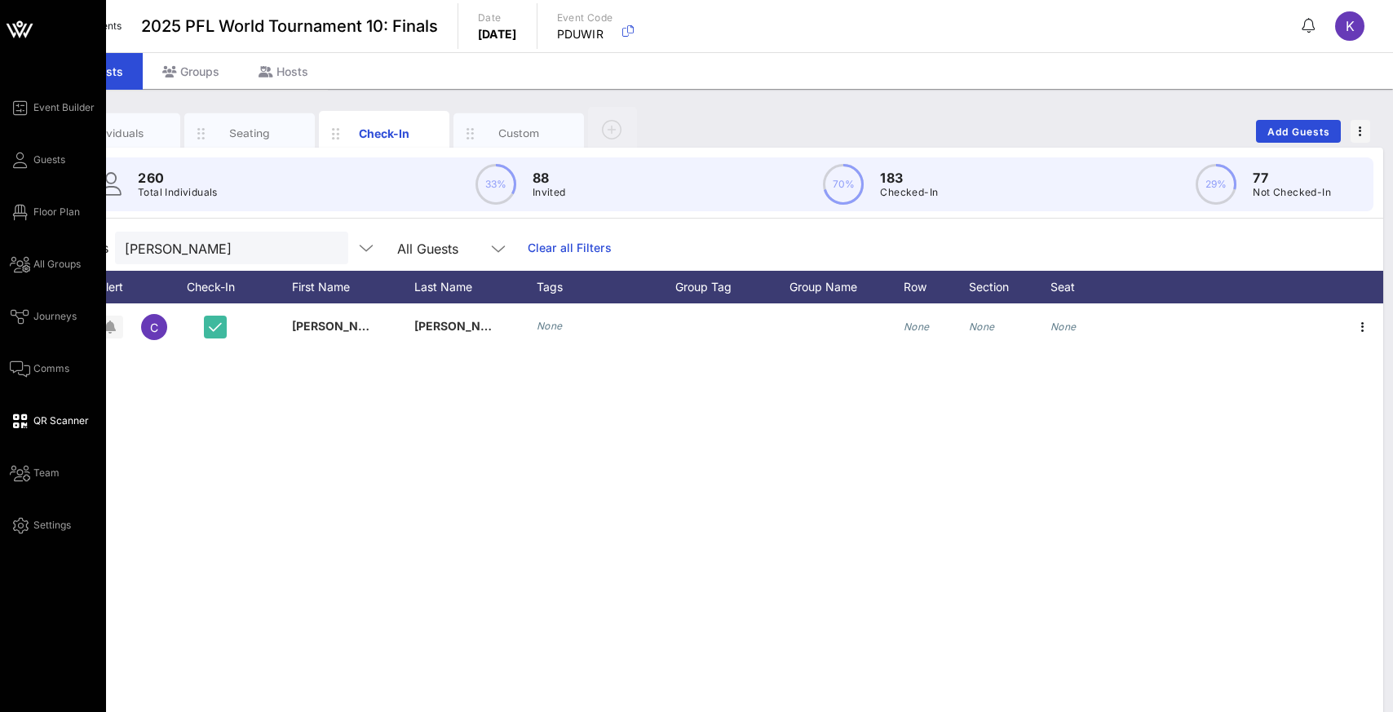
click at [44, 422] on span "QR Scanner" at bounding box center [60, 420] width 55 height 15
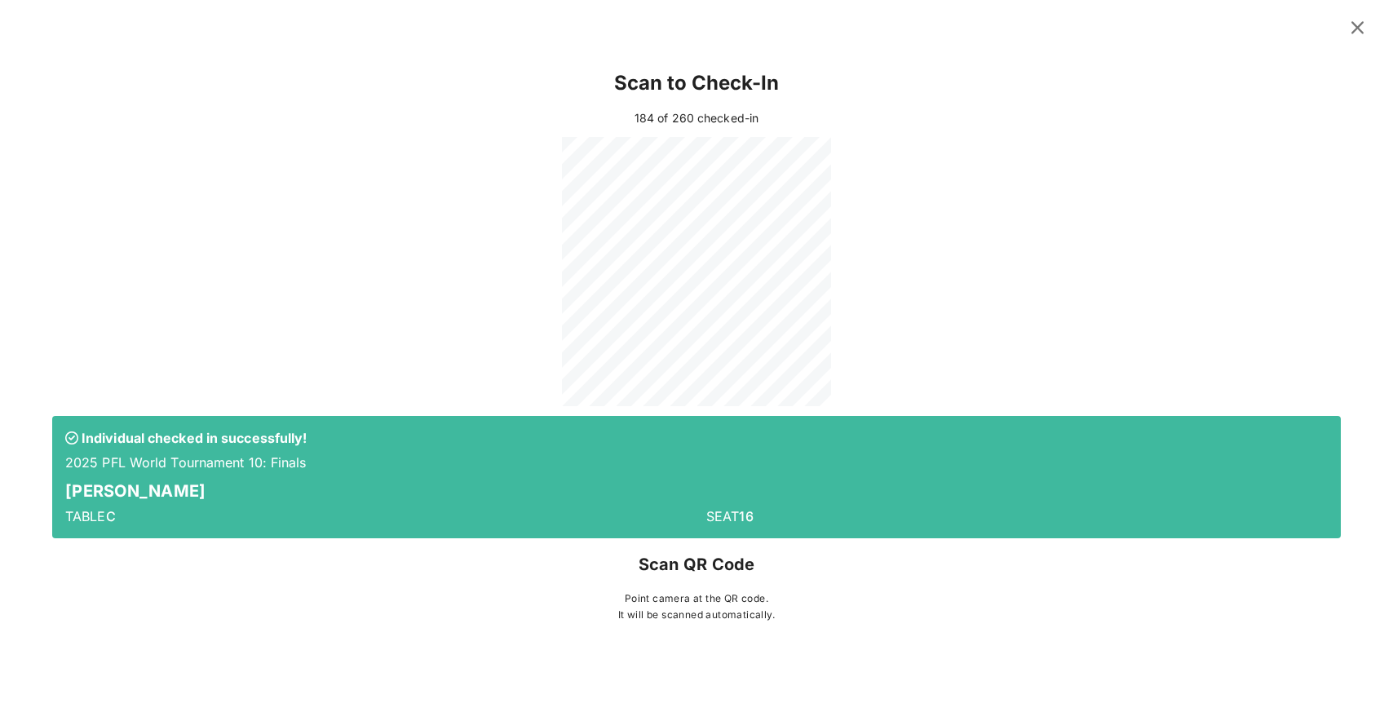
click at [1365, 29] on icon at bounding box center [1357, 27] width 23 height 20
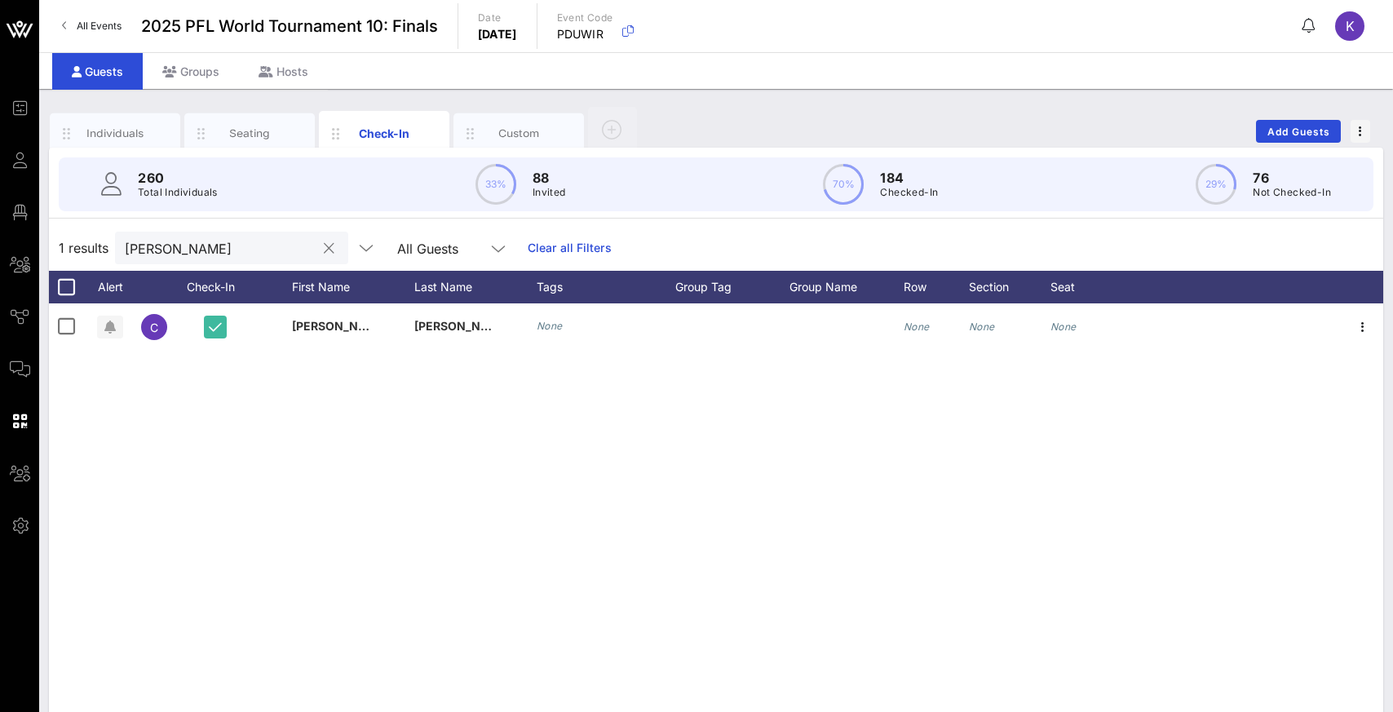
drag, startPoint x: 179, startPoint y: 251, endPoint x: 131, endPoint y: 251, distance: 48.1
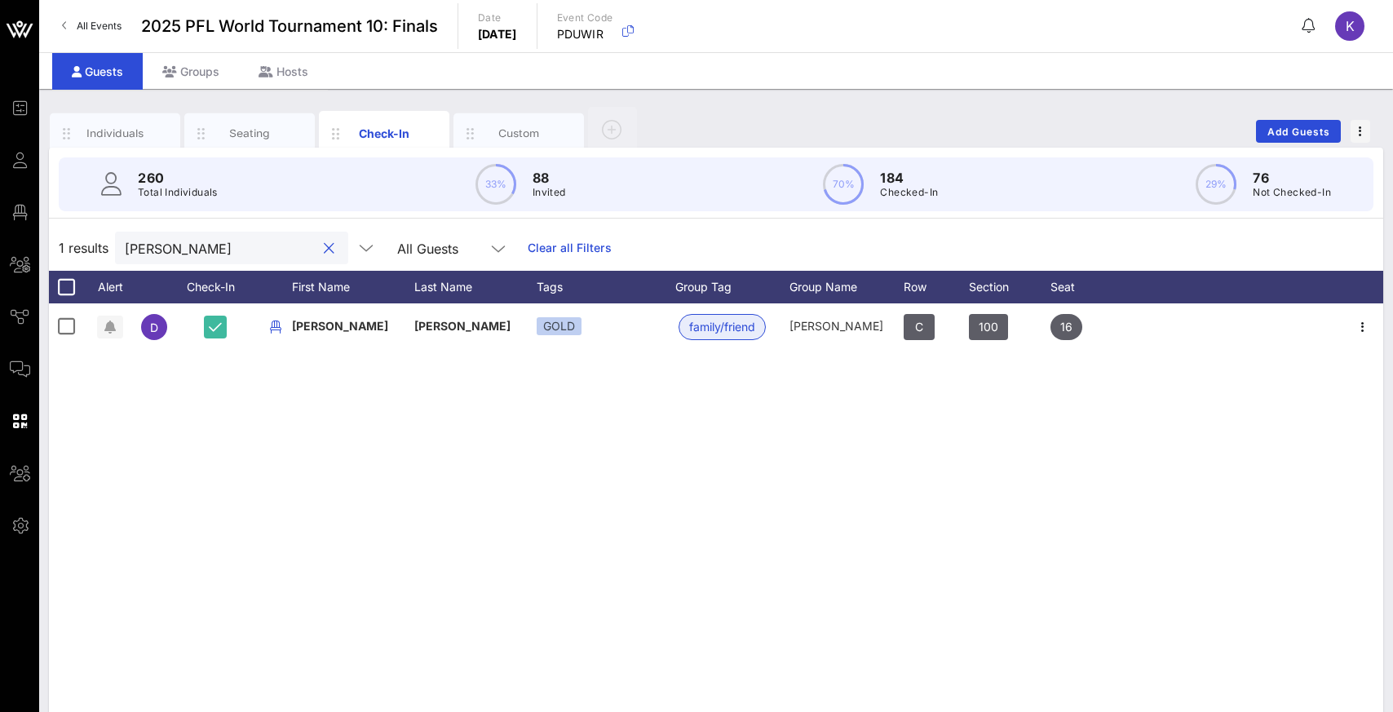
drag, startPoint x: 181, startPoint y: 253, endPoint x: 115, endPoint y: 252, distance: 66.1
click at [115, 252] on div "[PERSON_NAME]" at bounding box center [231, 248] width 233 height 33
click at [325, 486] on div "D [PERSON_NAME][GEOGRAPHIC_DATA] GOLD family/friend [PERSON_NAME] C 100 16" at bounding box center [716, 547] width 1334 height 489
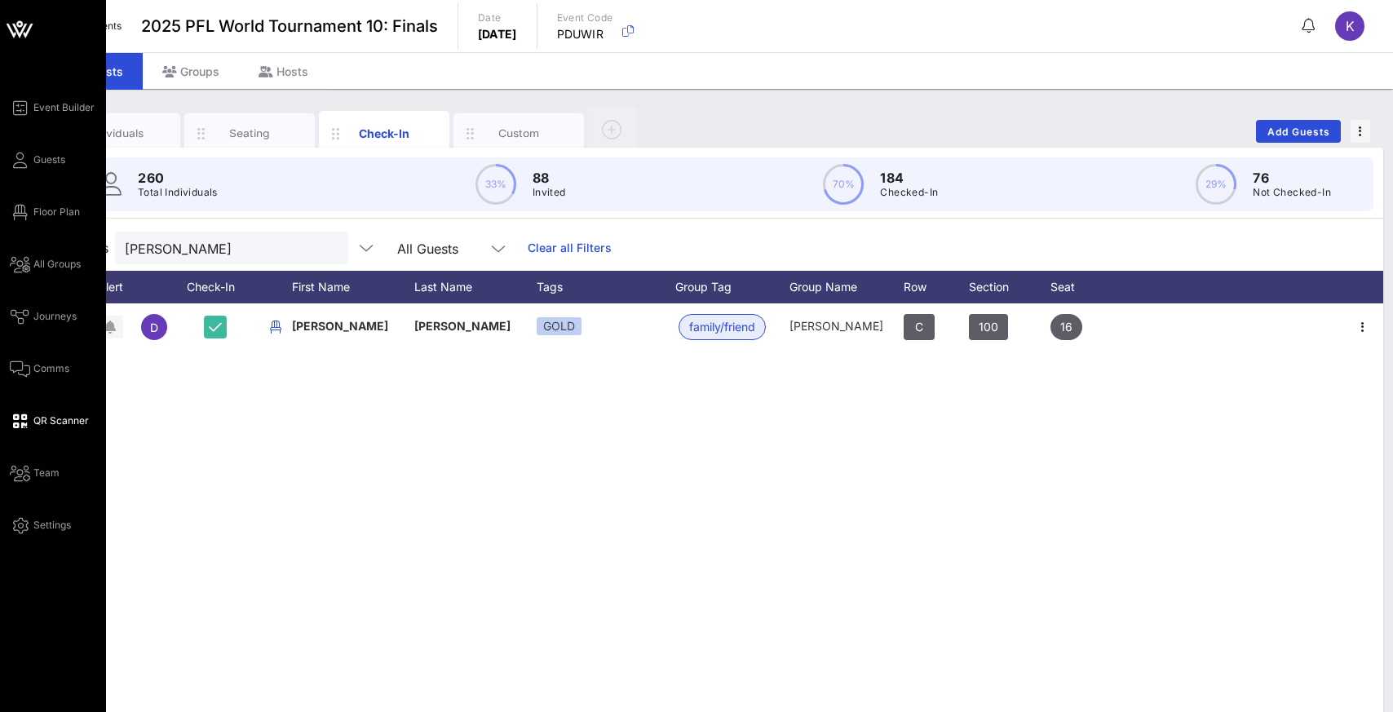
click at [39, 421] on span "QR Scanner" at bounding box center [60, 420] width 55 height 15
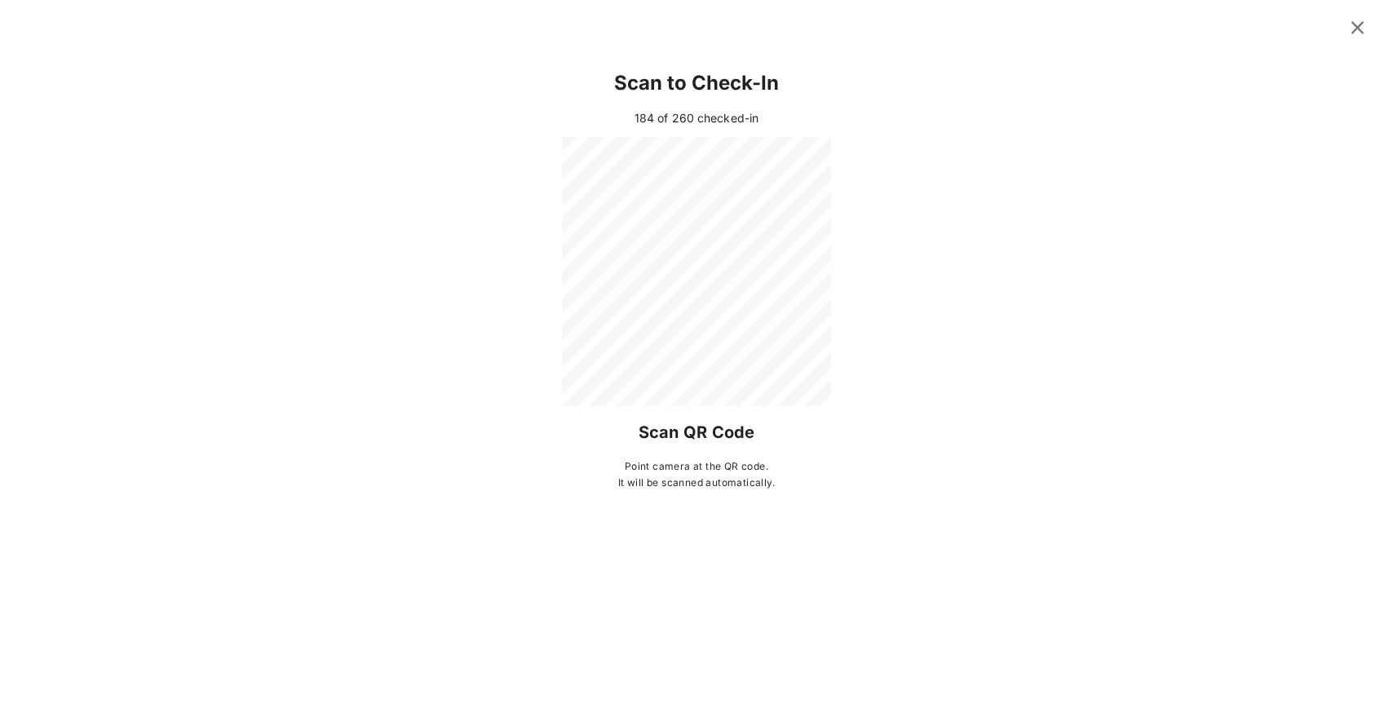
click at [1143, 169] on div at bounding box center [696, 271] width 1289 height 269
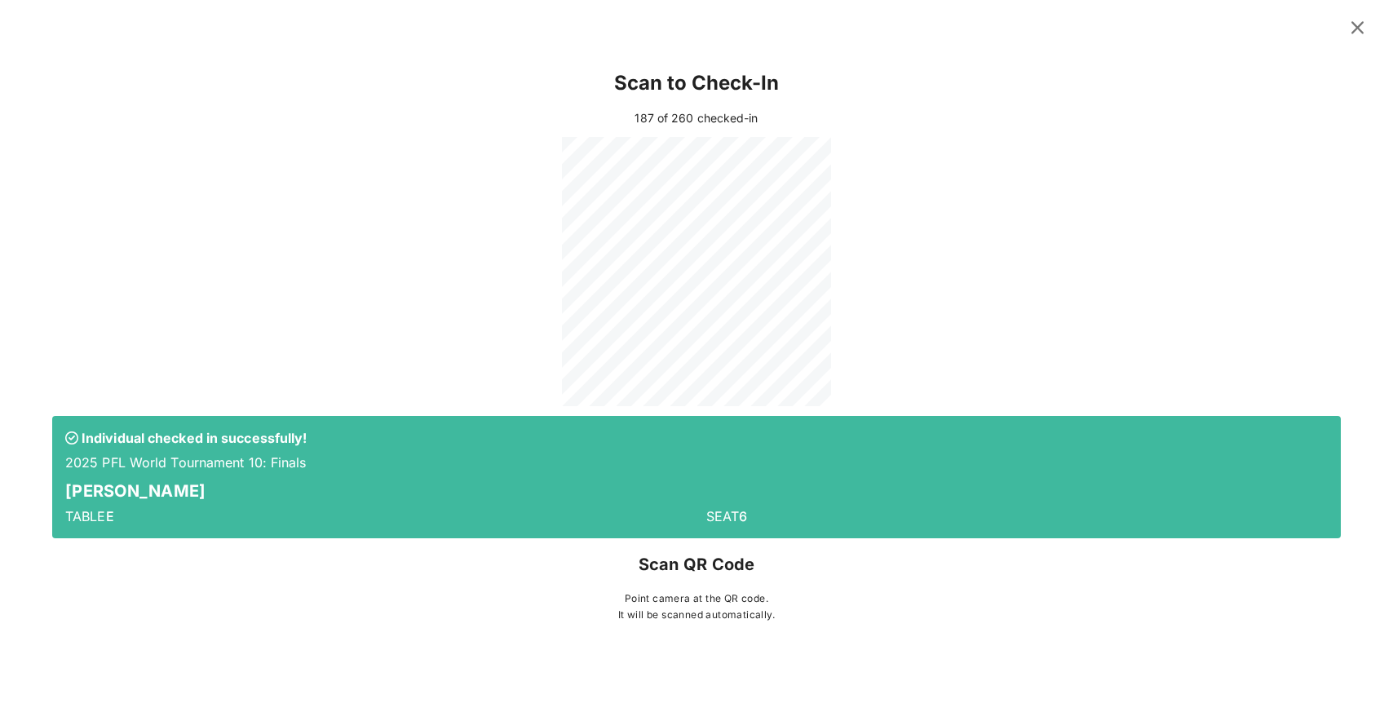
click at [1356, 27] on icon at bounding box center [1357, 27] width 23 height 20
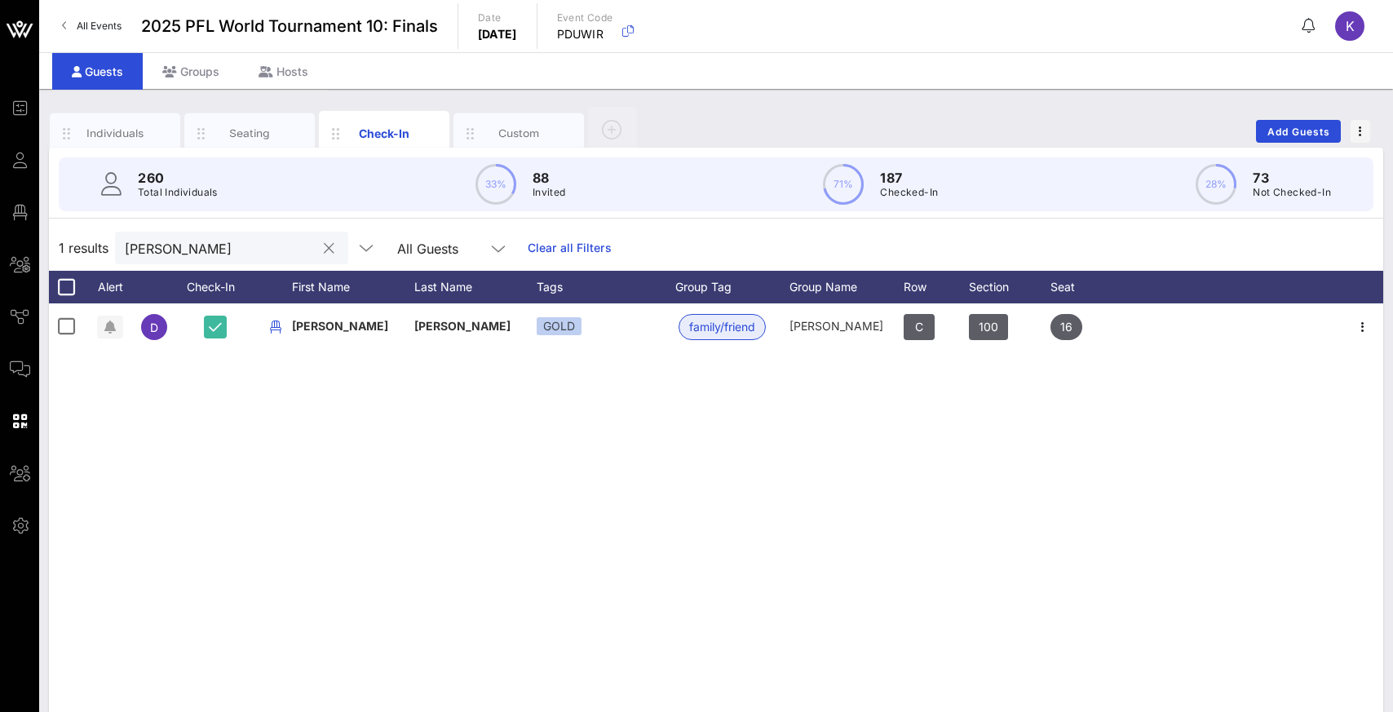
drag, startPoint x: 223, startPoint y: 259, endPoint x: 120, endPoint y: 256, distance: 102.8
click at [120, 256] on div "[PERSON_NAME]" at bounding box center [231, 248] width 233 height 33
type input "mangal"
click at [324, 249] on button "clear icon" at bounding box center [329, 249] width 11 height 16
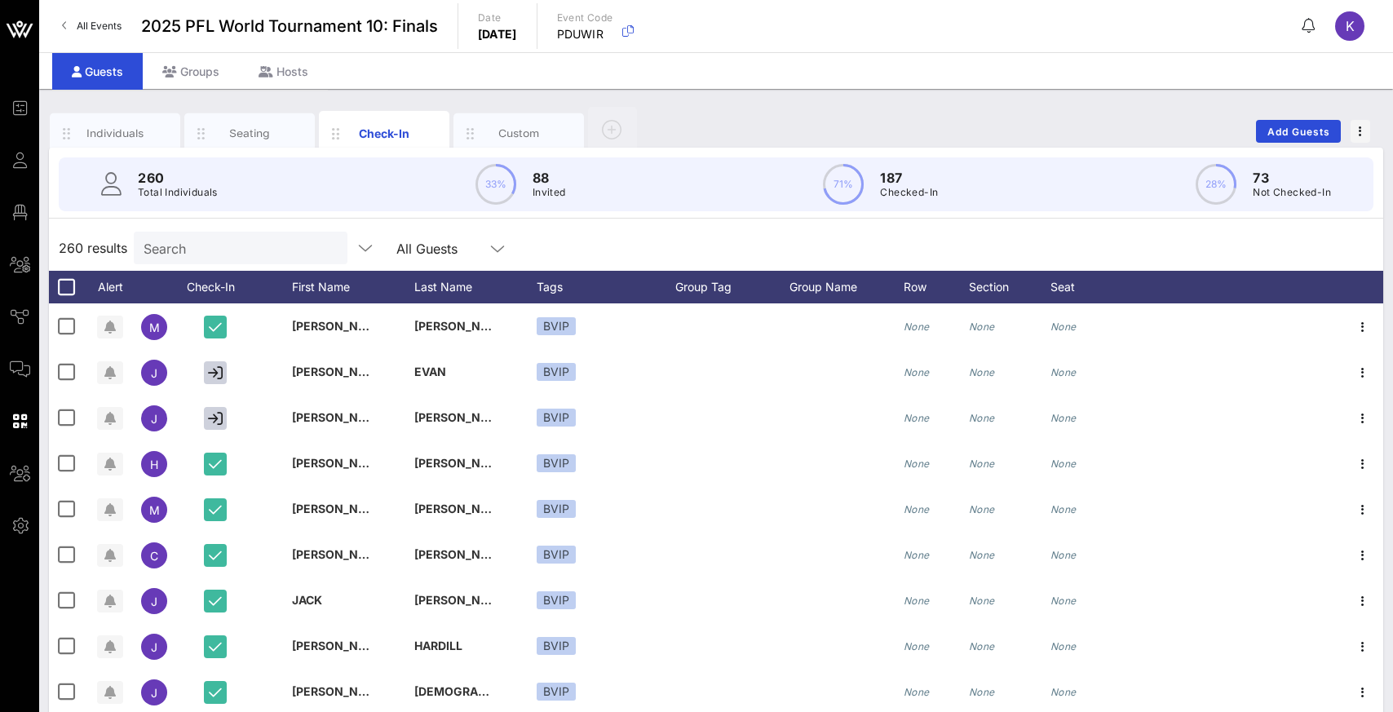
click at [497, 257] on div "260 results Search All Guests" at bounding box center [716, 248] width 1334 height 46
click at [499, 257] on div "260 results Search All Guests" at bounding box center [716, 248] width 1334 height 46
click at [232, 252] on input "text" at bounding box center [239, 247] width 191 height 21
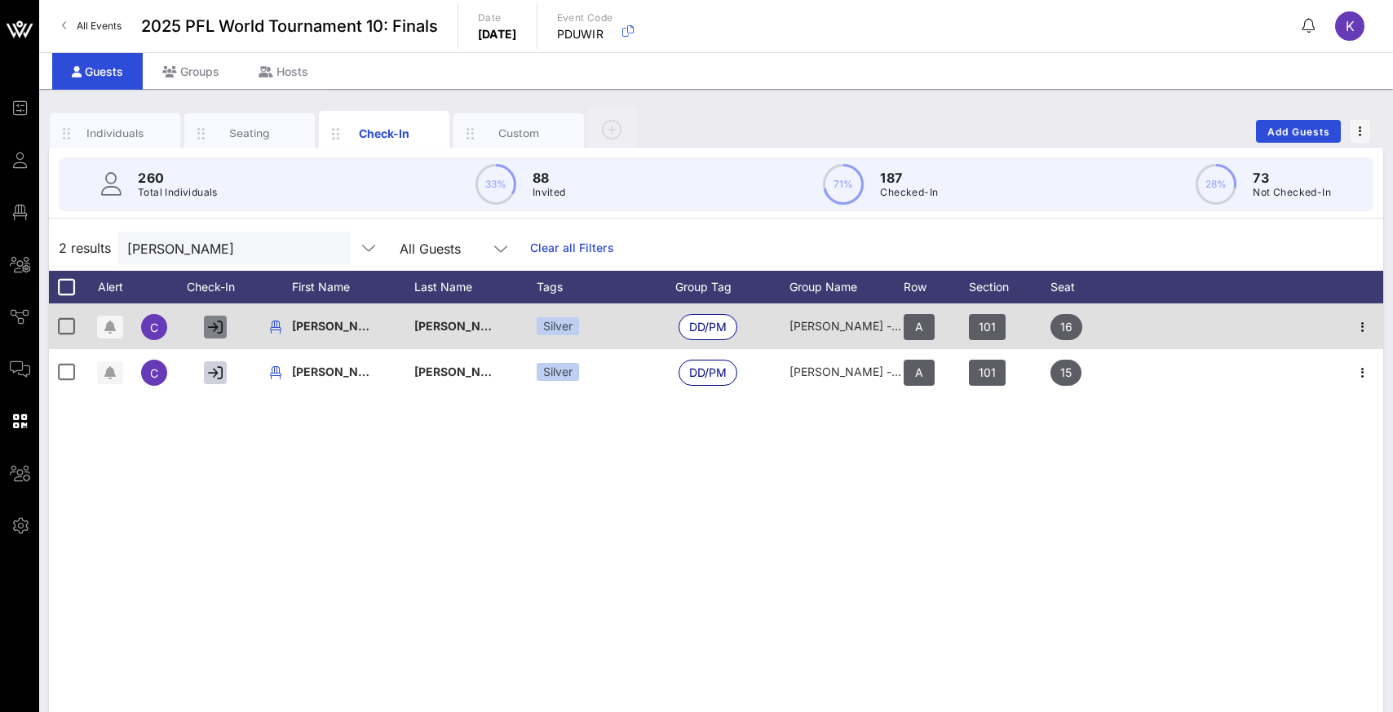
click at [219, 329] on icon "button" at bounding box center [215, 327] width 15 height 15
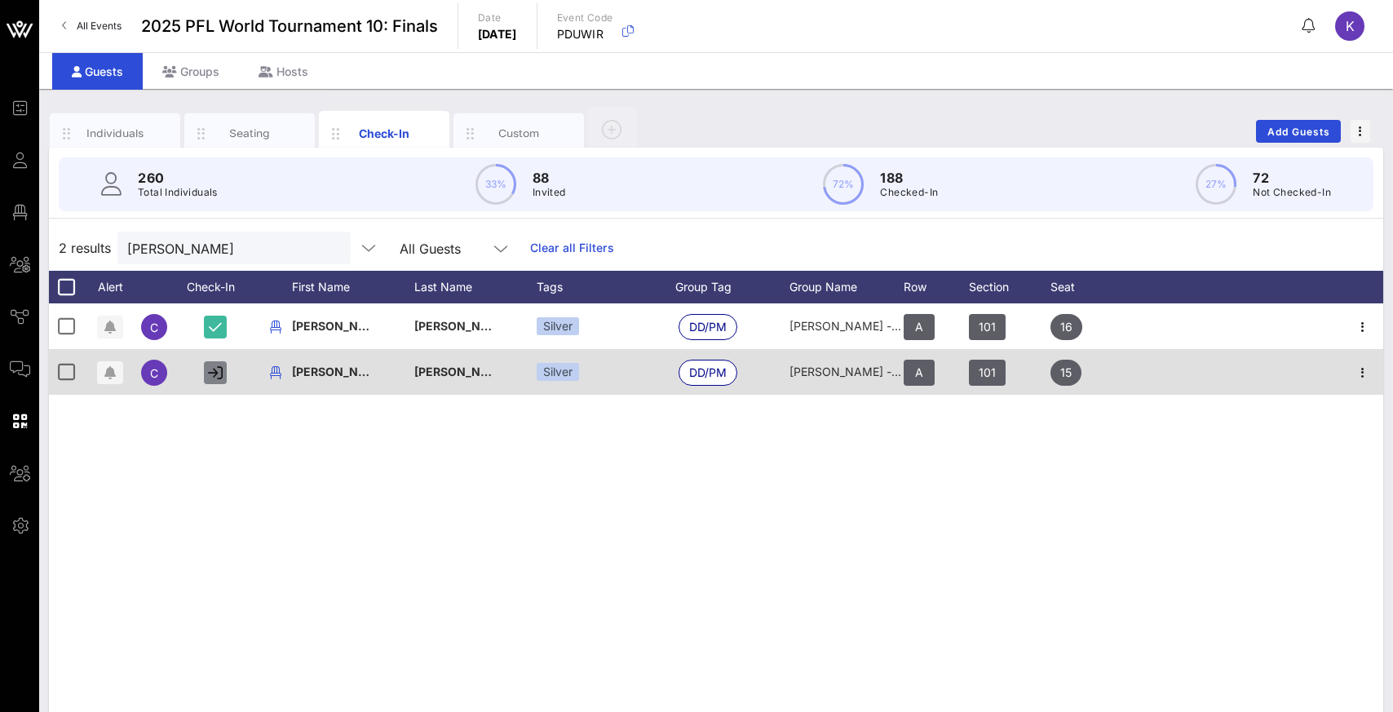
click at [214, 373] on icon "button" at bounding box center [215, 372] width 15 height 15
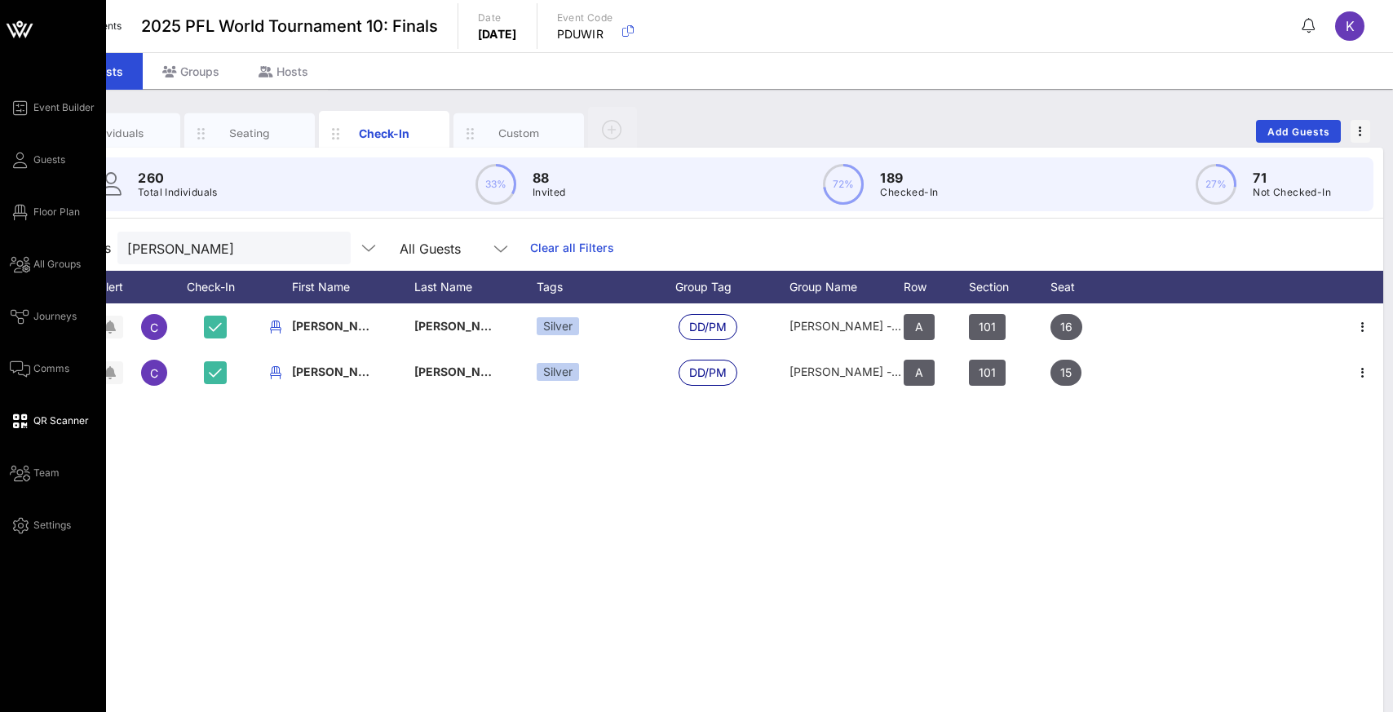
click at [42, 421] on span "QR Scanner" at bounding box center [60, 420] width 55 height 15
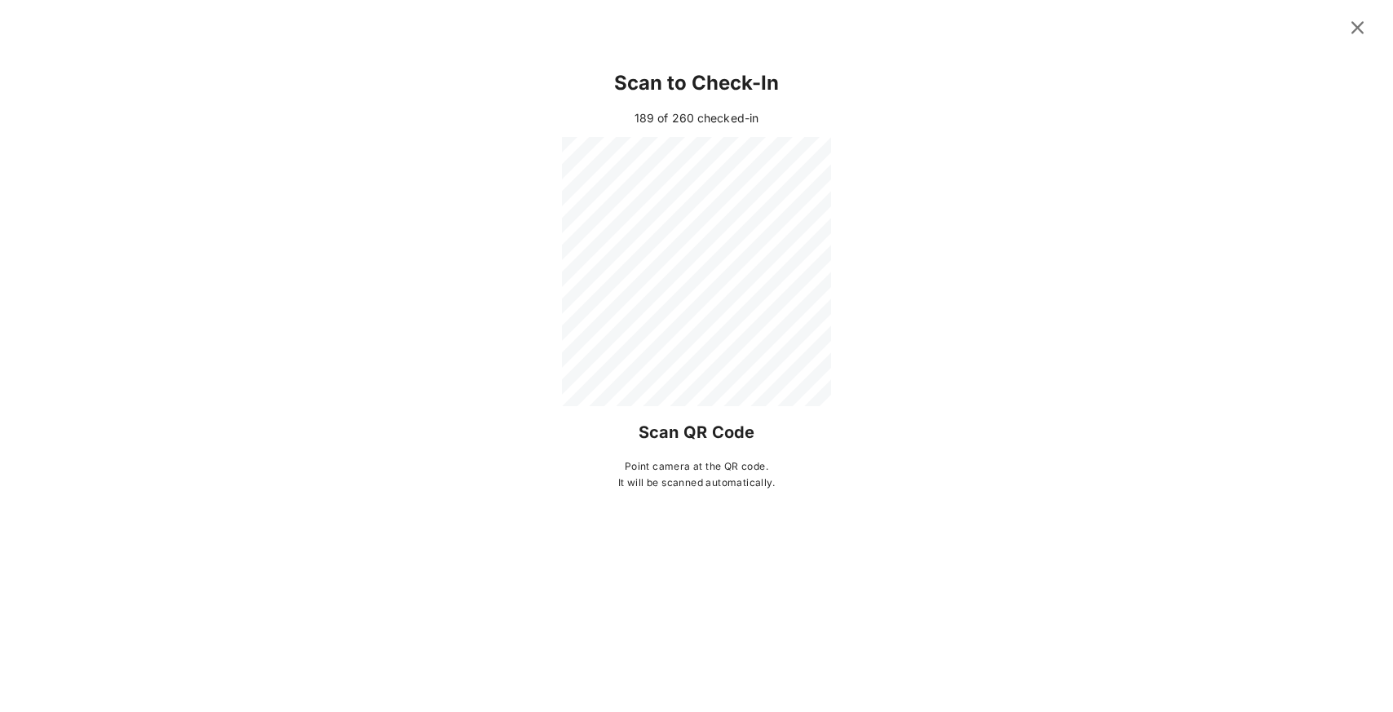
click at [964, 307] on div at bounding box center [696, 271] width 1289 height 269
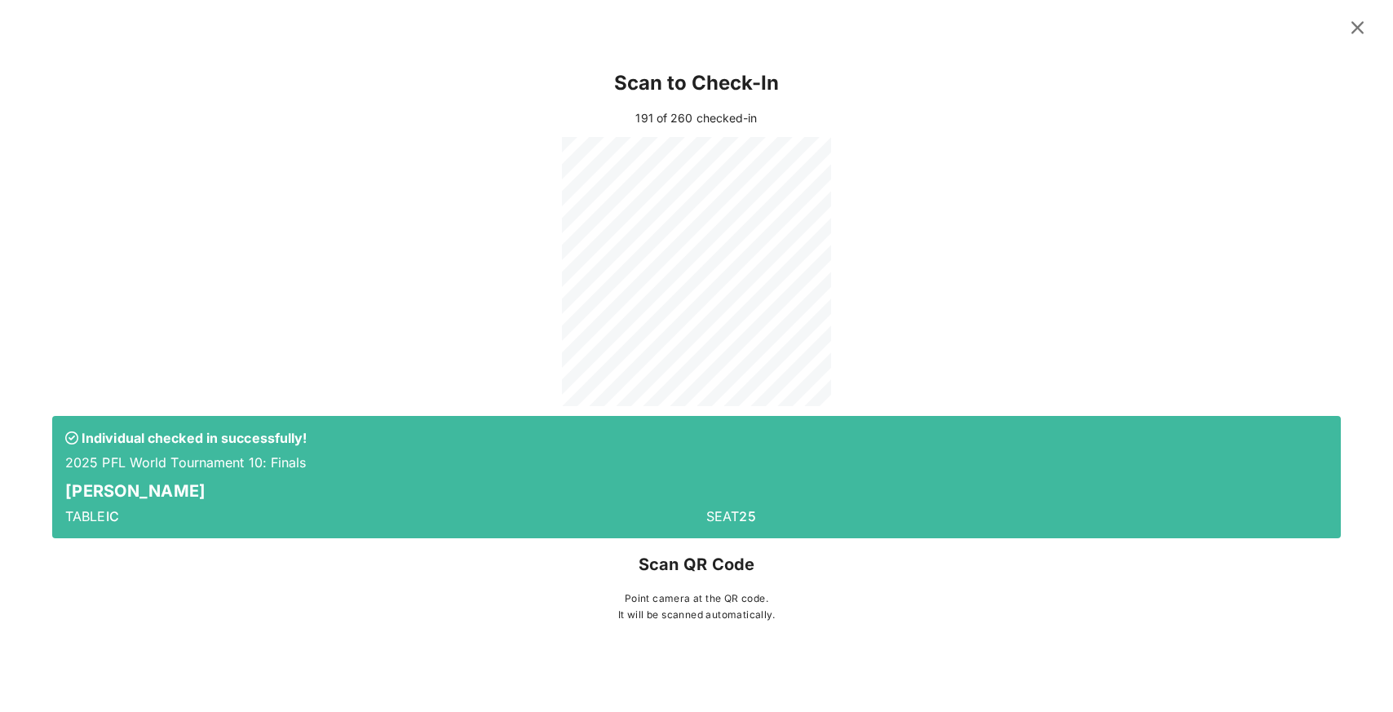
click at [1364, 29] on icon at bounding box center [1357, 28] width 22 height 20
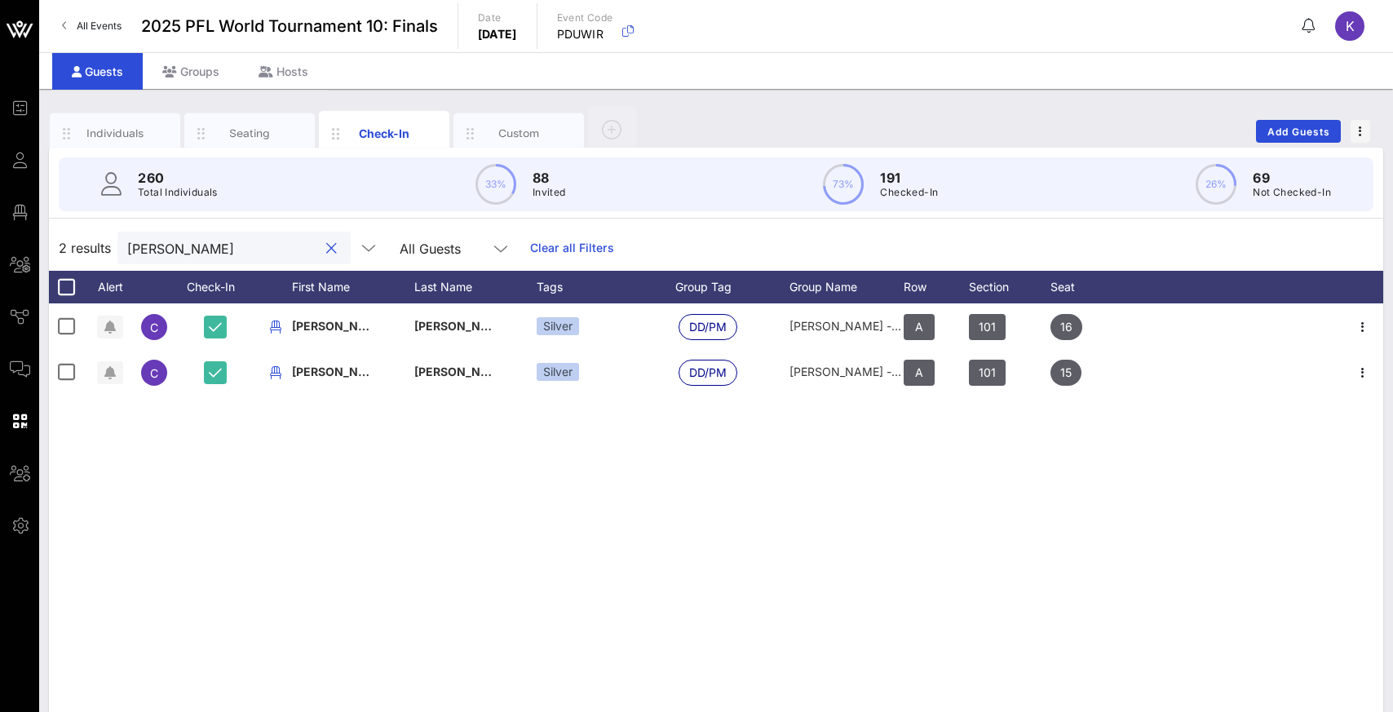
drag, startPoint x: 195, startPoint y: 250, endPoint x: 109, endPoint y: 254, distance: 85.7
click at [109, 254] on div "2 results [PERSON_NAME] All Guests Clear all Filters" at bounding box center [716, 248] width 1334 height 46
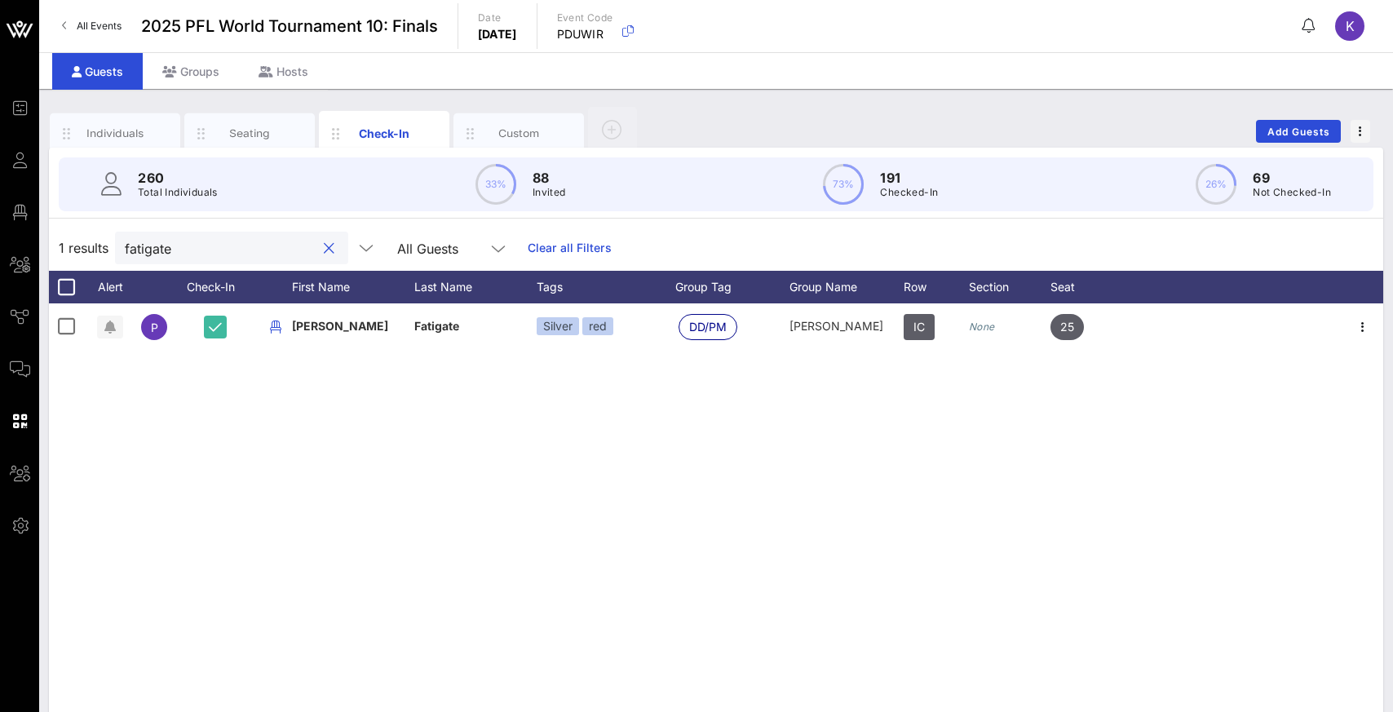
drag, startPoint x: 223, startPoint y: 245, endPoint x: 120, endPoint y: 254, distance: 103.1
click at [120, 254] on div "fatigate" at bounding box center [231, 248] width 233 height 33
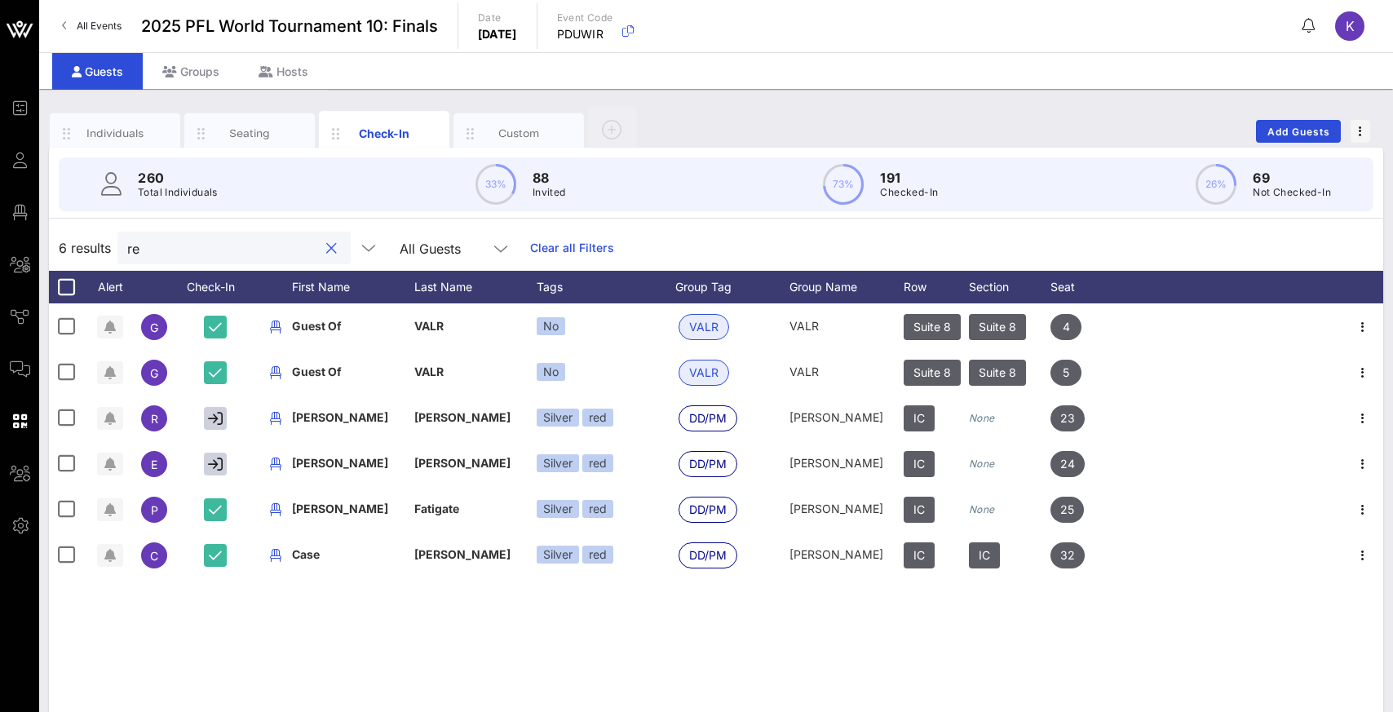
type input "r"
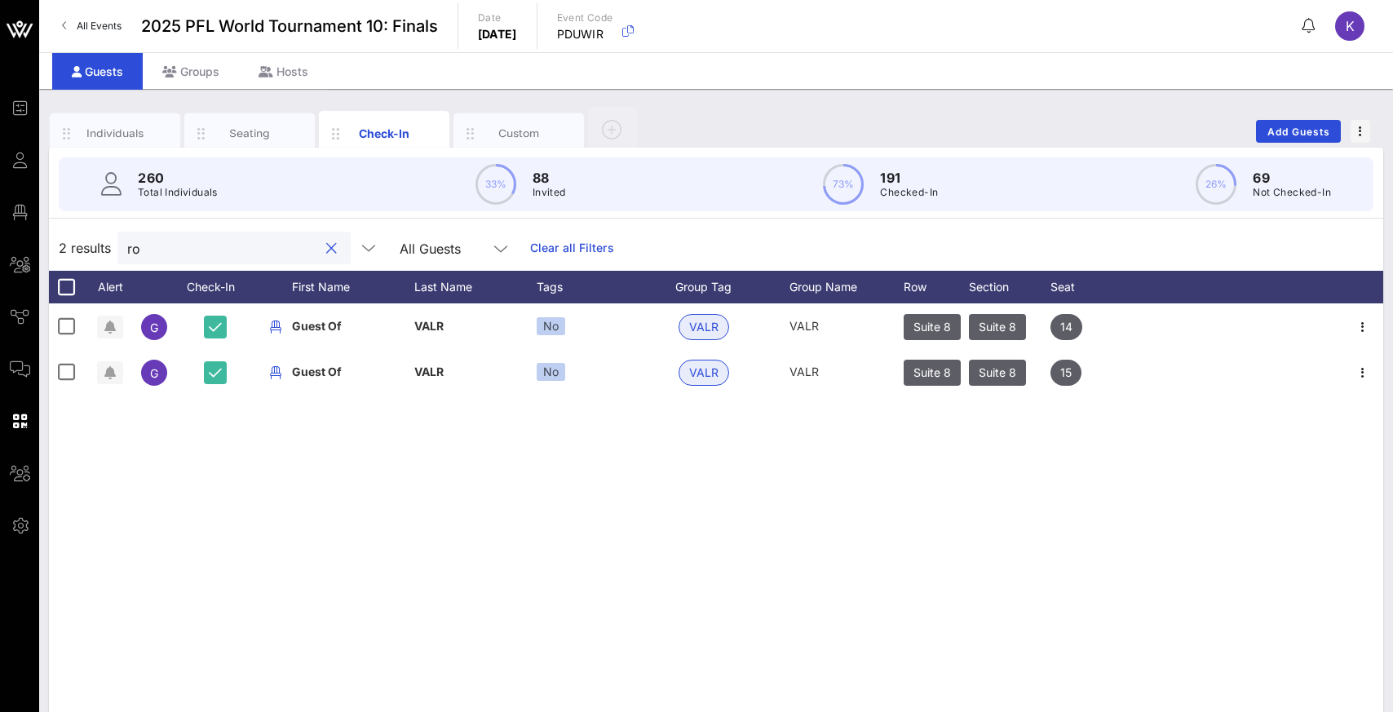
type input "r"
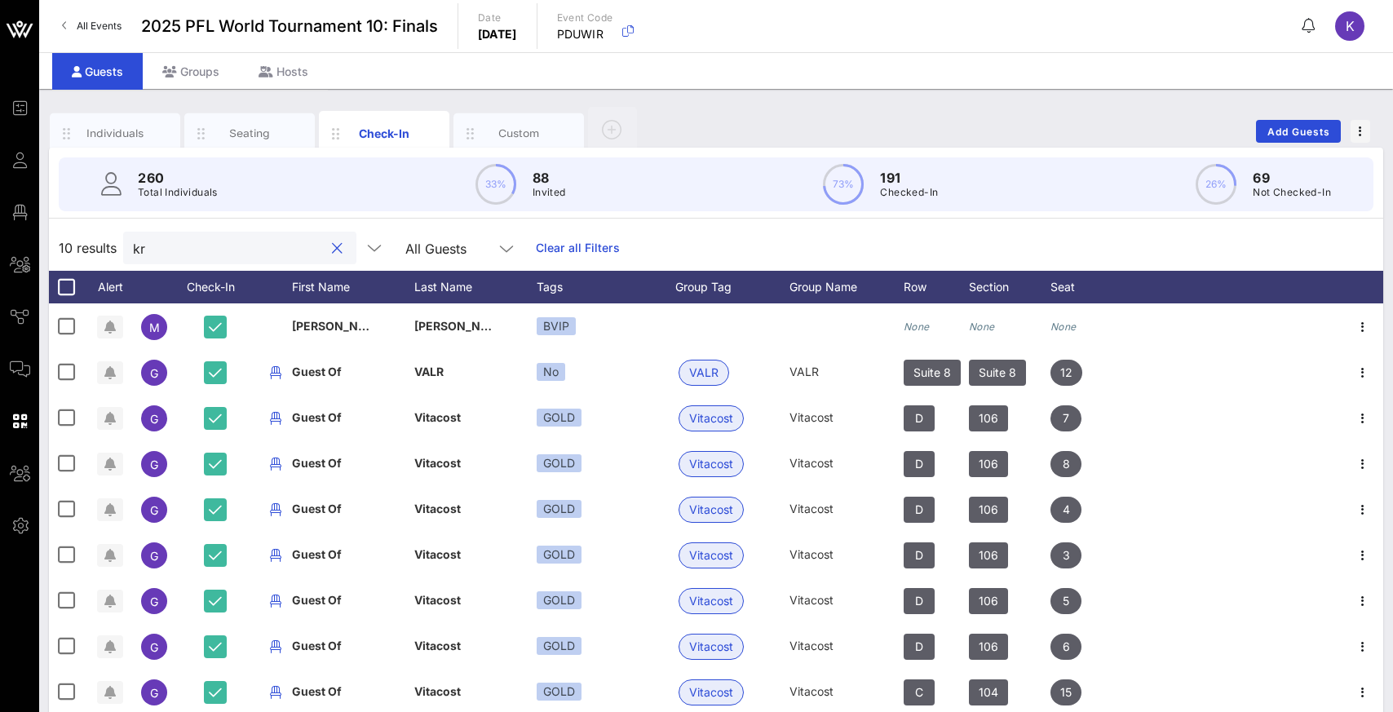
type input "k"
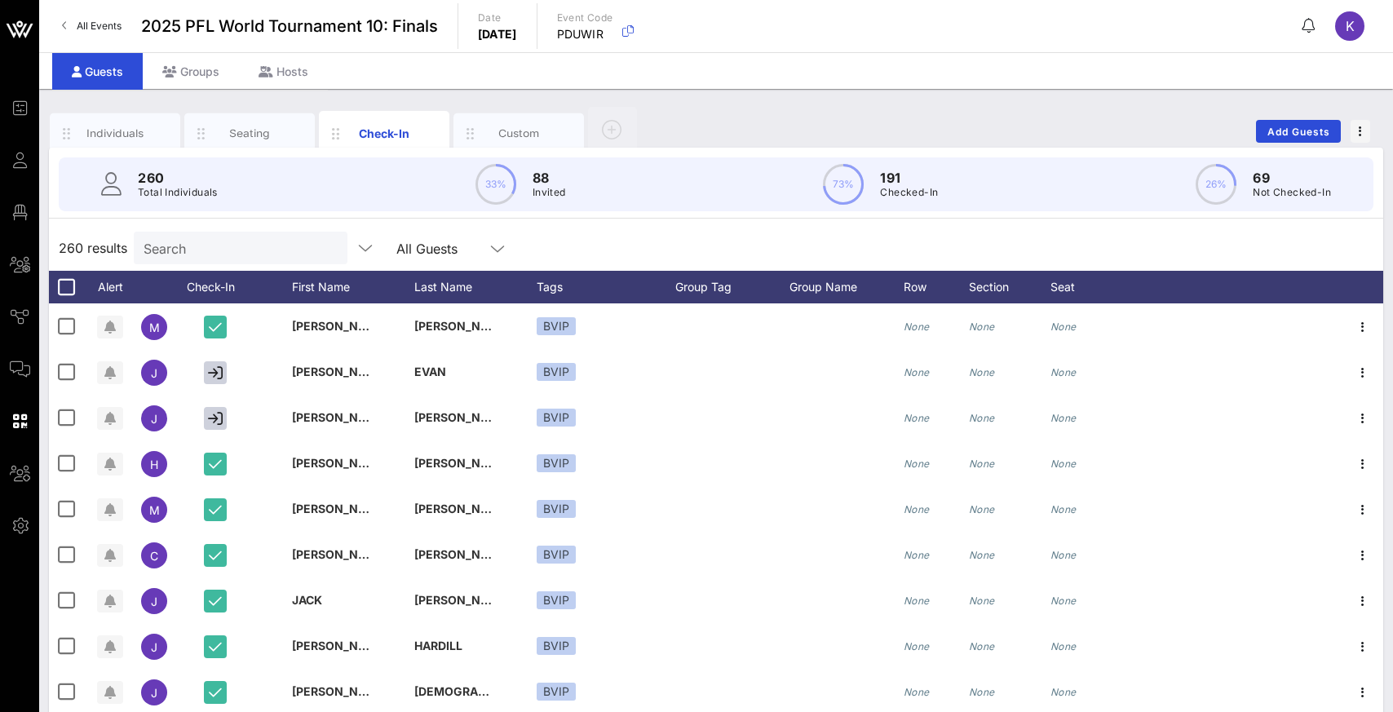
click at [809, 249] on div "260 results Search All Guests" at bounding box center [716, 248] width 1334 height 46
click at [261, 256] on input "text" at bounding box center [239, 247] width 191 height 21
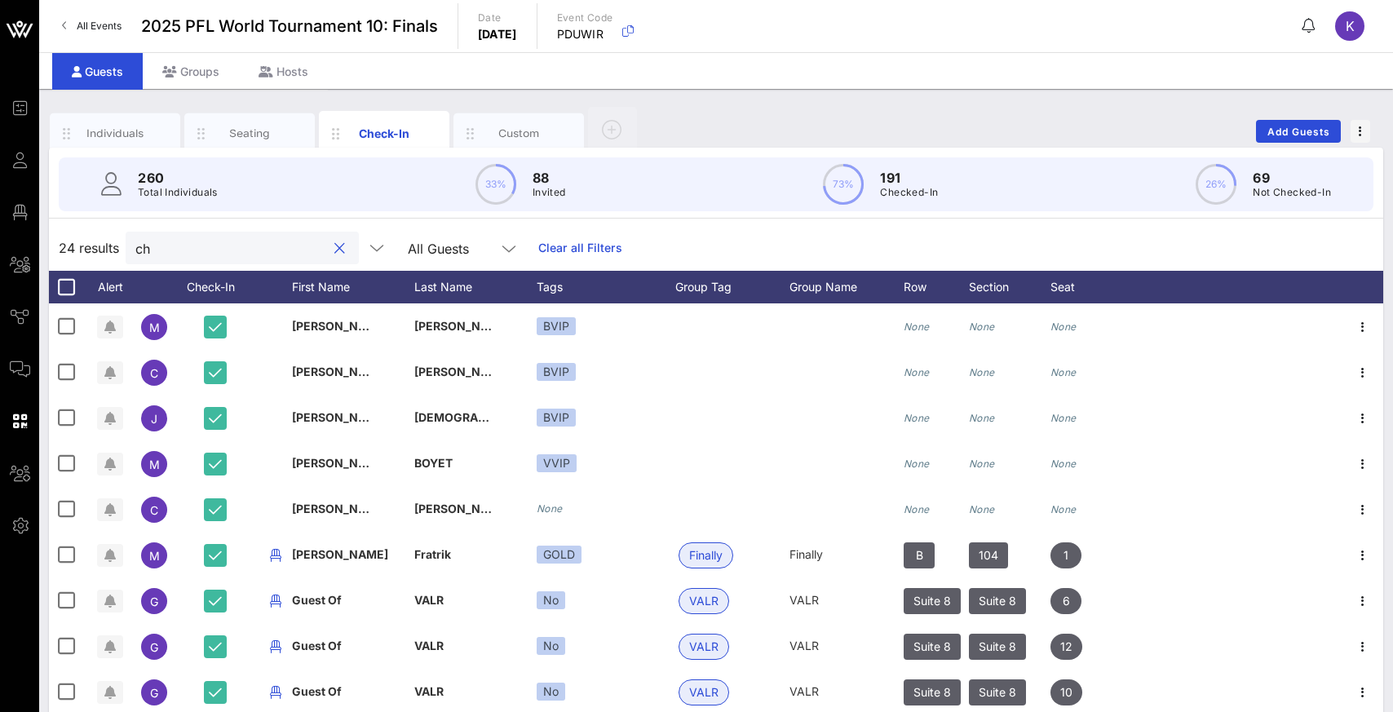
type input "c"
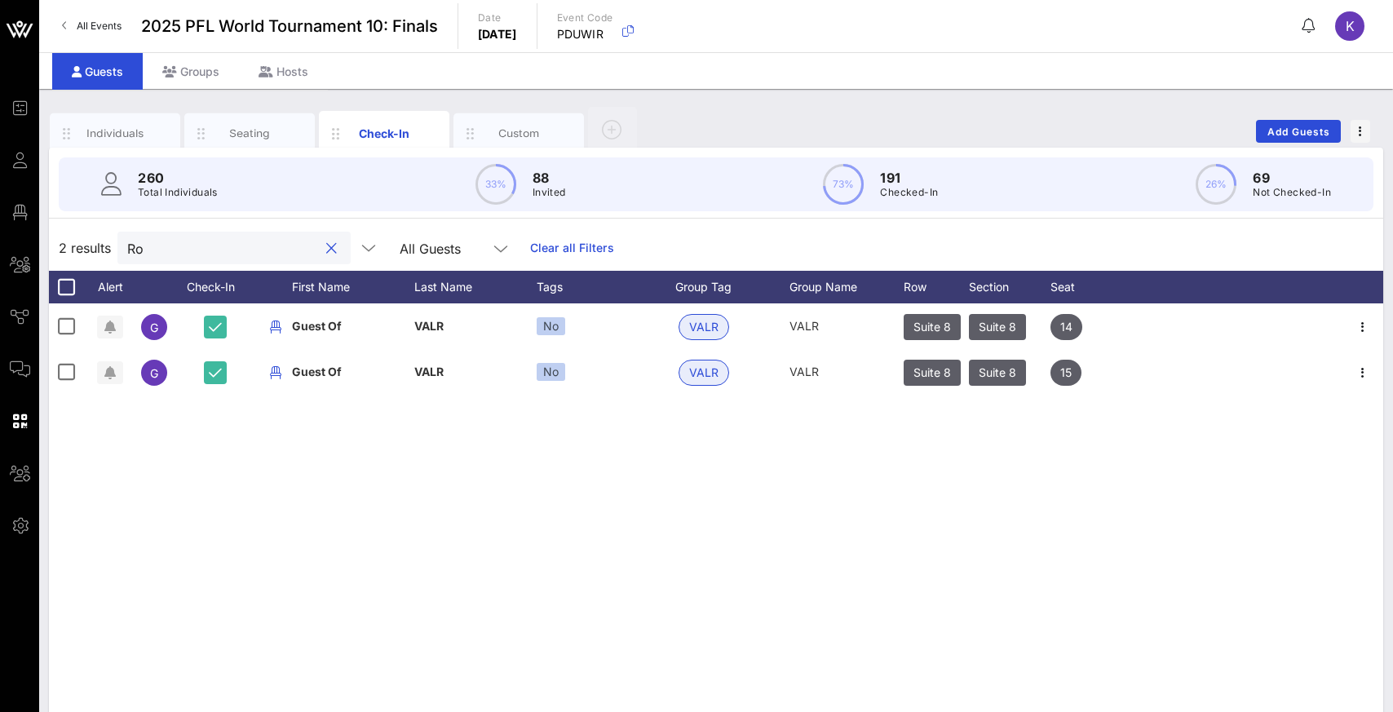
type input "R"
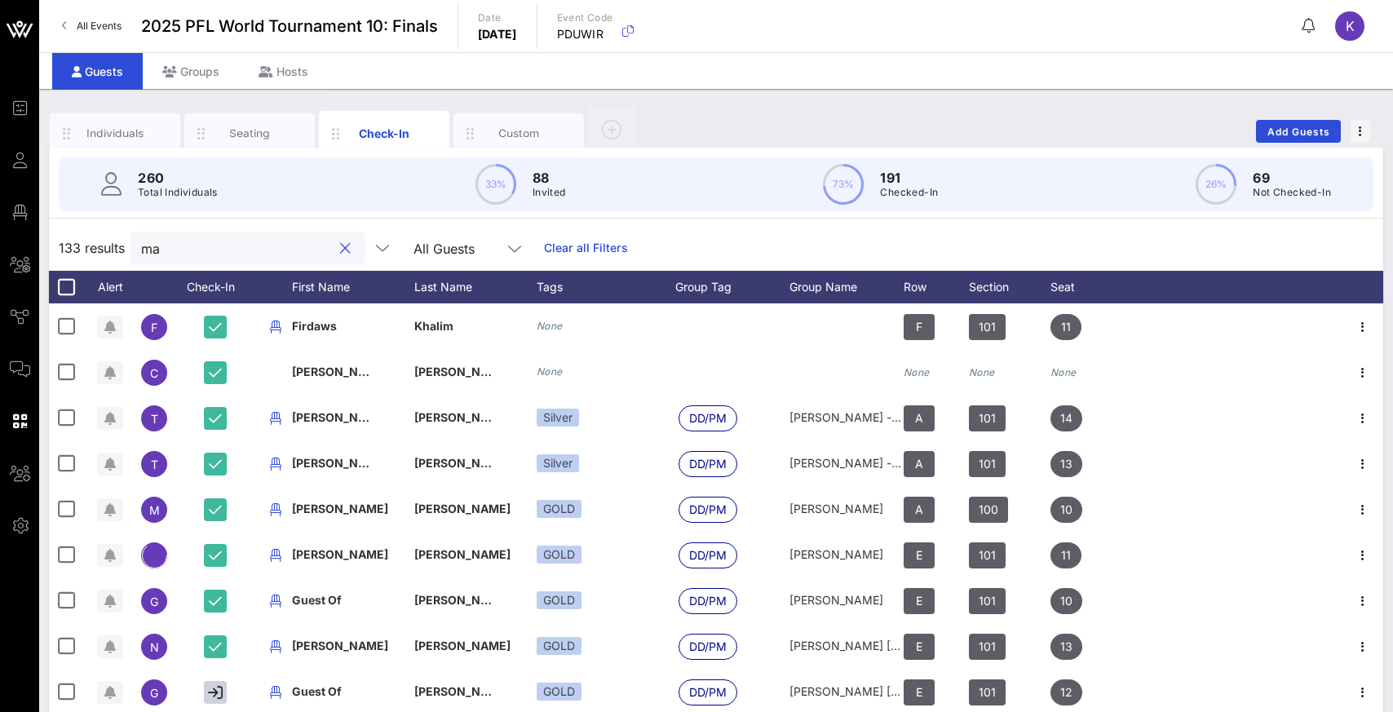
type input "m"
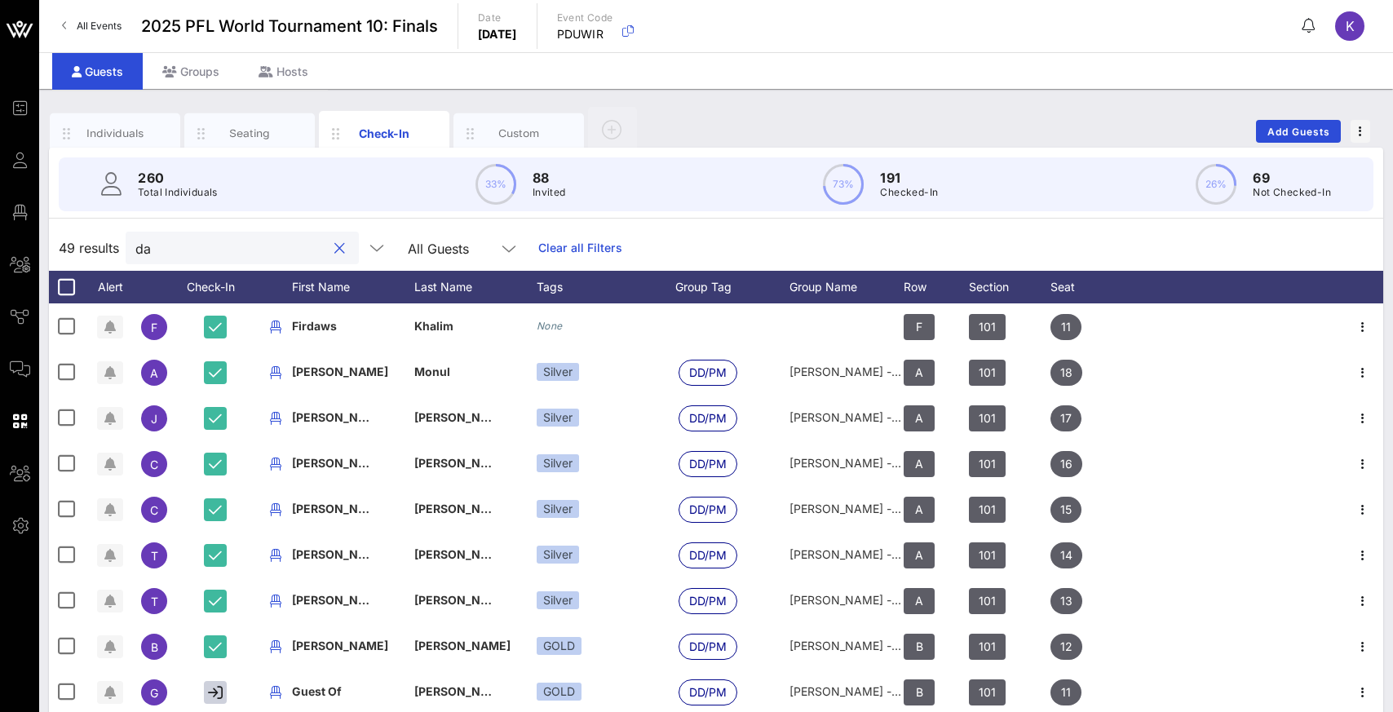
type input "d"
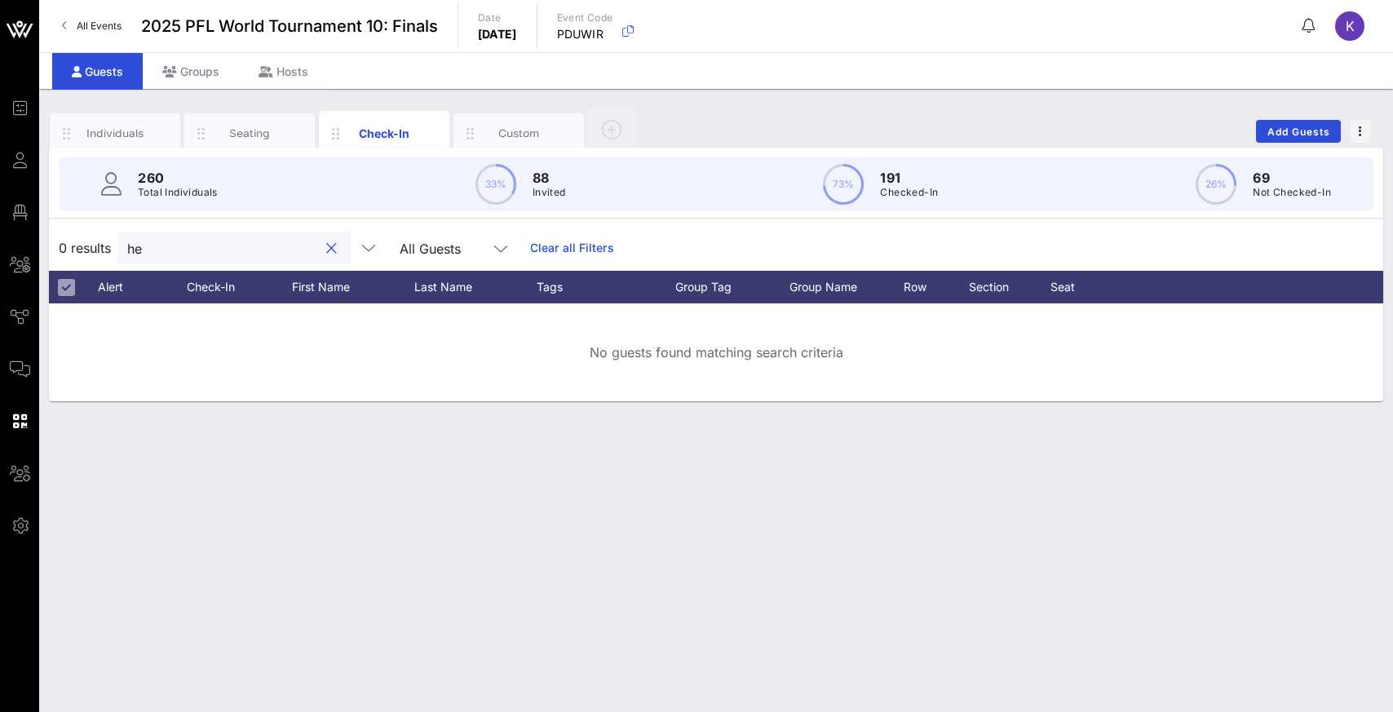
type input "h"
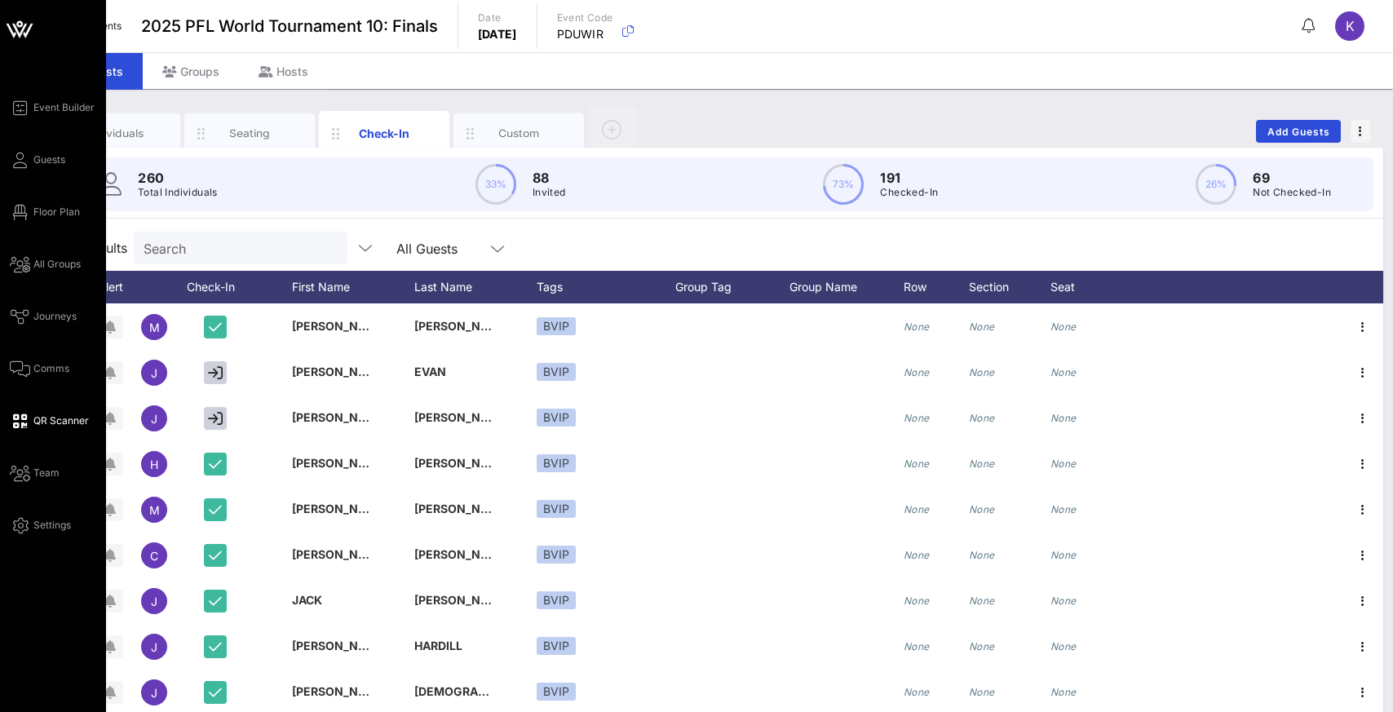
click at [47, 420] on span "QR Scanner" at bounding box center [60, 420] width 55 height 15
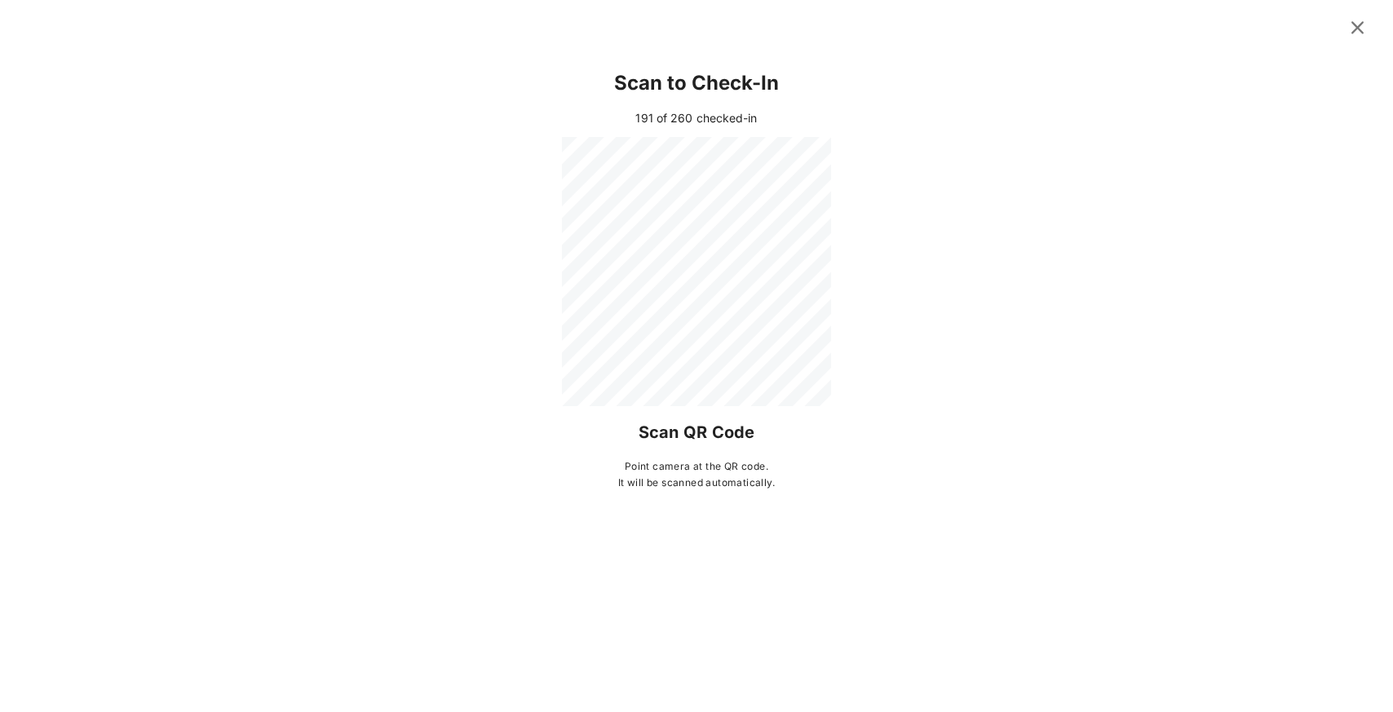
click at [924, 218] on div at bounding box center [696, 271] width 1289 height 269
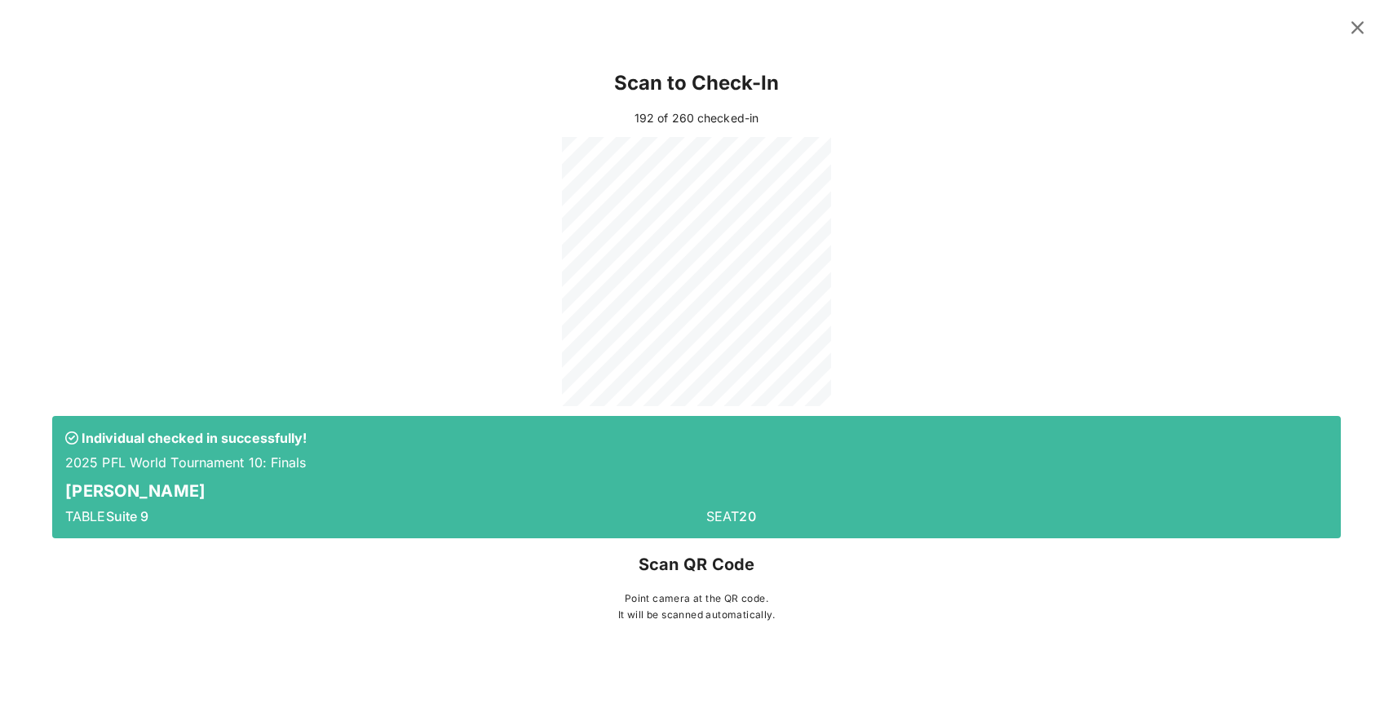
click at [1356, 28] on icon at bounding box center [1357, 27] width 23 height 20
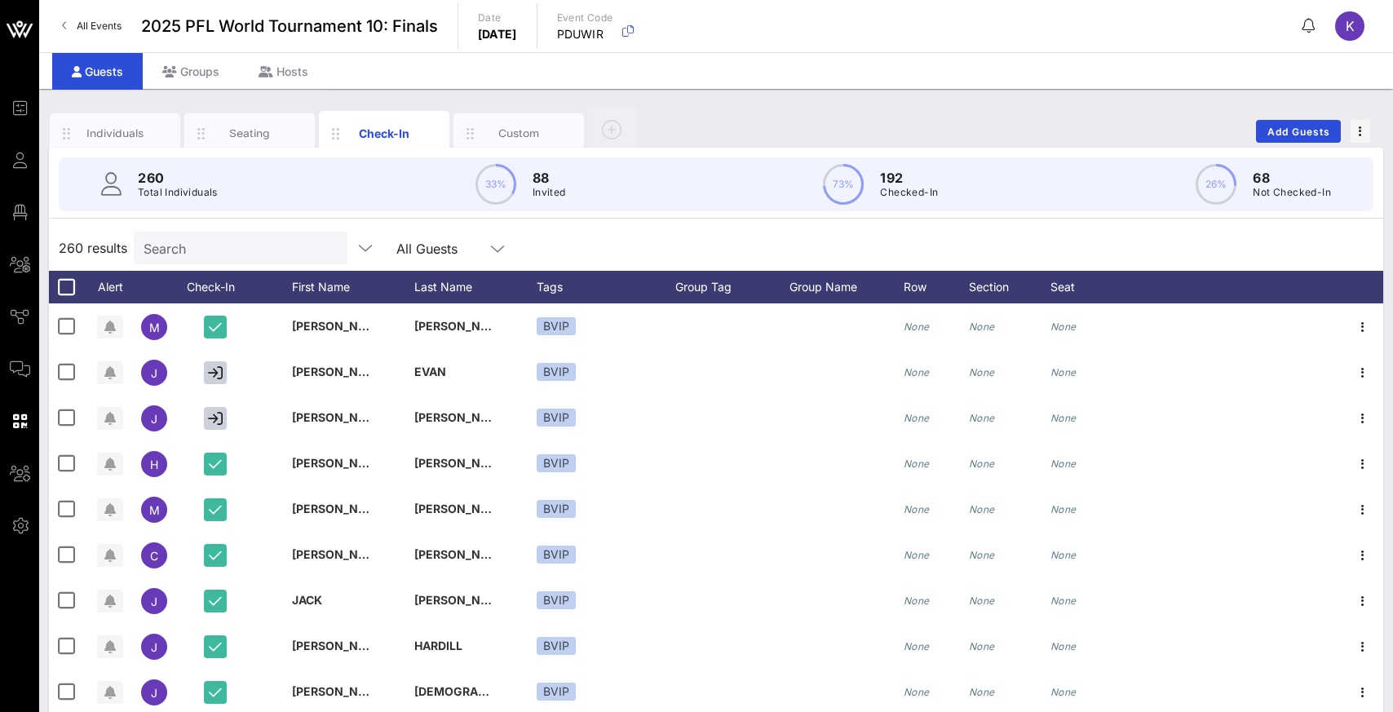
click at [582, 245] on div "260 results Search All Guests" at bounding box center [716, 248] width 1334 height 46
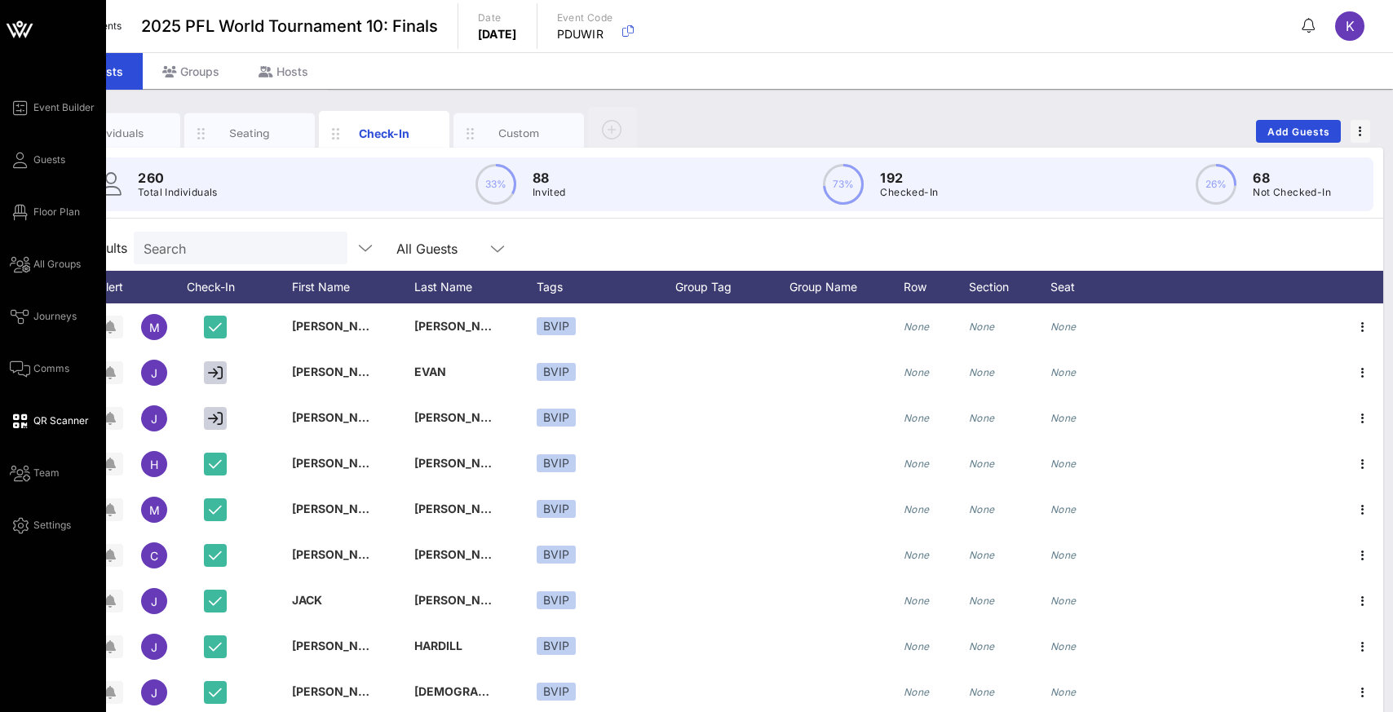
click at [42, 422] on span "QR Scanner" at bounding box center [60, 420] width 55 height 15
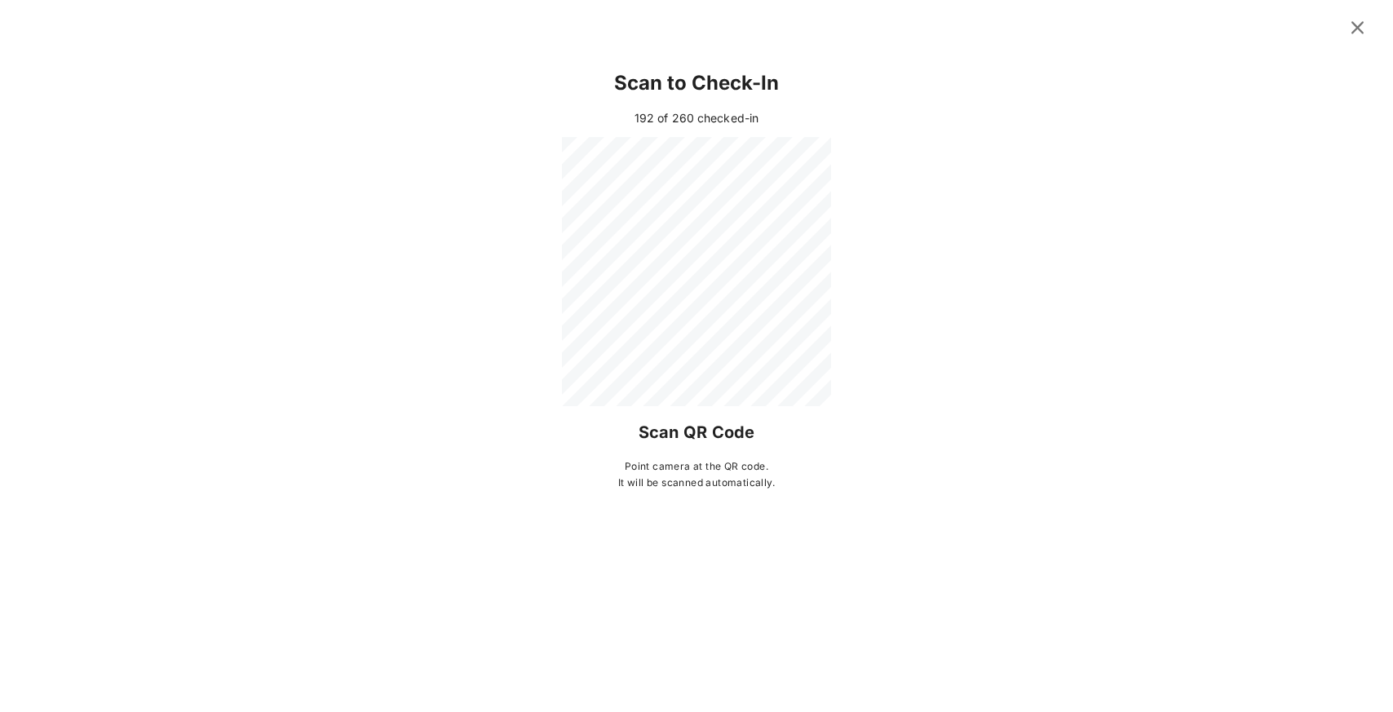
click at [1195, 143] on div at bounding box center [696, 271] width 1289 height 269
click at [1356, 30] on icon at bounding box center [1357, 27] width 23 height 20
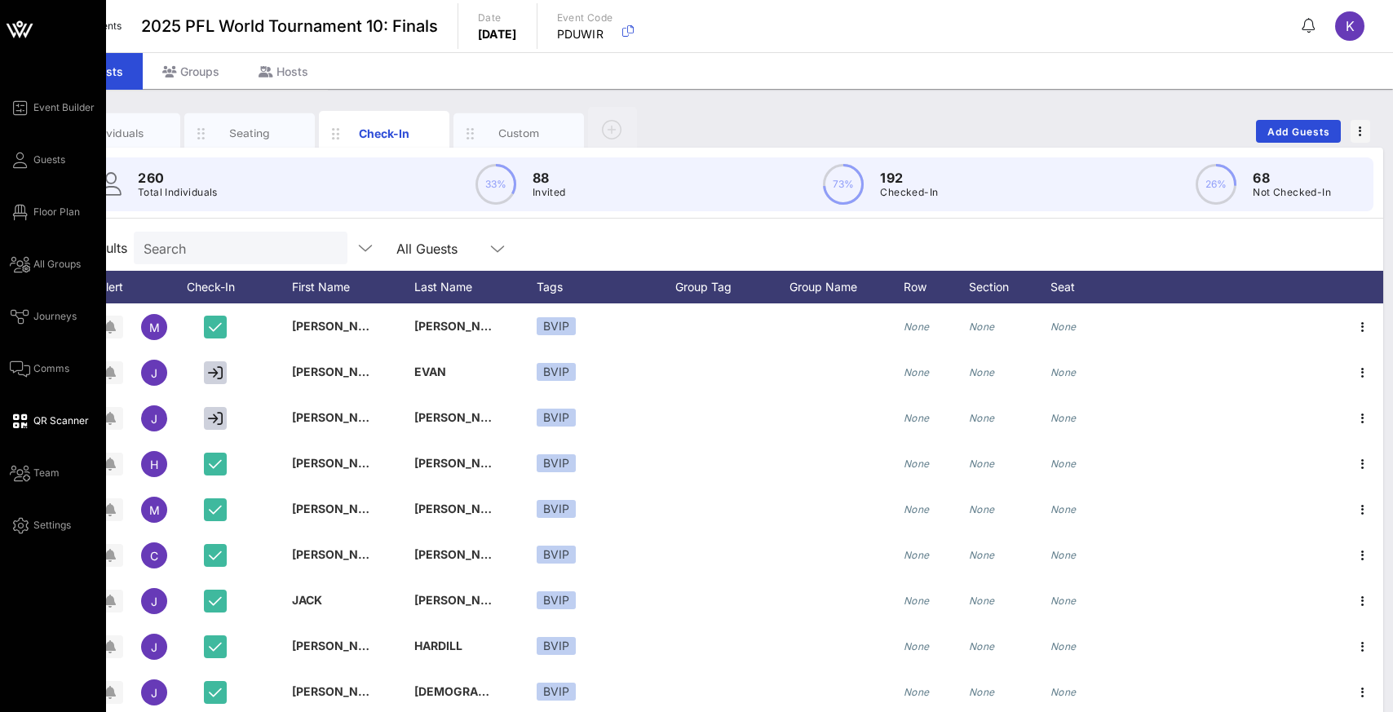
click at [46, 425] on span "QR Scanner" at bounding box center [60, 420] width 55 height 15
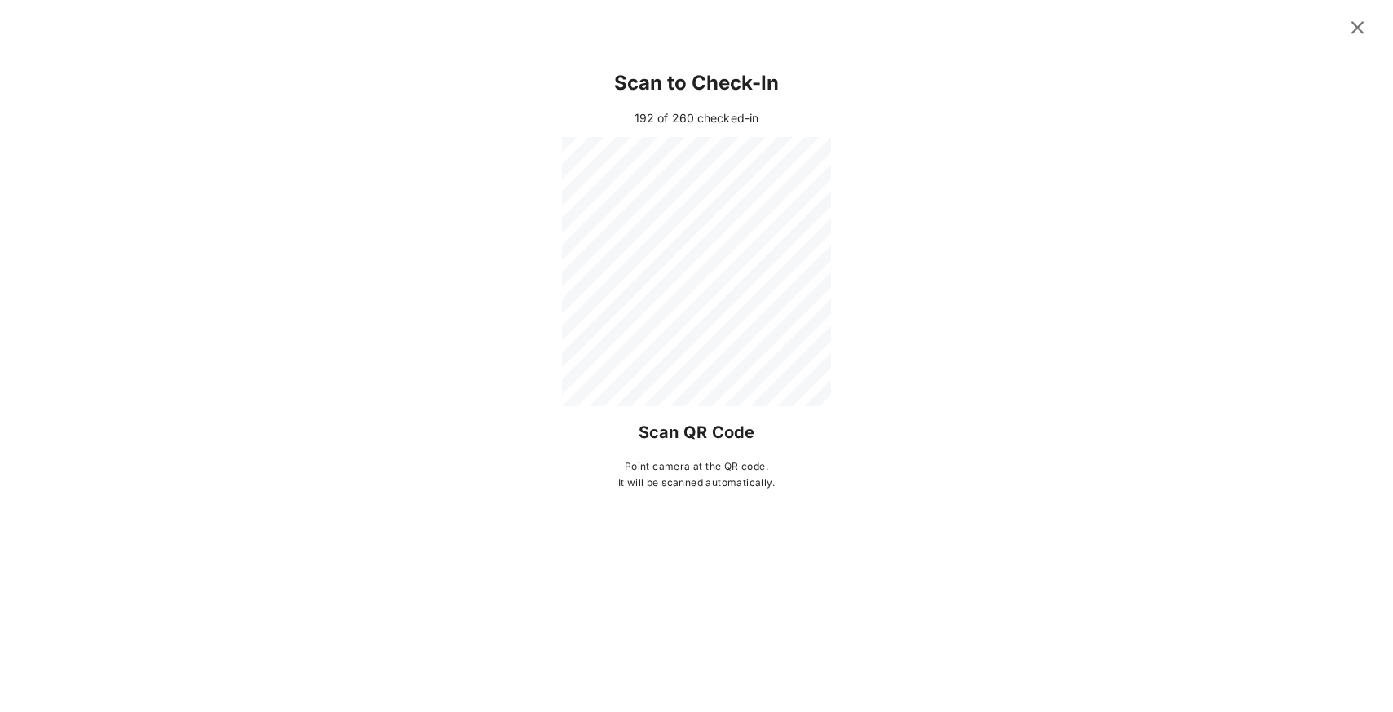
click at [1270, 246] on div at bounding box center [696, 271] width 1289 height 269
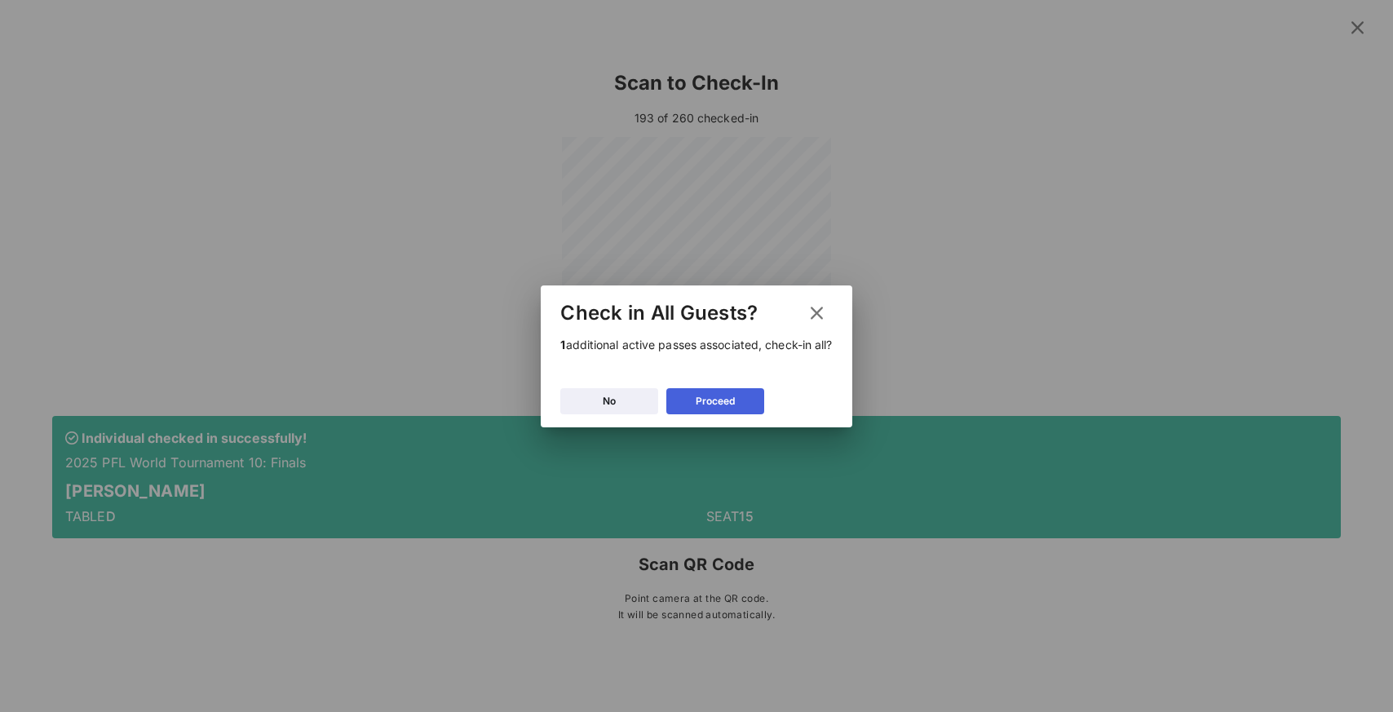
click at [717, 405] on div "Proceed" at bounding box center [715, 401] width 39 height 16
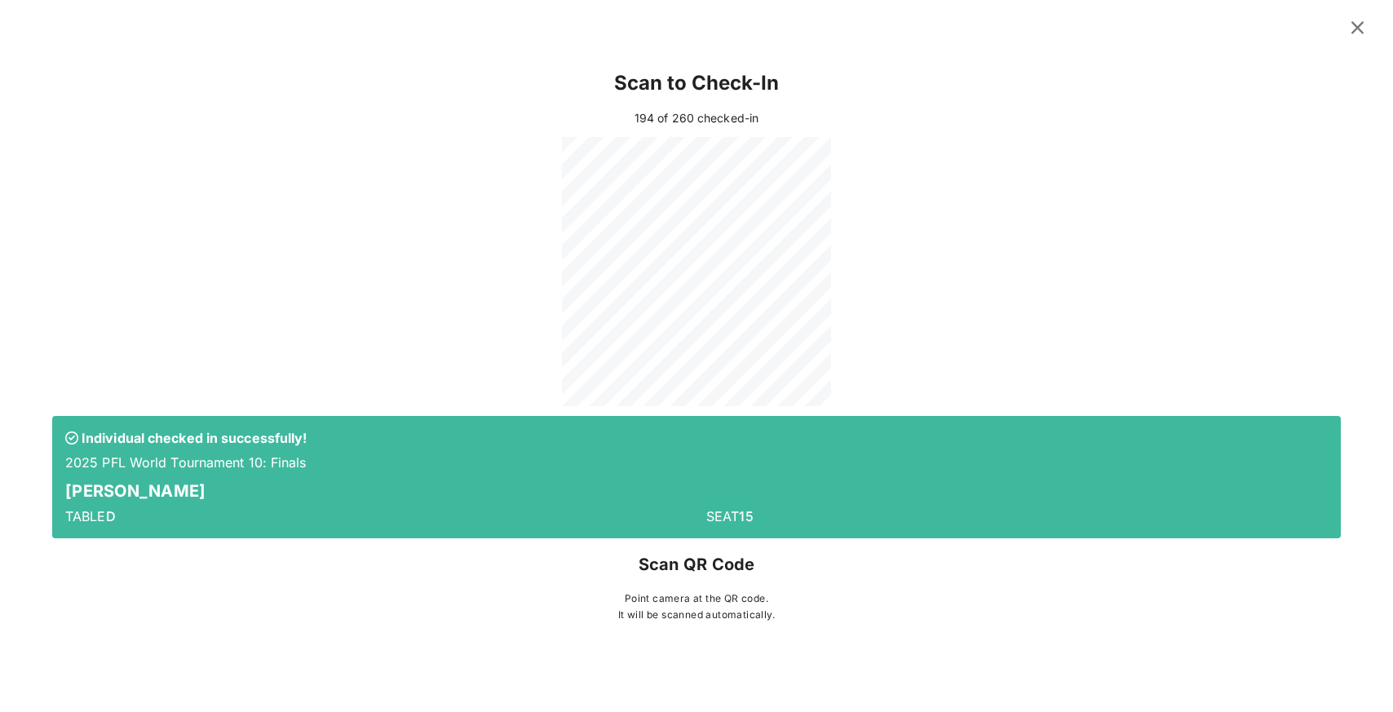
click at [1355, 25] on icon at bounding box center [1357, 27] width 26 height 24
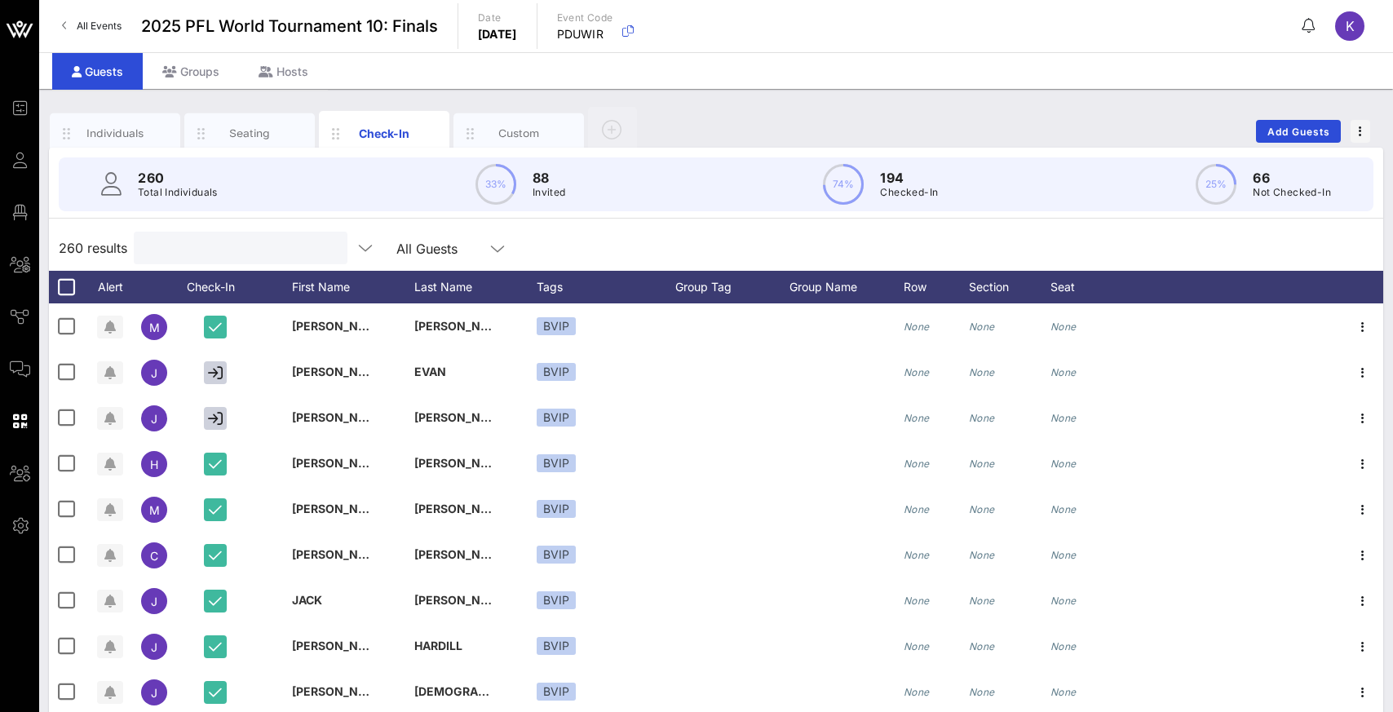
click at [181, 253] on input "text" at bounding box center [239, 247] width 191 height 21
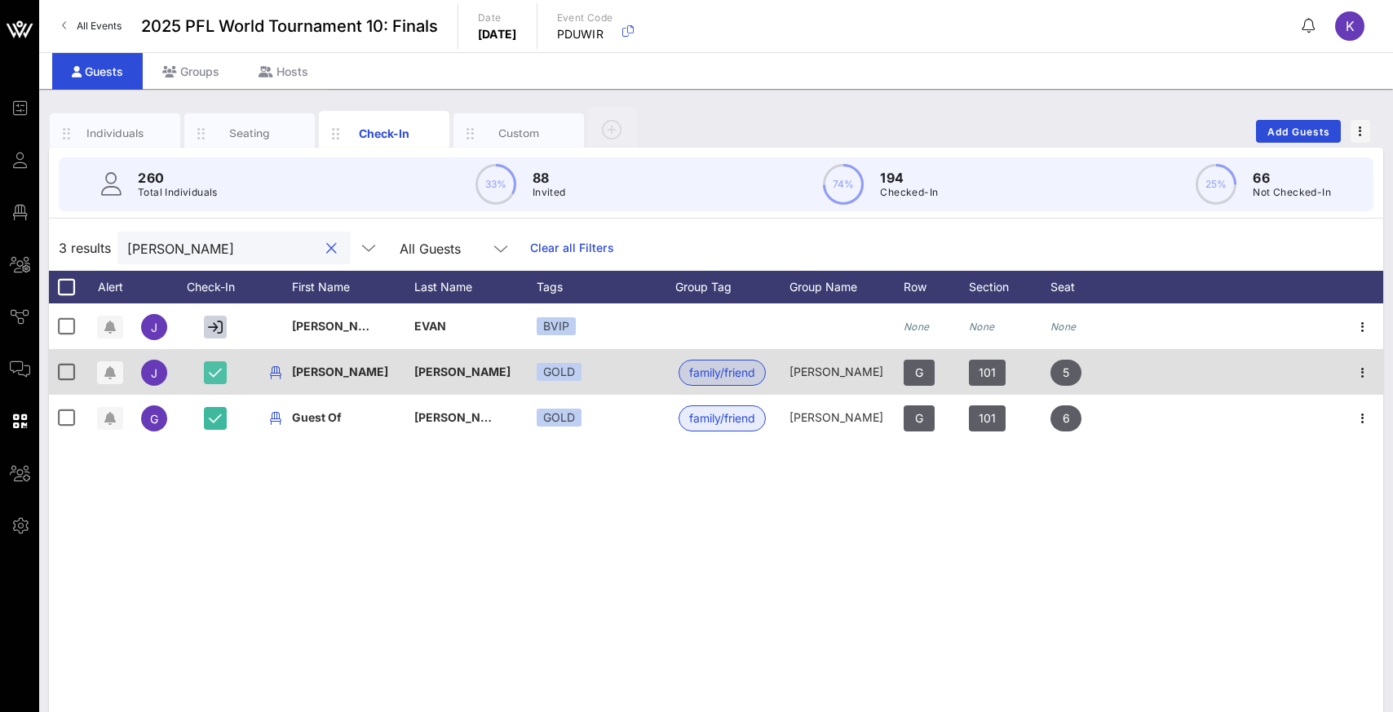
type input "[PERSON_NAME]"
click at [217, 372] on icon "button" at bounding box center [215, 372] width 13 height 15
click at [216, 371] on icon "button" at bounding box center [215, 372] width 15 height 15
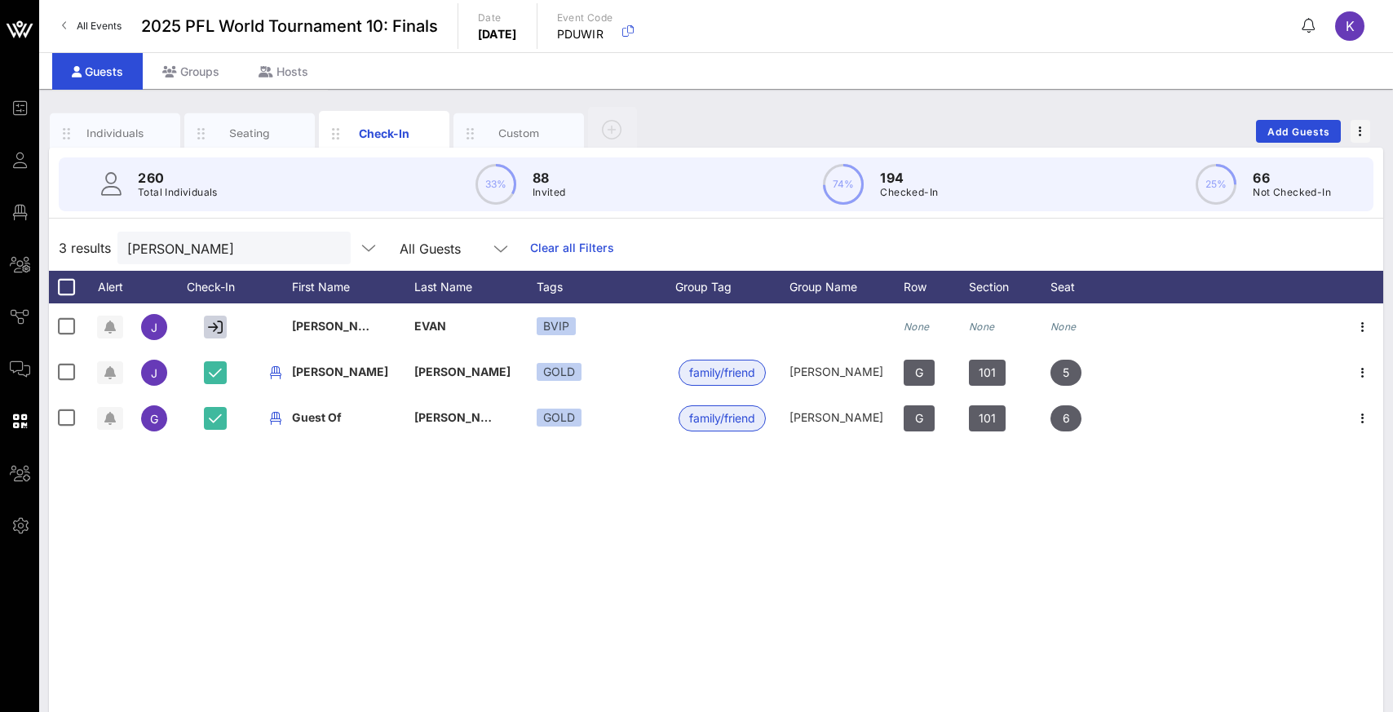
click at [326, 254] on button "clear icon" at bounding box center [331, 249] width 11 height 16
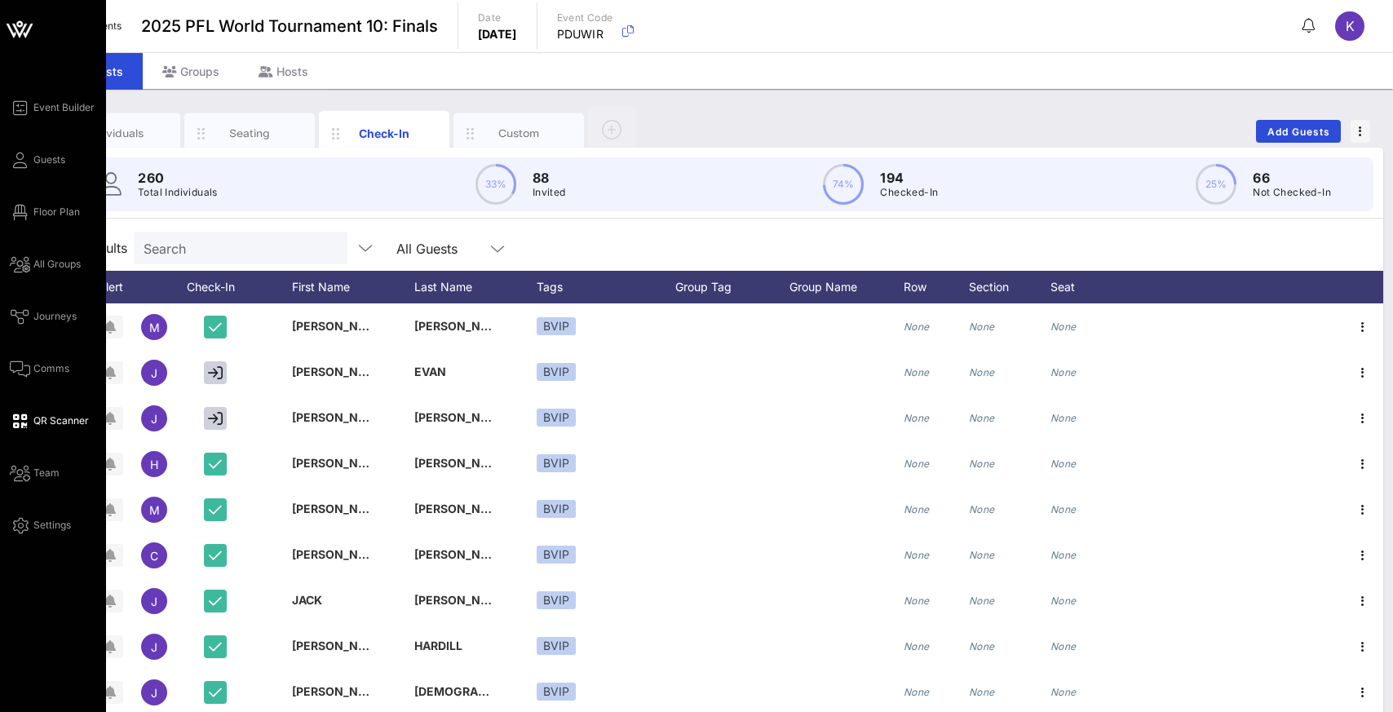
click at [35, 421] on span "QR Scanner" at bounding box center [60, 420] width 55 height 15
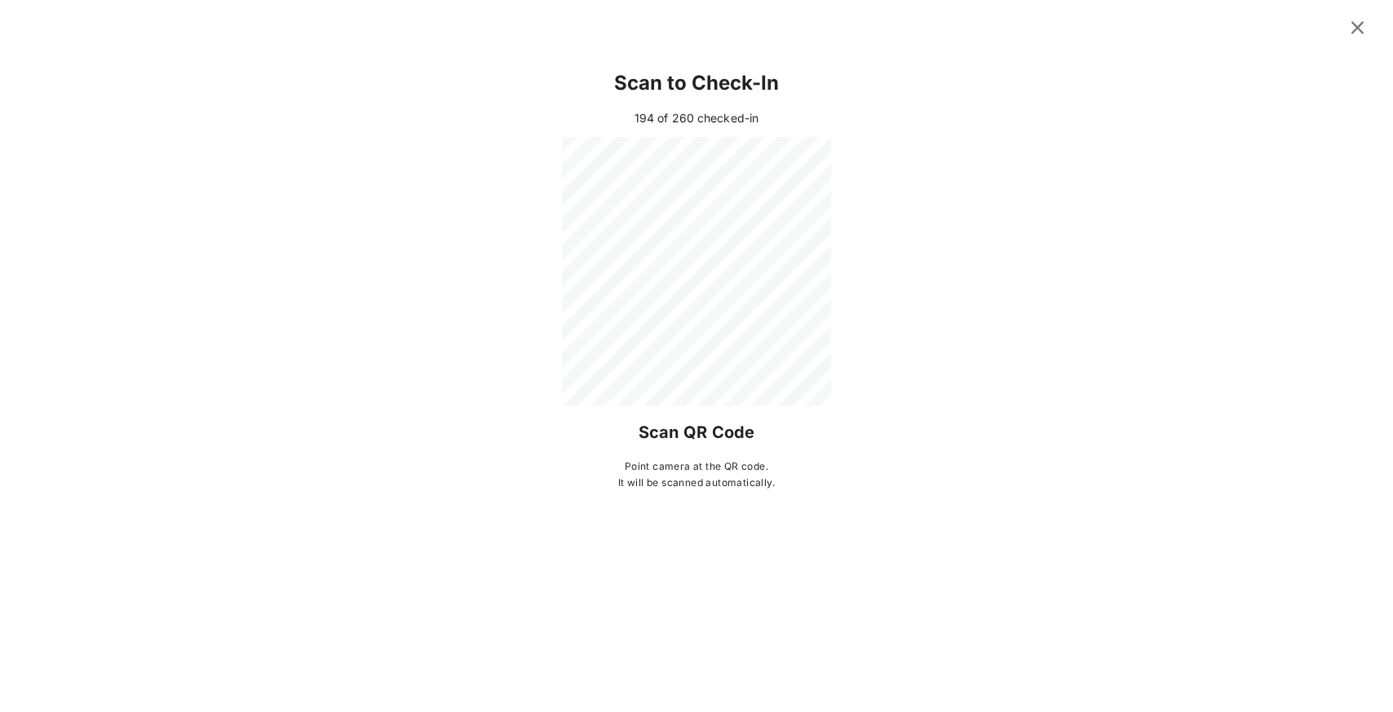
click at [1363, 29] on icon at bounding box center [1357, 27] width 25 height 24
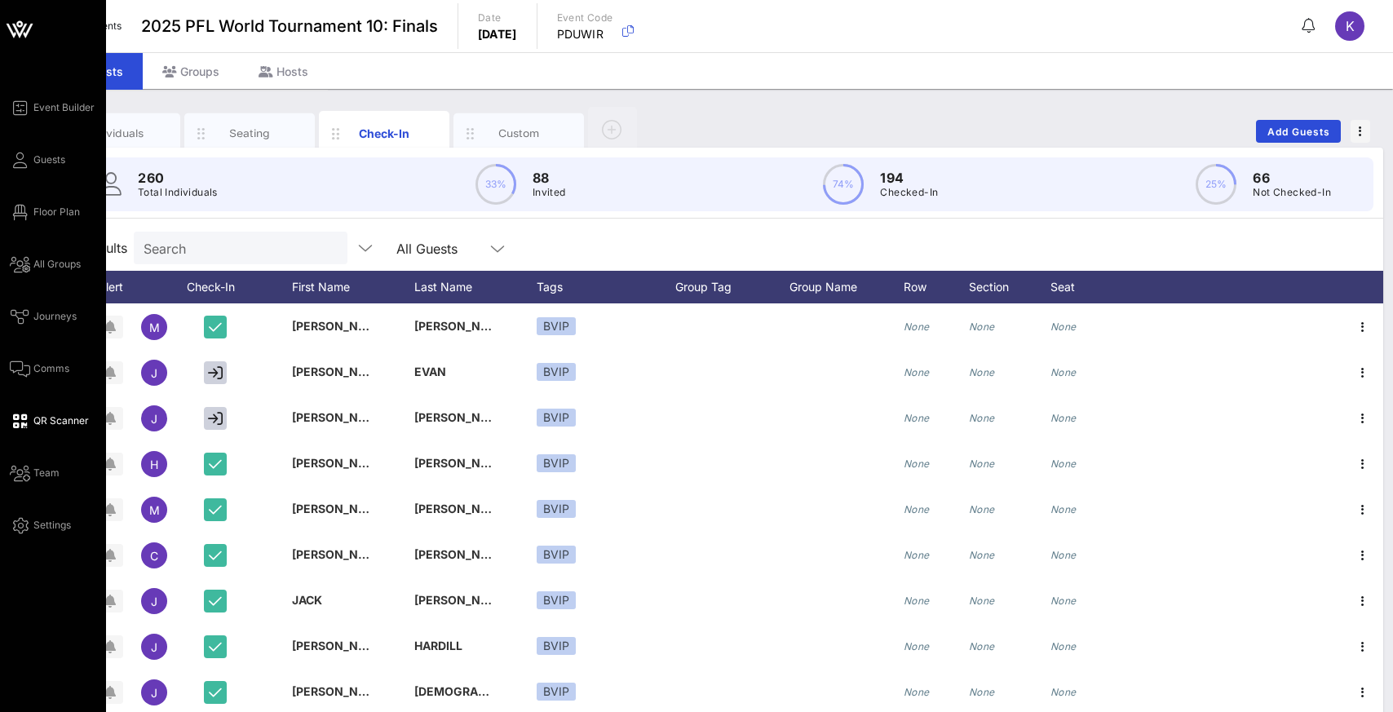
click at [55, 422] on span "QR Scanner" at bounding box center [60, 420] width 55 height 15
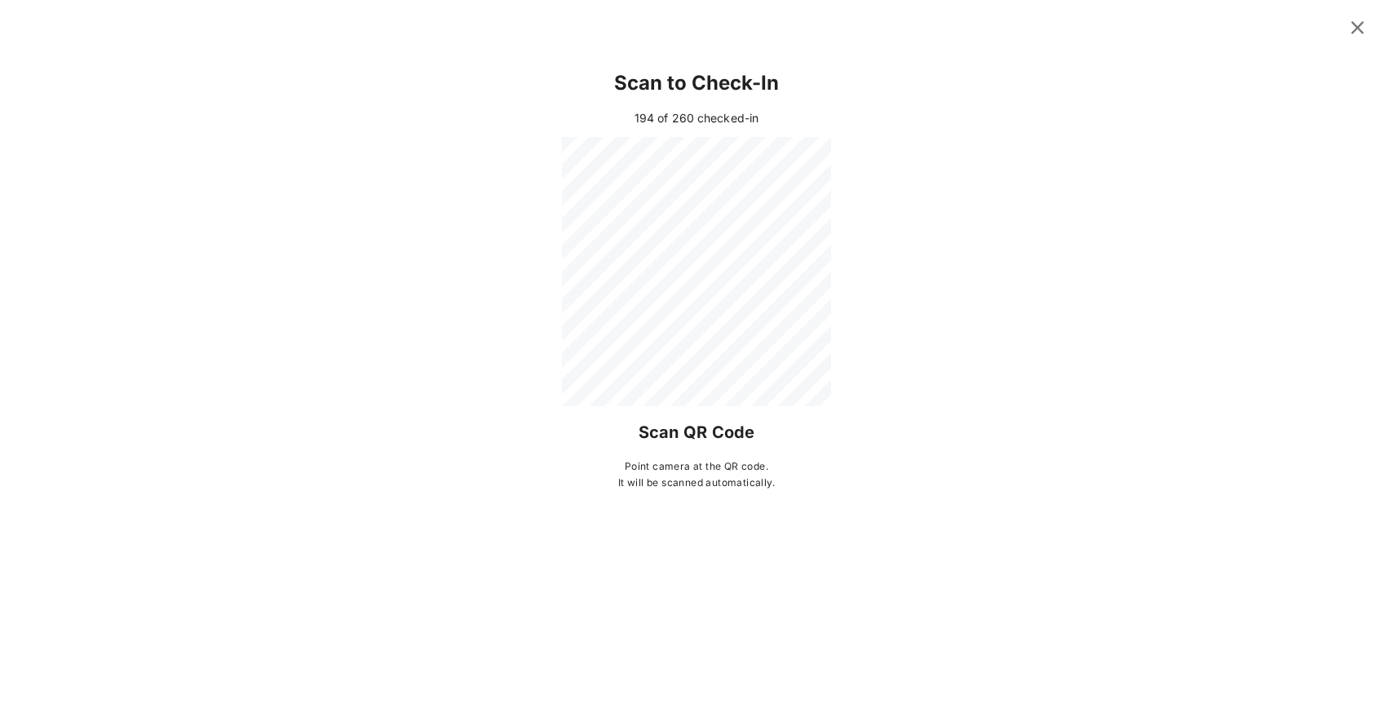
click at [1214, 107] on div "Scan to Check-In" at bounding box center [696, 83] width 1289 height 52
click at [1360, 18] on icon at bounding box center [1358, 28] width 24 height 22
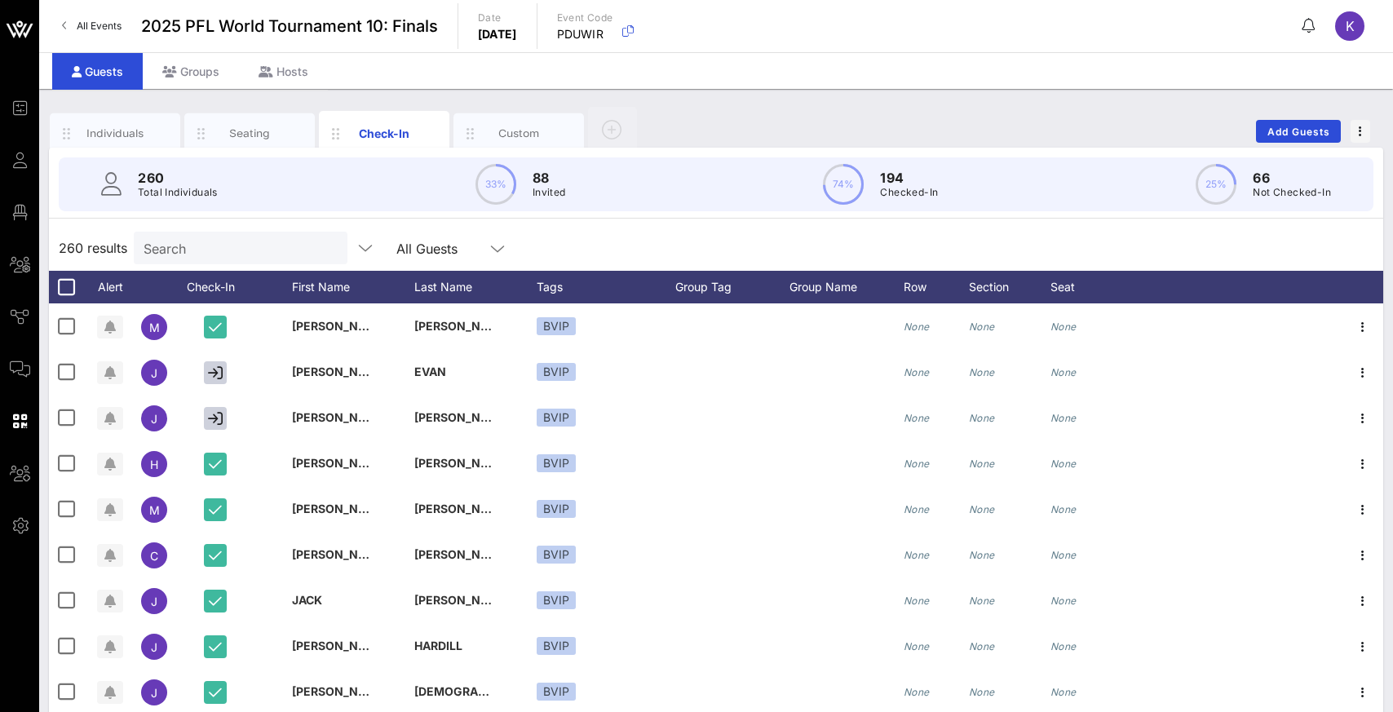
drag, startPoint x: 203, startPoint y: 259, endPoint x: 199, endPoint y: 252, distance: 8.4
click at [199, 252] on div "Search" at bounding box center [239, 248] width 191 height 33
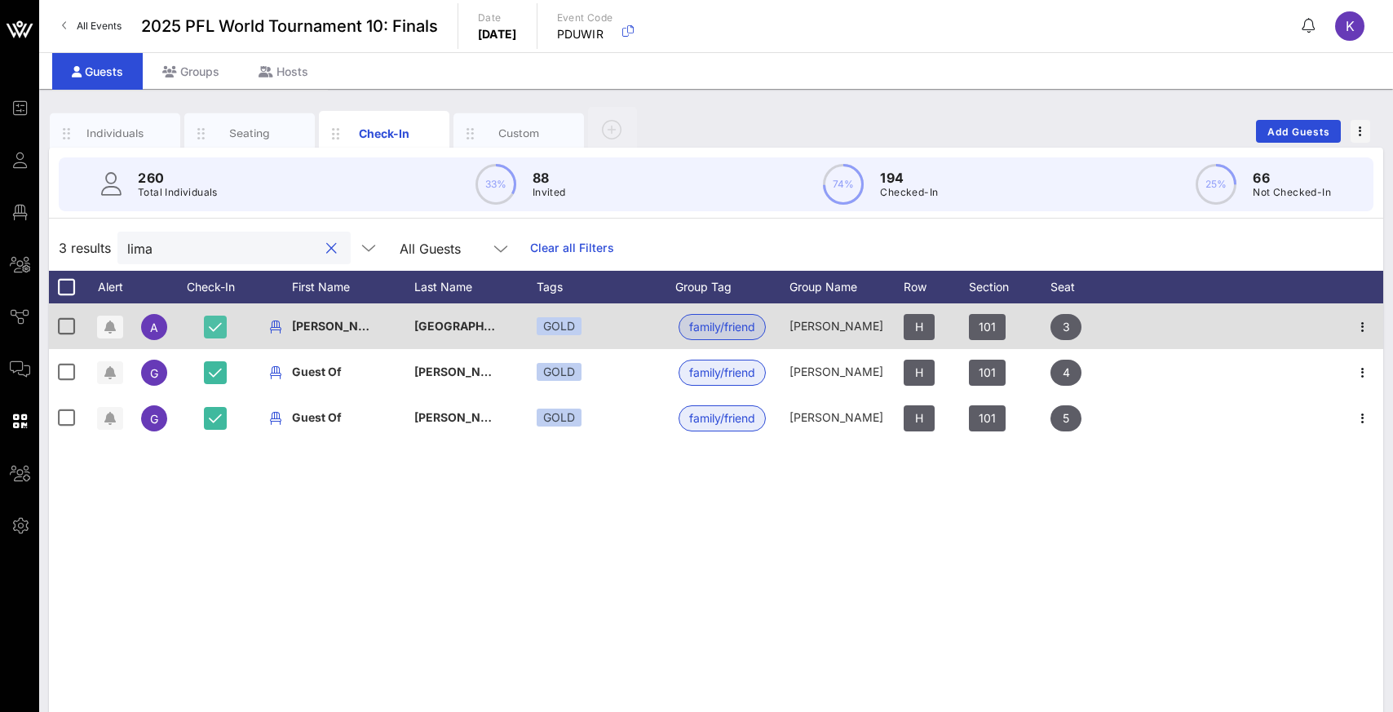
type input "lima"
click at [219, 322] on icon "button" at bounding box center [215, 327] width 13 height 15
click at [216, 327] on icon "button" at bounding box center [215, 327] width 15 height 15
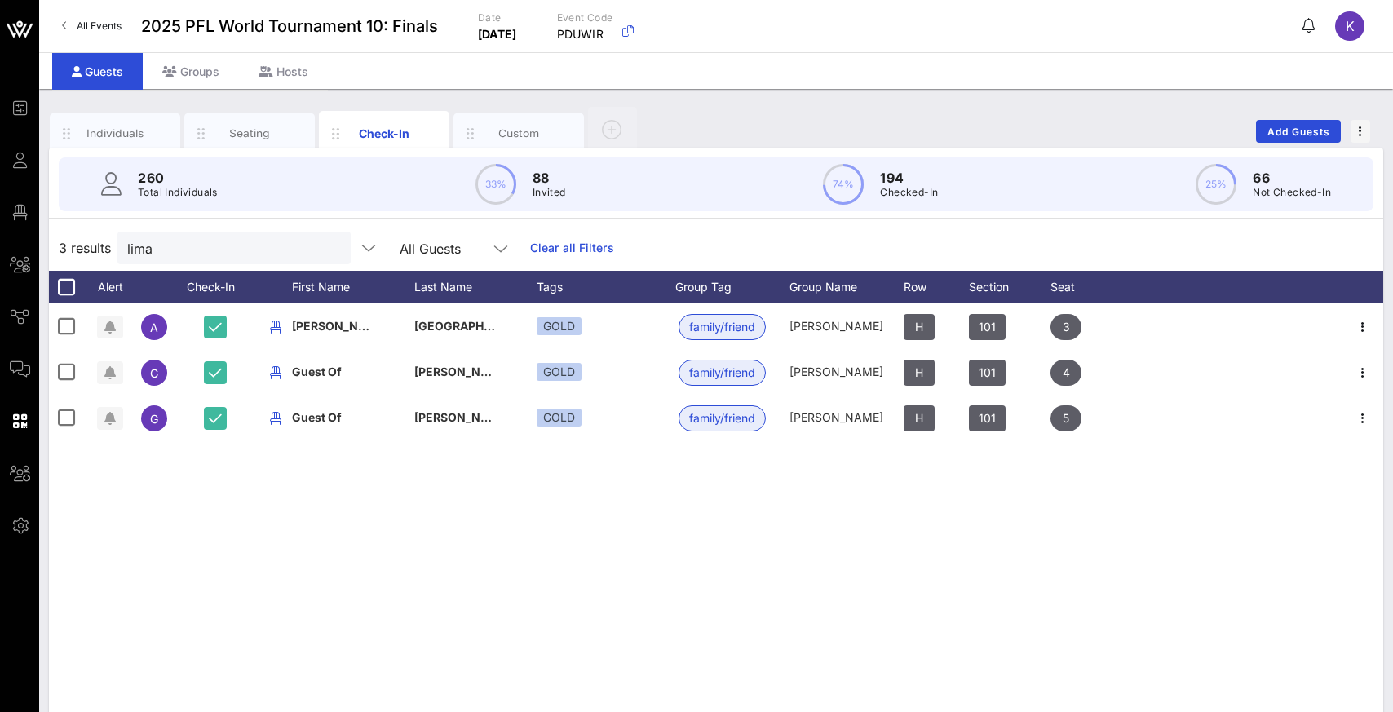
click at [448, 533] on div "A [PERSON_NAME] GOLD family/friend [PERSON_NAME] H 101 3 G Guest Of [PERSON_NAM…" at bounding box center [716, 547] width 1334 height 489
drag, startPoint x: 199, startPoint y: 247, endPoint x: 103, endPoint y: 257, distance: 96.7
click at [103, 257] on div "3 results lima All Guests Clear all Filters" at bounding box center [716, 248] width 1334 height 46
drag, startPoint x: 166, startPoint y: 251, endPoint x: 122, endPoint y: 248, distance: 45.0
click at [122, 248] on div "lima" at bounding box center [233, 248] width 233 height 33
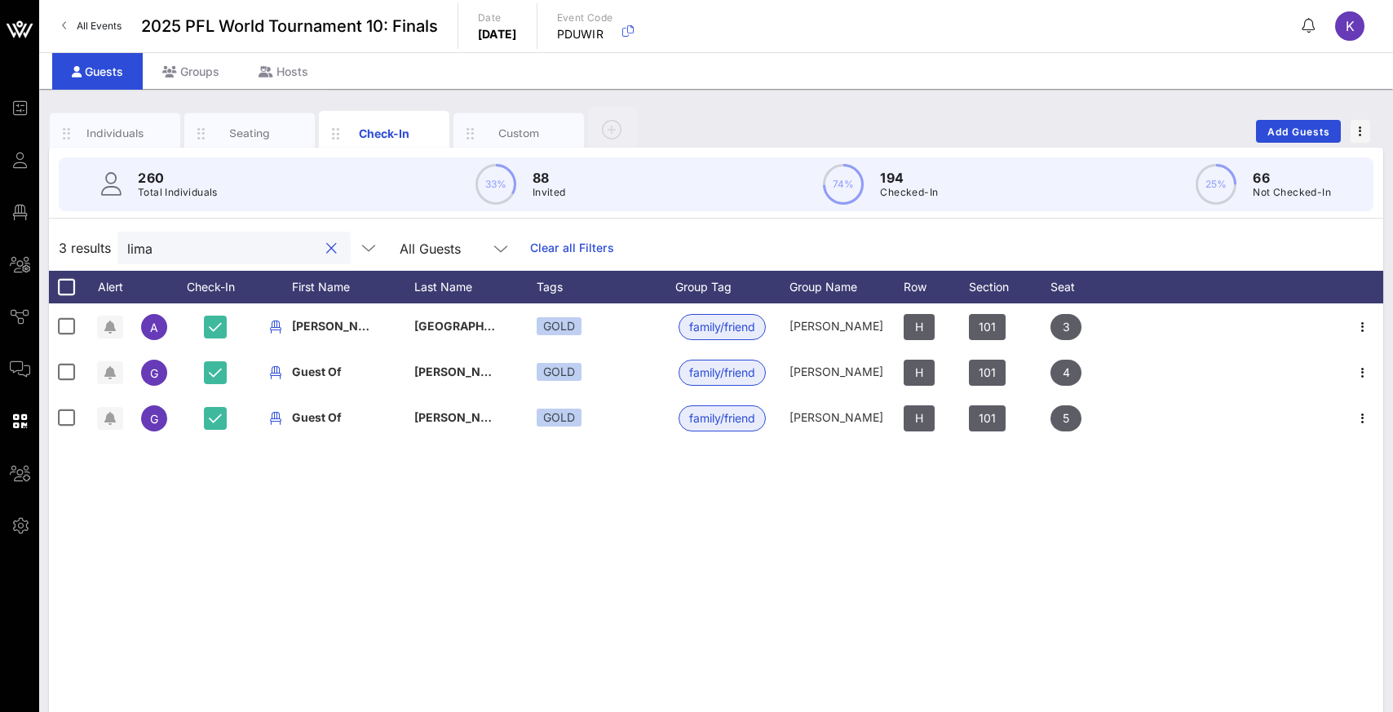
drag, startPoint x: 204, startPoint y: 250, endPoint x: 122, endPoint y: 258, distance: 82.7
click at [122, 258] on div "lima" at bounding box center [233, 248] width 233 height 33
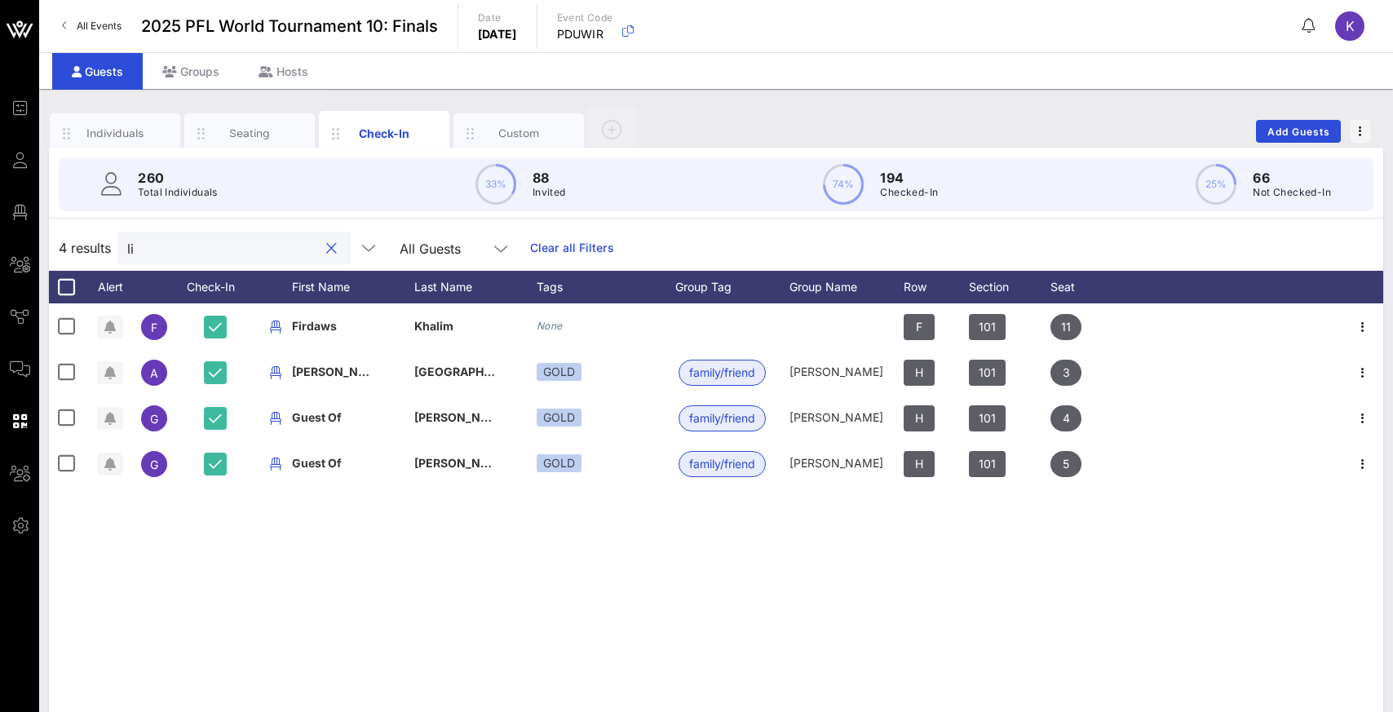
type input "l"
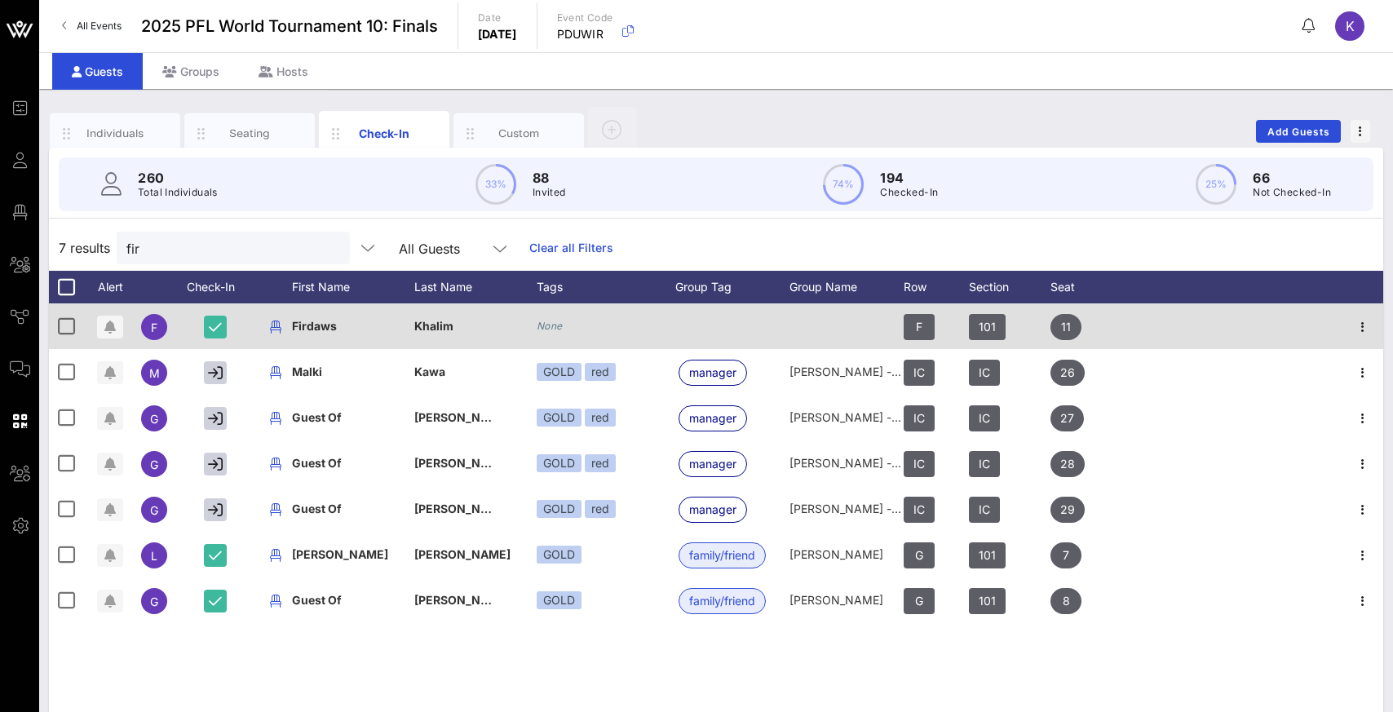
click at [551, 329] on icon "None" at bounding box center [550, 326] width 26 height 12
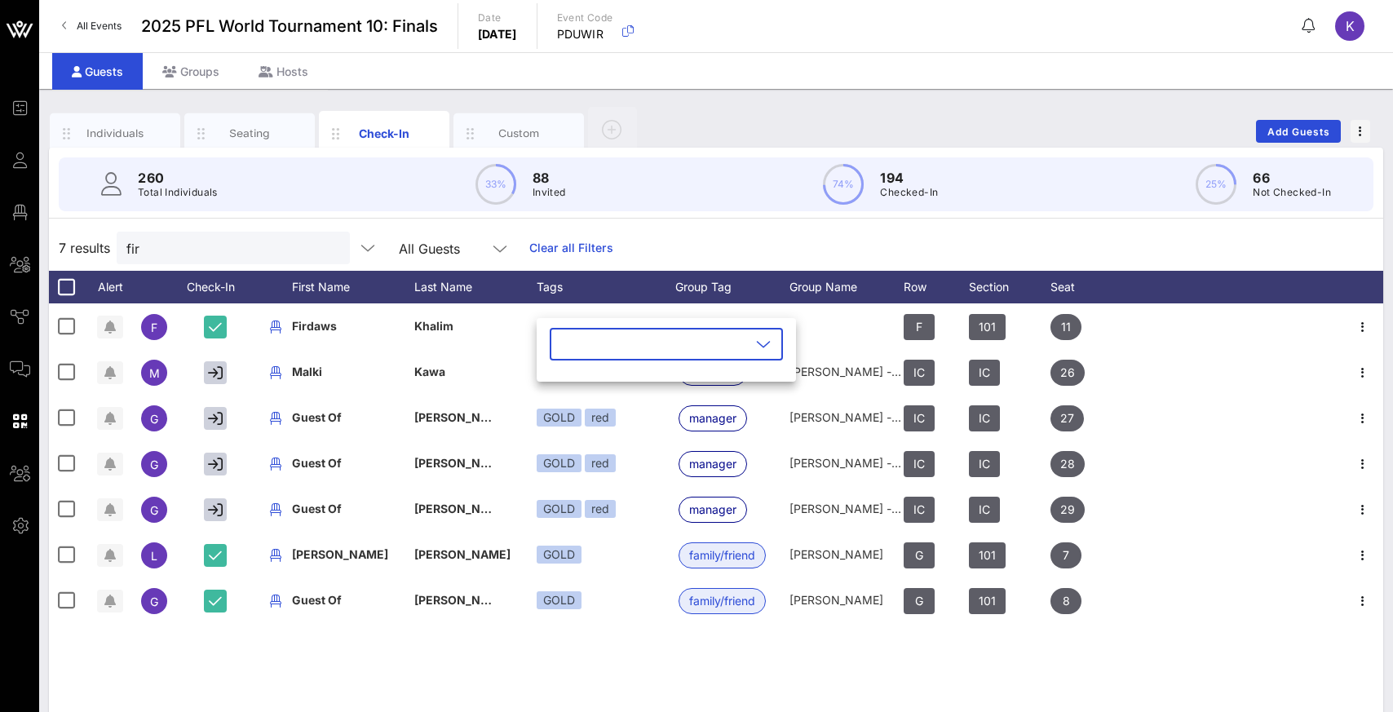
click at [756, 346] on icon at bounding box center [763, 344] width 15 height 20
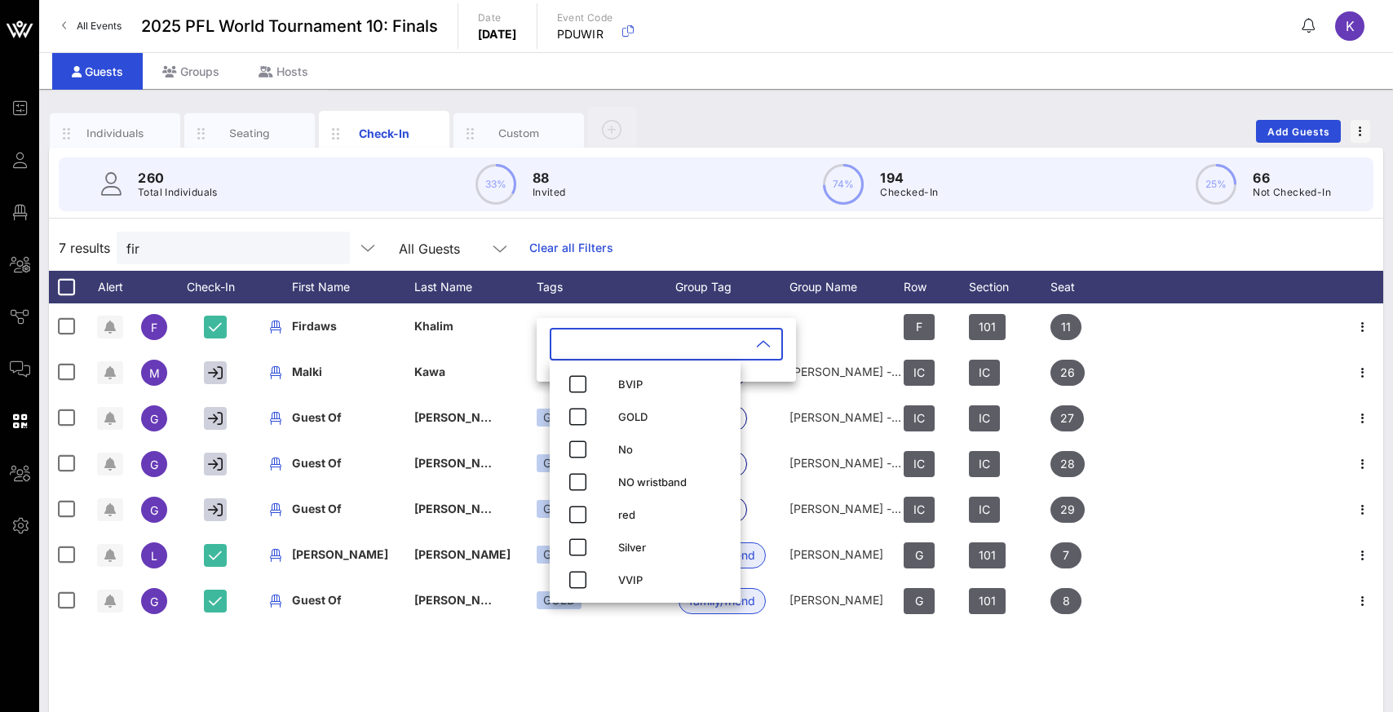
click at [887, 238] on div "7 results fir All Guests Clear all Filters" at bounding box center [716, 248] width 1334 height 46
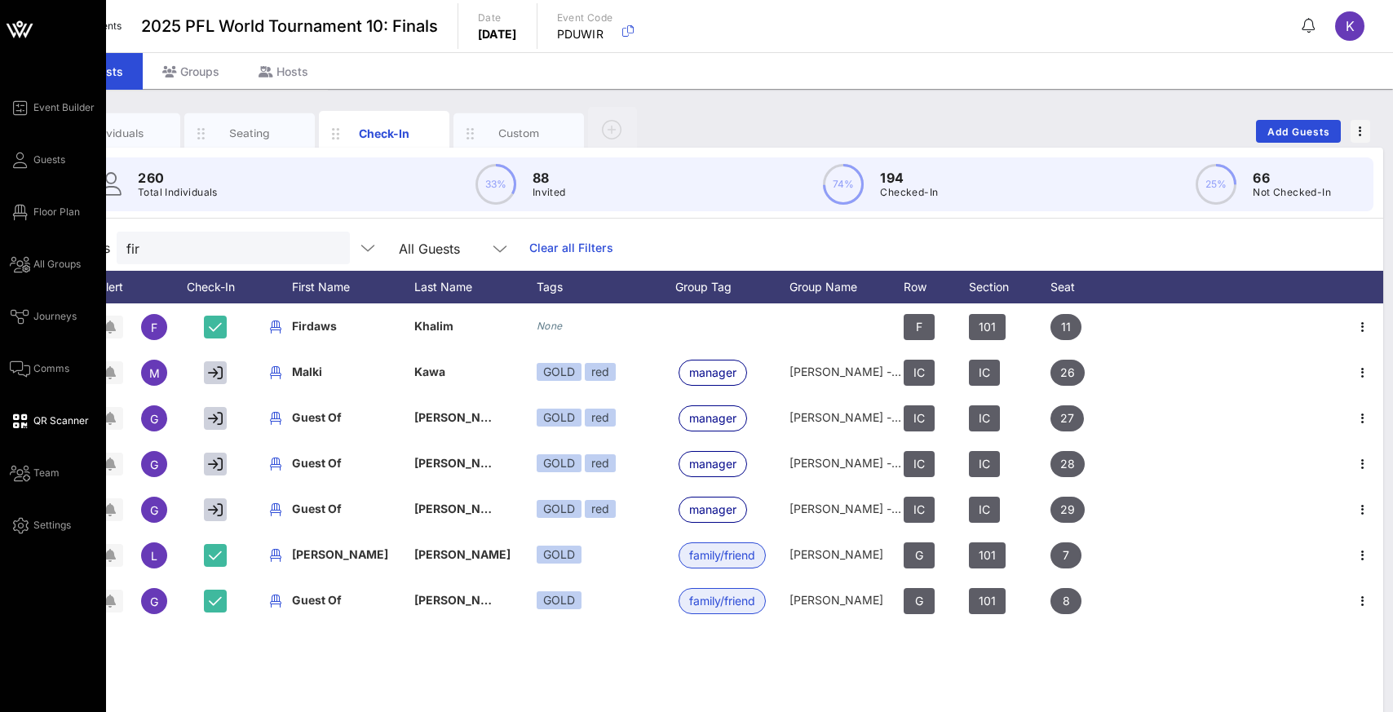
click at [39, 422] on span "QR Scanner" at bounding box center [60, 420] width 55 height 15
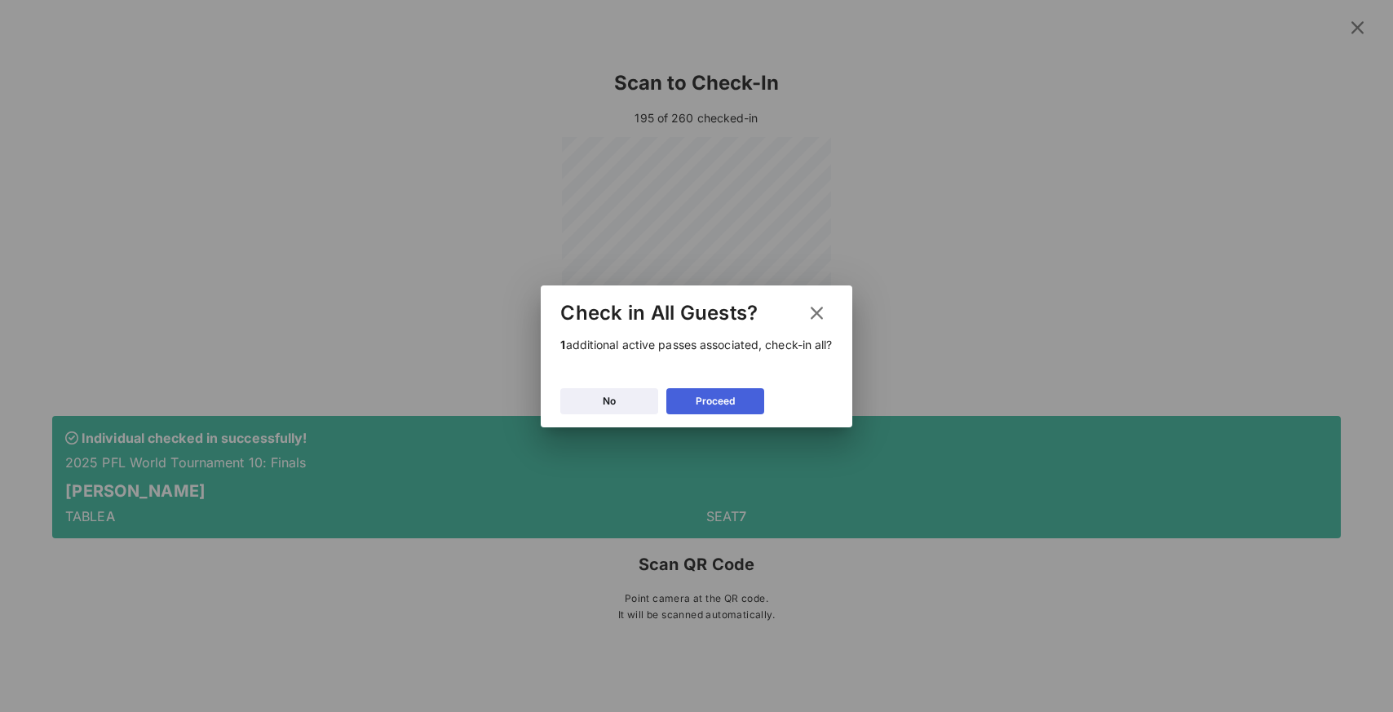
click at [731, 400] on div "Proceed" at bounding box center [715, 401] width 39 height 16
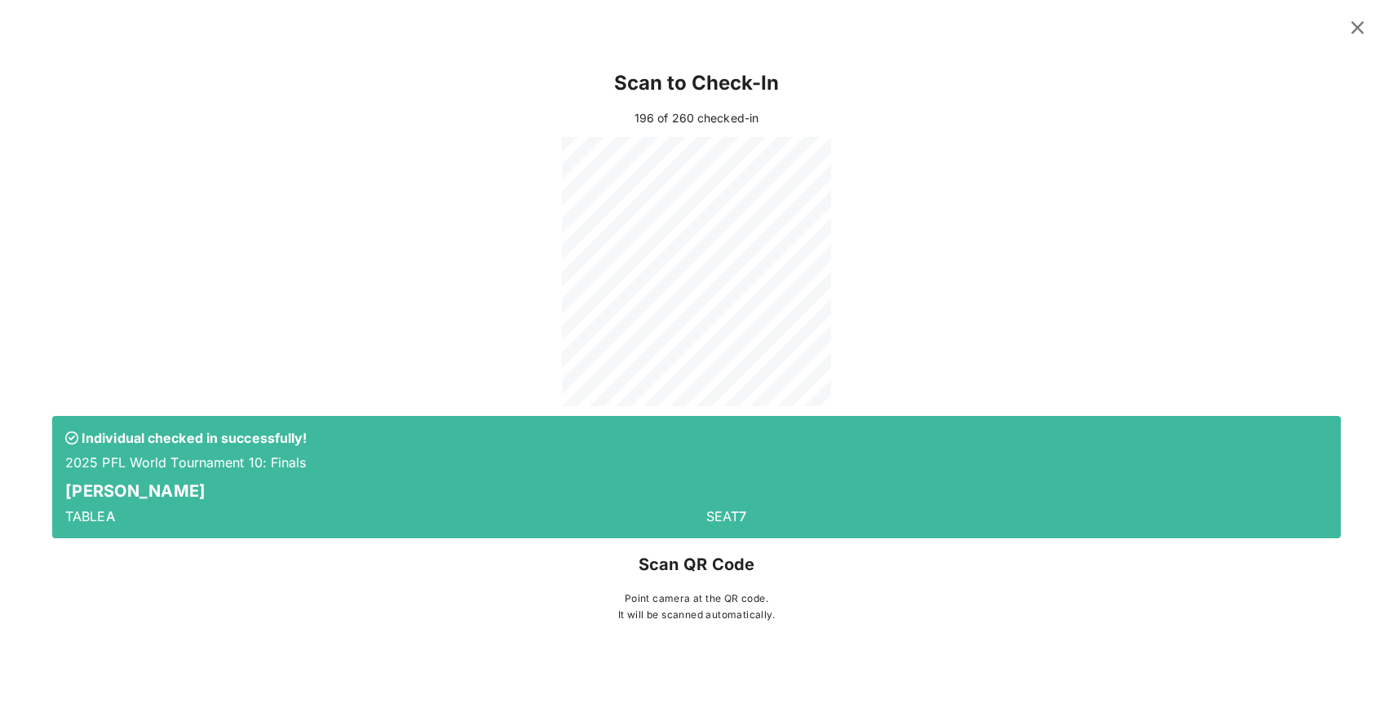
click at [1102, 276] on div at bounding box center [696, 271] width 1289 height 269
click at [1360, 24] on icon at bounding box center [1357, 28] width 22 height 20
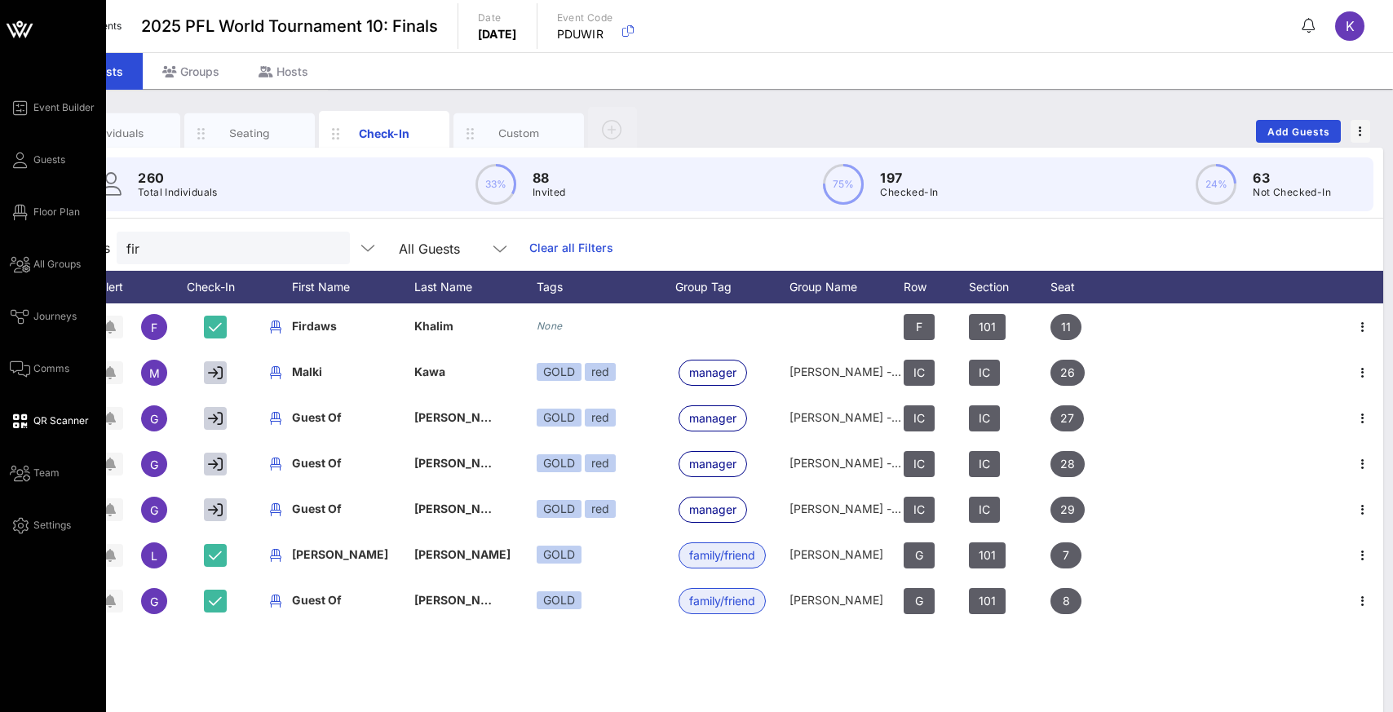
click at [46, 421] on span "QR Scanner" at bounding box center [60, 420] width 55 height 15
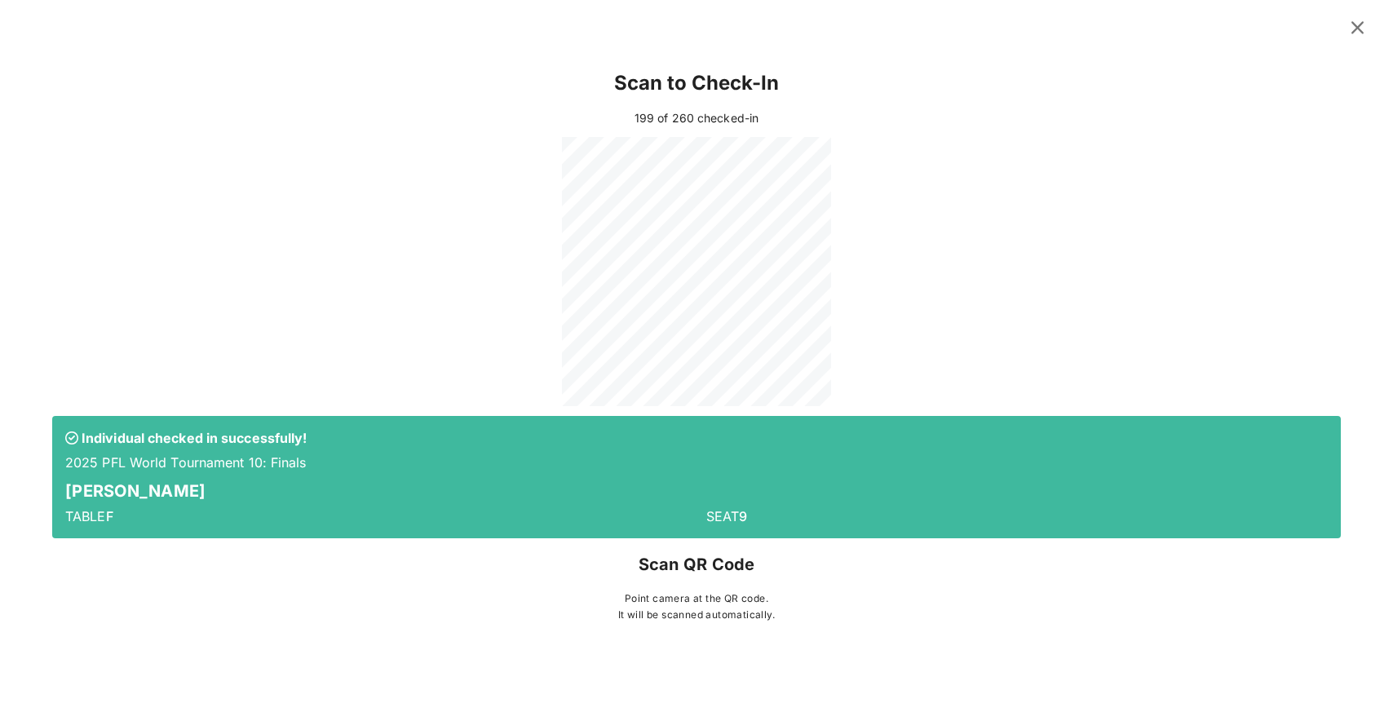
click at [1353, 26] on icon at bounding box center [1358, 28] width 24 height 22
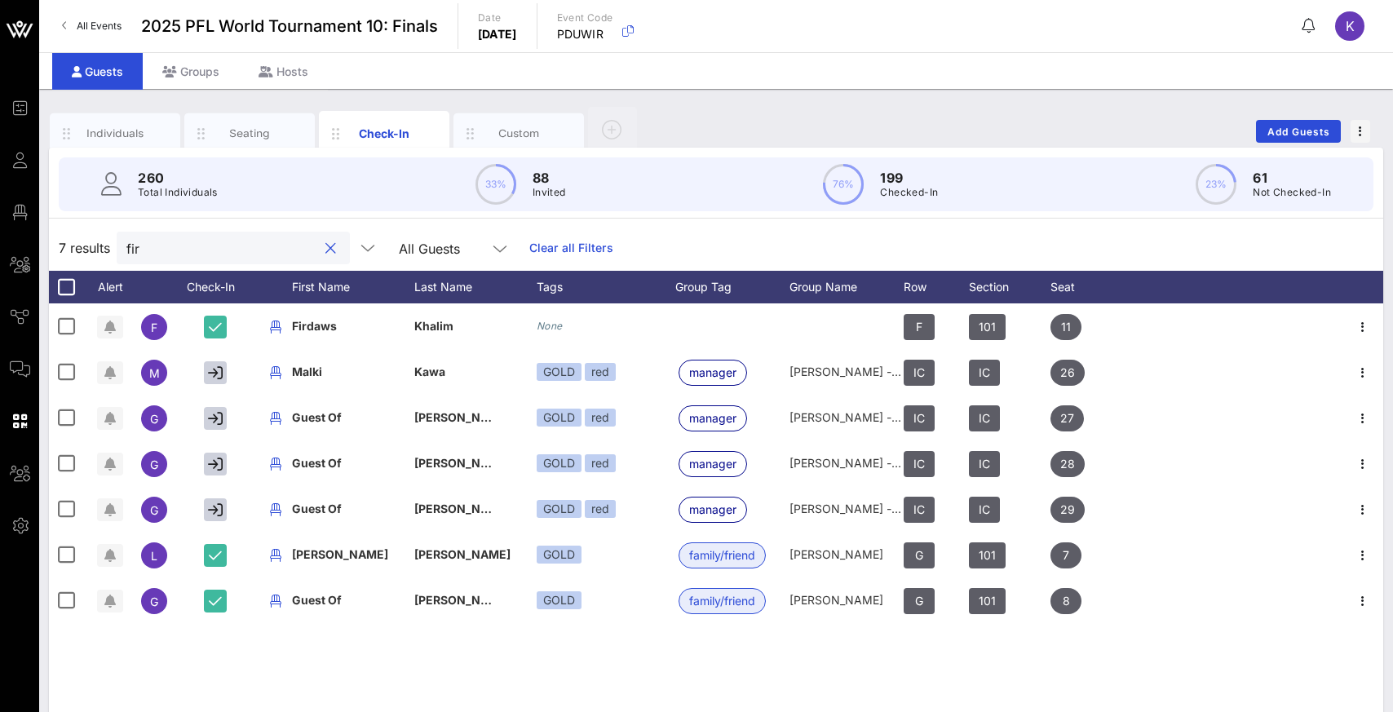
click at [246, 252] on input "fir" at bounding box center [221, 247] width 191 height 21
type input "f"
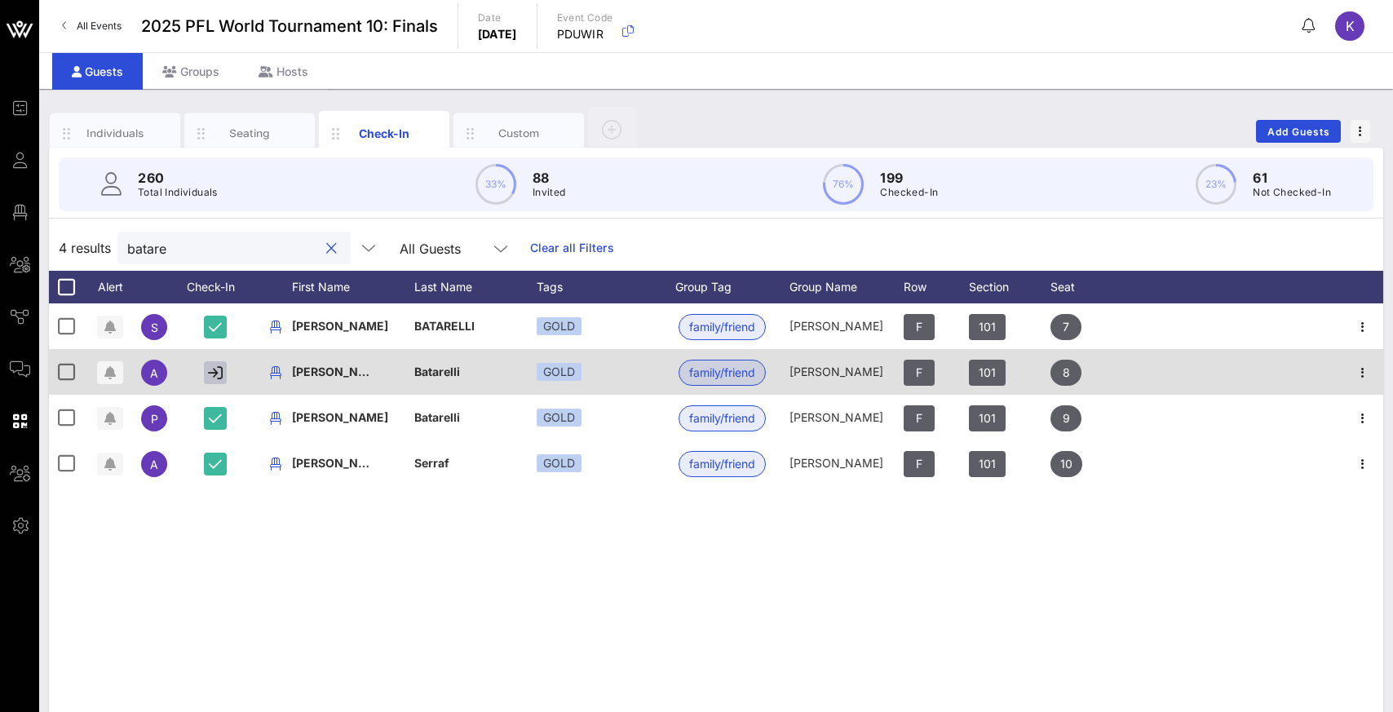
type input "batare"
click at [212, 372] on icon "button" at bounding box center [215, 372] width 15 height 15
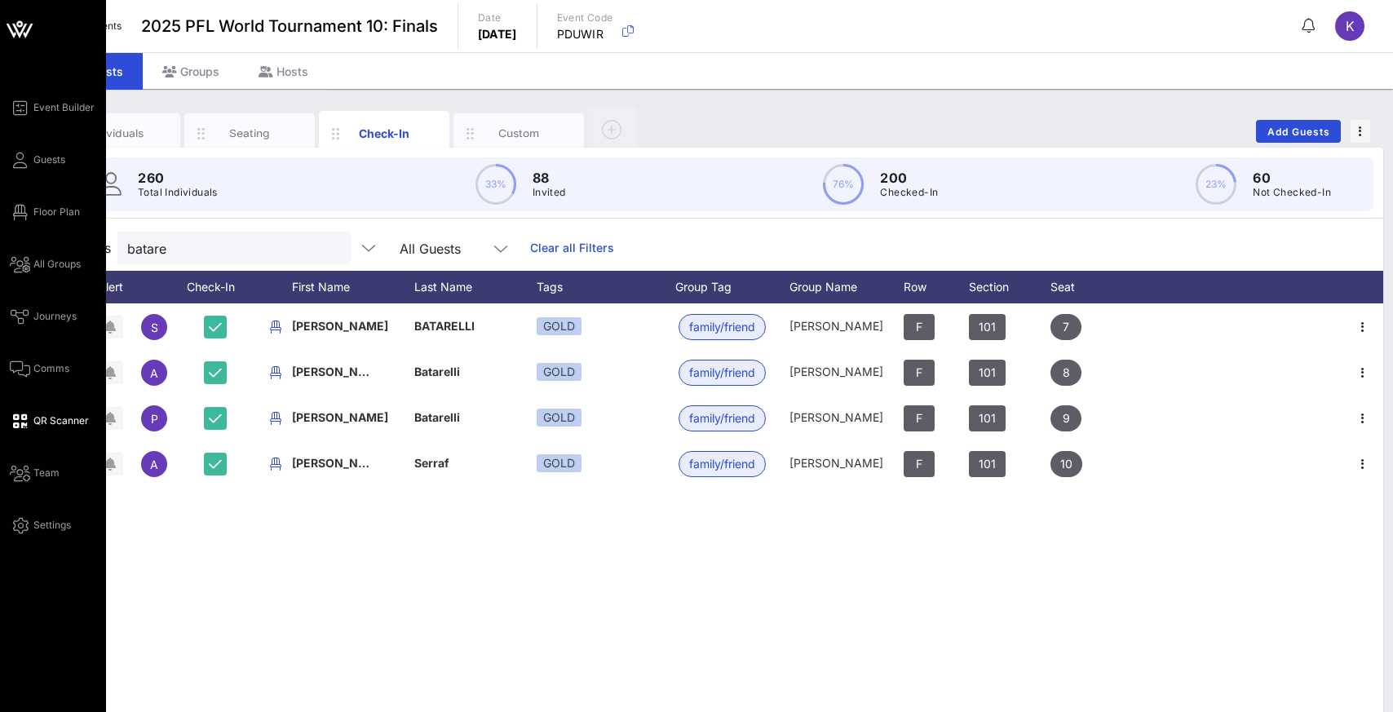
click at [29, 423] on link "QR Scanner" at bounding box center [49, 421] width 79 height 20
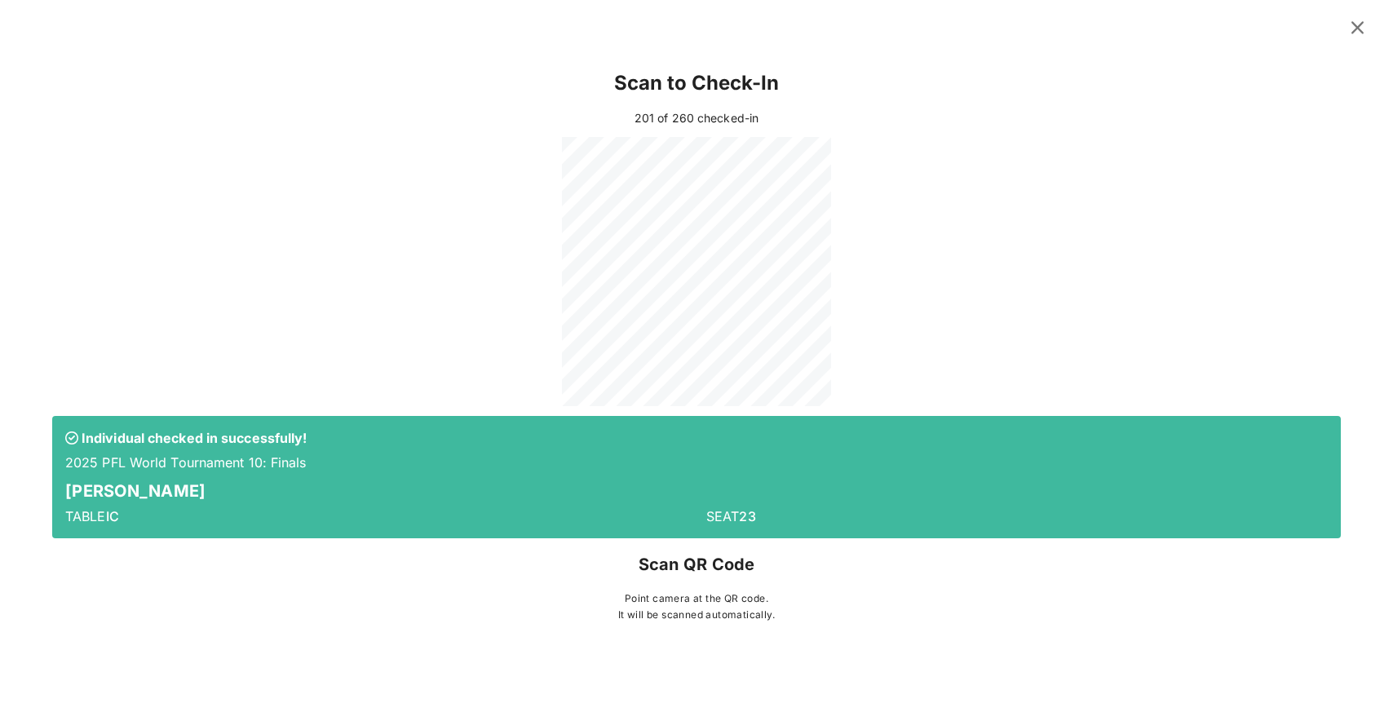
click at [1360, 29] on icon at bounding box center [1357, 27] width 23 height 20
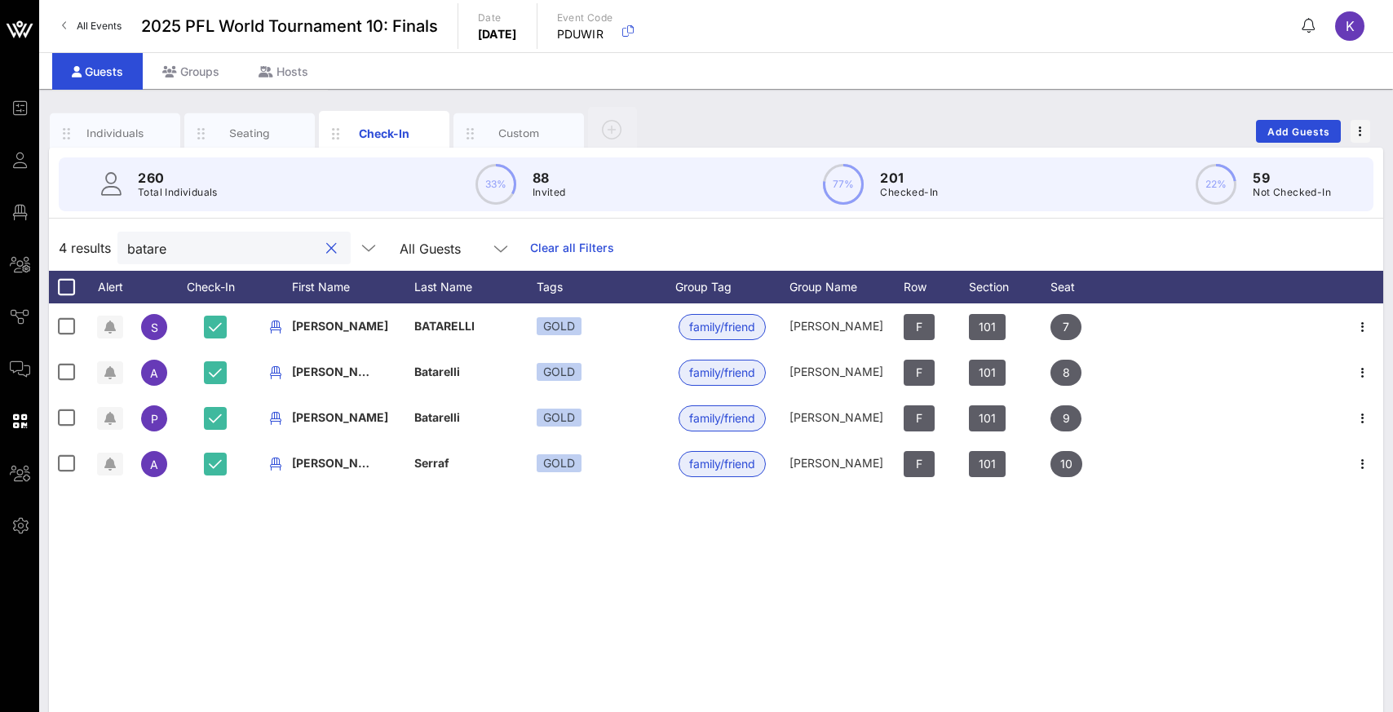
drag, startPoint x: 197, startPoint y: 247, endPoint x: 97, endPoint y: 249, distance: 99.5
click at [97, 248] on div "4 results batare All Guests Clear all Filters" at bounding box center [716, 248] width 1334 height 46
click at [326, 249] on button "clear icon" at bounding box center [331, 249] width 11 height 16
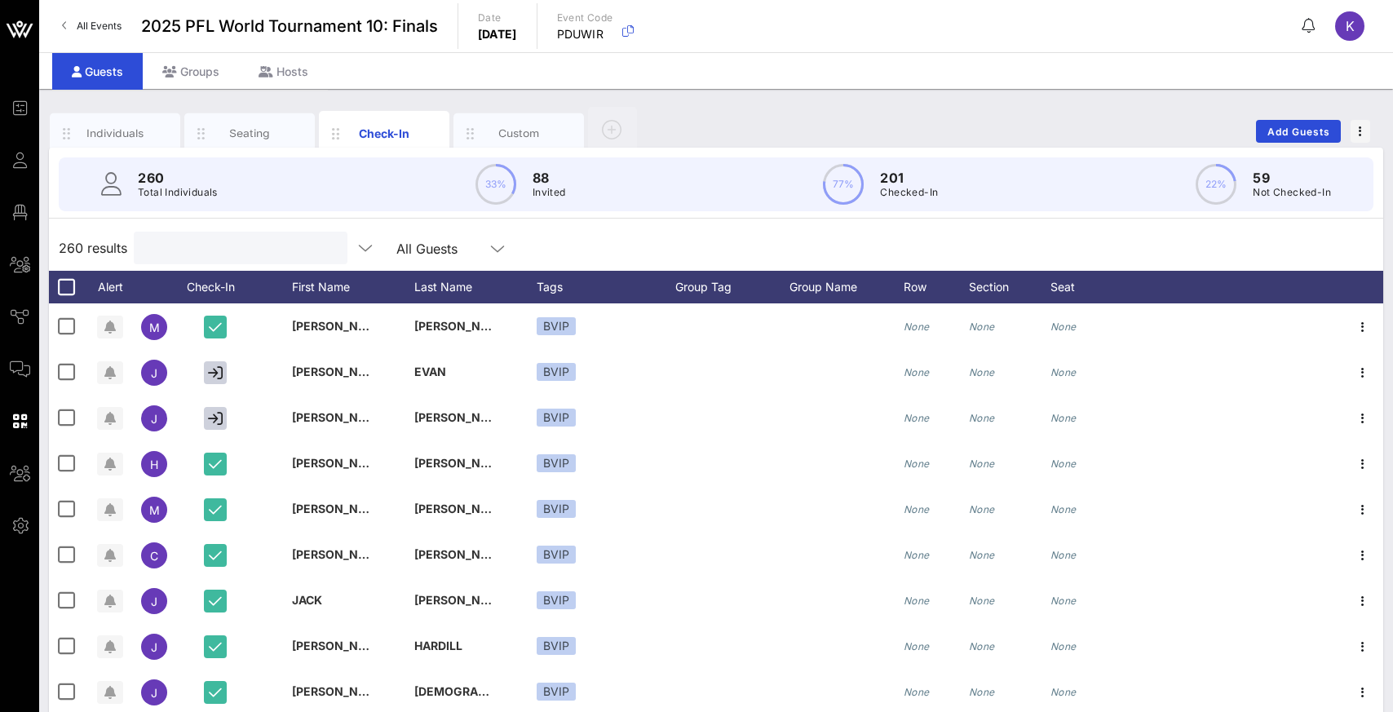
click at [290, 249] on input "text" at bounding box center [239, 247] width 191 height 21
click at [579, 246] on div "260 results Search All Guests" at bounding box center [716, 248] width 1334 height 46
click at [185, 254] on input "text" at bounding box center [239, 247] width 191 height 21
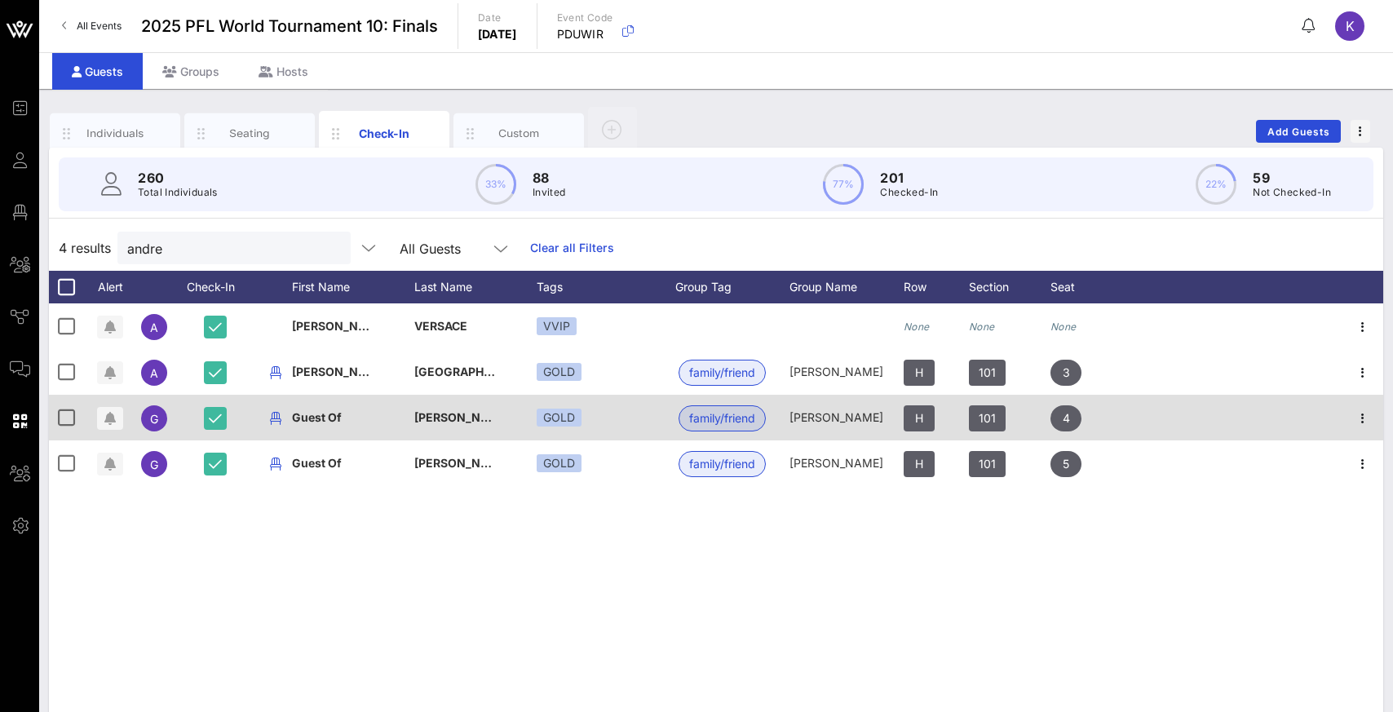
click at [462, 418] on span "[PERSON_NAME]" at bounding box center [462, 417] width 96 height 14
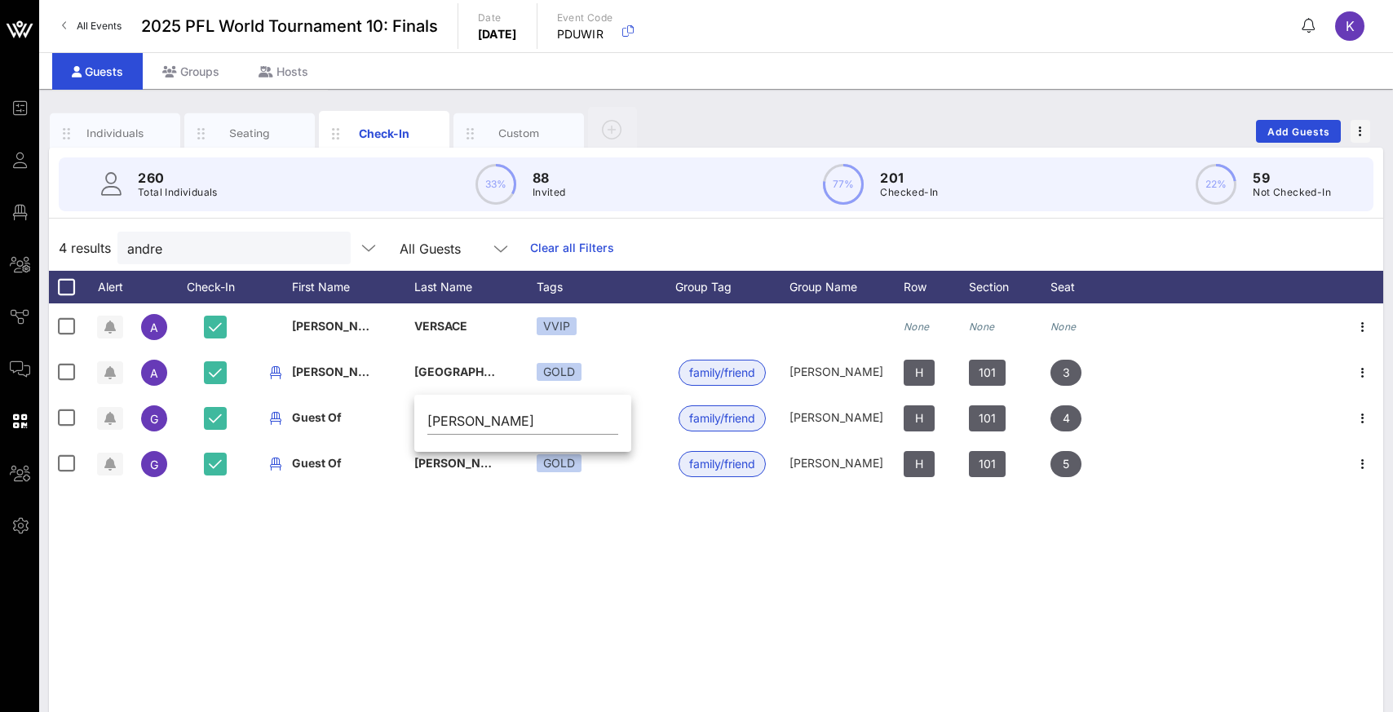
click at [424, 514] on div "A [PERSON_NAME] VVIP None None None A [PERSON_NAME] GOLD family/friend [PERSON_…" at bounding box center [716, 547] width 1334 height 489
drag, startPoint x: 203, startPoint y: 249, endPoint x: 116, endPoint y: 257, distance: 87.6
click at [116, 257] on div "4 results andre All Guests Clear all Filters" at bounding box center [716, 248] width 1334 height 46
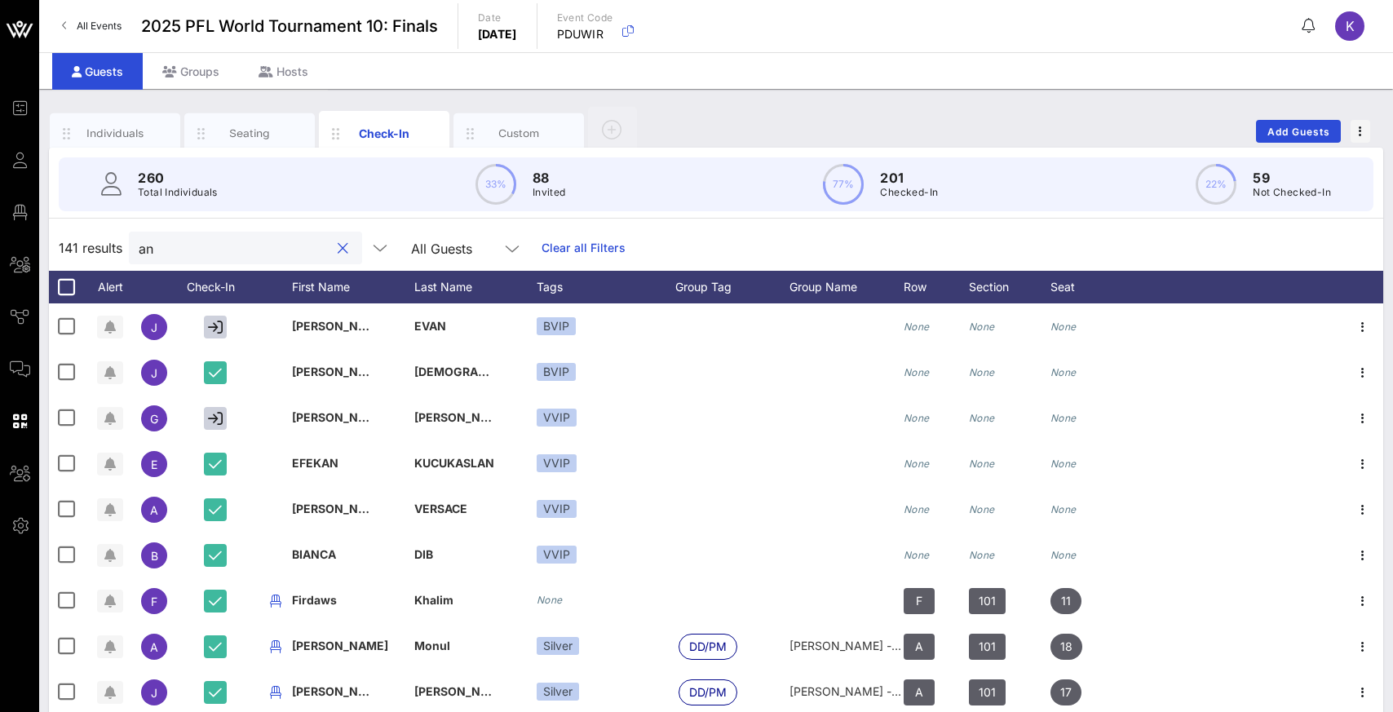
type input "a"
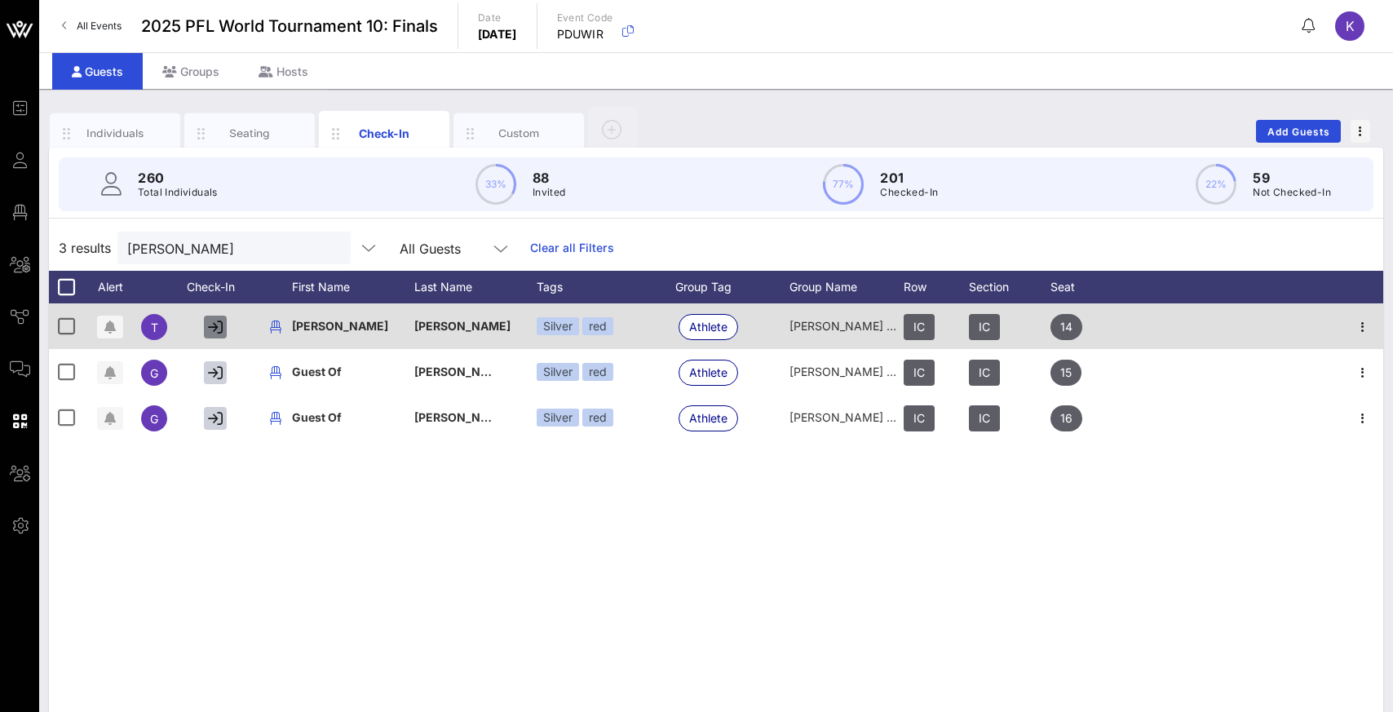
click at [211, 329] on icon "button" at bounding box center [215, 327] width 15 height 15
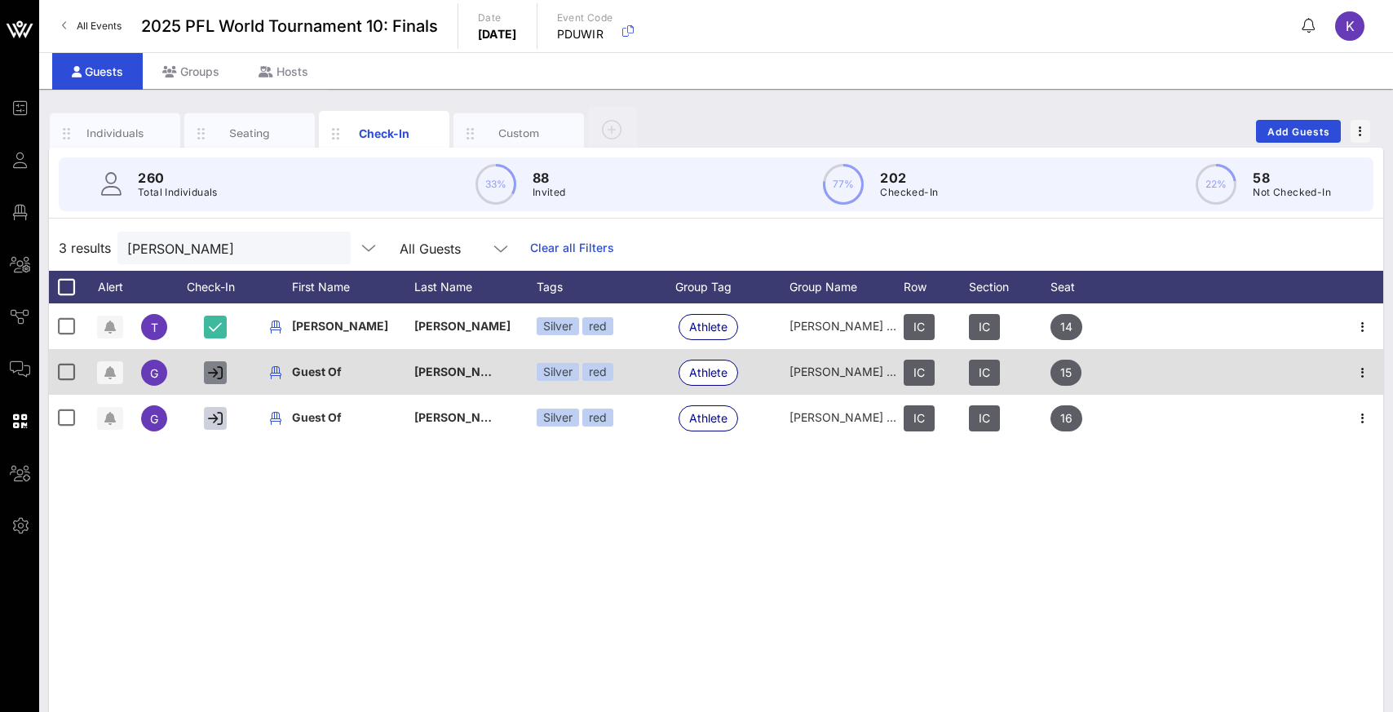
click at [217, 369] on icon "button" at bounding box center [215, 372] width 15 height 15
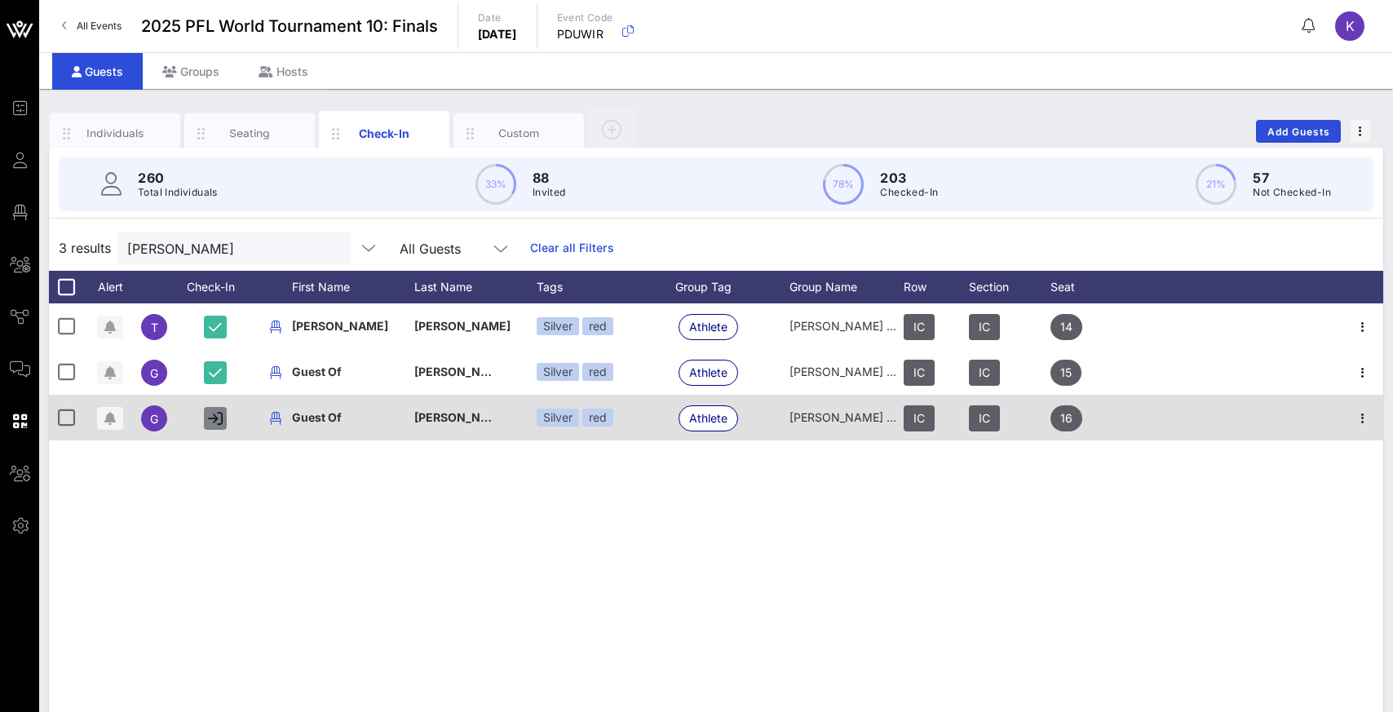
click at [215, 425] on icon "button" at bounding box center [215, 418] width 15 height 15
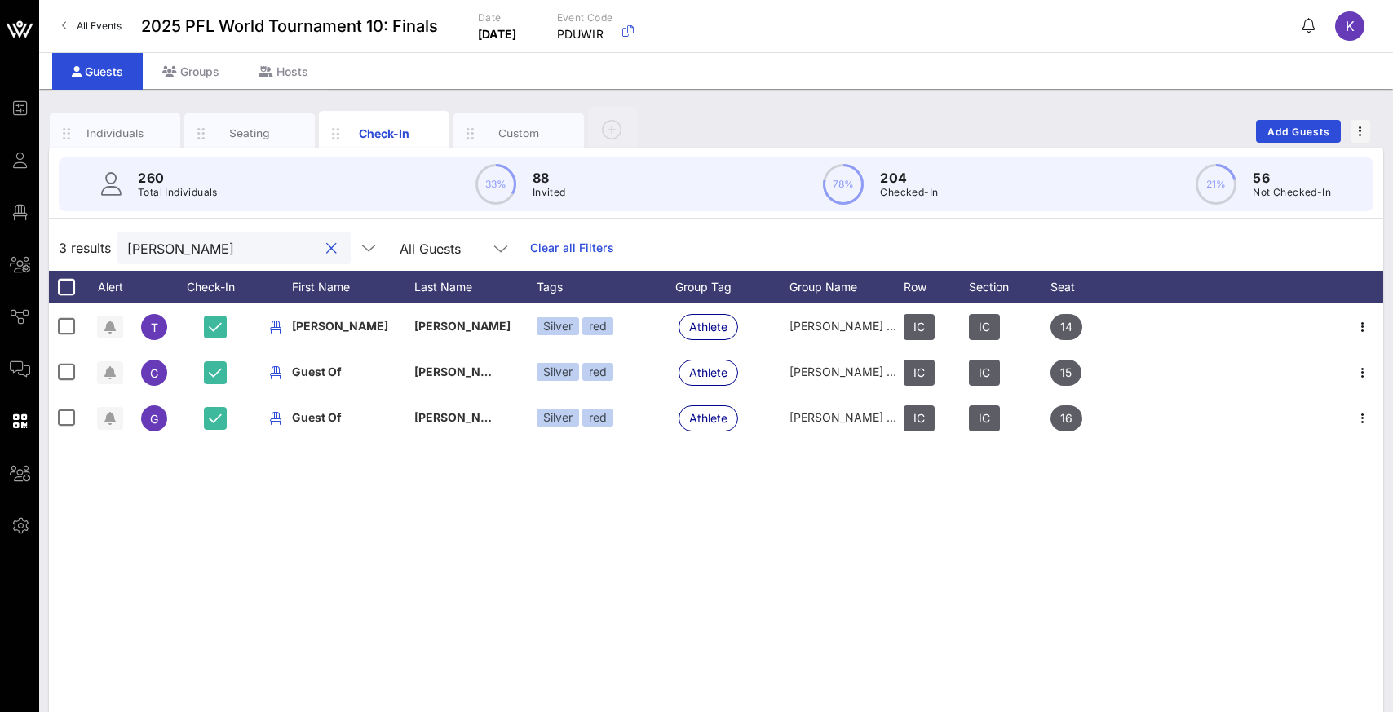
drag, startPoint x: 193, startPoint y: 250, endPoint x: 119, endPoint y: 250, distance: 74.2
click at [119, 250] on div "[PERSON_NAME]" at bounding box center [233, 248] width 233 height 33
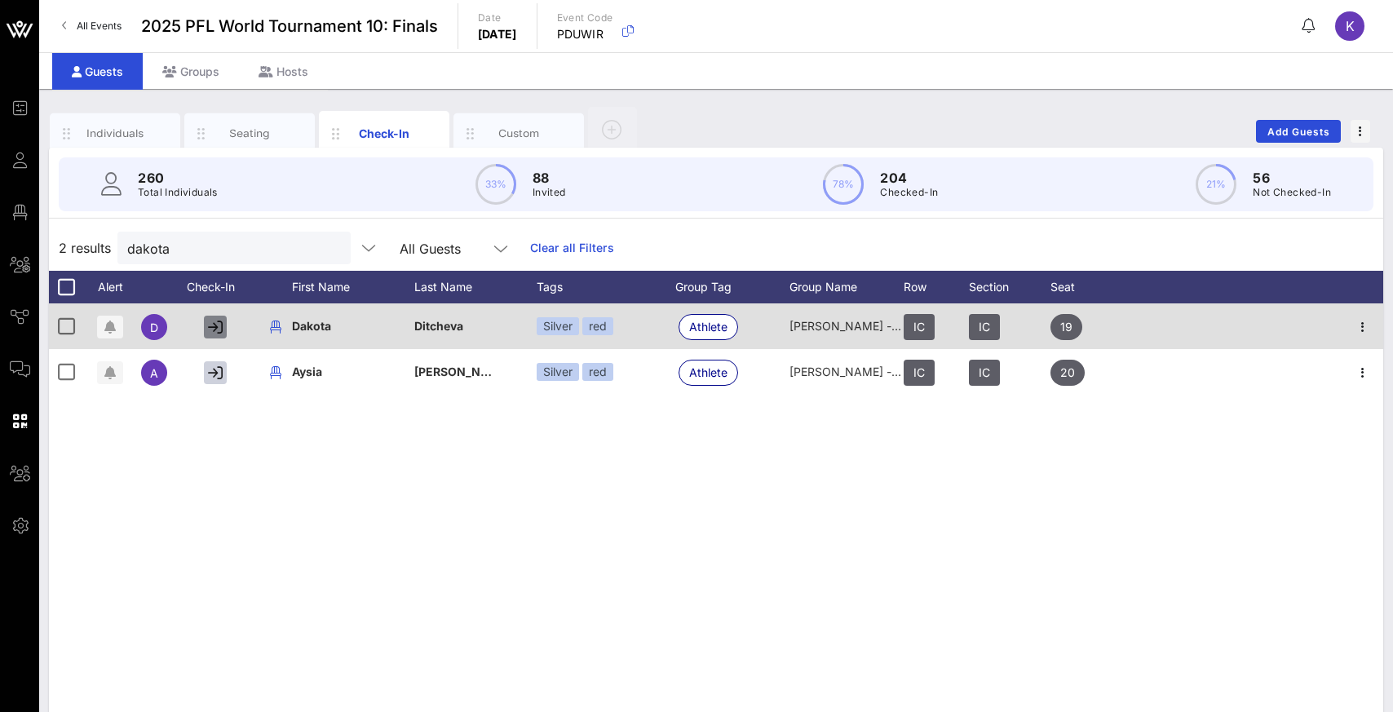
click at [219, 326] on icon "button" at bounding box center [215, 327] width 15 height 15
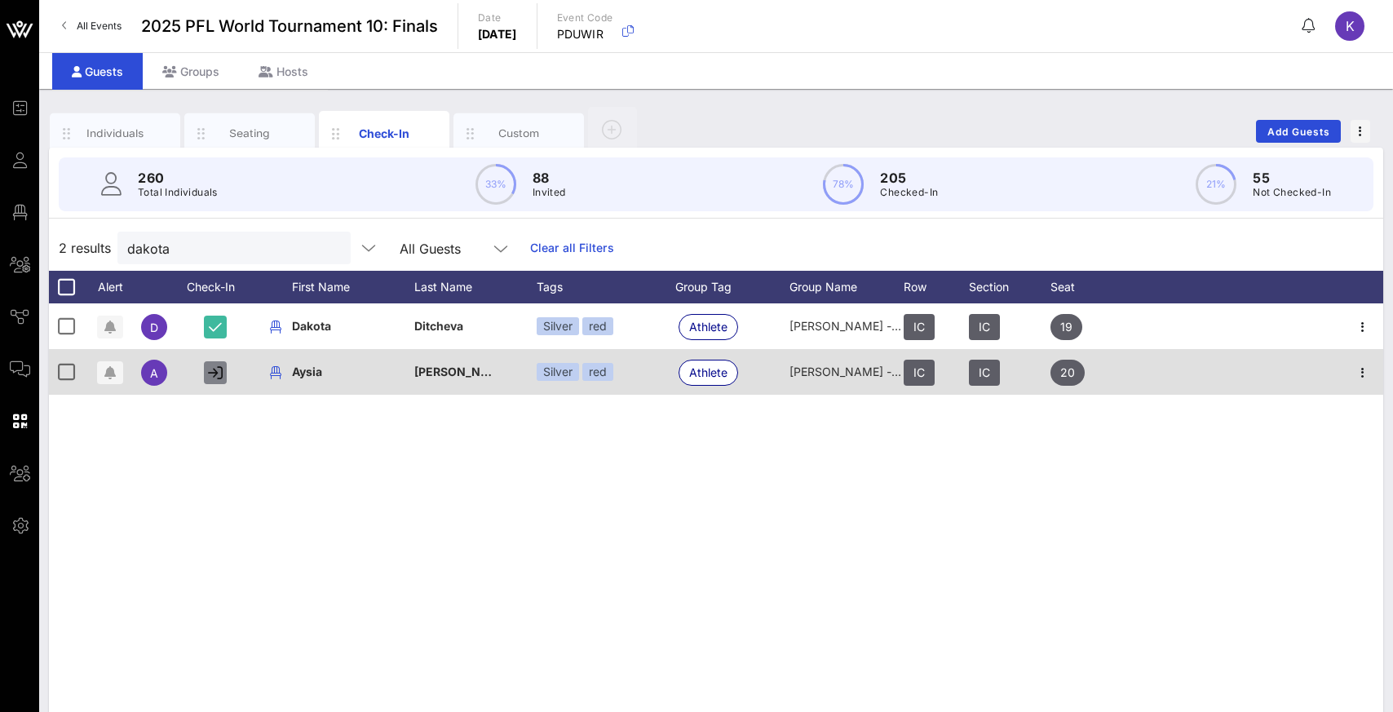
click at [211, 377] on icon "button" at bounding box center [215, 372] width 15 height 15
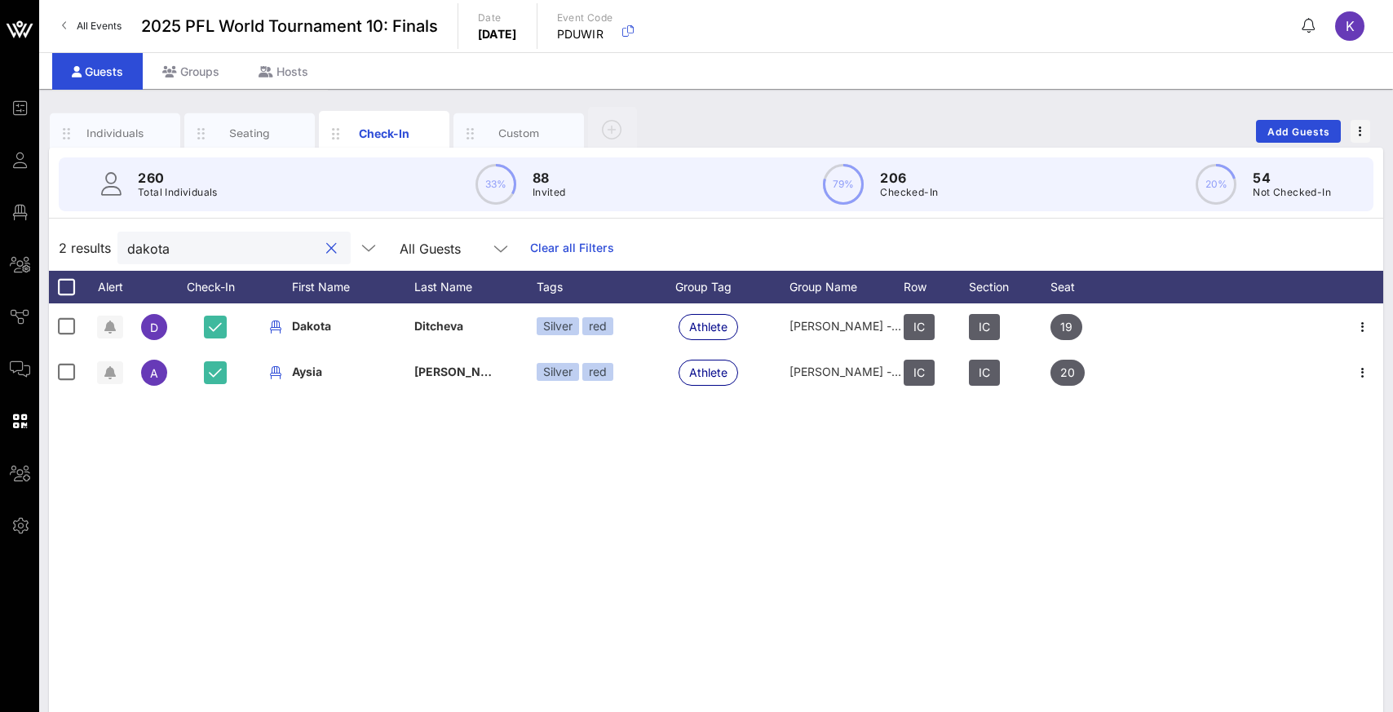
drag, startPoint x: 201, startPoint y: 251, endPoint x: 98, endPoint y: 246, distance: 103.7
click at [98, 246] on div "2 results dakota All Guests Clear all Filters" at bounding box center [716, 248] width 1334 height 46
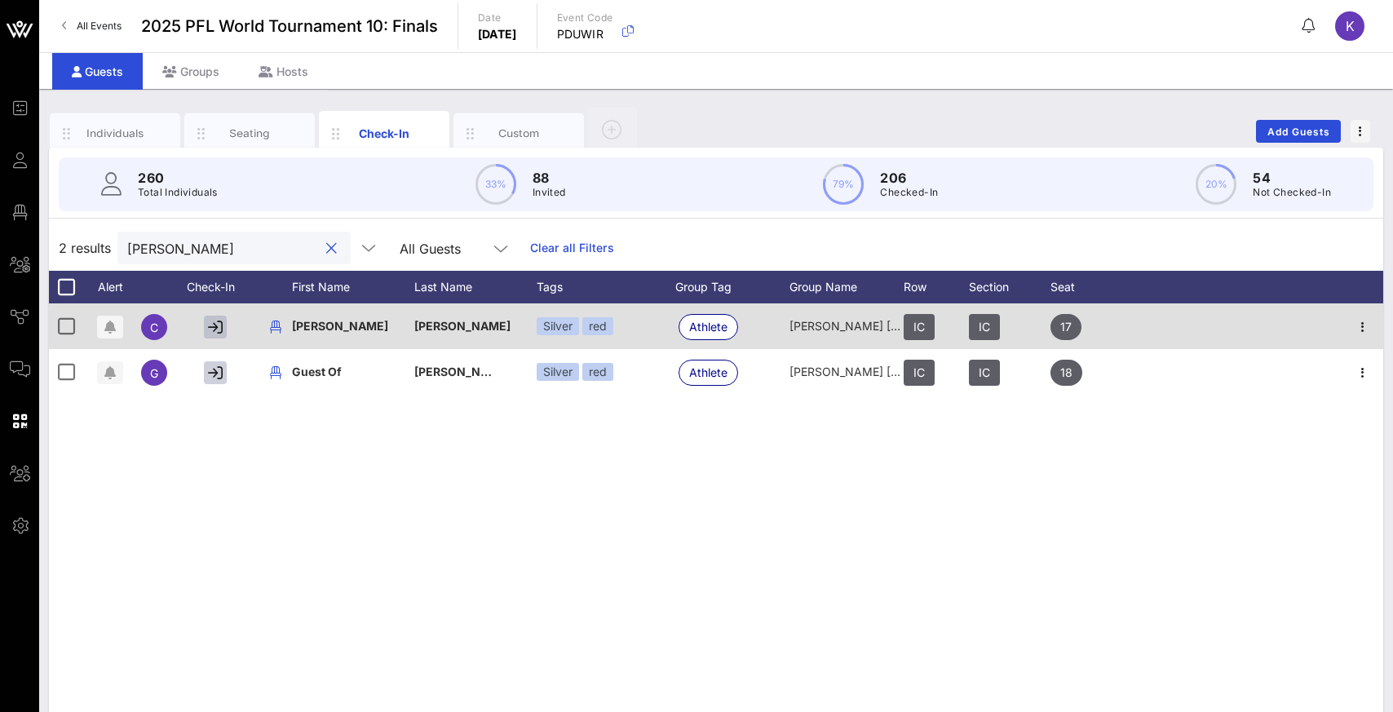
type input "[PERSON_NAME]"
click at [218, 329] on icon "button" at bounding box center [215, 327] width 15 height 15
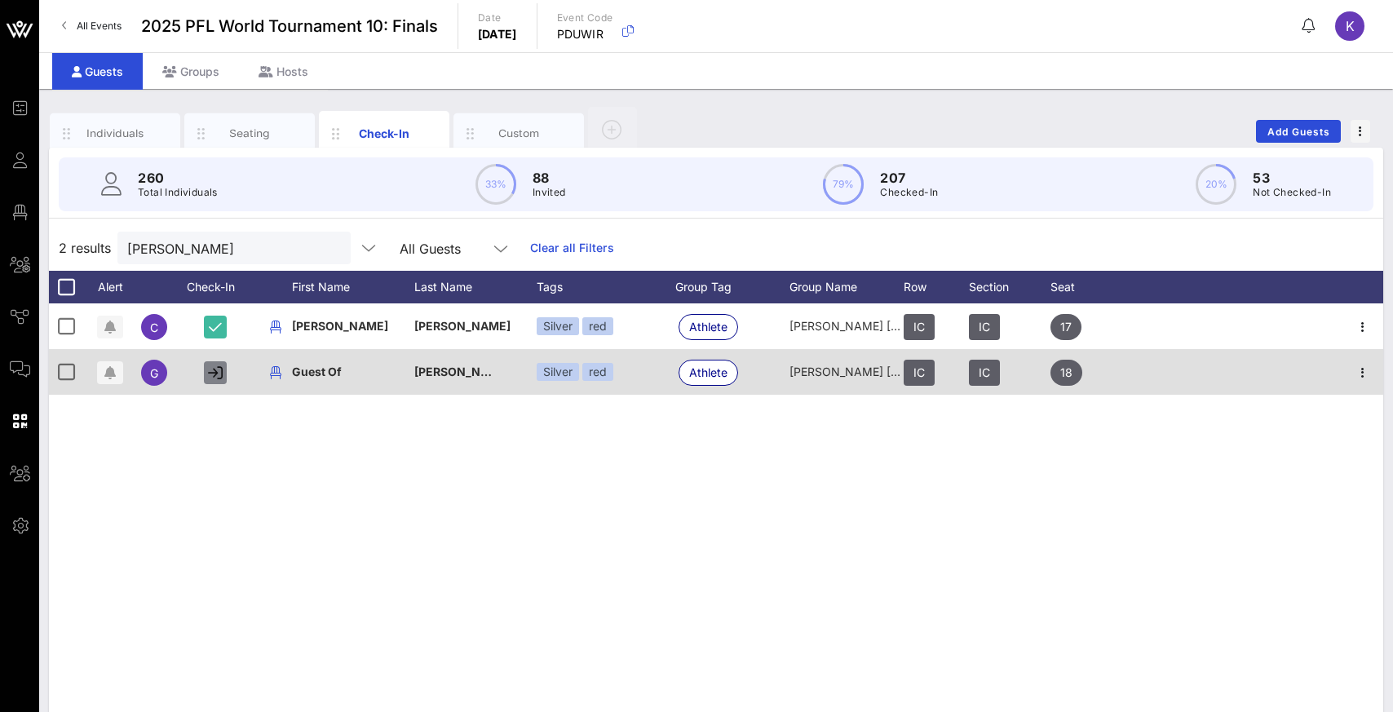
click at [209, 376] on icon "button" at bounding box center [215, 372] width 15 height 15
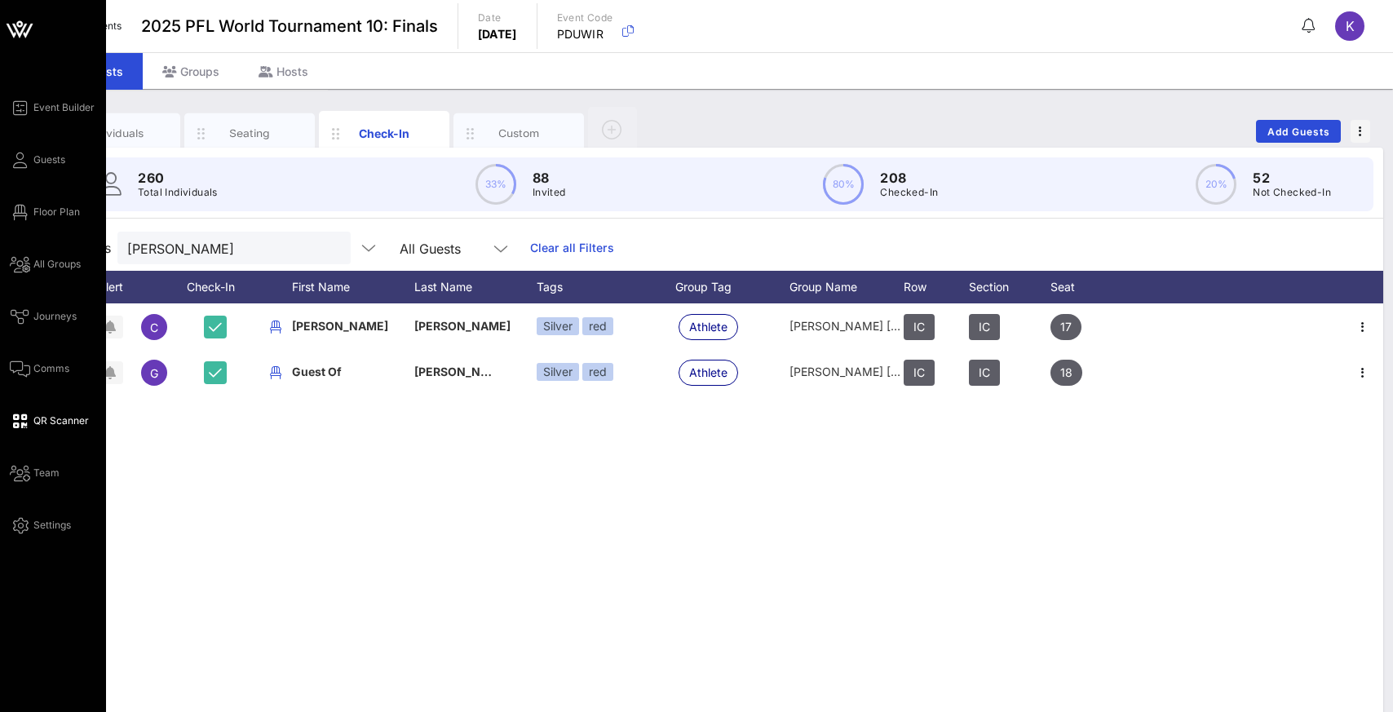
click at [57, 419] on span "QR Scanner" at bounding box center [60, 420] width 55 height 15
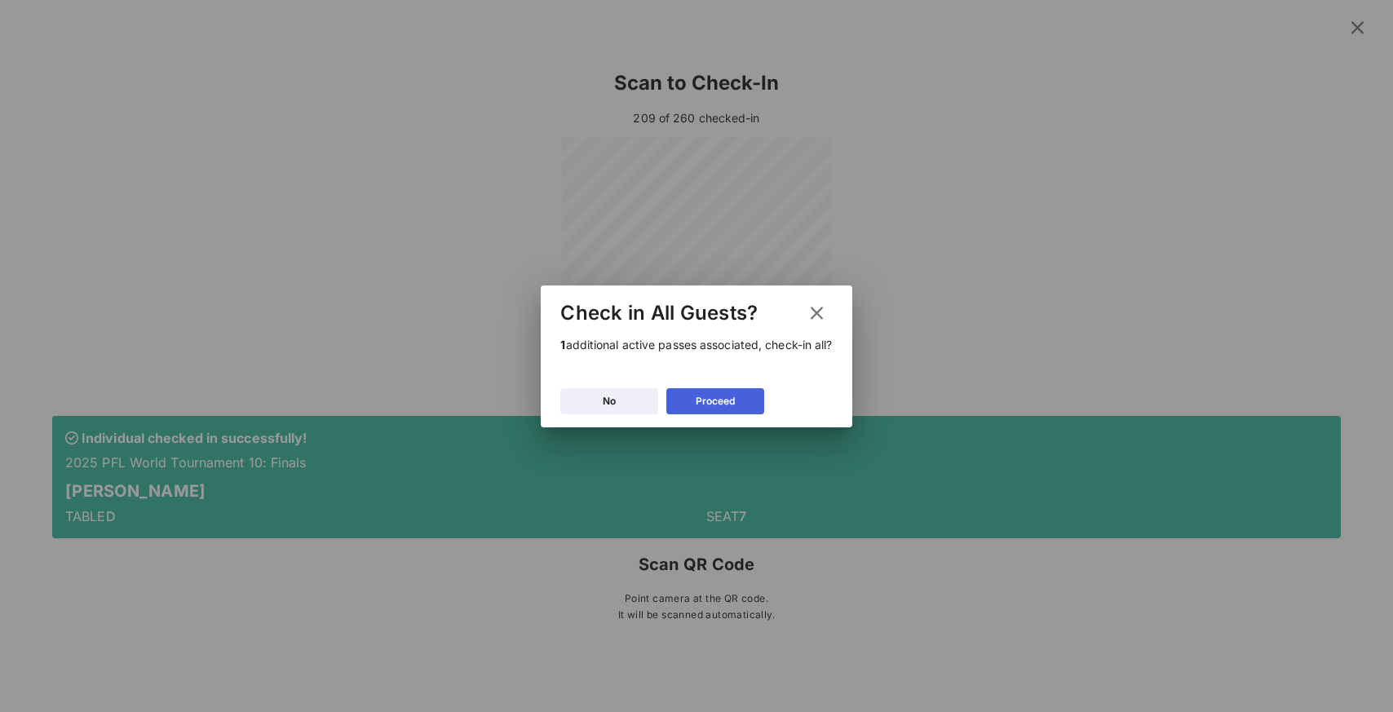
click at [687, 396] on button "Proceed" at bounding box center [715, 401] width 98 height 26
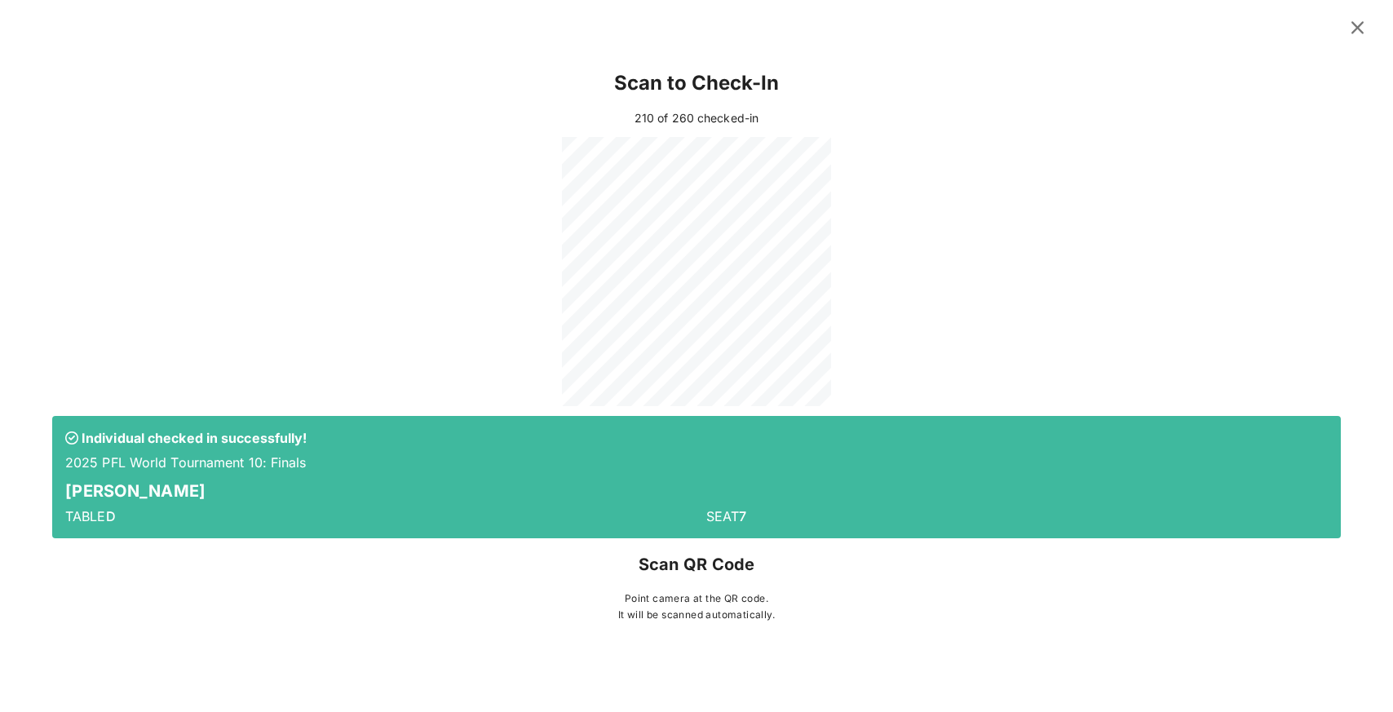
click at [1353, 29] on icon at bounding box center [1357, 27] width 23 height 20
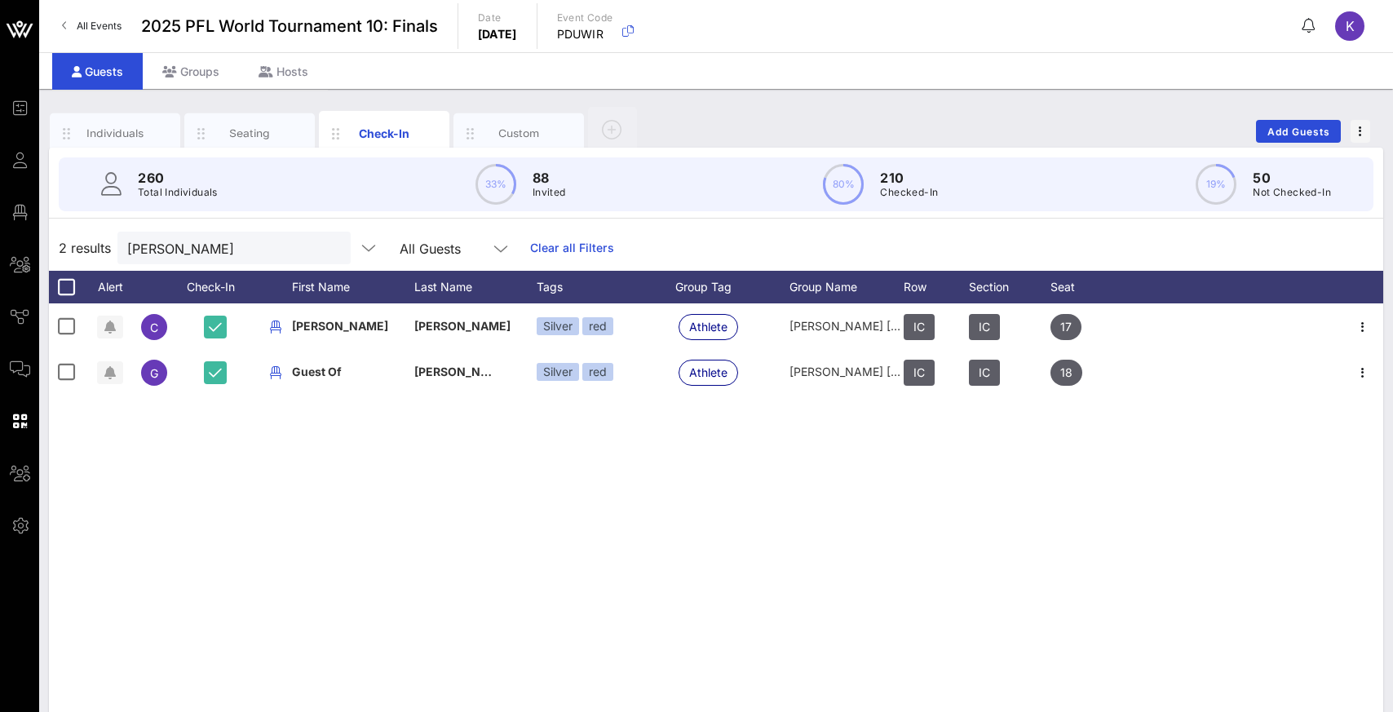
click at [1353, 29] on span "K" at bounding box center [1350, 26] width 9 height 16
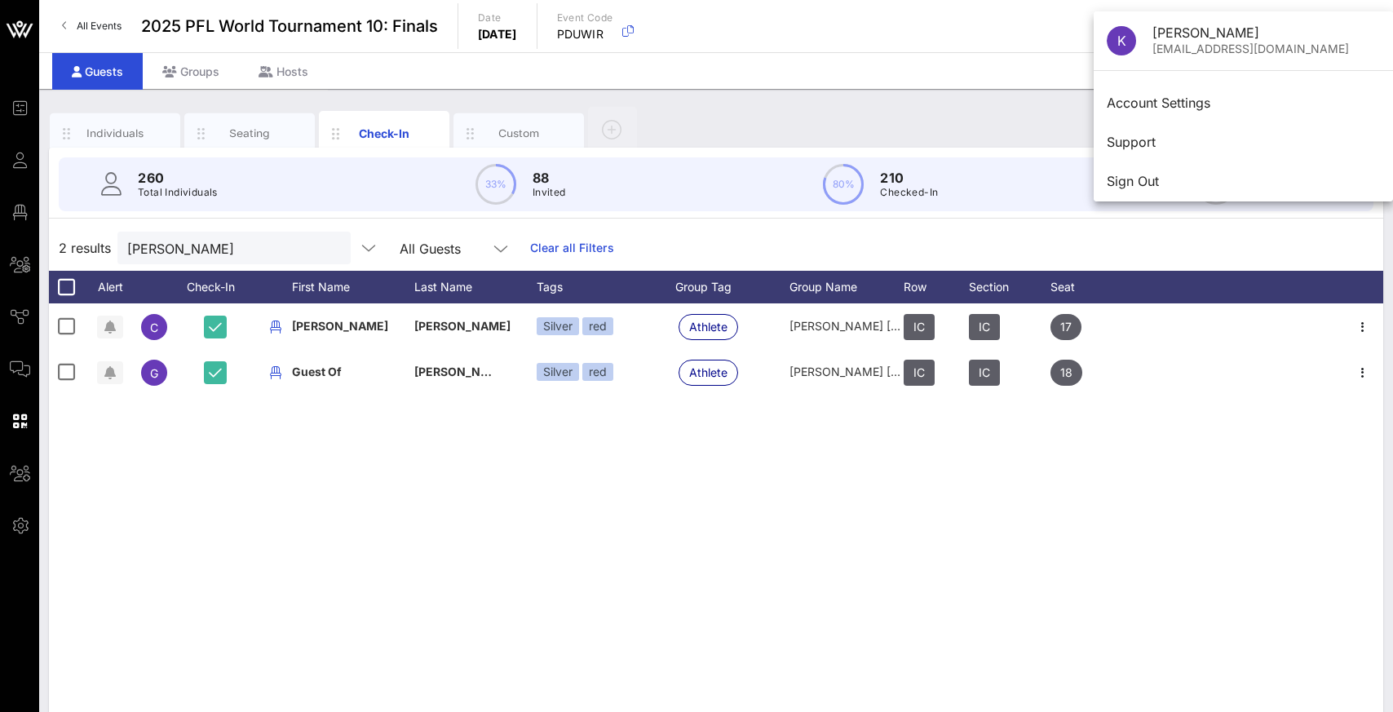
click at [1072, 485] on div "[PERSON_NAME] [PERSON_NAME] Silver red Athlete [PERSON_NAME] [PERSON_NAME] - PF…" at bounding box center [716, 547] width 1334 height 489
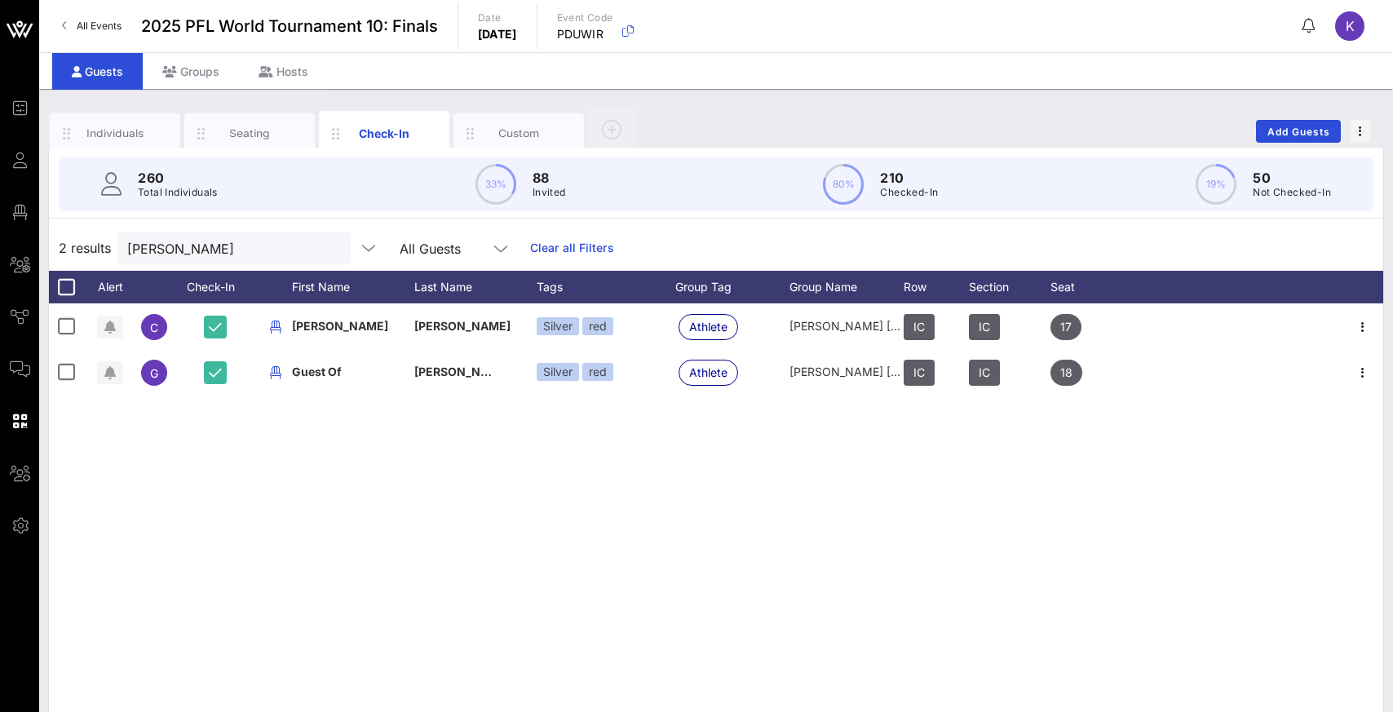
click at [1061, 238] on div "2 results [PERSON_NAME] All Guests Clear all Filters" at bounding box center [716, 248] width 1334 height 46
